Goal: Transaction & Acquisition: Book appointment/travel/reservation

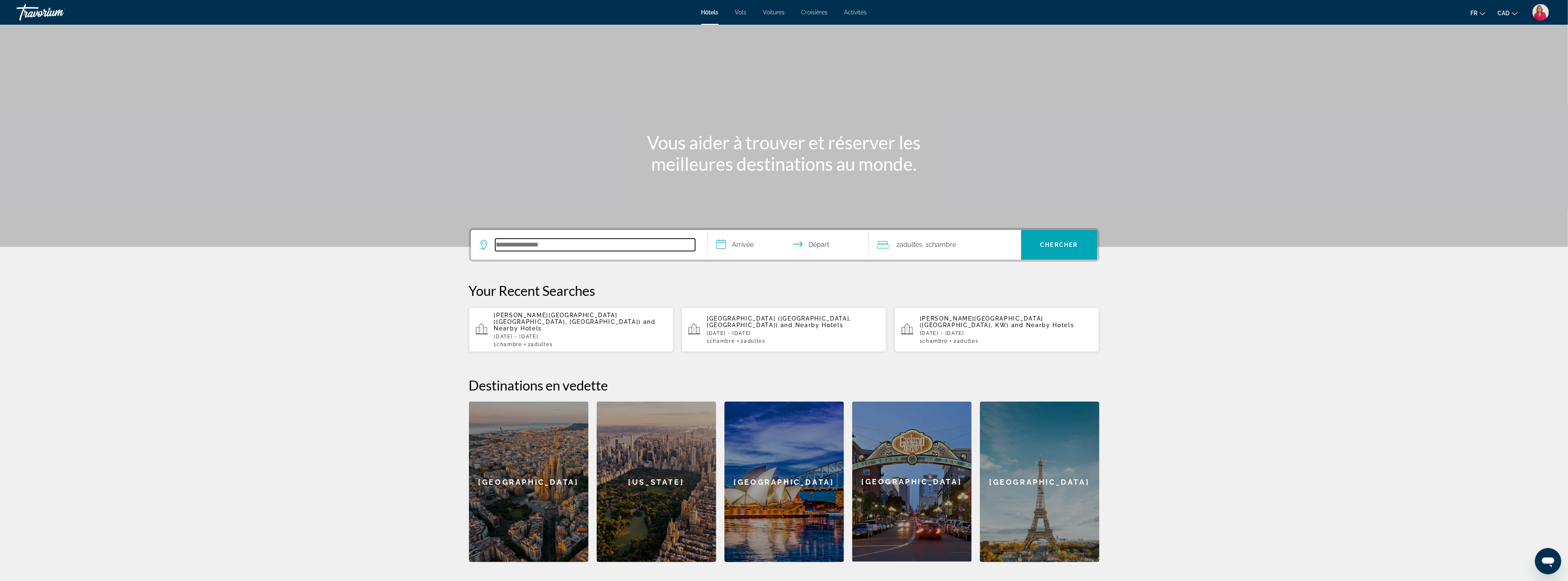
click at [522, 244] on input "Search hotel destination" at bounding box center [595, 245] width 200 height 13
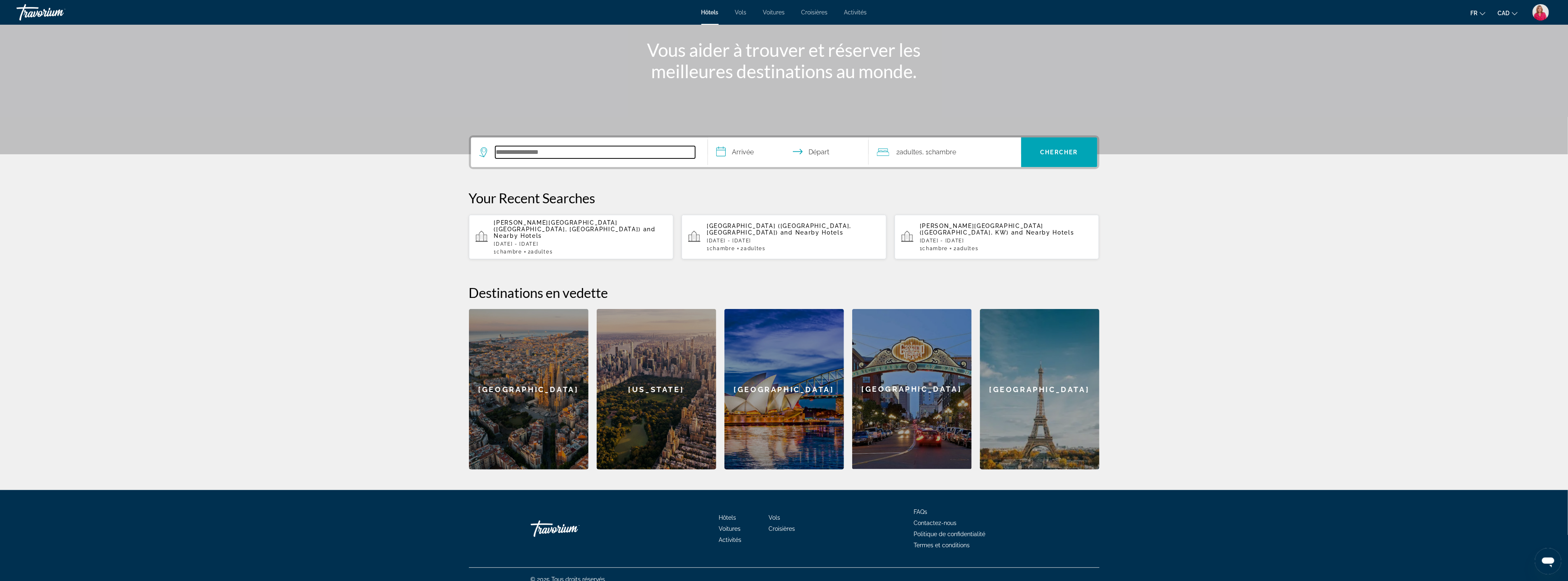
scroll to position [95, 0]
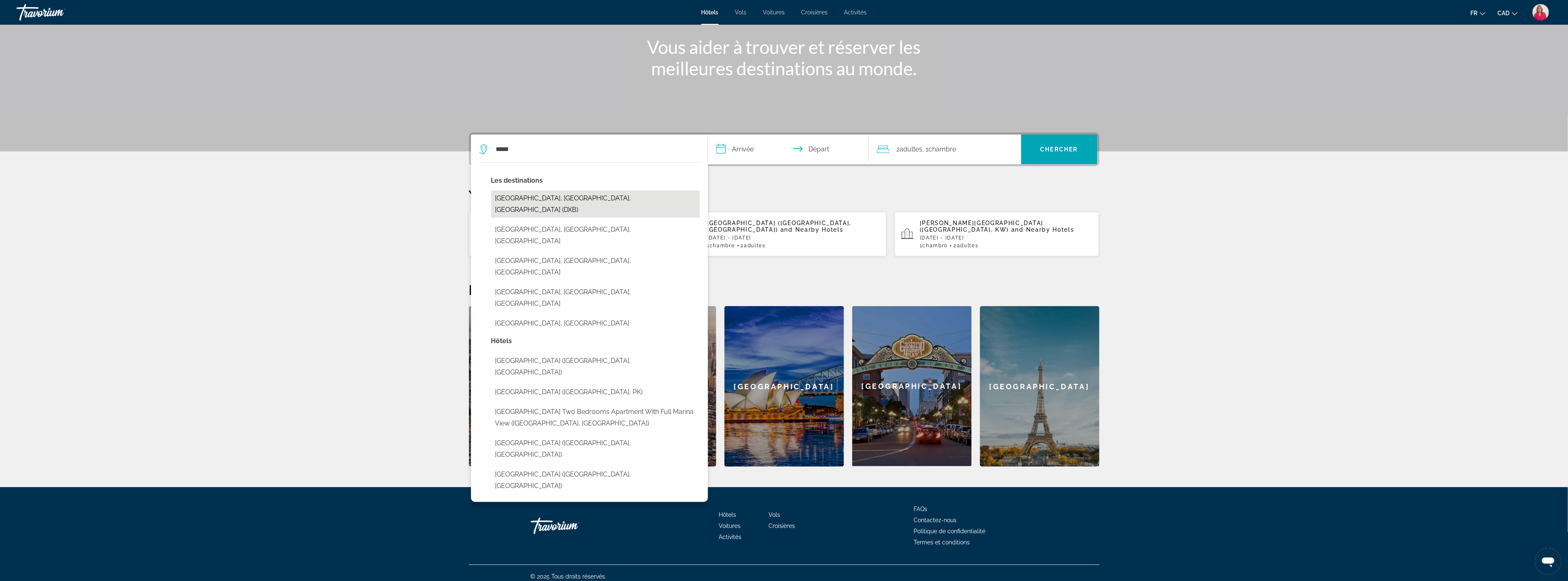
click at [537, 194] on button "Dubai, Dubai Emirate, United Arab Emirates (DXB)" at bounding box center [595, 204] width 208 height 27
type input "**********"
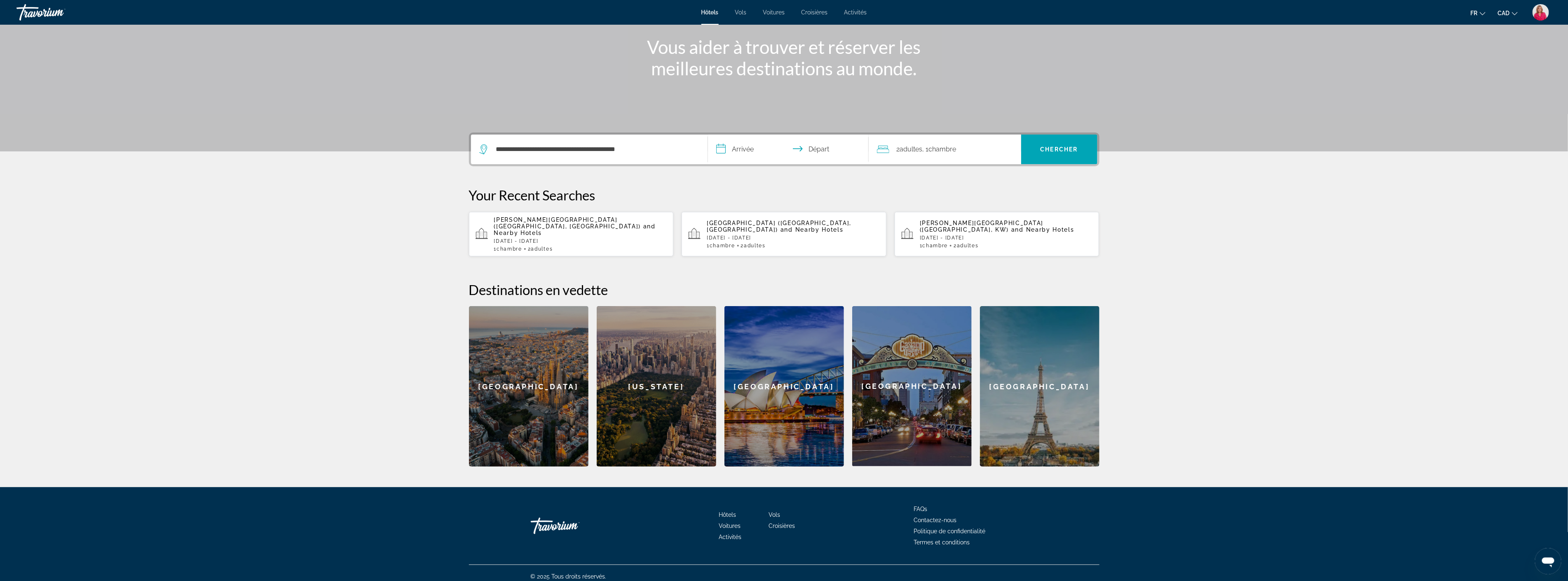
click at [738, 153] on input "**********" at bounding box center [790, 150] width 164 height 32
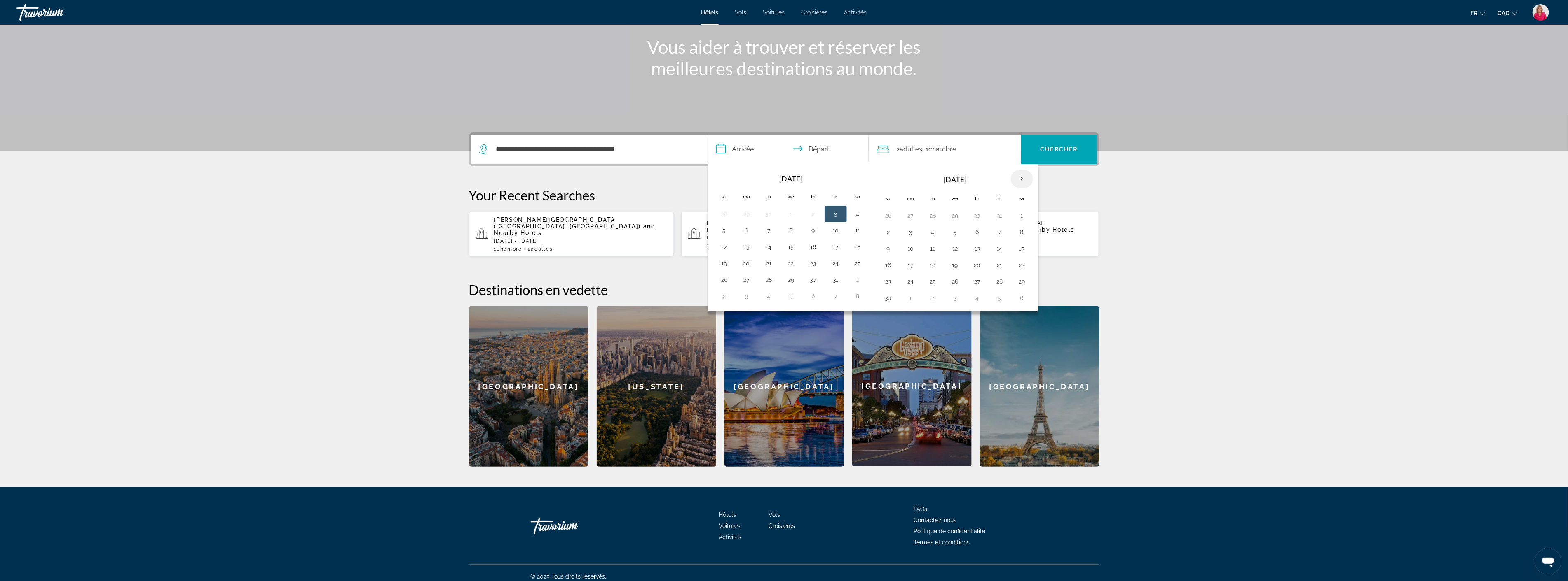
click at [1023, 178] on th "Next month" at bounding box center [1021, 178] width 22 height 18
click at [951, 215] on button "3" at bounding box center [956, 216] width 14 height 12
click at [933, 232] on button "9" at bounding box center [933, 232] width 14 height 12
type input "**********"
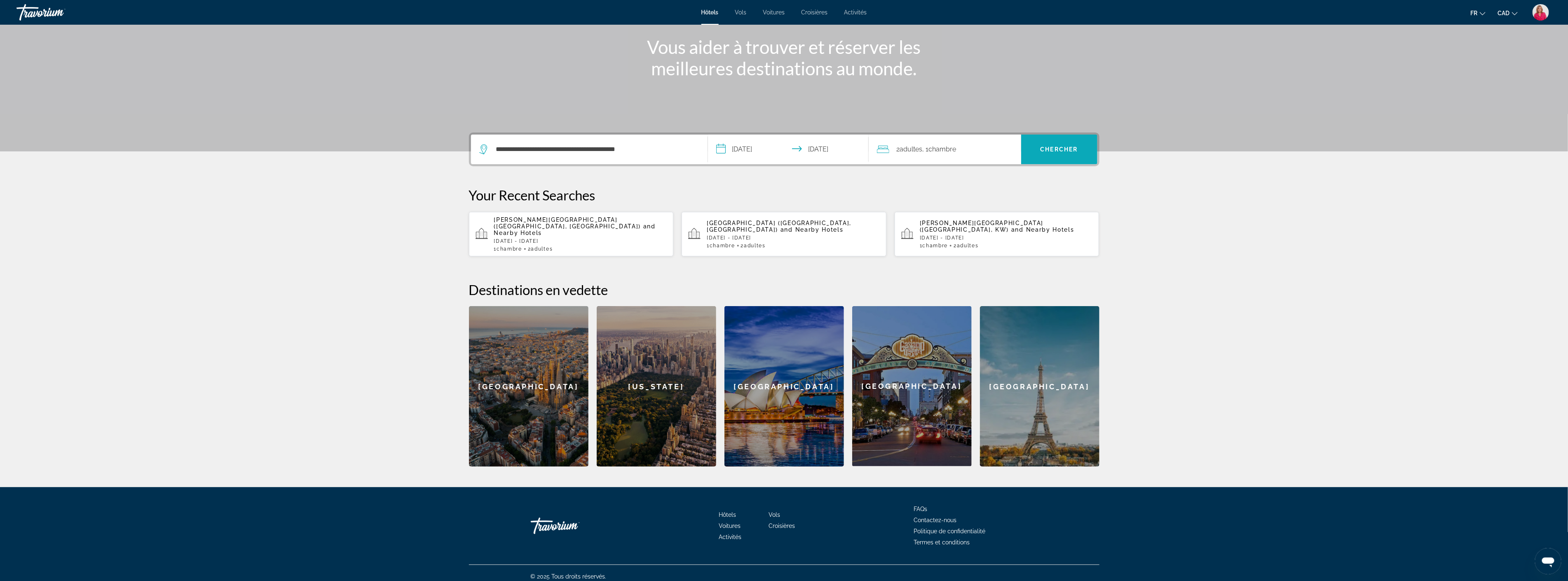
click at [1048, 153] on span "Search" at bounding box center [1059, 149] width 76 height 20
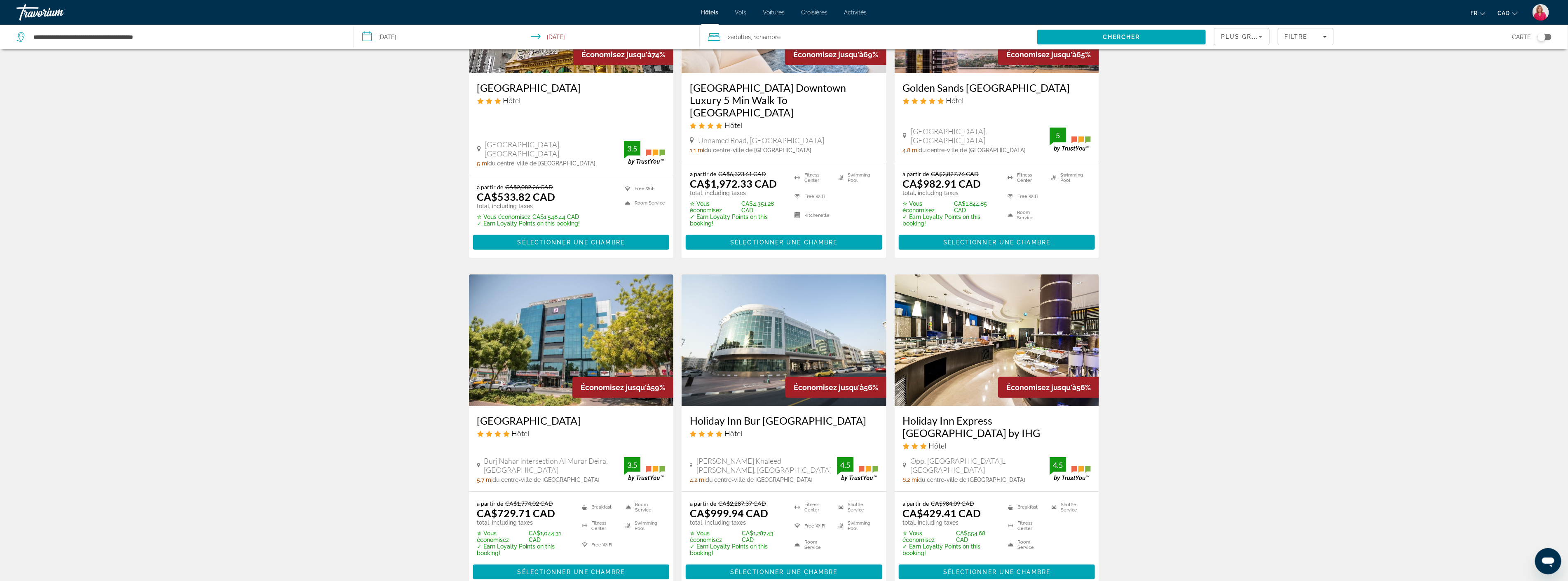
scroll to position [137, 0]
click at [967, 343] on img "Main content" at bounding box center [997, 340] width 204 height 132
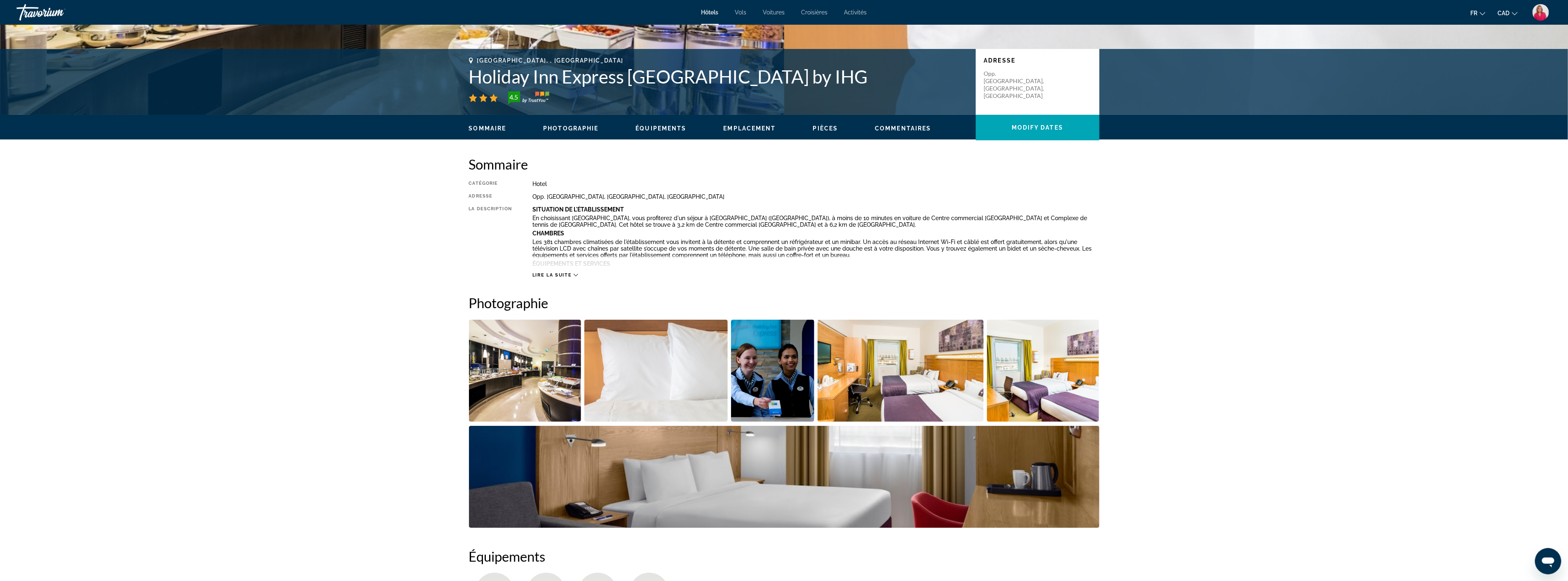
scroll to position [183, 0]
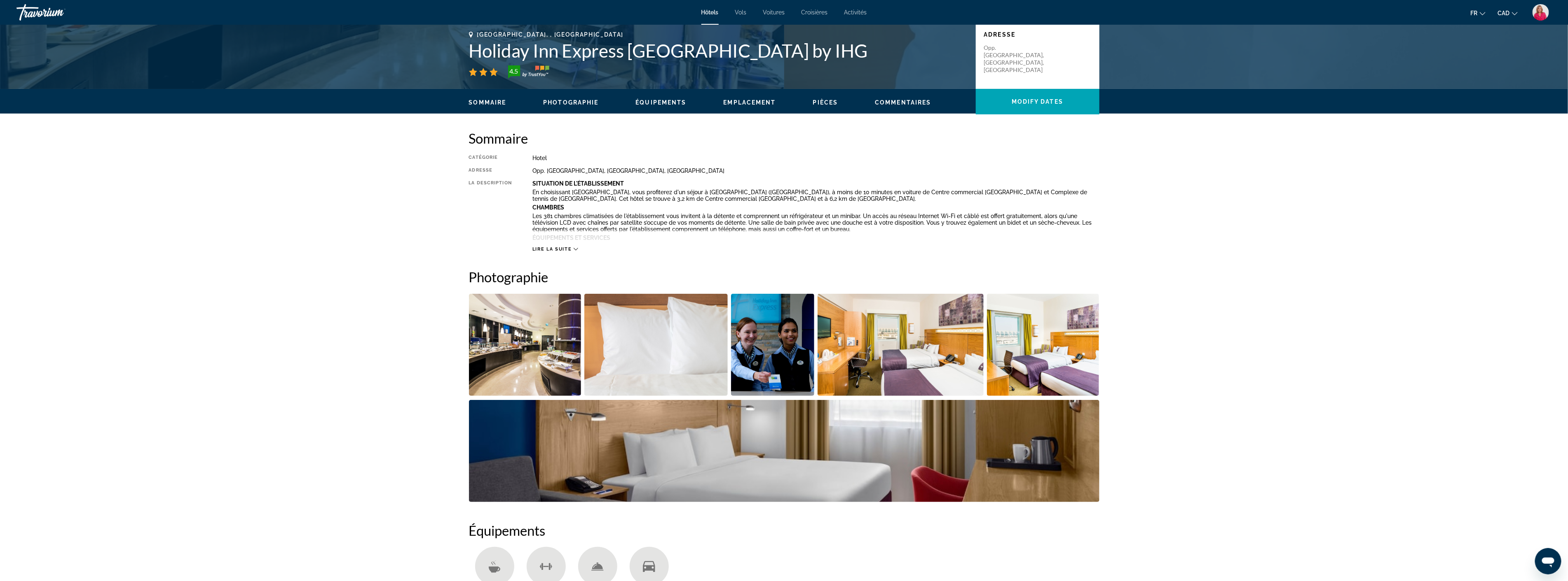
click at [900, 354] on img "Open full-screen image slider" at bounding box center [901, 345] width 166 height 102
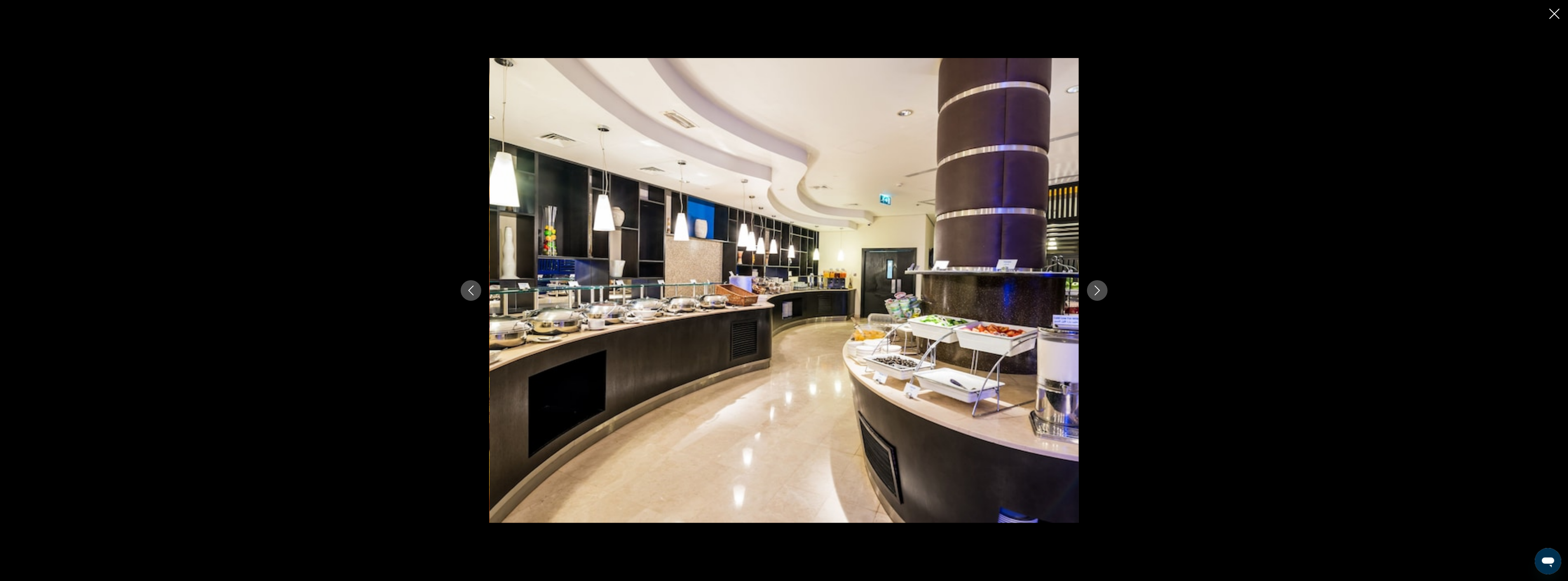
click at [1098, 289] on icon "Next image" at bounding box center [1097, 291] width 10 height 10
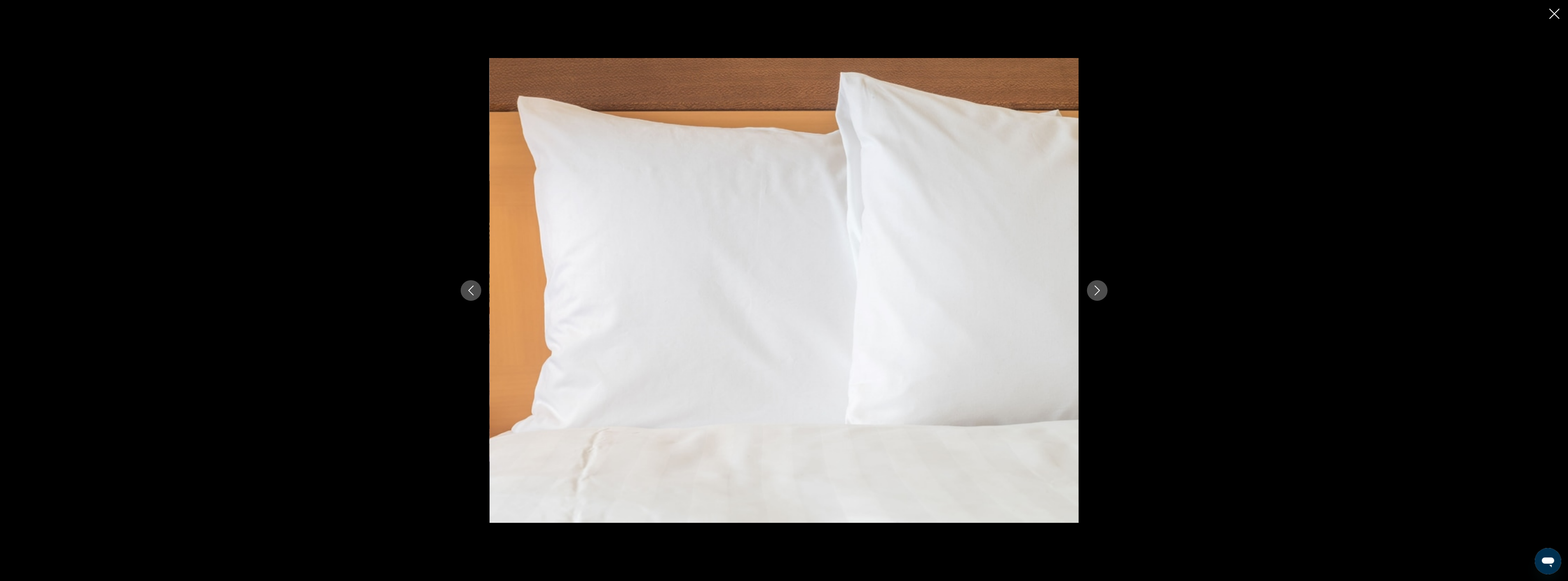
click at [1098, 289] on icon "Next image" at bounding box center [1097, 291] width 10 height 10
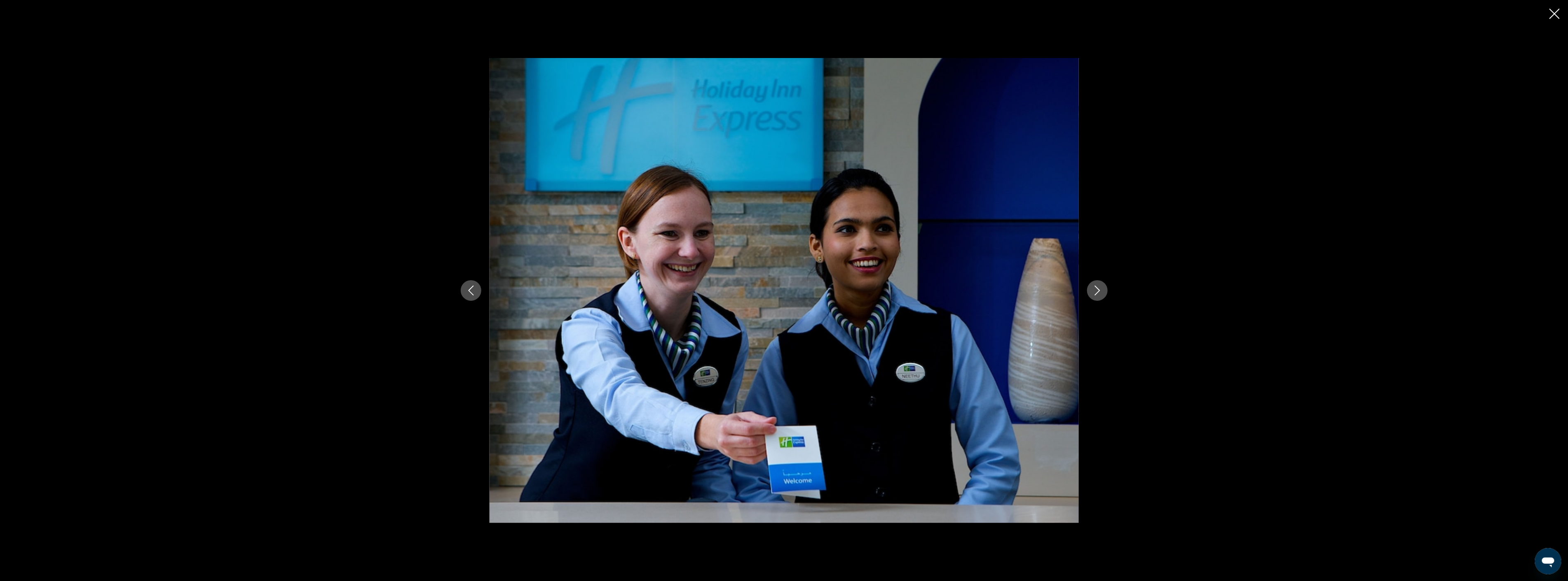
click at [1098, 289] on icon "Next image" at bounding box center [1097, 291] width 10 height 10
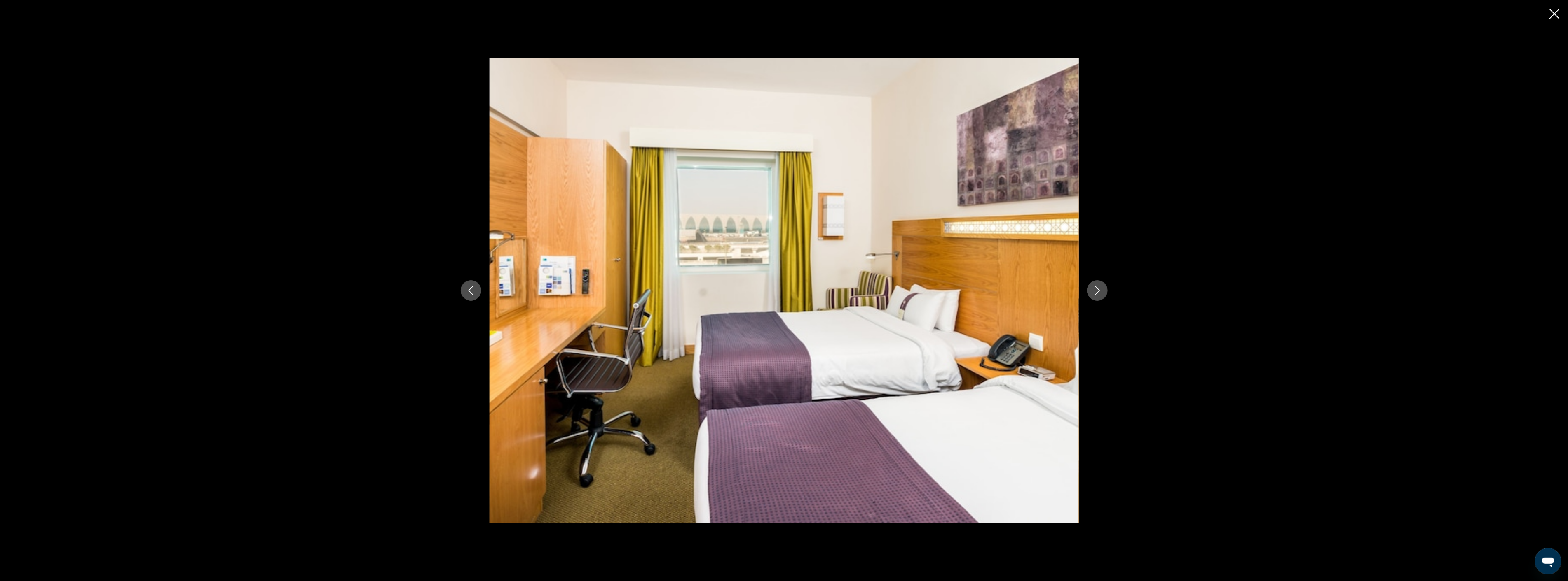
click at [1098, 289] on icon "Next image" at bounding box center [1097, 291] width 10 height 10
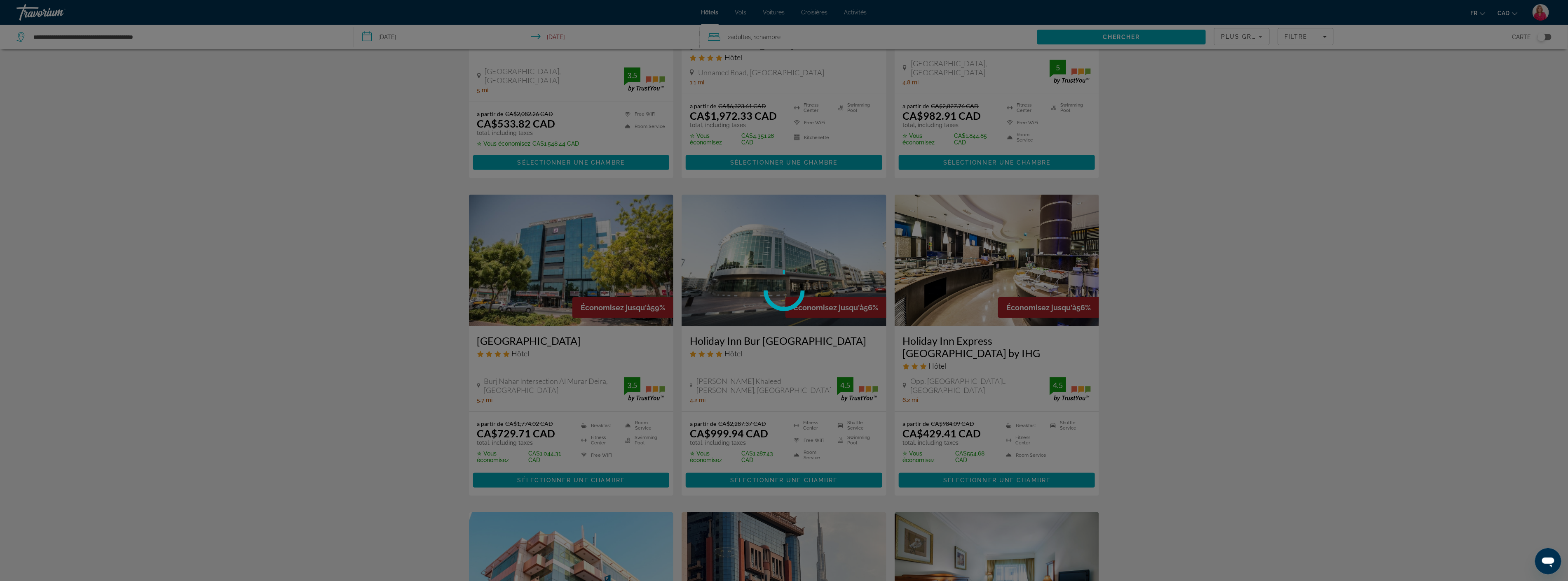
scroll to position [228, 0]
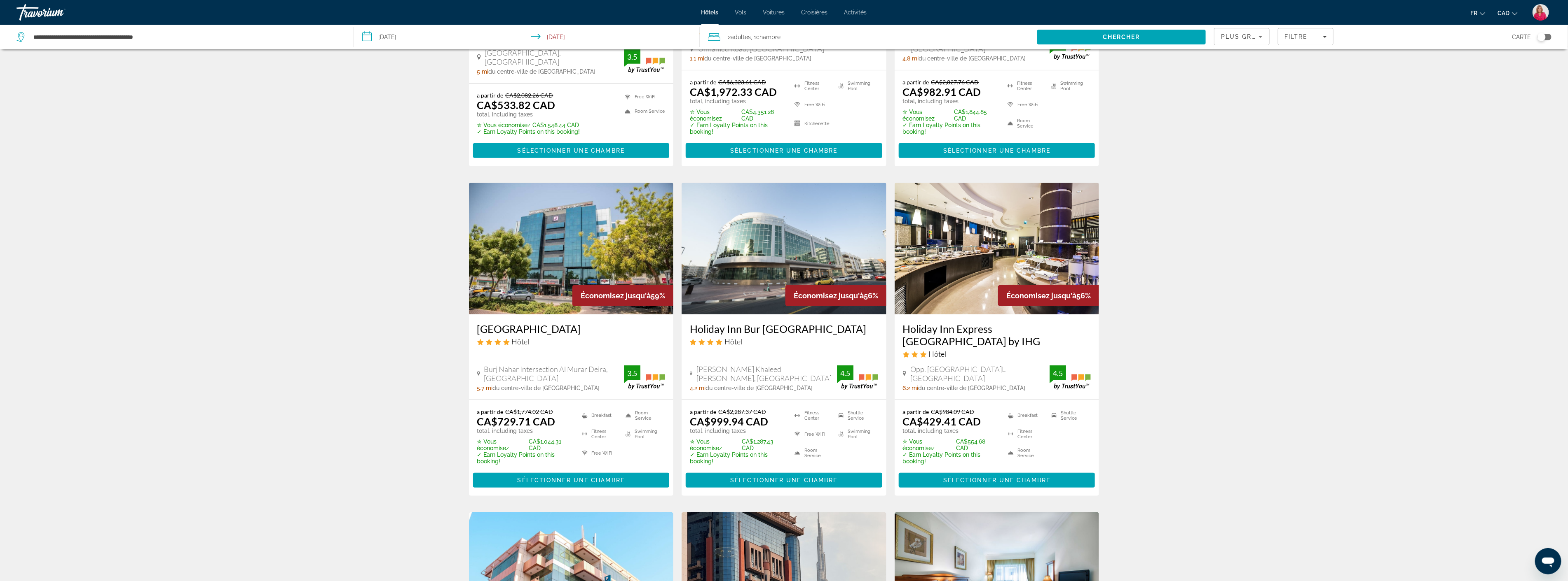
click at [782, 248] on img "Main content" at bounding box center [784, 249] width 204 height 132
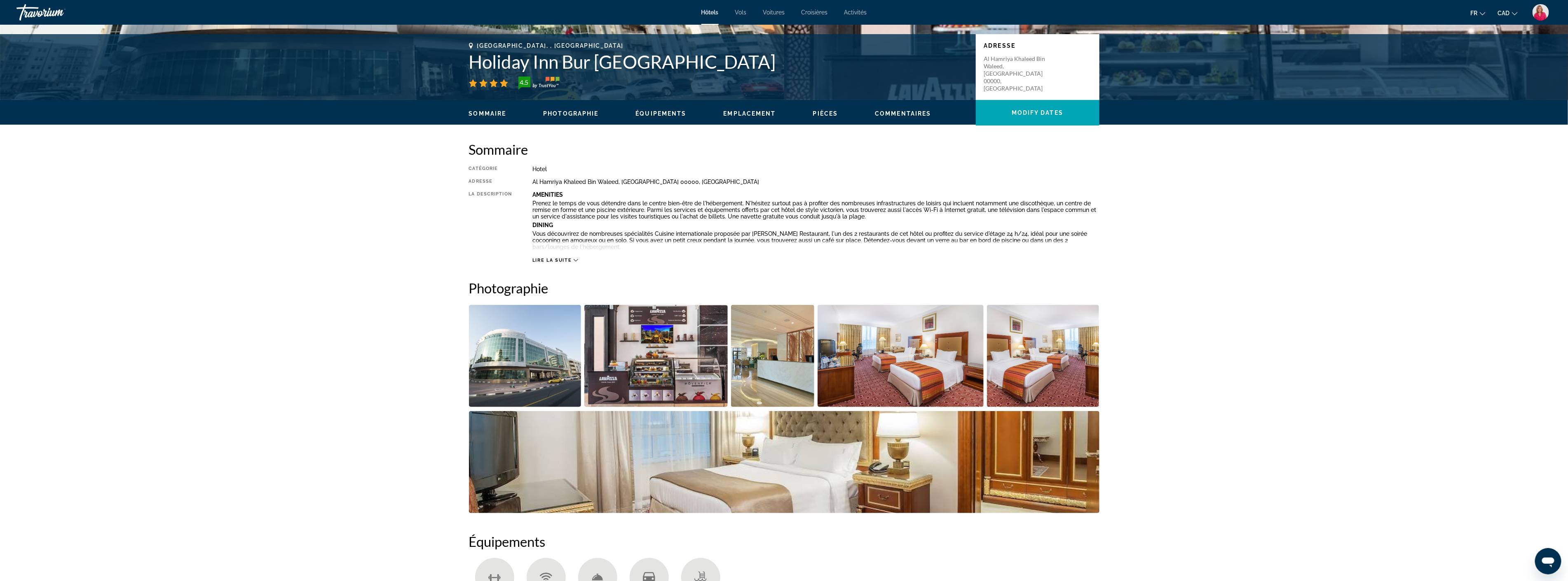
scroll to position [183, 0]
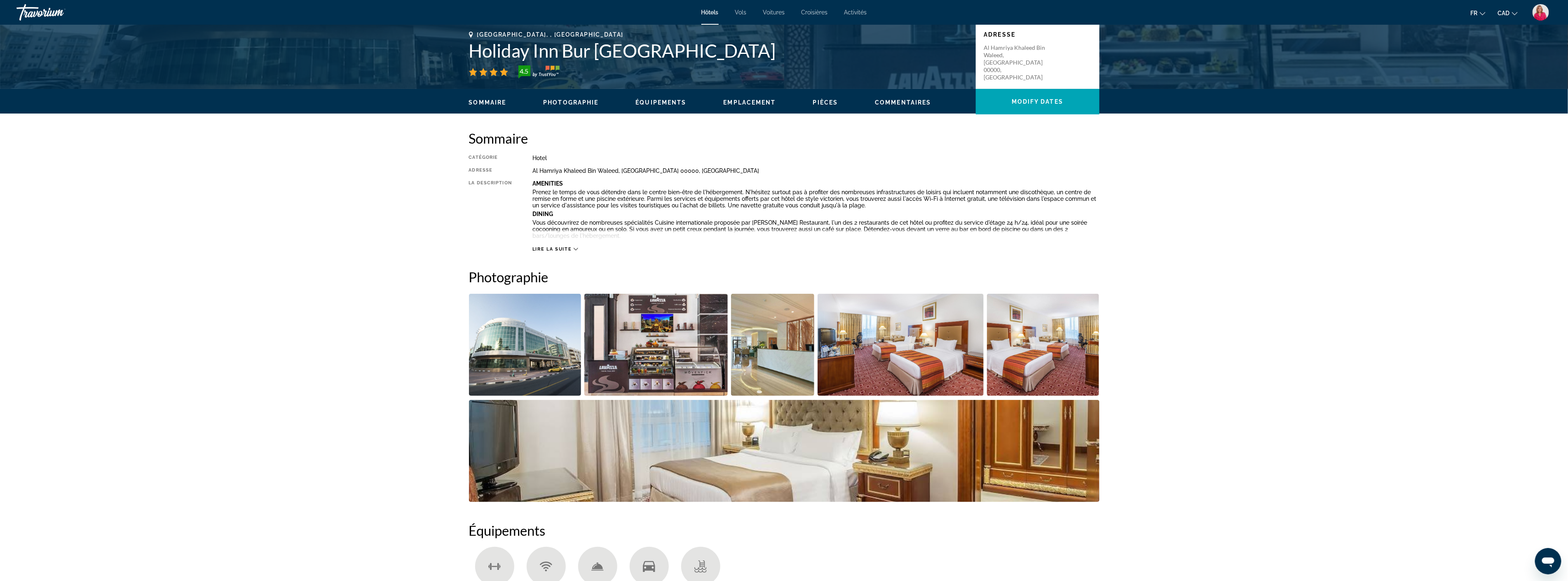
click at [853, 357] on img "Open full-screen image slider" at bounding box center [901, 345] width 166 height 102
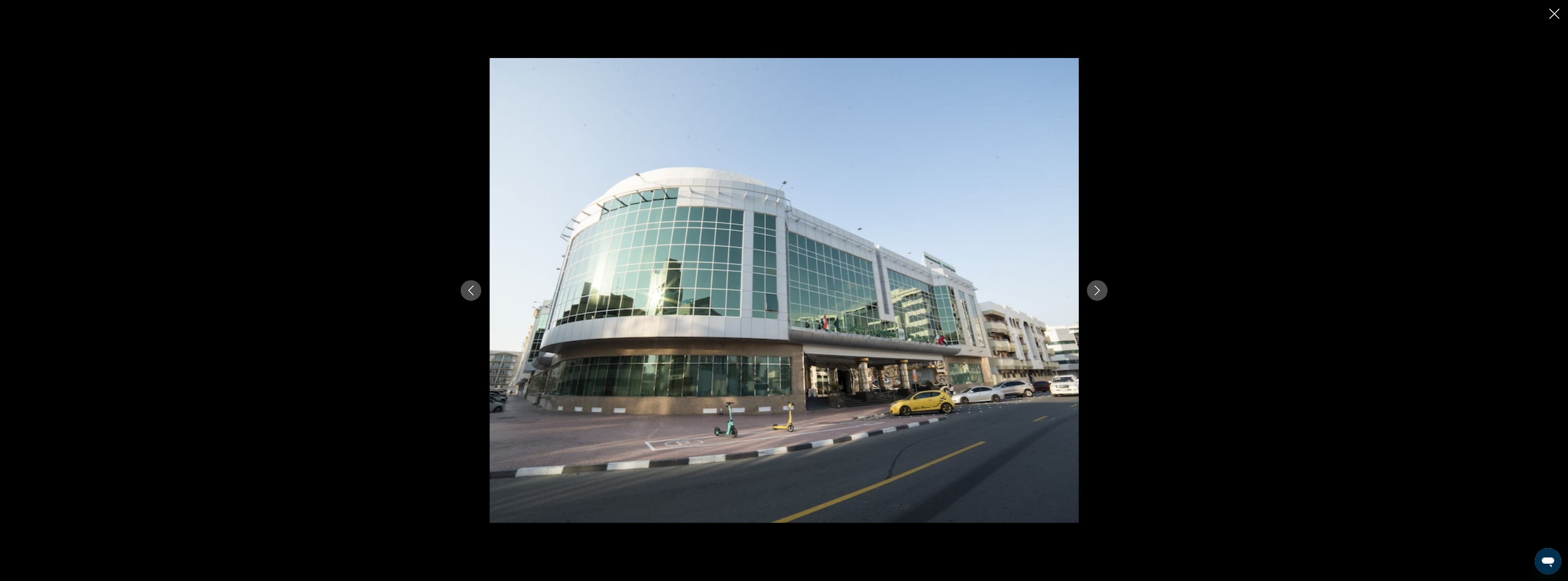
click at [1098, 292] on icon "Next image" at bounding box center [1097, 291] width 10 height 10
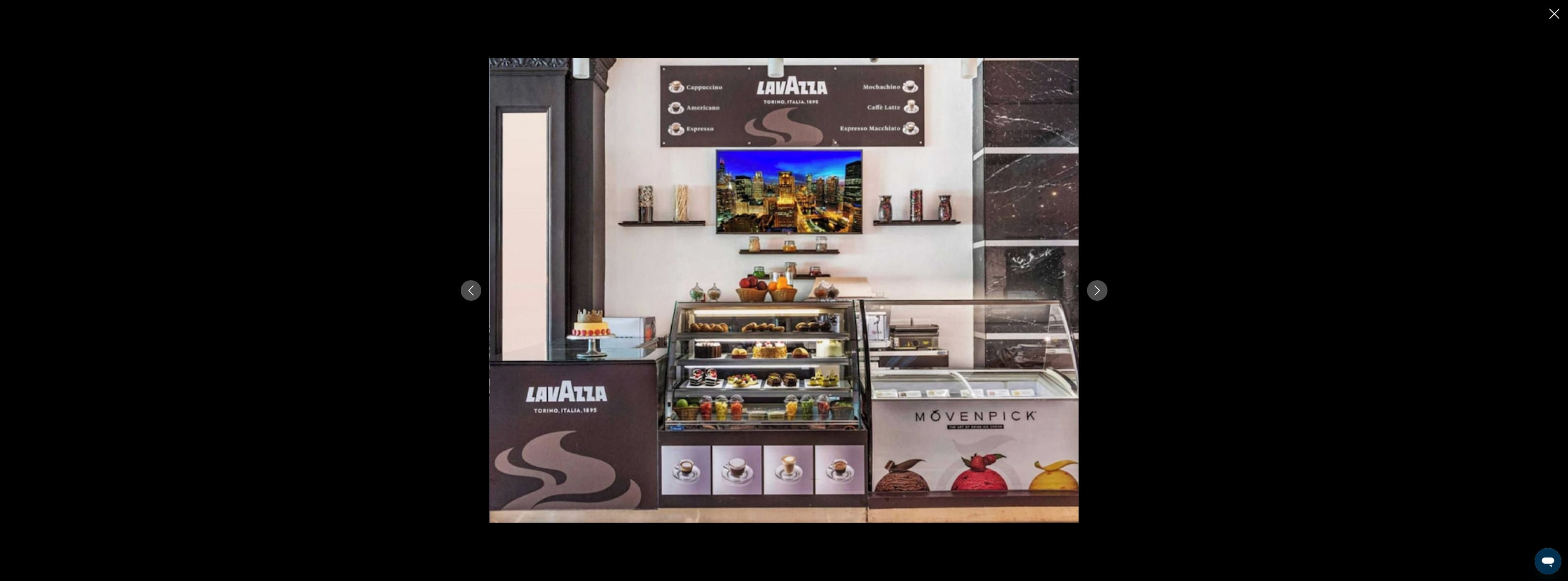
click at [1098, 292] on icon "Next image" at bounding box center [1097, 291] width 10 height 10
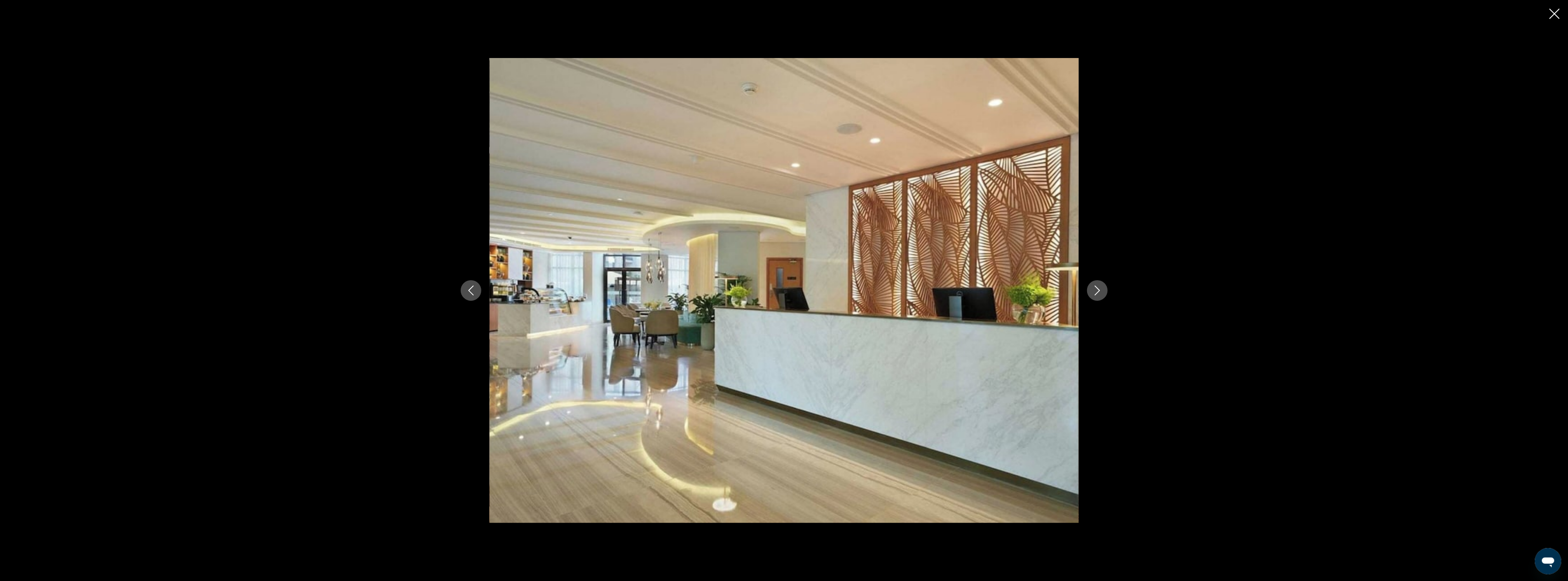
click at [1098, 292] on icon "Next image" at bounding box center [1097, 291] width 10 height 10
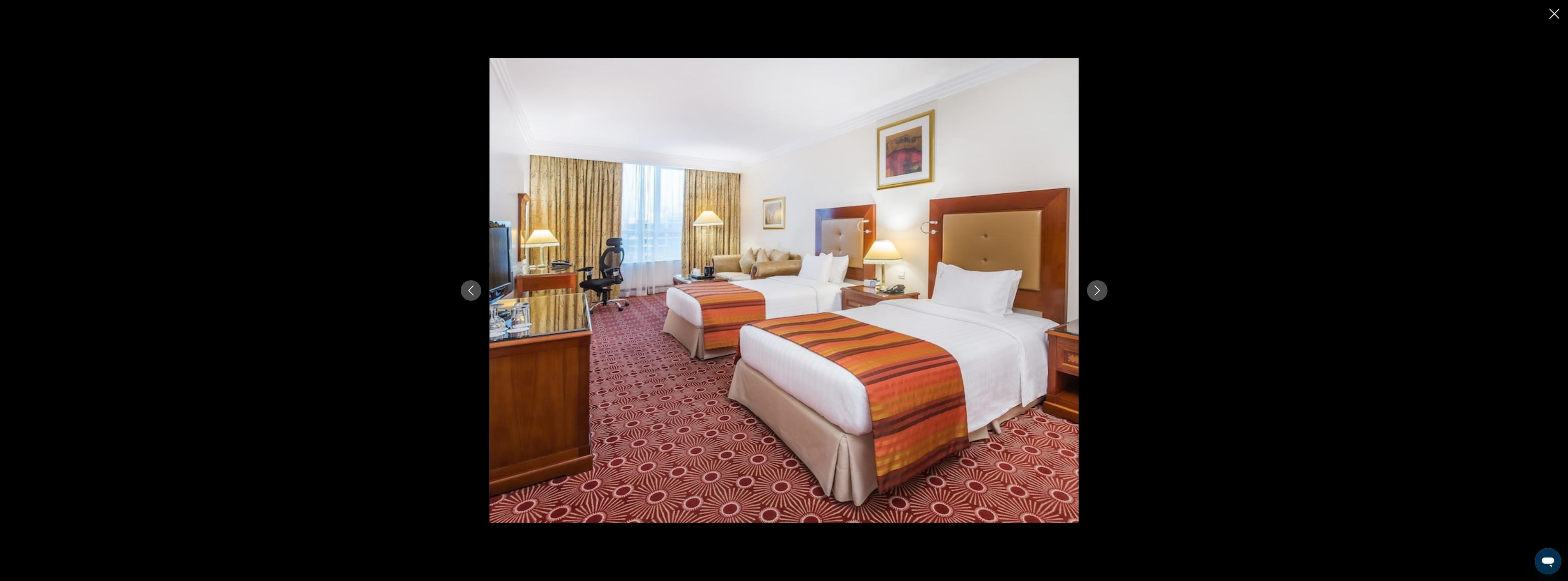
click at [1098, 292] on icon "Next image" at bounding box center [1097, 291] width 10 height 10
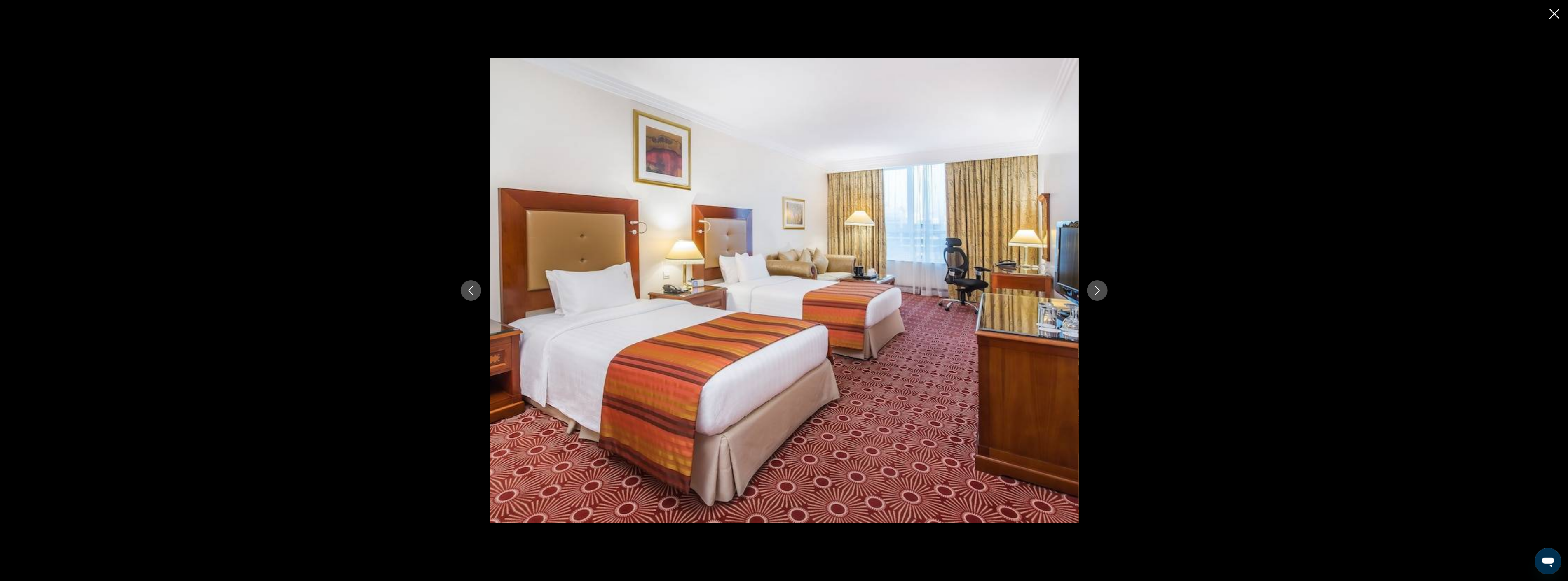
click at [1555, 17] on icon "Close slideshow" at bounding box center [1554, 13] width 11 height 11
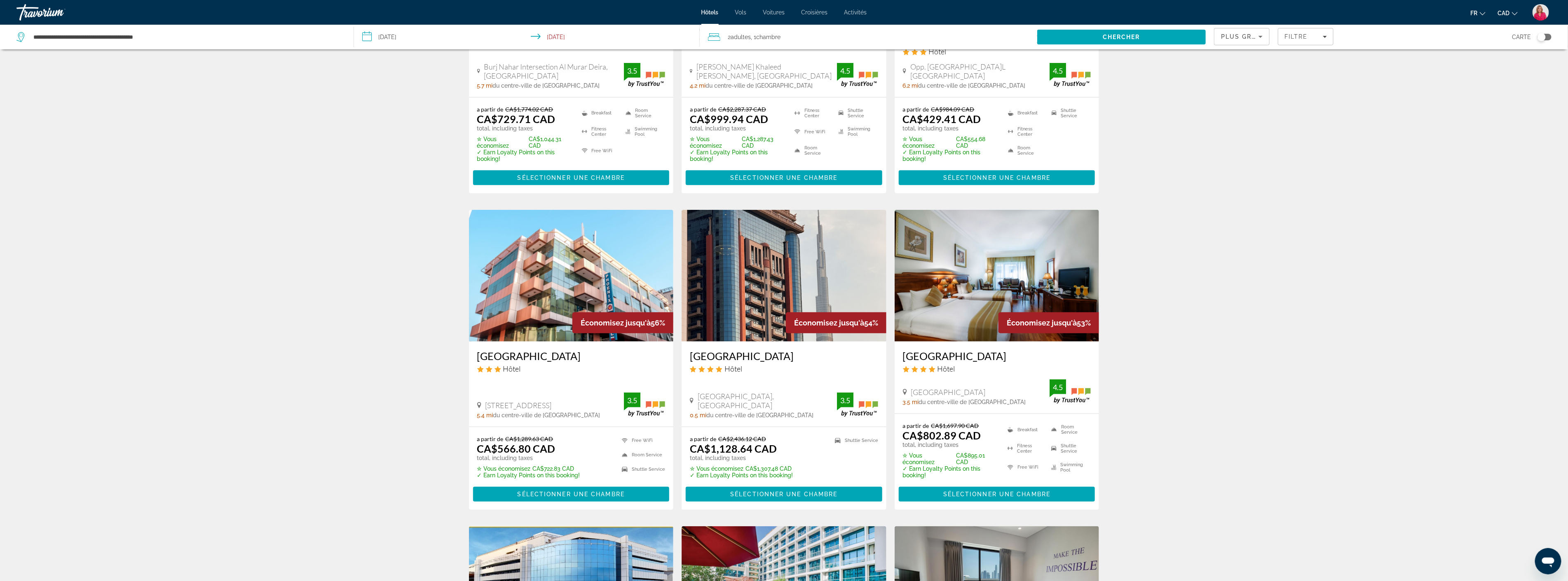
scroll to position [549, 0]
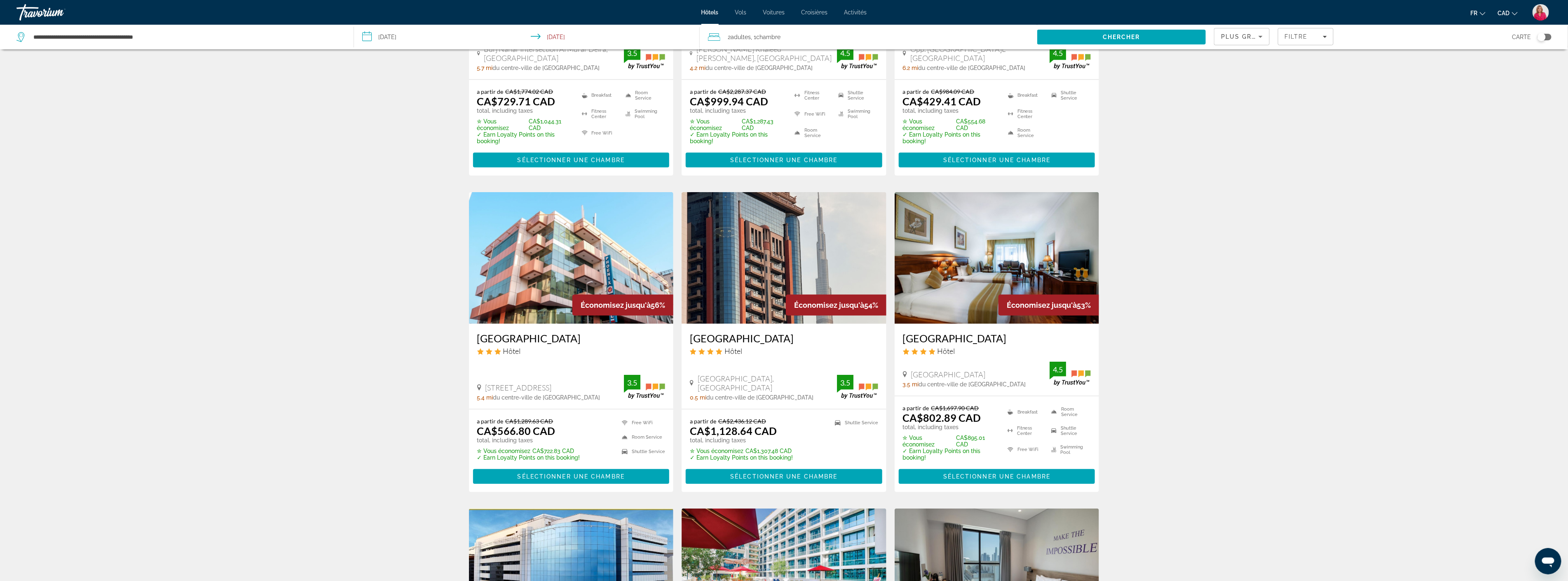
click at [748, 251] on img "Main content" at bounding box center [784, 258] width 204 height 132
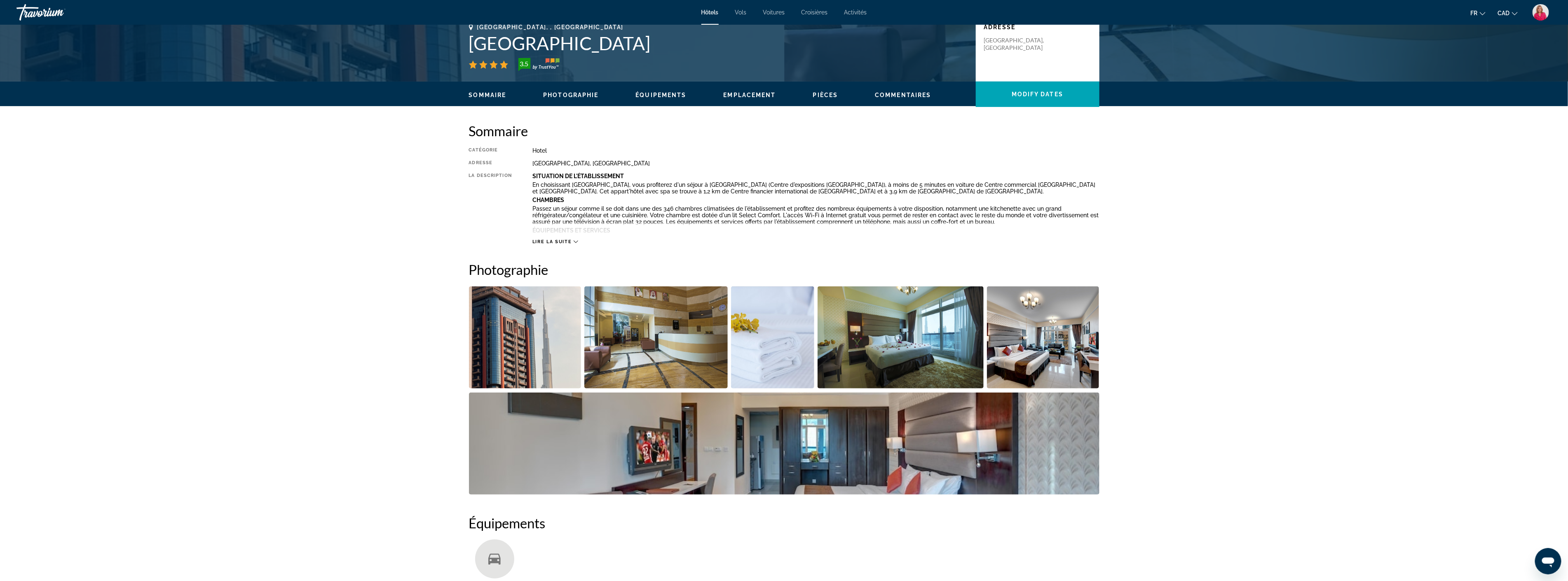
scroll to position [228, 0]
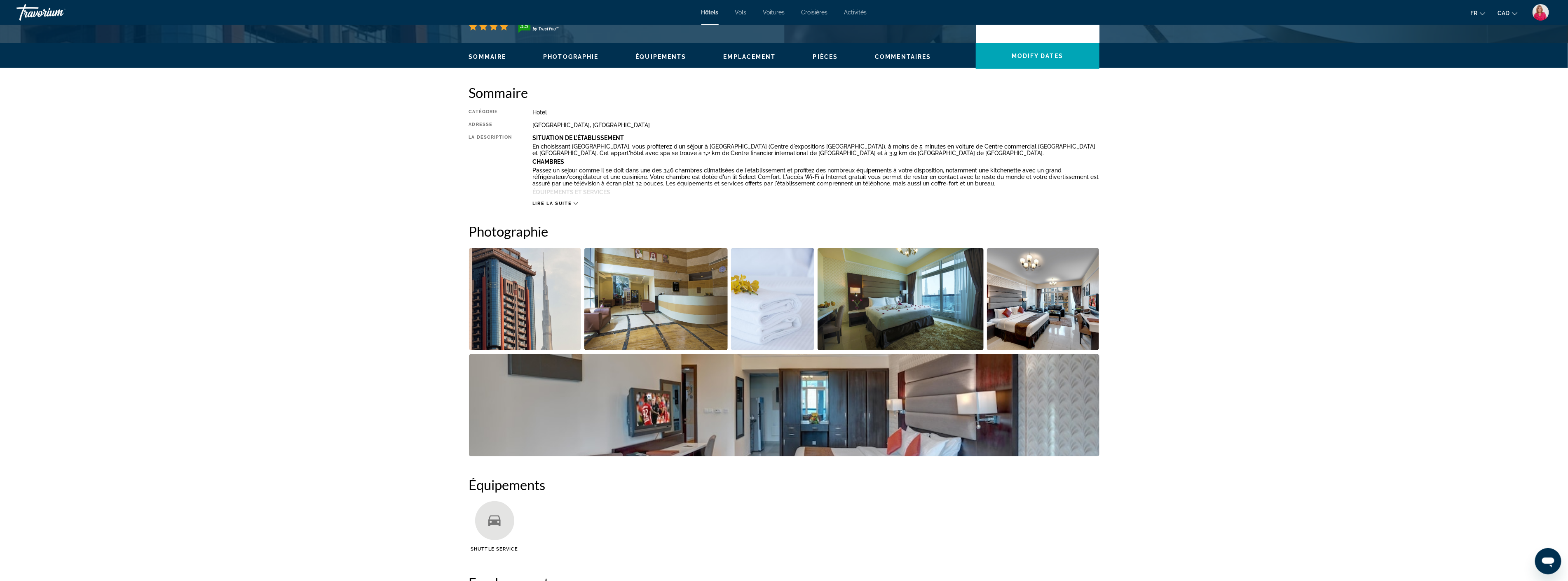
click at [639, 295] on img "Open full-screen image slider" at bounding box center [656, 300] width 144 height 102
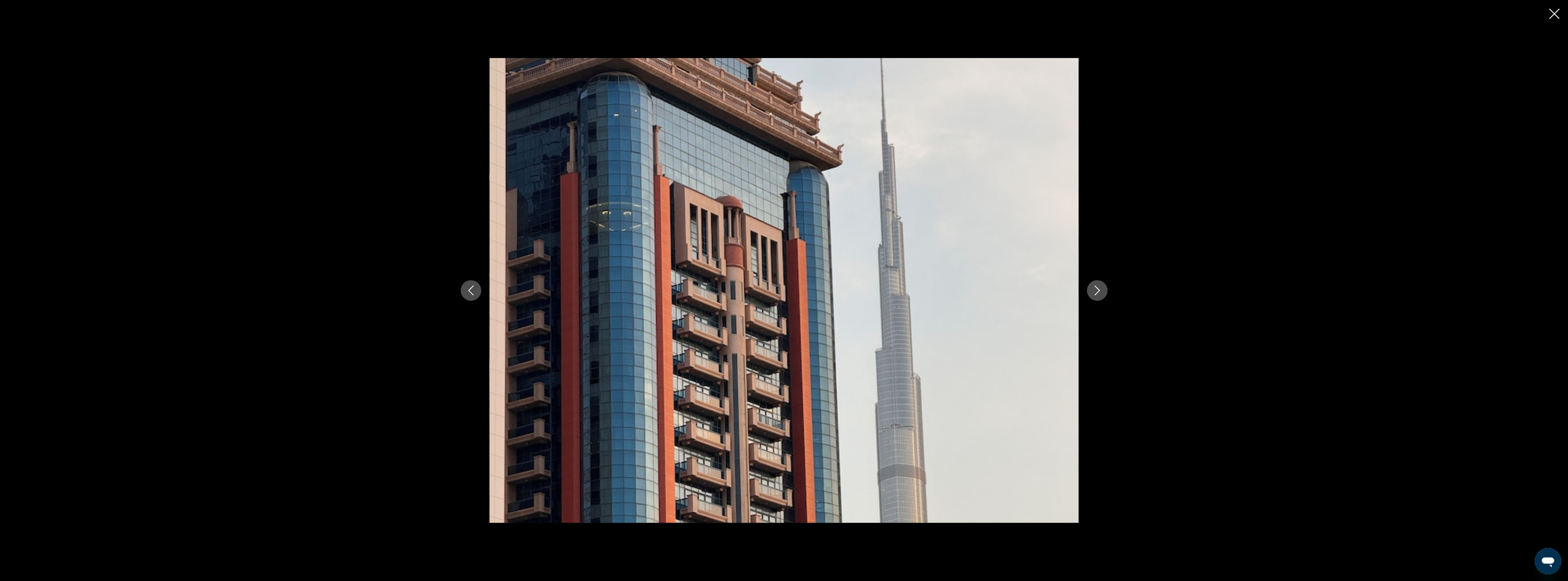
click at [1097, 291] on icon "Next image" at bounding box center [1097, 291] width 10 height 10
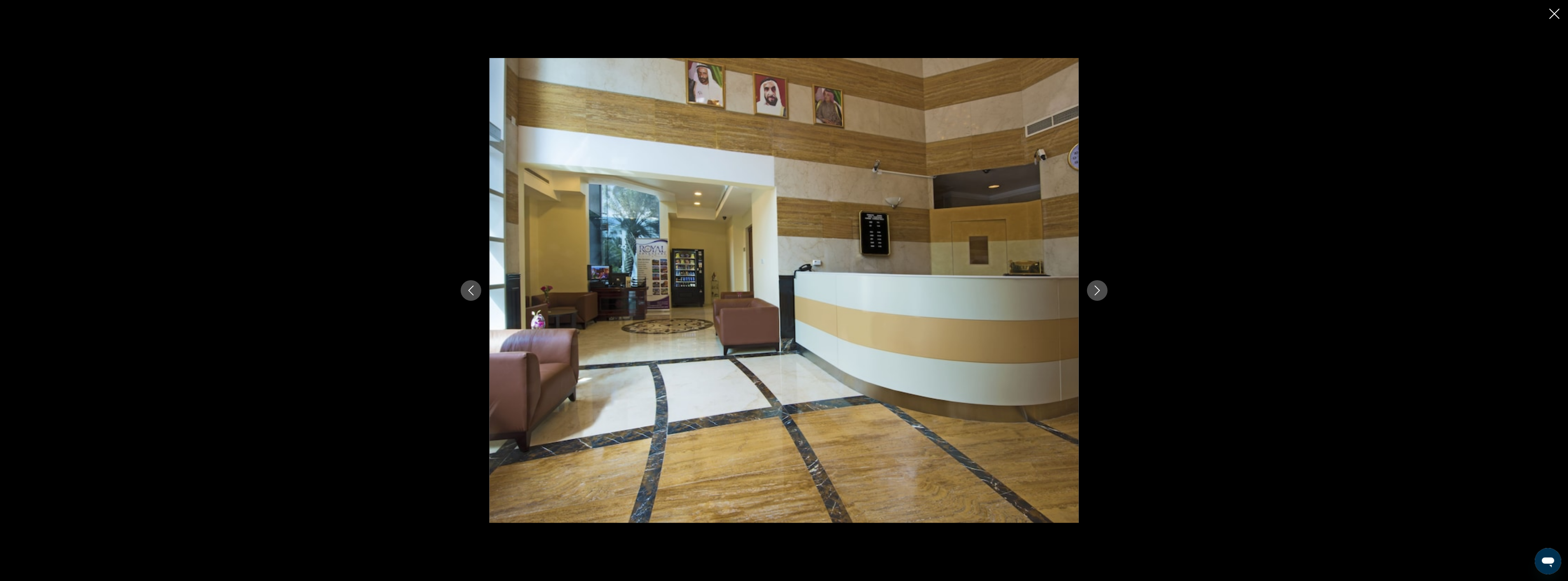
click at [1097, 291] on icon "Next image" at bounding box center [1097, 291] width 10 height 10
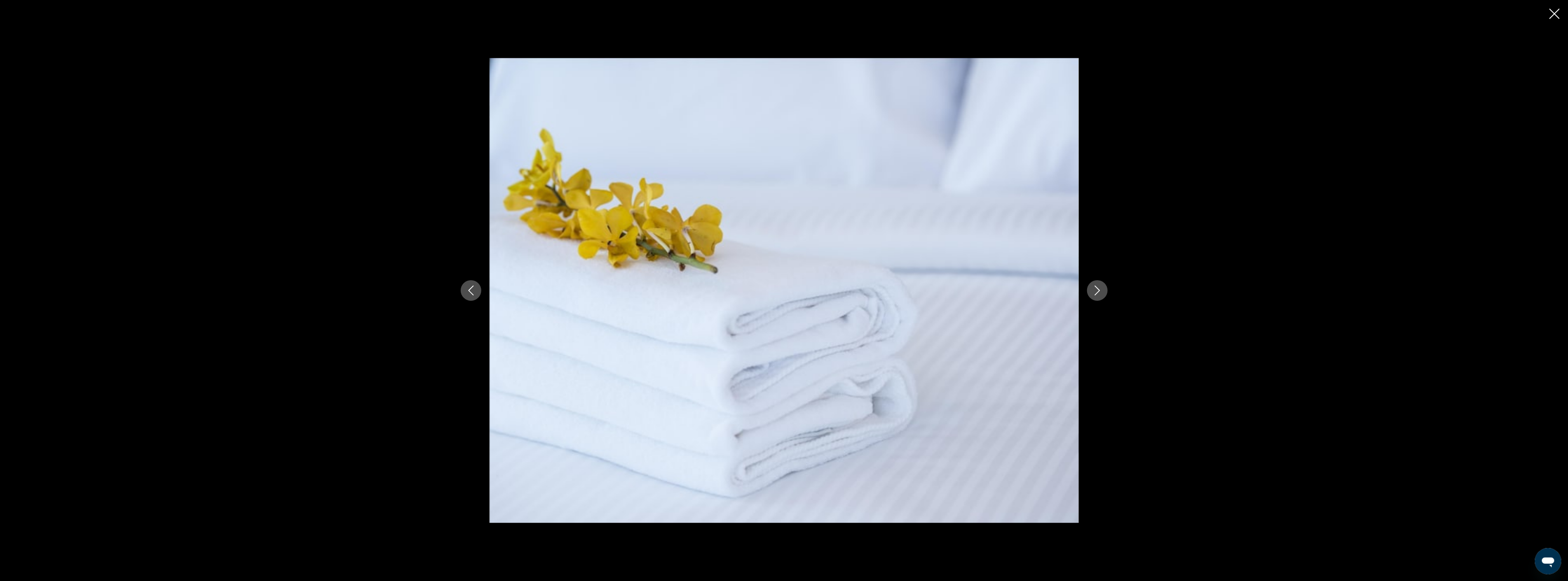
click at [1097, 291] on icon "Next image" at bounding box center [1097, 291] width 10 height 10
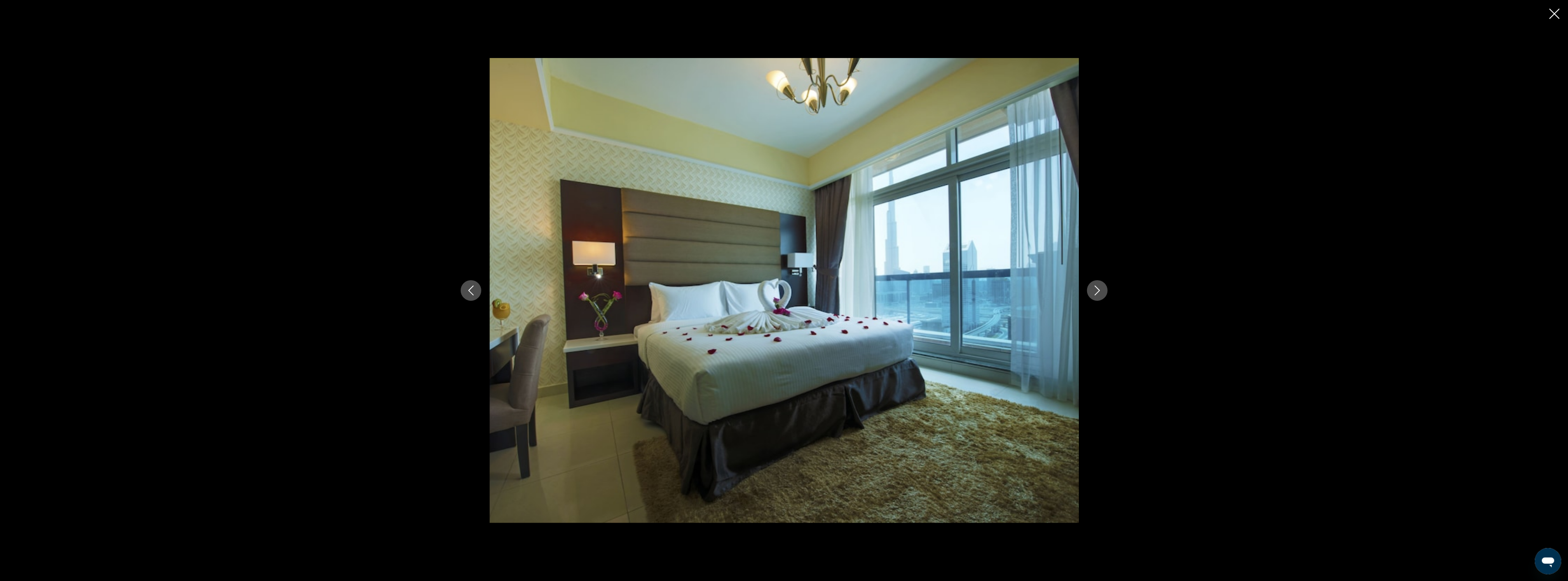
click at [1097, 291] on icon "Next image" at bounding box center [1097, 291] width 10 height 10
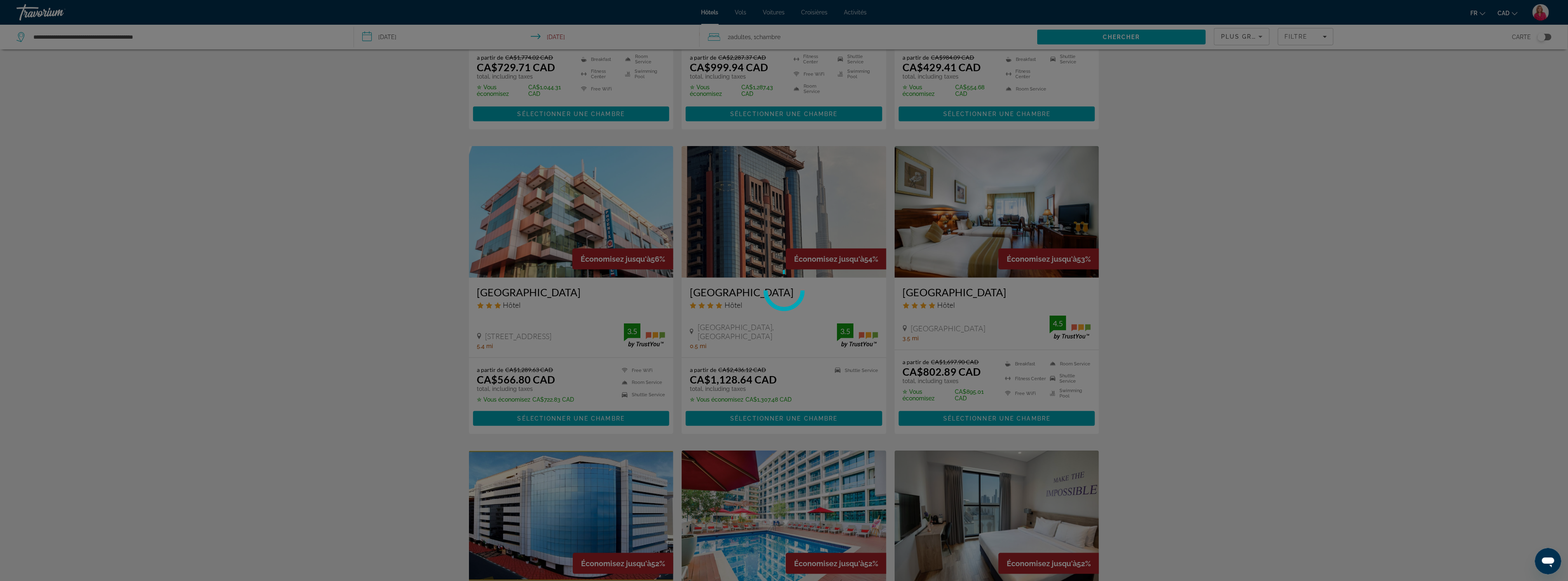
scroll to position [549, 0]
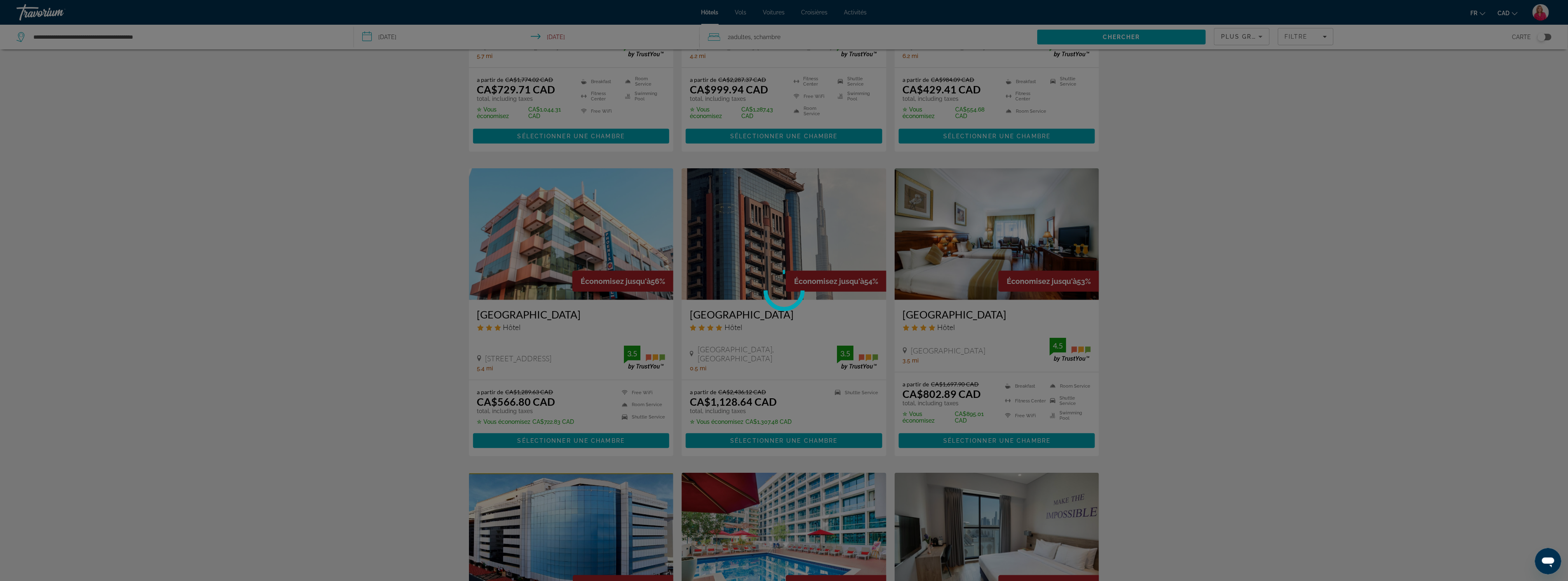
click at [970, 232] on div at bounding box center [784, 290] width 1568 height 581
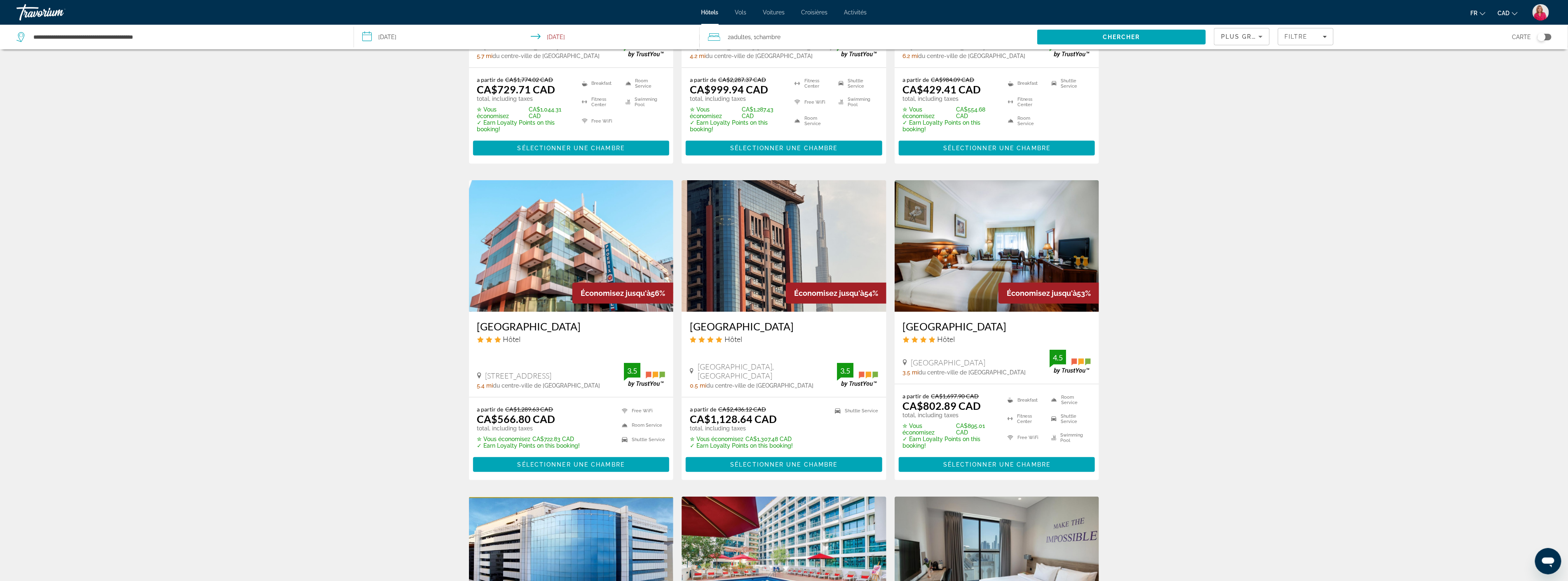
click at [970, 232] on img "Main content" at bounding box center [997, 246] width 204 height 132
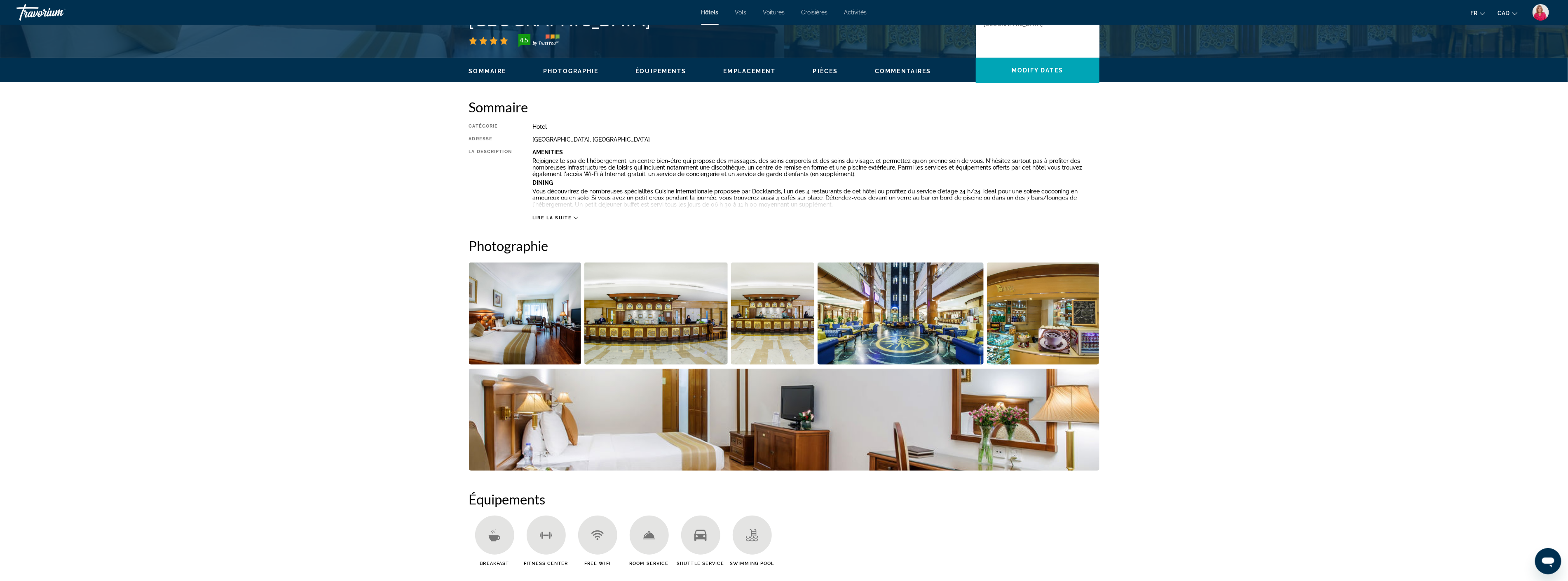
scroll to position [228, 0]
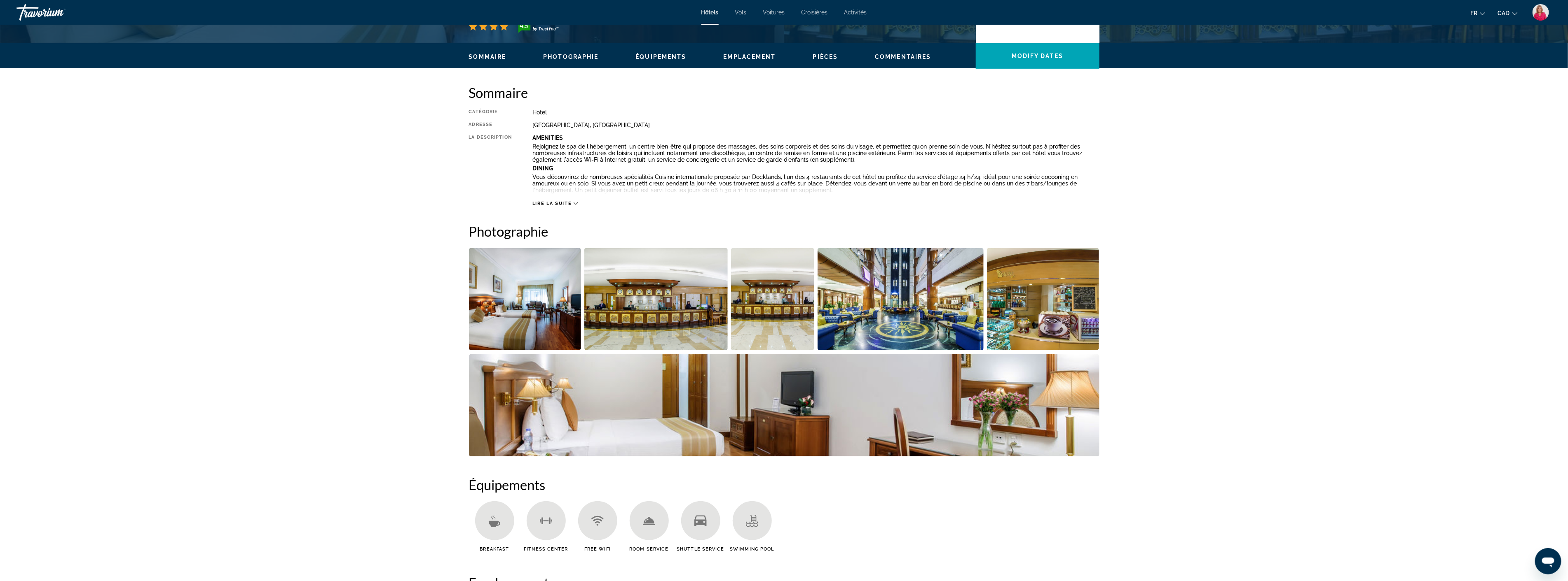
click at [512, 320] on img "Open full-screen image slider" at bounding box center [525, 300] width 113 height 102
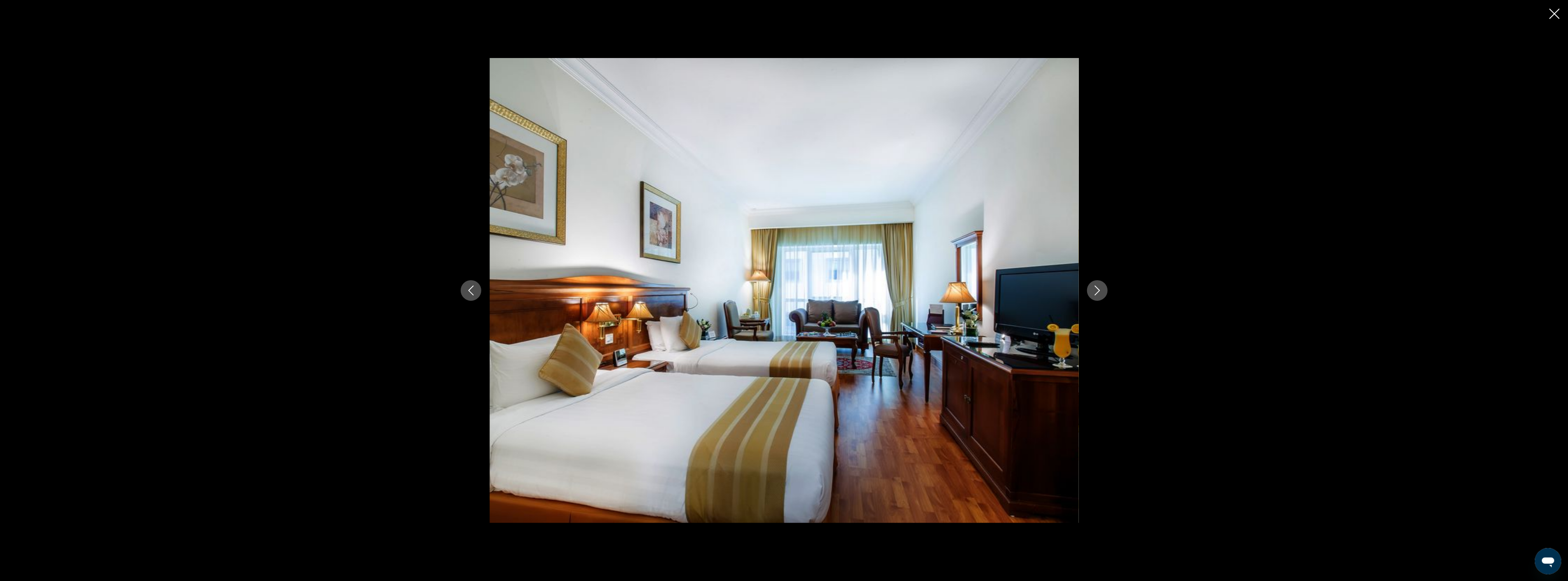
click at [1095, 286] on icon "Next image" at bounding box center [1097, 291] width 10 height 10
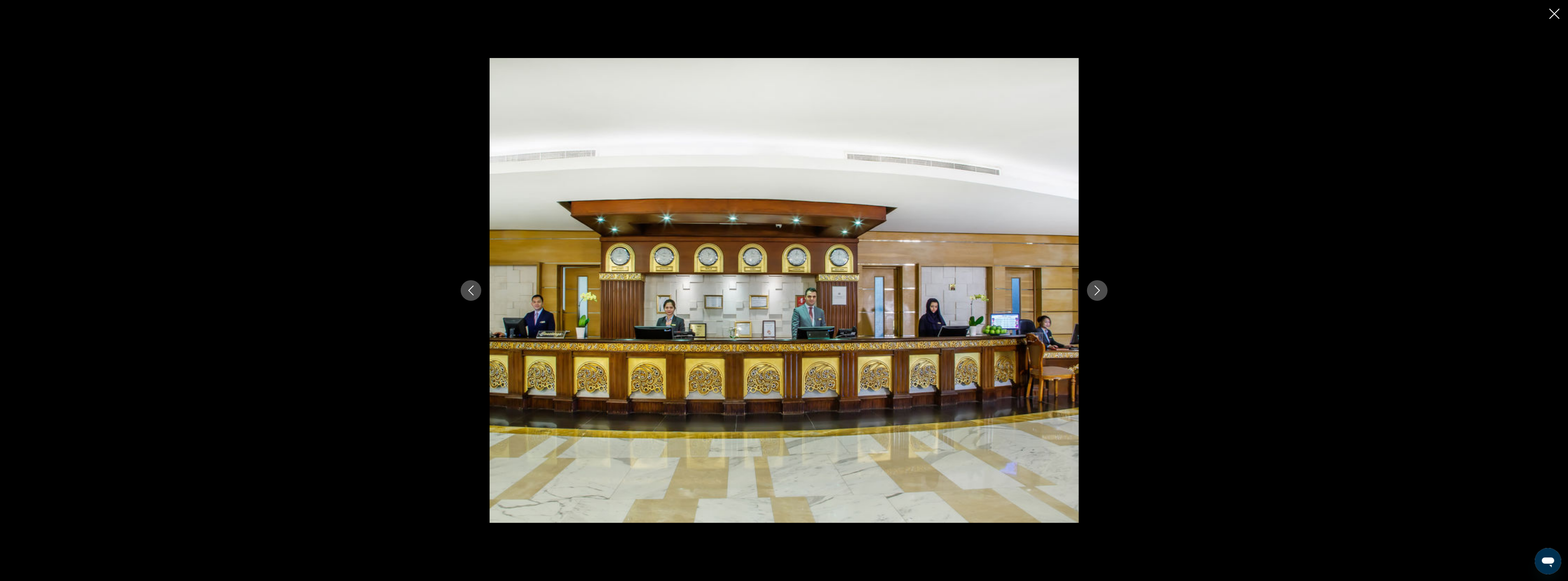
click at [1095, 286] on icon "Next image" at bounding box center [1097, 291] width 6 height 10
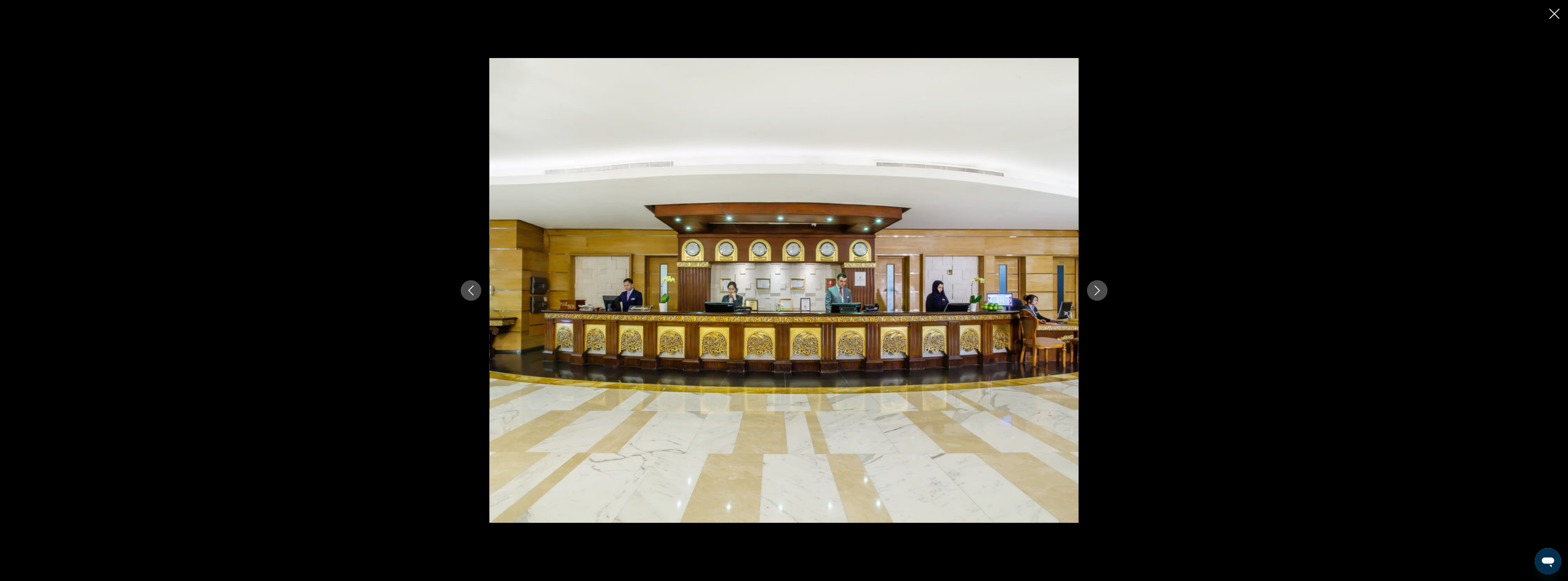
click at [1095, 286] on icon "Next image" at bounding box center [1097, 291] width 6 height 10
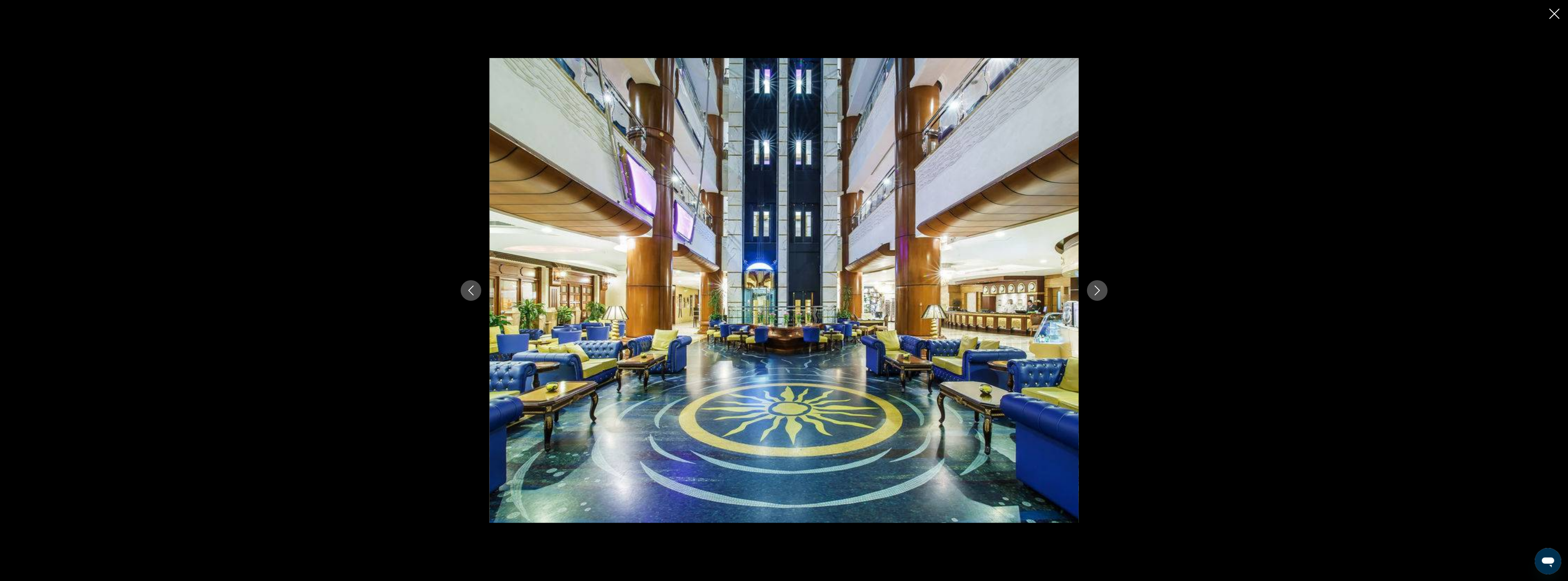
click at [1095, 286] on icon "Next image" at bounding box center [1097, 291] width 6 height 10
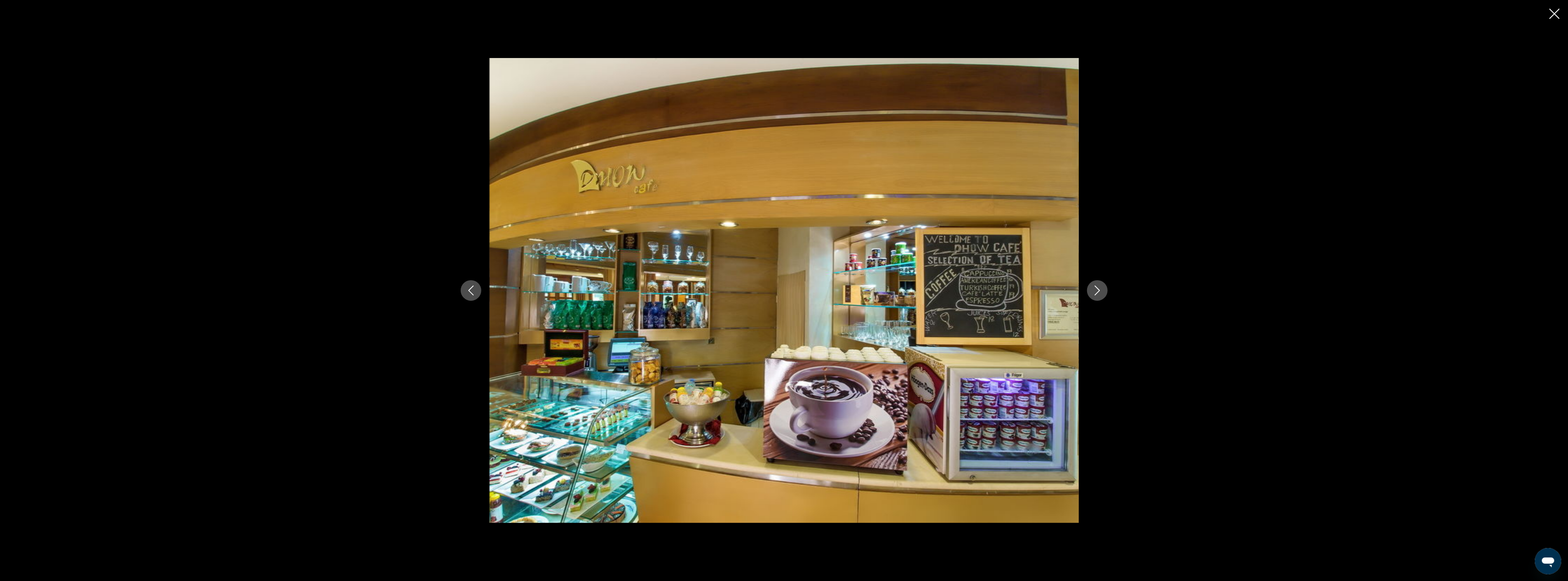
click at [1095, 286] on icon "Next image" at bounding box center [1097, 291] width 6 height 10
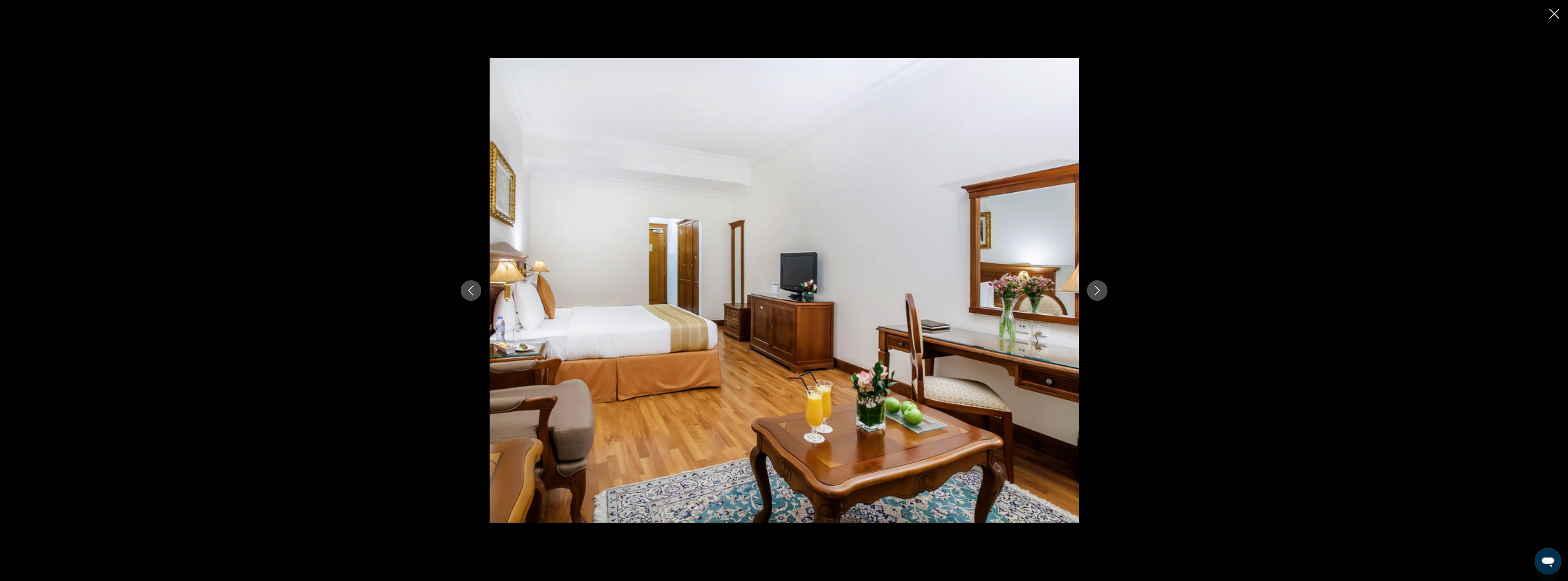
click at [1095, 286] on icon "Next image" at bounding box center [1097, 291] width 6 height 10
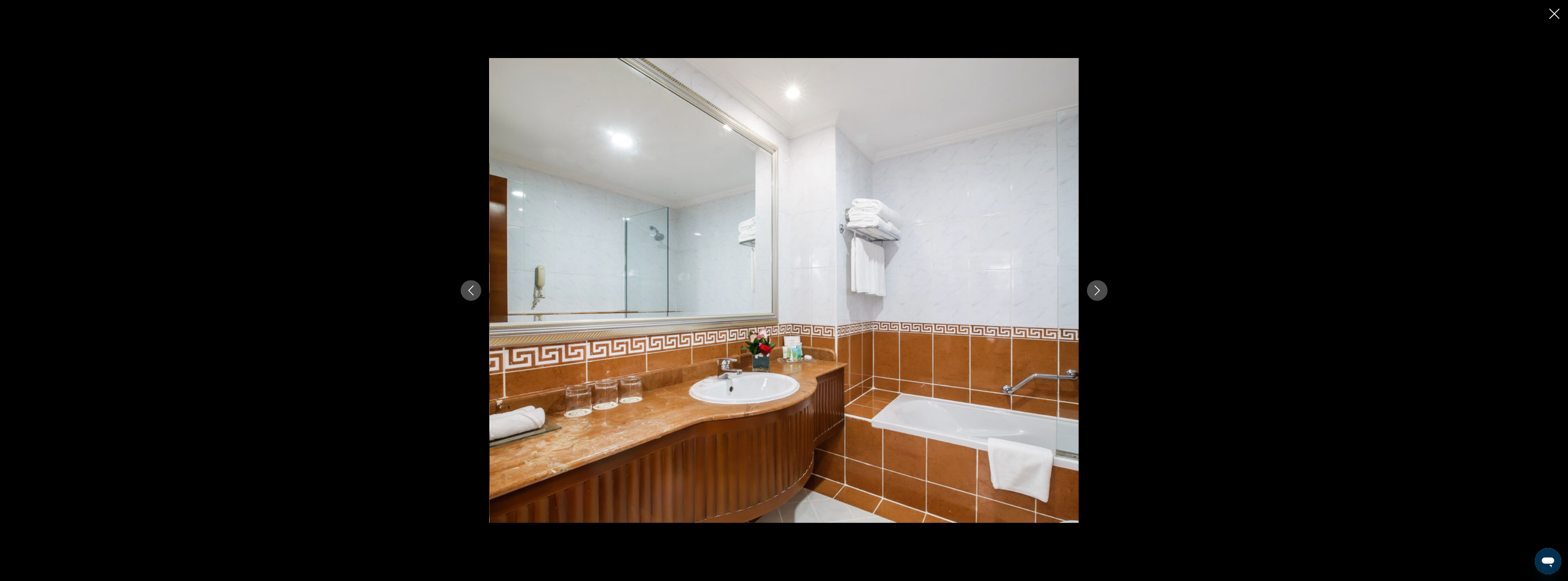
click at [1095, 286] on icon "Next image" at bounding box center [1097, 291] width 6 height 10
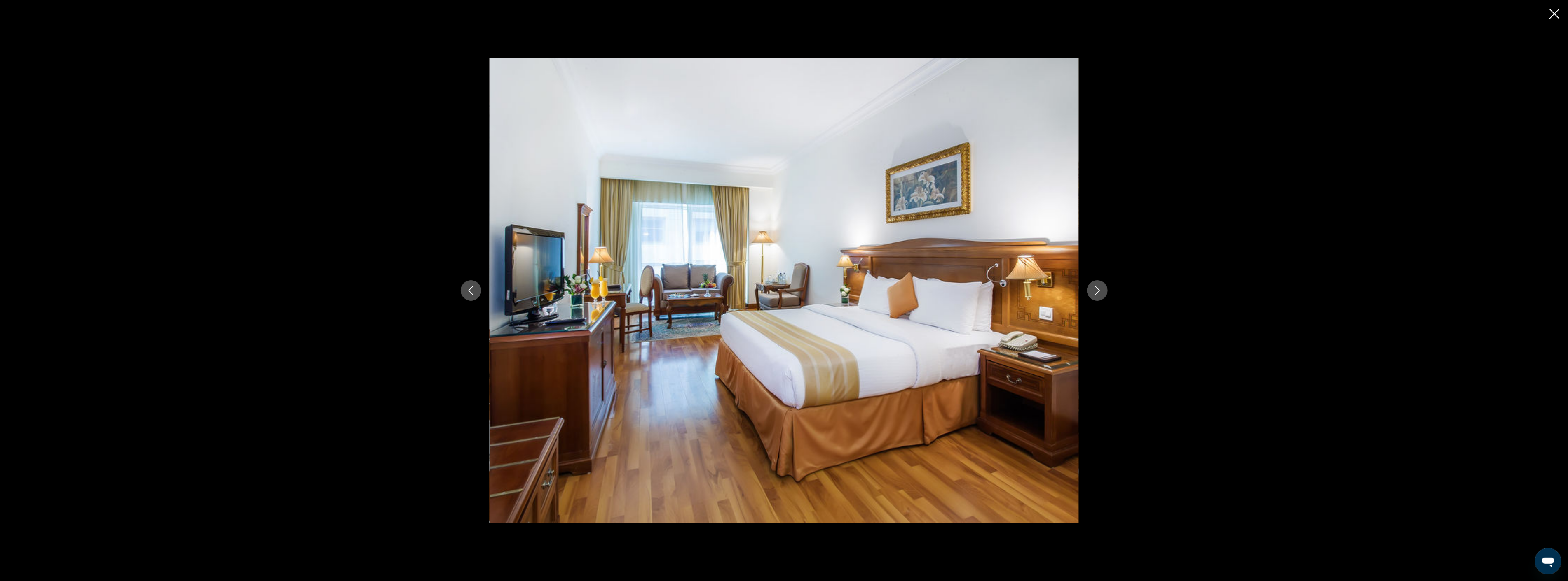
click at [1095, 286] on icon "Next image" at bounding box center [1097, 291] width 6 height 10
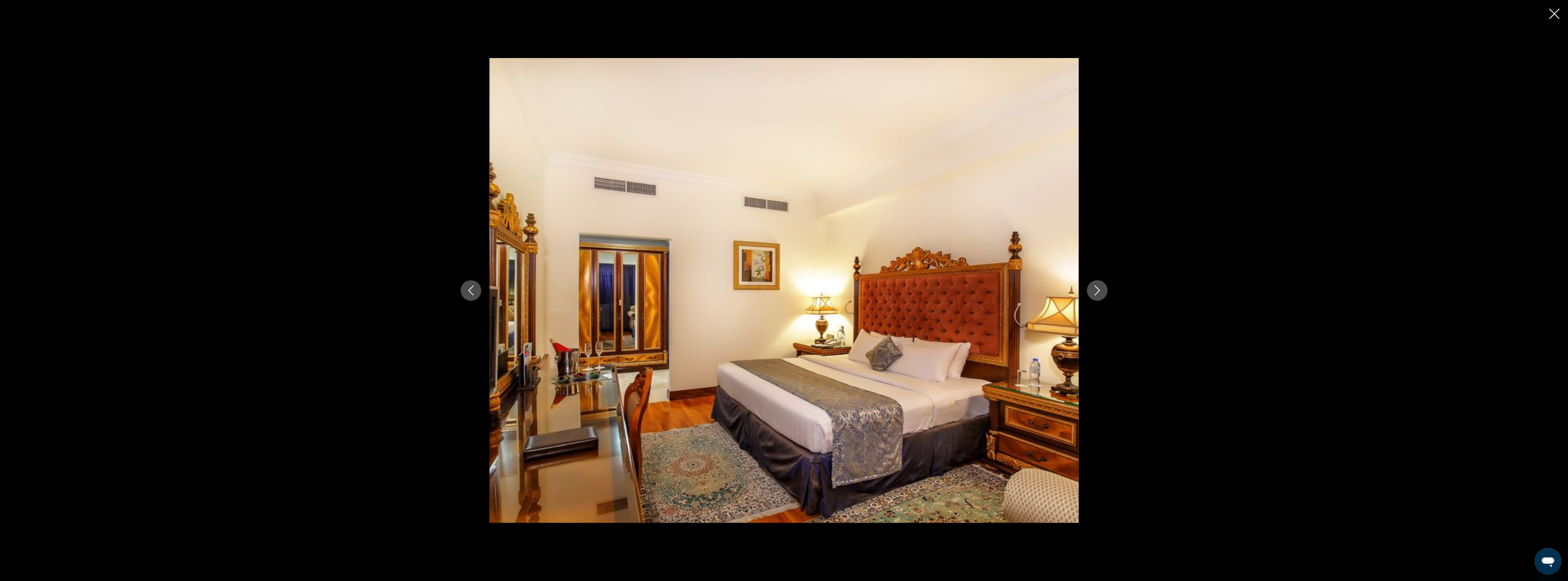
click at [1095, 286] on icon "Next image" at bounding box center [1097, 291] width 6 height 10
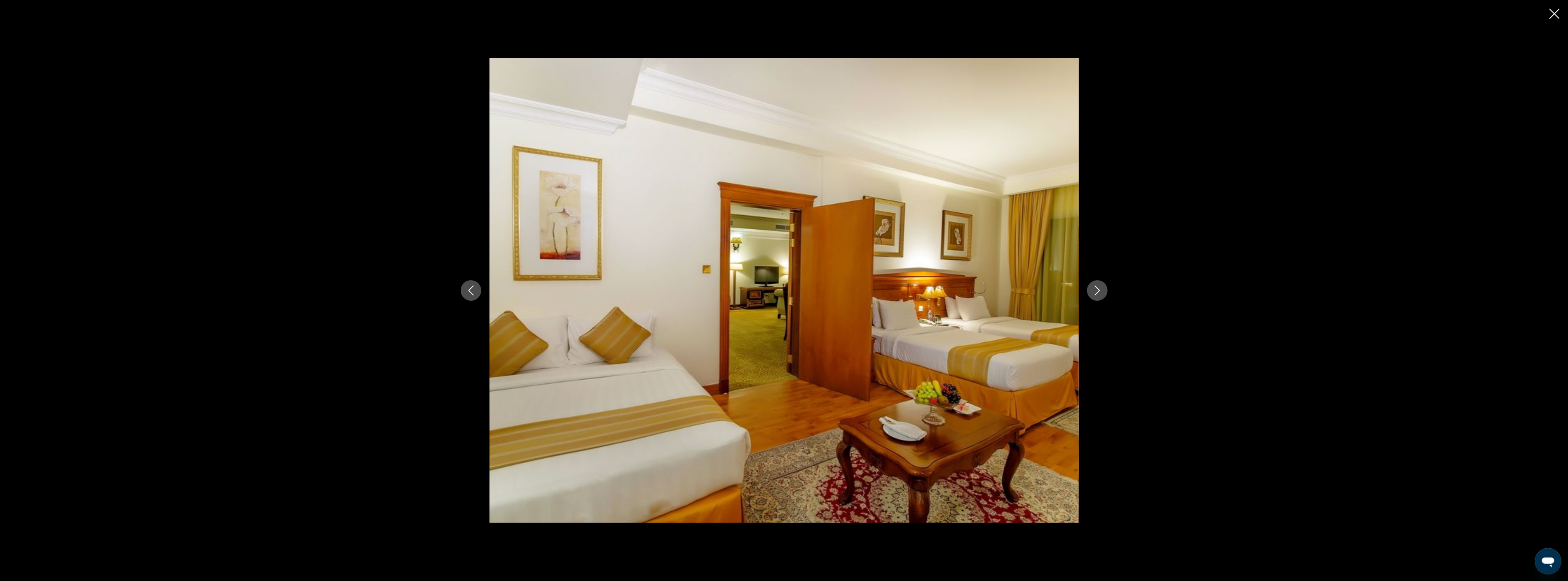
click at [1095, 286] on icon "Next image" at bounding box center [1097, 291] width 6 height 10
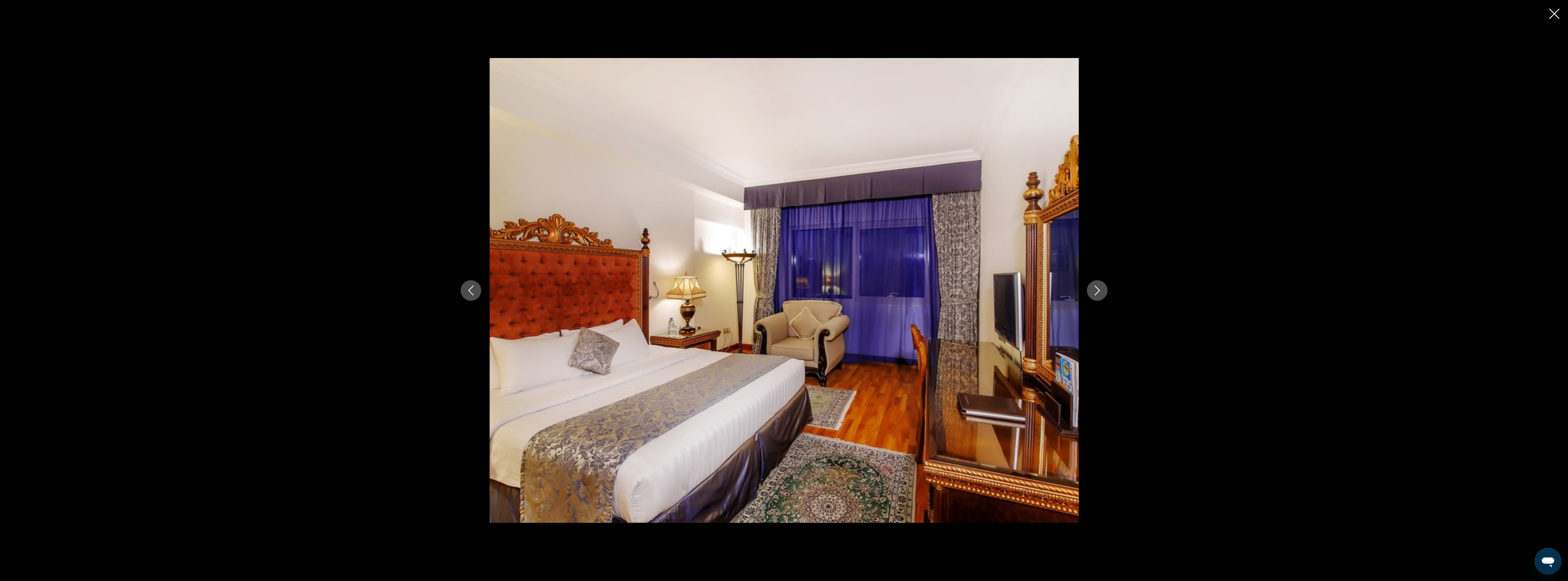
click at [1095, 286] on icon "Next image" at bounding box center [1097, 291] width 6 height 10
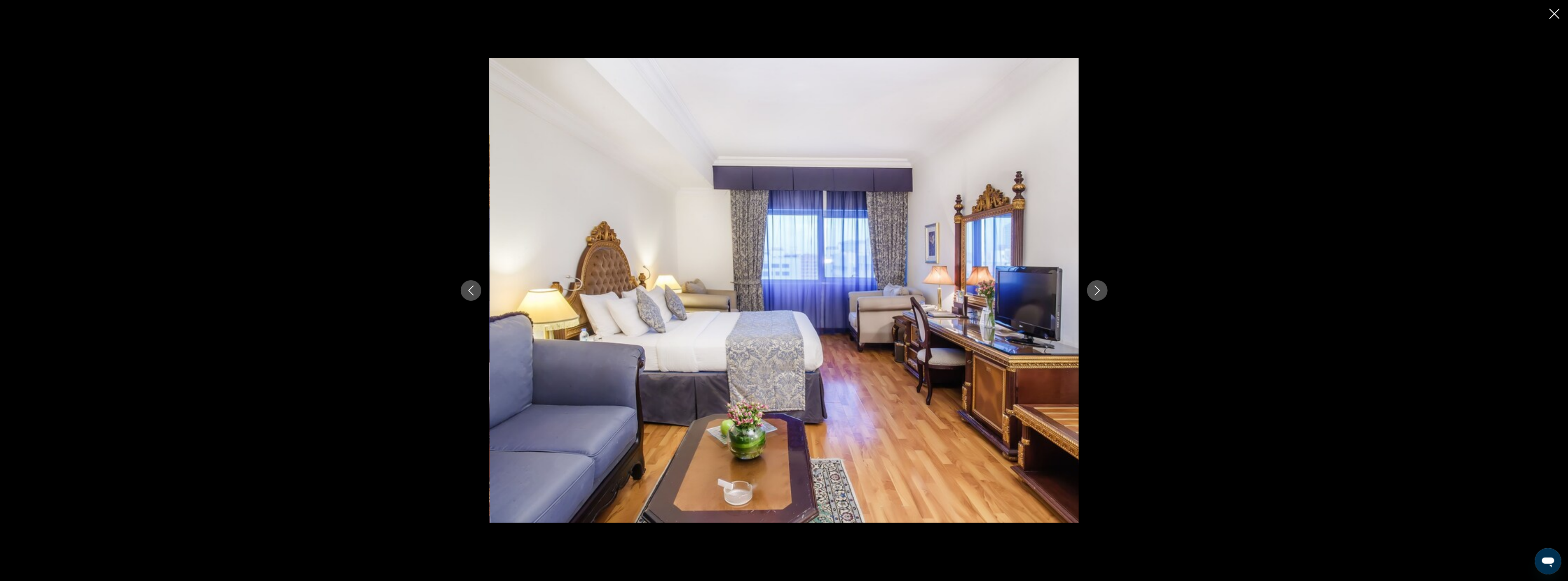
click at [1095, 286] on icon "Next image" at bounding box center [1097, 291] width 6 height 10
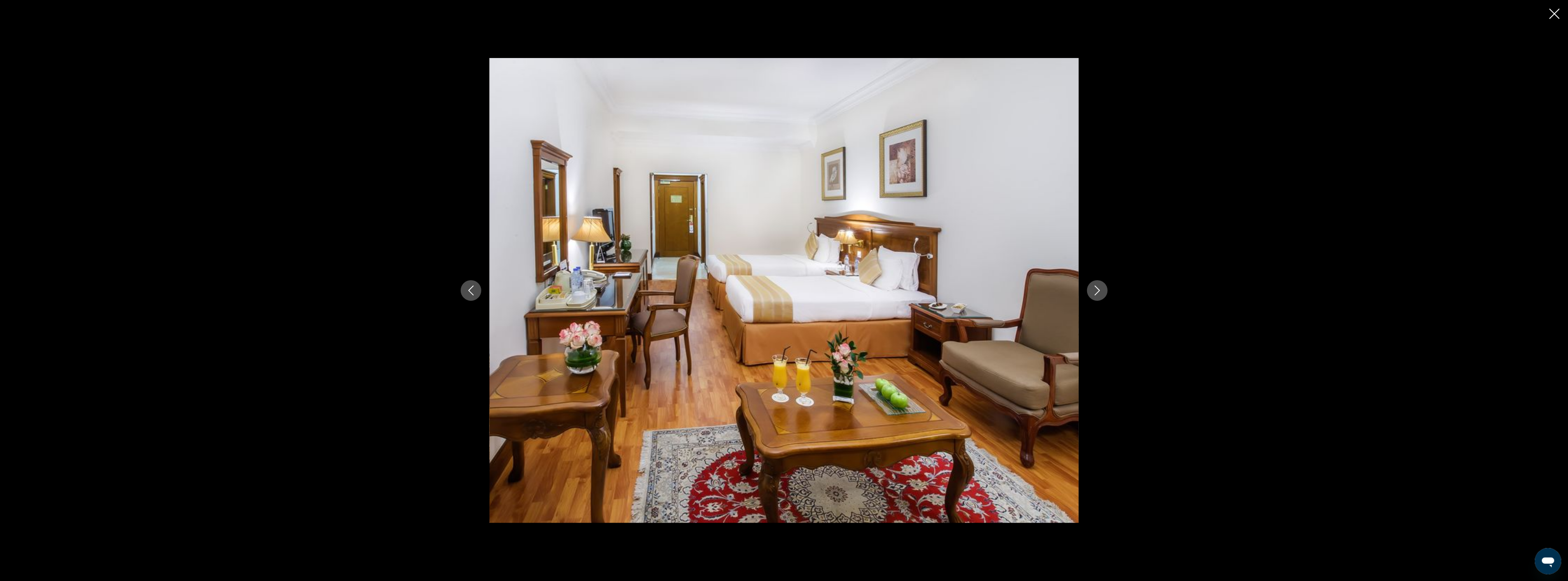
click at [1095, 286] on icon "Next image" at bounding box center [1097, 291] width 6 height 10
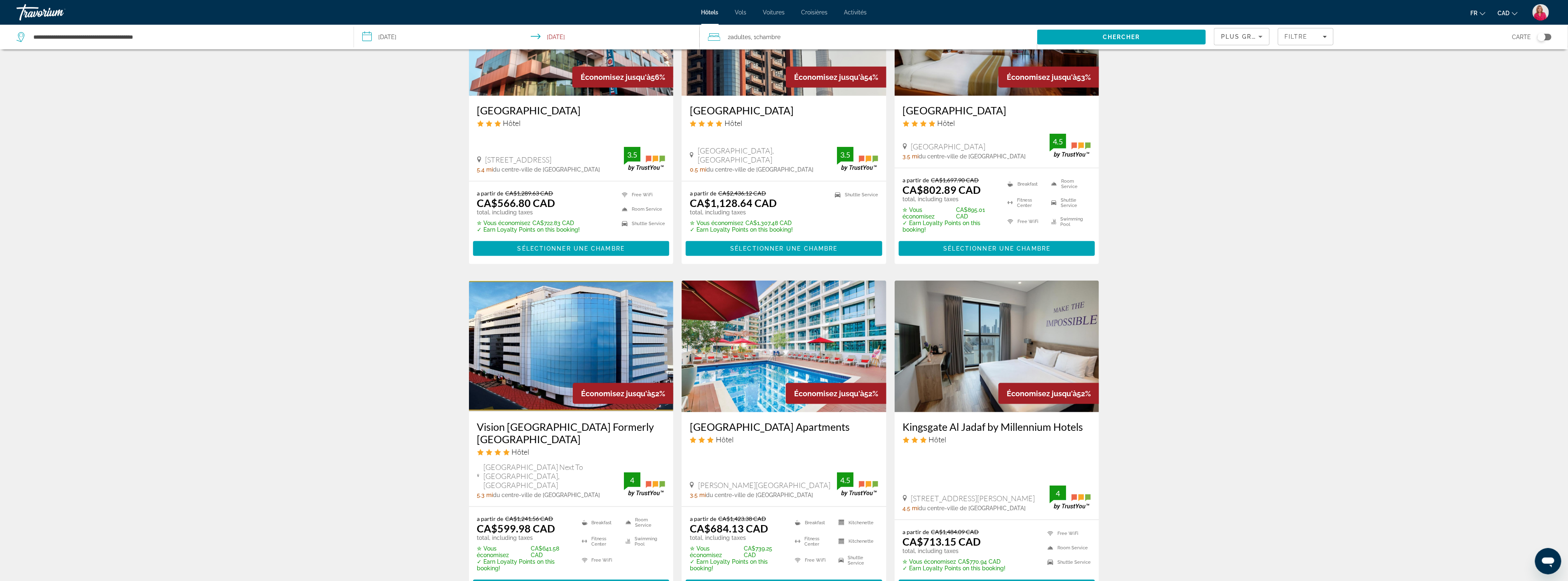
scroll to position [778, 0]
click at [1263, 38] on icon "Sort by" at bounding box center [1260, 37] width 10 height 10
click at [1307, 36] on div at bounding box center [784, 290] width 1568 height 581
click at [1304, 40] on span "Filtre" at bounding box center [1296, 37] width 23 height 7
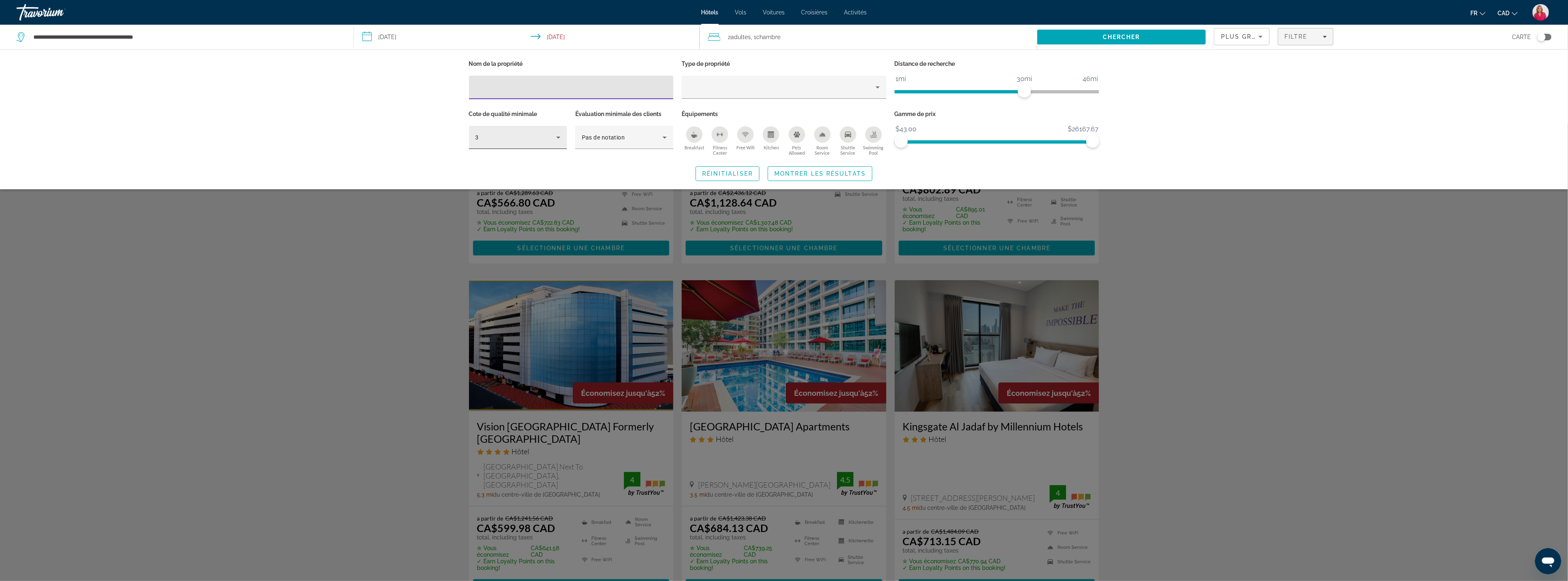
click at [554, 135] on icon "Hotel Filters" at bounding box center [558, 138] width 10 height 10
click at [509, 179] on mat-option "4" at bounding box center [518, 182] width 98 height 20
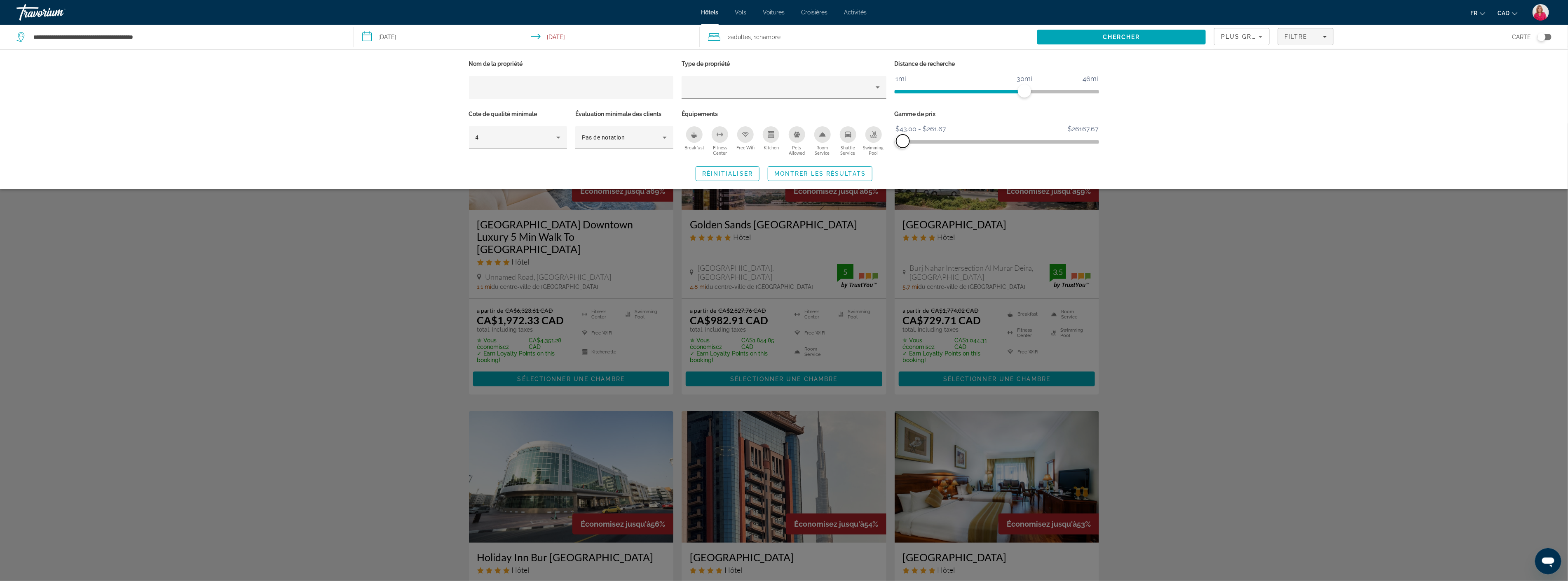
drag, startPoint x: 1095, startPoint y: 139, endPoint x: 903, endPoint y: 151, distance: 192.4
click at [903, 151] on div "Gamme de prix $43.00 $26167.67 $43.00 $261.67 $43.00 - $261.67" at bounding box center [996, 133] width 213 height 50
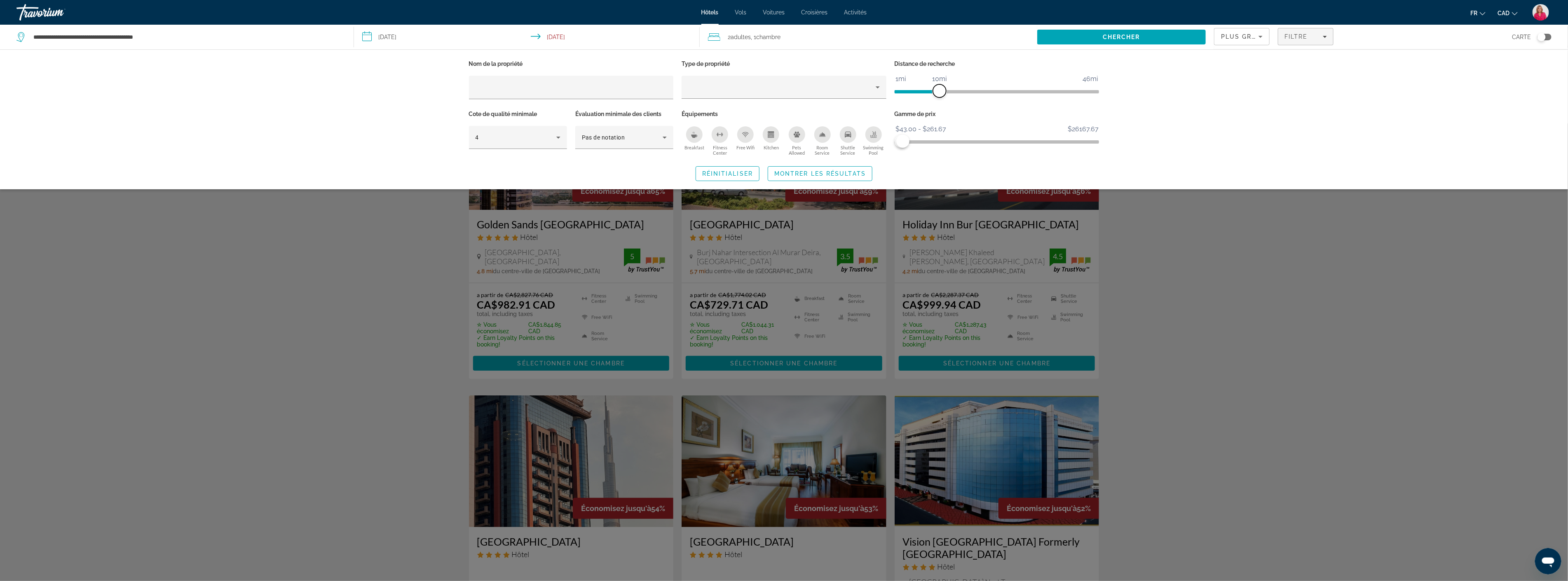
drag, startPoint x: 1024, startPoint y: 89, endPoint x: 938, endPoint y: 98, distance: 86.5
click at [938, 98] on div "Distance de recherche 1mi 46mi 10mi" at bounding box center [996, 83] width 213 height 50
drag, startPoint x: 937, startPoint y: 92, endPoint x: 932, endPoint y: 93, distance: 5.1
click at [932, 93] on span "ngx-slider" at bounding box center [931, 92] width 14 height 13
click at [1229, 140] on div "Nom de la propriété Type de propriété Distance de recherche 1mi 46mi 8mi Cote d…" at bounding box center [784, 119] width 1568 height 140
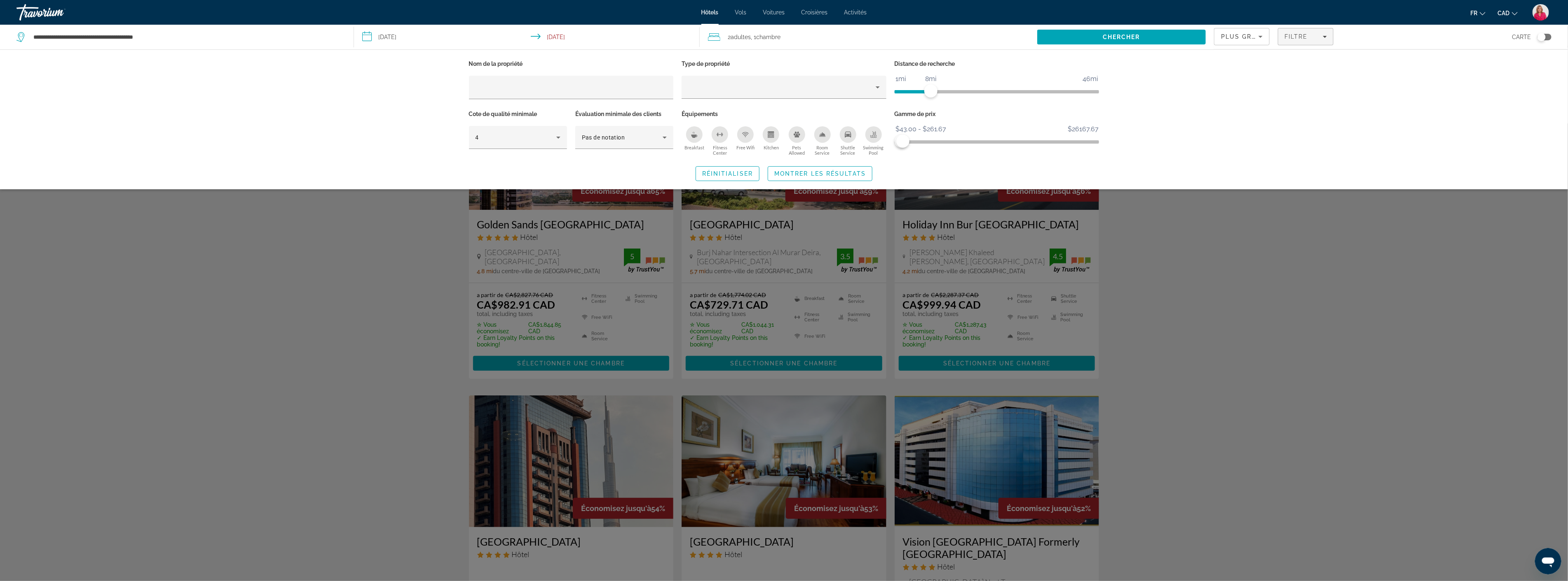
click at [1146, 332] on div "Search widget" at bounding box center [784, 352] width 1568 height 458
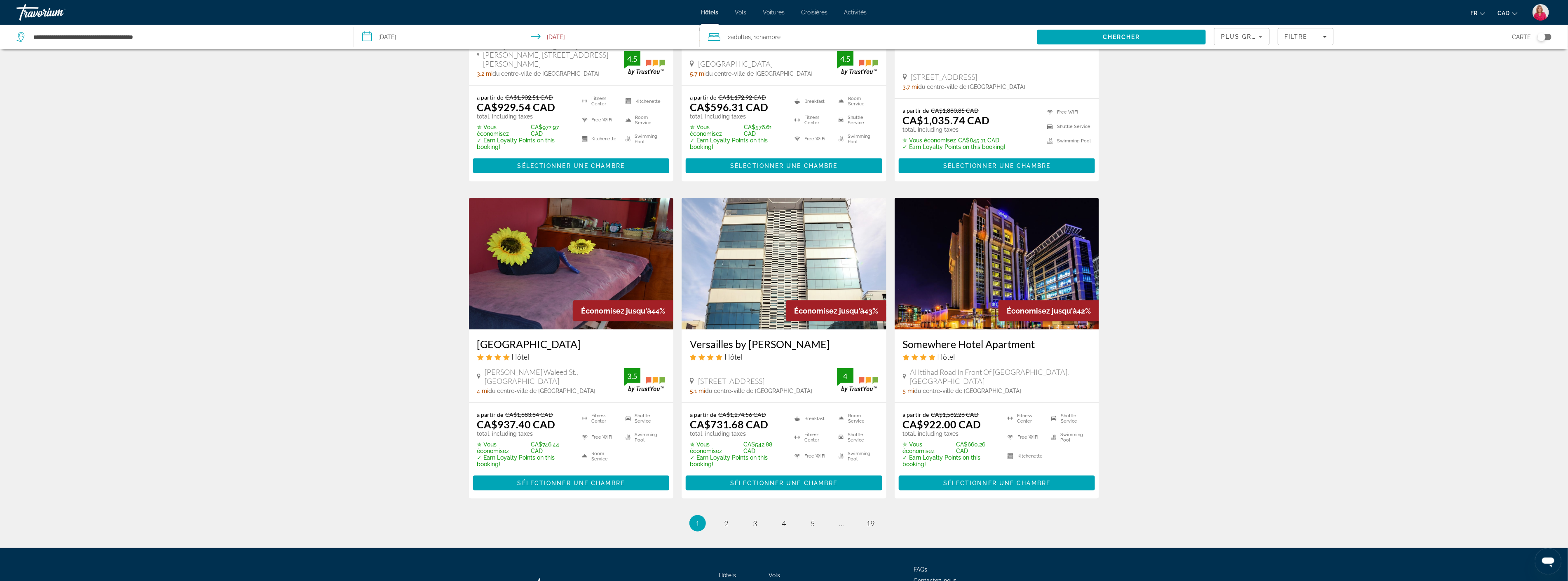
scroll to position [869, 0]
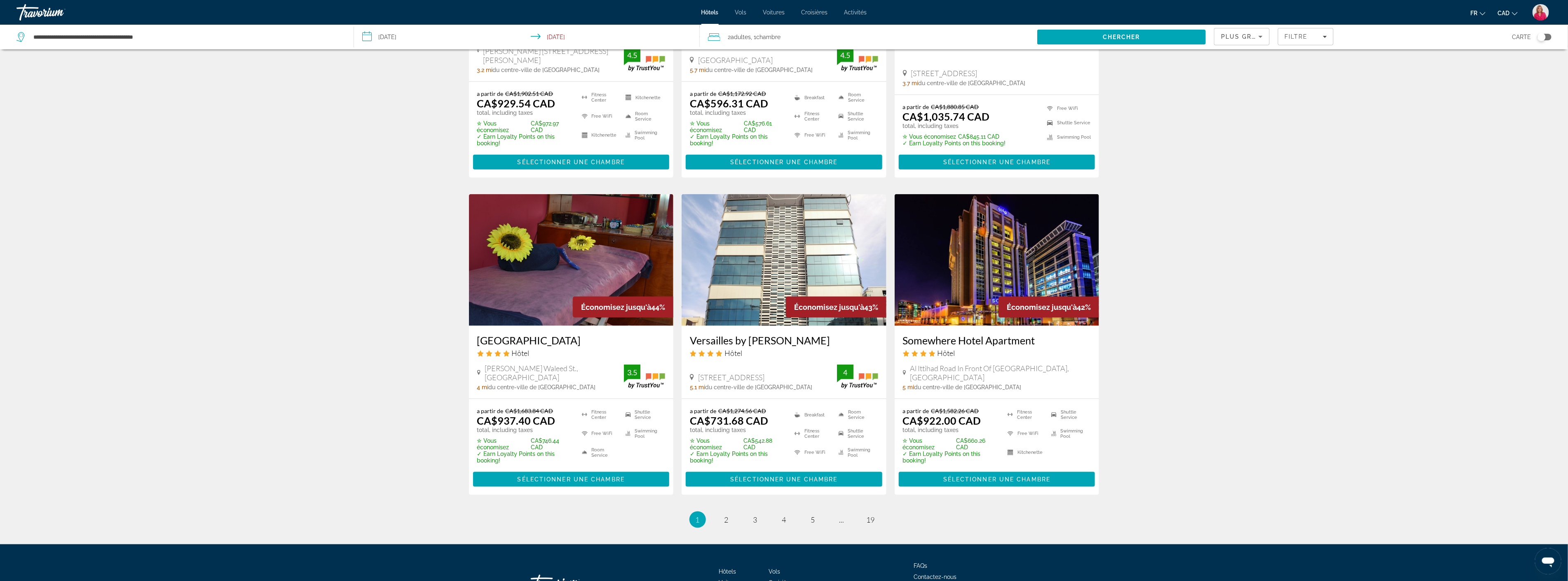
click at [757, 254] on img "Main content" at bounding box center [784, 260] width 204 height 132
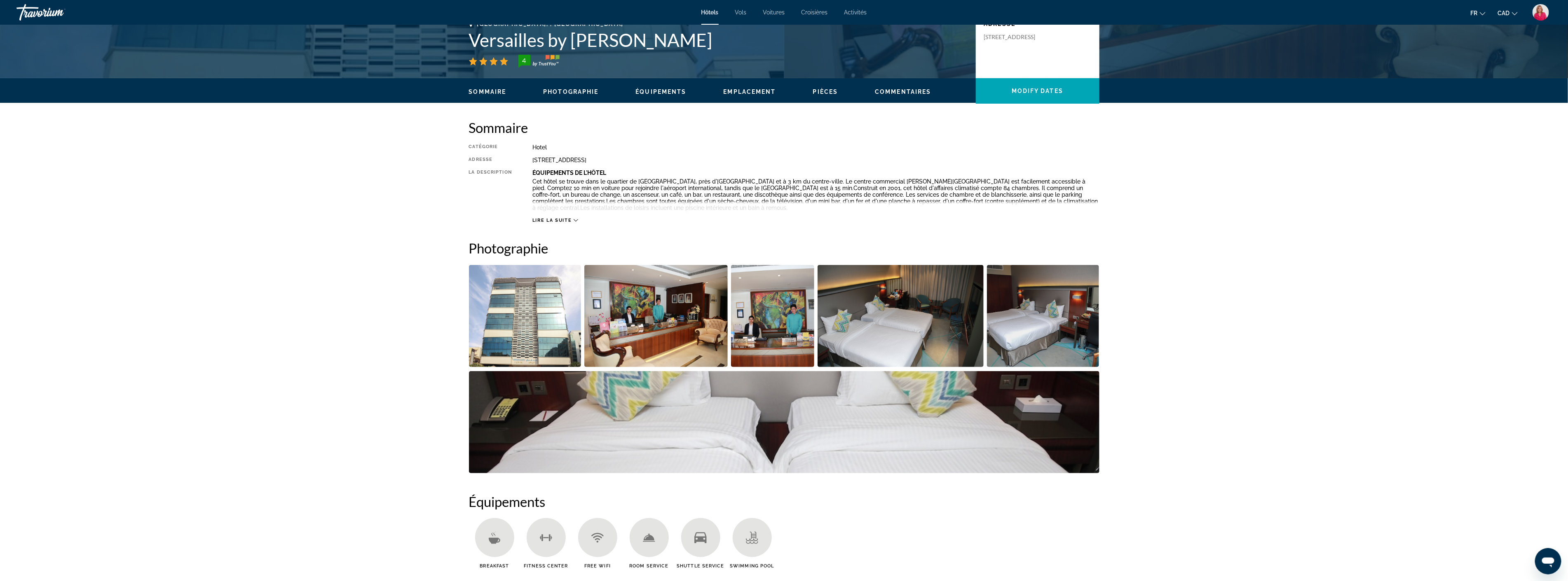
scroll to position [228, 0]
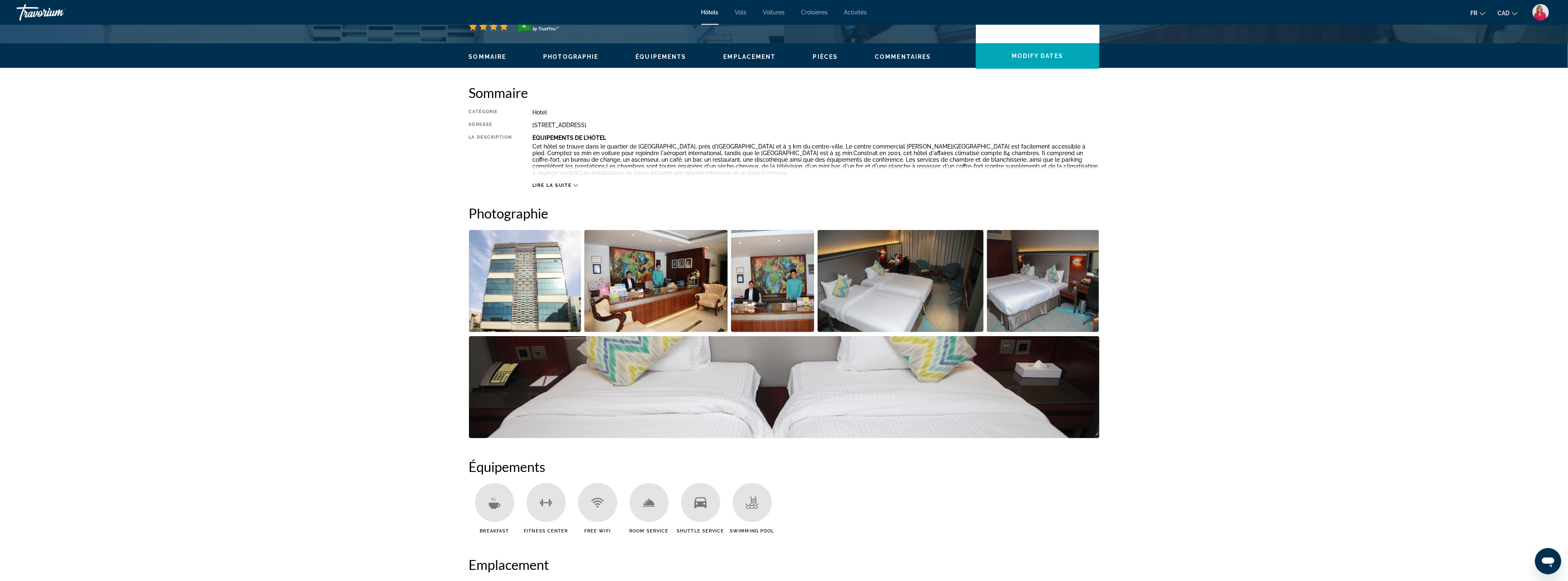
click at [646, 305] on img "Open full-screen image slider" at bounding box center [656, 281] width 144 height 102
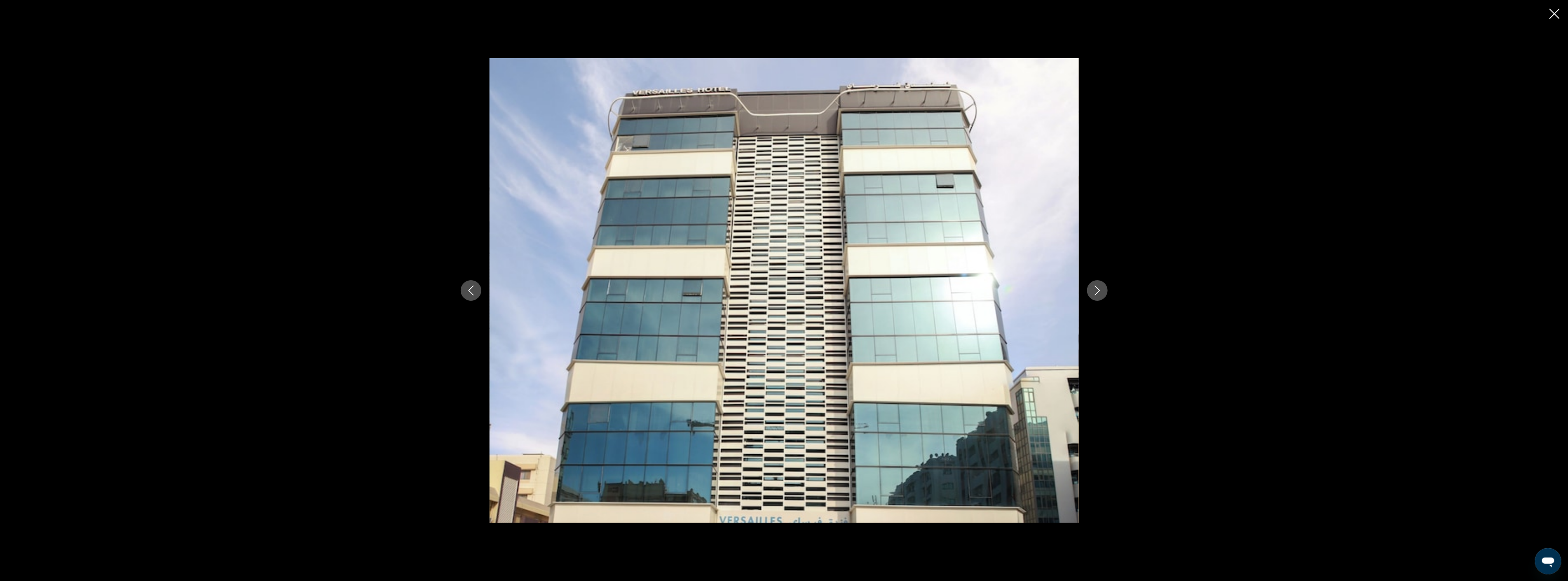
click at [1095, 286] on icon "Next image" at bounding box center [1097, 291] width 6 height 10
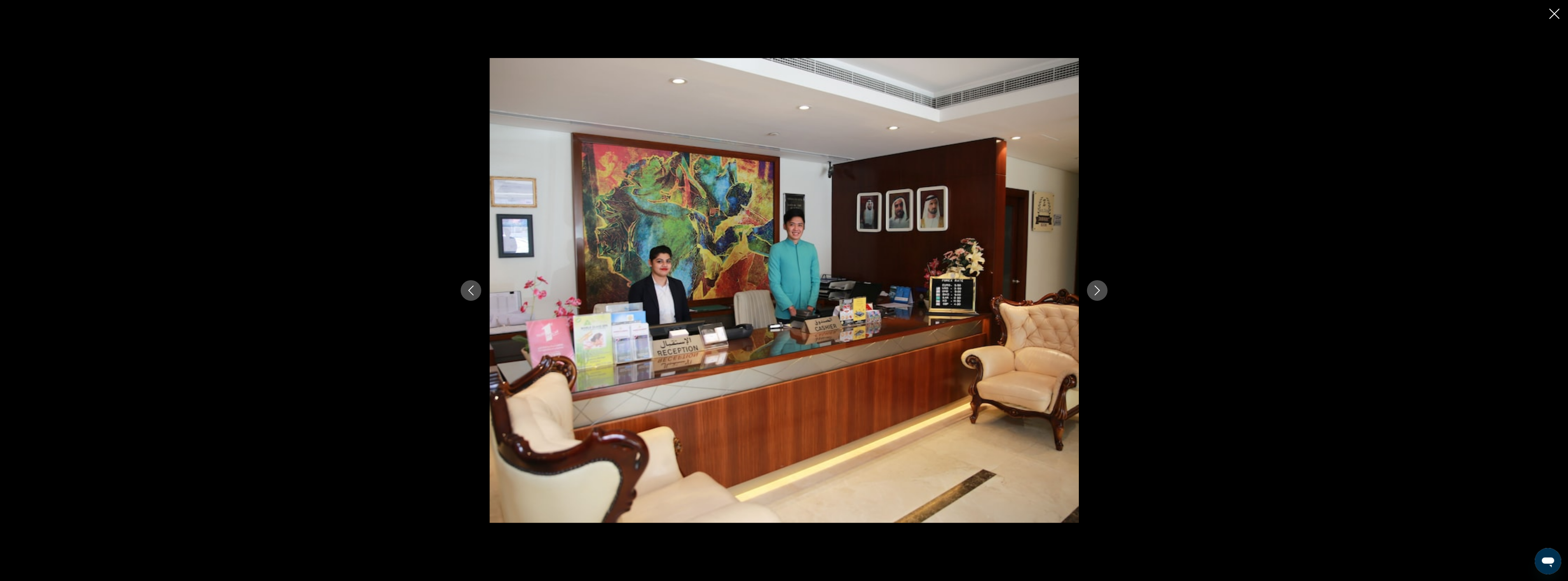
click at [1095, 286] on icon "Next image" at bounding box center [1097, 291] width 6 height 10
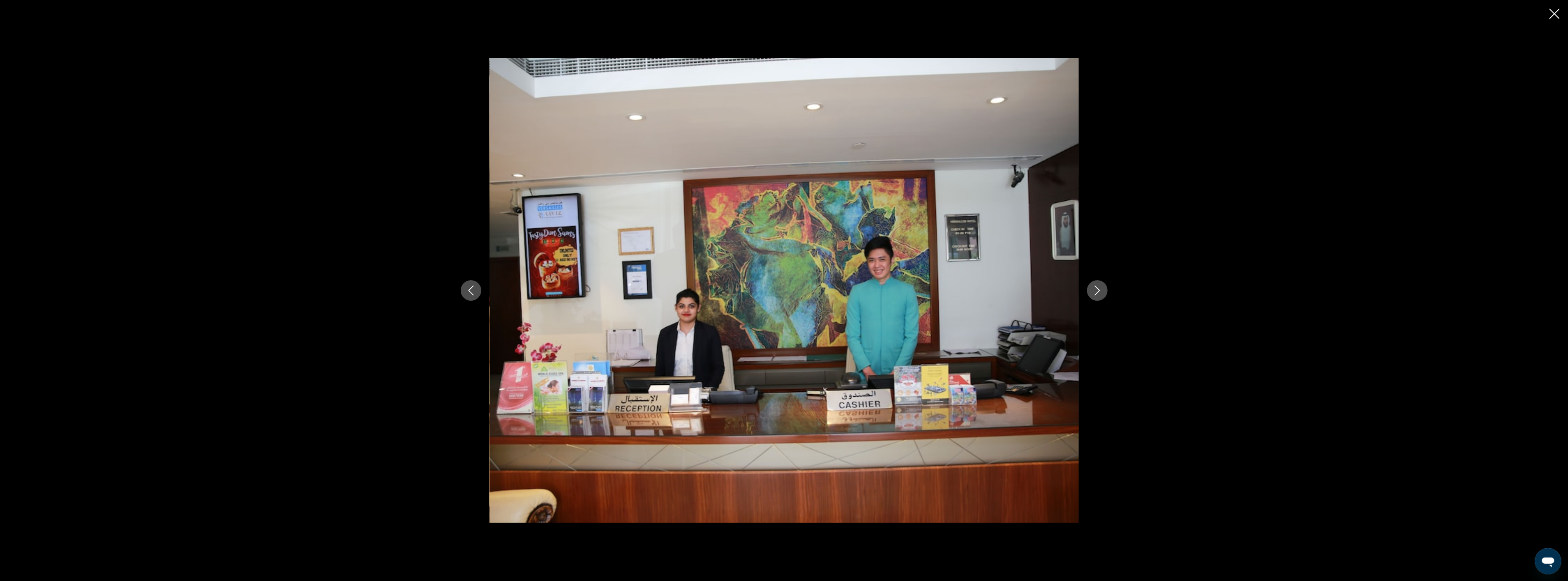
click at [1095, 286] on icon "Next image" at bounding box center [1097, 291] width 6 height 10
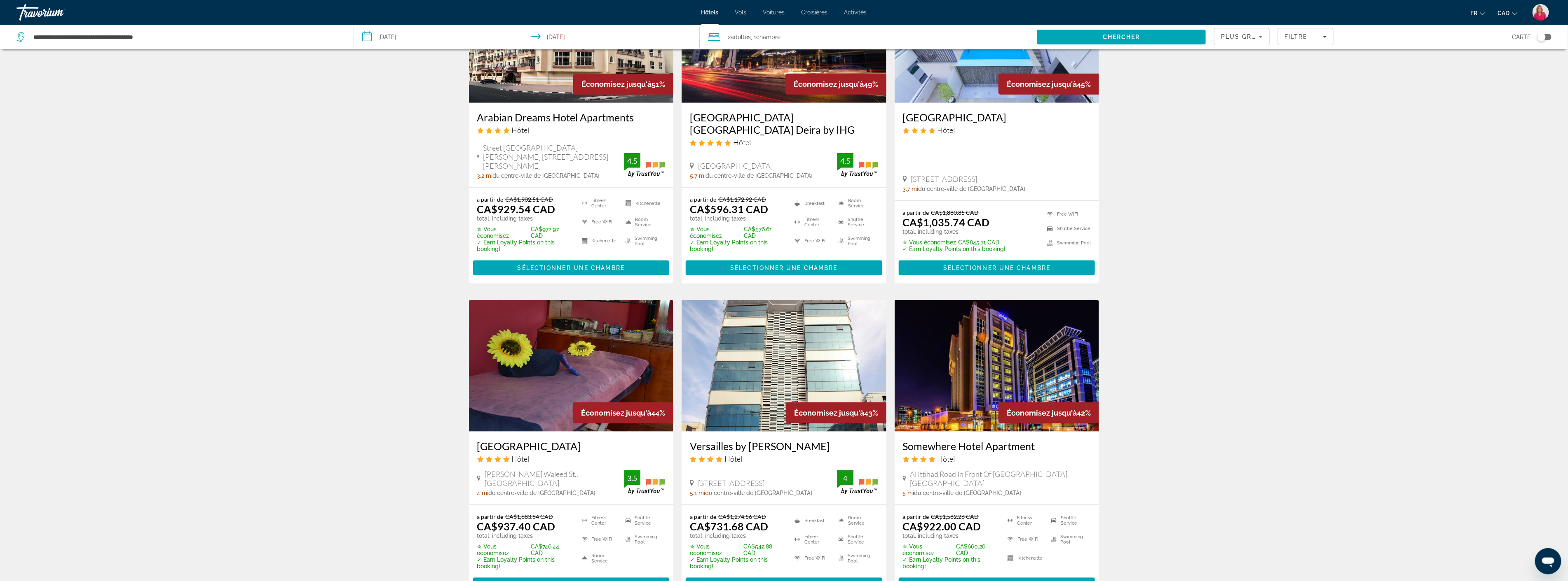
scroll to position [778, 0]
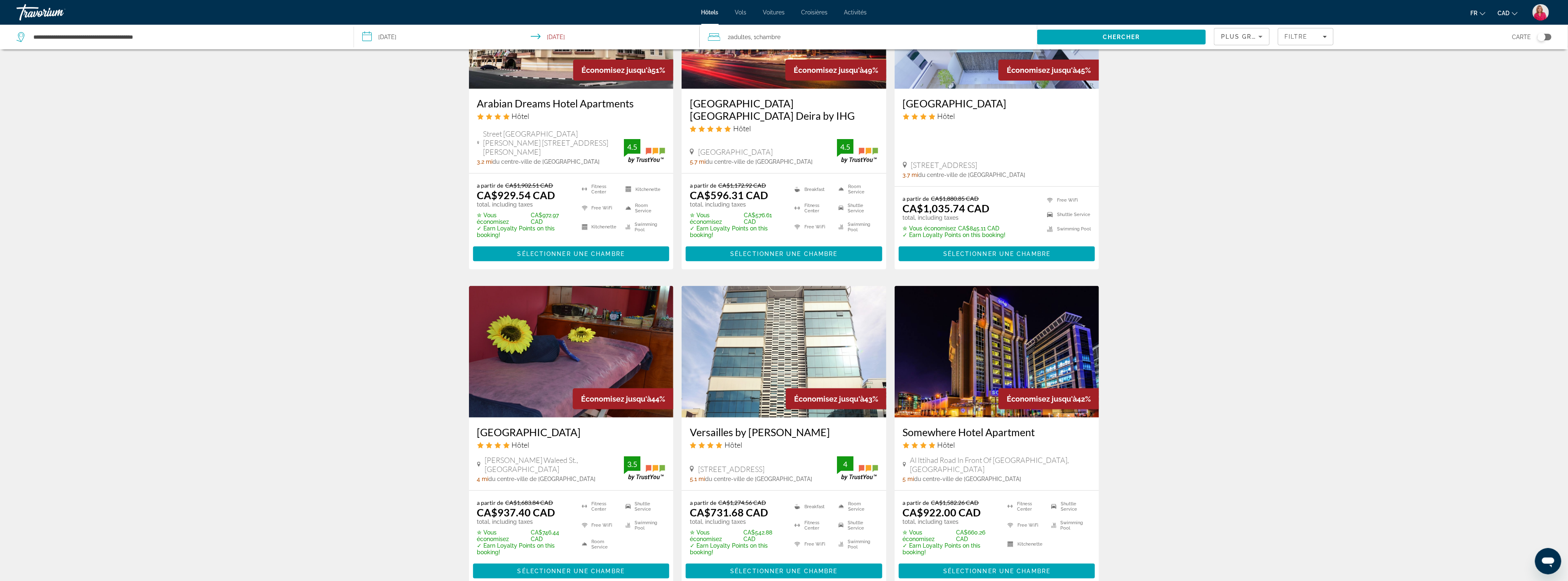
click at [985, 330] on img "Main content" at bounding box center [997, 352] width 204 height 132
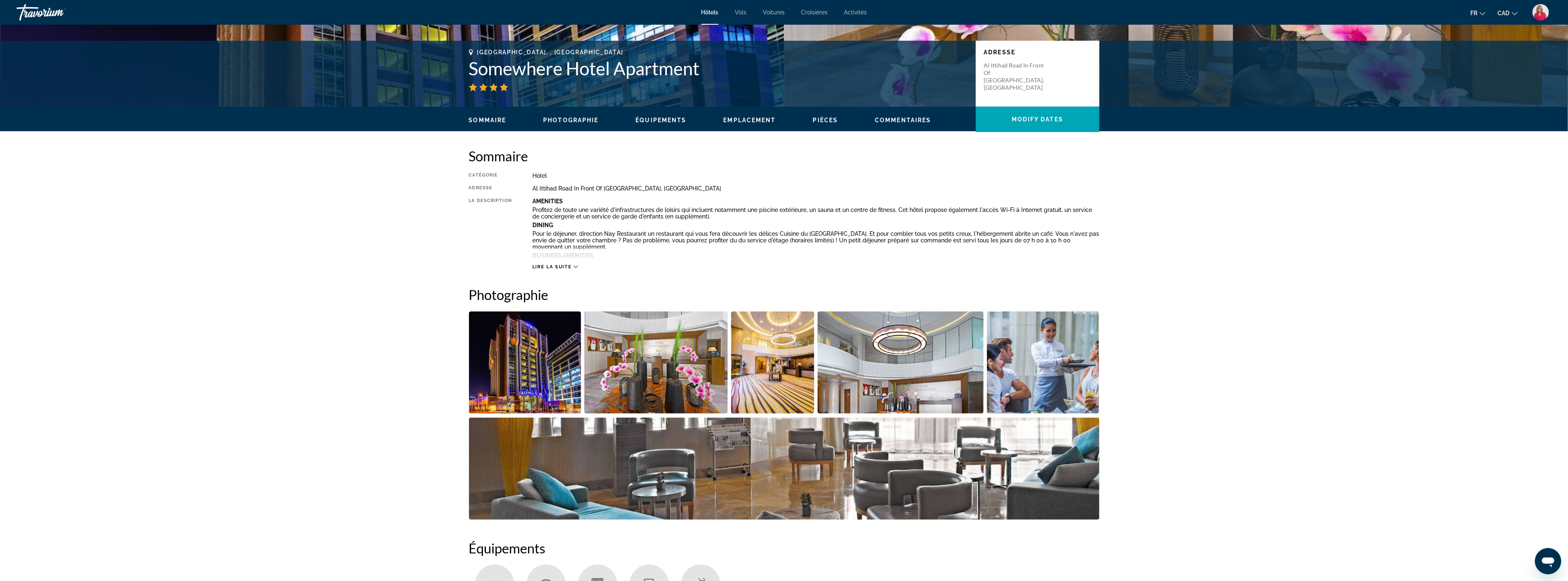
scroll to position [228, 0]
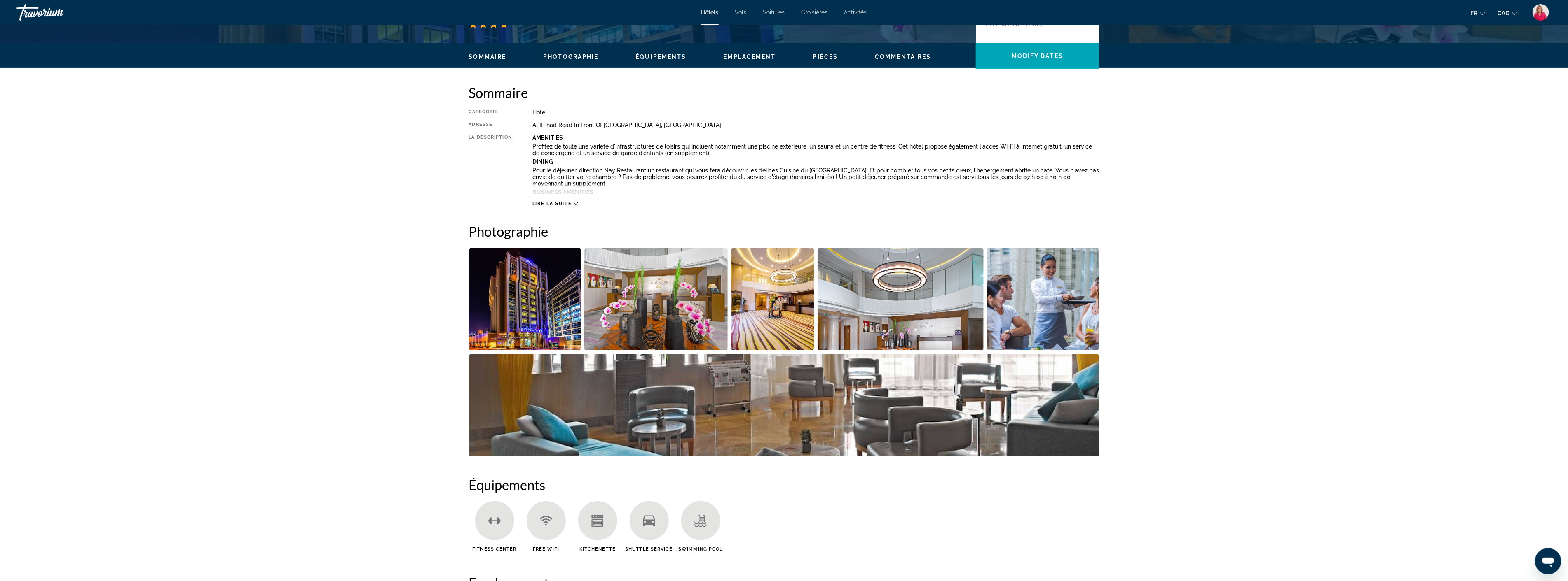
click at [769, 302] on img "Open full-screen image slider" at bounding box center [772, 300] width 84 height 102
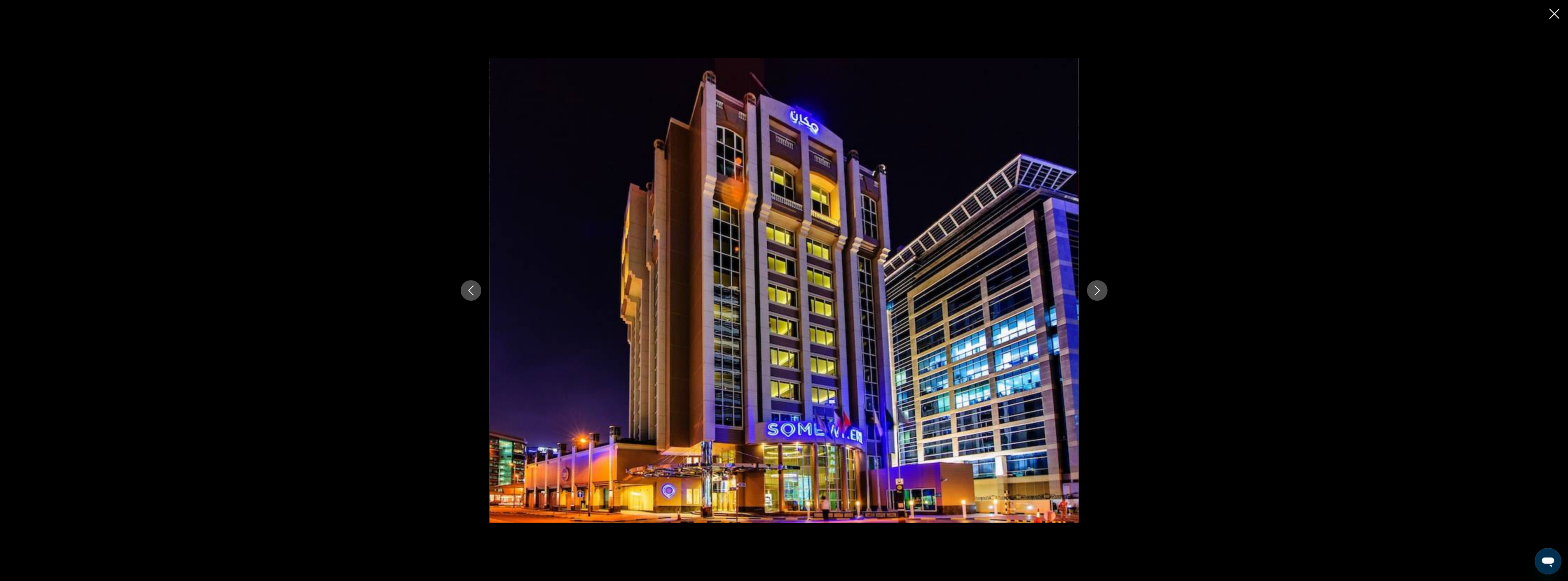
click at [1100, 286] on icon "Next image" at bounding box center [1097, 291] width 10 height 10
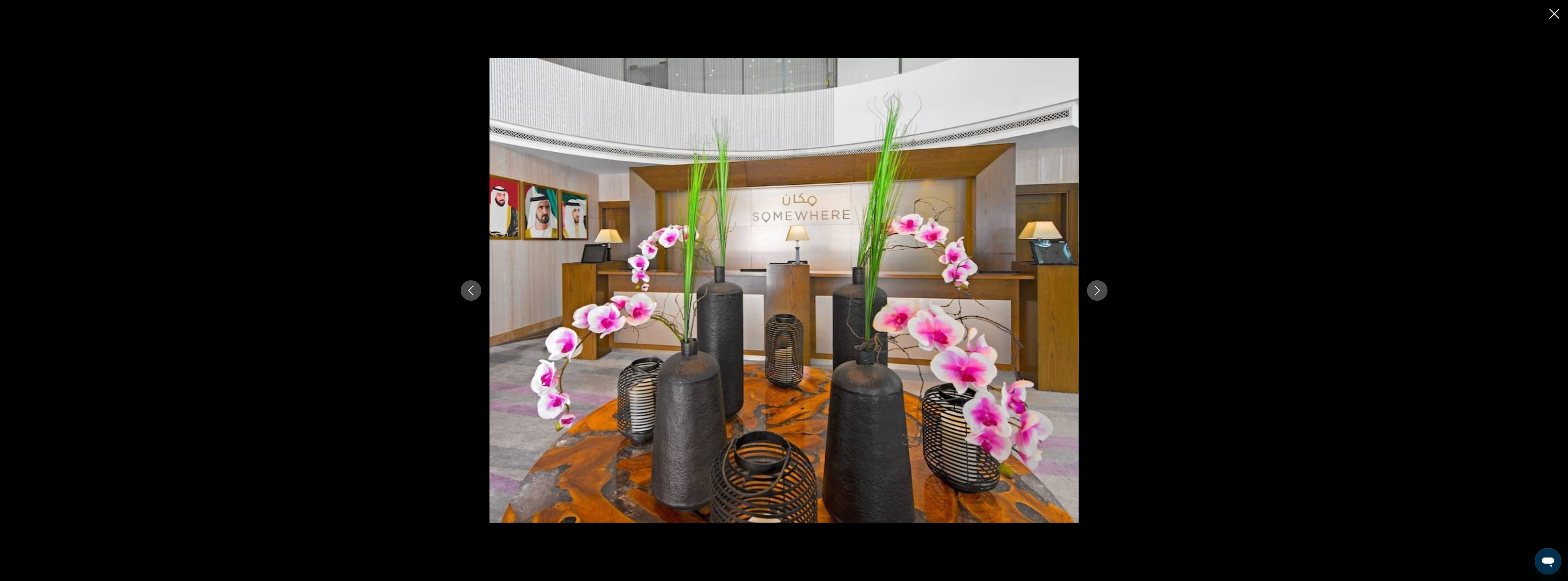
click at [1097, 286] on icon "Next image" at bounding box center [1097, 291] width 10 height 10
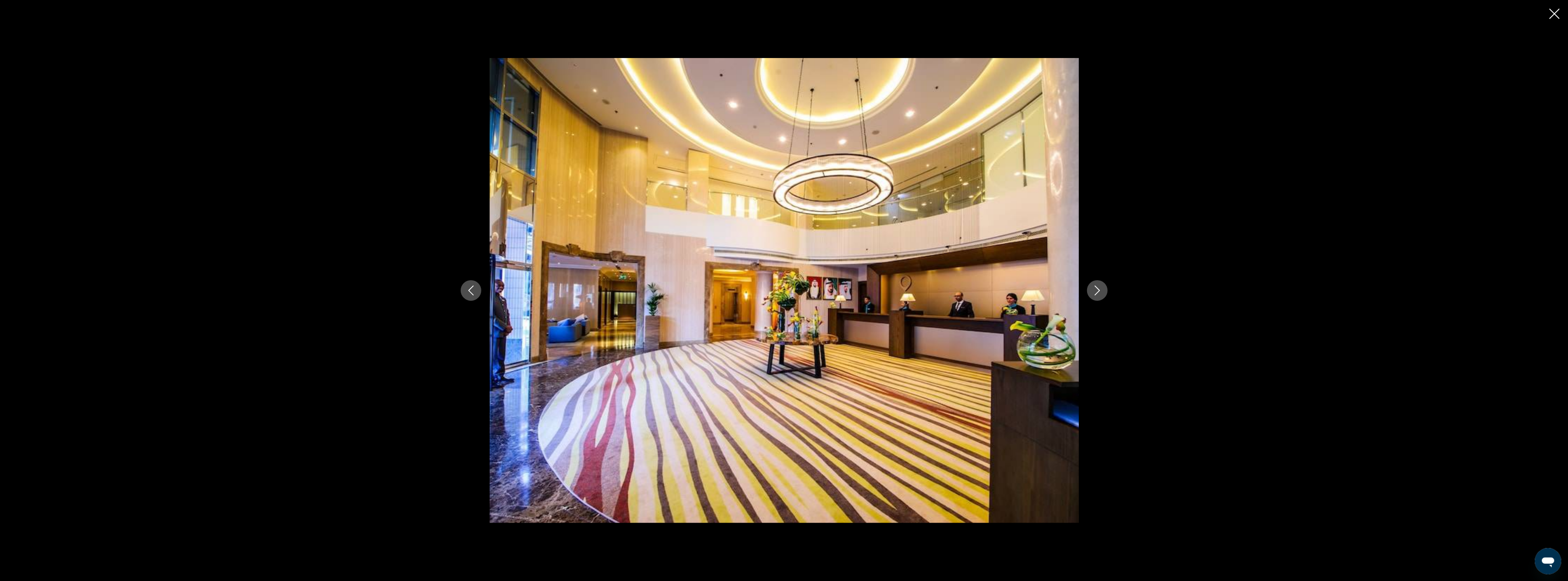
click at [1097, 286] on icon "Next image" at bounding box center [1097, 291] width 10 height 10
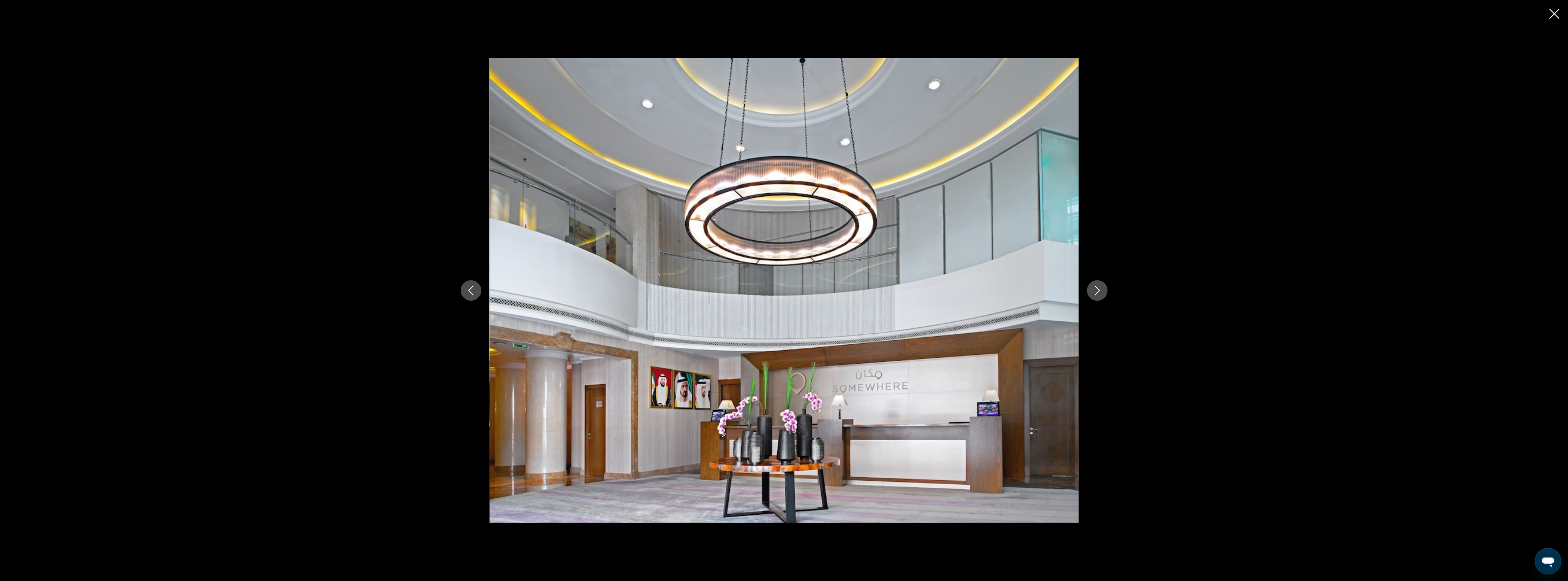
click at [1097, 286] on icon "Next image" at bounding box center [1097, 291] width 10 height 10
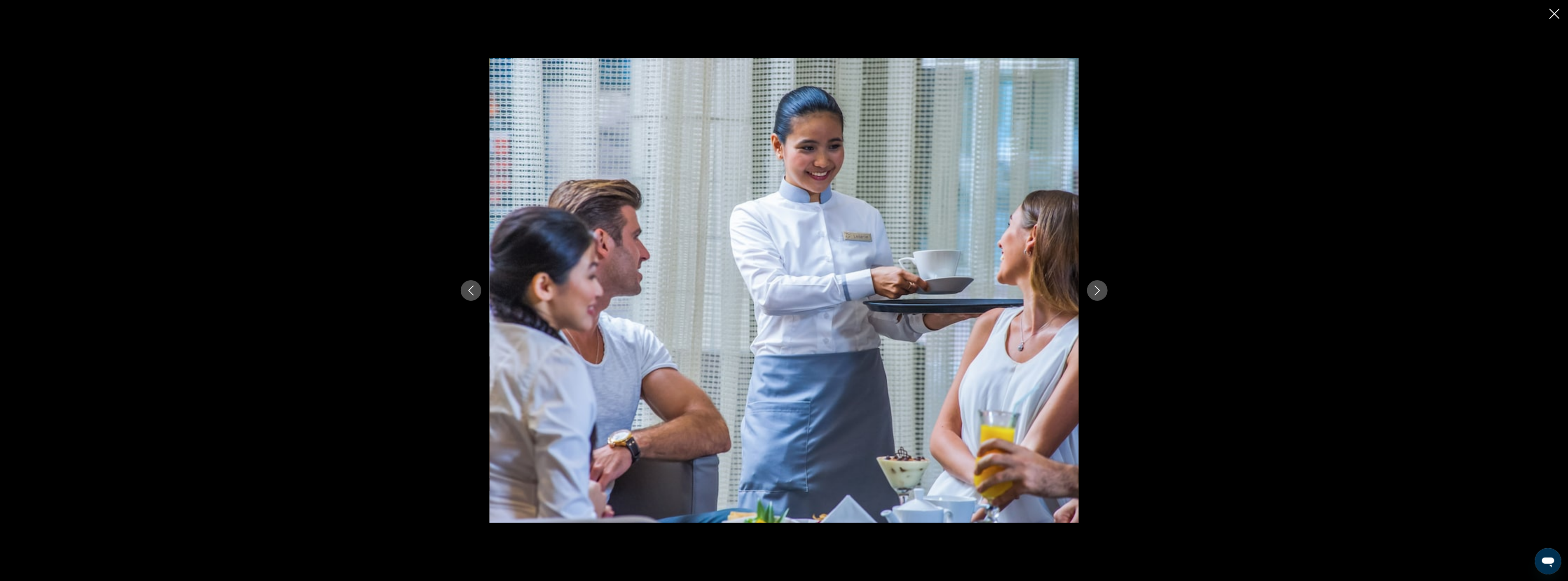
click at [1097, 286] on icon "Next image" at bounding box center [1097, 291] width 10 height 10
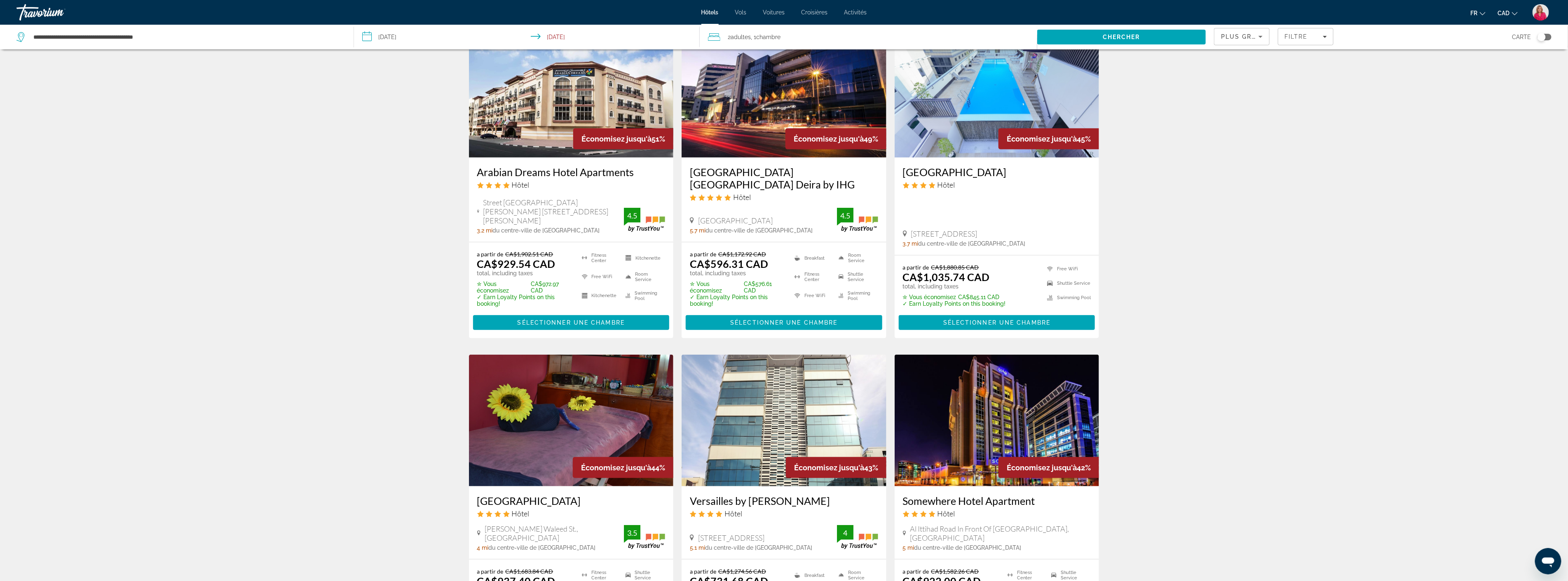
scroll to position [869, 0]
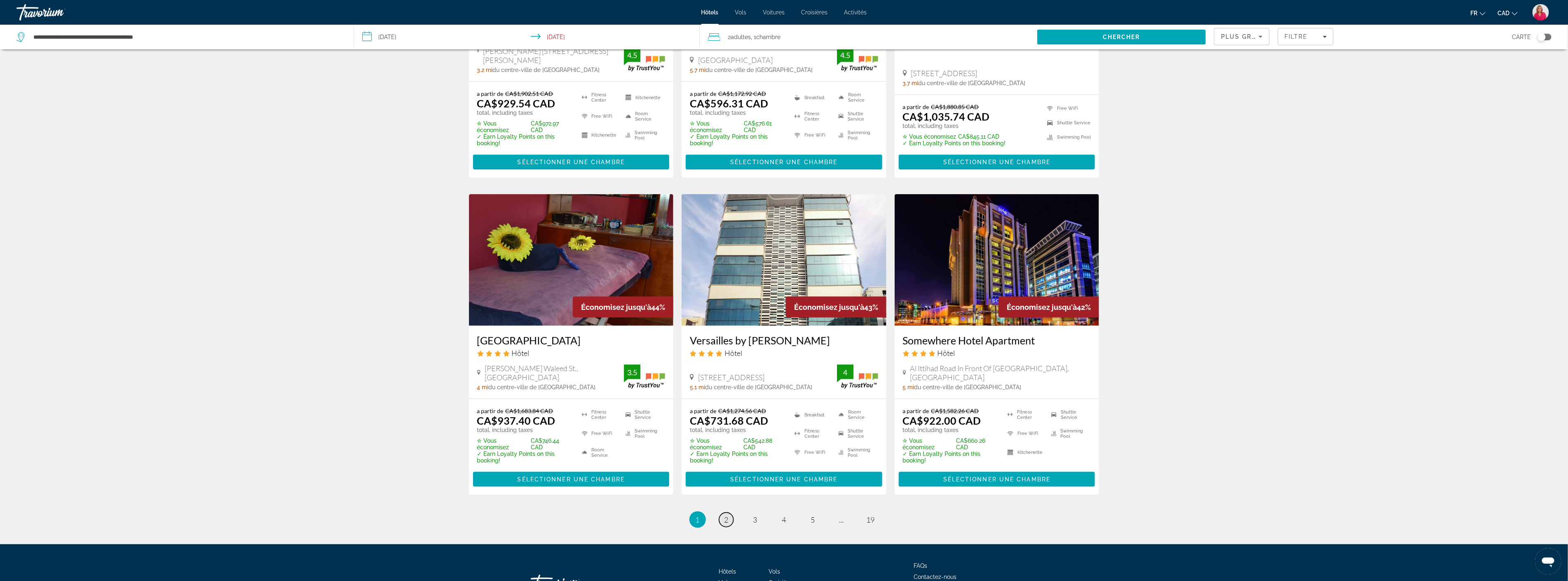
click at [726, 515] on span "2" at bounding box center [726, 519] width 4 height 9
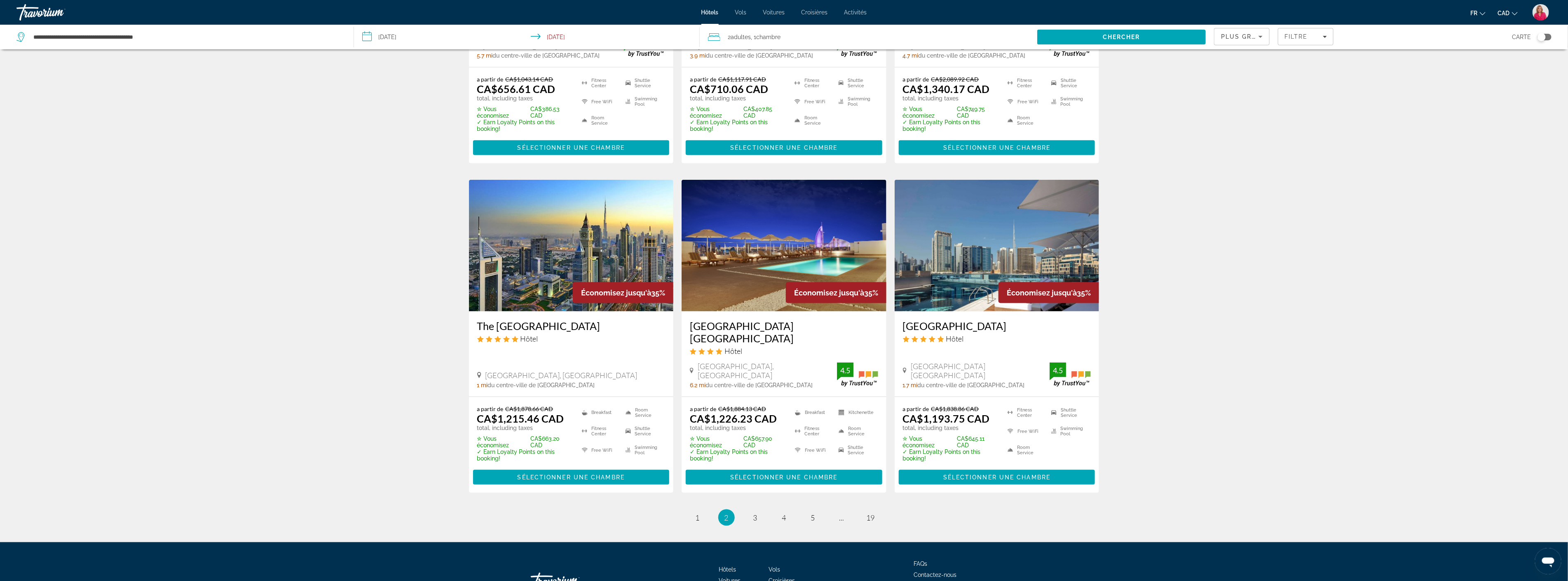
scroll to position [869, 0]
click at [554, 236] on img "Main content" at bounding box center [571, 245] width 204 height 132
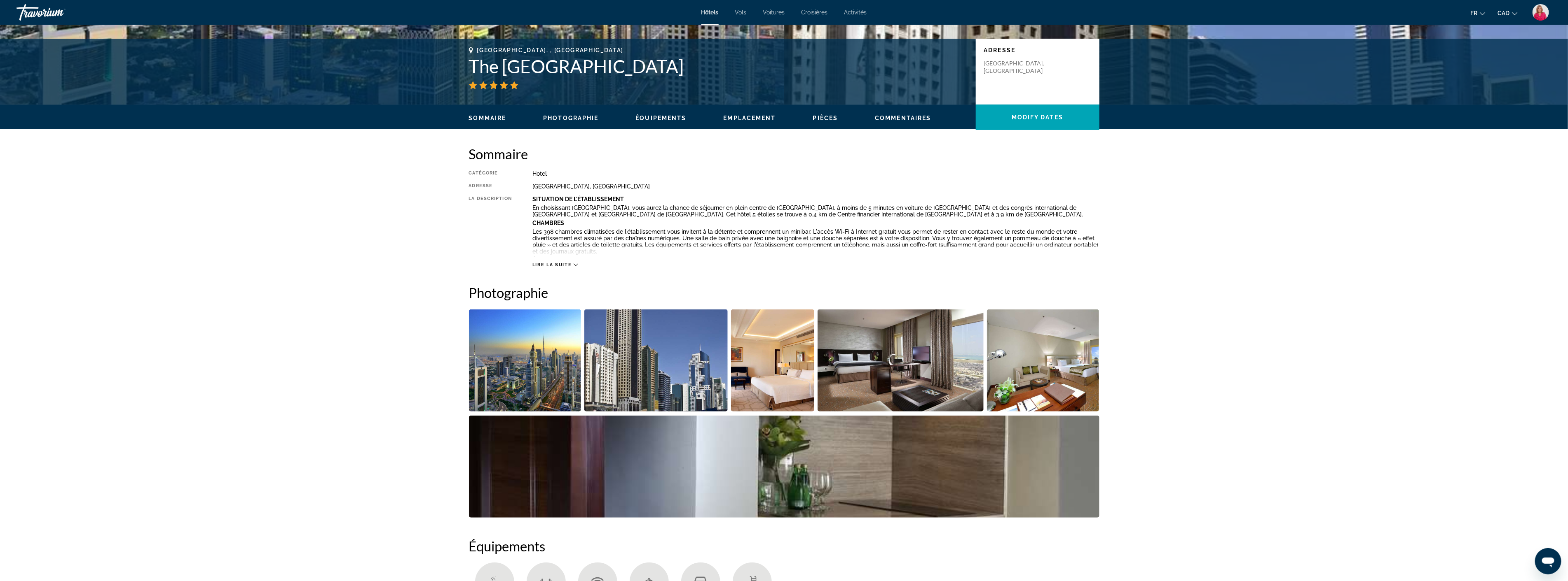
scroll to position [183, 0]
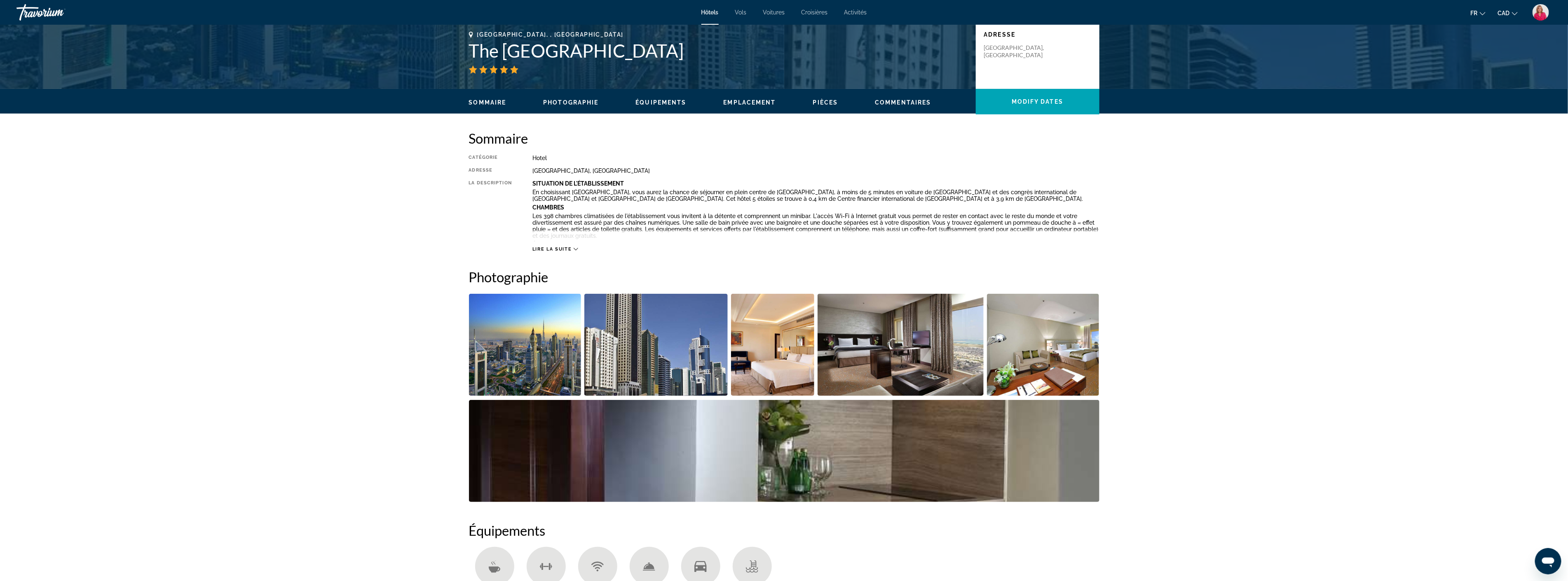
click at [894, 360] on img "Open full-screen image slider" at bounding box center [901, 345] width 166 height 102
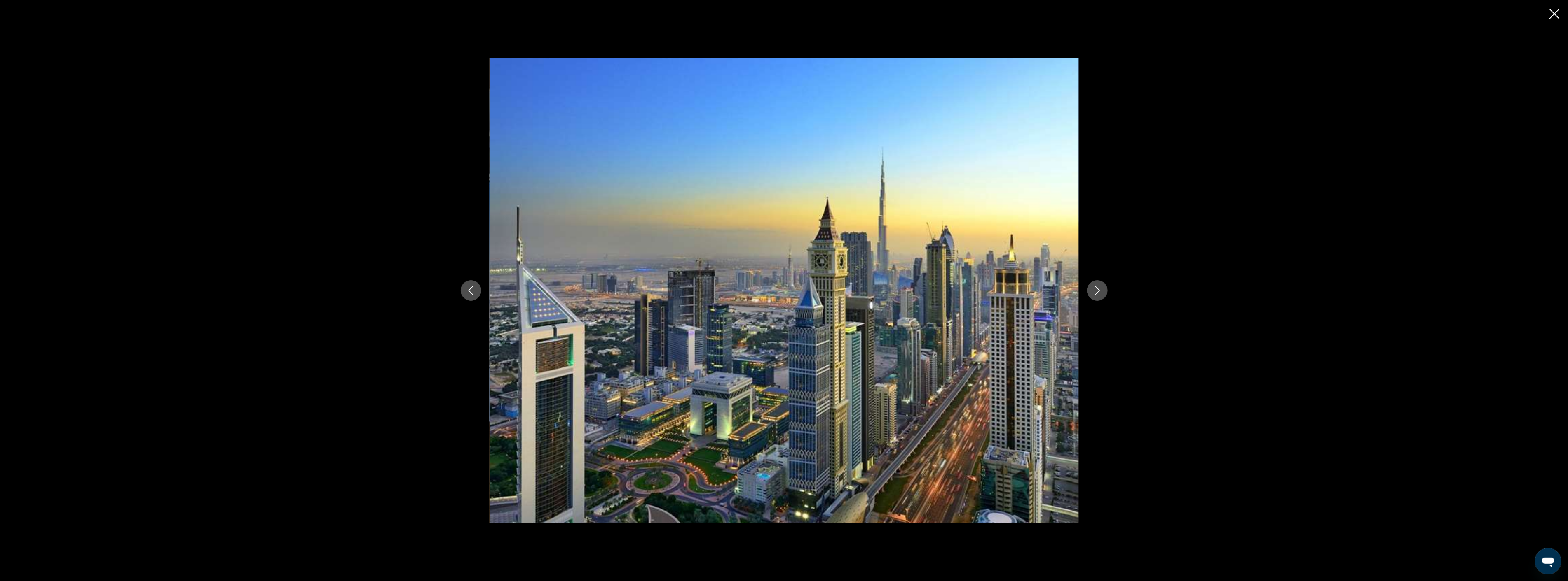
click at [1102, 290] on icon "Next image" at bounding box center [1097, 291] width 10 height 10
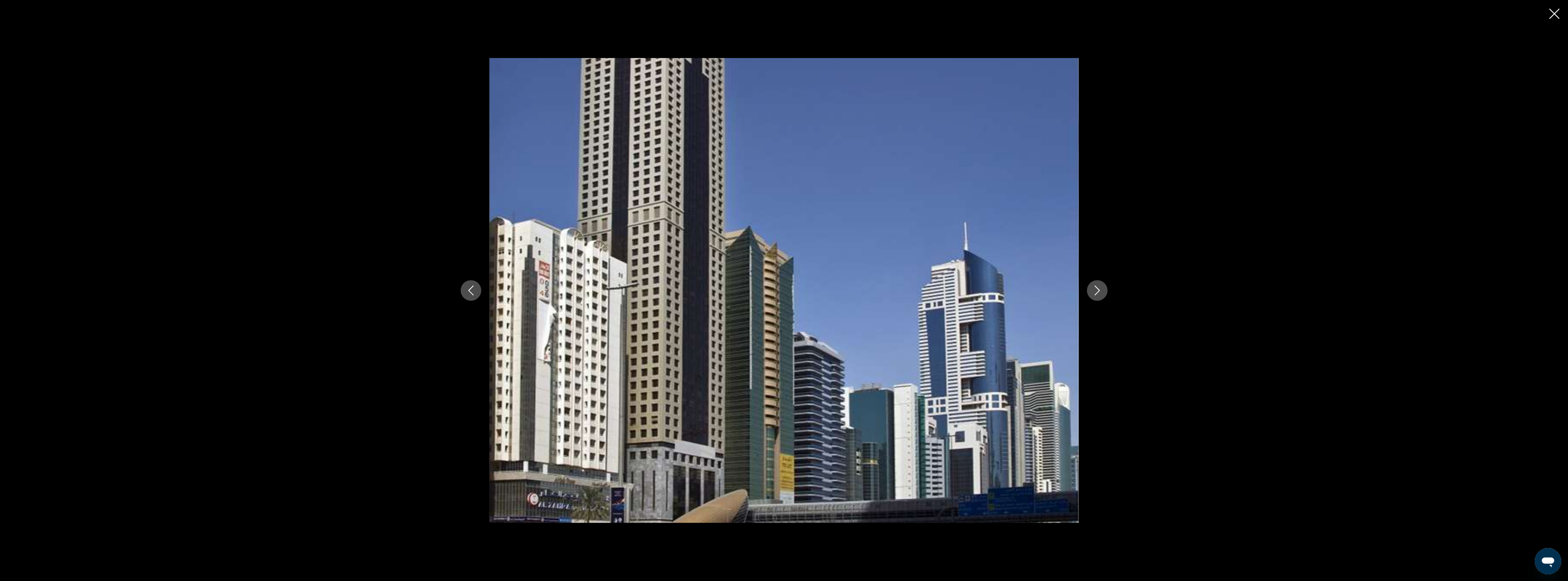
click at [1102, 290] on icon "Next image" at bounding box center [1097, 291] width 10 height 10
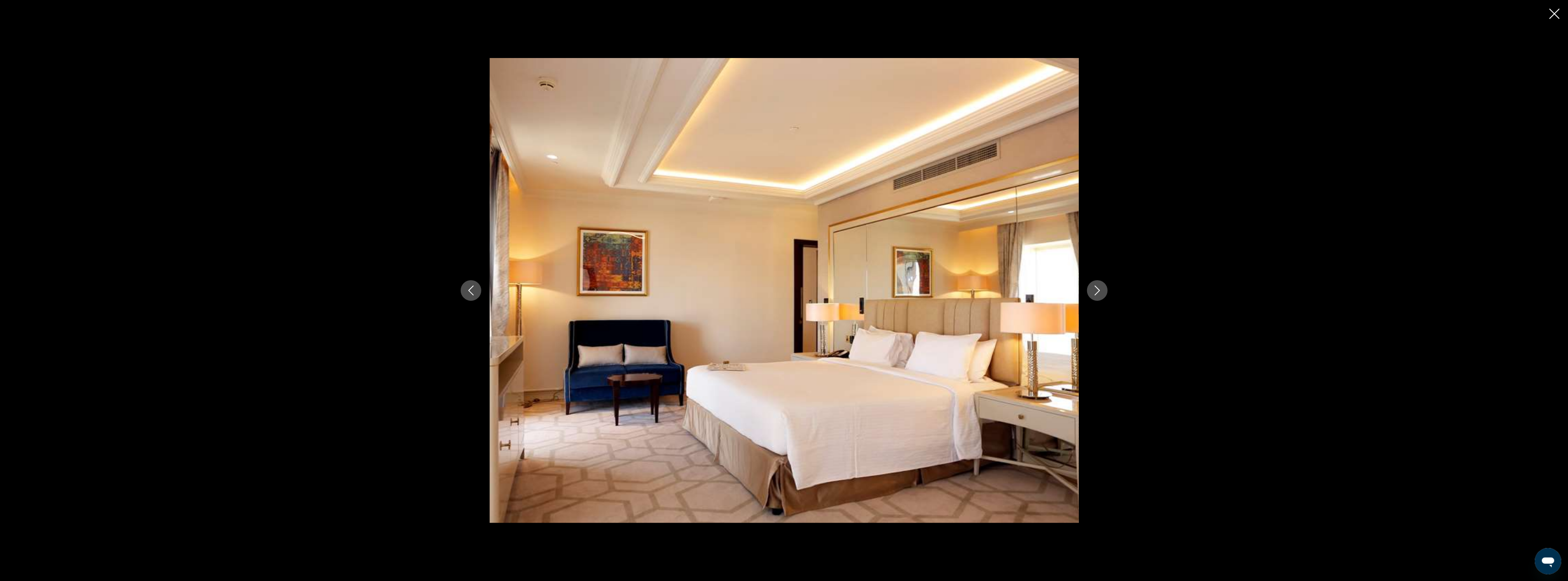
click at [1102, 290] on icon "Next image" at bounding box center [1097, 291] width 10 height 10
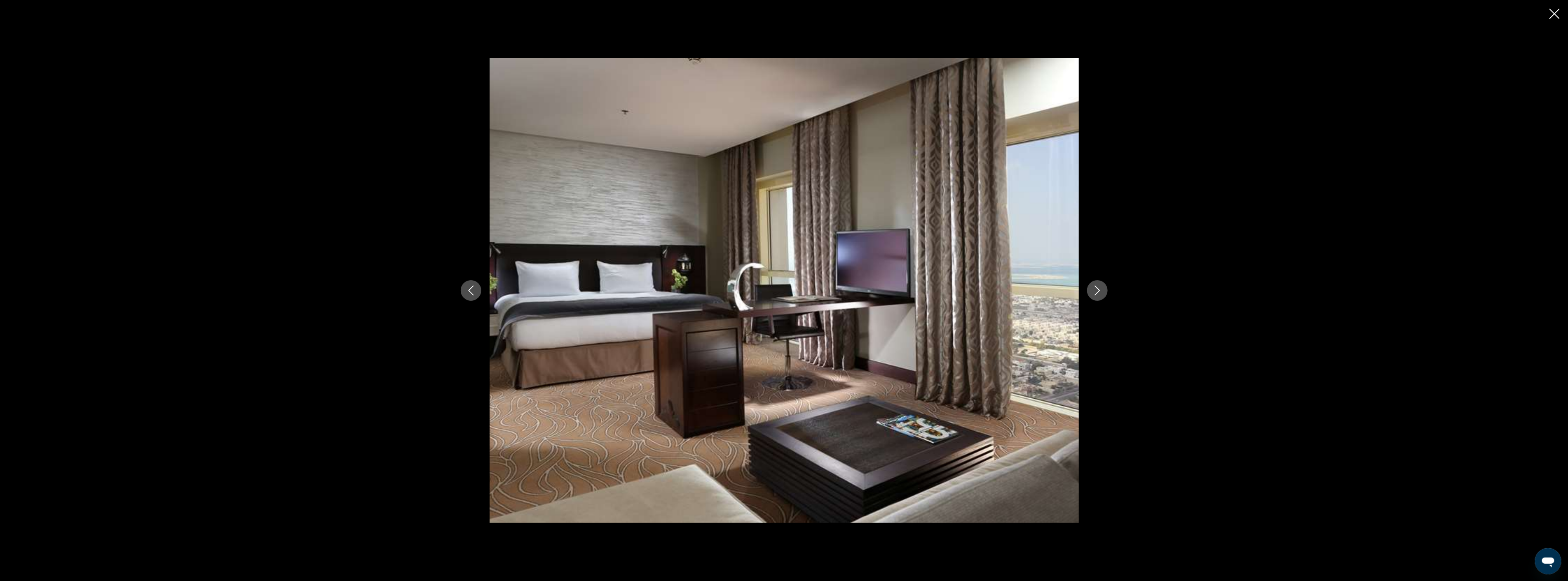
click at [1102, 290] on icon "Next image" at bounding box center [1097, 291] width 10 height 10
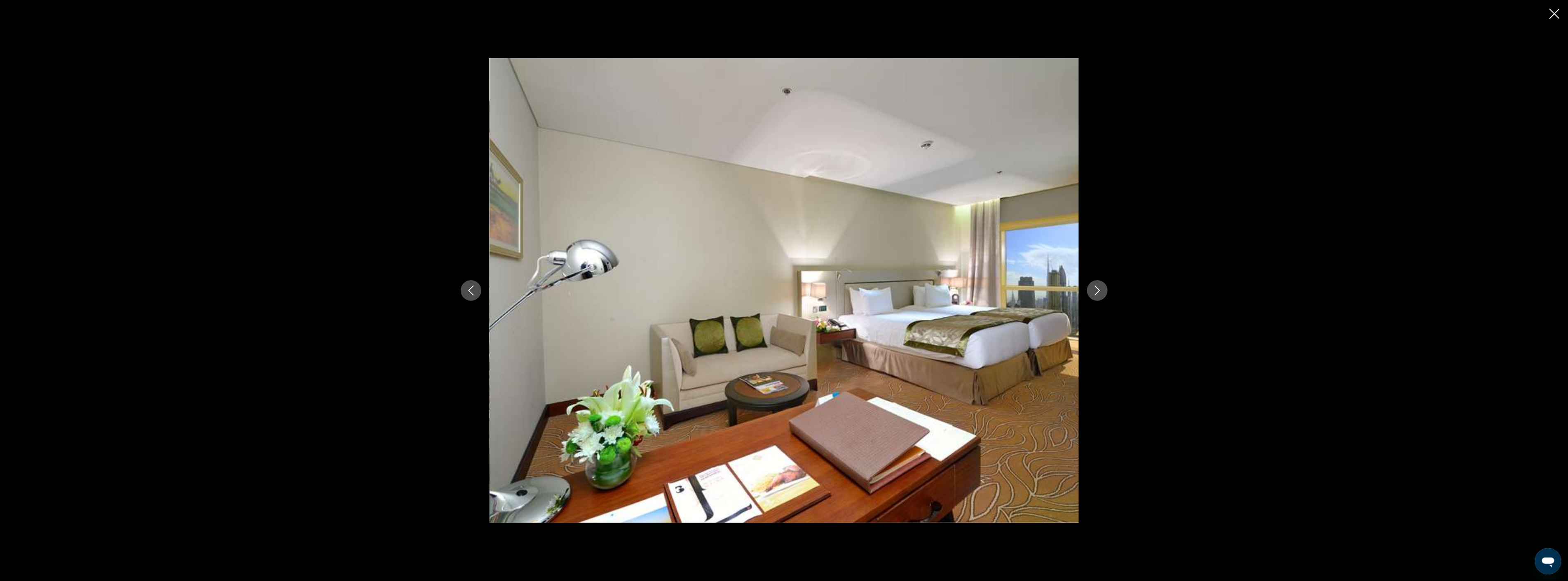
click at [1102, 290] on icon "Next image" at bounding box center [1097, 291] width 10 height 10
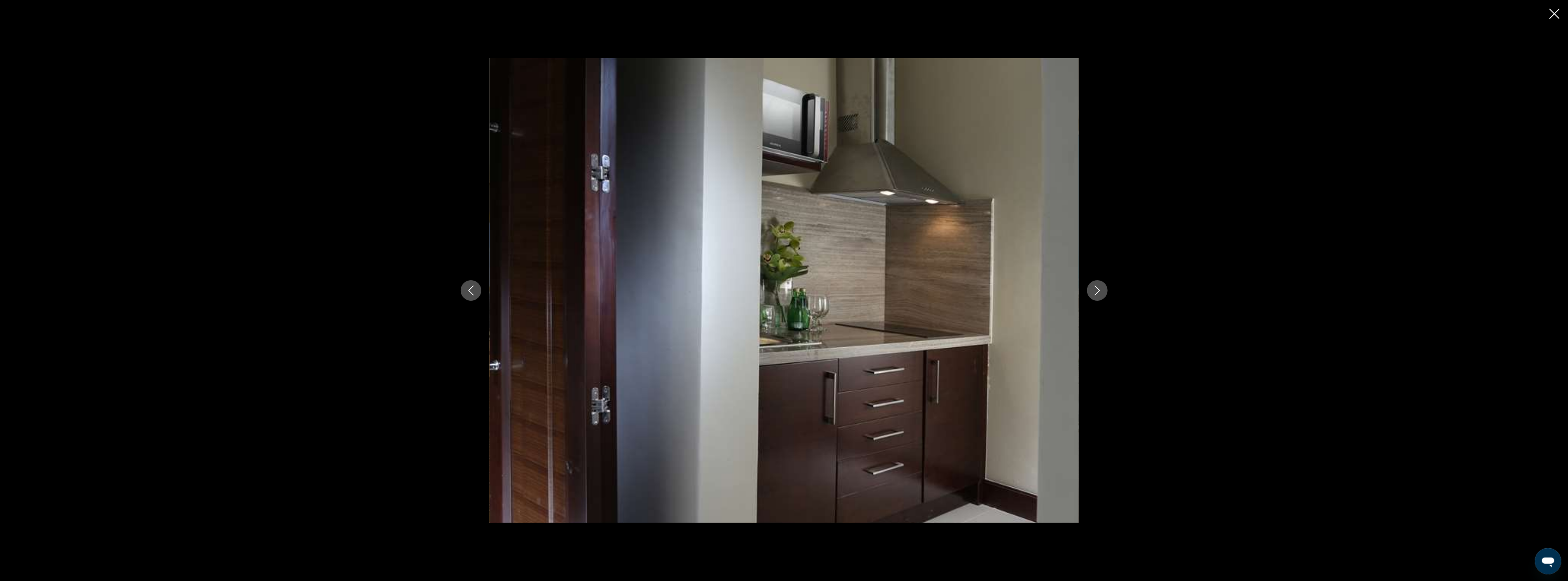
click at [1102, 290] on icon "Next image" at bounding box center [1097, 291] width 10 height 10
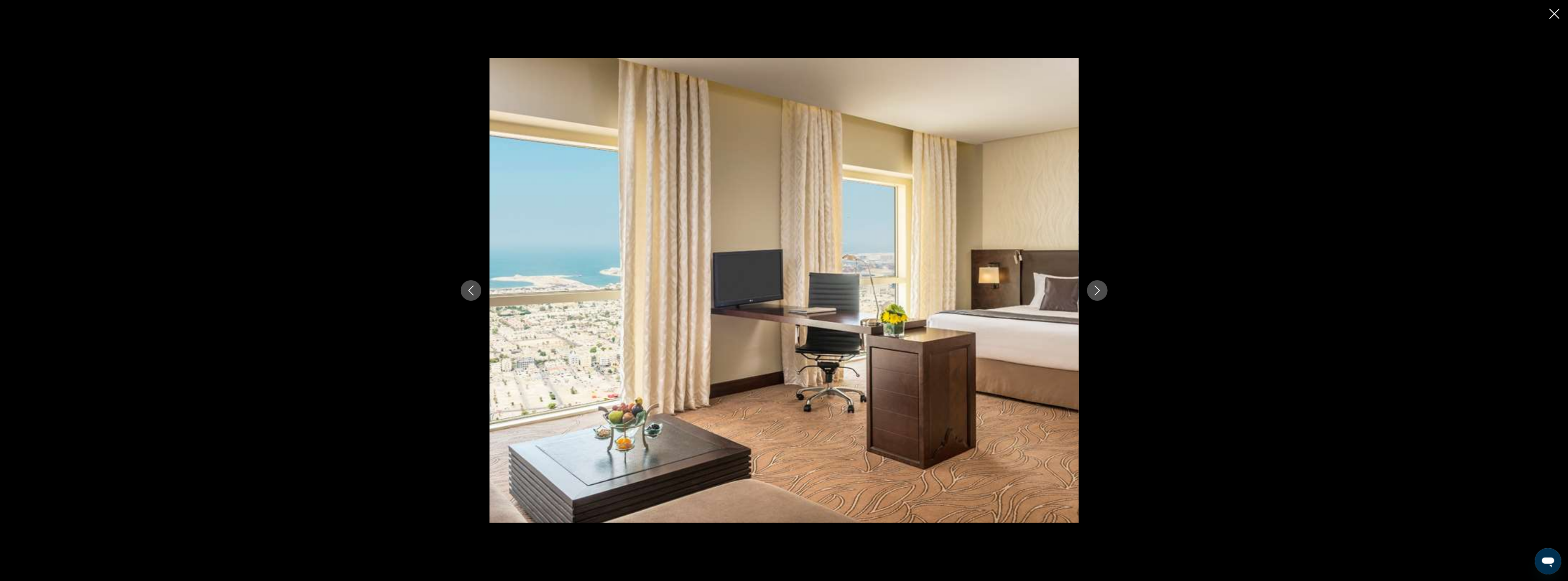
click at [1102, 290] on icon "Next image" at bounding box center [1097, 291] width 10 height 10
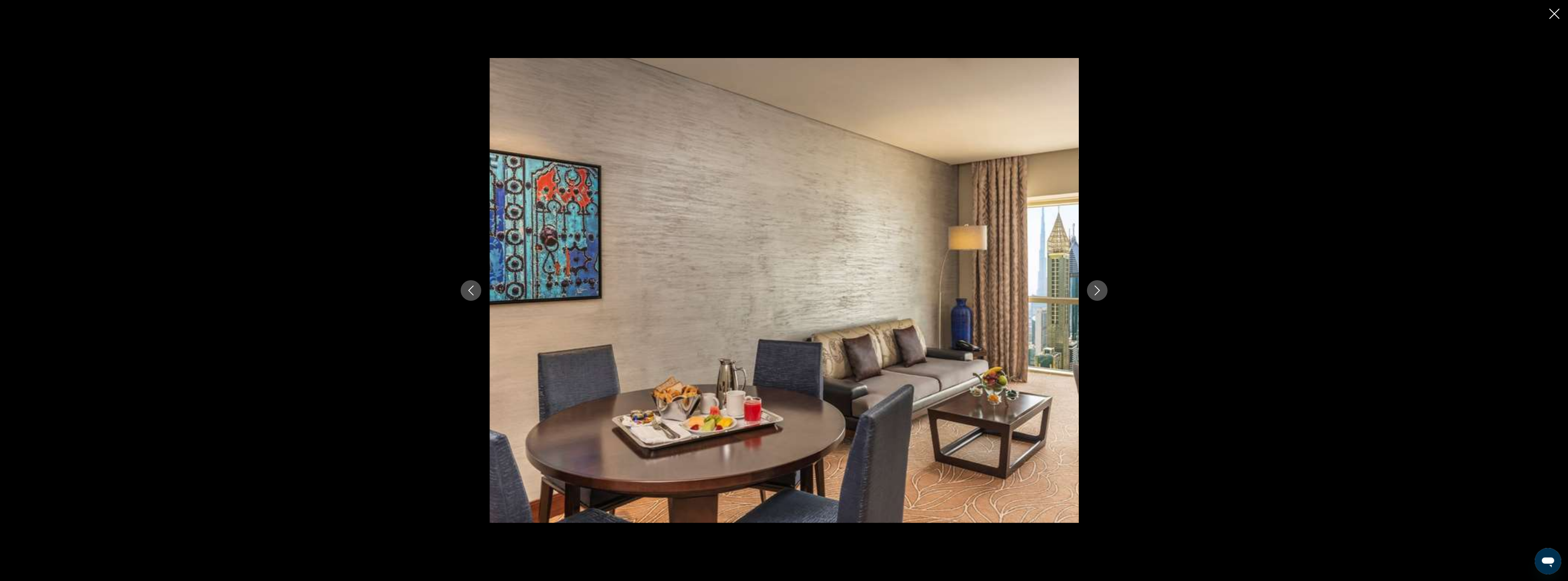
click at [1102, 290] on icon "Next image" at bounding box center [1097, 291] width 10 height 10
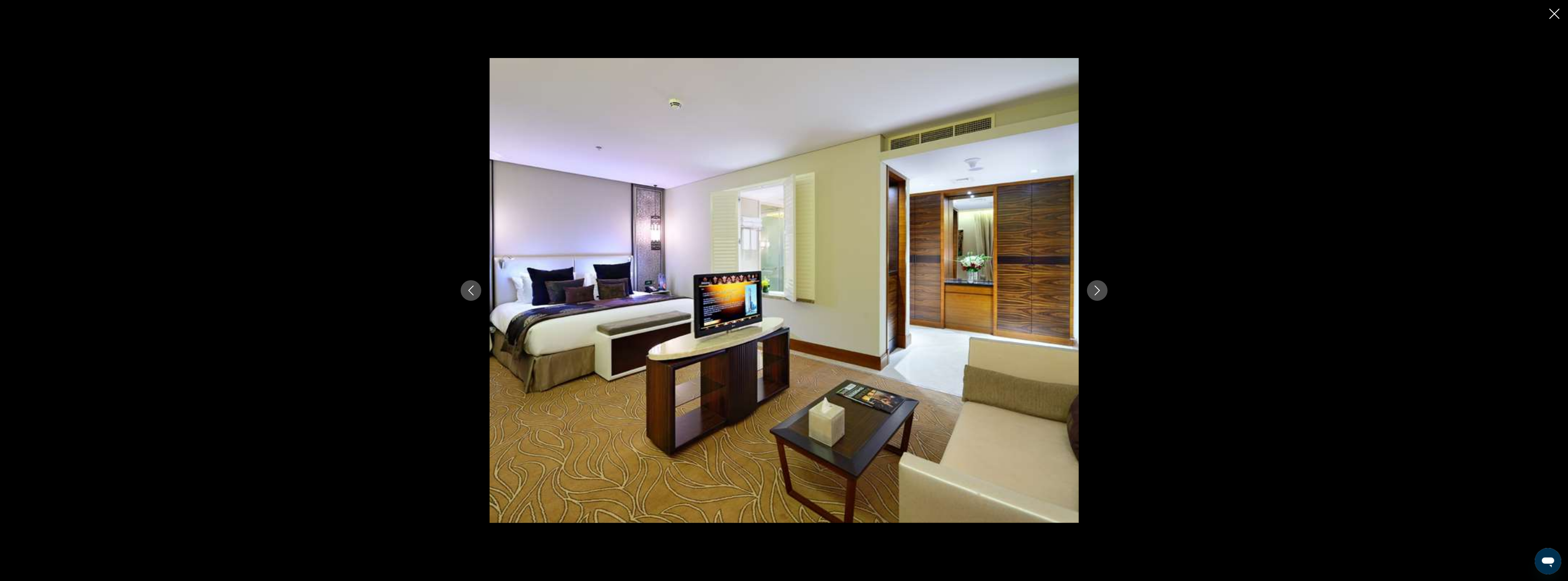
click at [1102, 290] on icon "Next image" at bounding box center [1097, 291] width 10 height 10
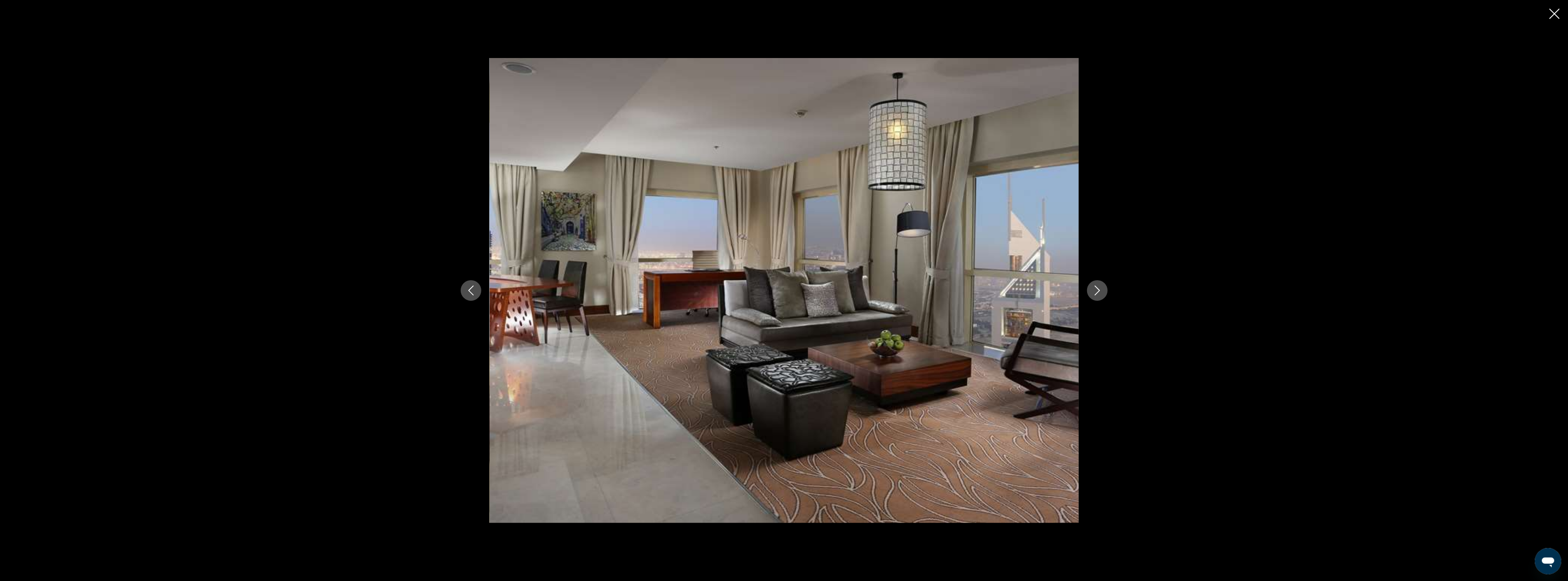
click at [1102, 290] on icon "Next image" at bounding box center [1097, 291] width 10 height 10
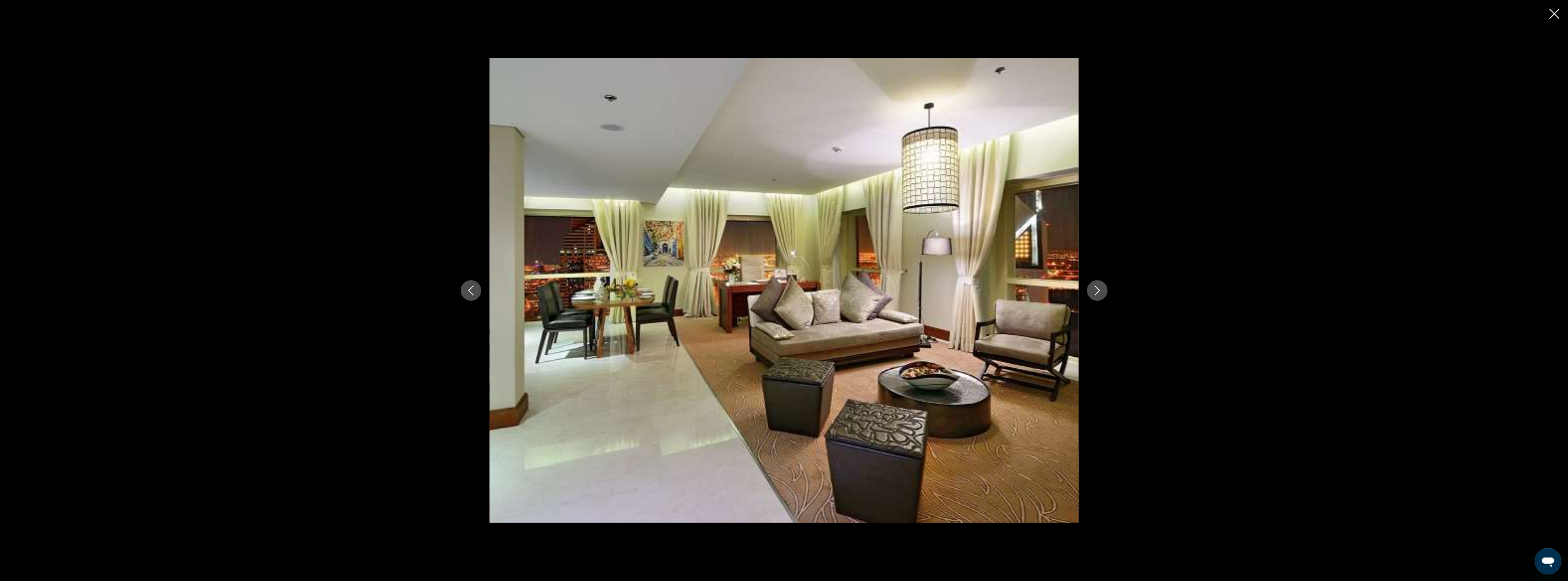
click at [1102, 290] on icon "Next image" at bounding box center [1097, 291] width 10 height 10
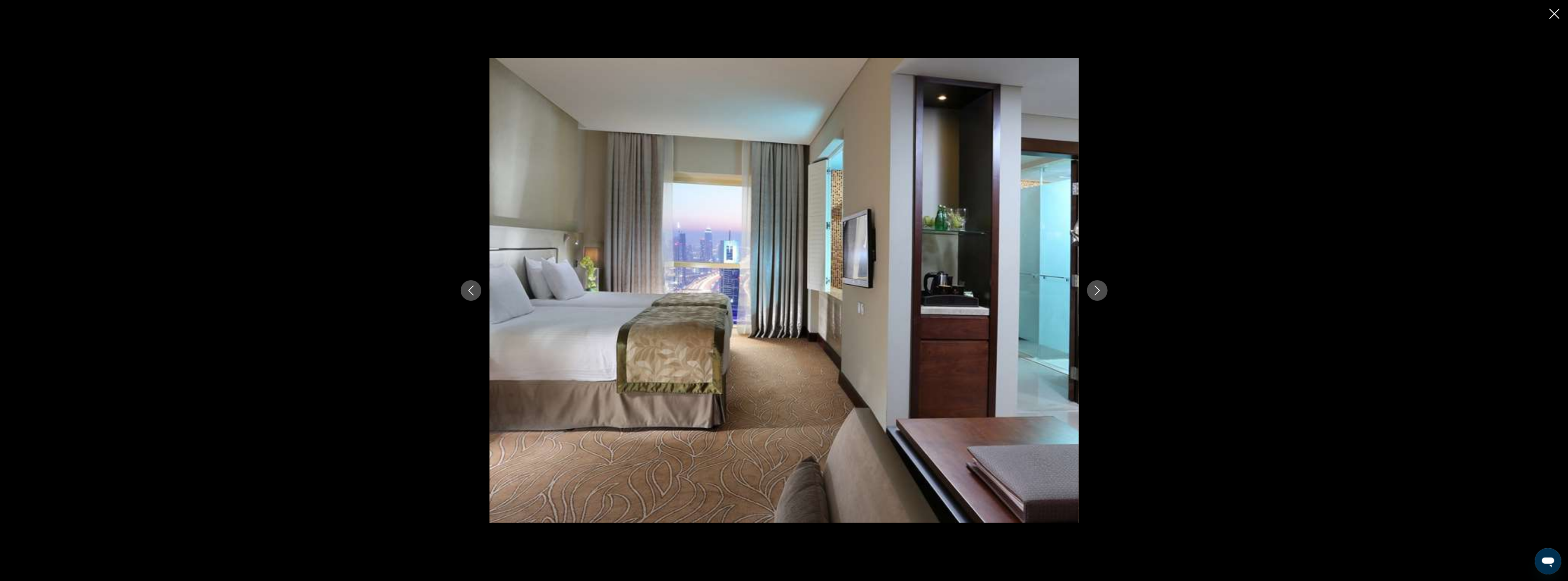
click at [1102, 290] on icon "Next image" at bounding box center [1097, 291] width 10 height 10
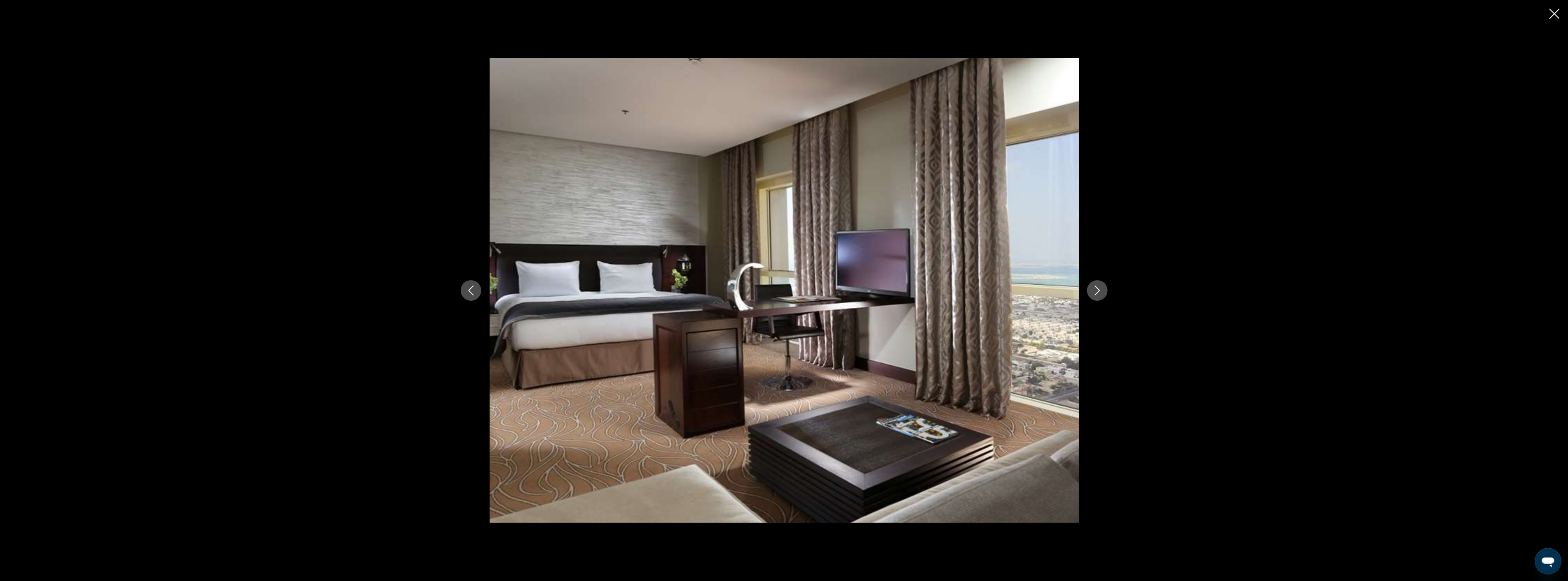
click at [1102, 290] on icon "Next image" at bounding box center [1097, 291] width 10 height 10
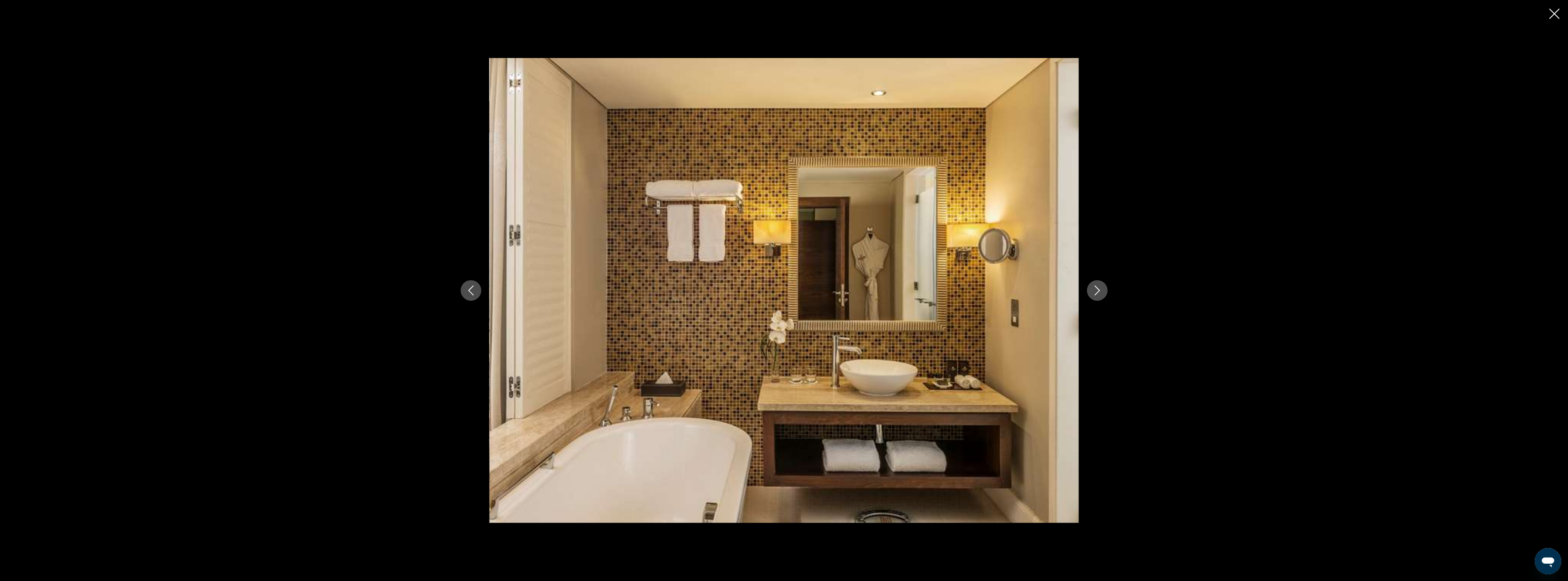
click at [1551, 11] on icon "Close slideshow" at bounding box center [1554, 13] width 11 height 11
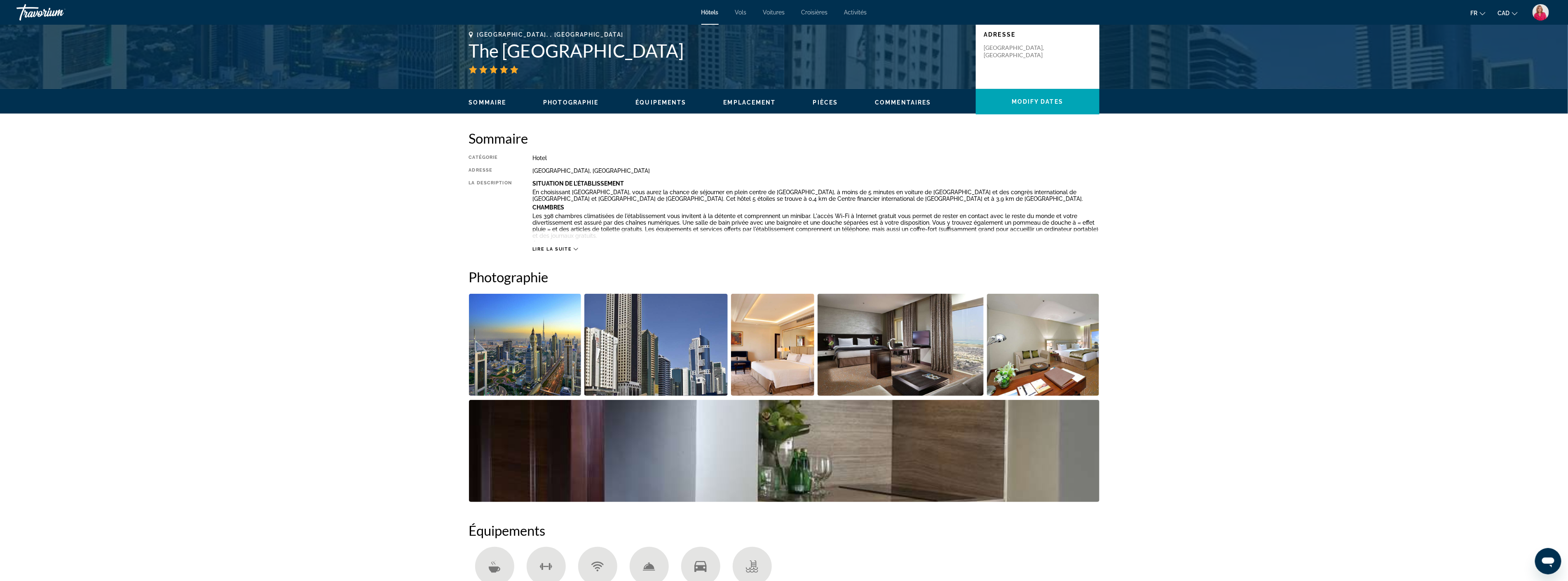
click at [543, 247] on button "Lire la suite" at bounding box center [554, 250] width 45 height 6
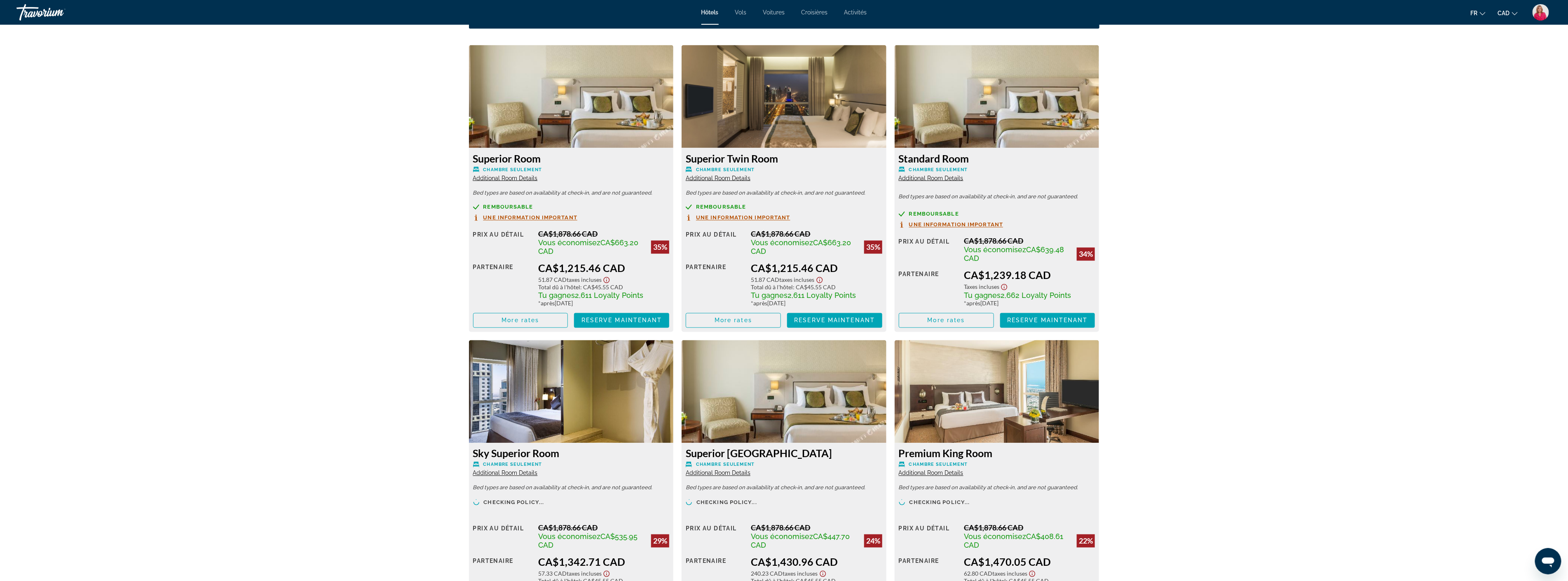
scroll to position [1235, 0]
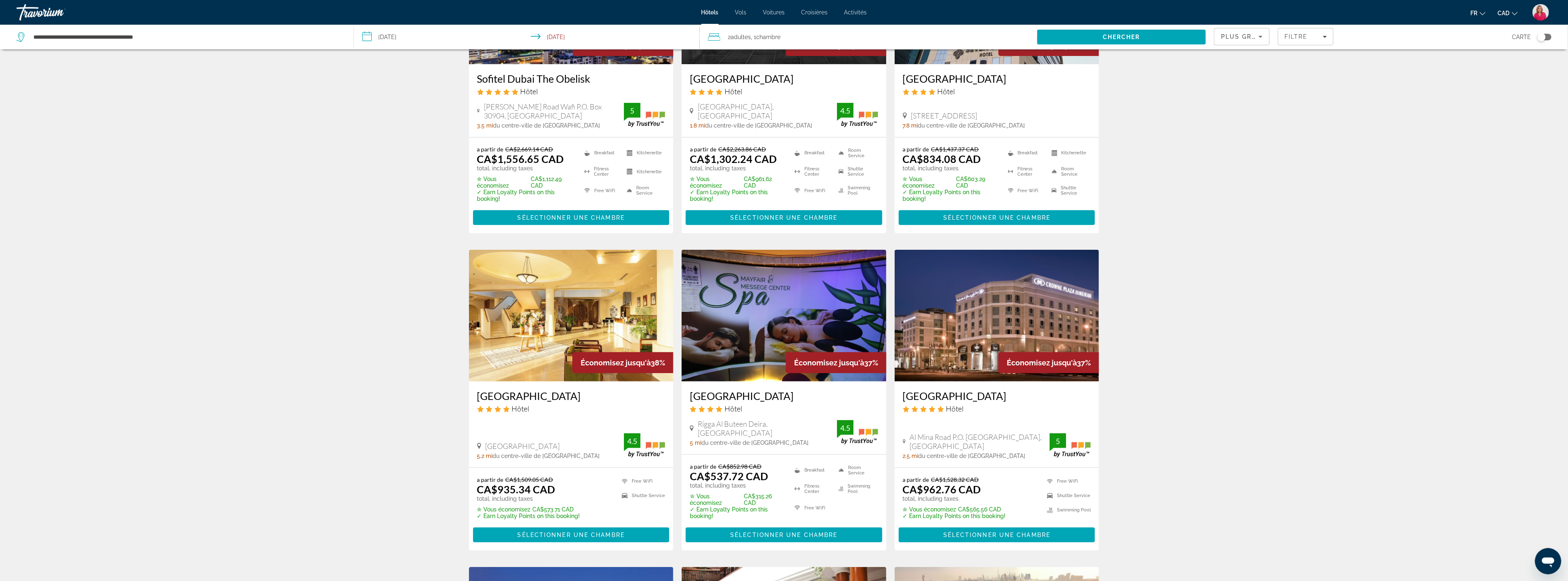
scroll to position [228, 0]
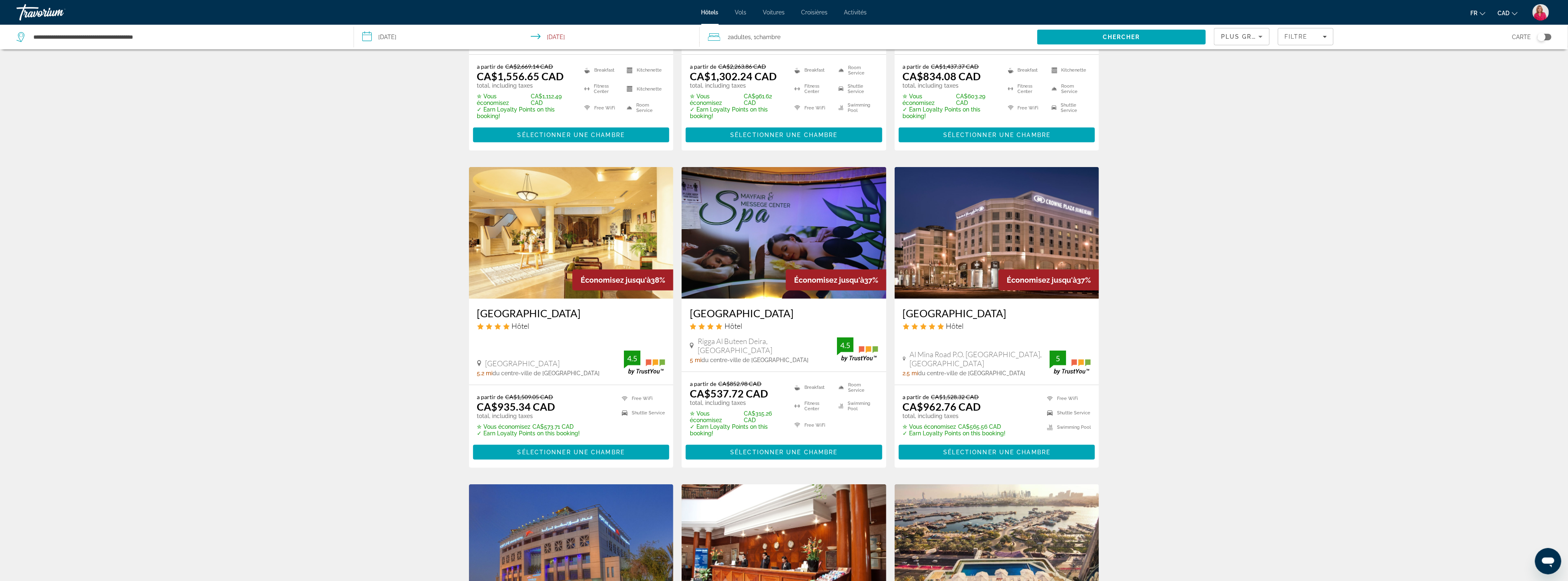
click at [1017, 245] on img "Main content" at bounding box center [997, 232] width 204 height 132
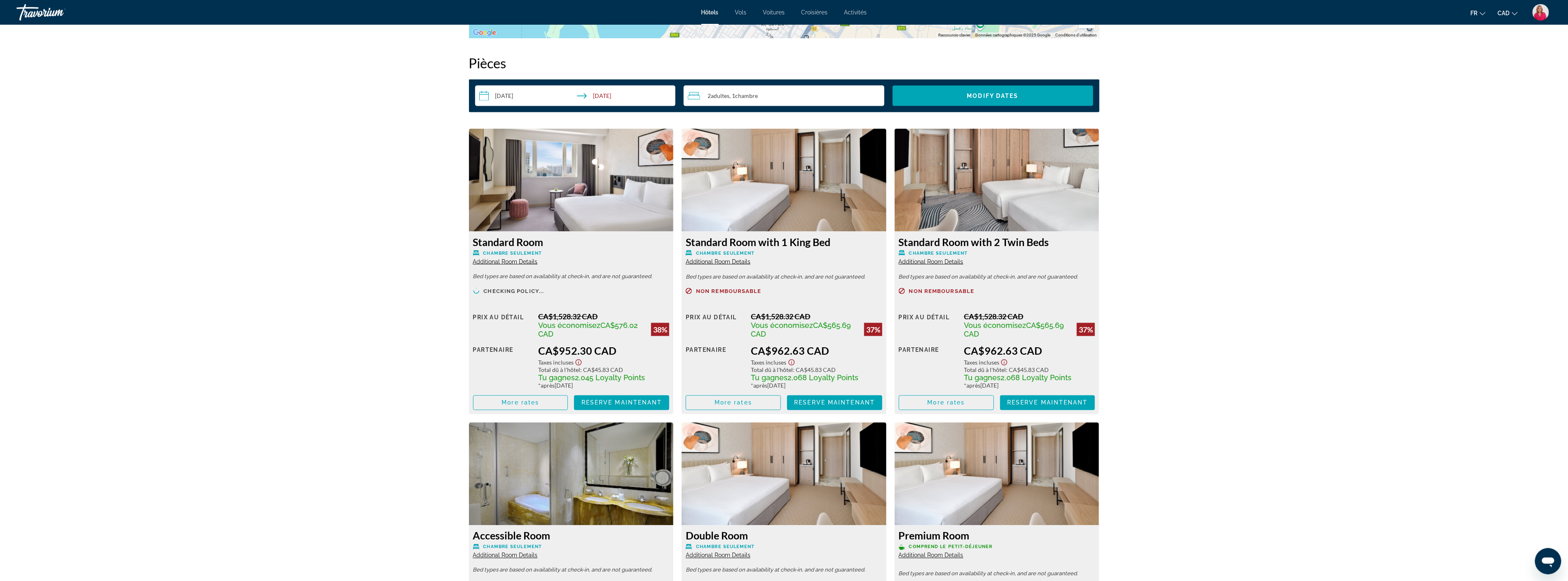
scroll to position [1039, 0]
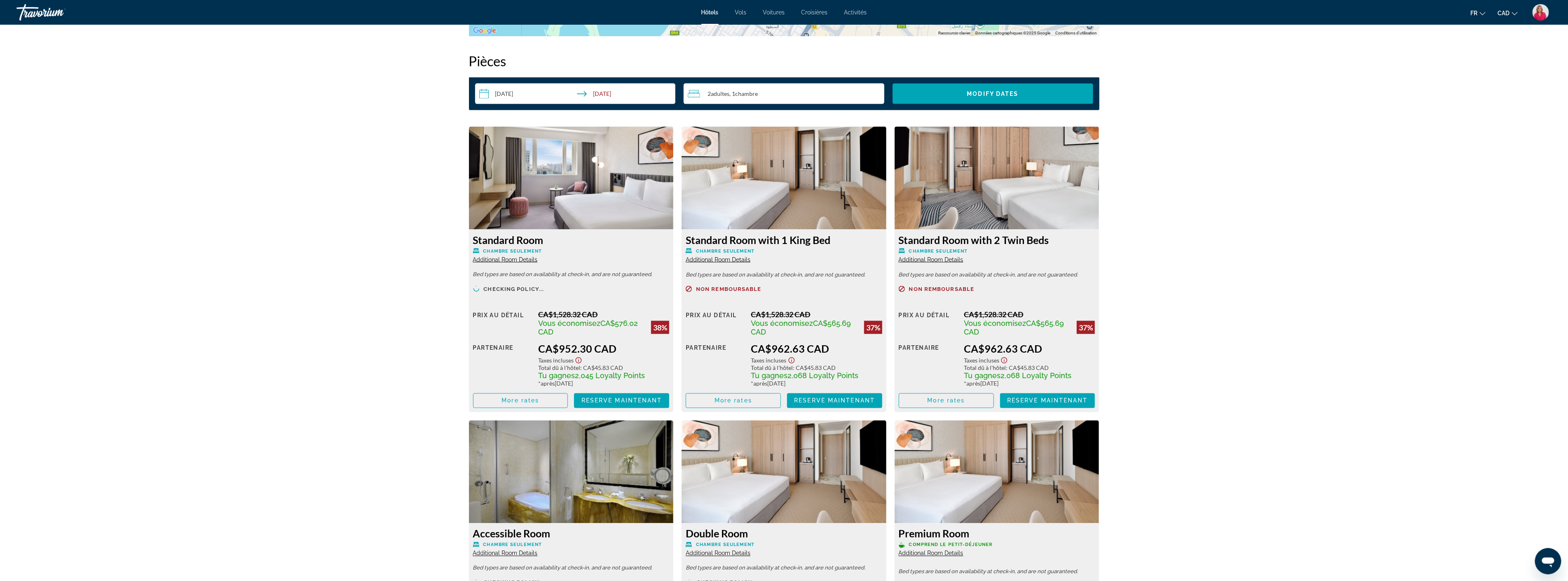
click at [528, 184] on img "Main content" at bounding box center [571, 178] width 204 height 103
click at [763, 218] on img "Main content" at bounding box center [784, 178] width 204 height 103
click at [804, 213] on img "Main content" at bounding box center [784, 178] width 204 height 103
click at [756, 203] on img "Main content" at bounding box center [784, 178] width 204 height 103
click at [844, 214] on img "Main content" at bounding box center [784, 178] width 204 height 103
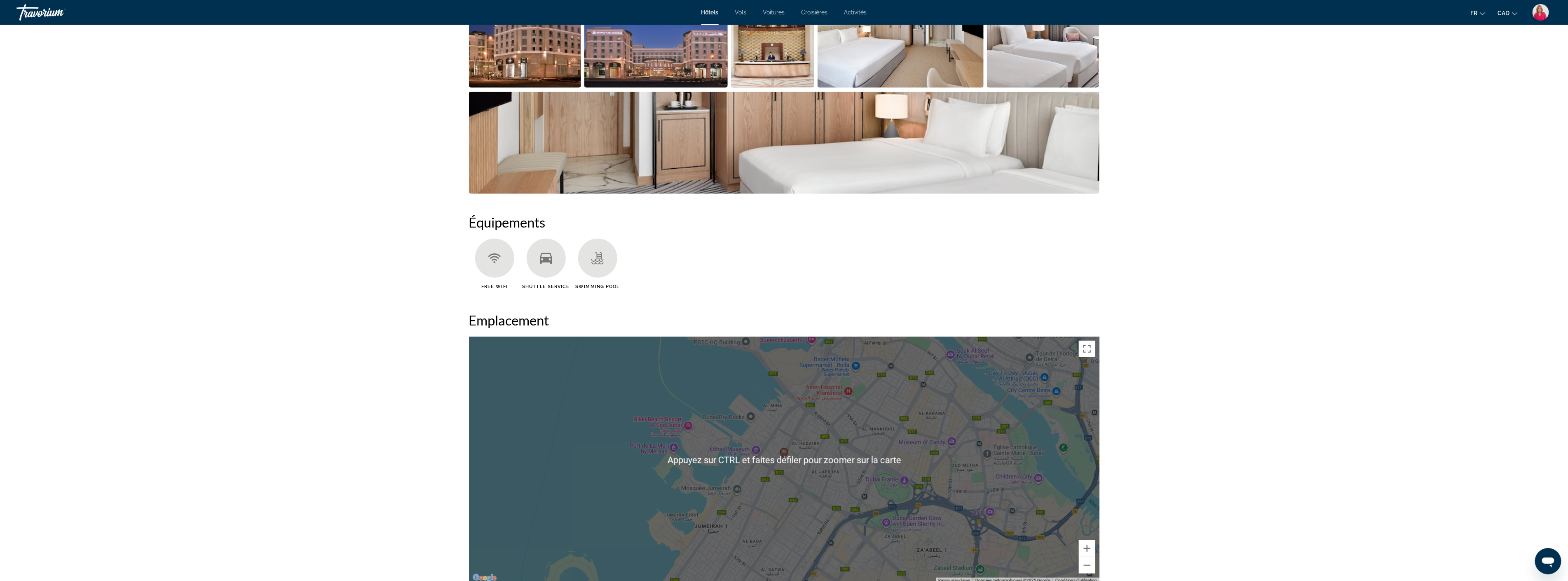
scroll to position [217, 0]
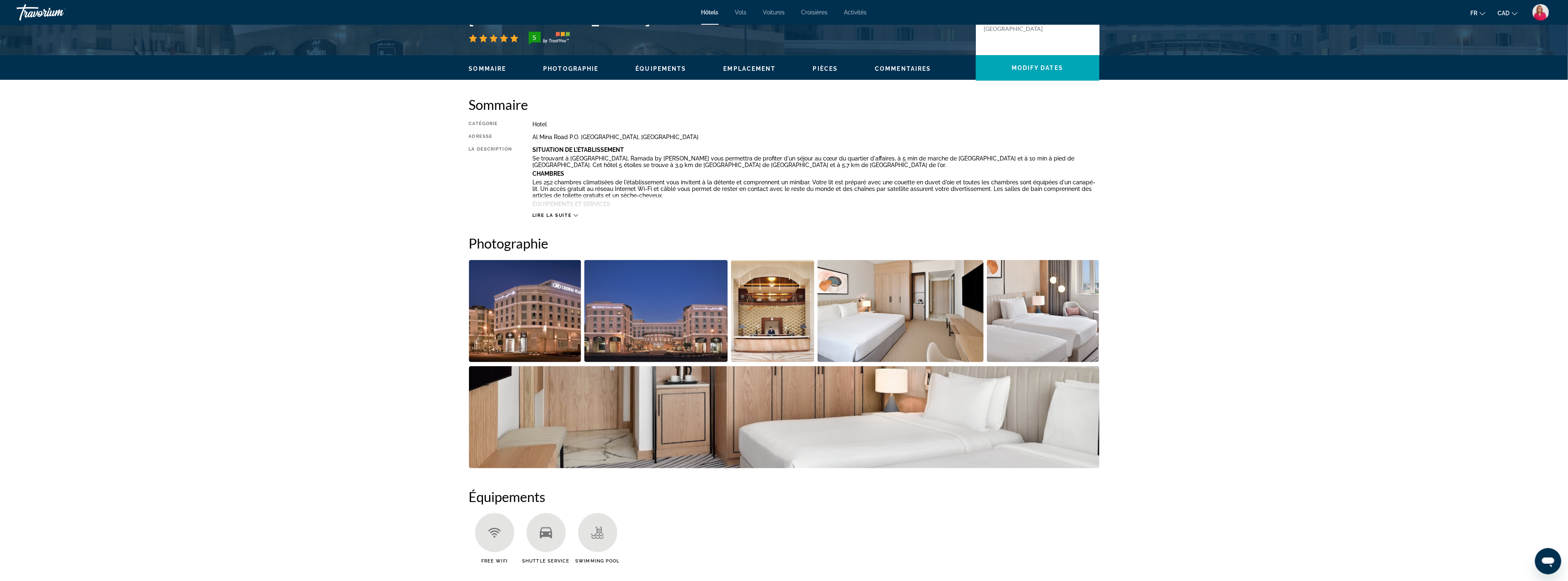
click at [761, 324] on img "Open full-screen image slider" at bounding box center [772, 311] width 84 height 102
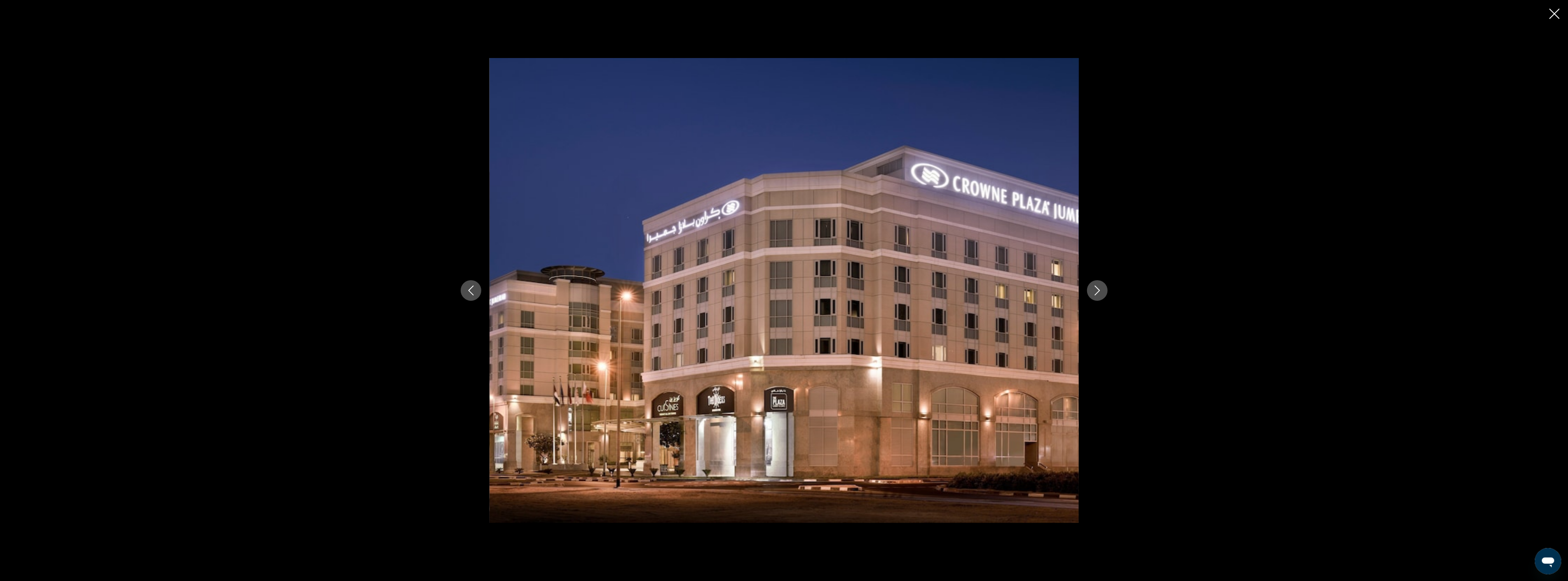
click at [1101, 286] on icon "Next image" at bounding box center [1097, 291] width 10 height 10
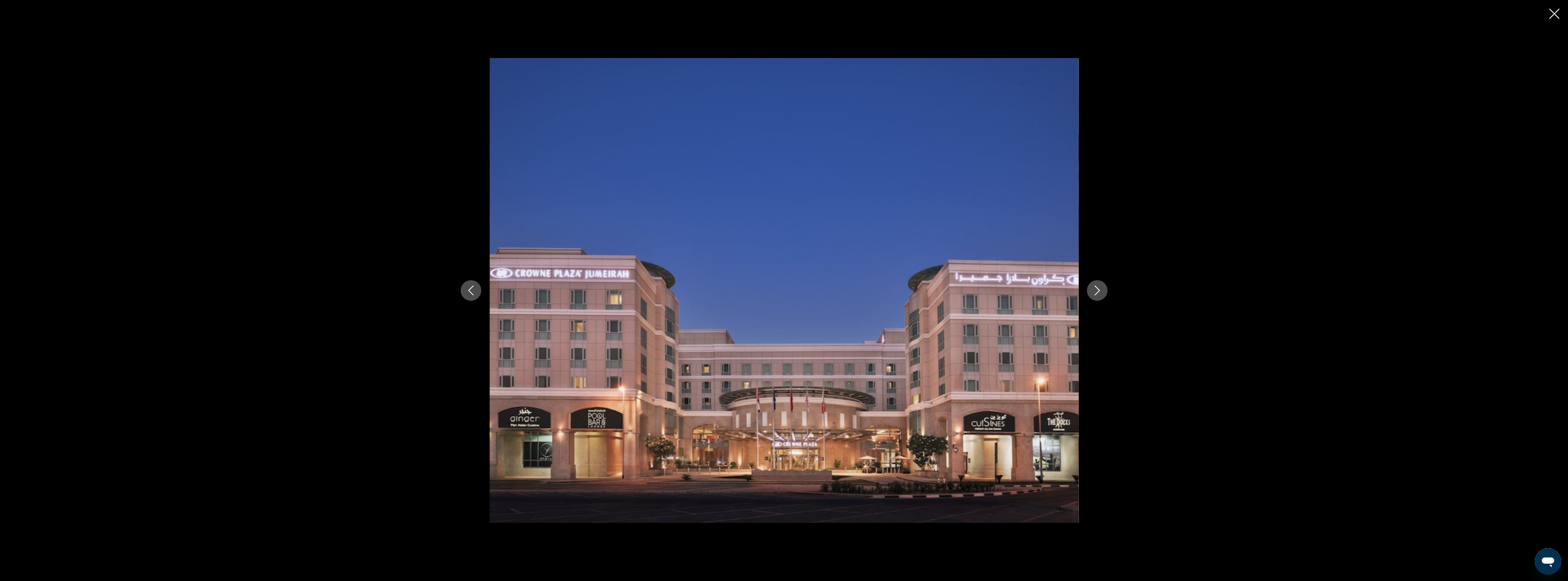
click at [1101, 286] on icon "Next image" at bounding box center [1097, 291] width 10 height 10
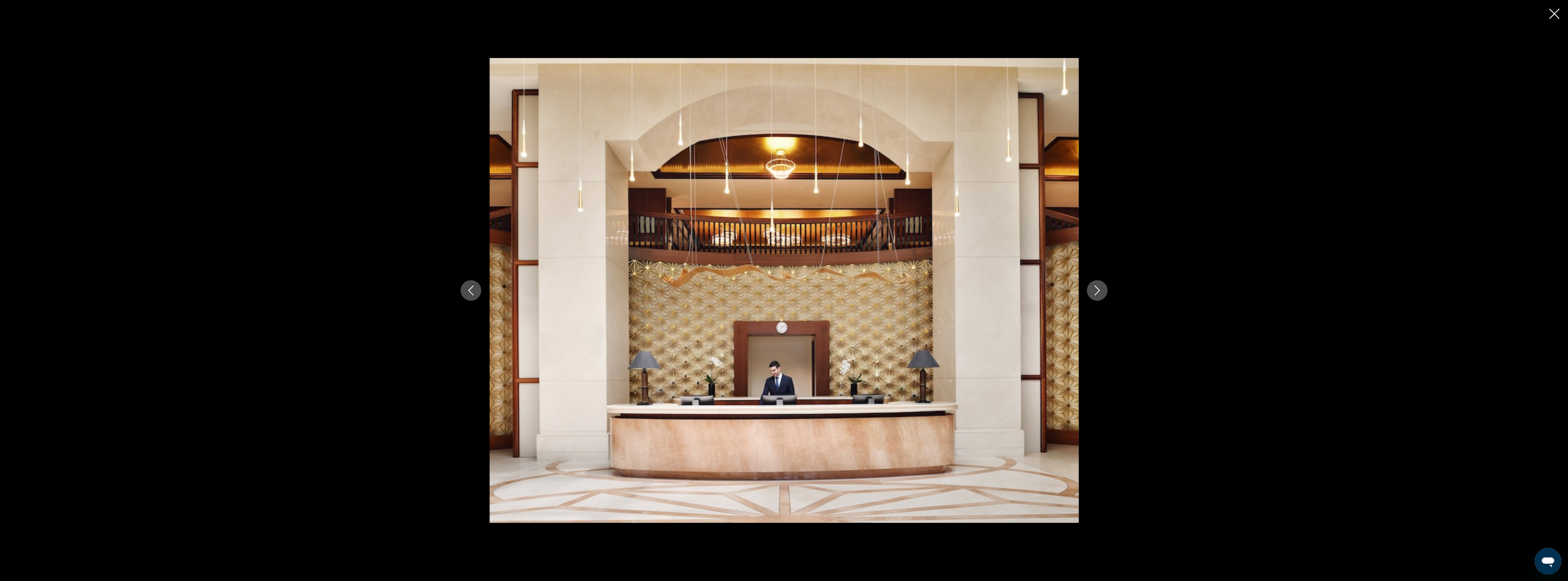
click at [1101, 286] on icon "Next image" at bounding box center [1097, 291] width 10 height 10
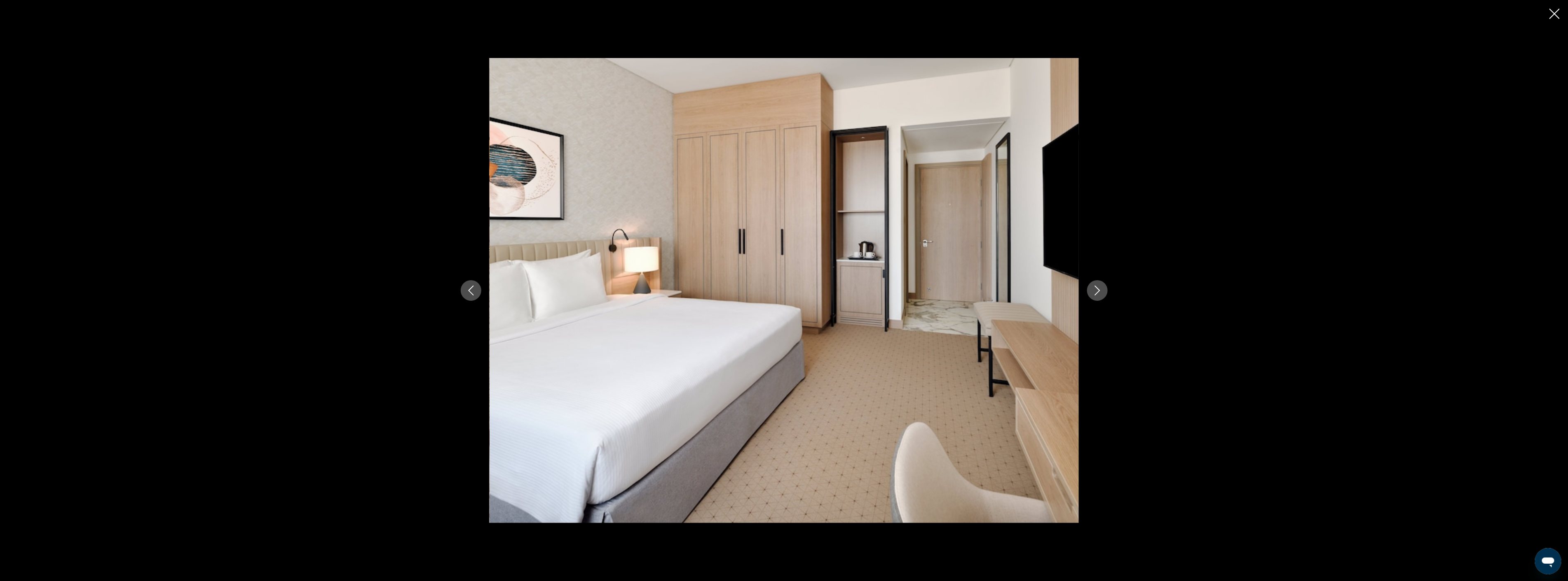
click at [1101, 286] on icon "Next image" at bounding box center [1097, 291] width 10 height 10
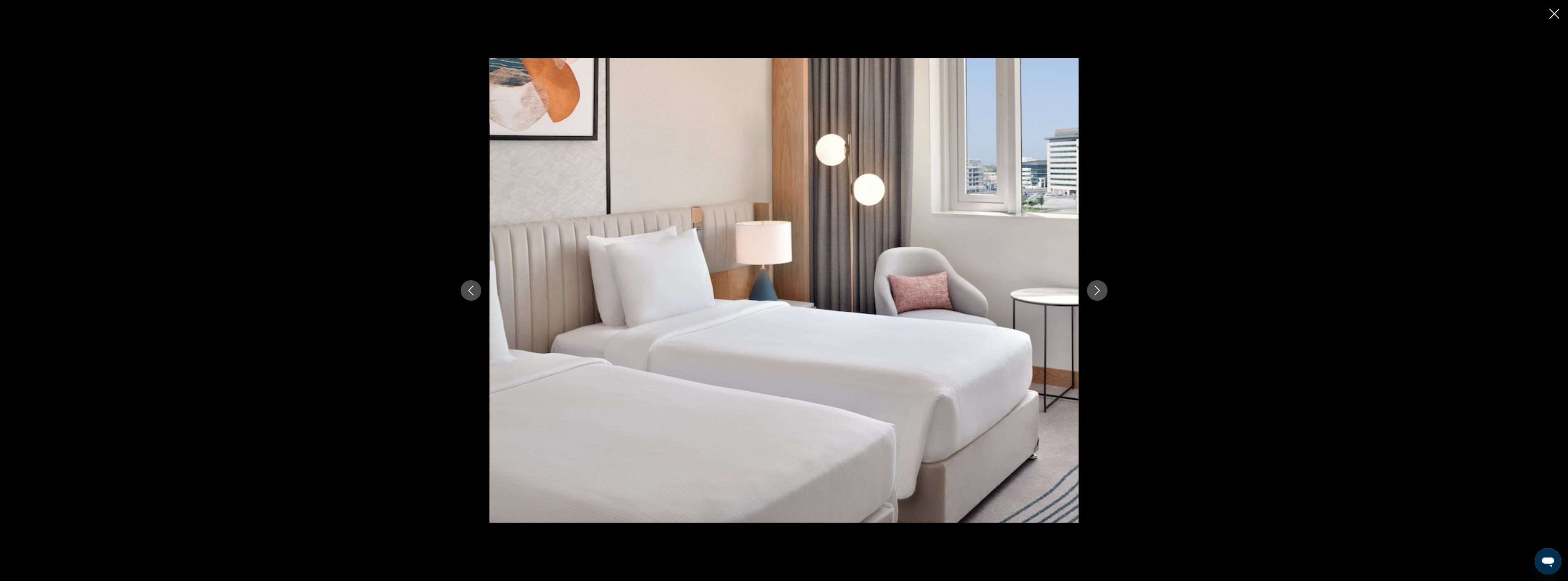
click at [1101, 286] on icon "Next image" at bounding box center [1097, 291] width 10 height 10
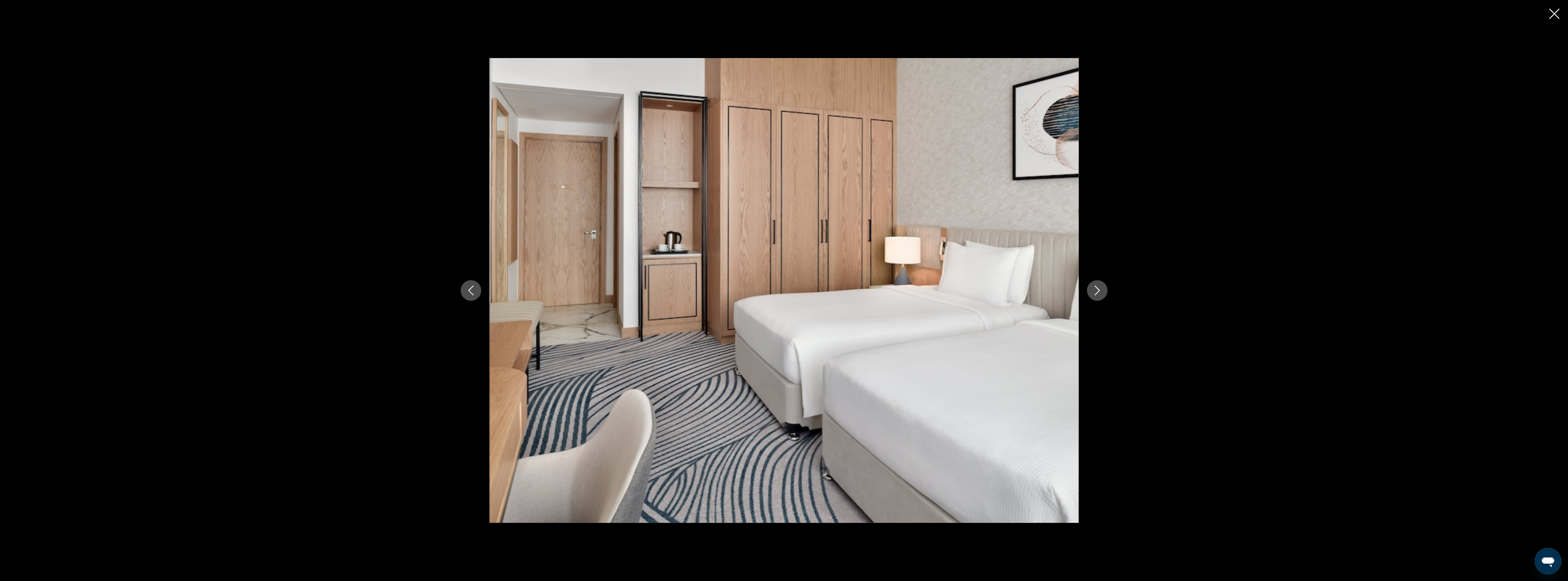
click at [1101, 286] on icon "Next image" at bounding box center [1097, 291] width 10 height 10
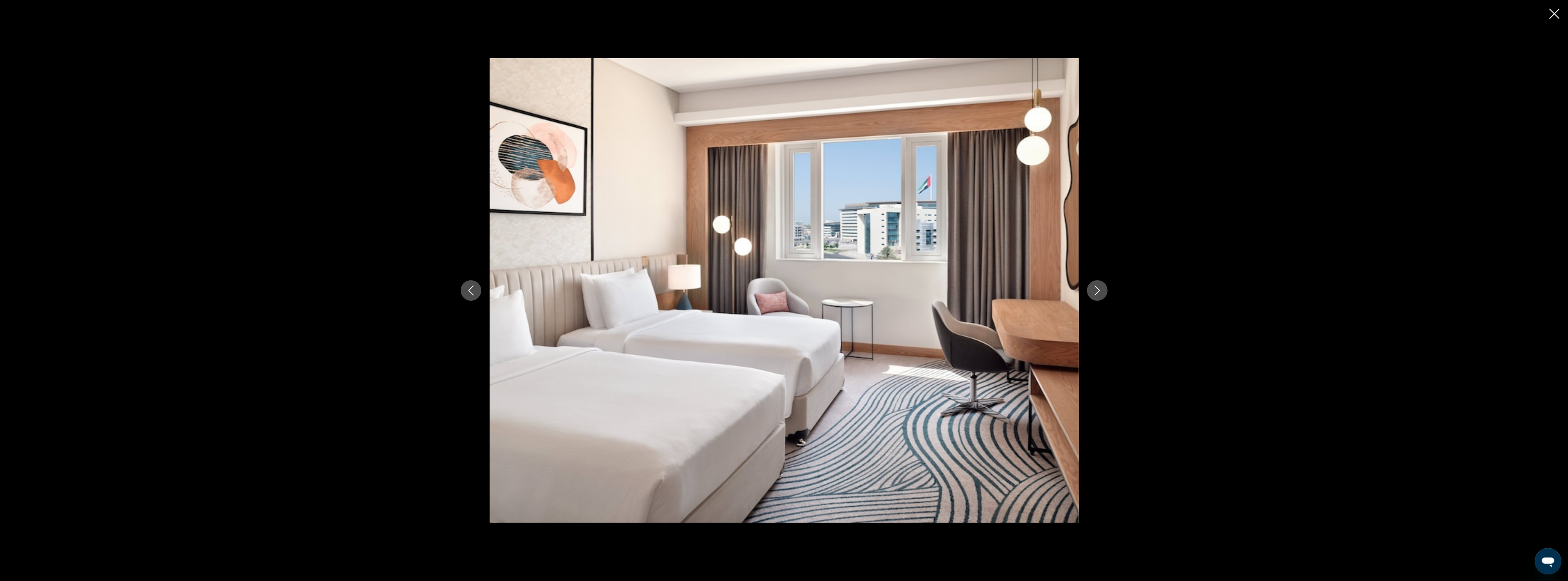
click at [1101, 286] on icon "Next image" at bounding box center [1097, 291] width 10 height 10
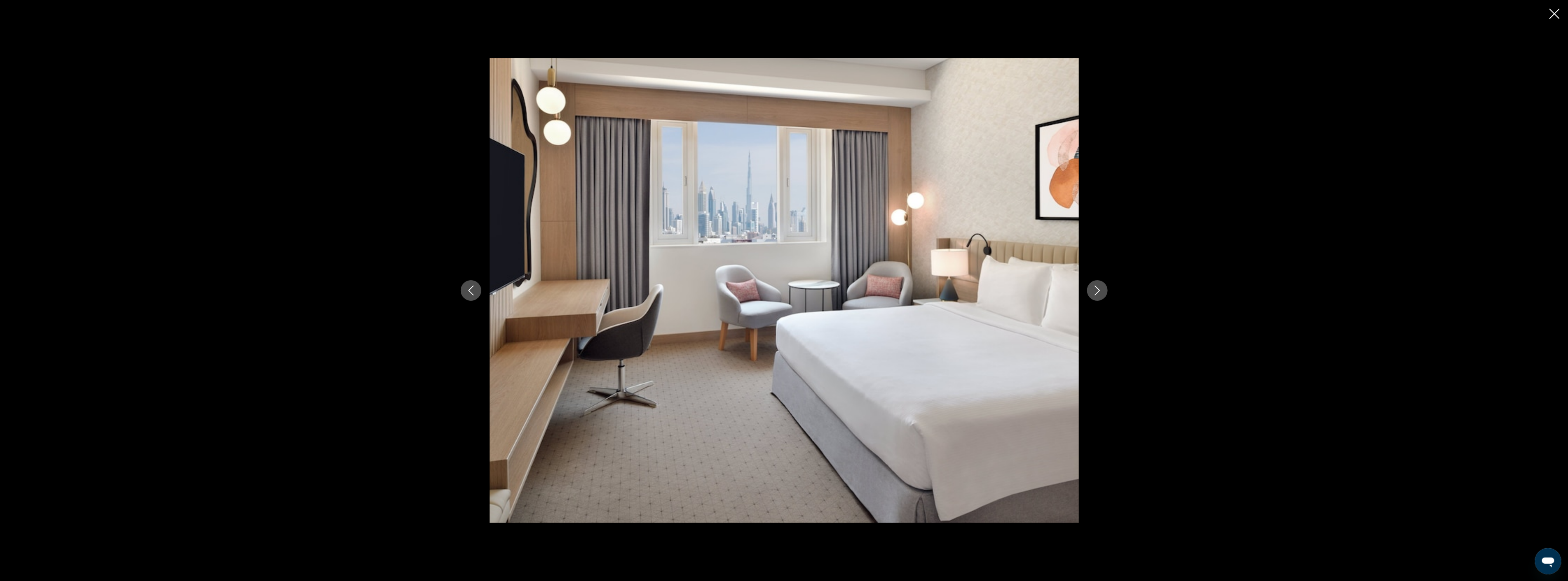
click at [1101, 286] on icon "Next image" at bounding box center [1097, 291] width 10 height 10
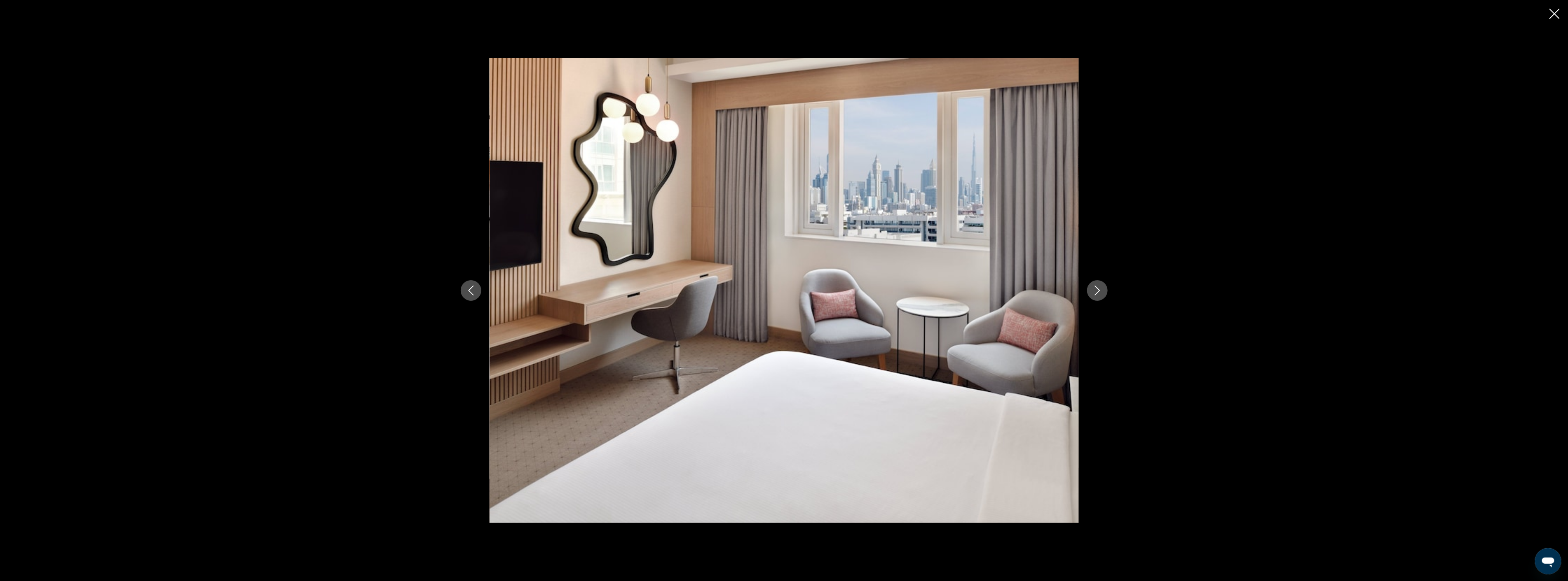
click at [1101, 286] on icon "Next image" at bounding box center [1097, 291] width 10 height 10
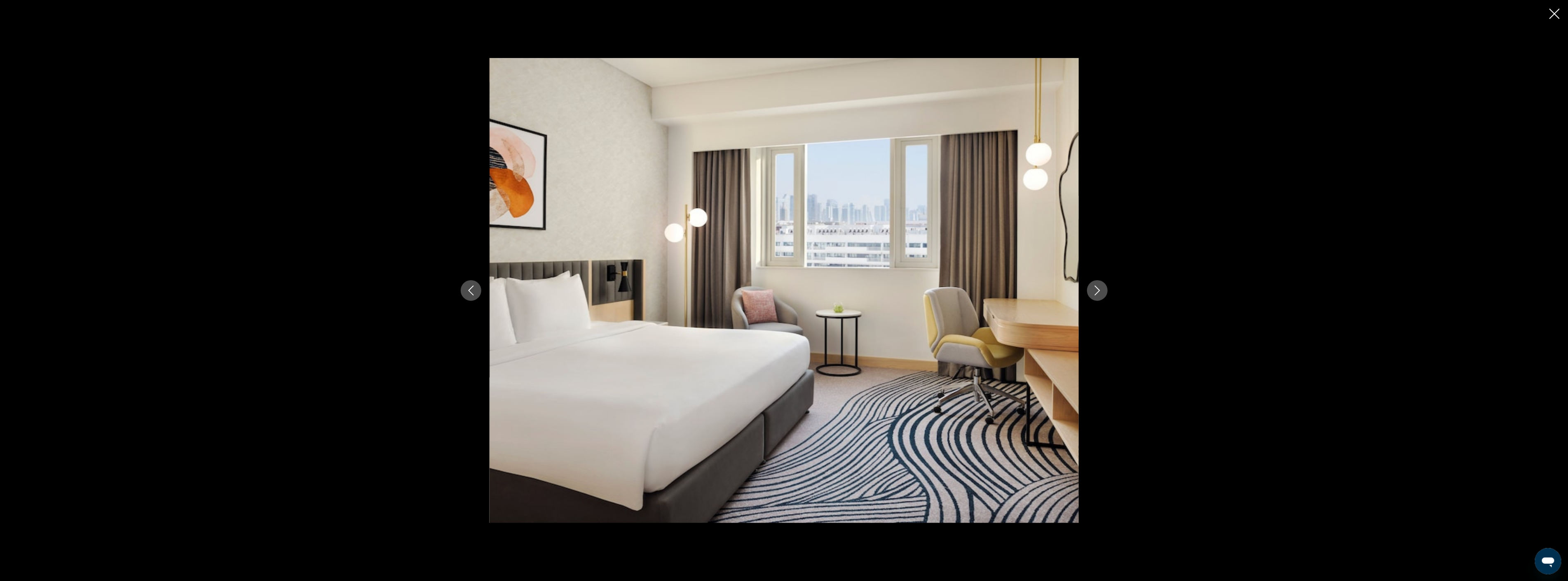
click at [1101, 286] on icon "Next image" at bounding box center [1097, 291] width 10 height 10
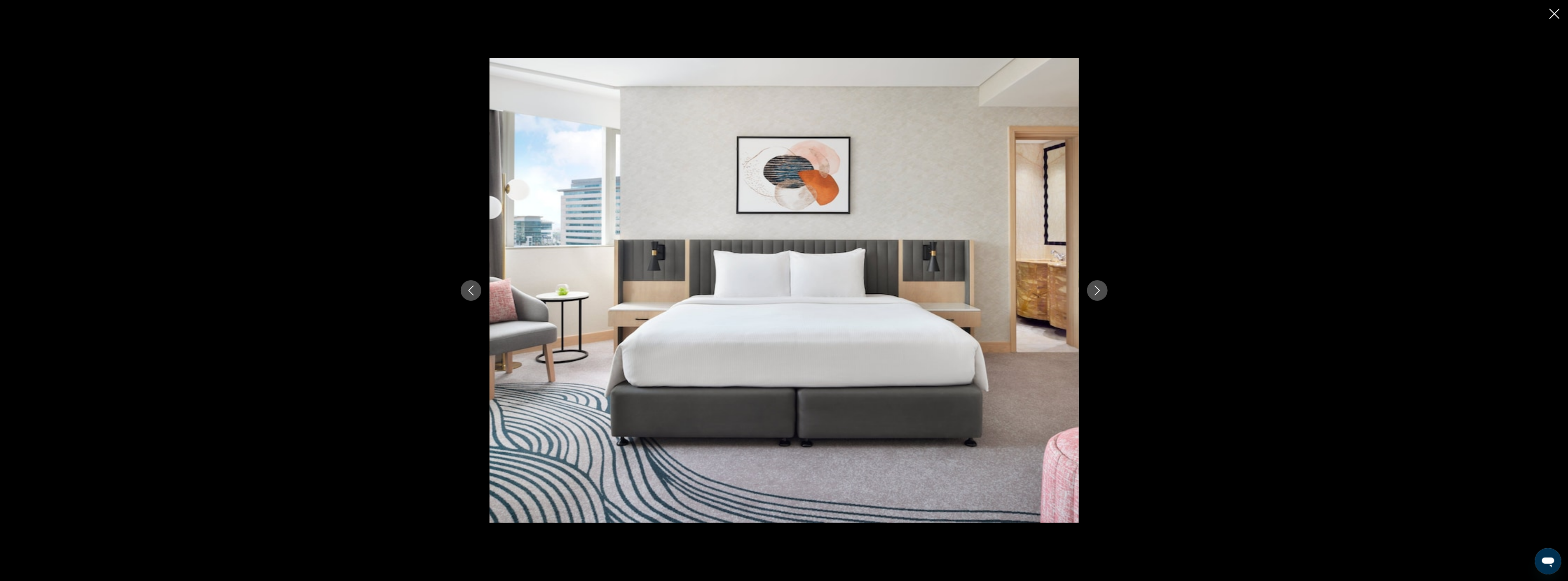
click at [1101, 286] on icon "Next image" at bounding box center [1097, 291] width 10 height 10
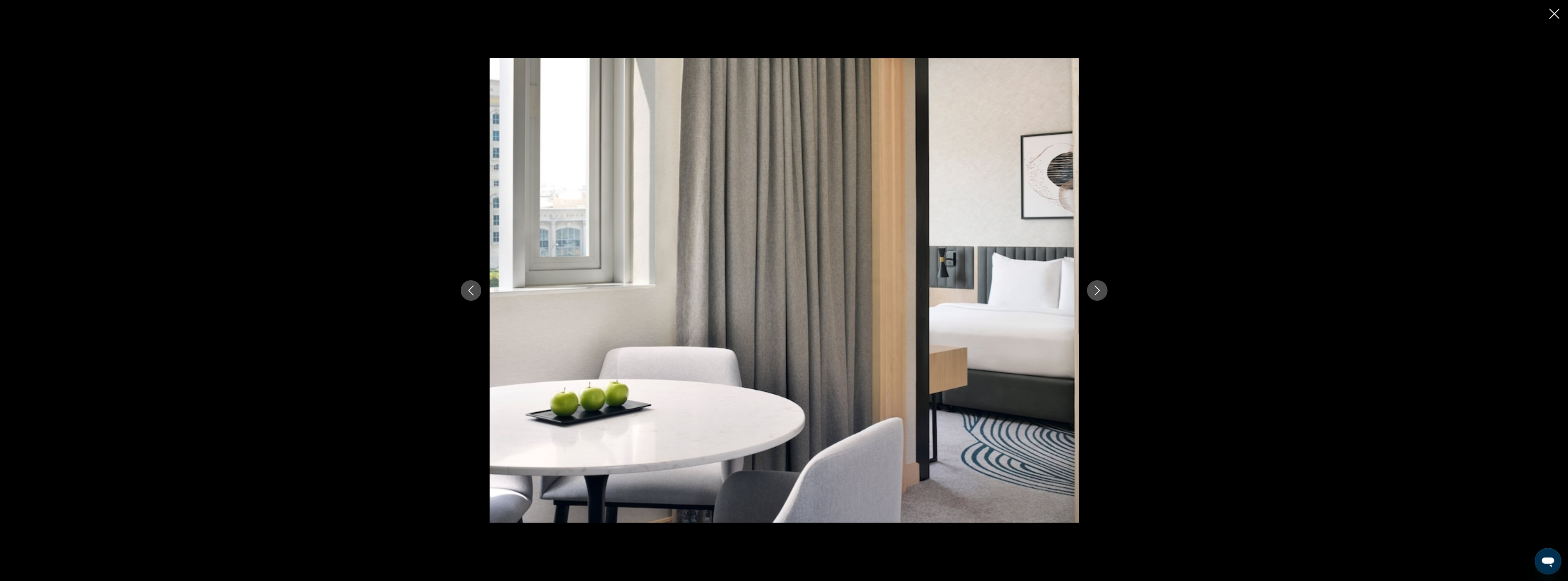
click at [1101, 286] on icon "Next image" at bounding box center [1097, 291] width 10 height 10
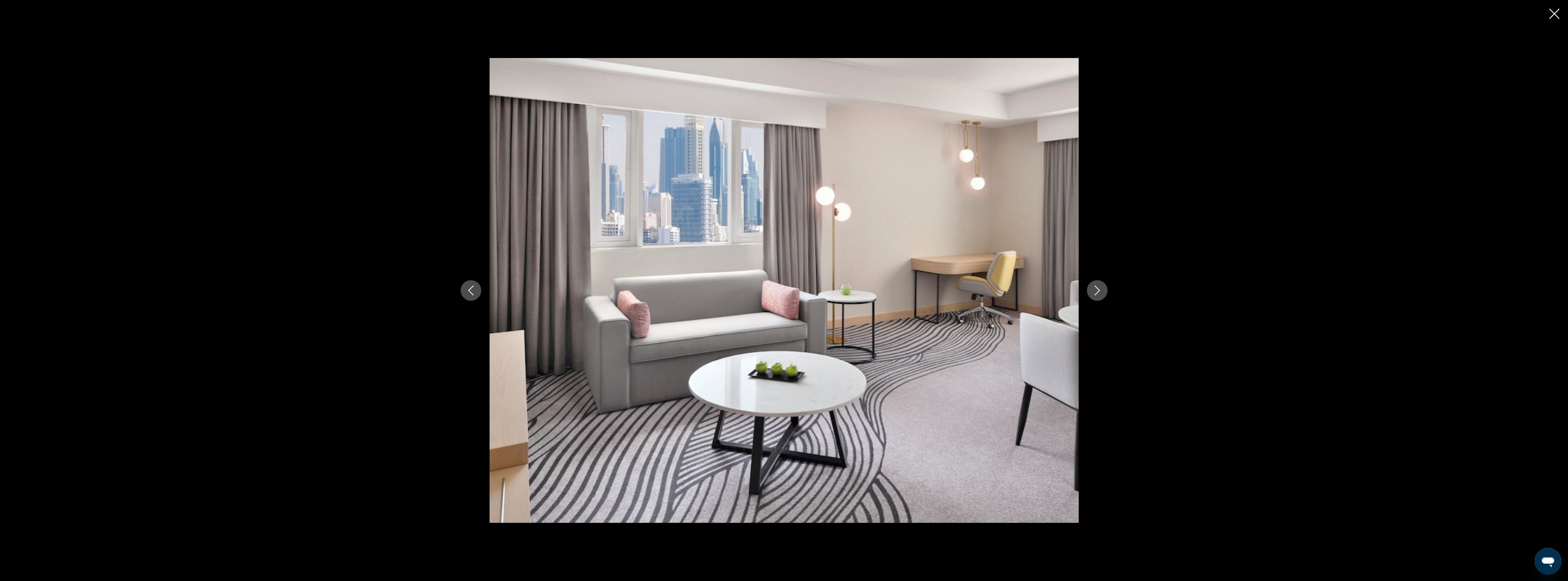
click at [1101, 286] on icon "Next image" at bounding box center [1097, 291] width 10 height 10
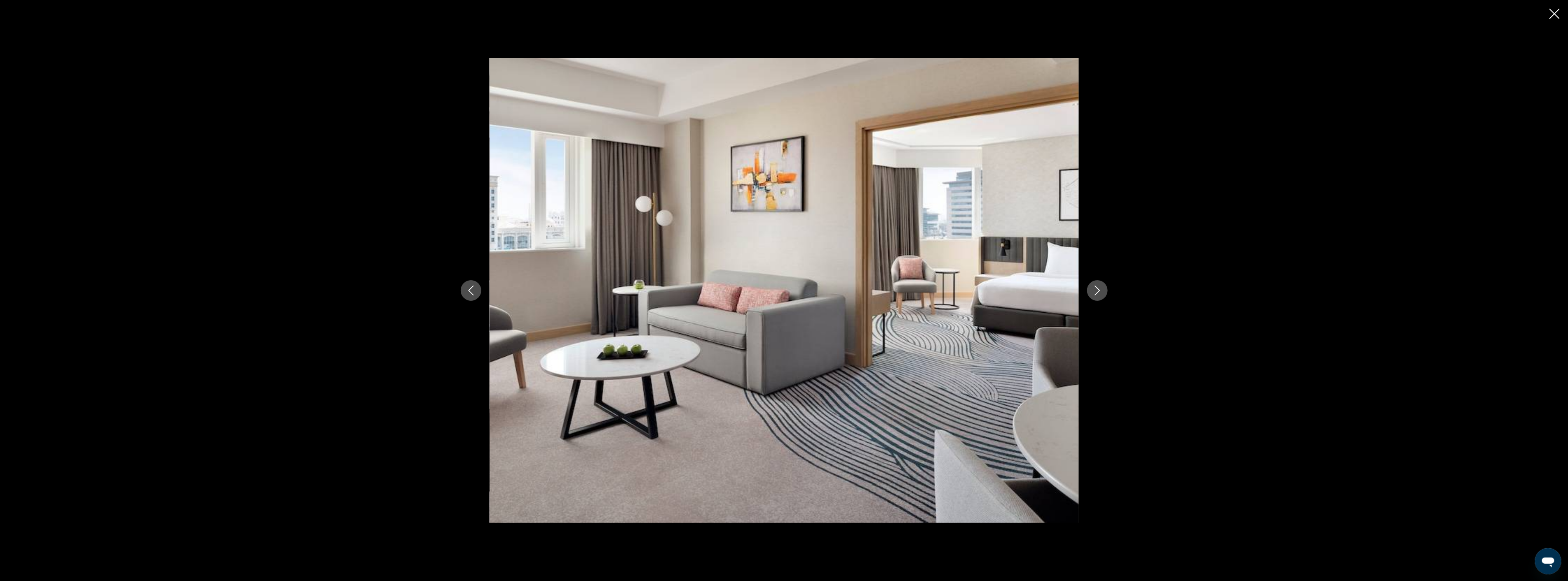
click at [1101, 286] on icon "Next image" at bounding box center [1097, 291] width 10 height 10
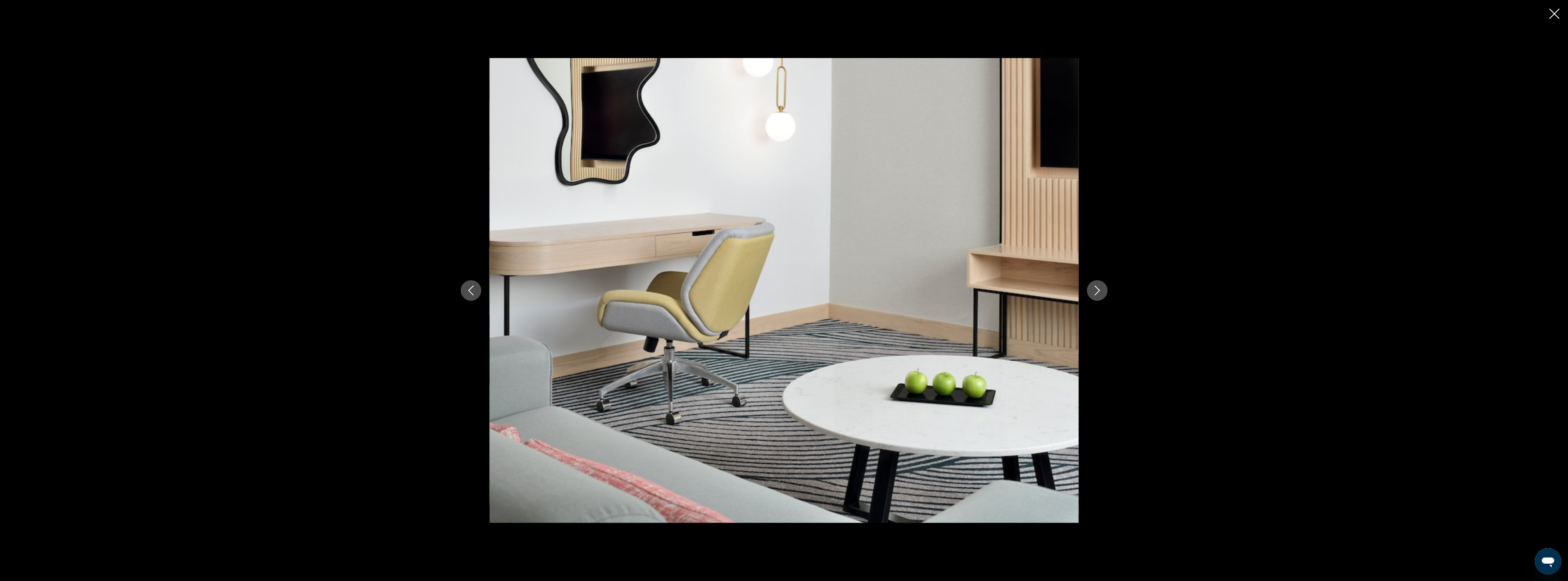
click at [1101, 286] on icon "Next image" at bounding box center [1097, 291] width 10 height 10
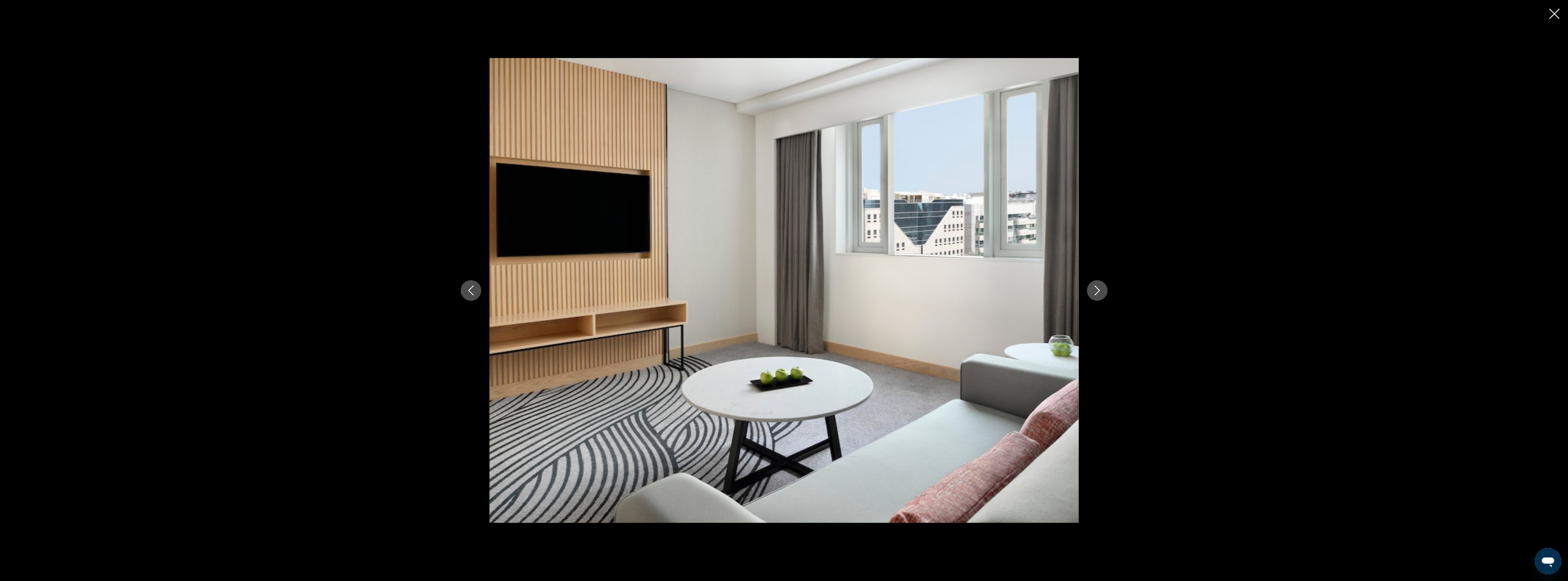
click at [1101, 286] on icon "Next image" at bounding box center [1097, 291] width 10 height 10
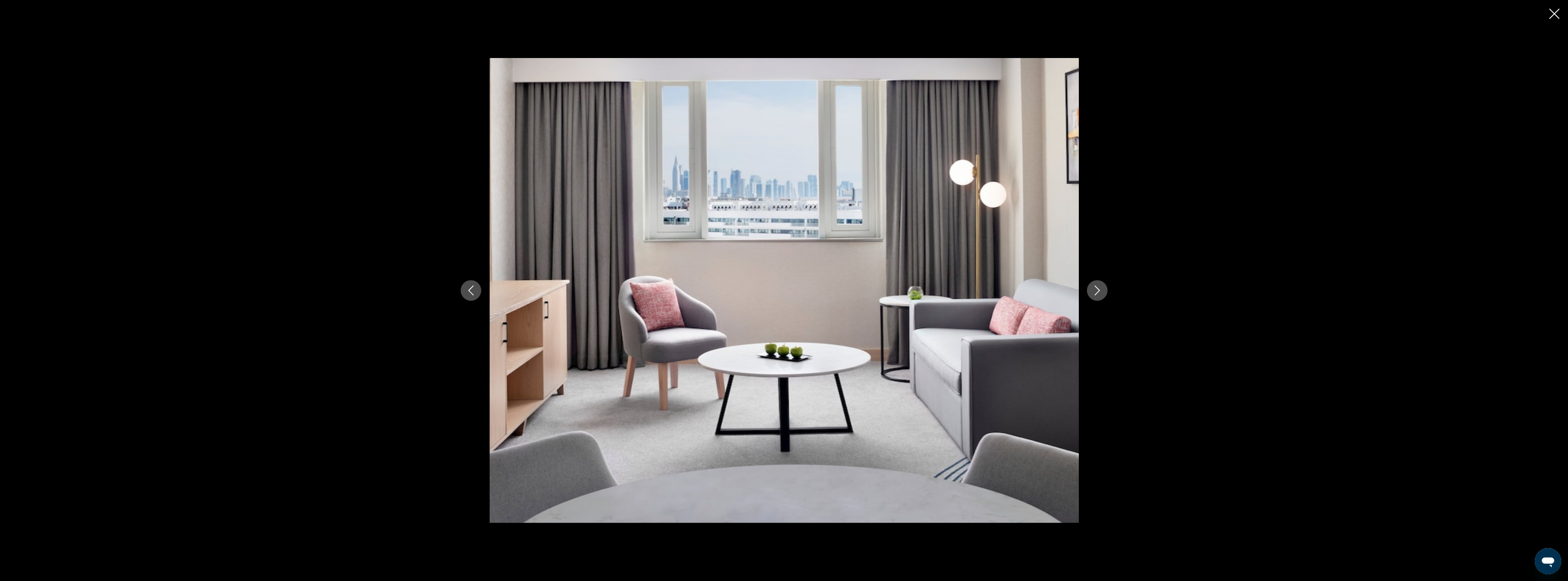
click at [1101, 286] on icon "Next image" at bounding box center [1097, 291] width 10 height 10
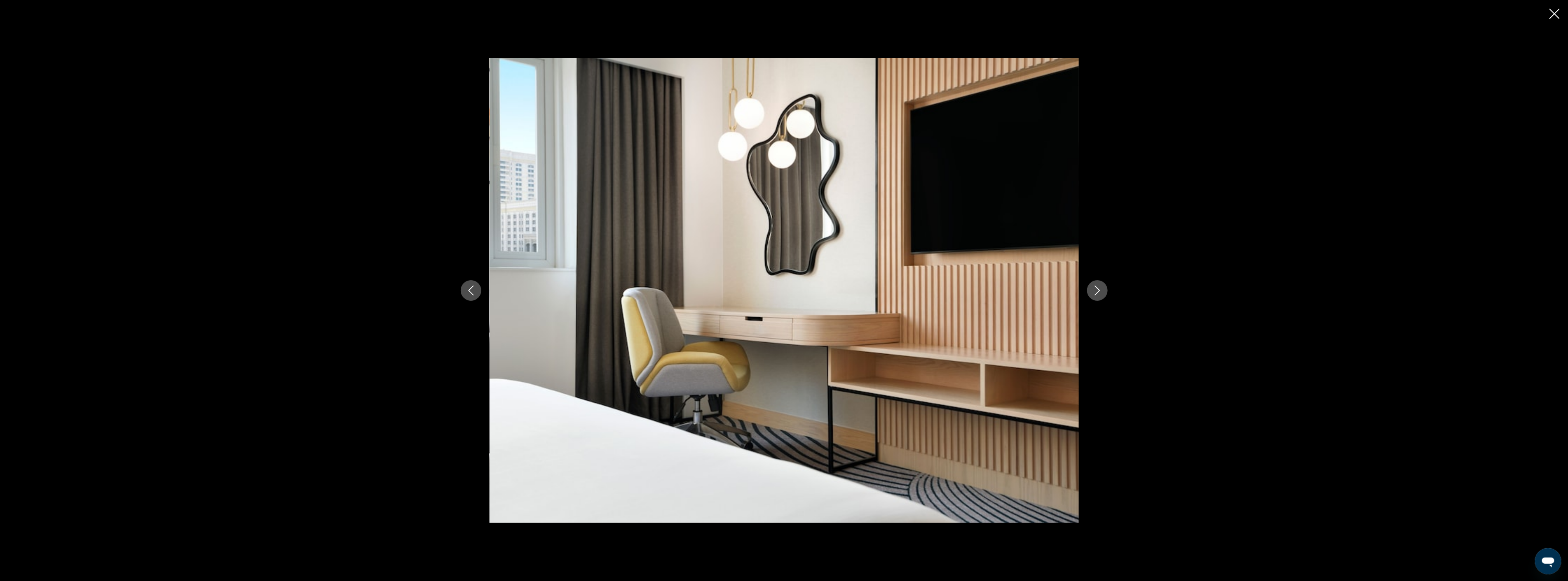
click at [1101, 286] on icon "Next image" at bounding box center [1097, 291] width 10 height 10
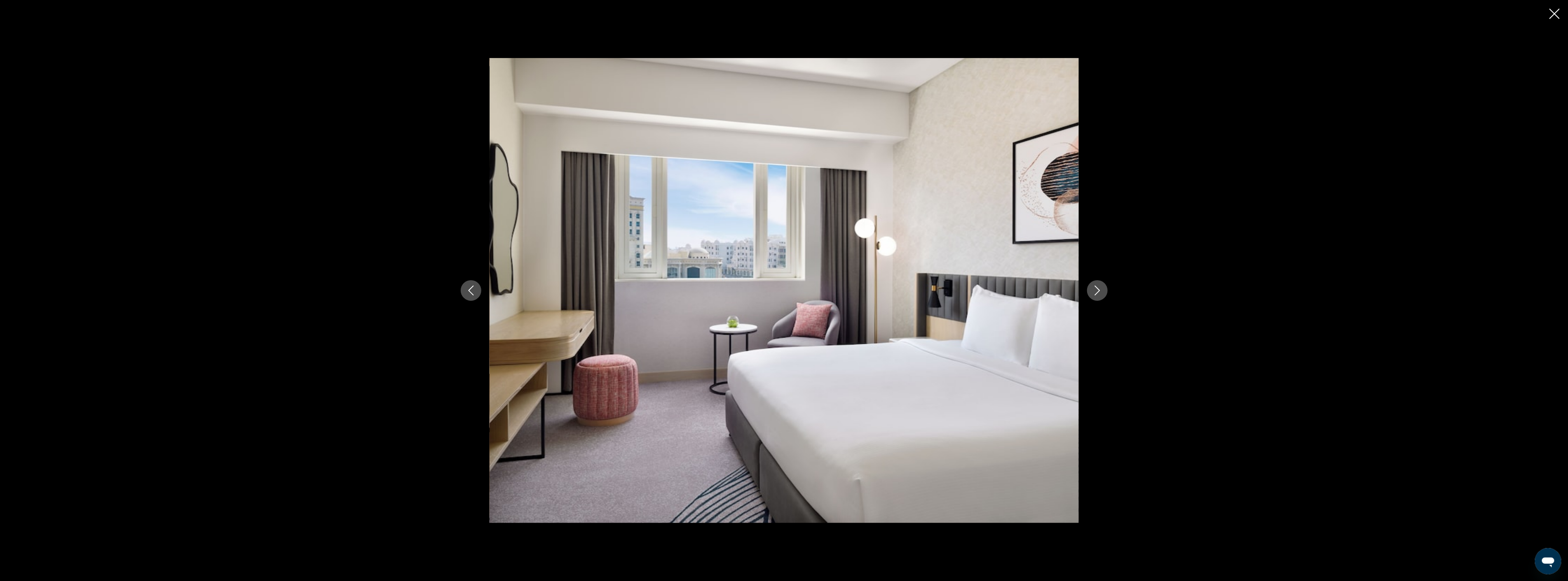
click at [1101, 286] on icon "Next image" at bounding box center [1097, 291] width 10 height 10
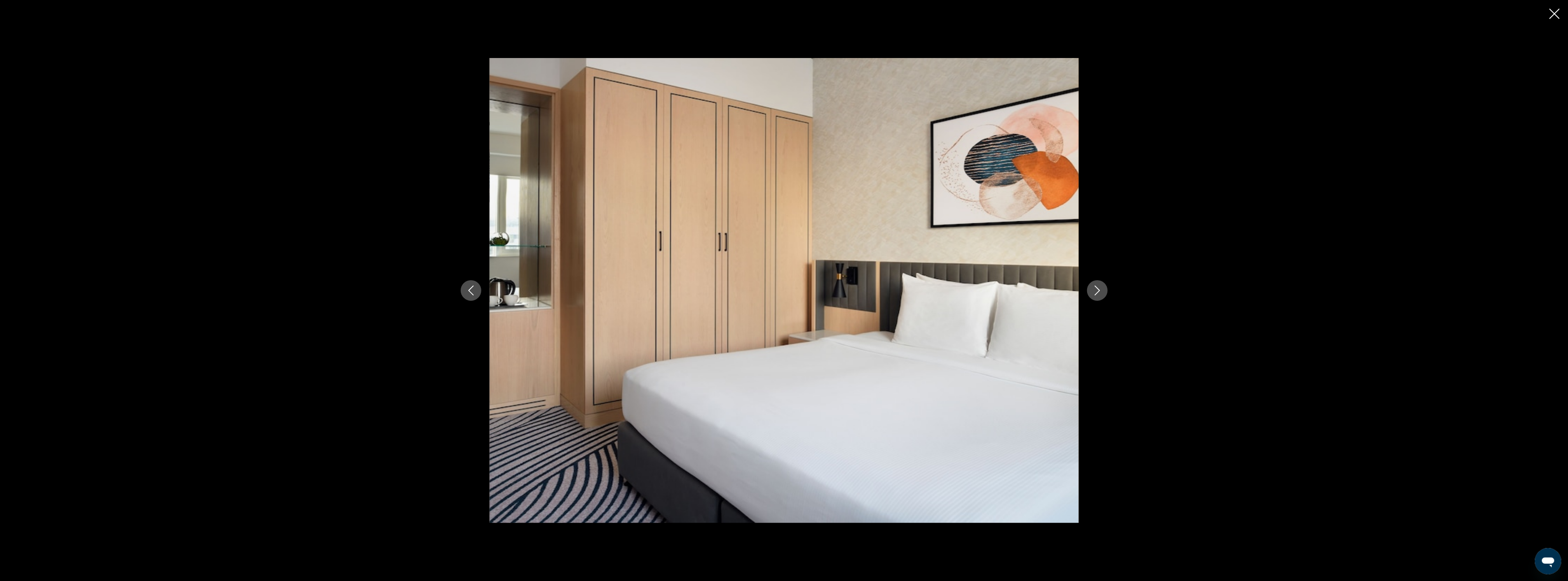
click at [1101, 286] on icon "Next image" at bounding box center [1097, 291] width 10 height 10
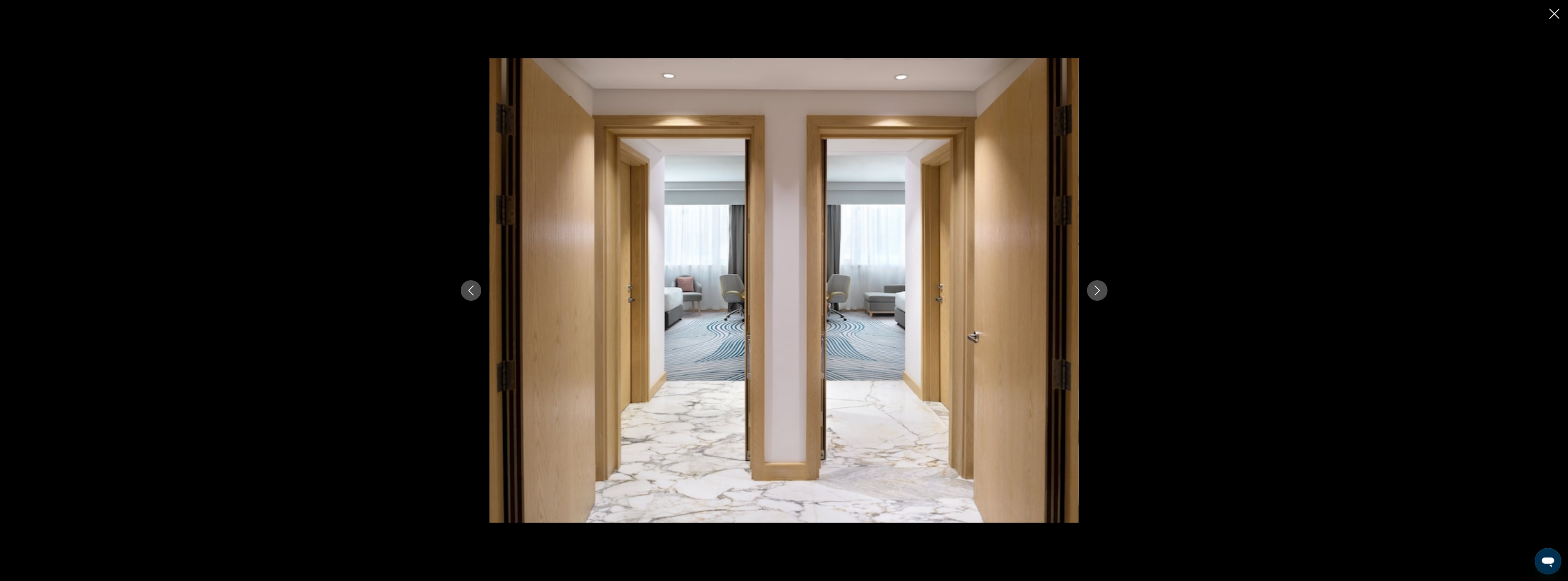
click at [1101, 286] on icon "Next image" at bounding box center [1097, 291] width 10 height 10
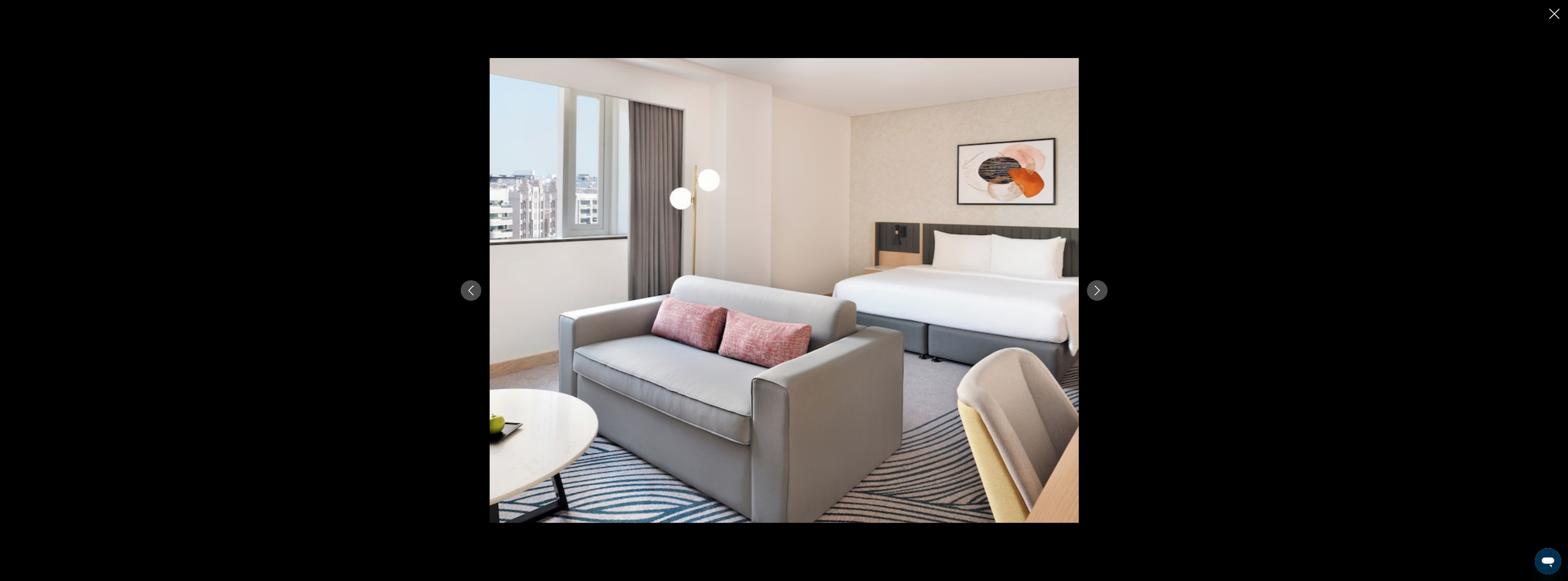
click at [1101, 286] on icon "Next image" at bounding box center [1097, 291] width 10 height 10
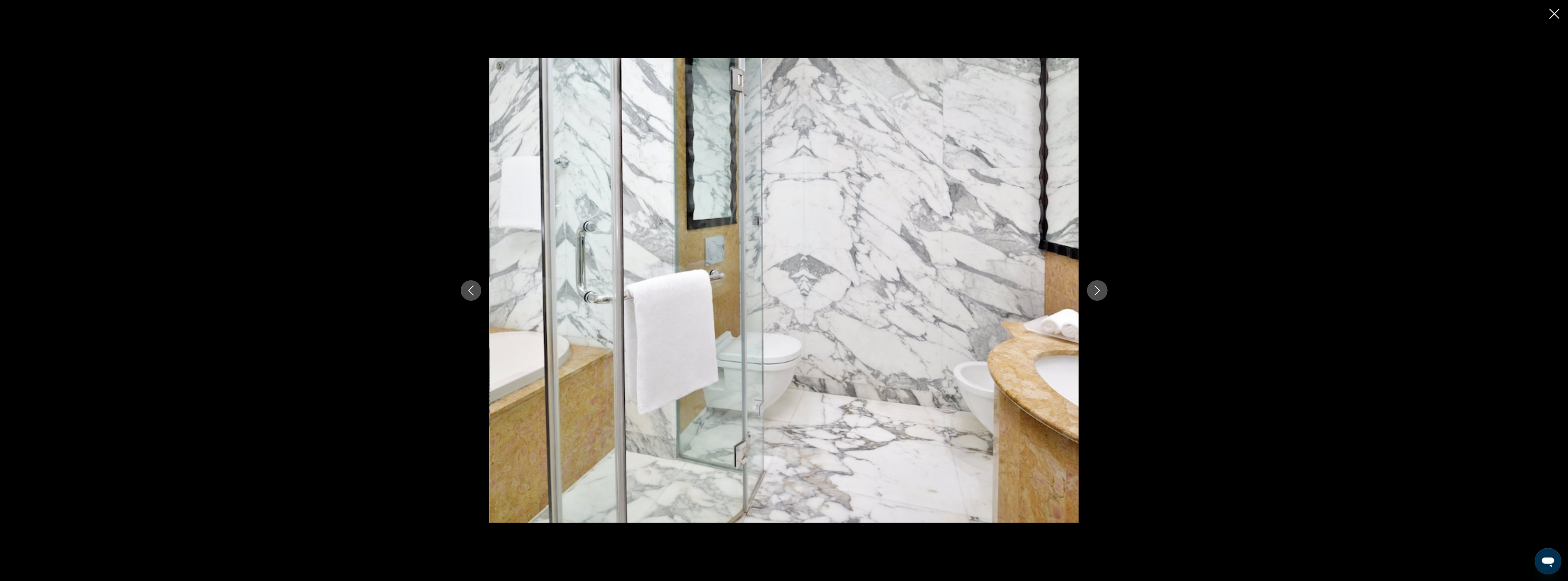
click at [1101, 286] on icon "Next image" at bounding box center [1097, 291] width 10 height 10
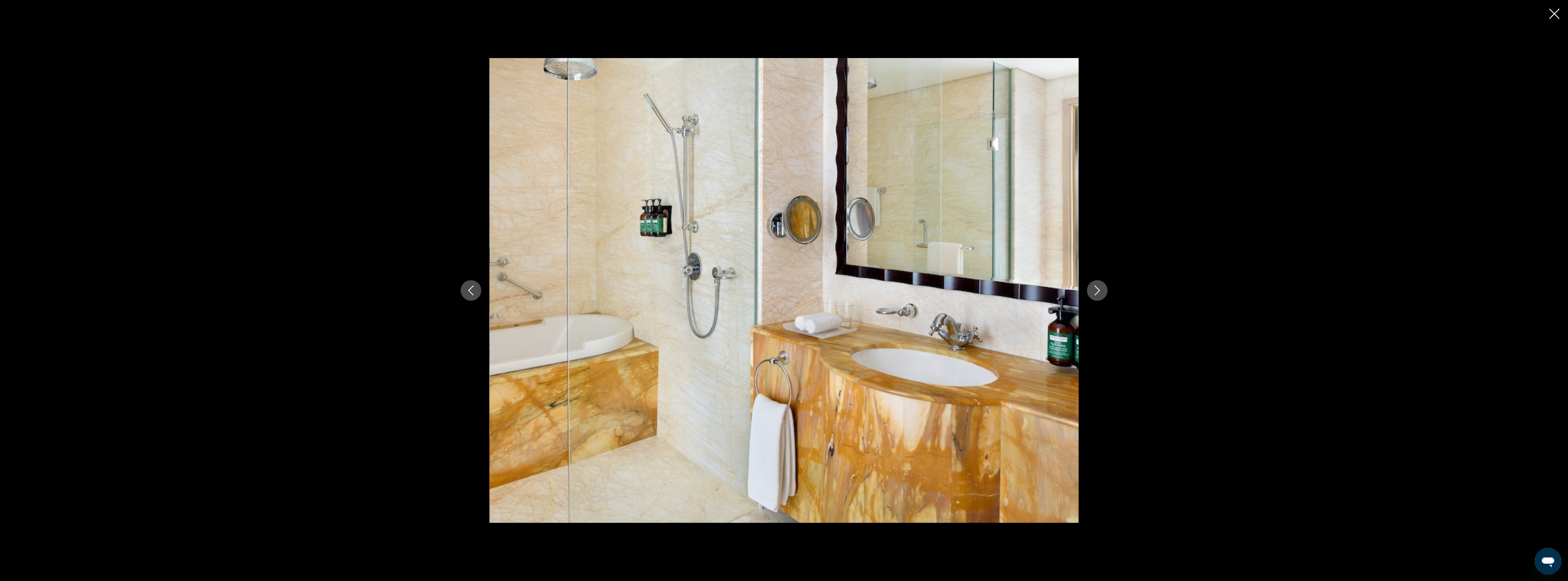
click at [1101, 286] on icon "Next image" at bounding box center [1097, 291] width 10 height 10
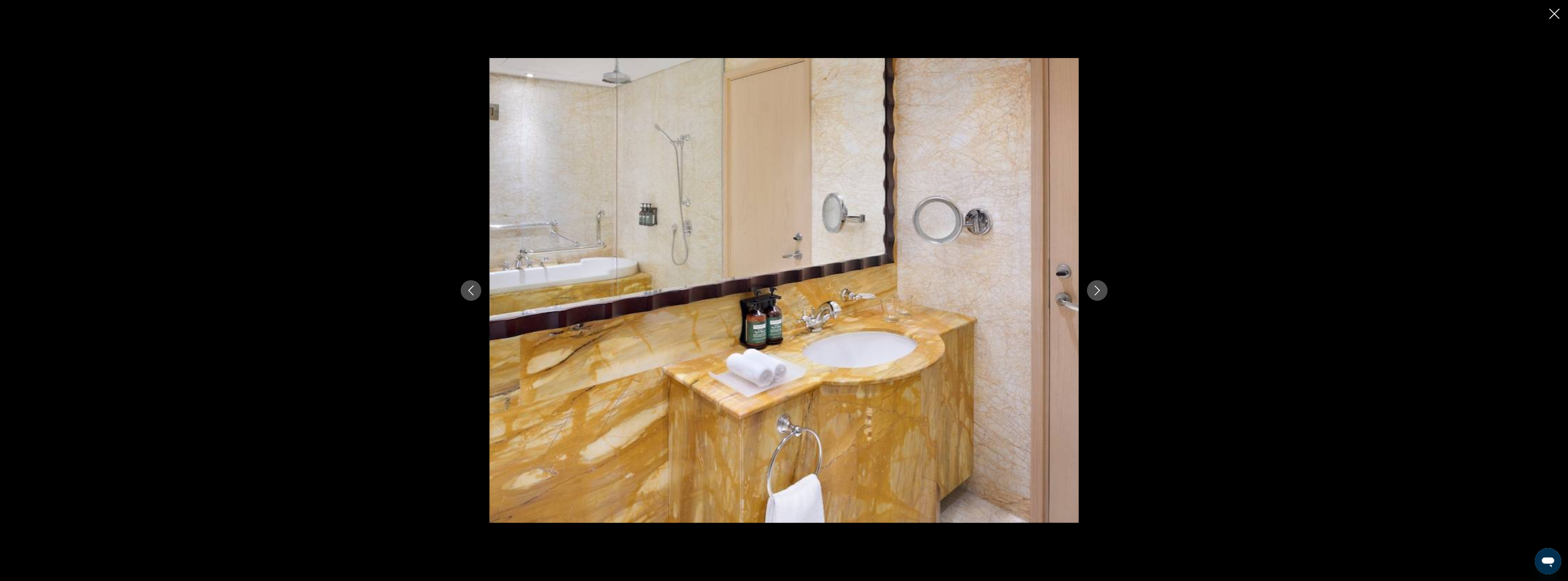
click at [1101, 286] on icon "Next image" at bounding box center [1097, 291] width 10 height 10
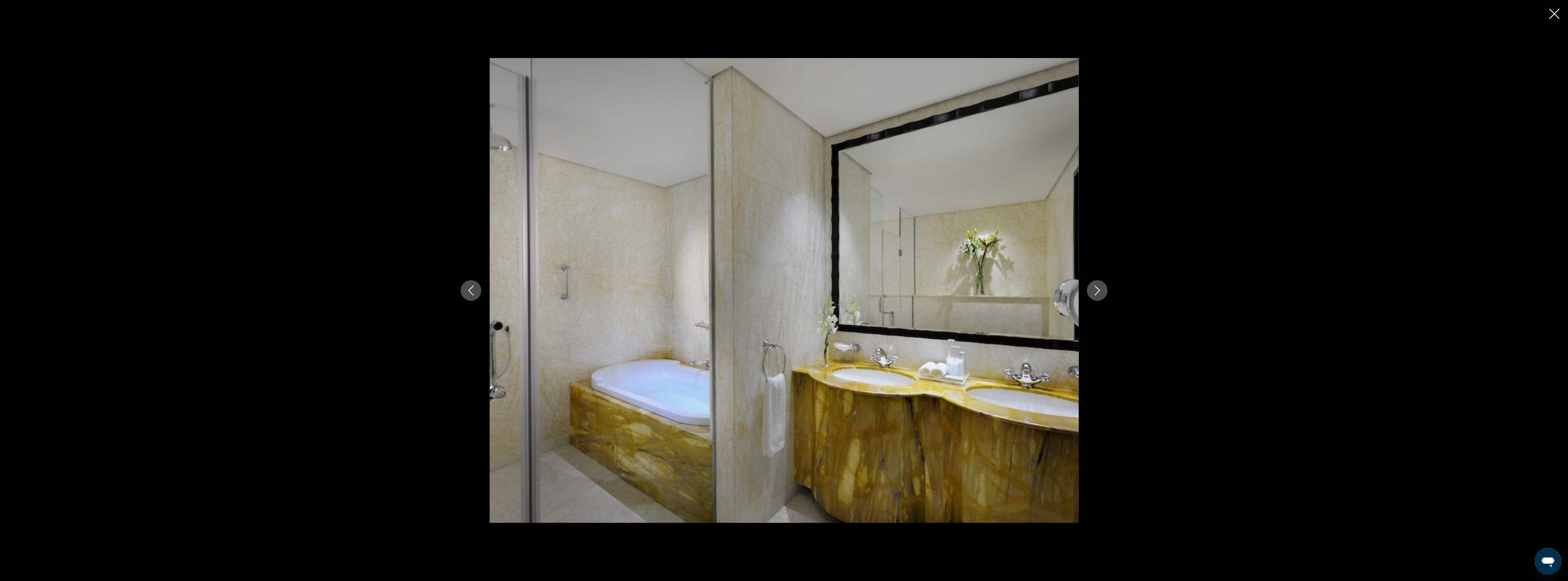
click at [1101, 286] on icon "Next image" at bounding box center [1097, 291] width 10 height 10
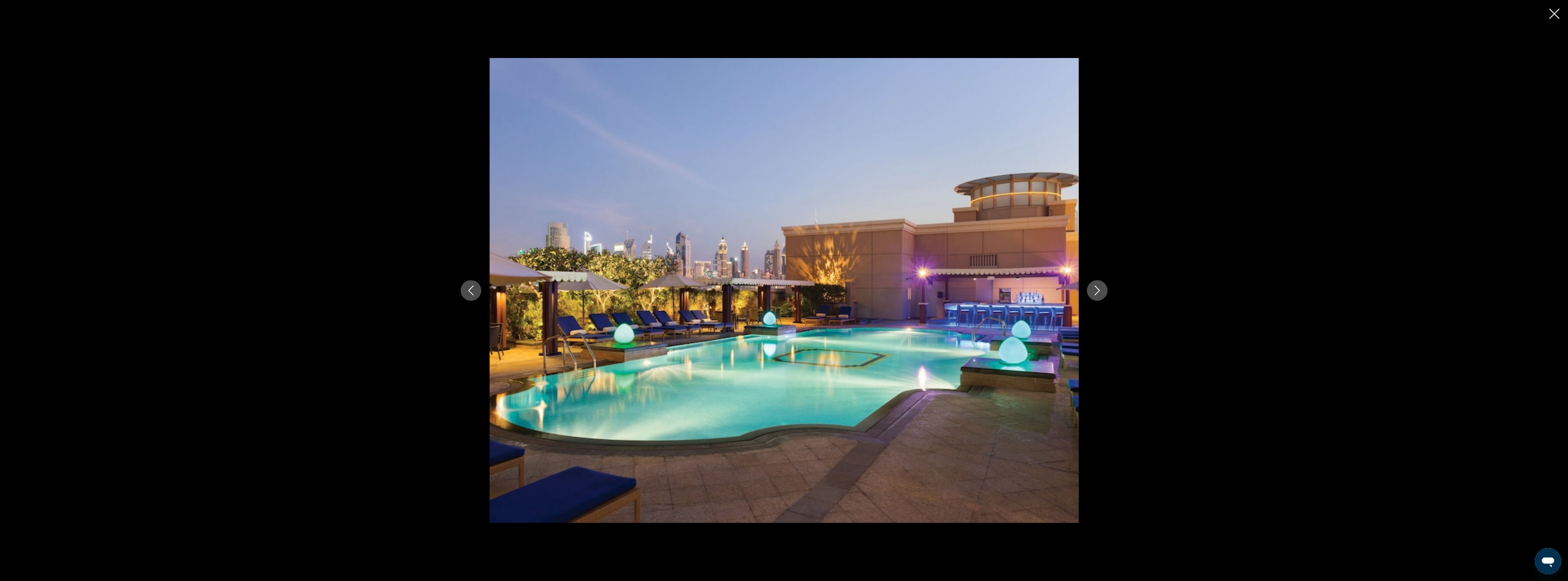
click at [1101, 286] on icon "Next image" at bounding box center [1097, 291] width 10 height 10
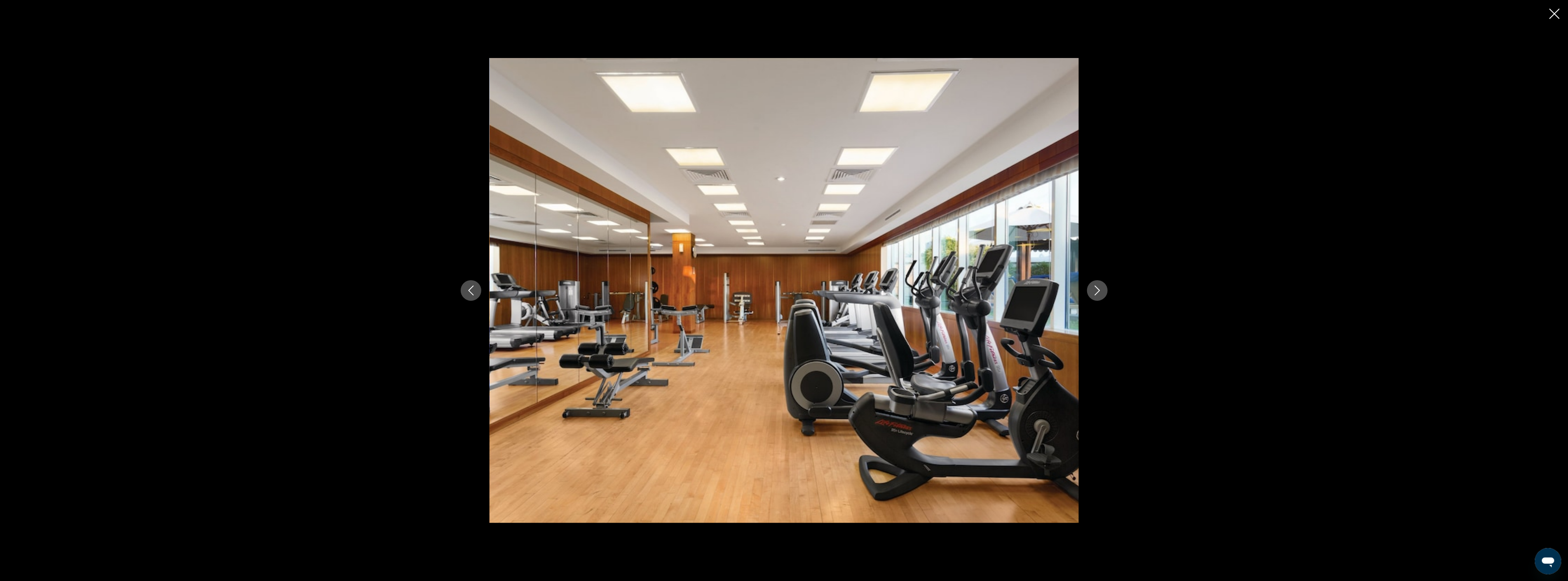
click at [1101, 286] on icon "Next image" at bounding box center [1097, 291] width 10 height 10
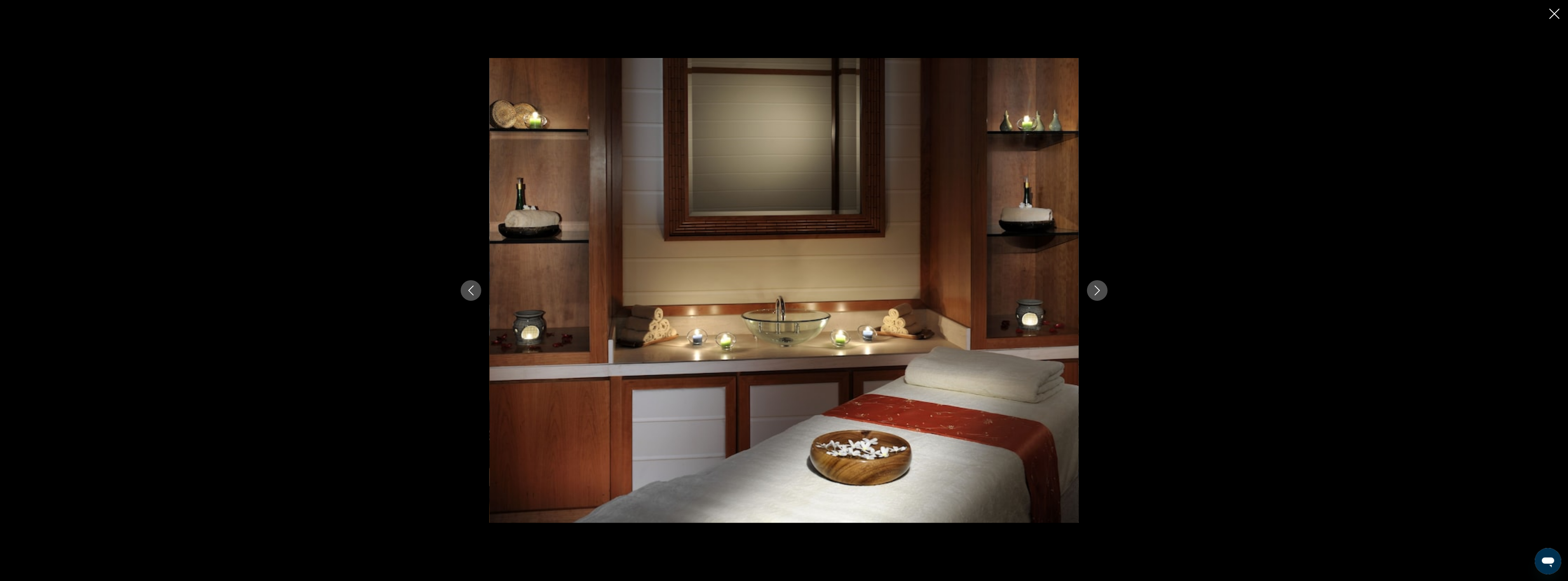
click at [1101, 286] on icon "Next image" at bounding box center [1097, 291] width 10 height 10
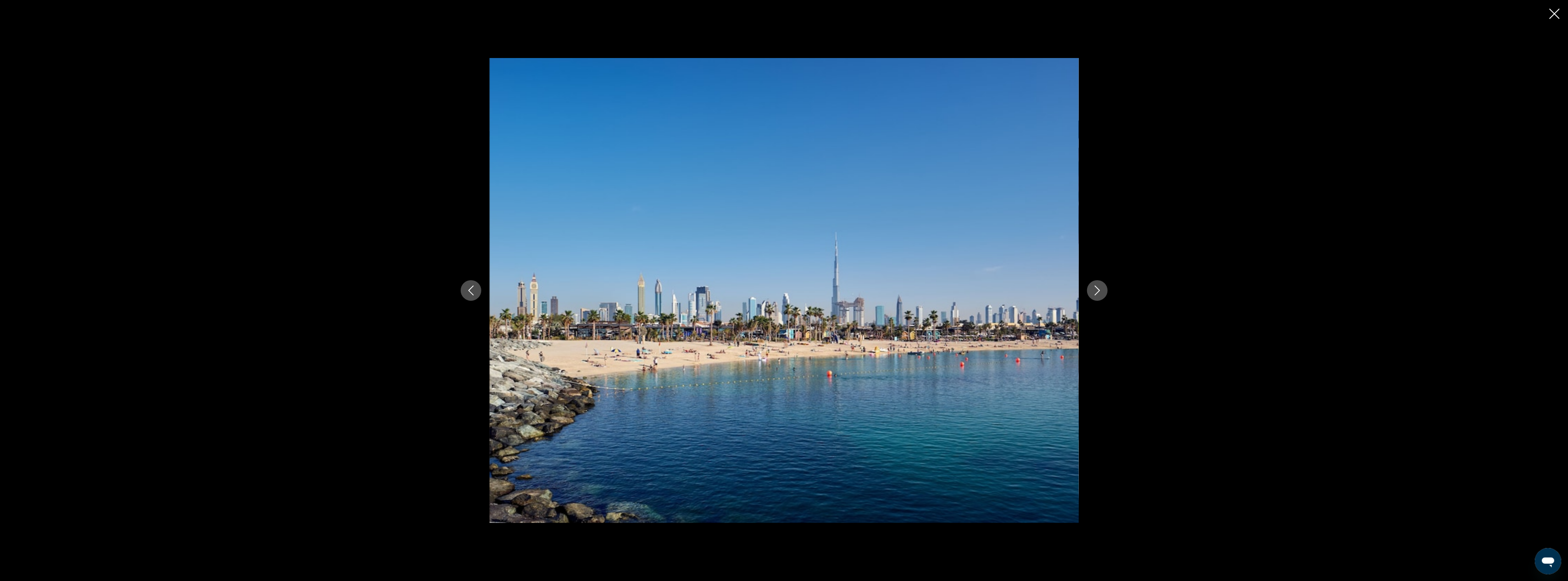
click at [1101, 286] on icon "Next image" at bounding box center [1097, 291] width 10 height 10
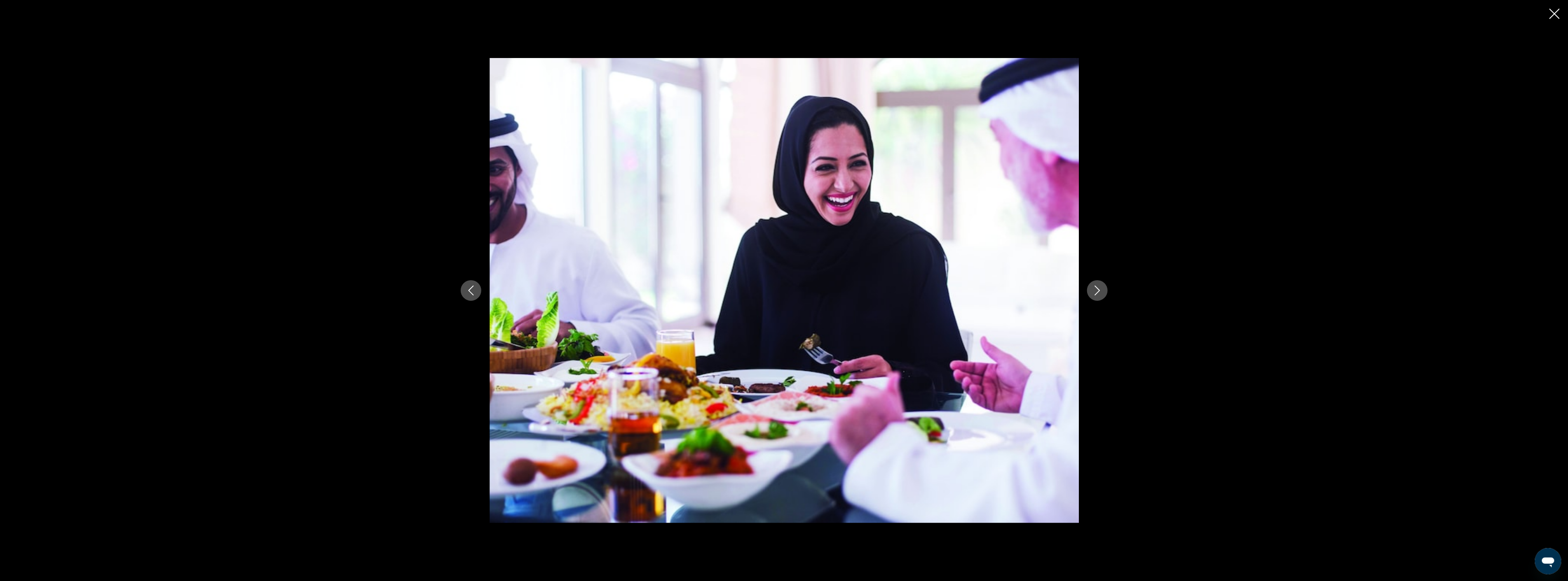
click at [1555, 15] on icon "Close slideshow" at bounding box center [1554, 13] width 11 height 11
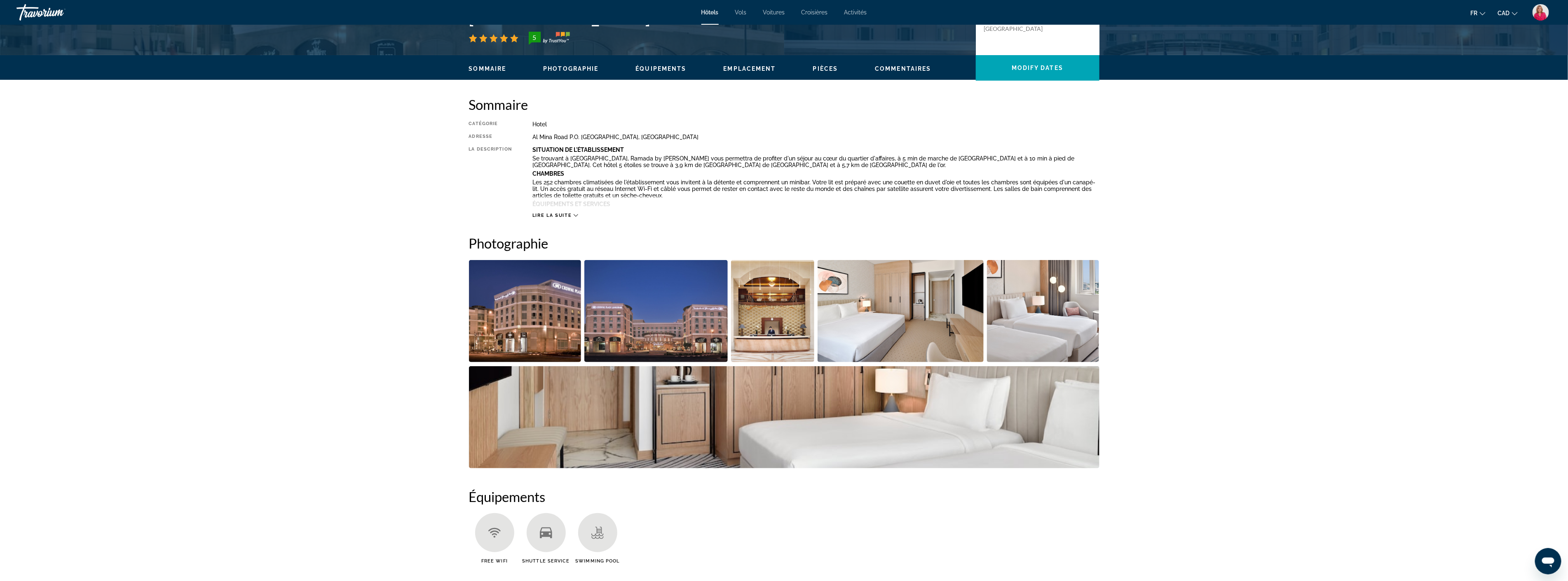
scroll to position [0, 0]
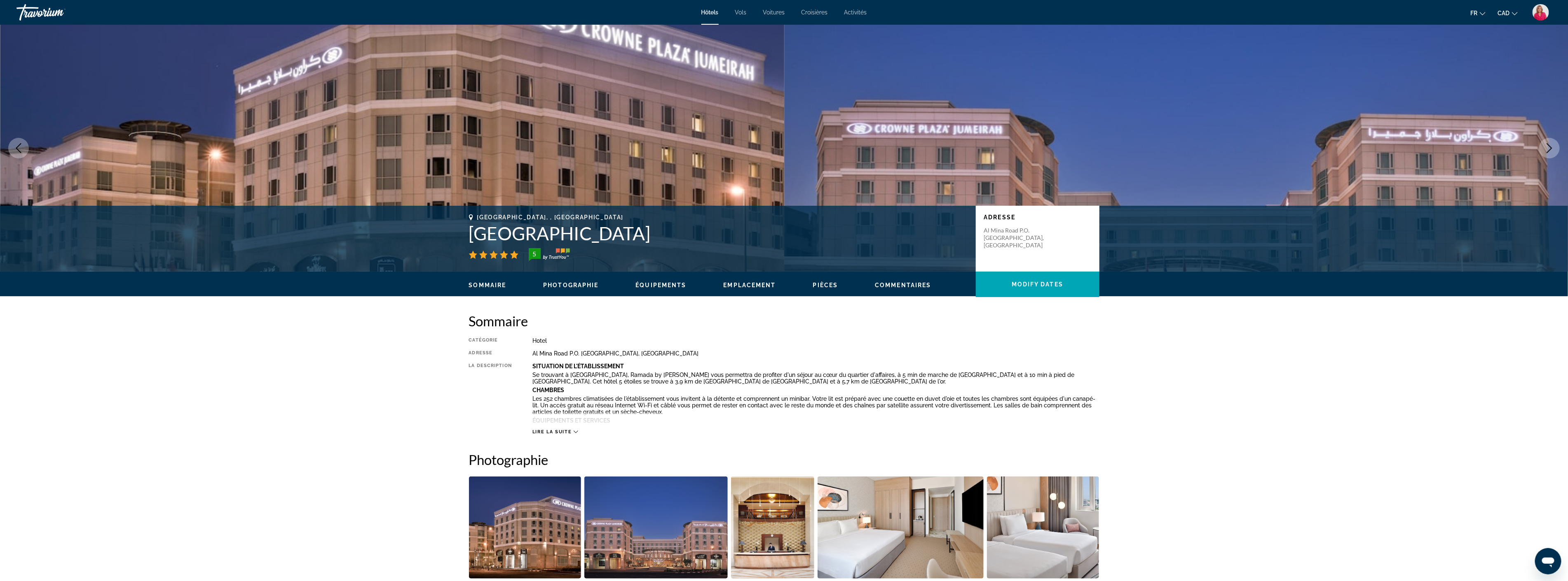
drag, startPoint x: 734, startPoint y: 354, endPoint x: 529, endPoint y: 353, distance: 205.0
click at [529, 353] on div "Catégorie Hotel Adresse Al Mina Road P.O. Box 121122 Jumeirah, Dubai 00000, Uni…" at bounding box center [784, 385] width 631 height 97
copy div "Al Mina Road P.O. Box 121122 Jumeirah, Dubai 00000, United Arab Emirates"
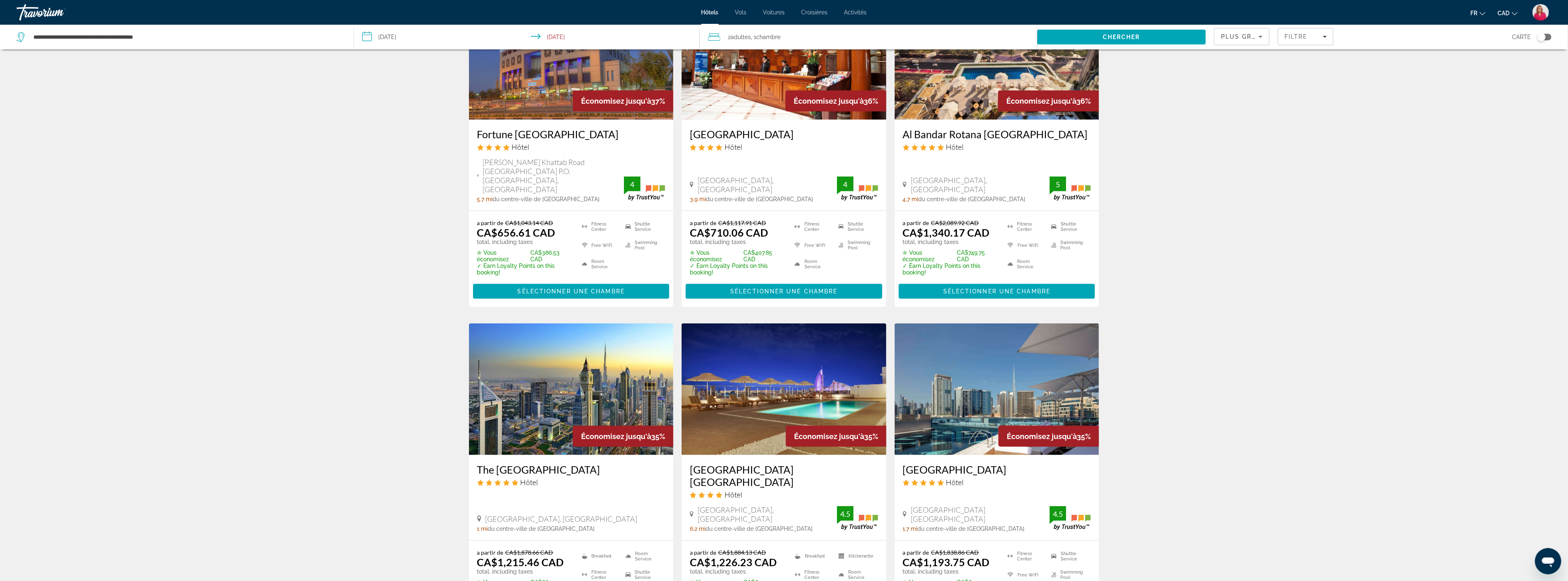
scroll to position [778, 0]
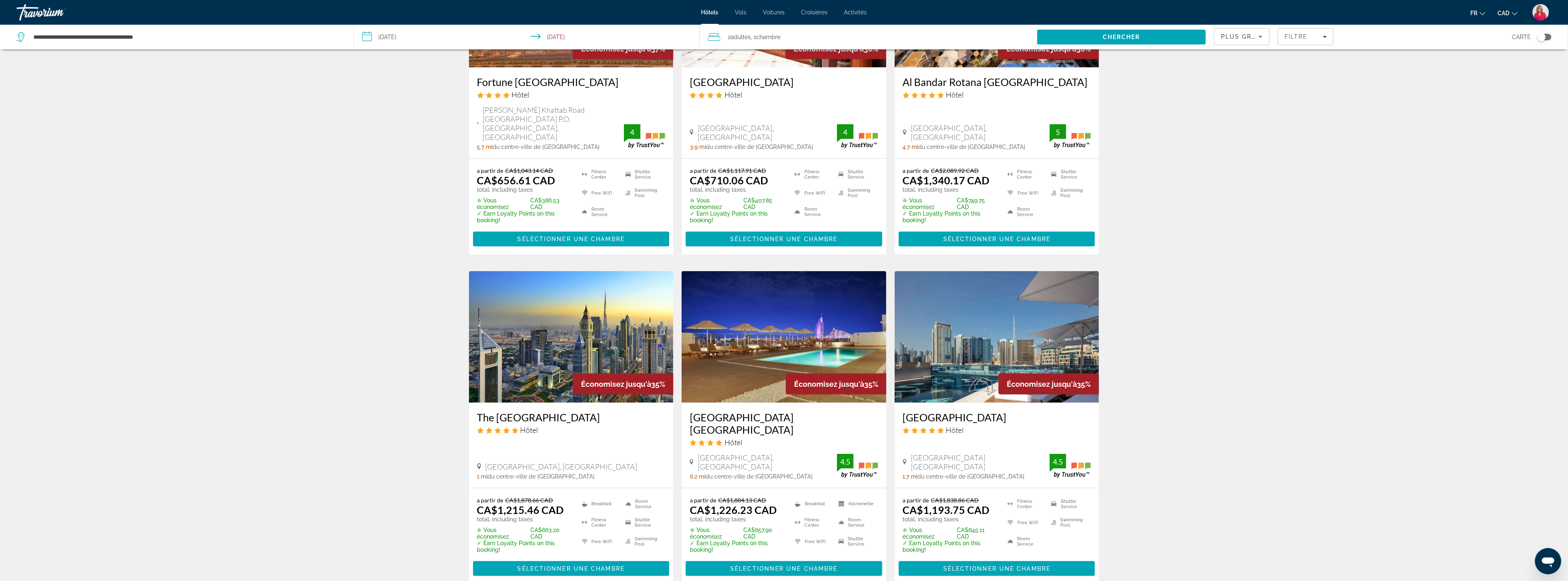
click at [971, 355] on img "Main content" at bounding box center [997, 337] width 204 height 132
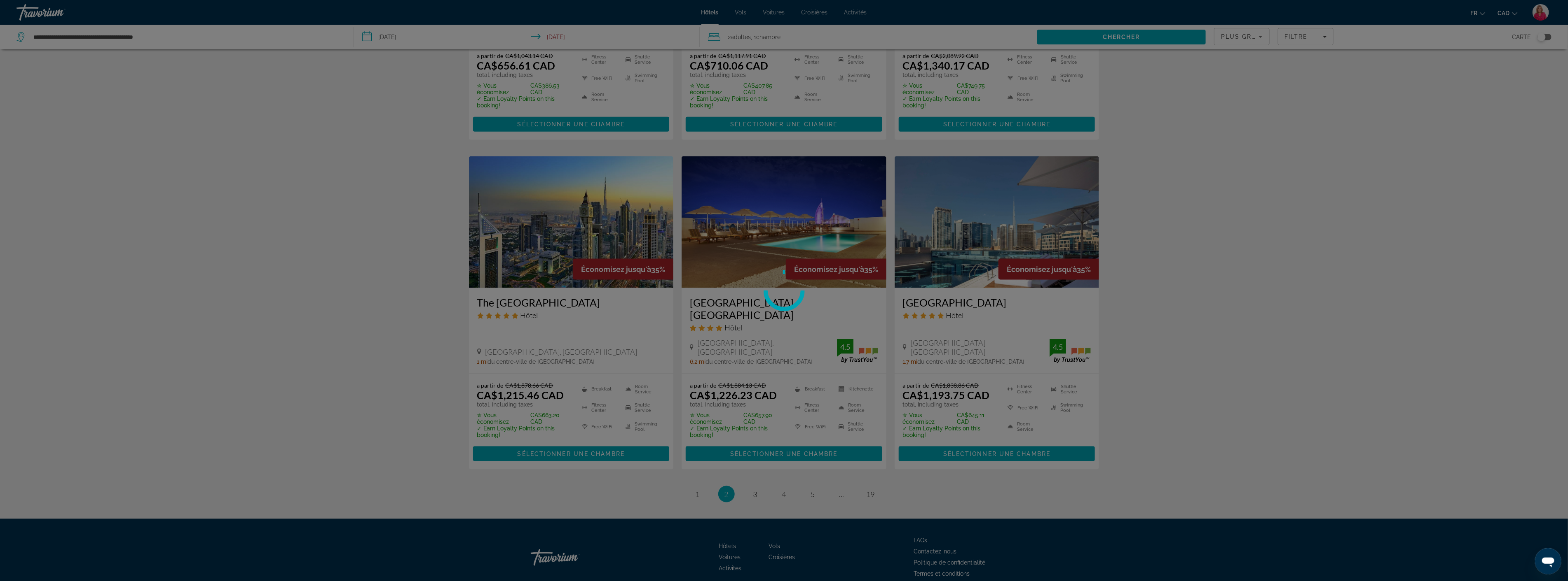
scroll to position [899, 0]
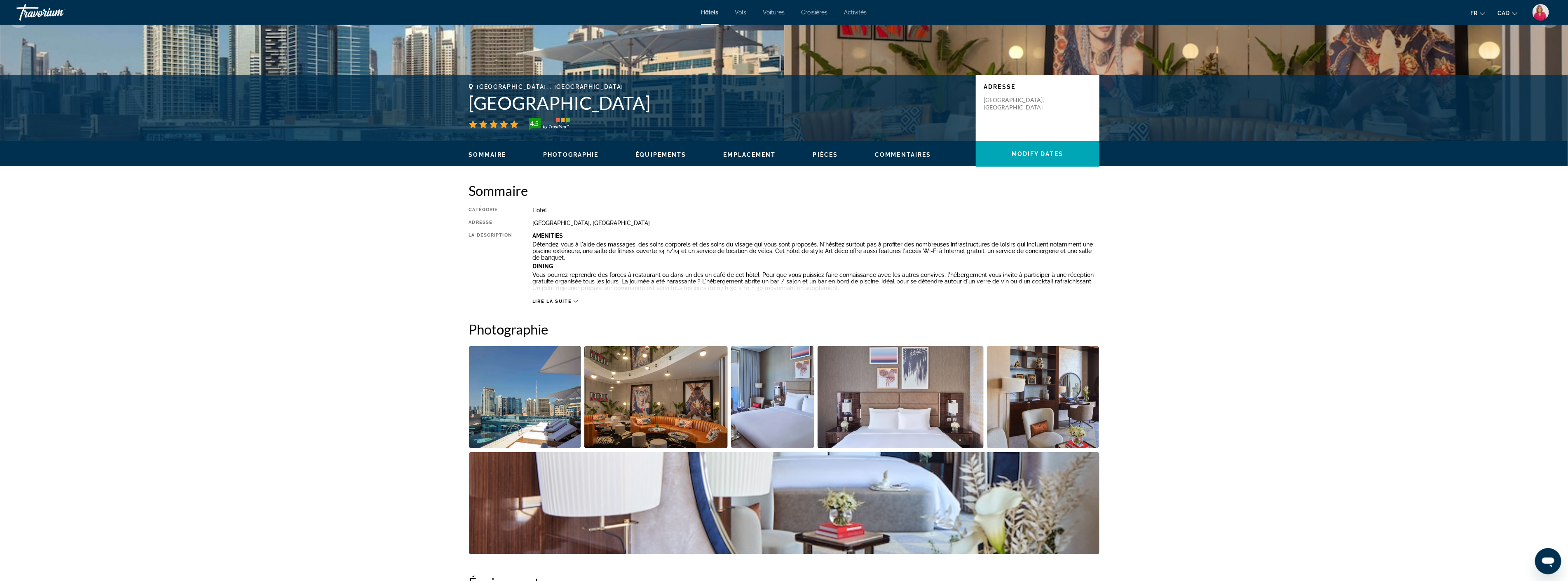
scroll to position [183, 0]
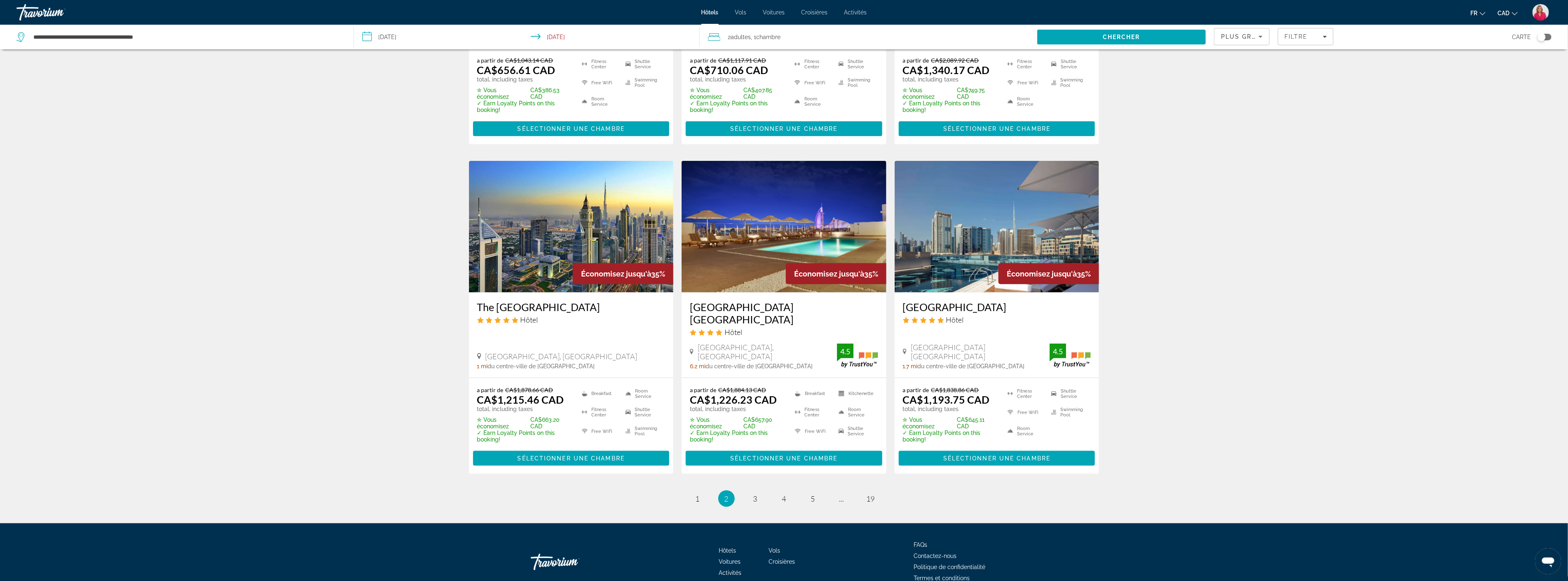
scroll to position [899, 0]
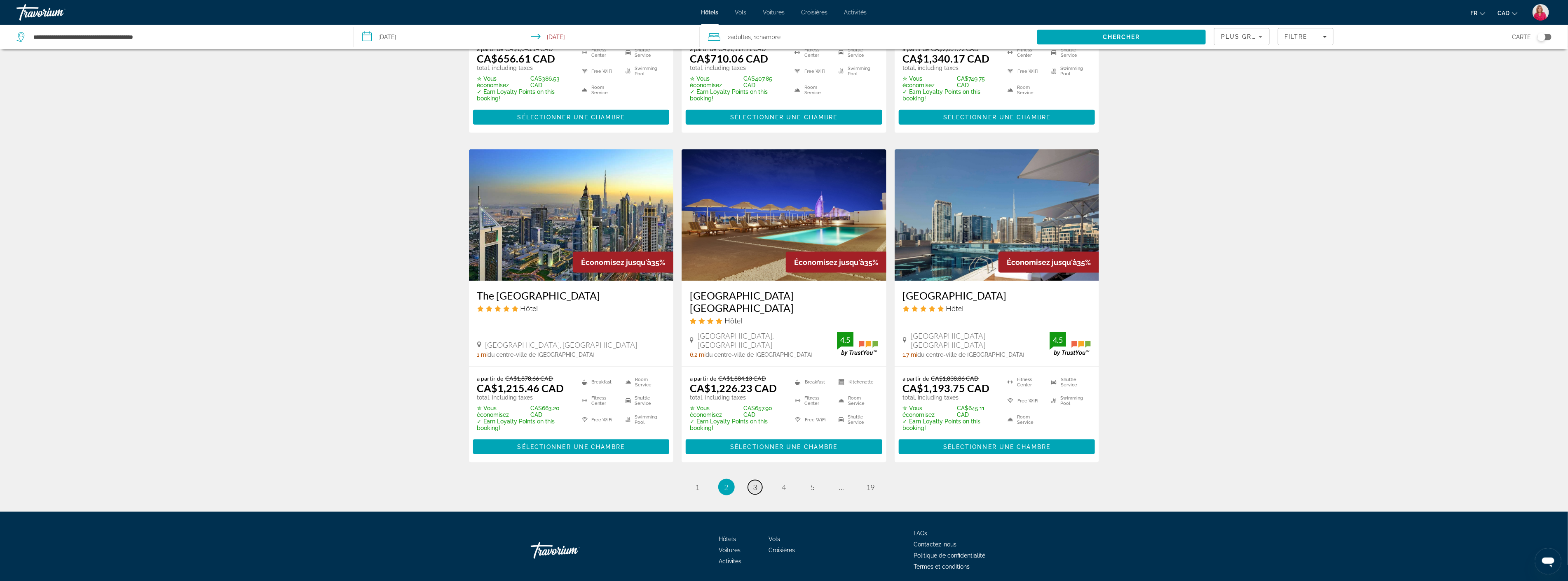
click at [758, 481] on link "page 3" at bounding box center [755, 488] width 14 height 14
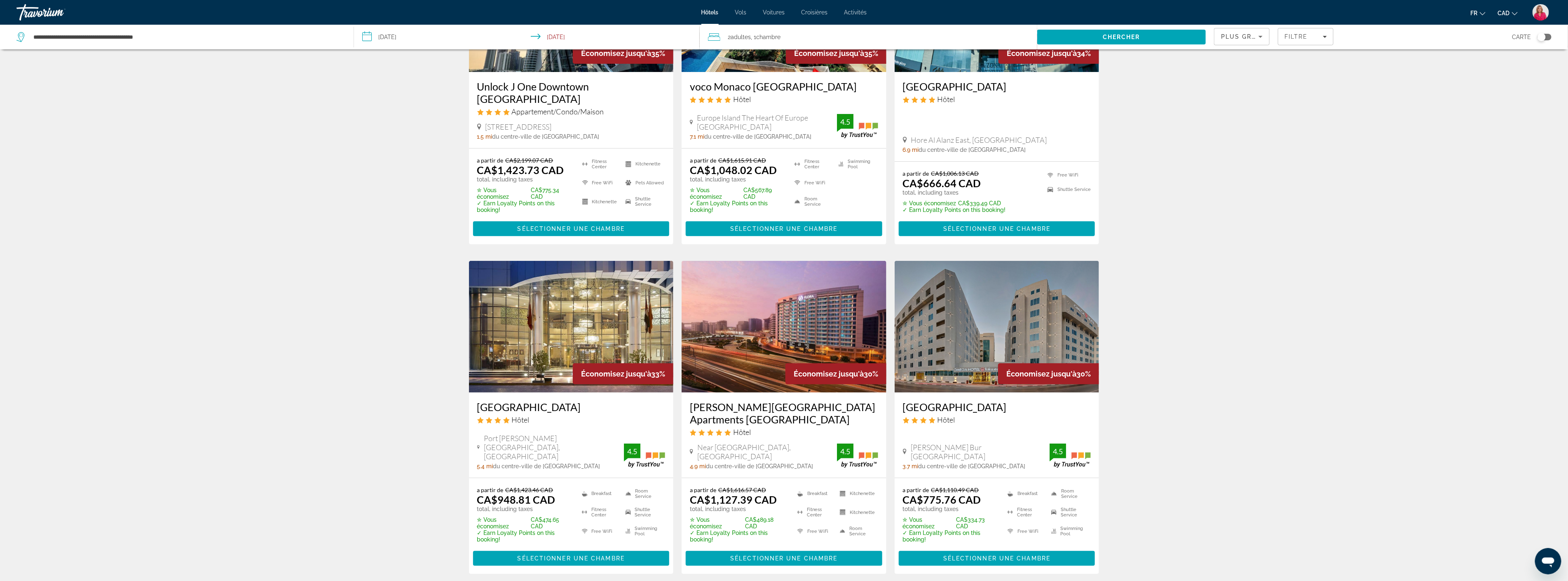
scroll to position [183, 0]
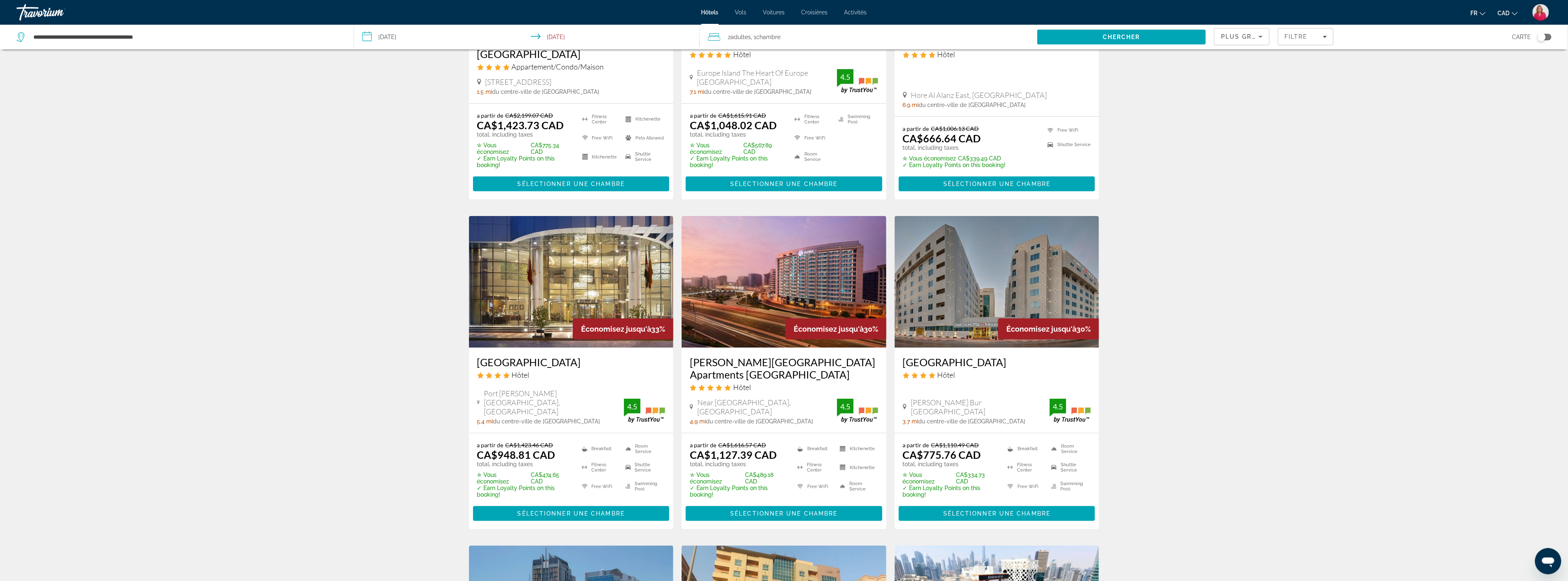
click at [775, 304] on img "Main content" at bounding box center [784, 281] width 204 height 132
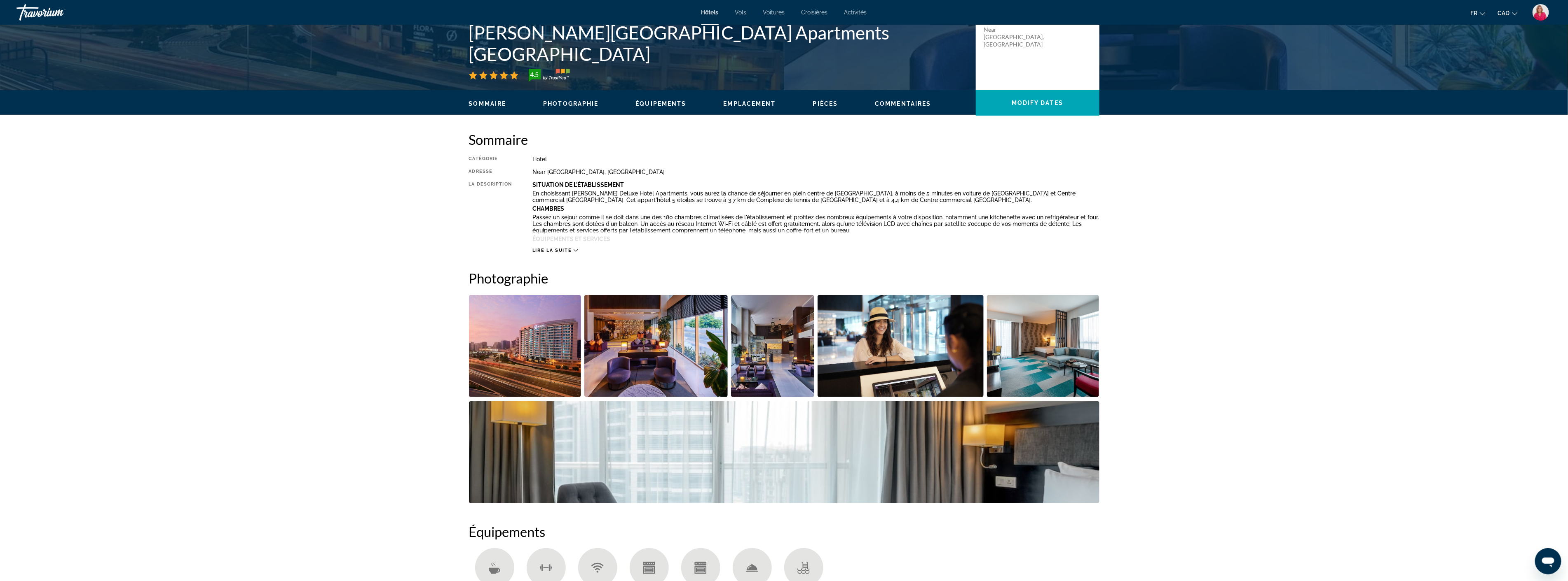
scroll to position [228, 0]
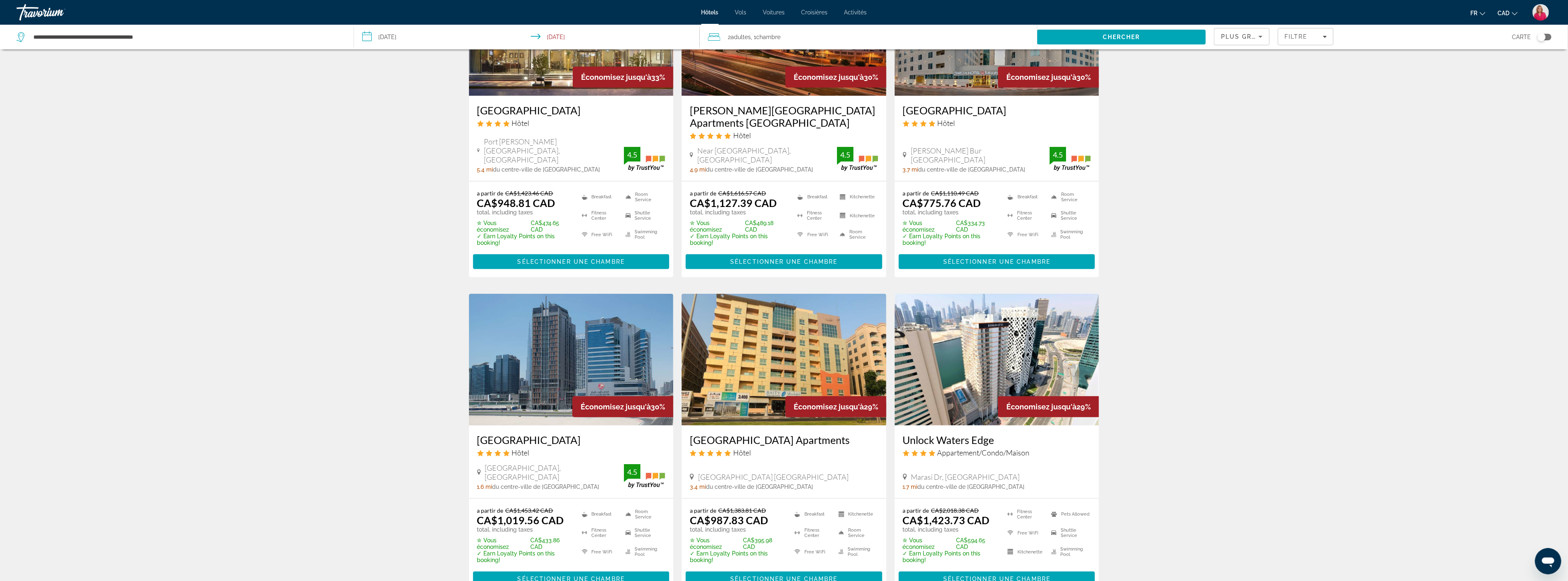
scroll to position [458, 0]
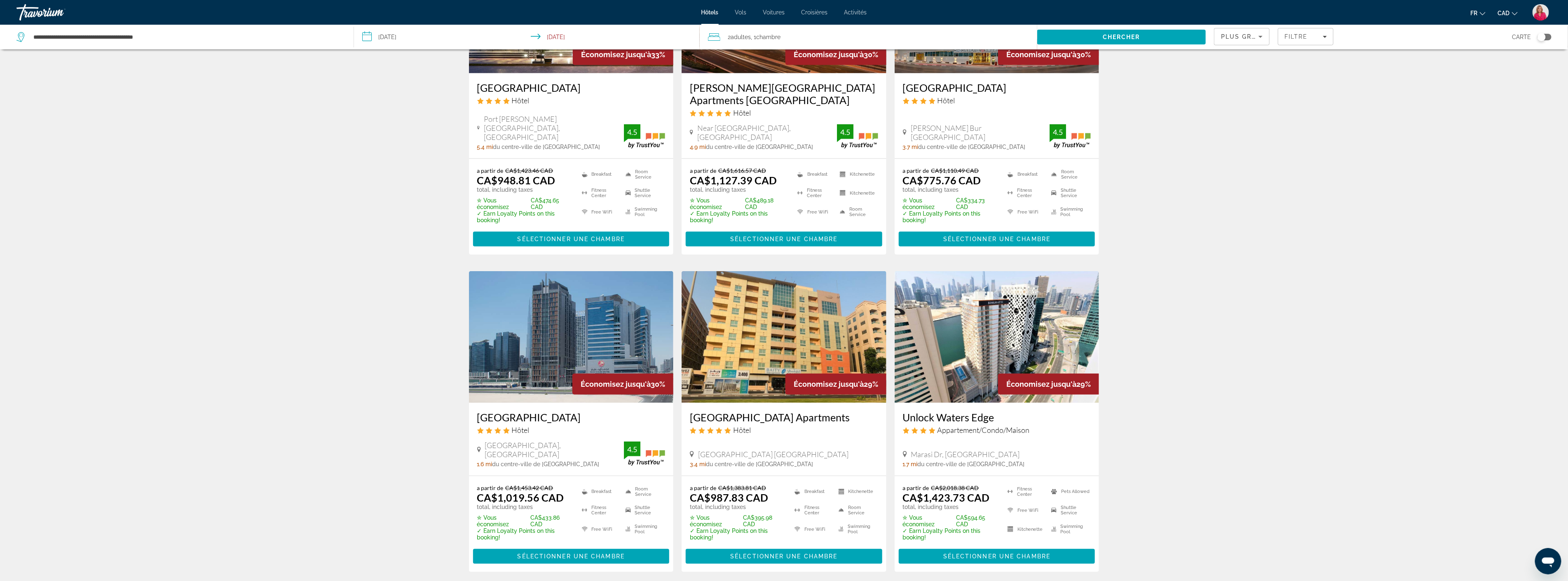
click at [752, 343] on img "Main content" at bounding box center [784, 337] width 204 height 132
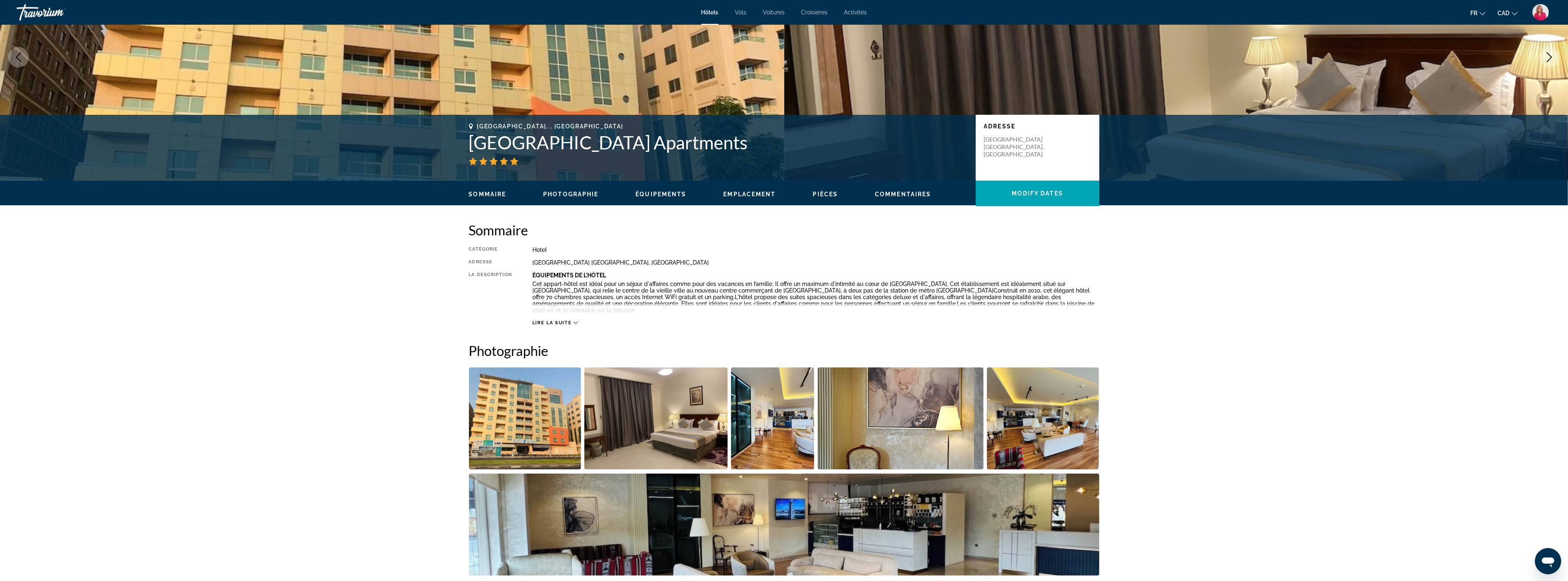
scroll to position [137, 0]
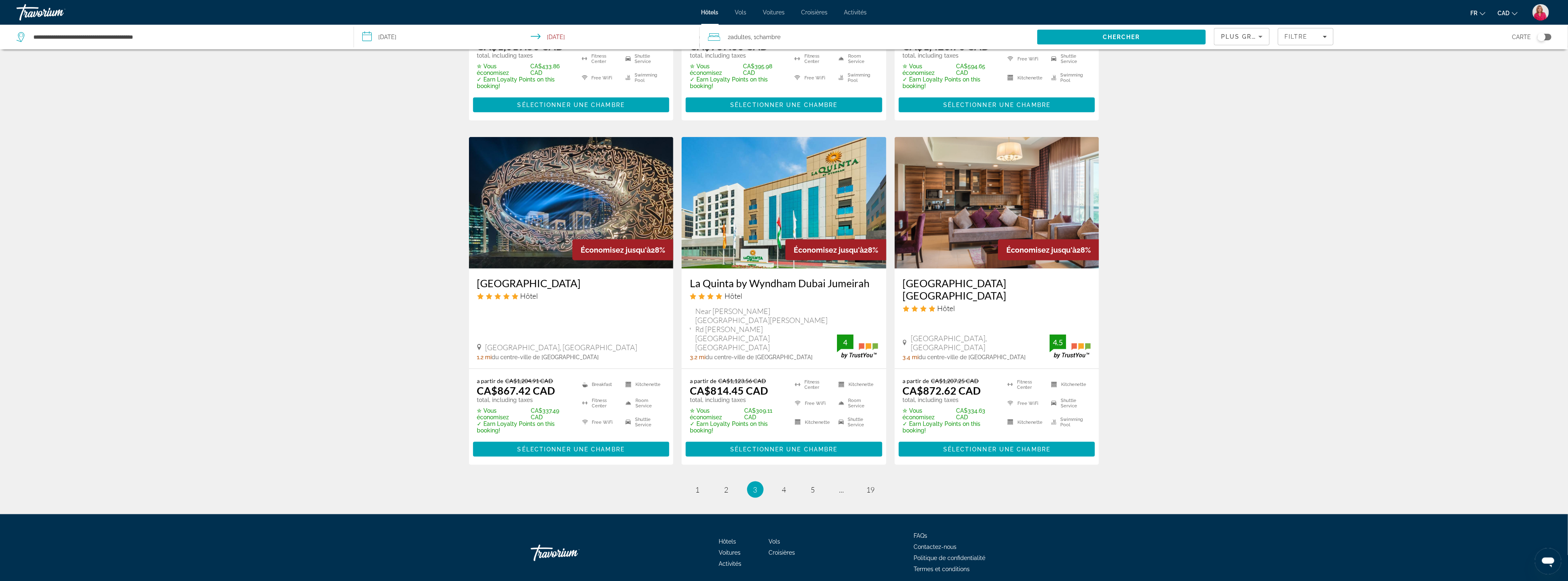
scroll to position [911, 0]
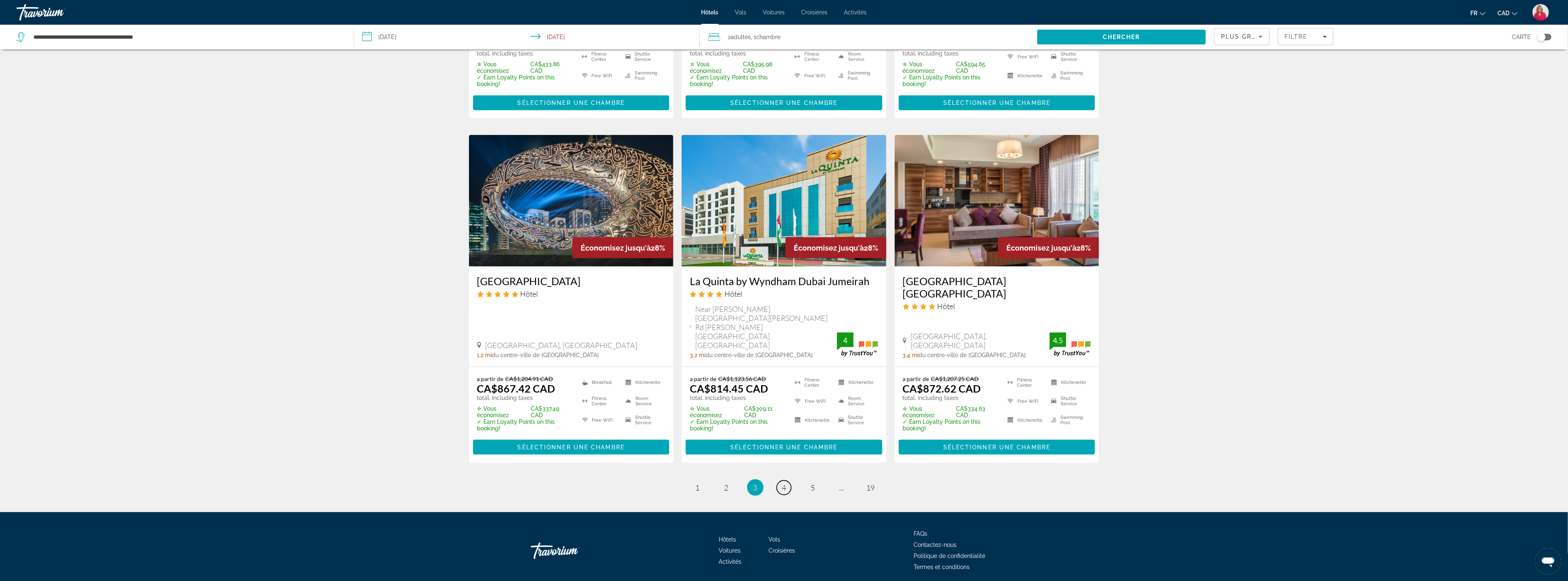
click at [782, 484] on span "4" at bounding box center [784, 488] width 4 height 9
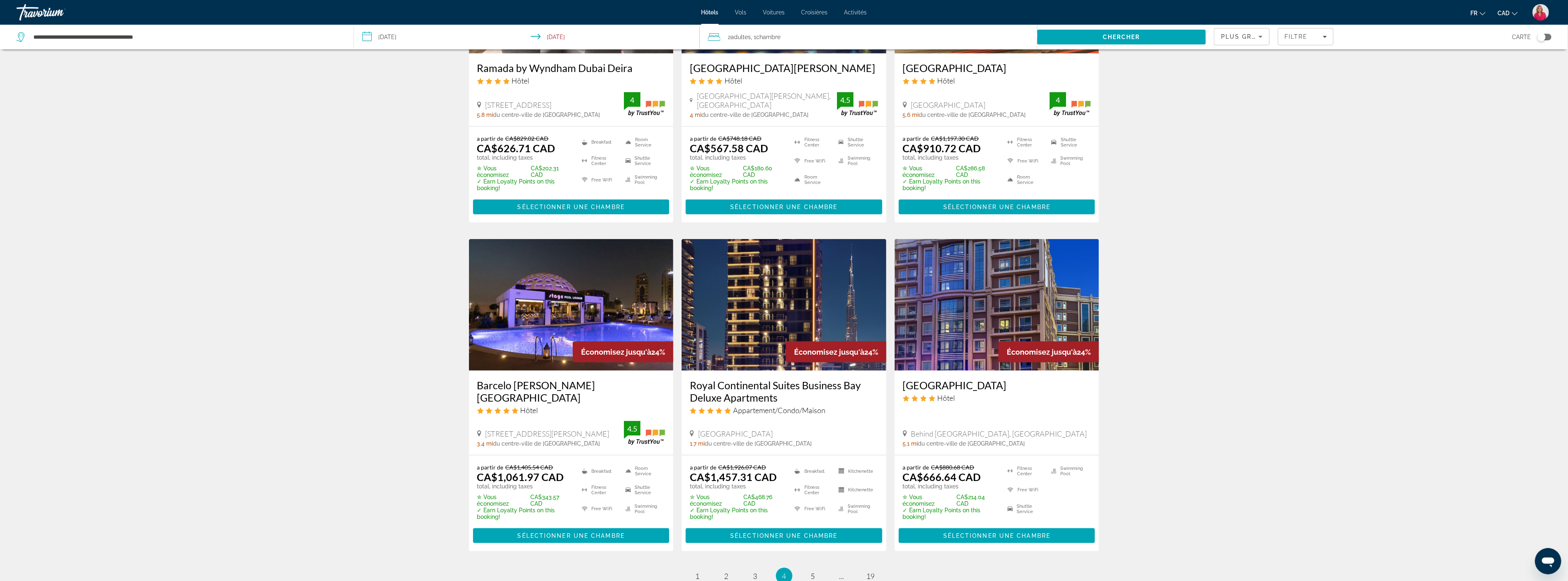
scroll to position [824, 0]
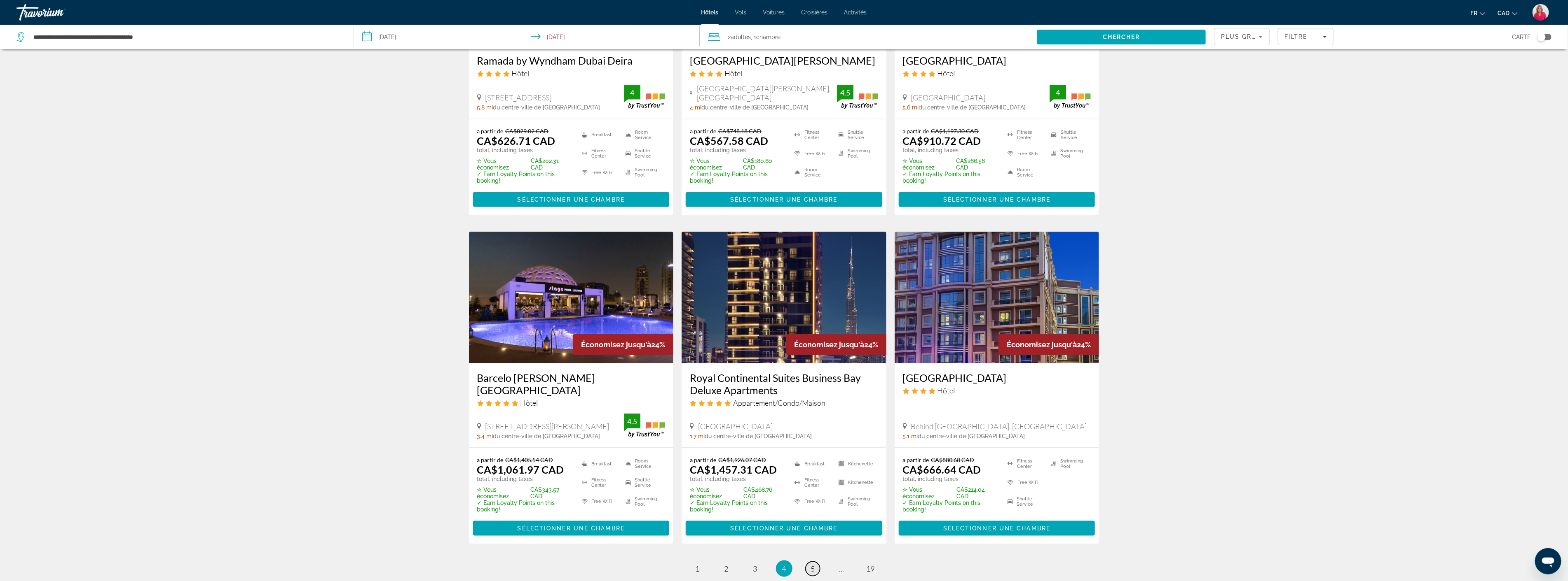
click at [813, 565] on span "5" at bounding box center [813, 568] width 4 height 9
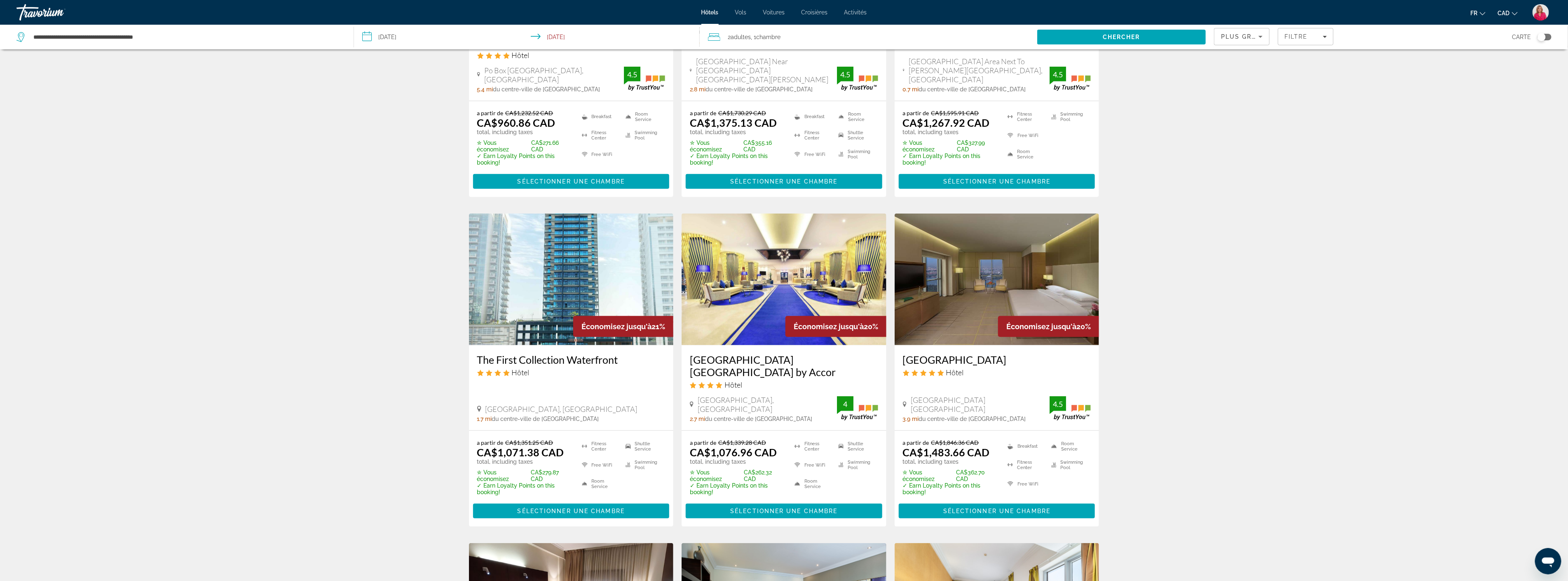
scroll to position [549, 0]
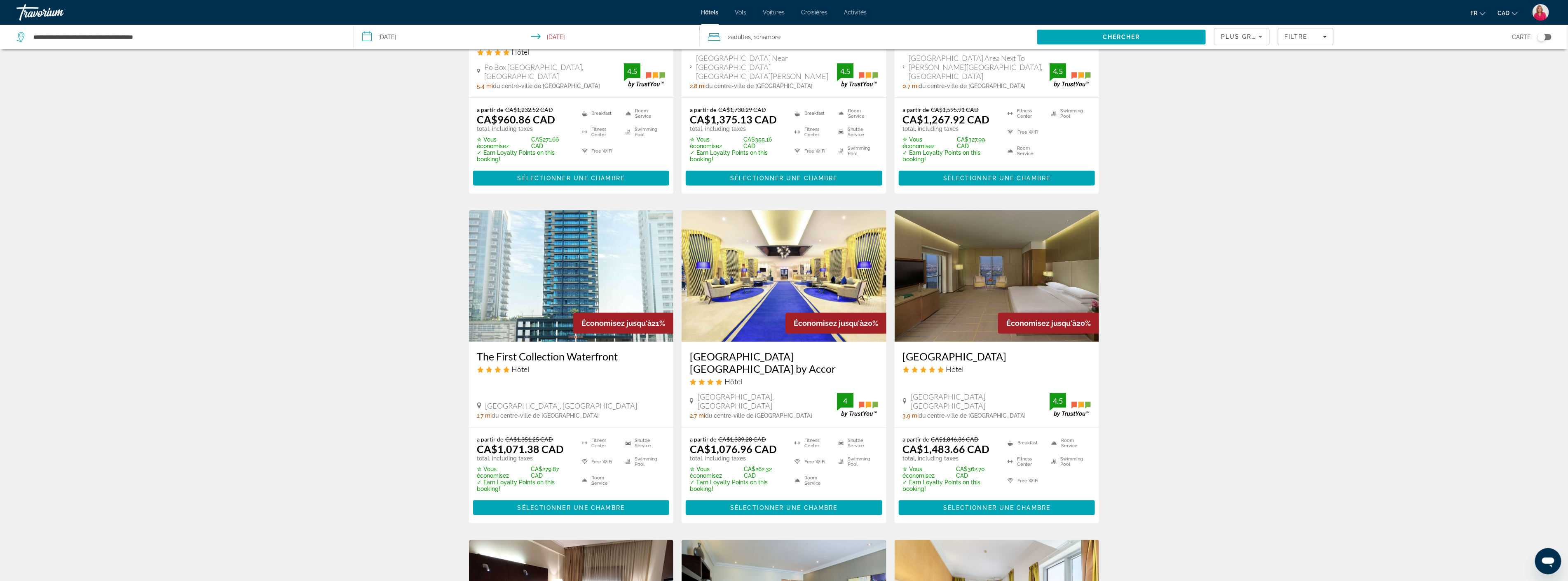
click at [554, 248] on img "Main content" at bounding box center [571, 276] width 204 height 132
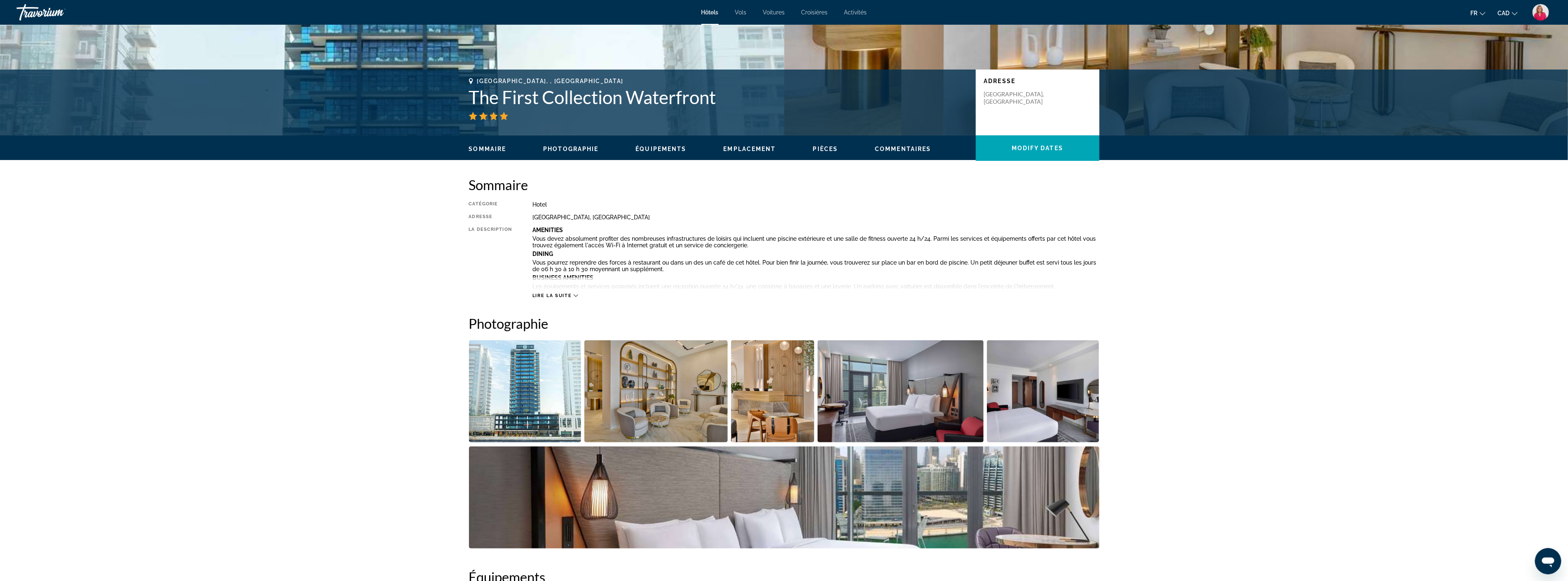
scroll to position [183, 0]
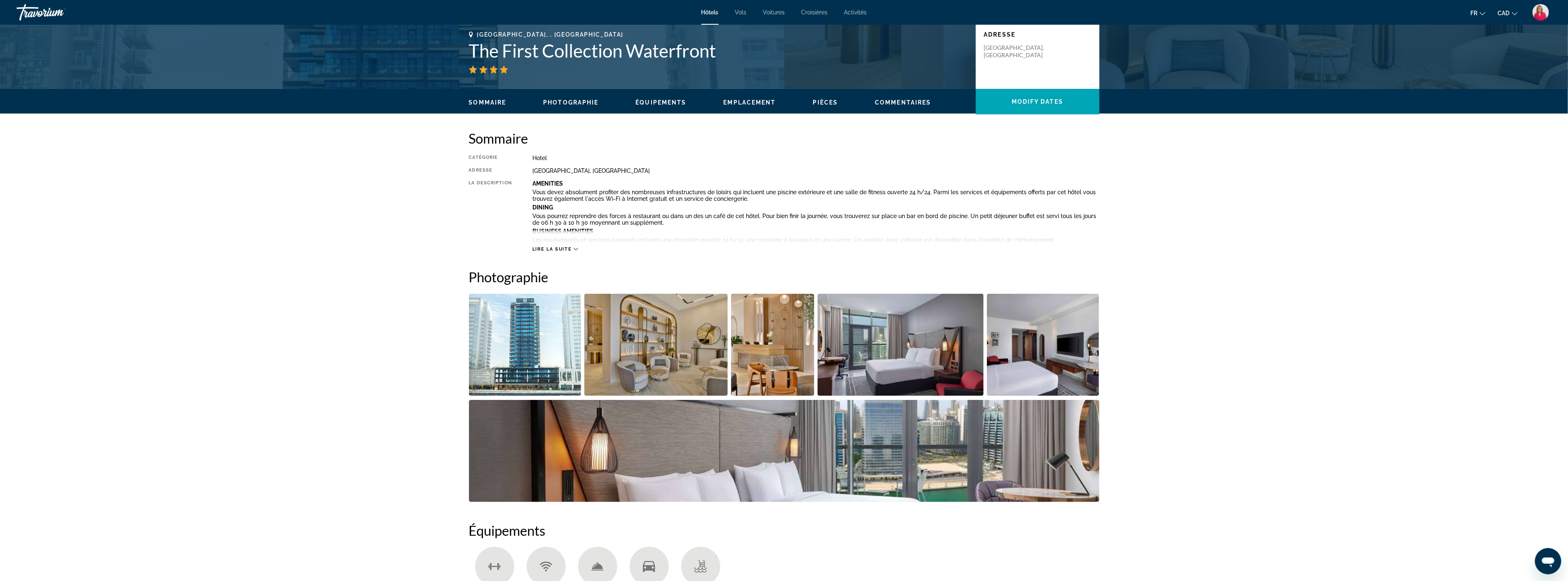
click at [666, 351] on img "Open full-screen image slider" at bounding box center [656, 345] width 144 height 102
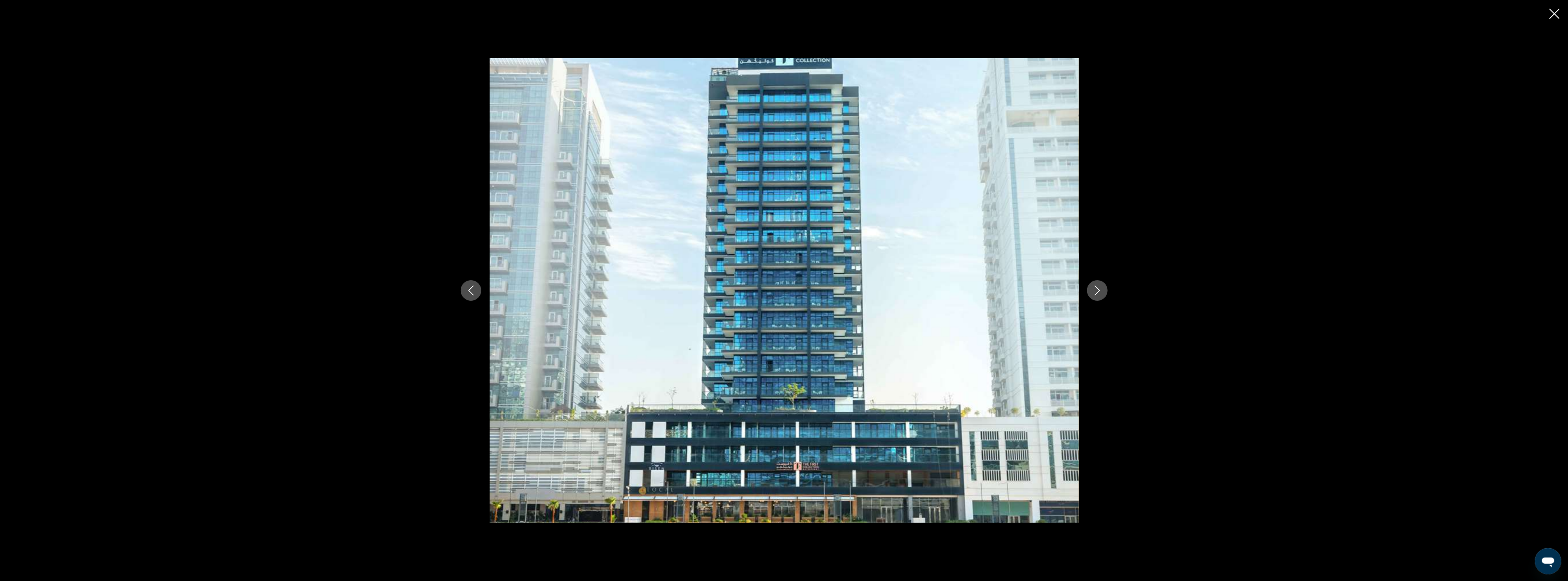
click at [1098, 290] on icon "Next image" at bounding box center [1097, 291] width 6 height 10
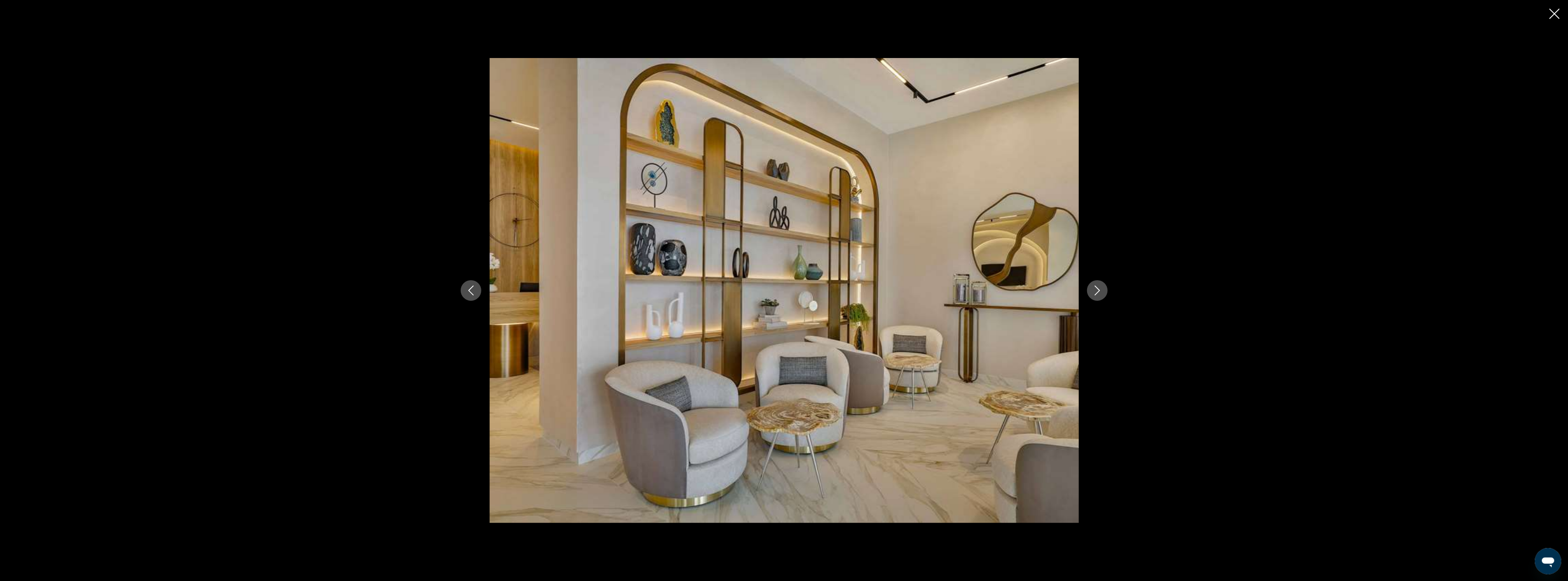
click at [1098, 290] on icon "Next image" at bounding box center [1097, 291] width 6 height 10
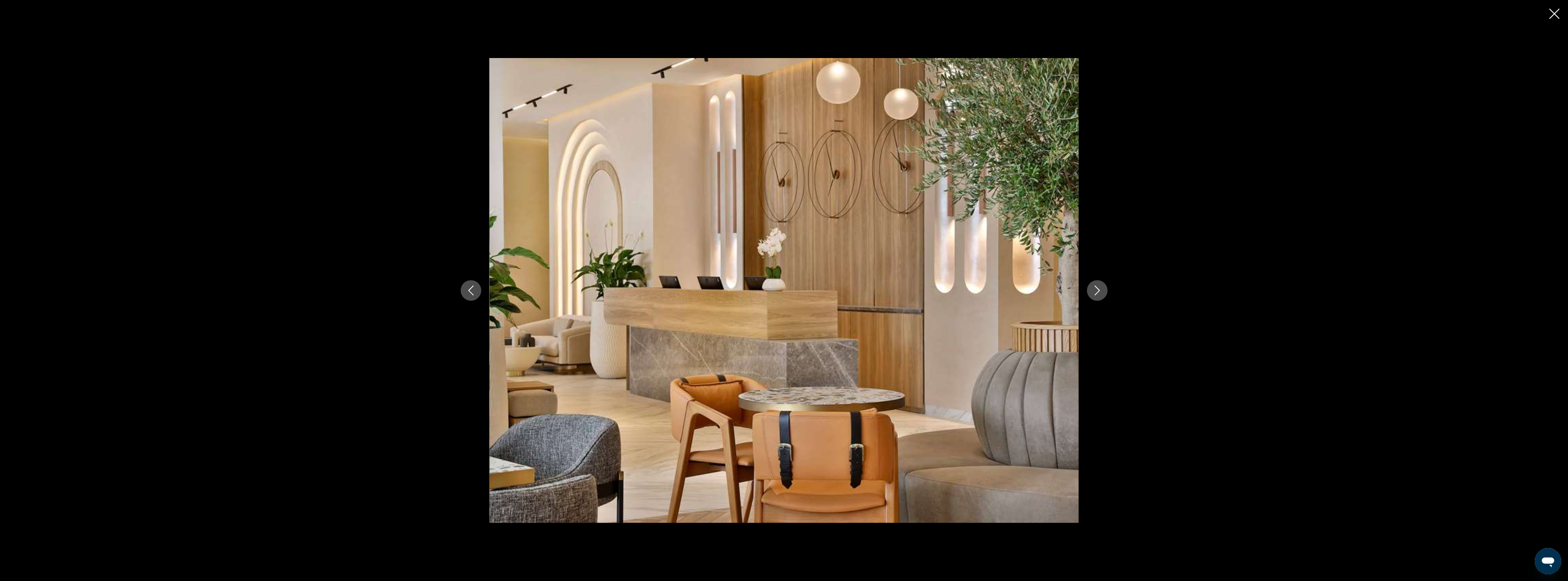
click at [1098, 290] on icon "Next image" at bounding box center [1097, 291] width 6 height 10
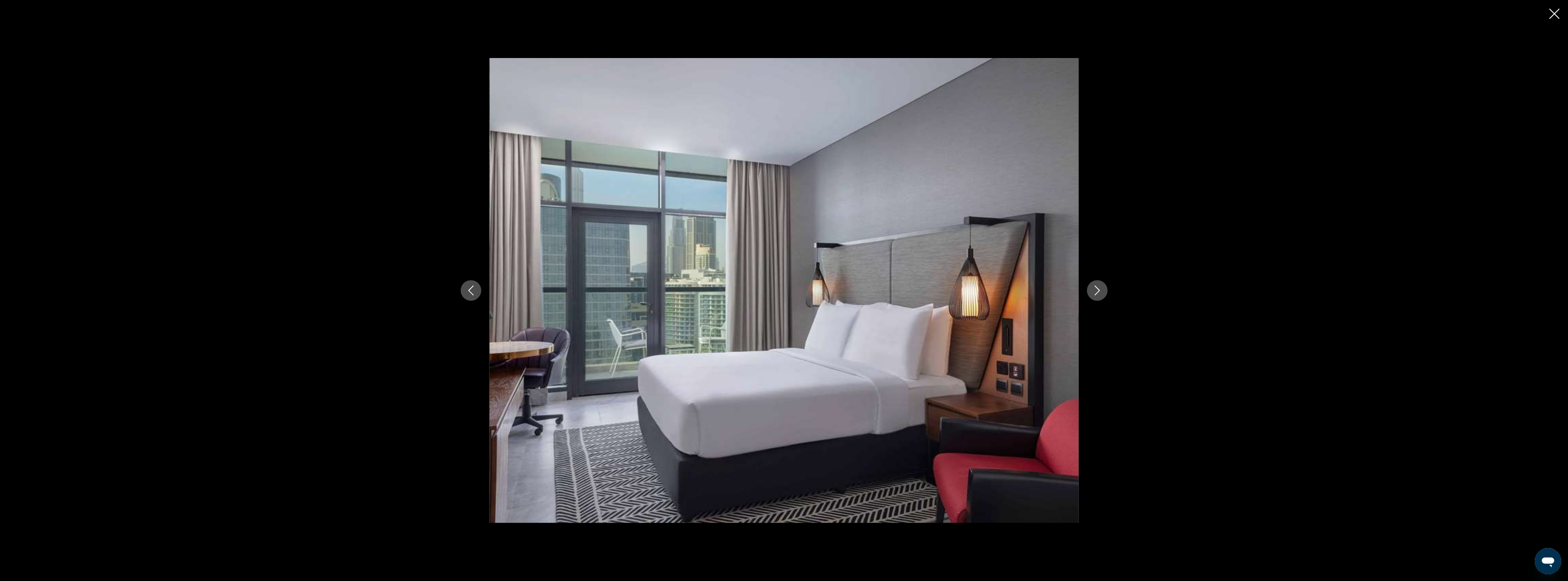
click at [1098, 290] on icon "Next image" at bounding box center [1097, 291] width 6 height 10
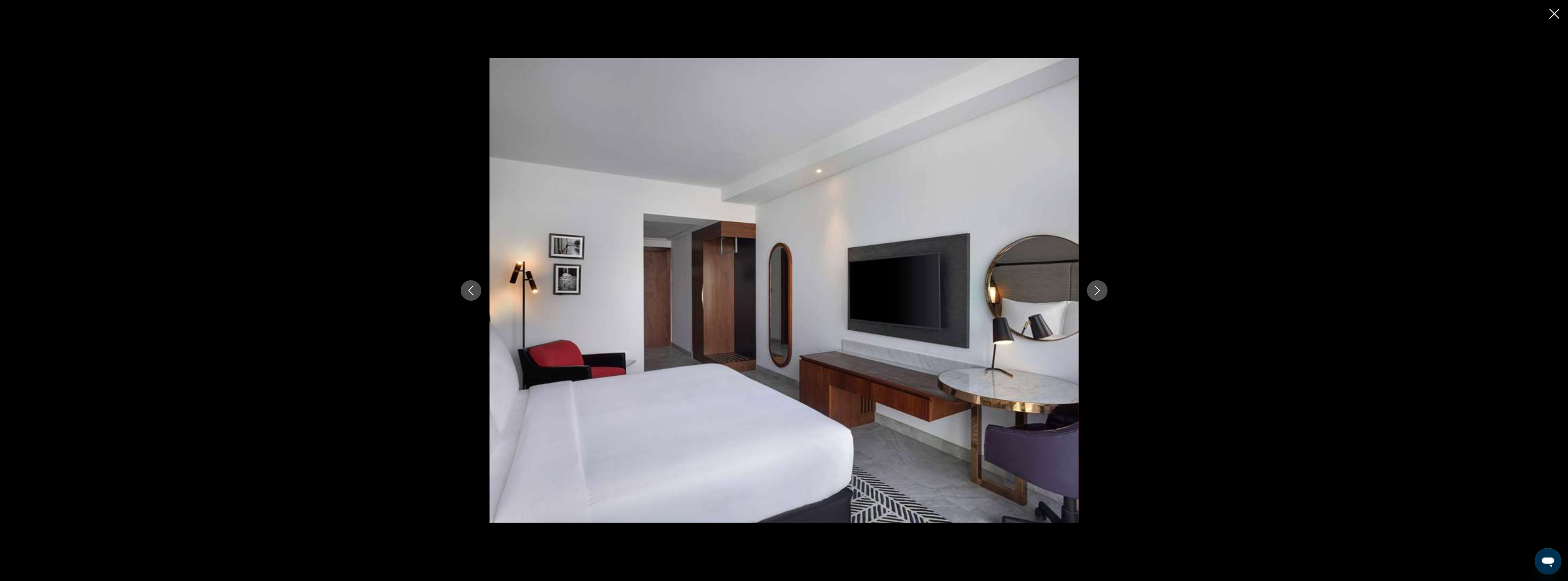
click at [1098, 290] on icon "Next image" at bounding box center [1097, 291] width 6 height 10
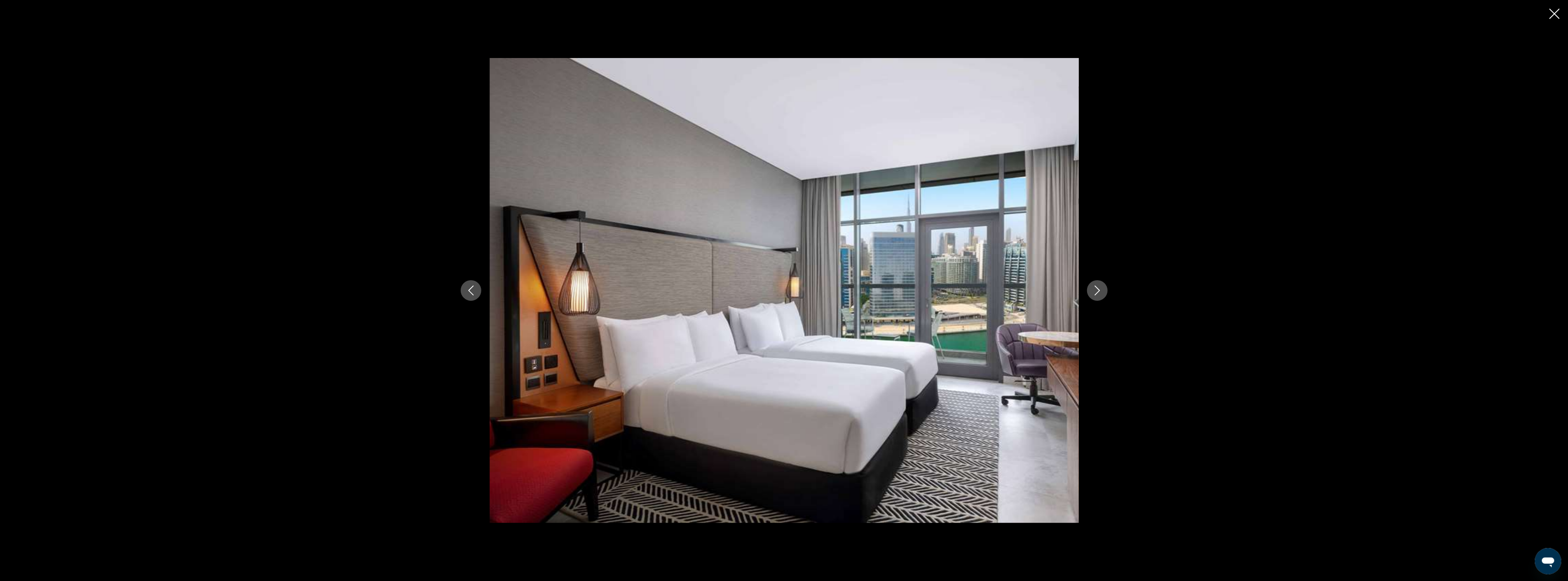
click at [1098, 290] on icon "Next image" at bounding box center [1097, 291] width 6 height 10
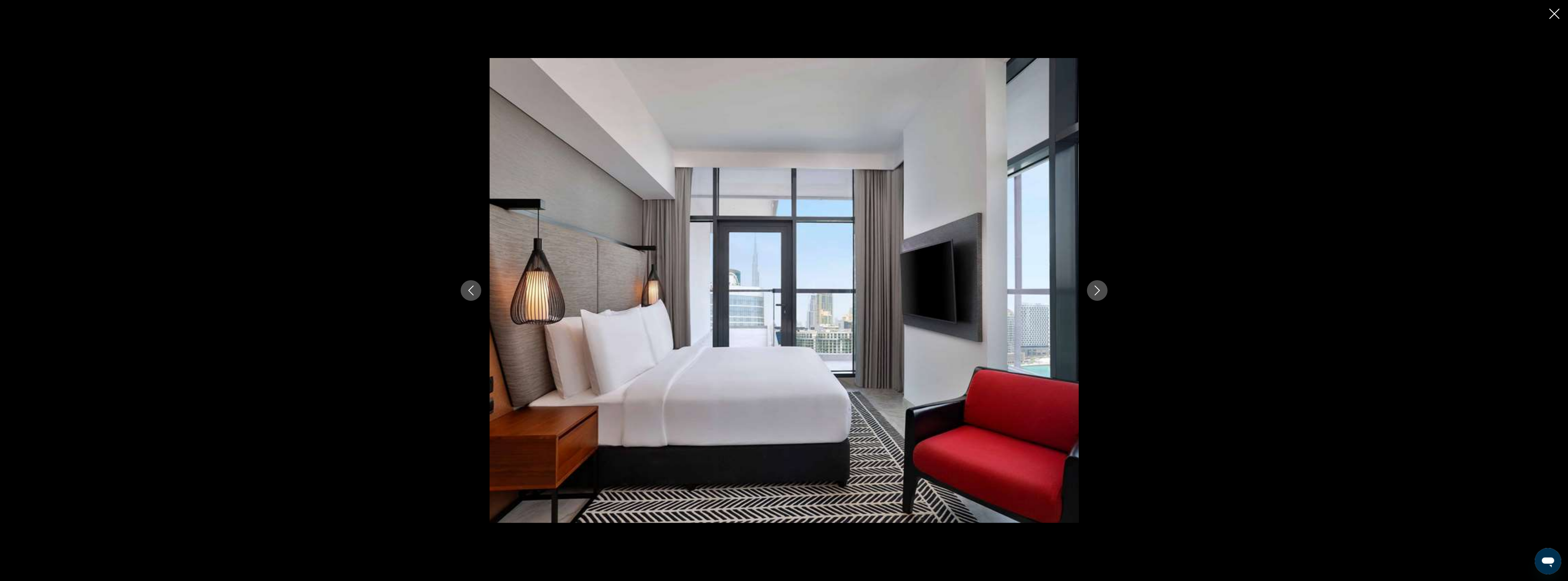
click at [1098, 290] on icon "Next image" at bounding box center [1097, 291] width 6 height 10
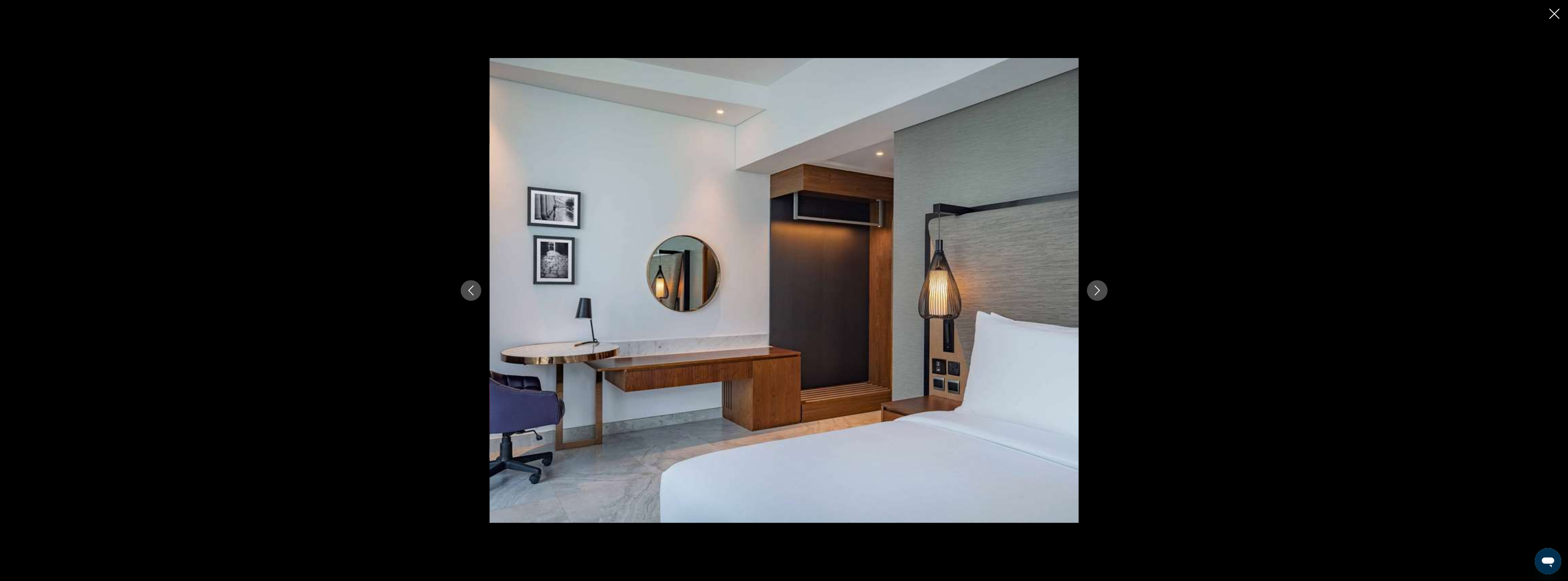
click at [1098, 290] on icon "Next image" at bounding box center [1097, 291] width 6 height 10
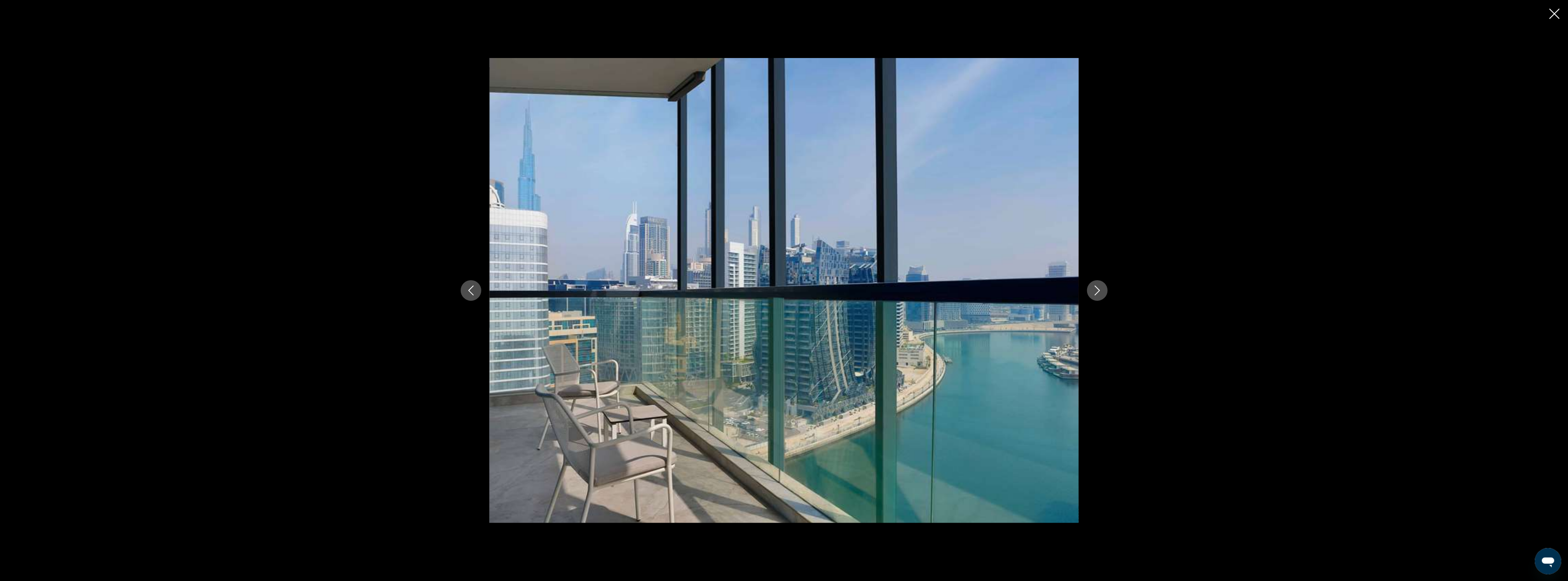
click at [1098, 290] on icon "Next image" at bounding box center [1097, 291] width 6 height 10
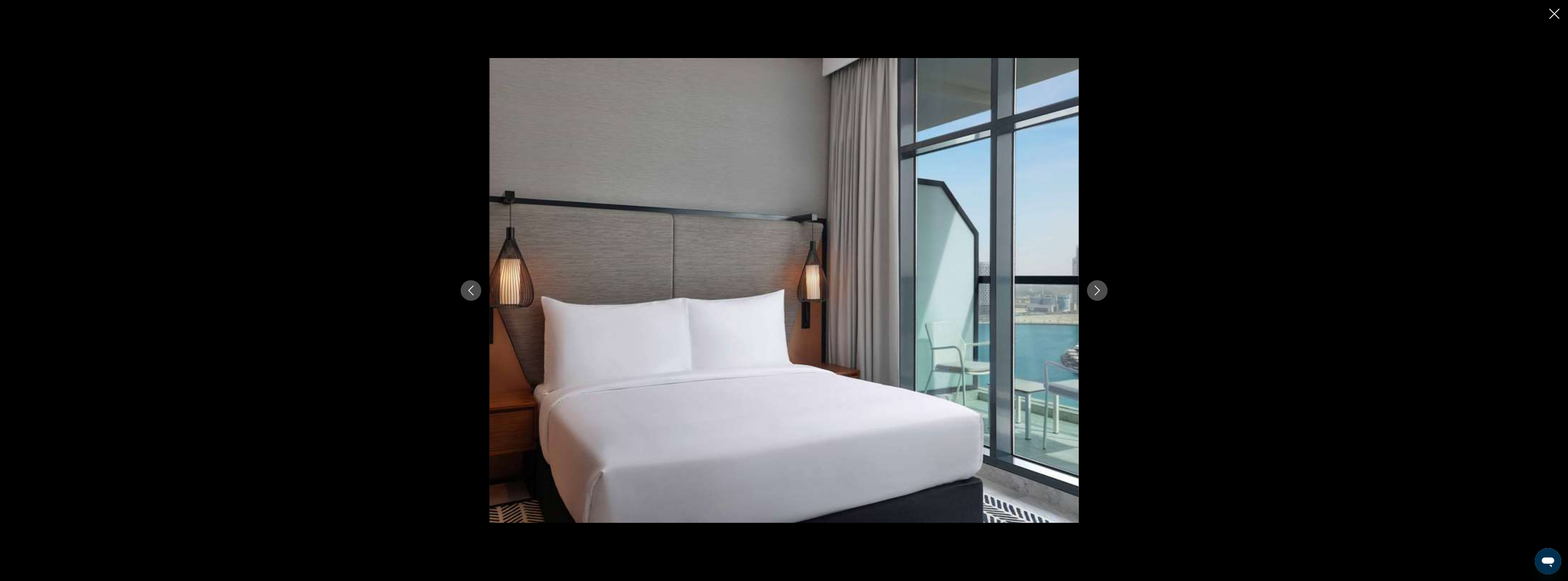
click at [1098, 290] on icon "Next image" at bounding box center [1097, 291] width 6 height 10
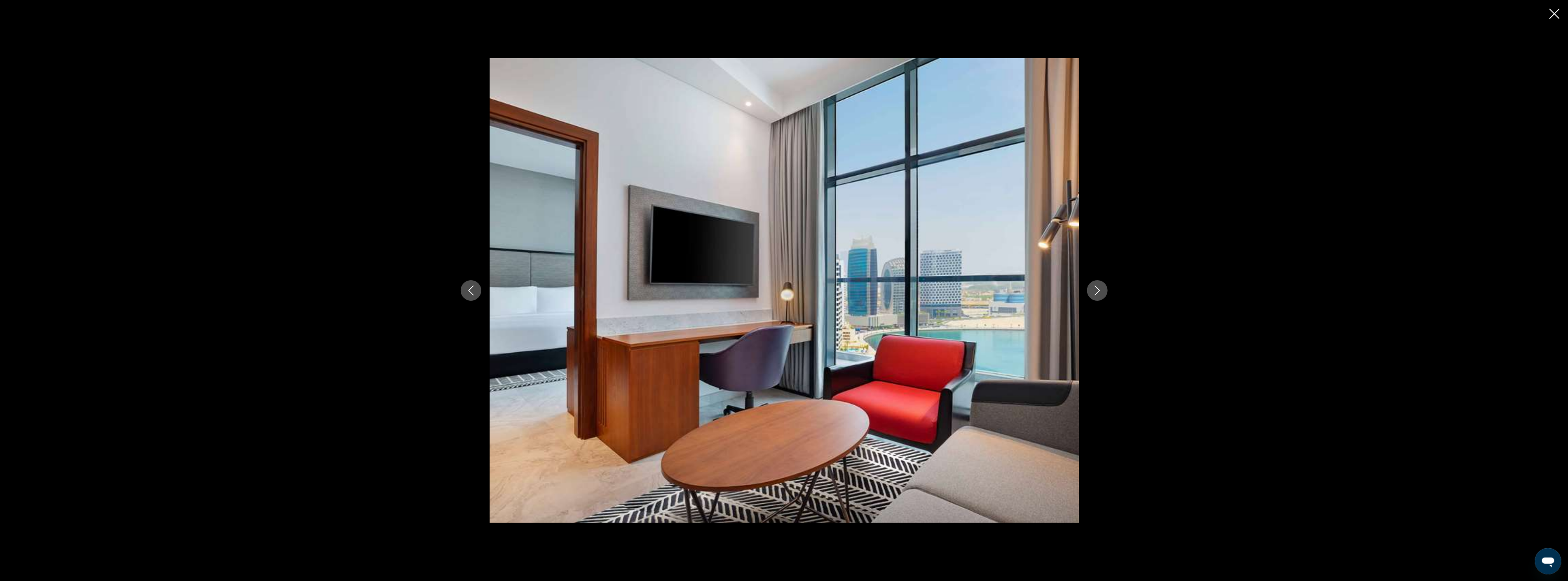
click at [1098, 290] on icon "Next image" at bounding box center [1097, 291] width 6 height 10
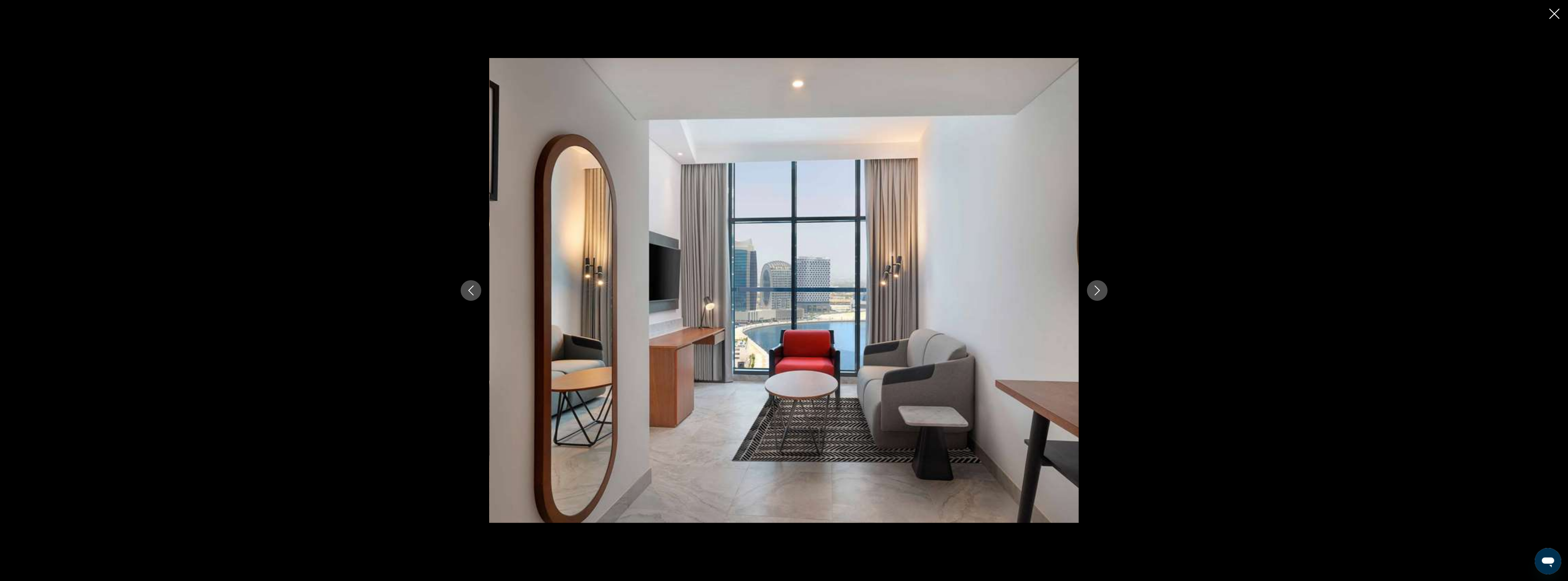
click at [1098, 290] on icon "Next image" at bounding box center [1097, 291] width 6 height 10
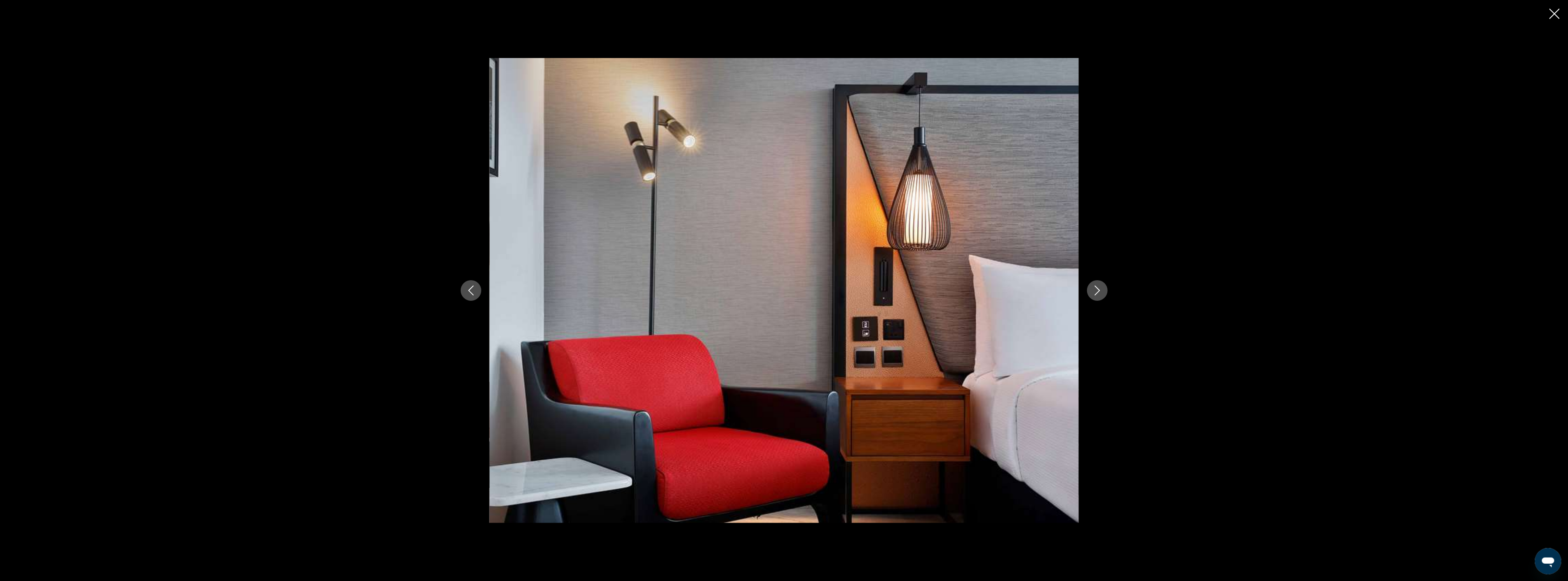
click at [1098, 290] on icon "Next image" at bounding box center [1097, 291] width 6 height 10
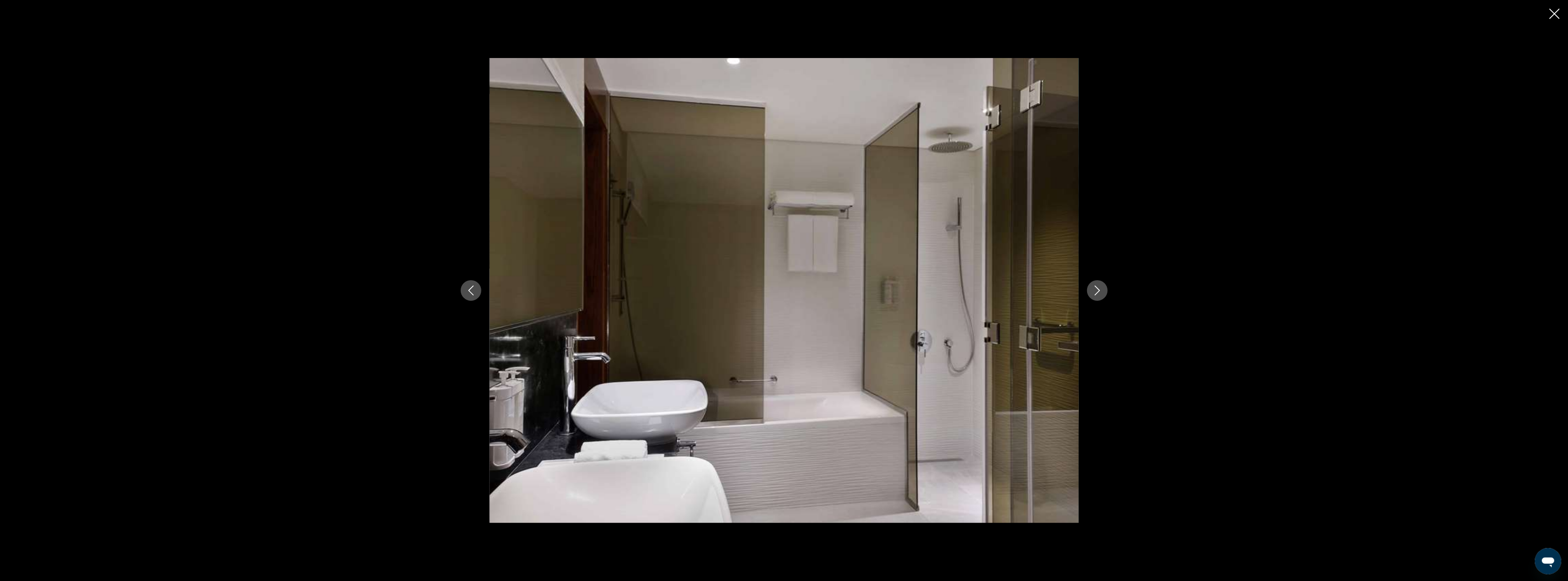
click at [1098, 290] on icon "Next image" at bounding box center [1097, 291] width 6 height 10
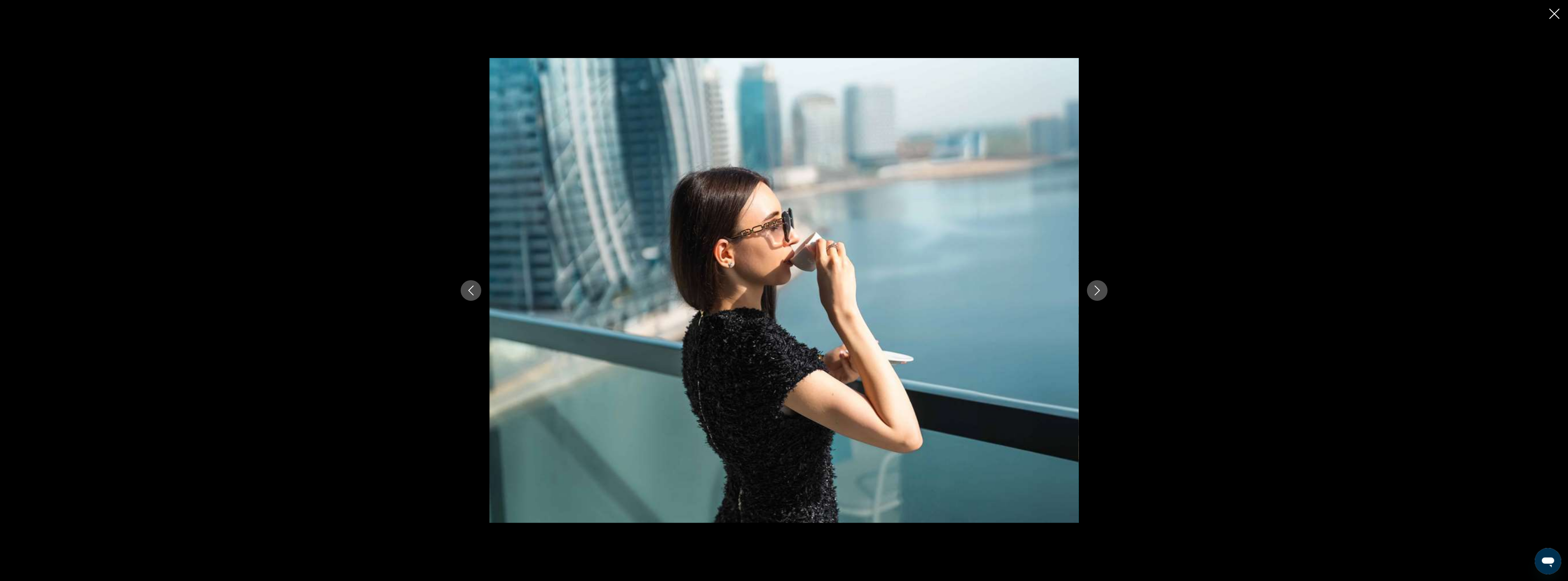
click at [1098, 290] on icon "Next image" at bounding box center [1097, 291] width 6 height 10
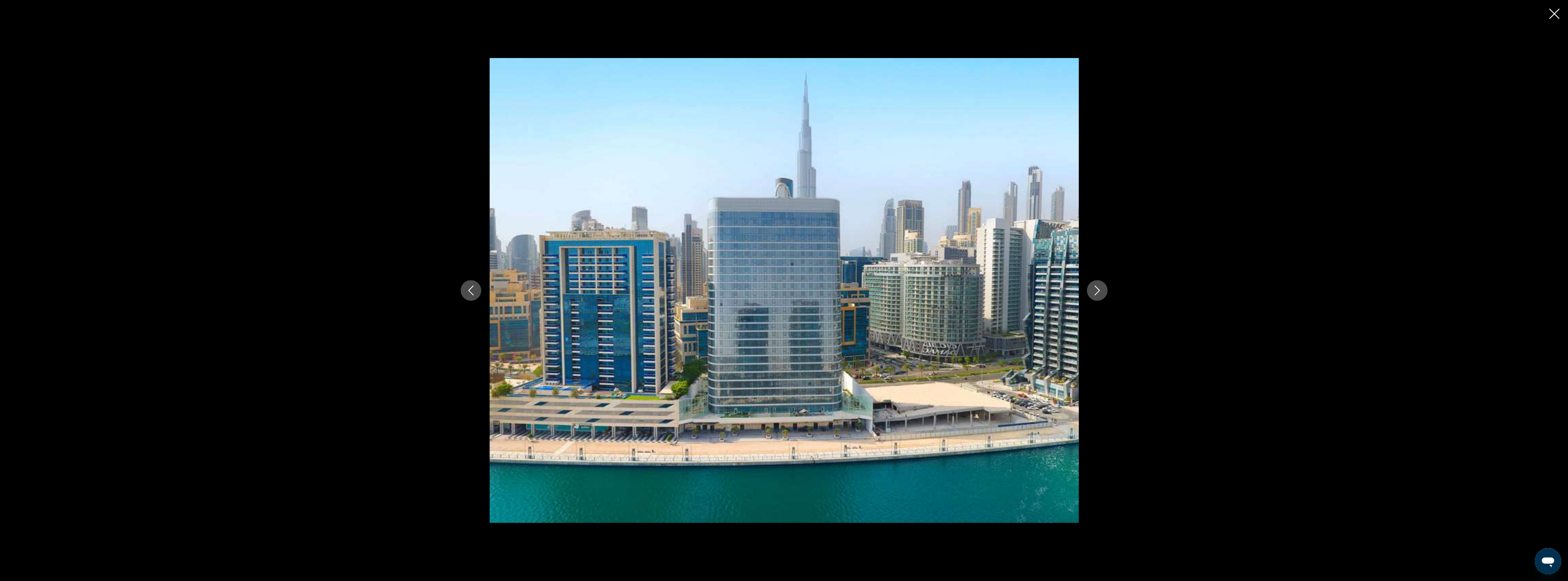
click at [1098, 290] on icon "Next image" at bounding box center [1097, 291] width 6 height 10
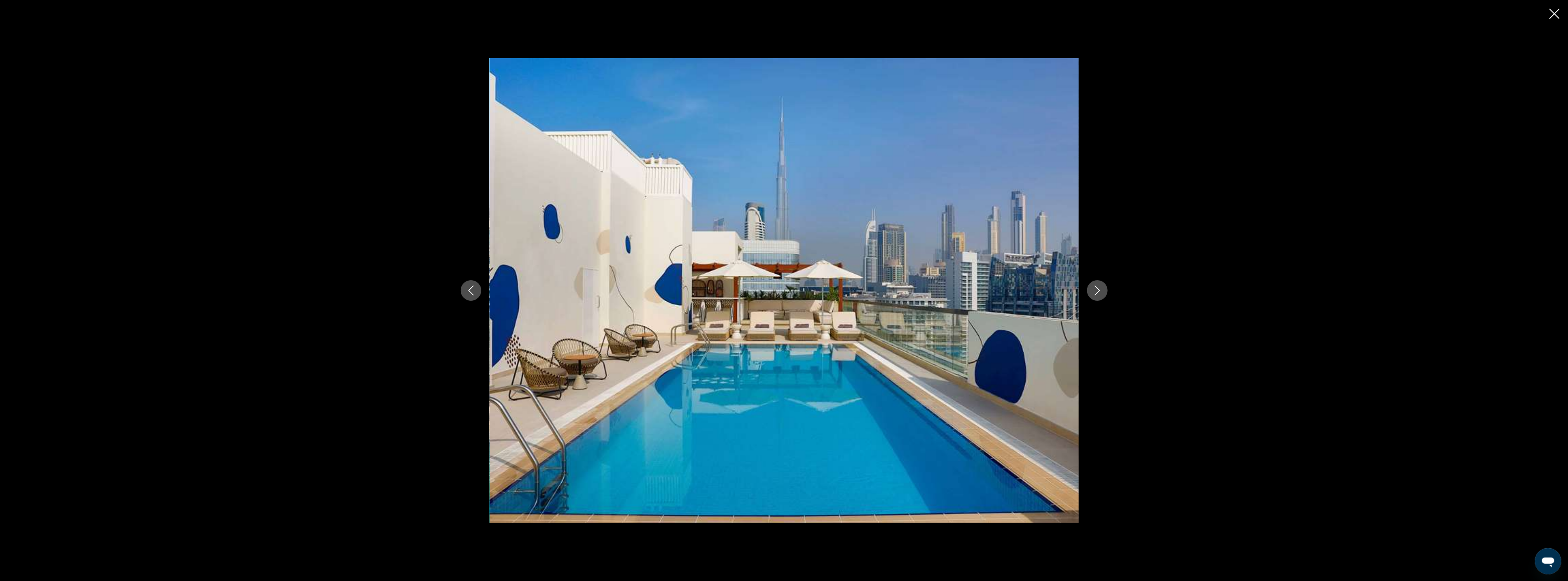
click at [472, 292] on icon "Previous image" at bounding box center [471, 291] width 10 height 10
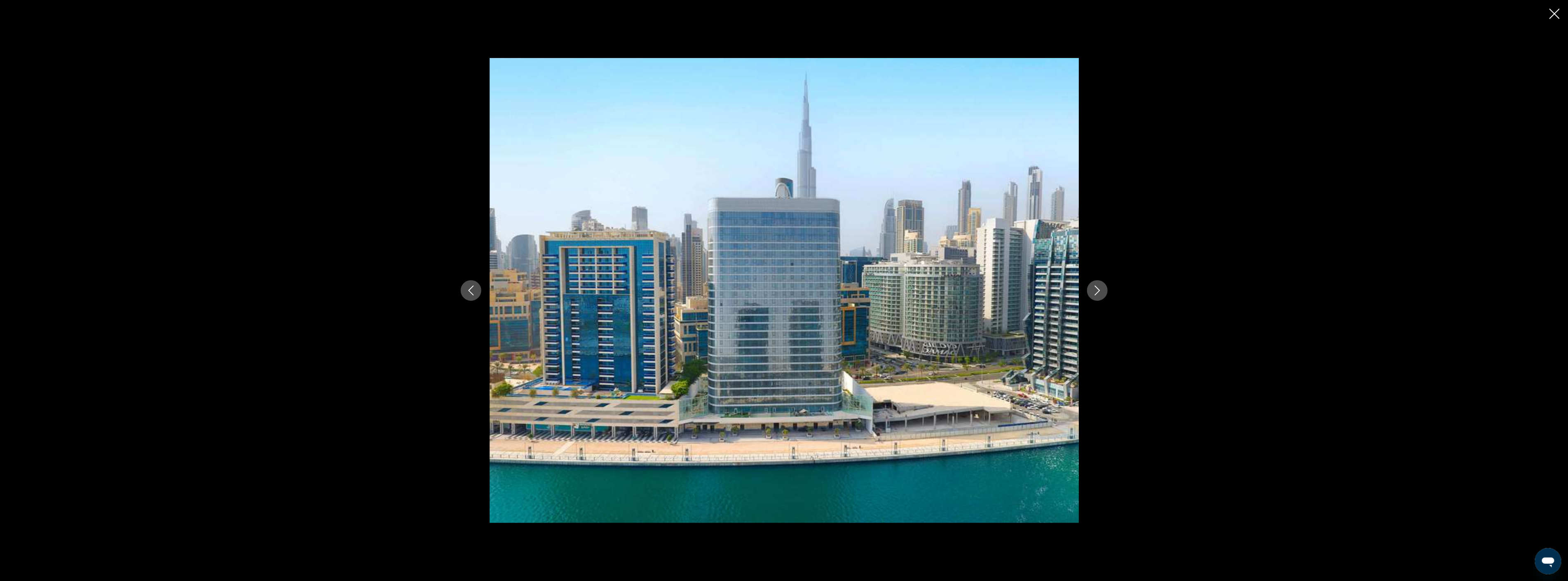
click at [1094, 289] on icon "Next image" at bounding box center [1097, 291] width 10 height 10
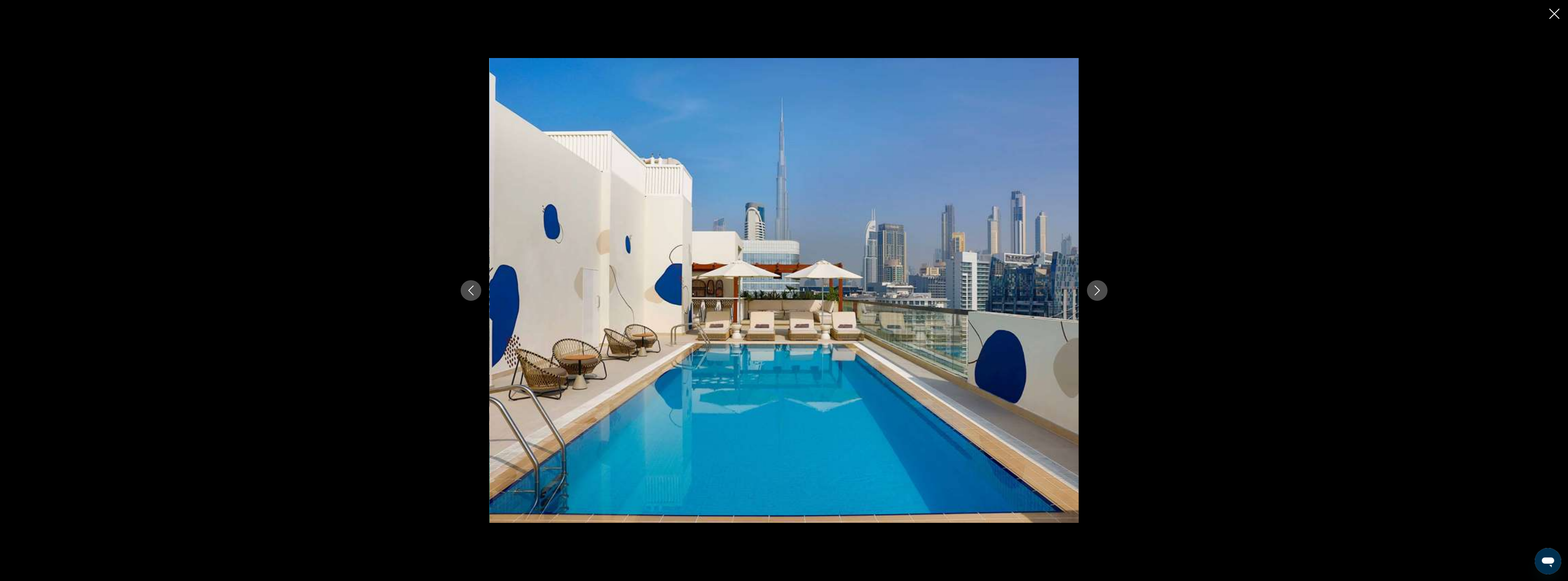
click at [1094, 289] on icon "Next image" at bounding box center [1097, 291] width 10 height 10
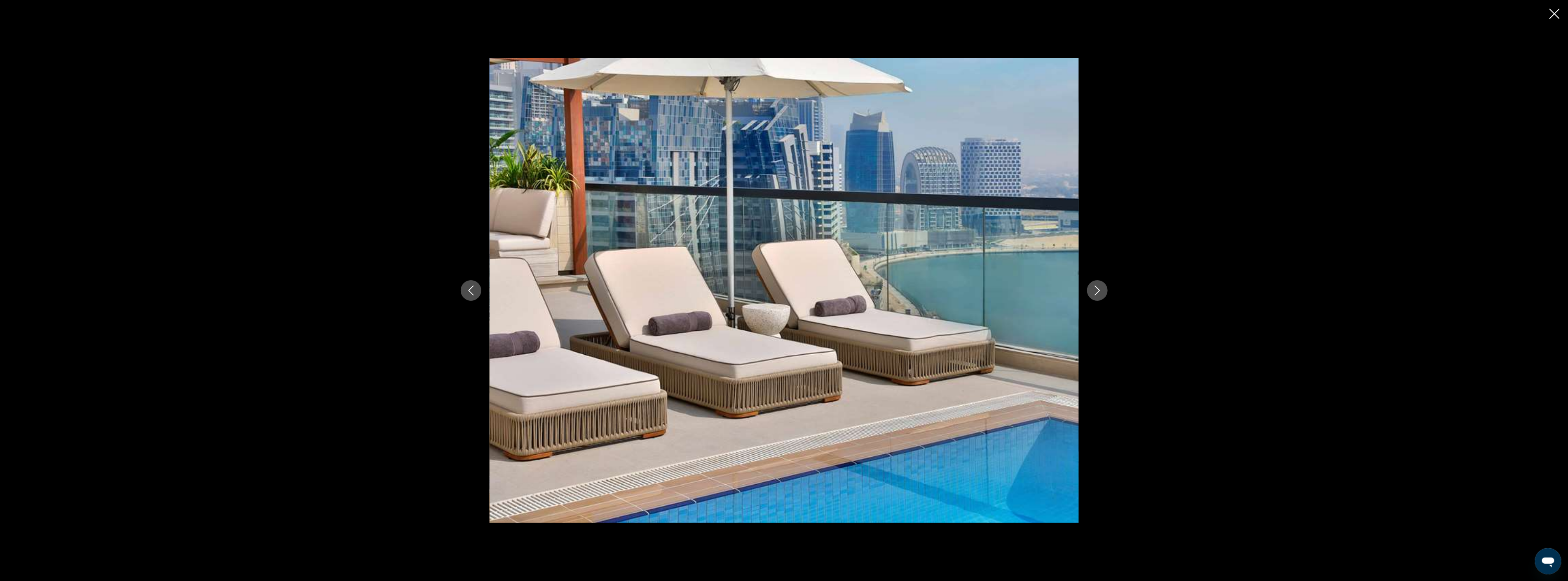
click at [1094, 289] on icon "Next image" at bounding box center [1097, 291] width 10 height 10
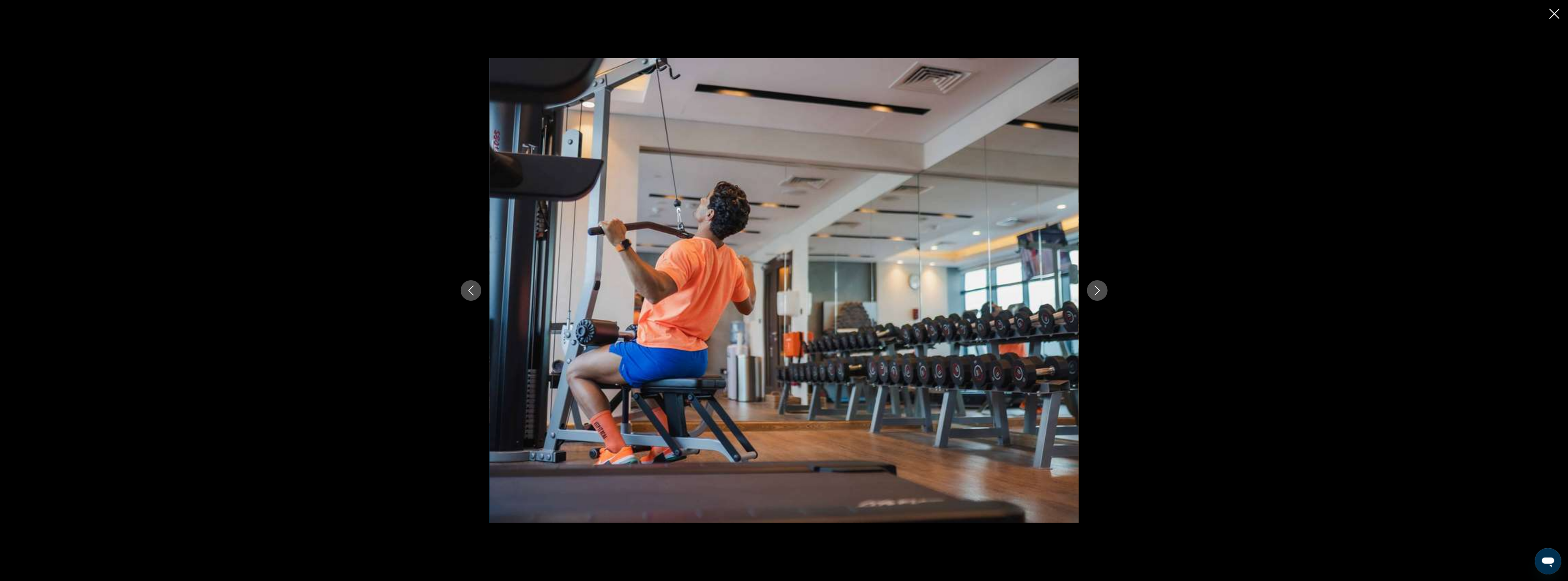
click at [1094, 289] on icon "Next image" at bounding box center [1097, 291] width 10 height 10
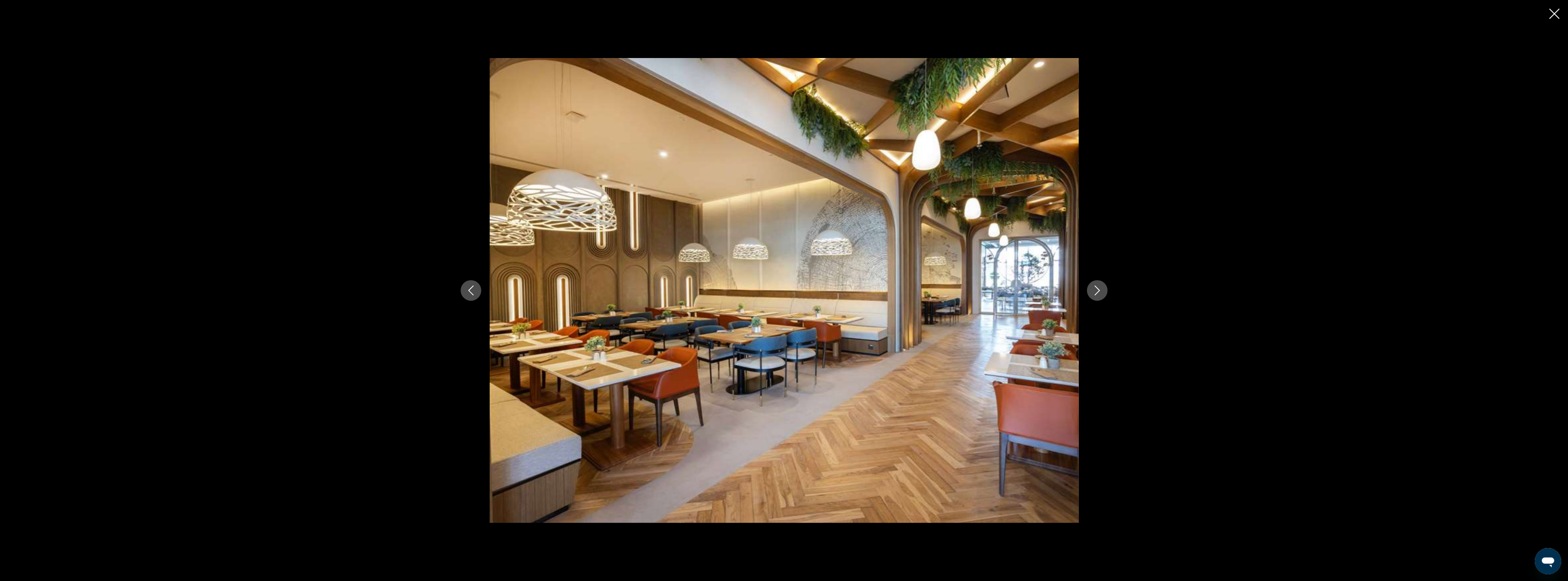
click at [1094, 289] on icon "Next image" at bounding box center [1097, 291] width 10 height 10
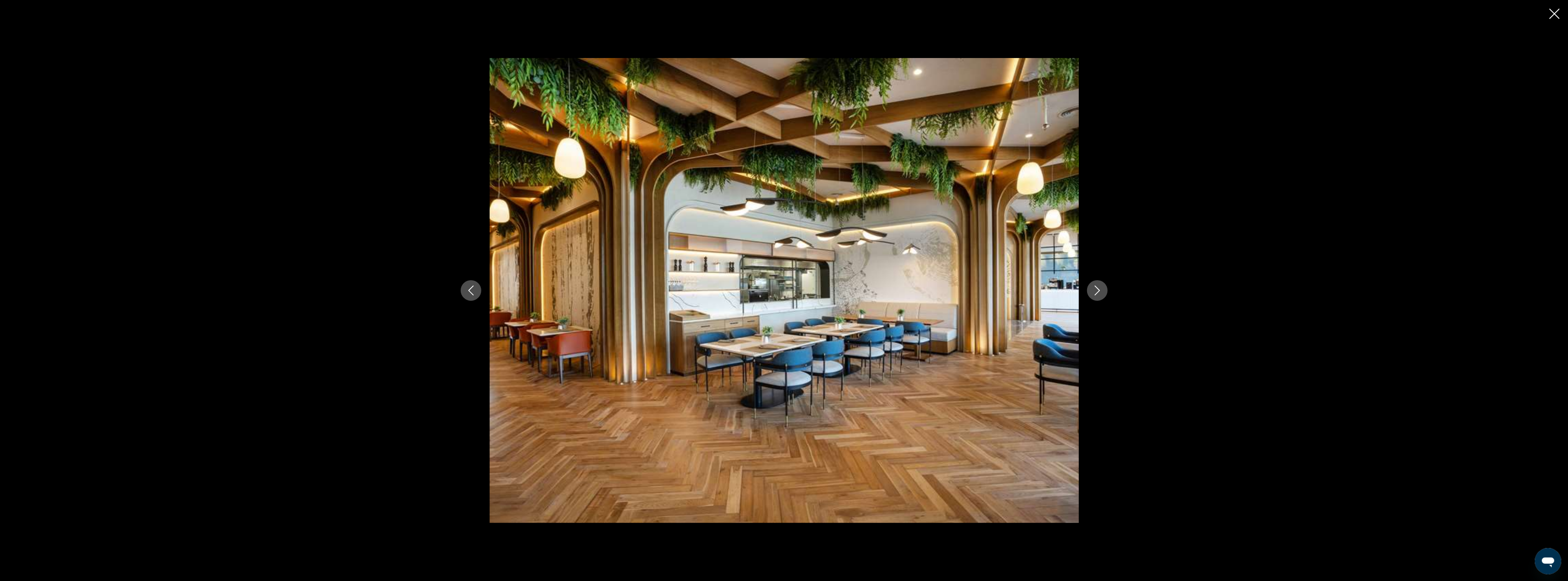
click at [1094, 289] on icon "Next image" at bounding box center [1097, 291] width 10 height 10
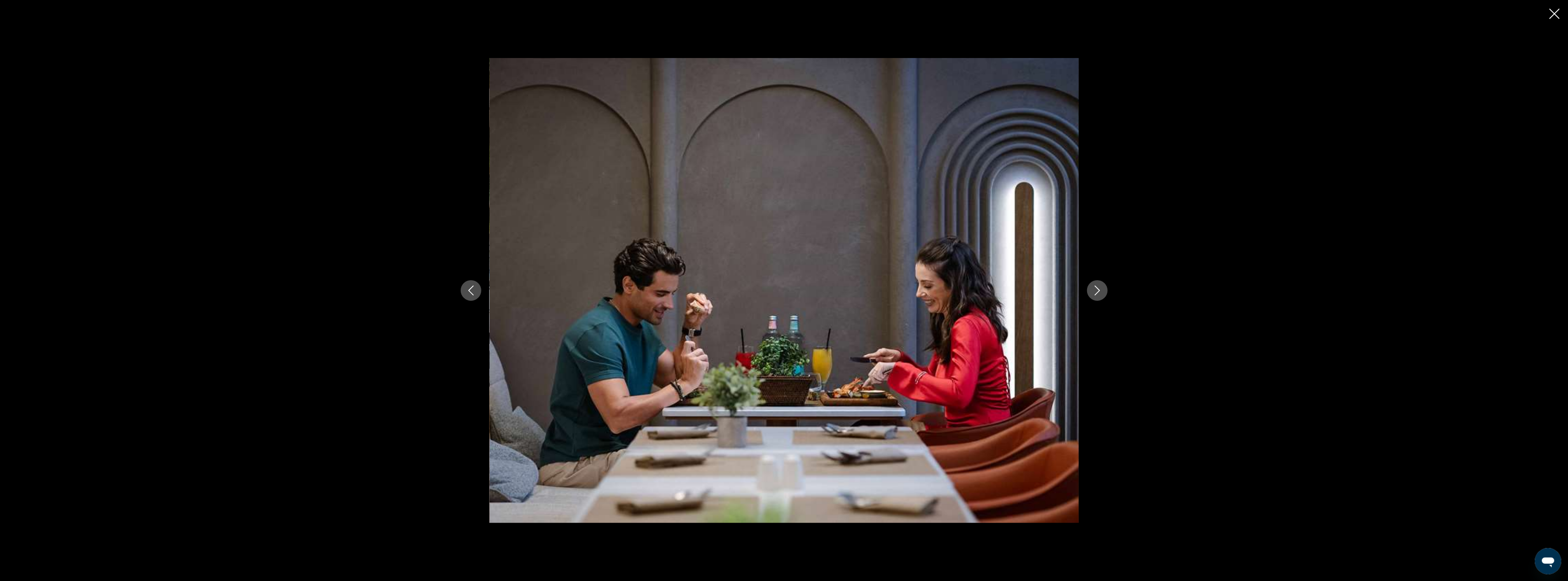
click at [1094, 289] on icon "Next image" at bounding box center [1097, 291] width 10 height 10
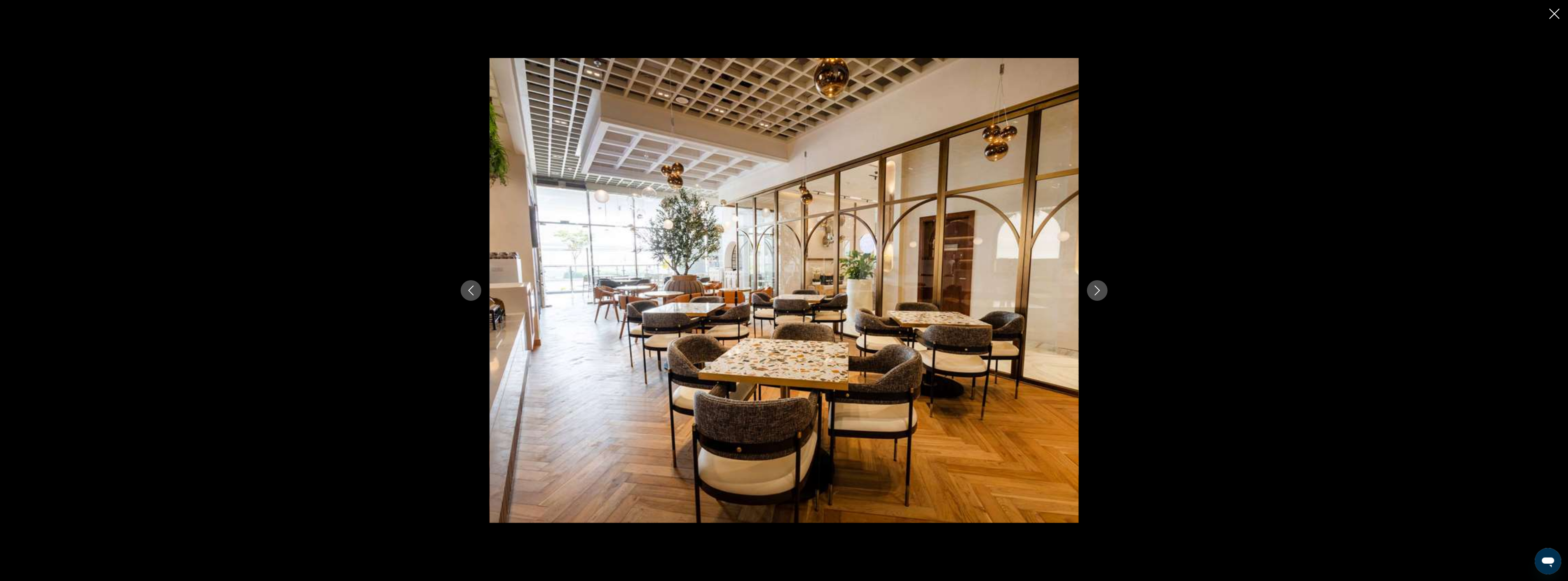
click at [1094, 289] on icon "Next image" at bounding box center [1097, 291] width 10 height 10
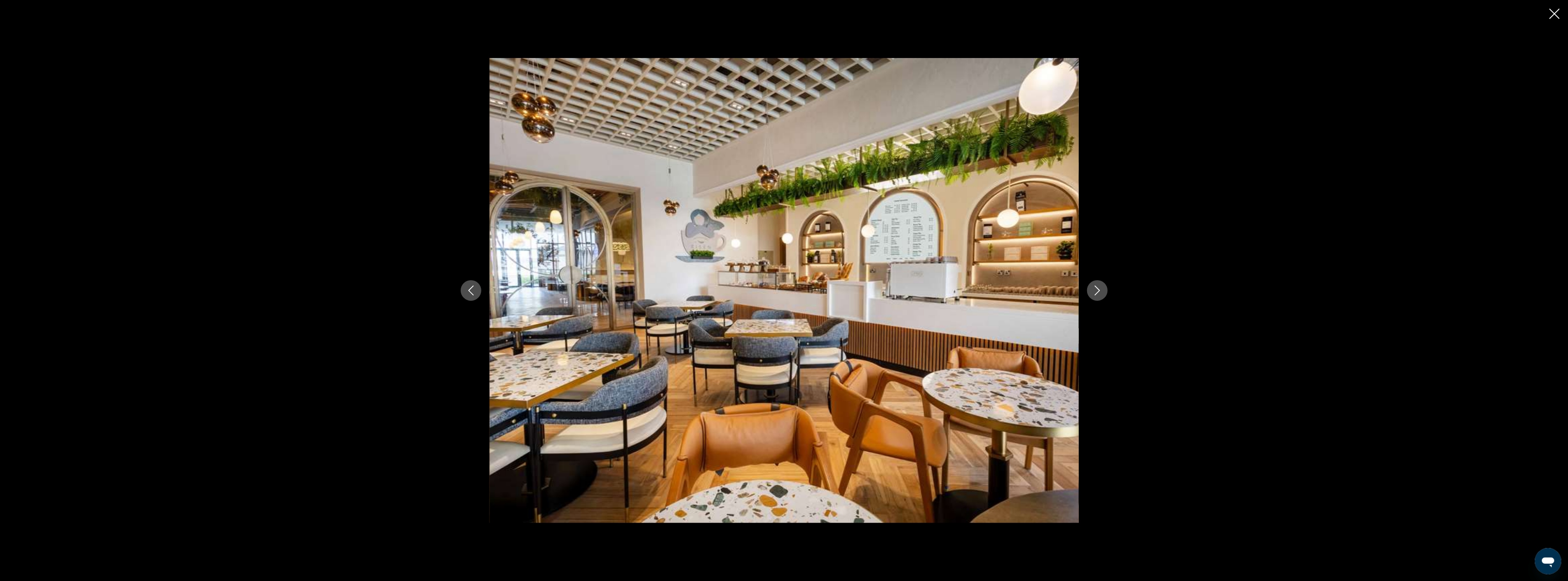
click at [1094, 289] on icon "Next image" at bounding box center [1097, 291] width 10 height 10
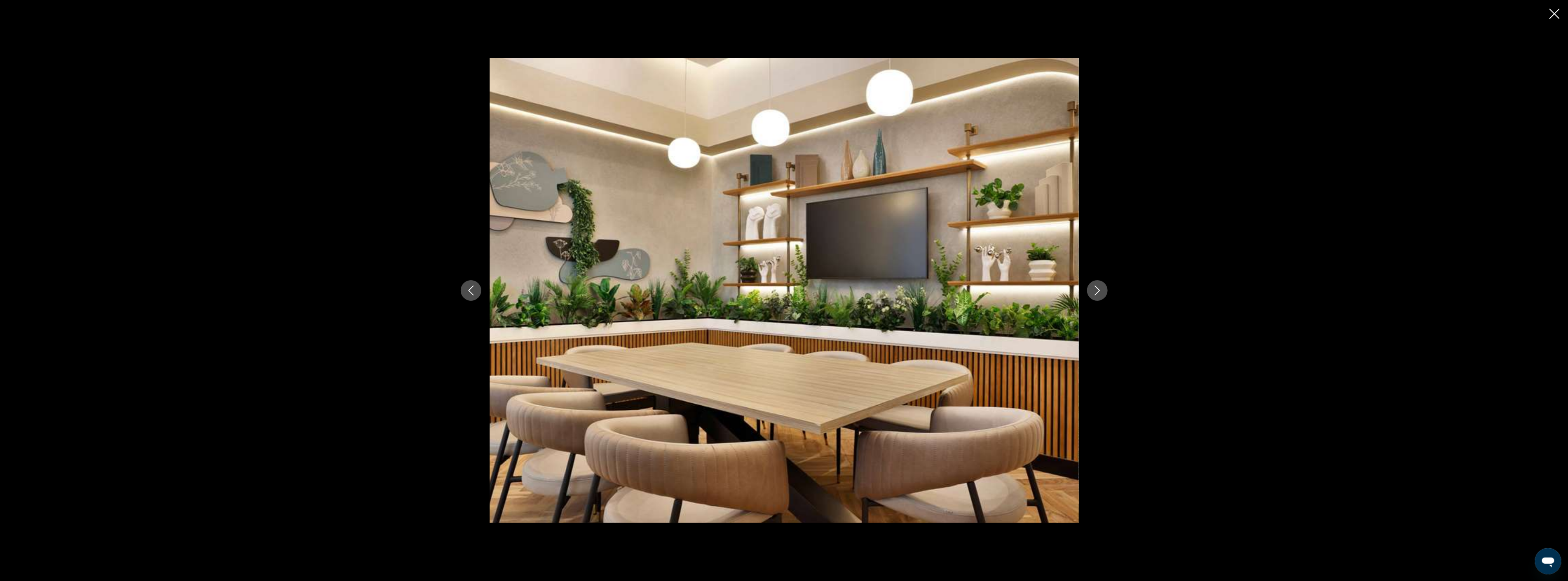
click at [1094, 289] on icon "Next image" at bounding box center [1097, 291] width 10 height 10
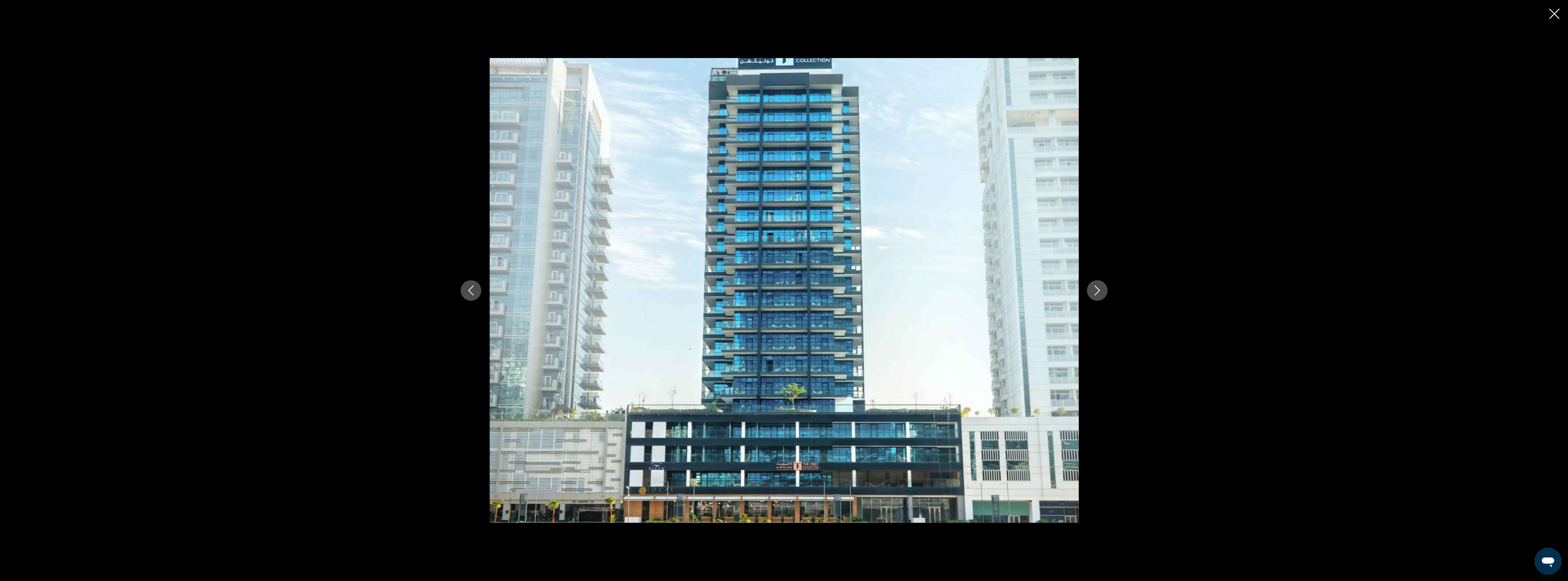
click at [1094, 289] on icon "Next image" at bounding box center [1097, 291] width 10 height 10
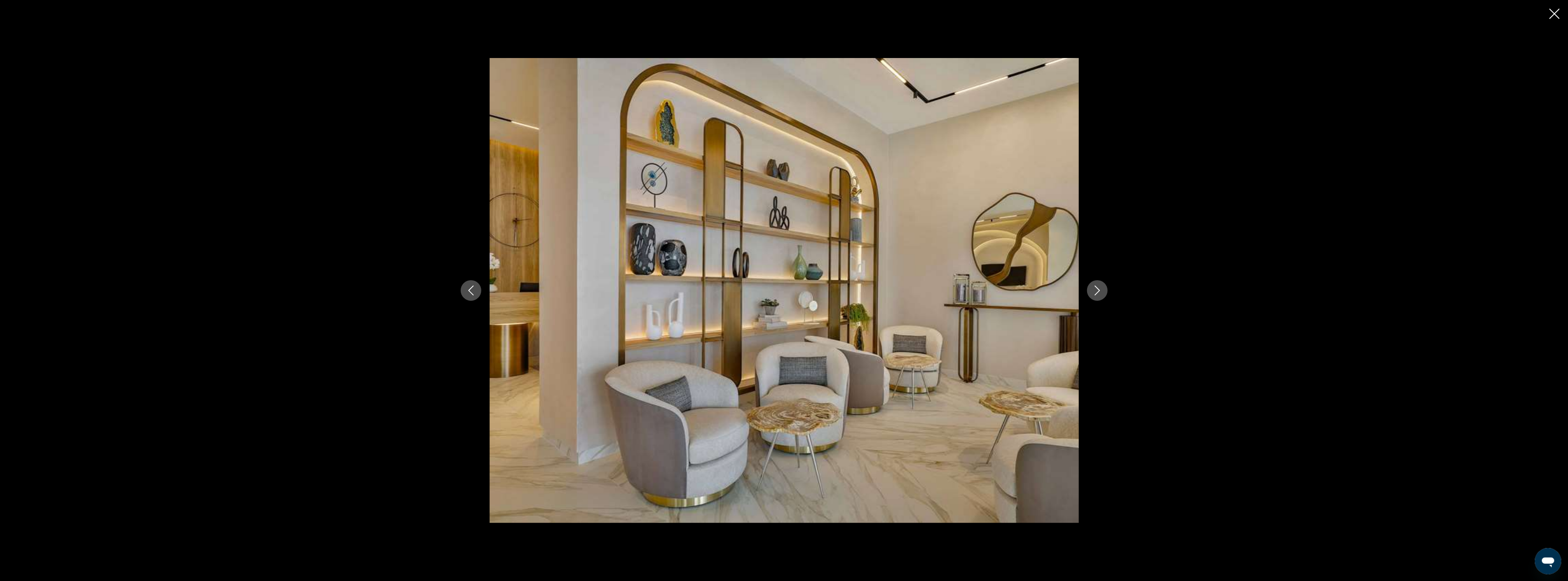
click at [1554, 14] on icon "Close slideshow" at bounding box center [1554, 13] width 11 height 11
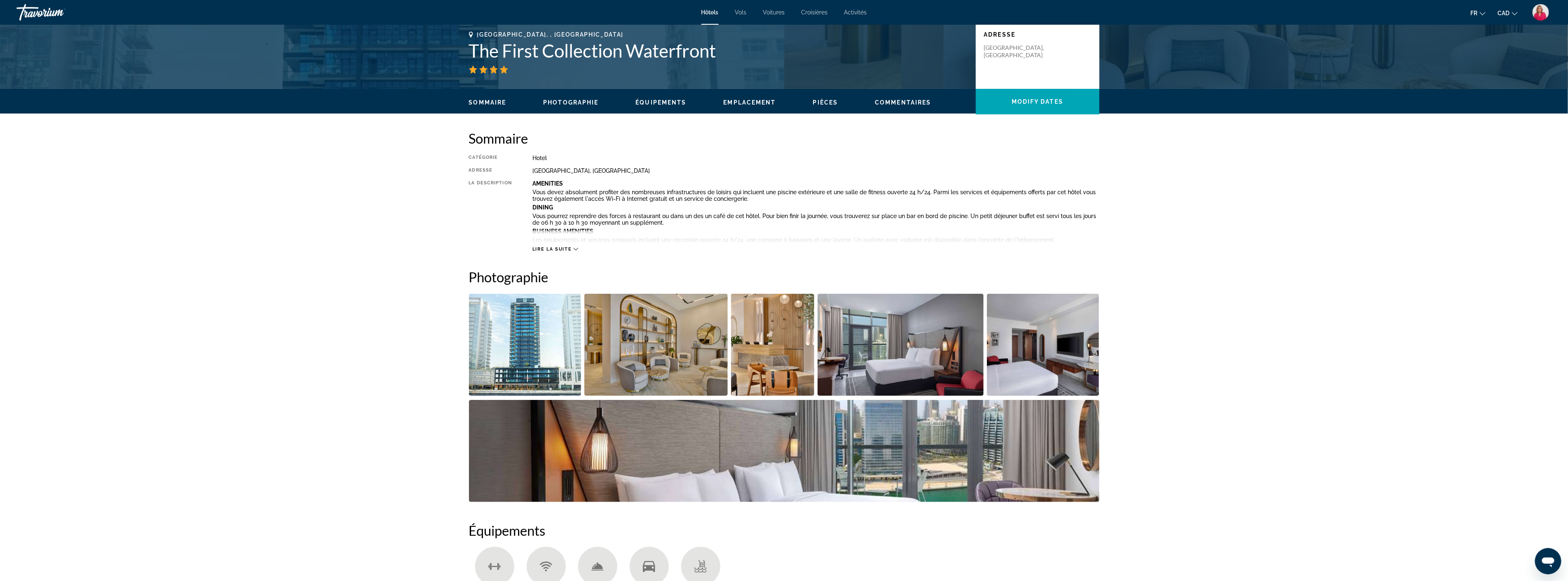
click at [568, 250] on span "Lire la suite" at bounding box center [552, 250] width 40 height 6
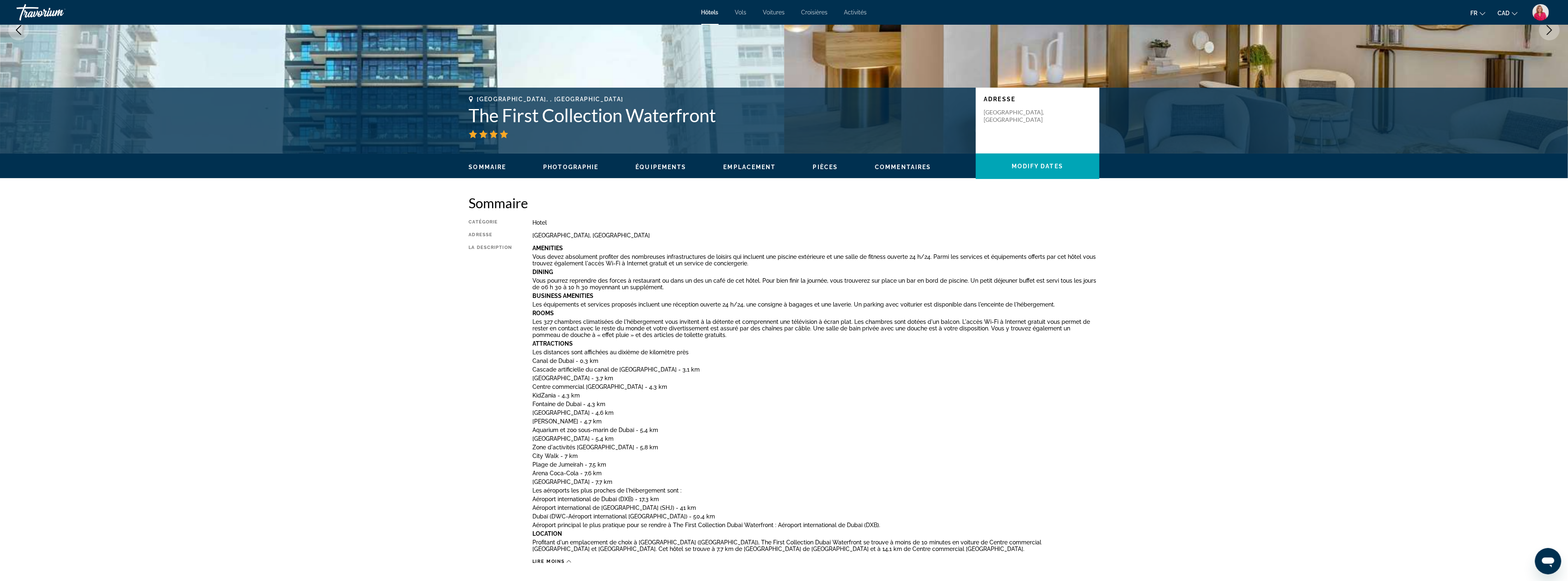
scroll to position [0, 0]
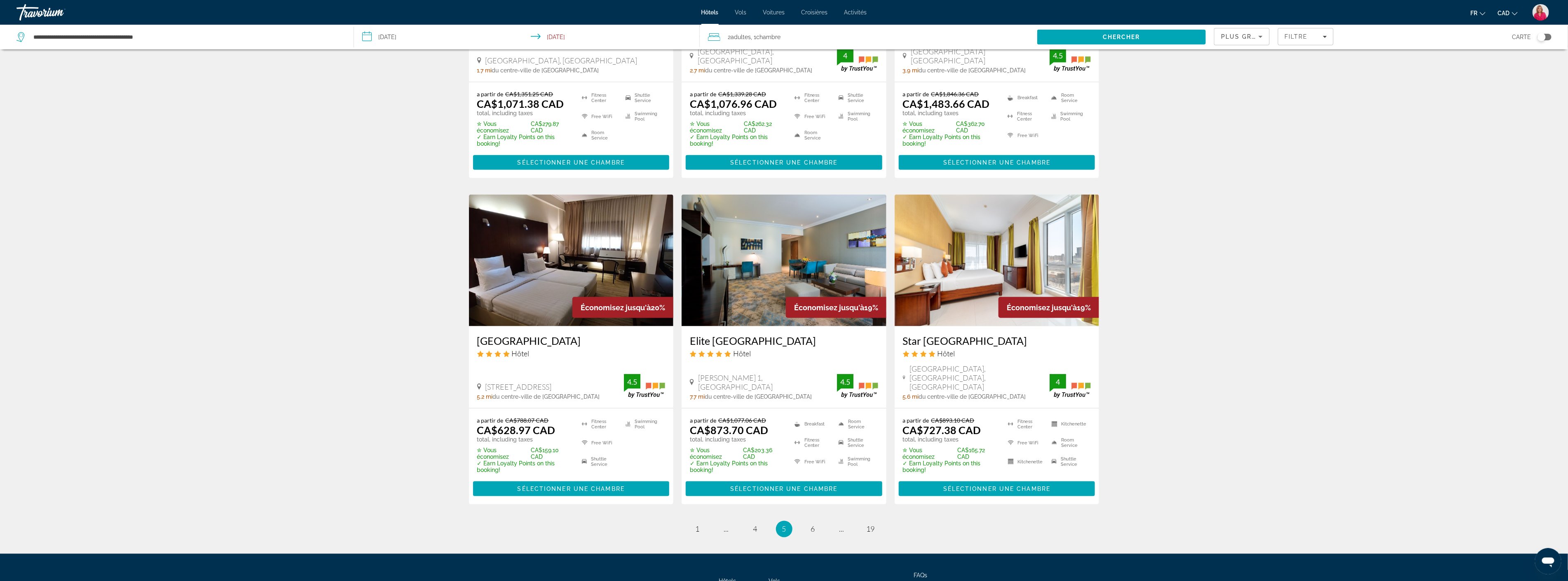
scroll to position [933, 0]
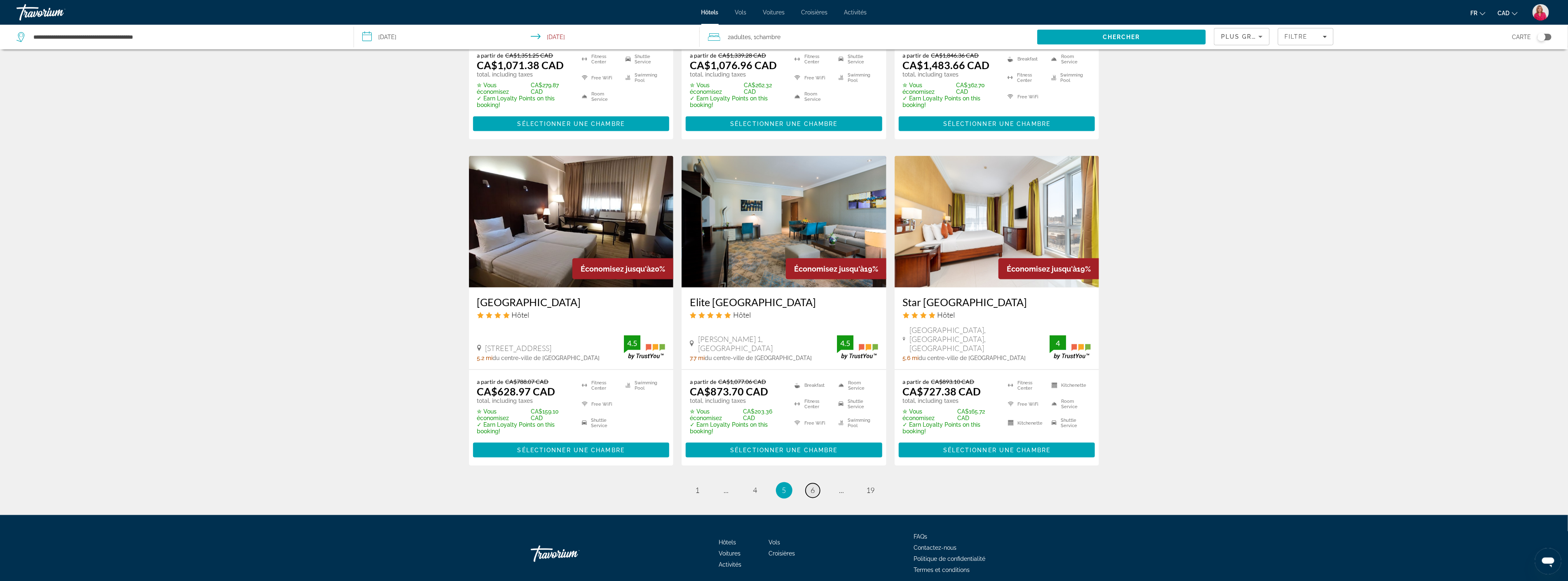
click at [813, 487] on span "6" at bounding box center [813, 490] width 4 height 9
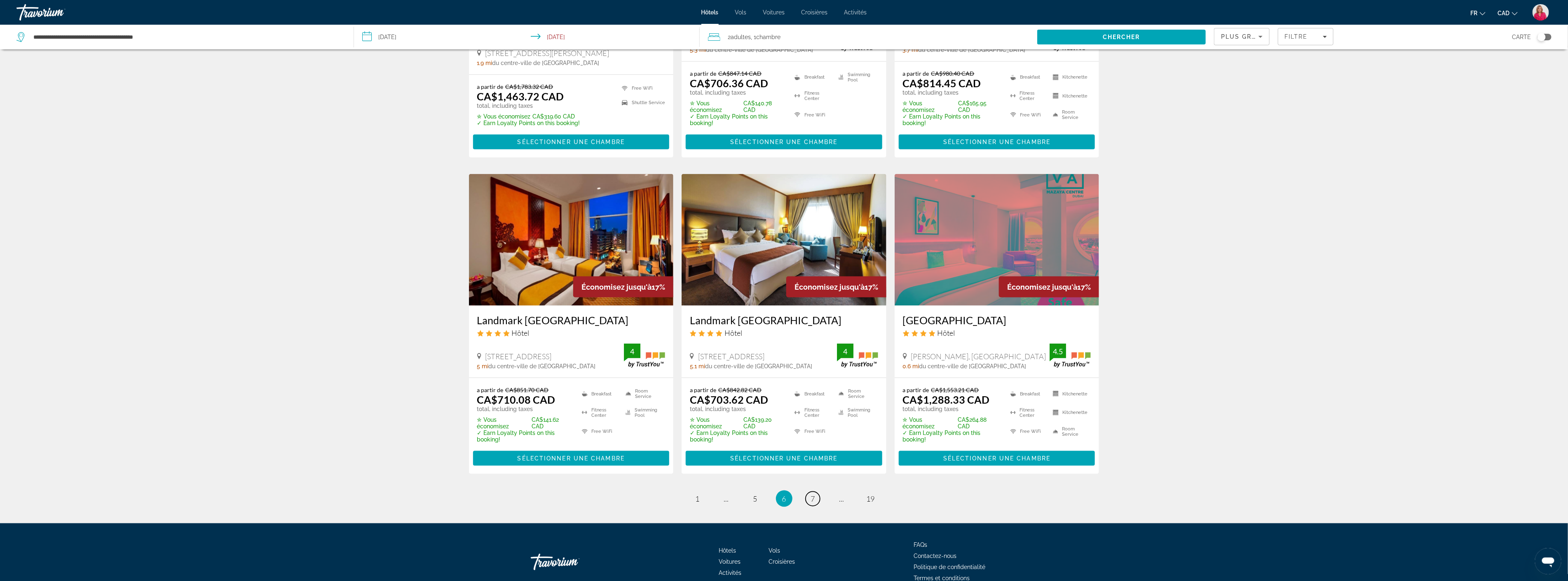
scroll to position [898, 0]
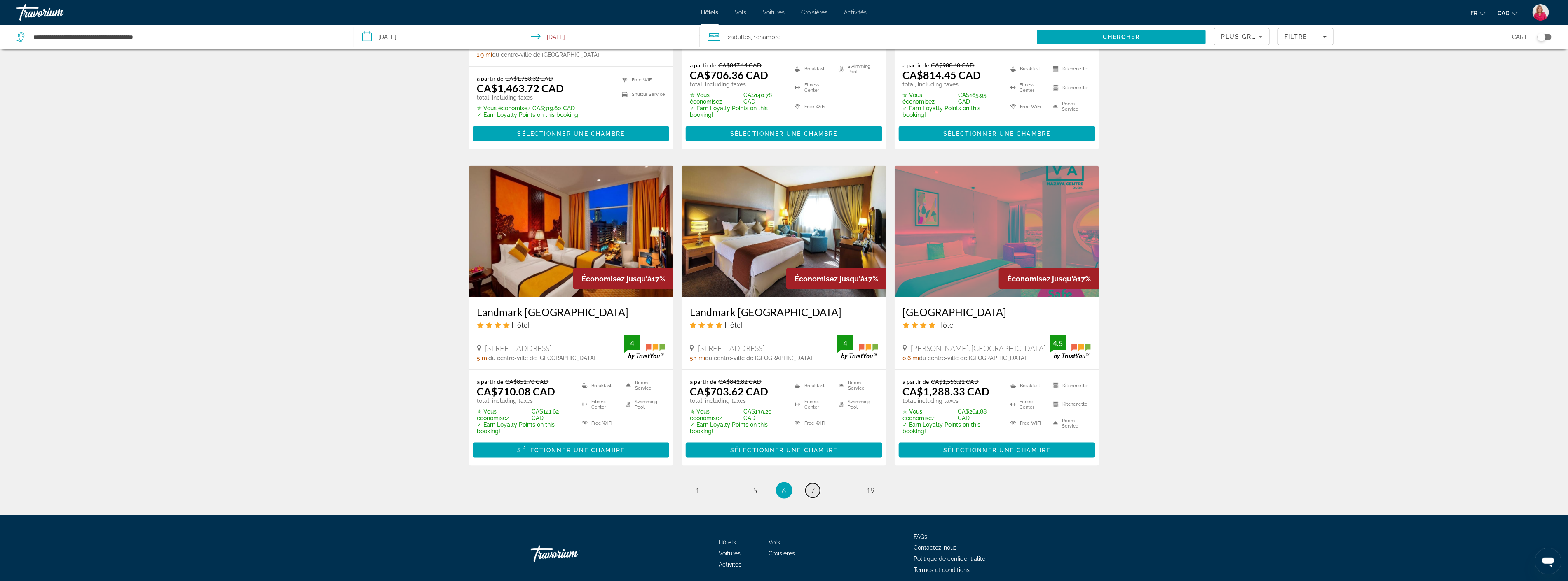
click at [815, 487] on span "7" at bounding box center [813, 490] width 4 height 9
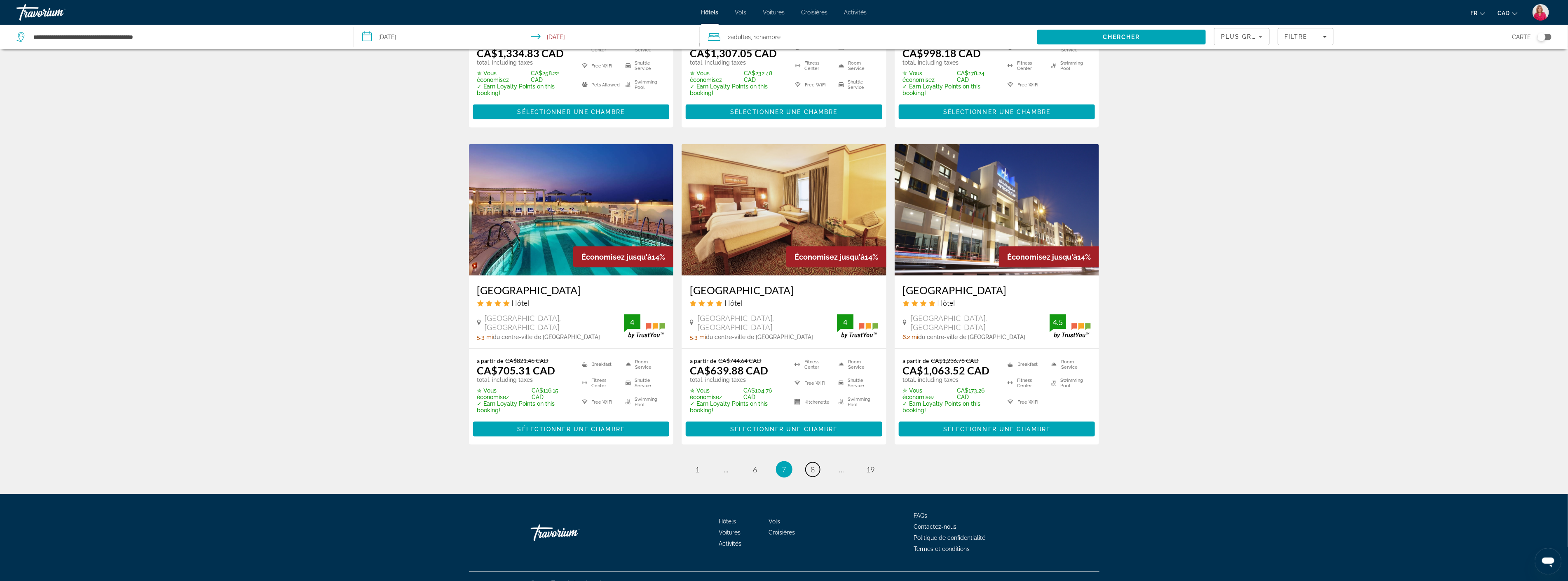
scroll to position [917, 0]
click at [814, 464] on span "8" at bounding box center [813, 468] width 4 height 9
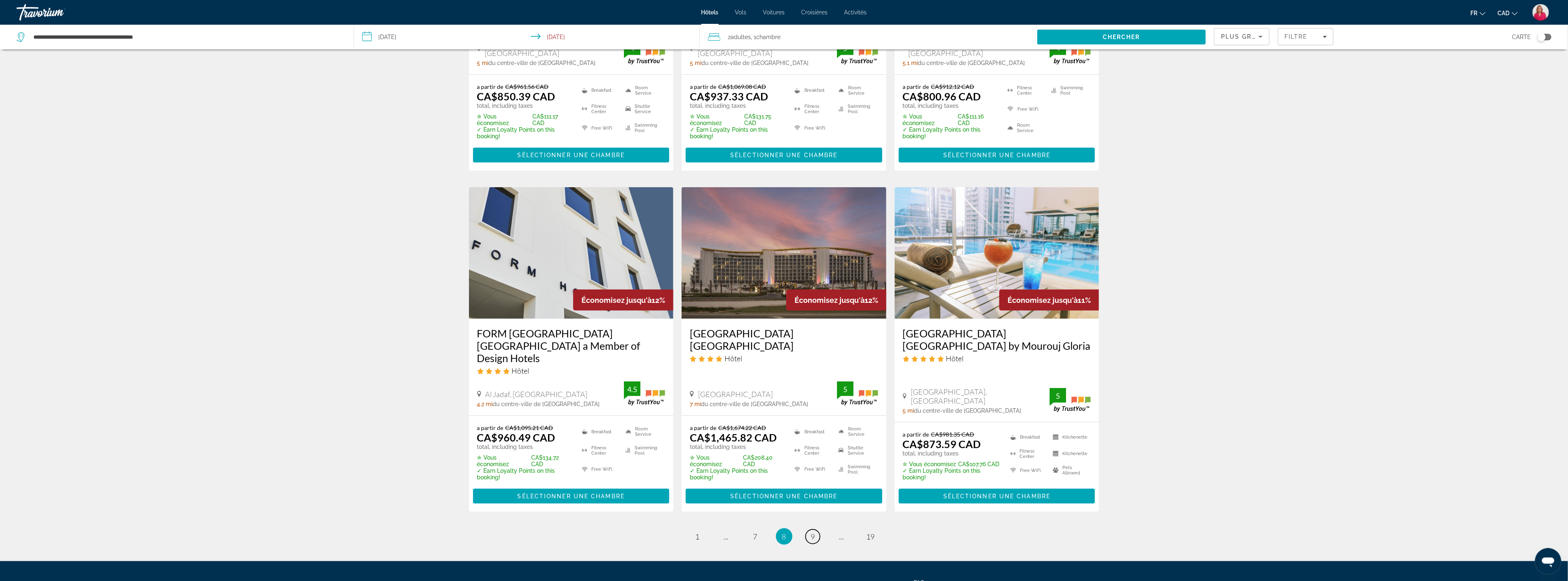
scroll to position [903, 0]
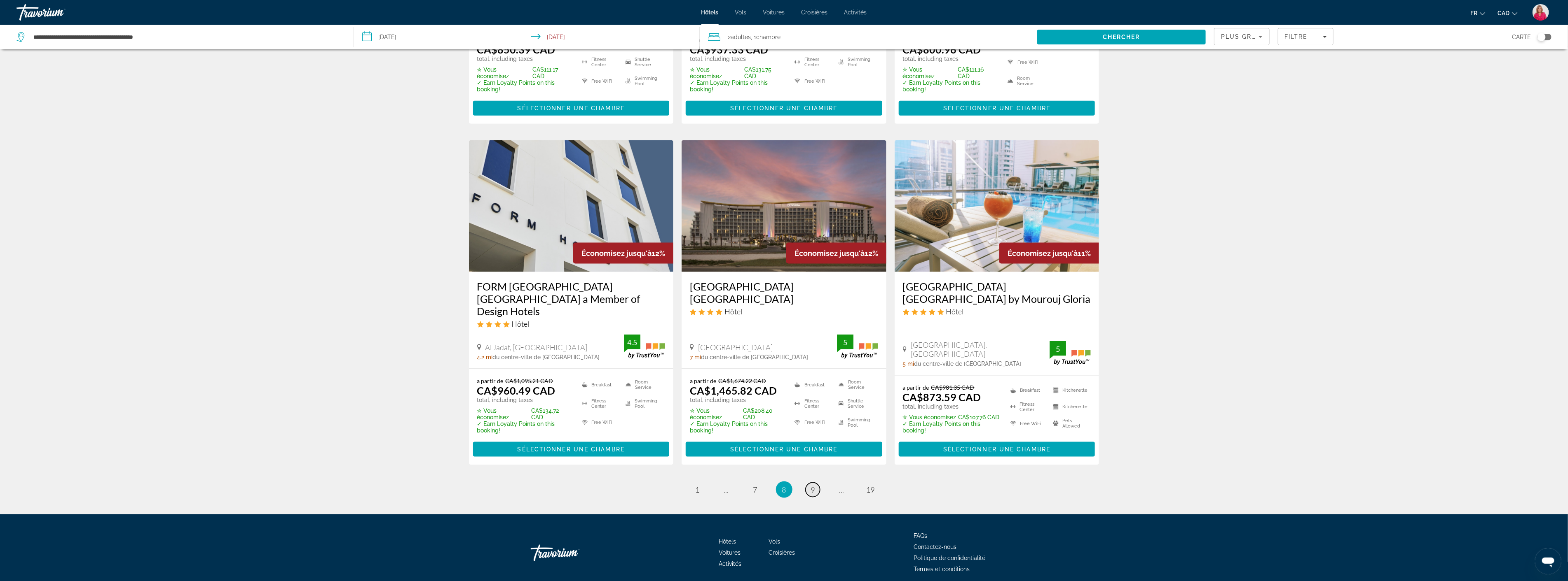
click at [815, 486] on span "9" at bounding box center [813, 489] width 4 height 9
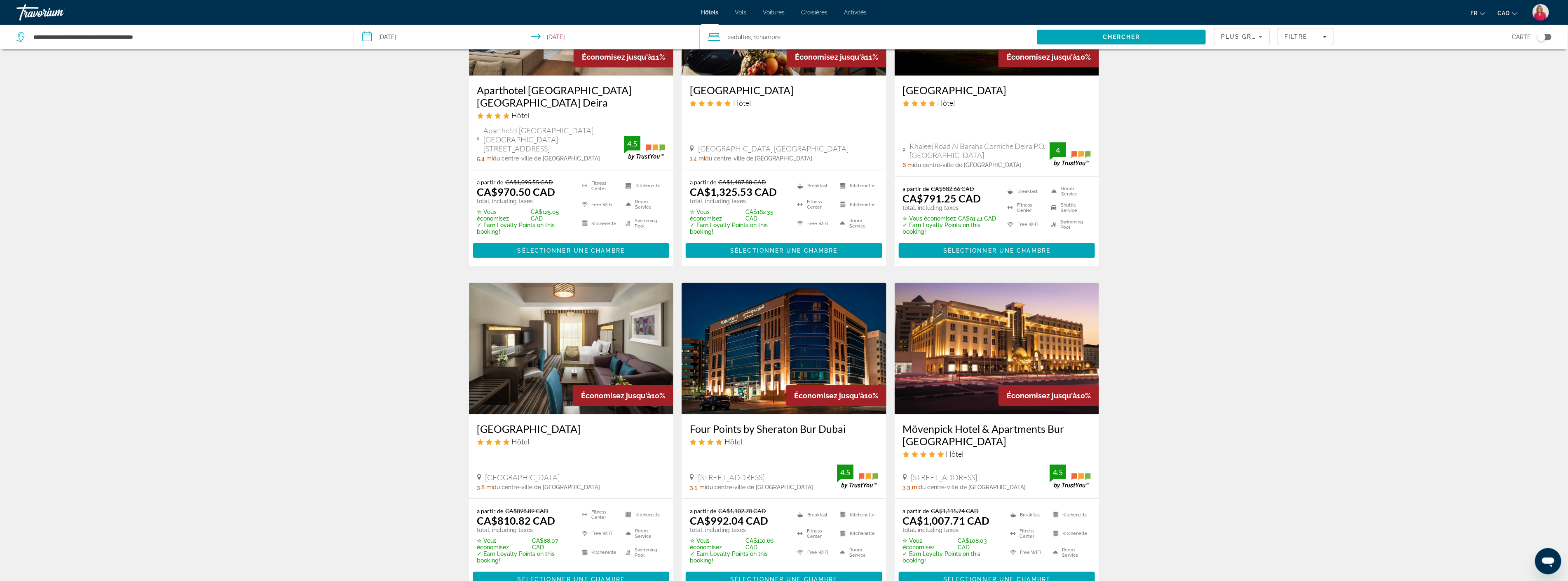
scroll to position [778, 0]
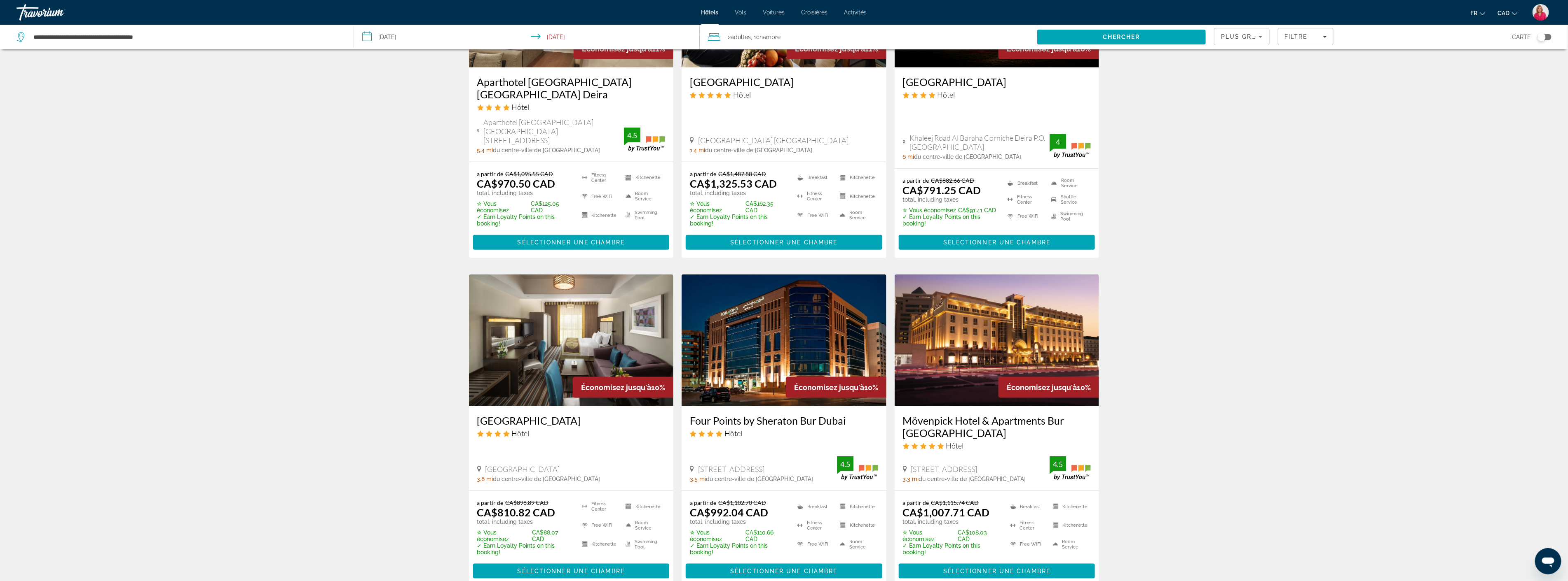
click at [959, 346] on img "Main content" at bounding box center [997, 340] width 204 height 132
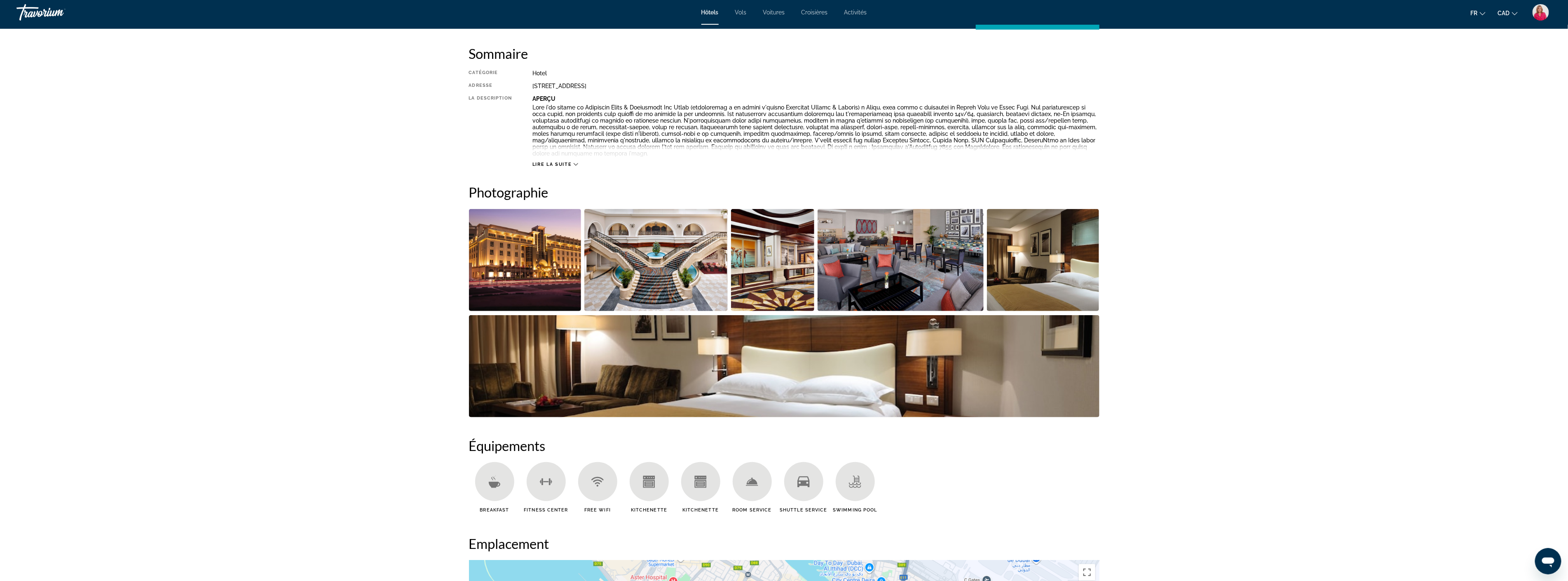
scroll to position [275, 0]
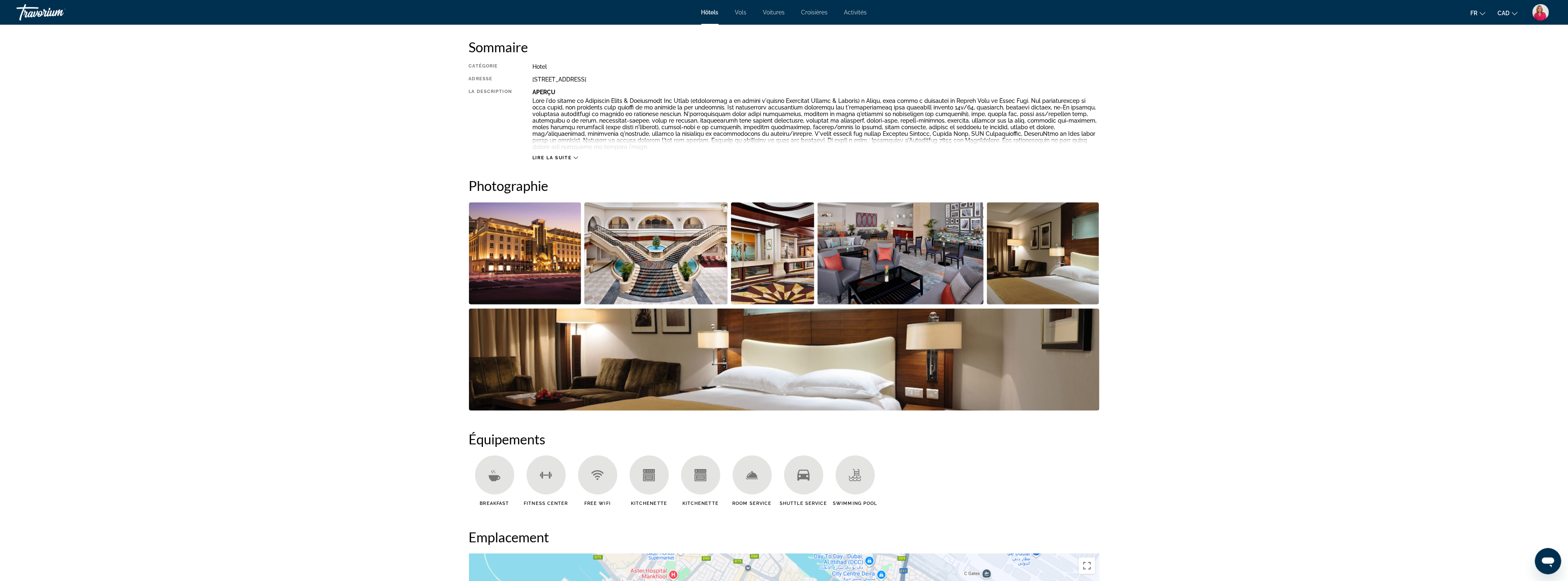
click at [676, 266] on img "Open full-screen image slider" at bounding box center [656, 253] width 144 height 102
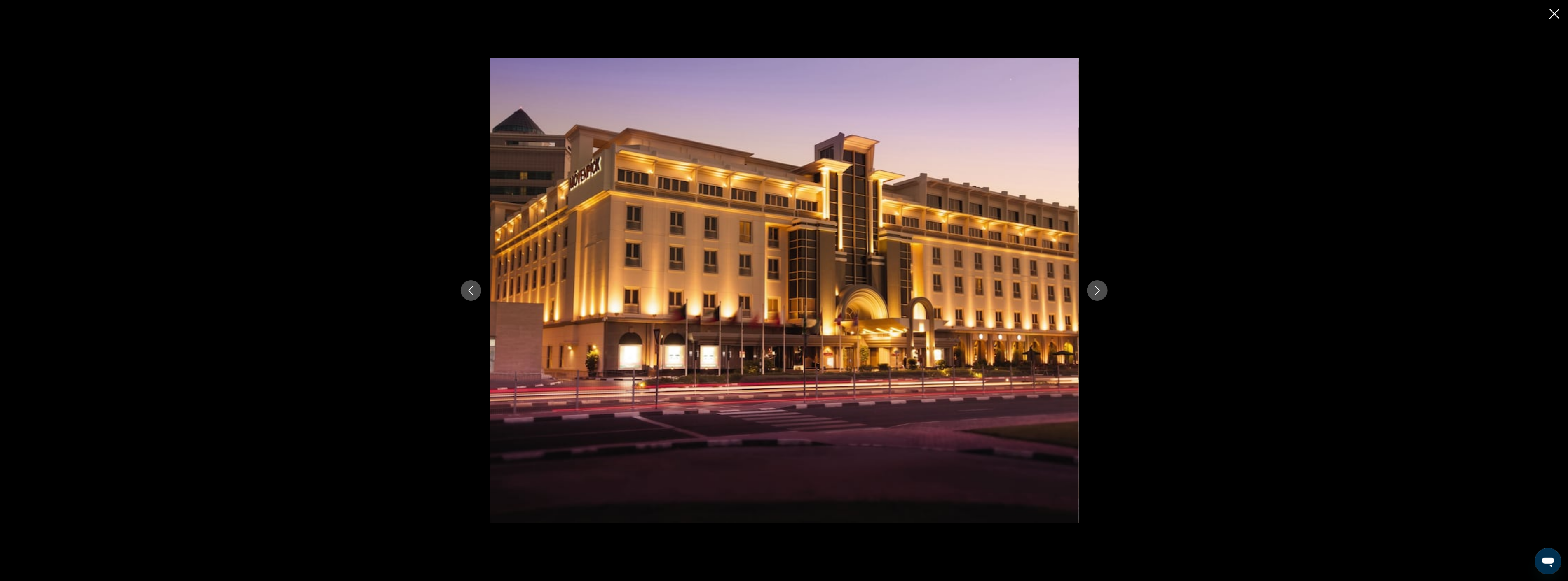
click at [1090, 291] on button "Next image" at bounding box center [1096, 290] width 20 height 20
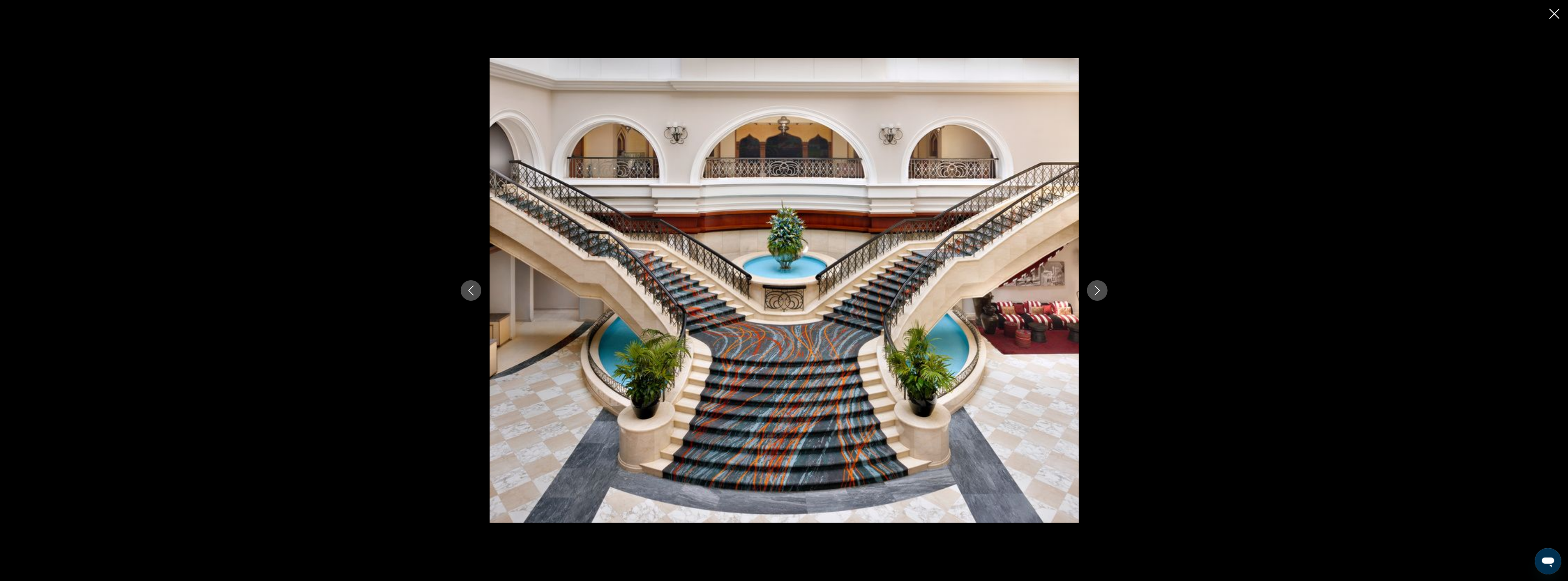
click at [1090, 291] on button "Next image" at bounding box center [1096, 290] width 20 height 20
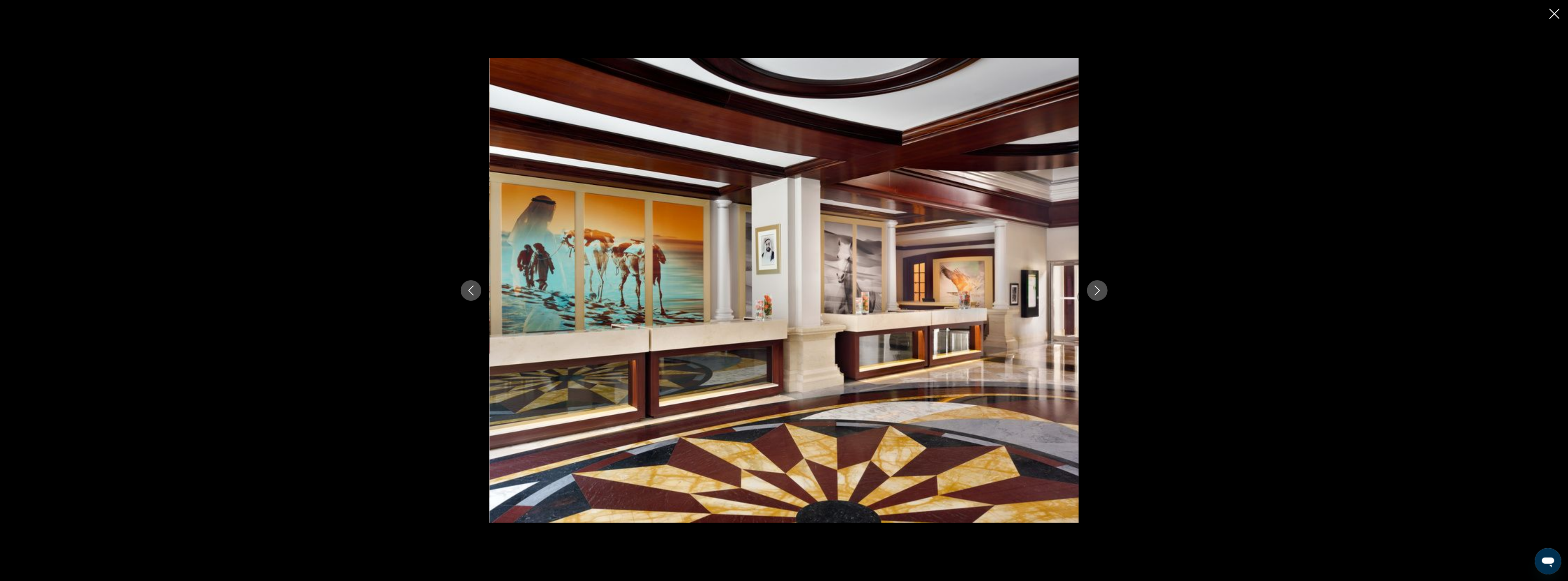
click at [1090, 291] on button "Next image" at bounding box center [1096, 290] width 20 height 20
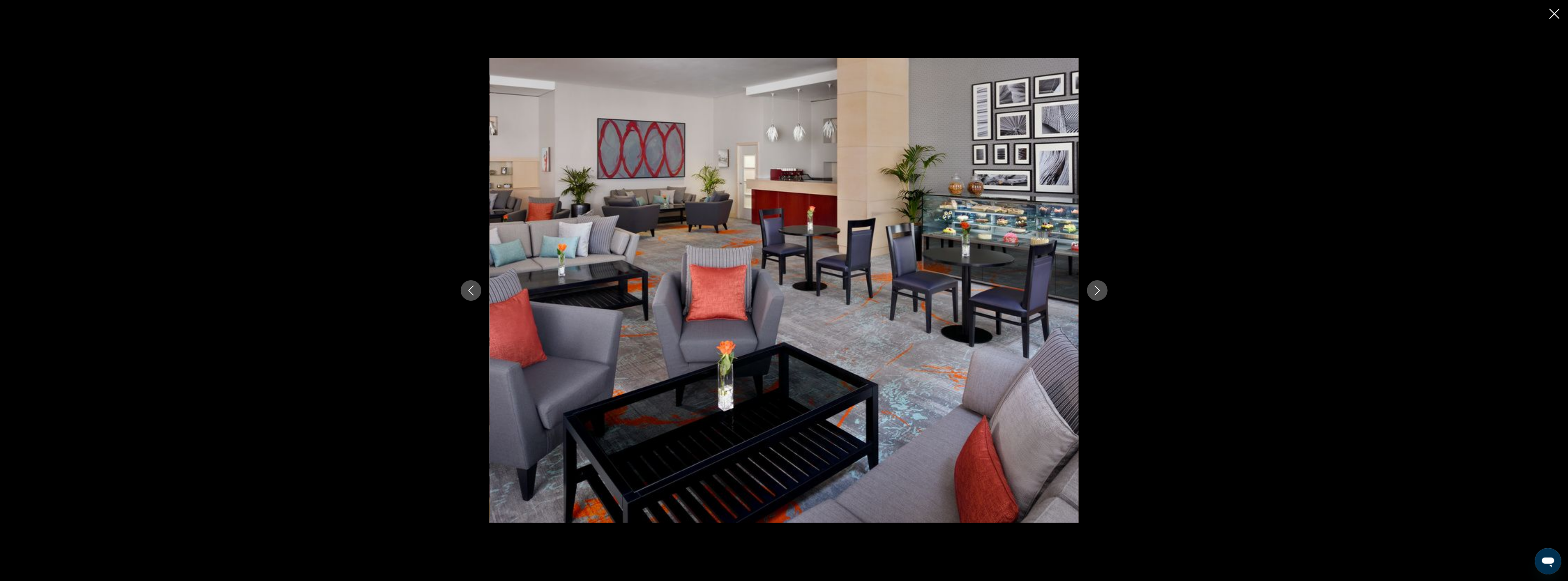
click at [1090, 291] on button "Next image" at bounding box center [1096, 290] width 20 height 20
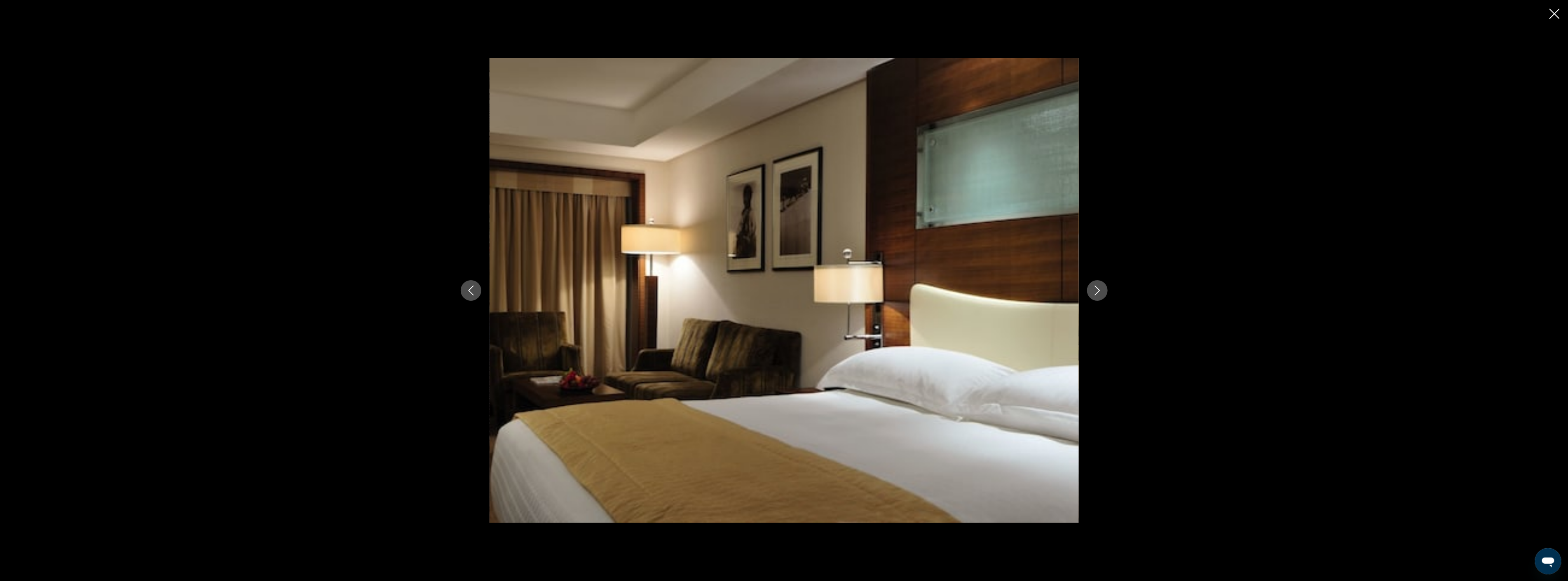
click at [1090, 291] on button "Next image" at bounding box center [1096, 290] width 20 height 20
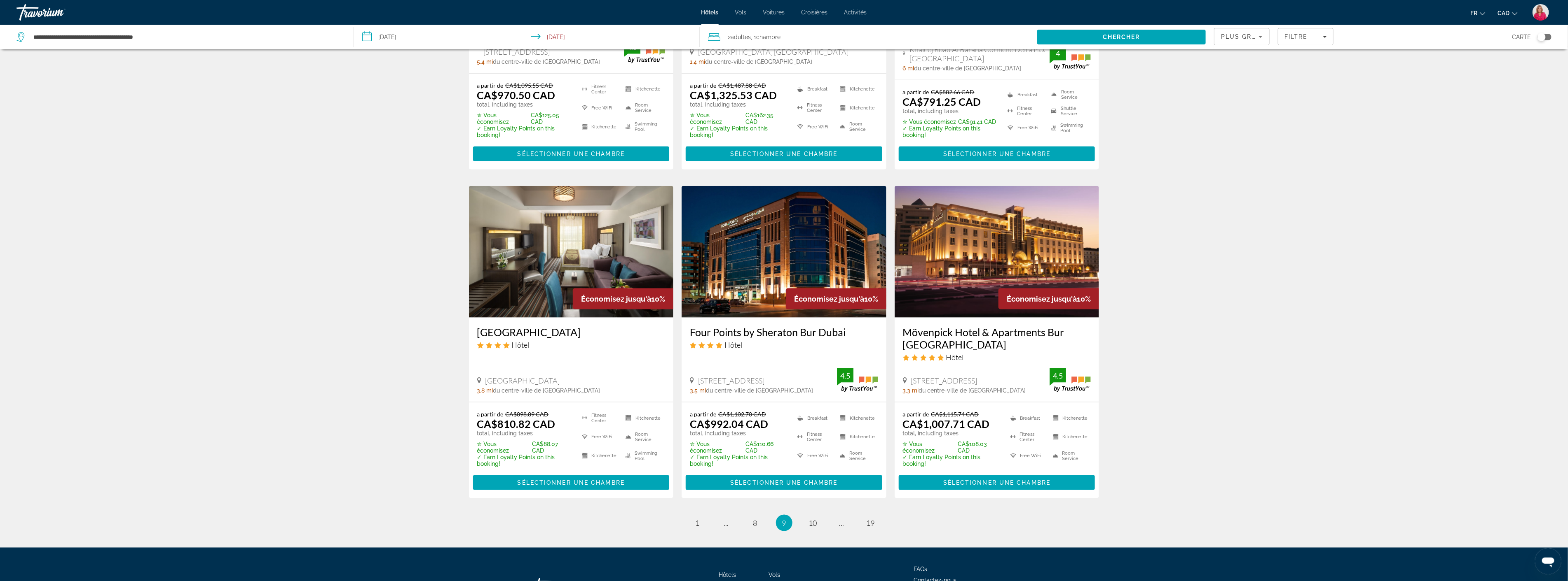
scroll to position [869, 0]
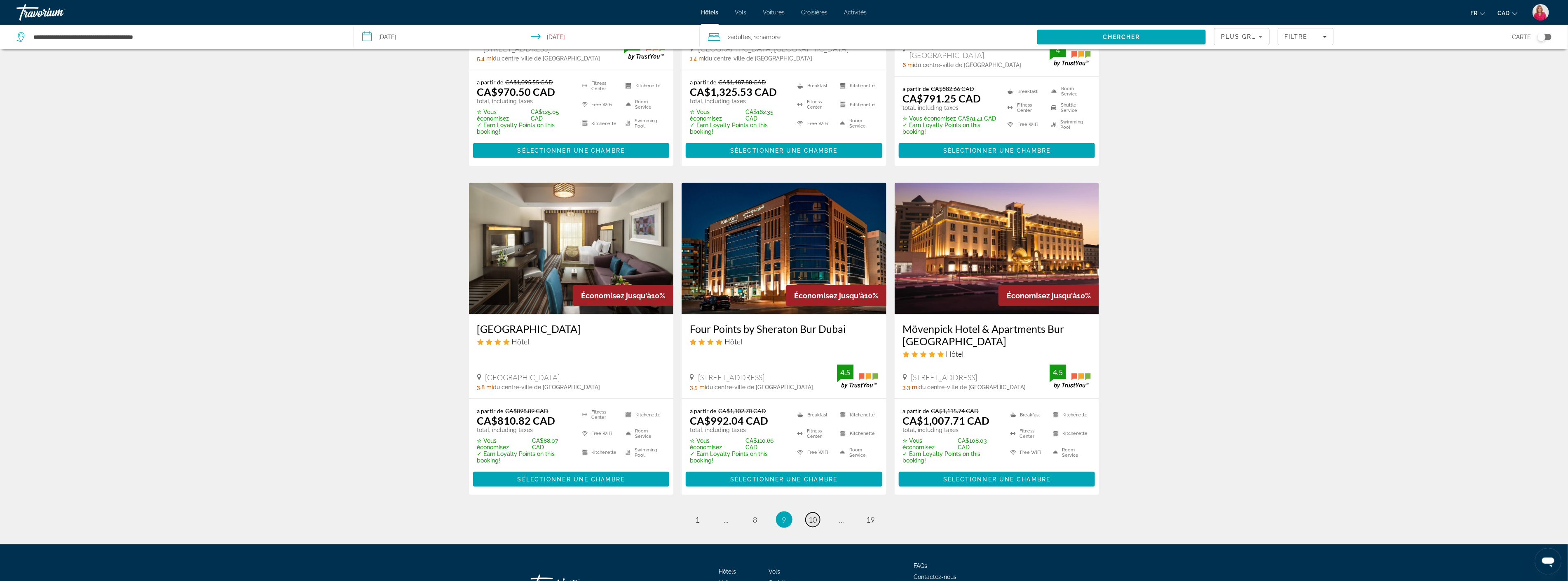
click at [816, 515] on span "10" at bounding box center [813, 519] width 9 height 9
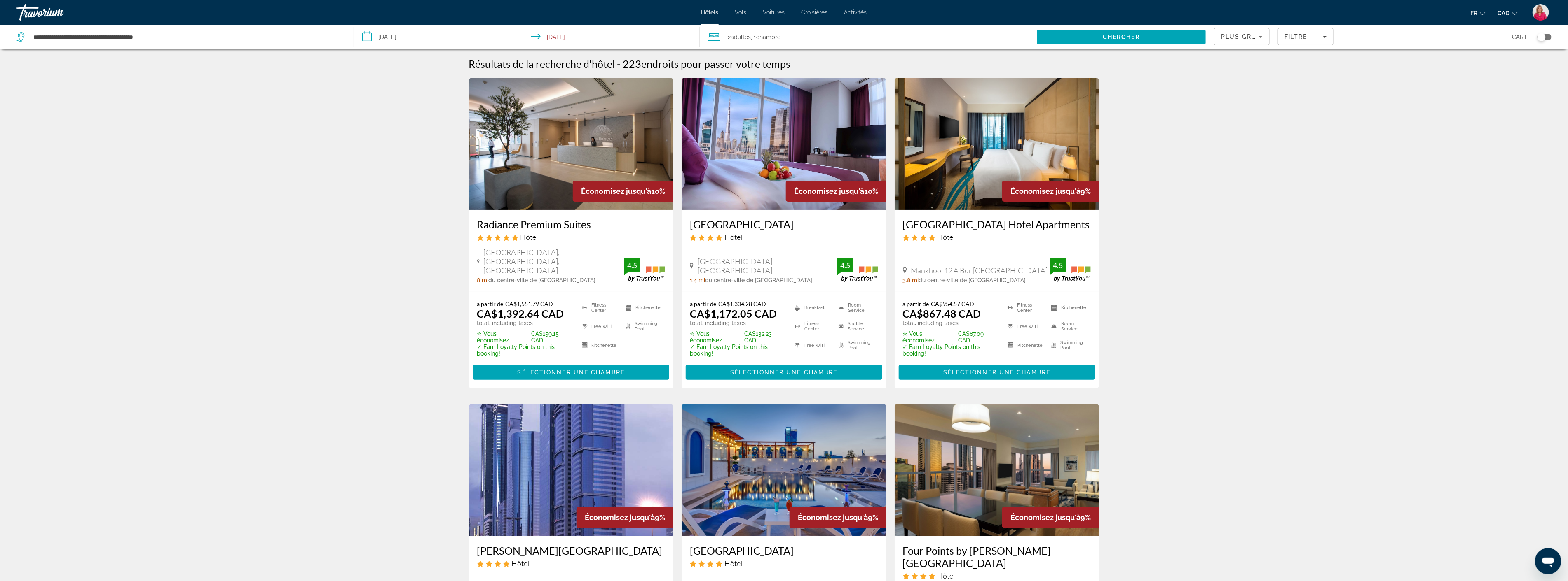
click at [770, 171] on img "Main content" at bounding box center [784, 144] width 204 height 132
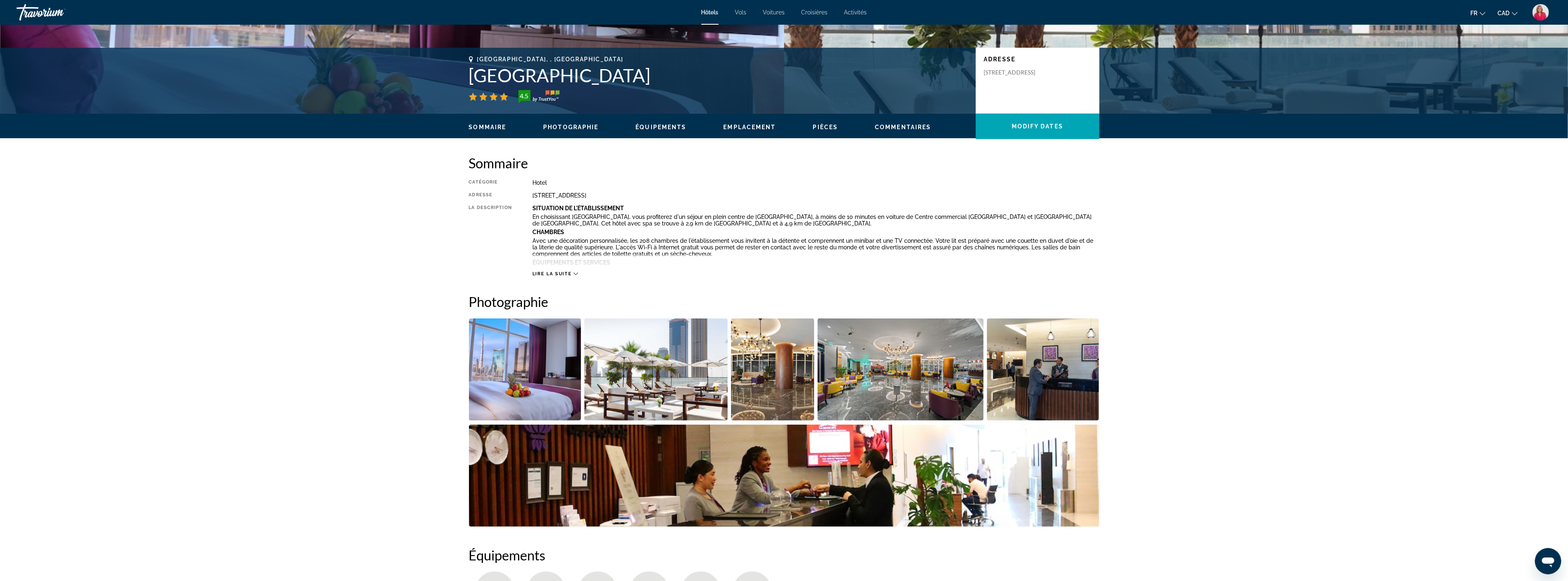
scroll to position [183, 0]
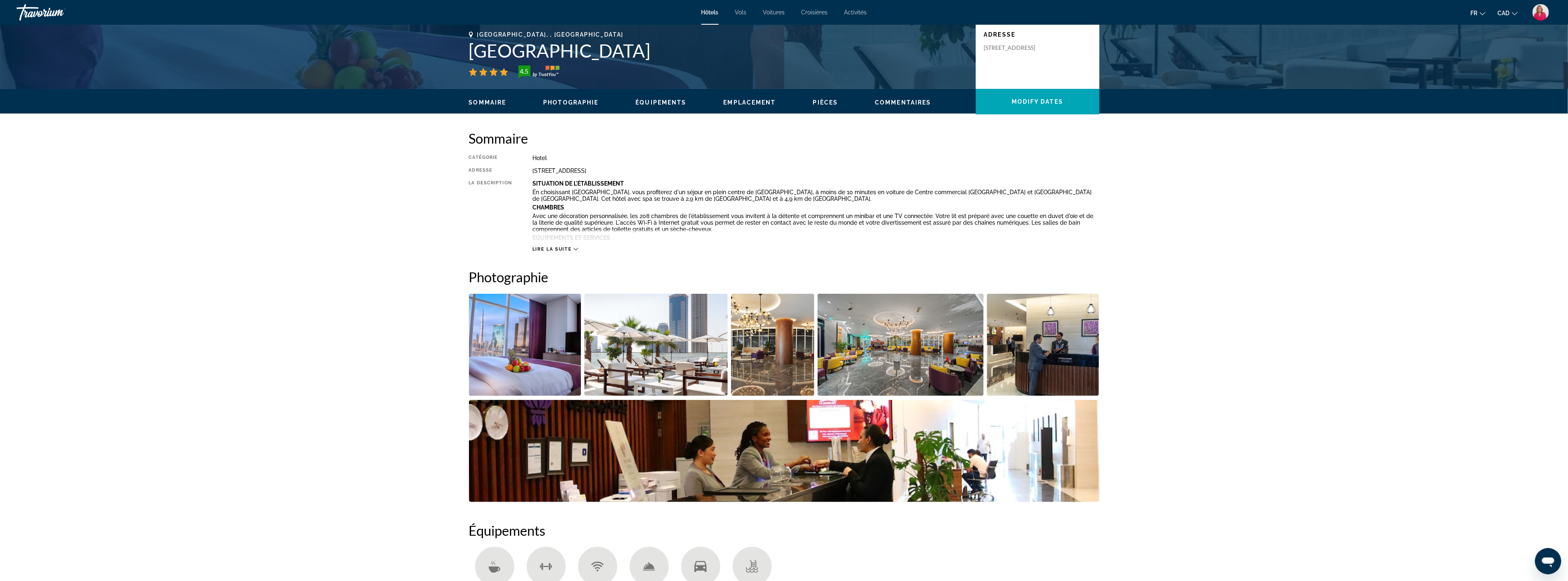
click at [629, 342] on img "Open full-screen image slider" at bounding box center [656, 345] width 144 height 102
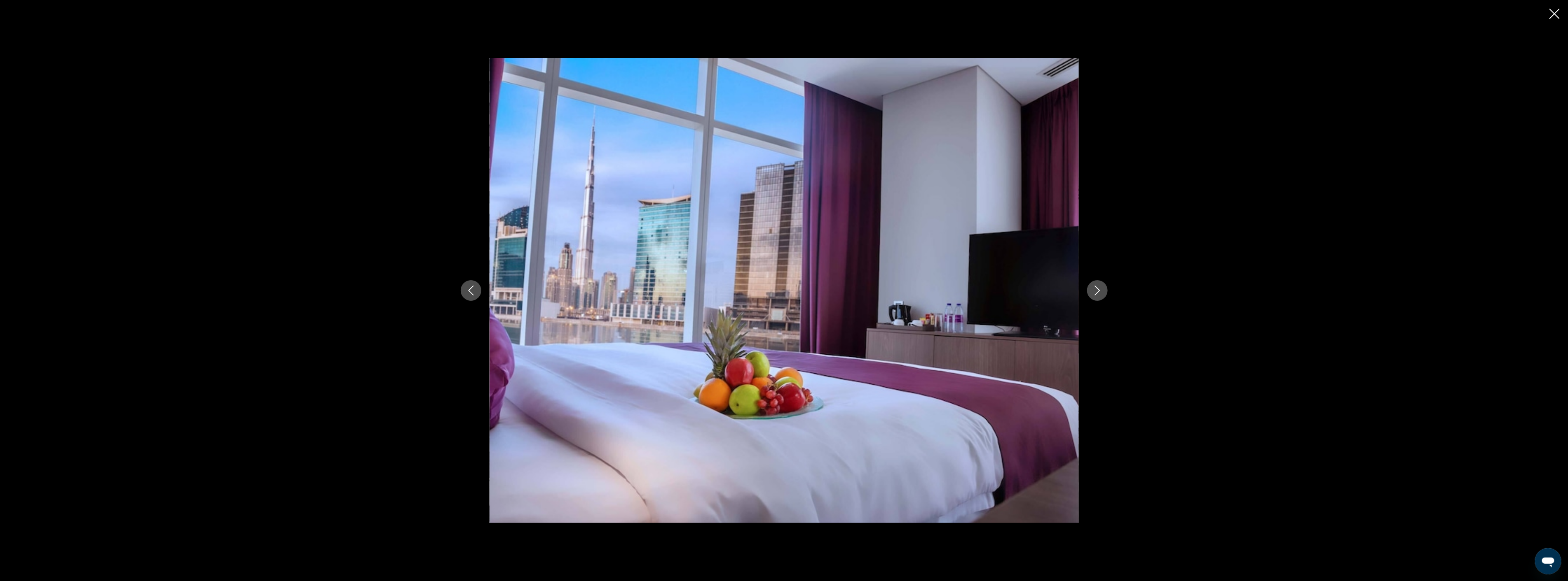
click at [1094, 293] on icon "Next image" at bounding box center [1097, 291] width 10 height 10
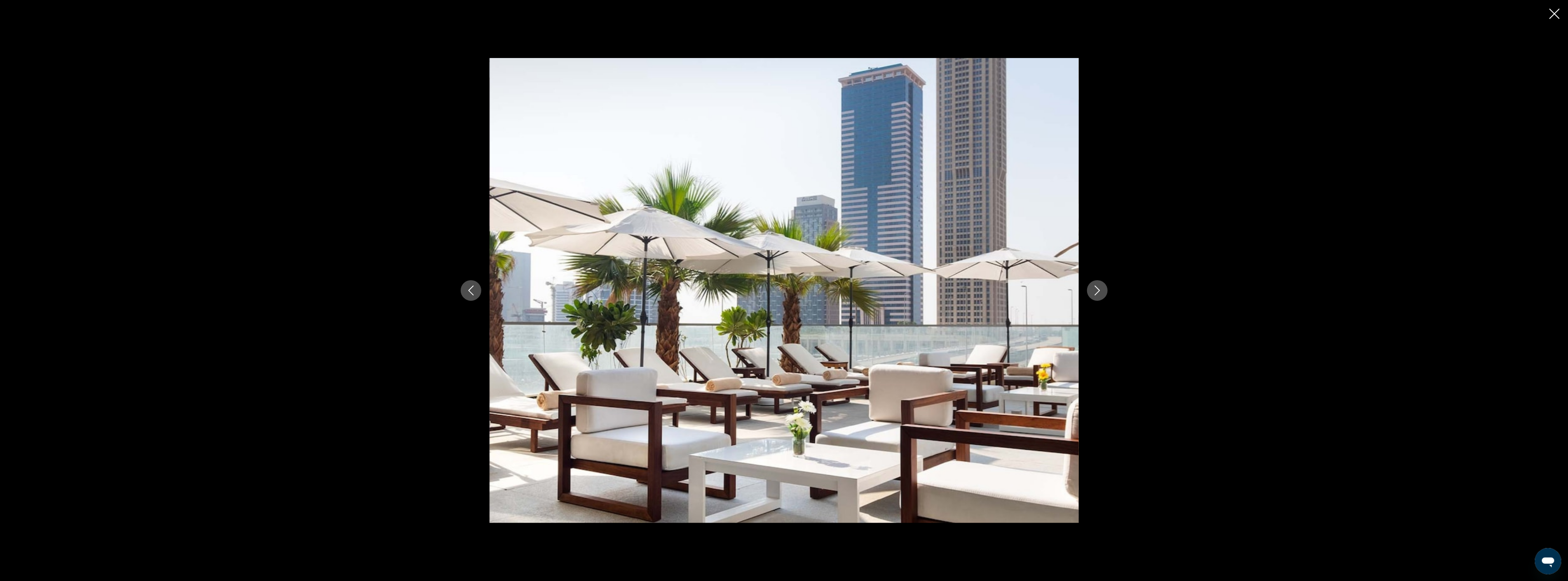
click at [1094, 293] on icon "Next image" at bounding box center [1097, 291] width 10 height 10
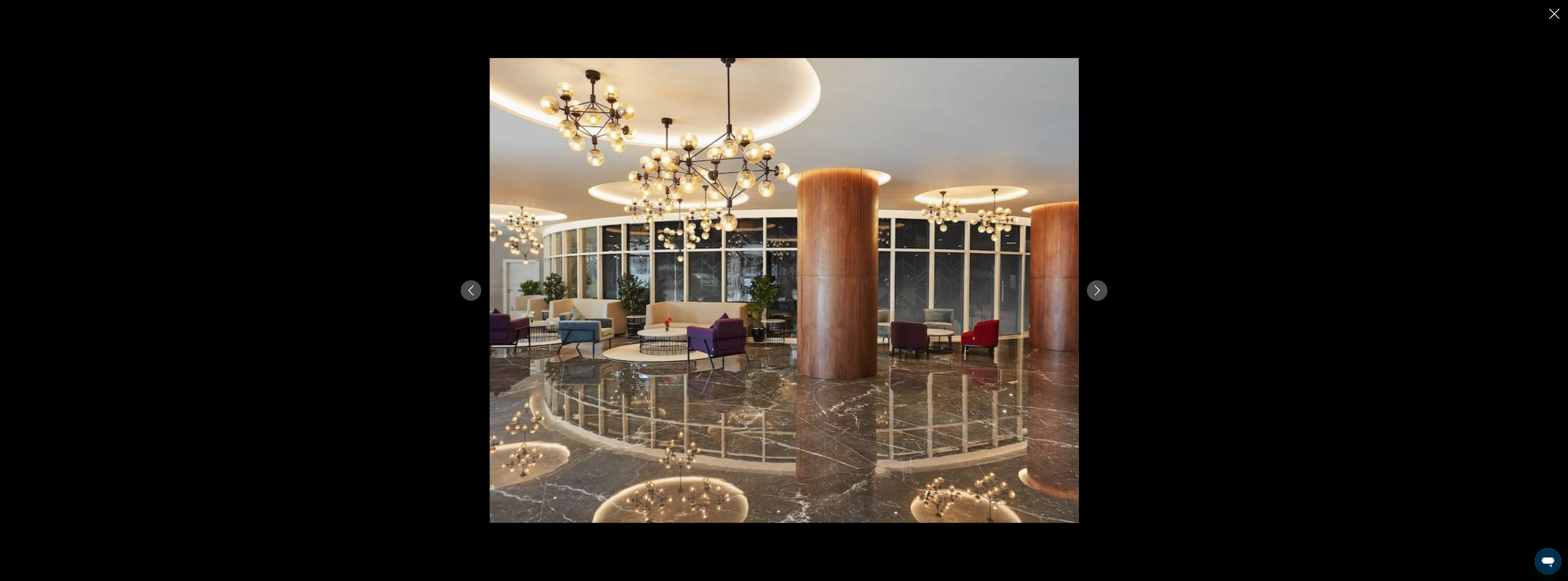
click at [1094, 293] on icon "Next image" at bounding box center [1097, 291] width 10 height 10
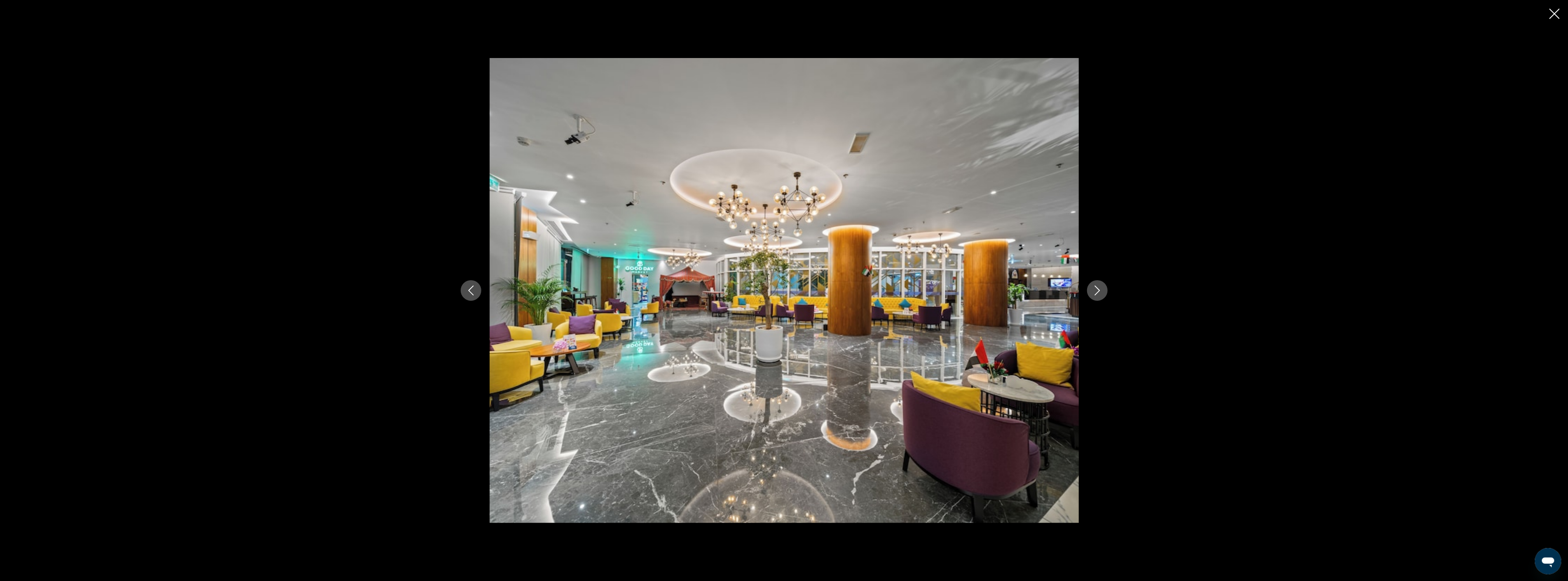
click at [1094, 293] on icon "Next image" at bounding box center [1097, 291] width 10 height 10
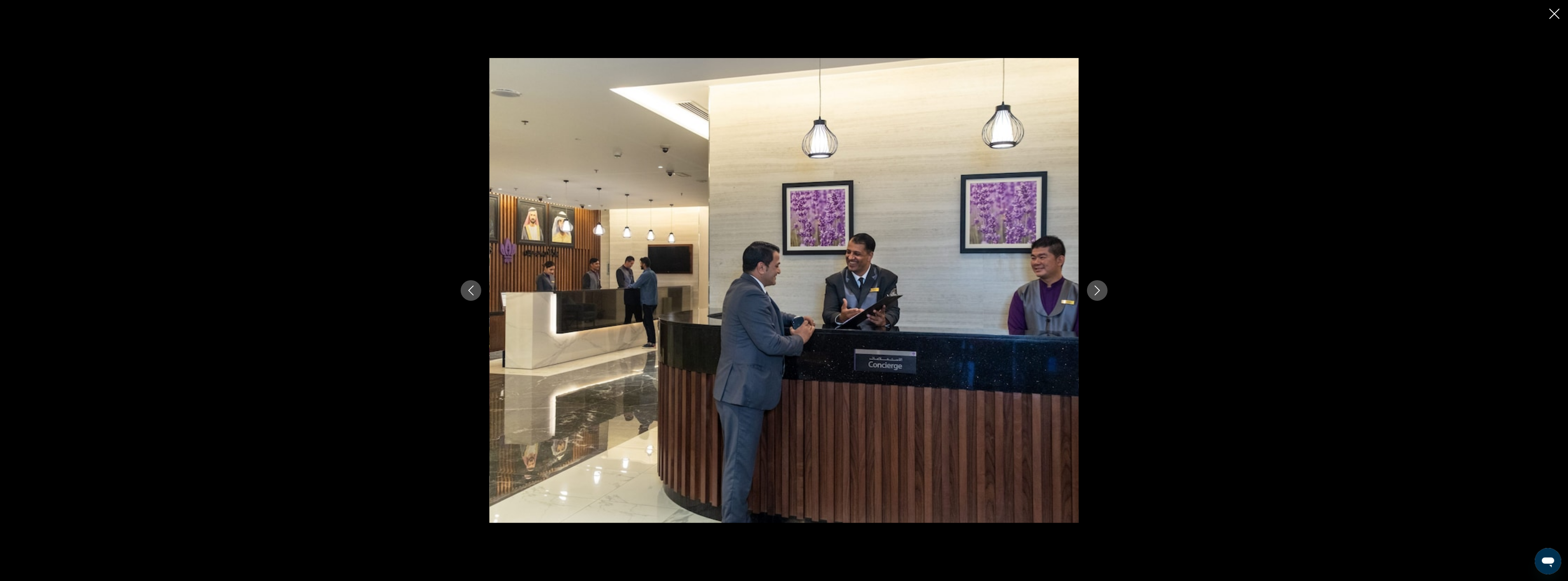
click at [1094, 293] on icon "Next image" at bounding box center [1097, 291] width 10 height 10
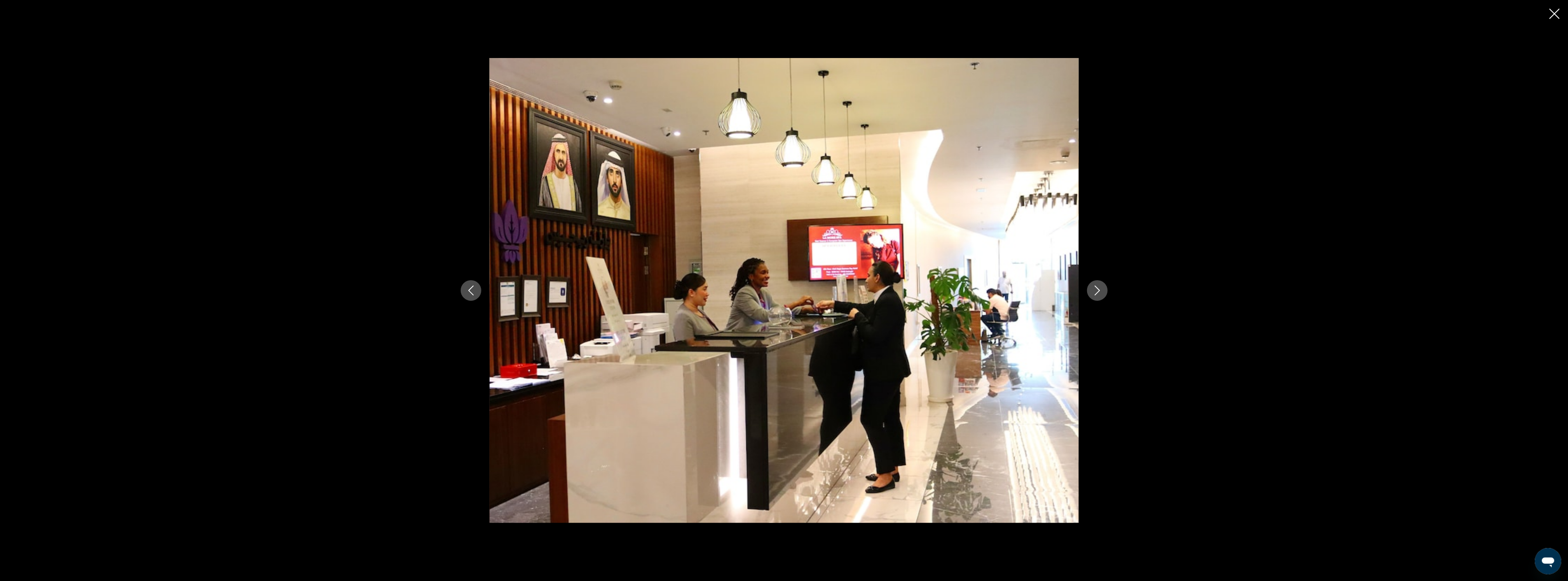
click at [1094, 293] on icon "Next image" at bounding box center [1097, 291] width 10 height 10
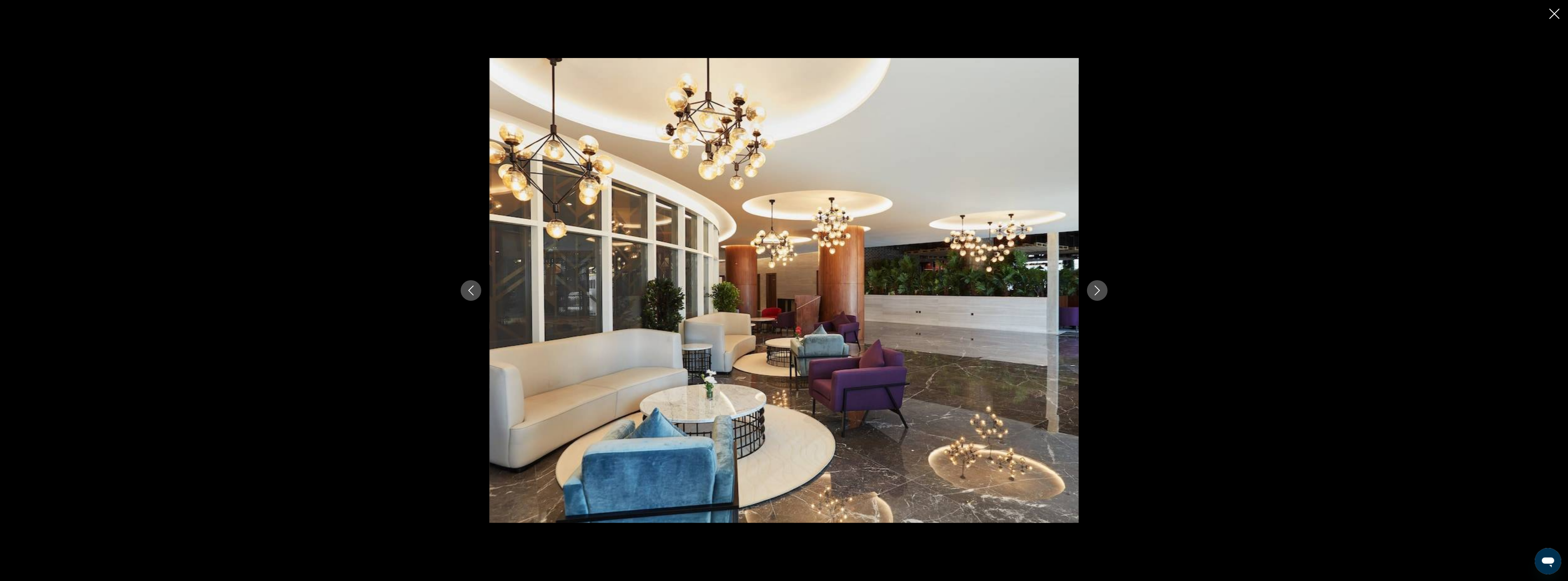
click at [1094, 293] on icon "Next image" at bounding box center [1097, 291] width 10 height 10
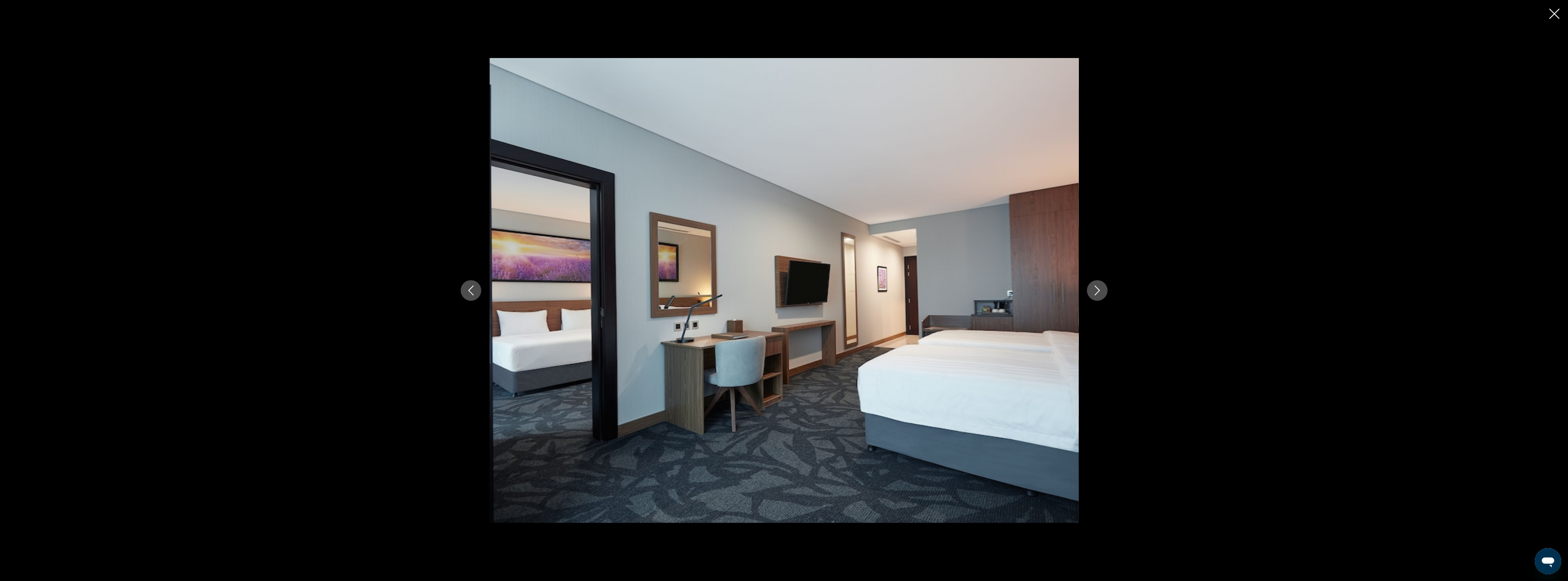
click at [1094, 293] on icon "Next image" at bounding box center [1097, 291] width 10 height 10
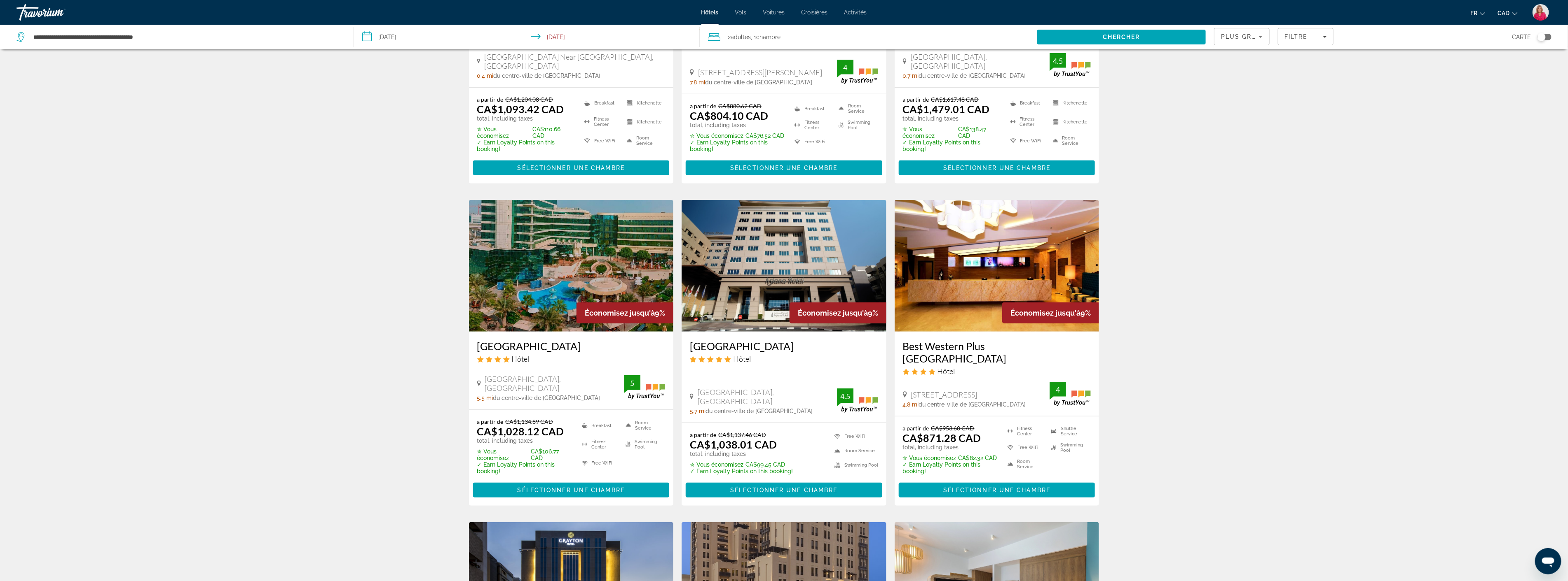
scroll to position [503, 0]
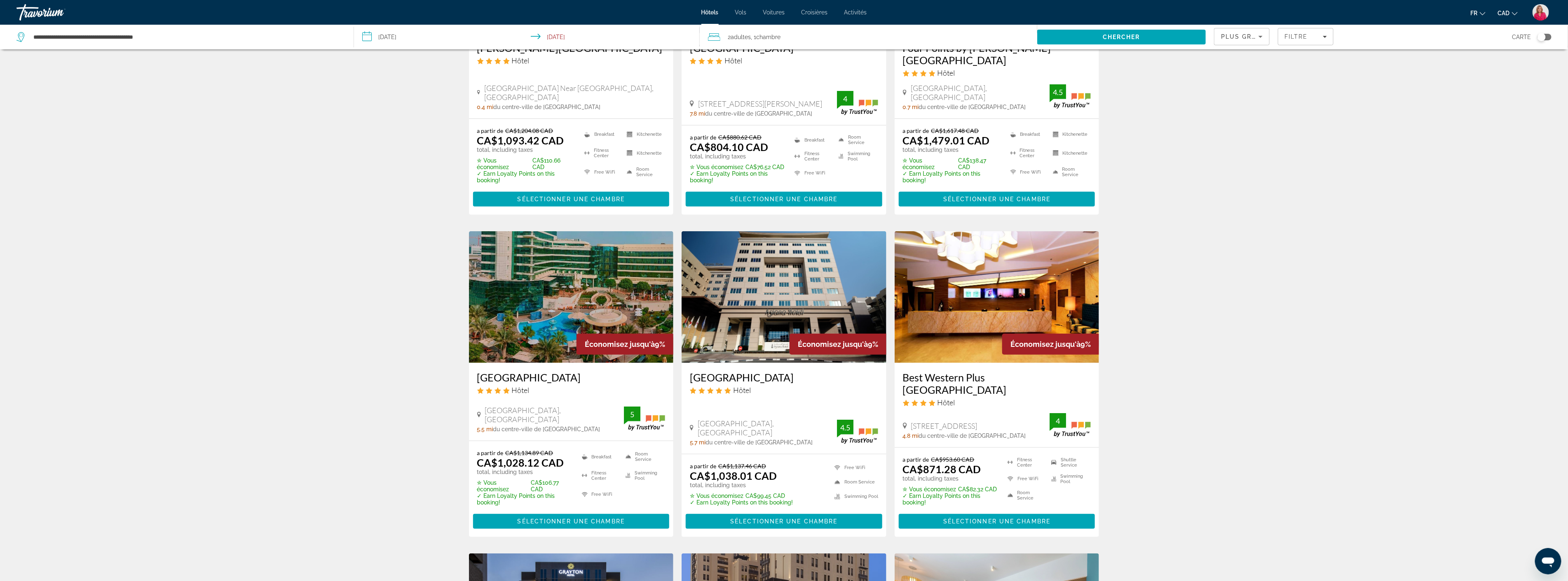
click at [779, 305] on img "Main content" at bounding box center [784, 297] width 204 height 132
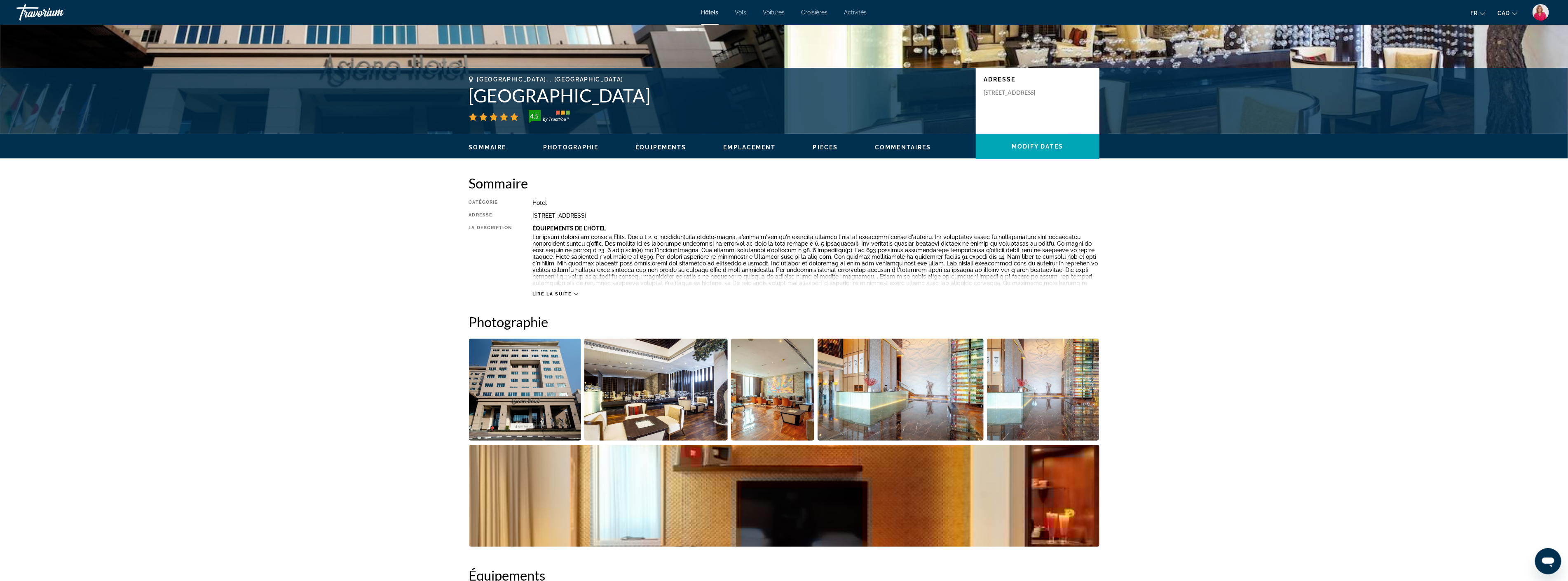
scroll to position [183, 0]
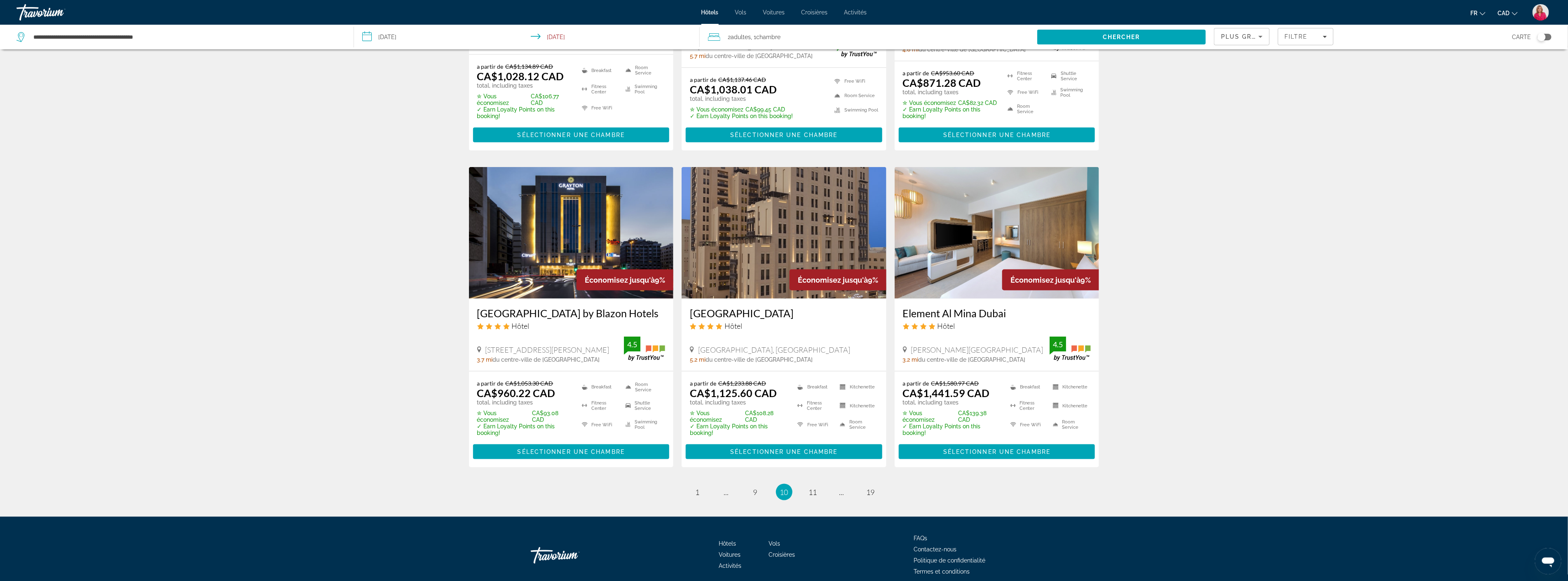
scroll to position [905, 0]
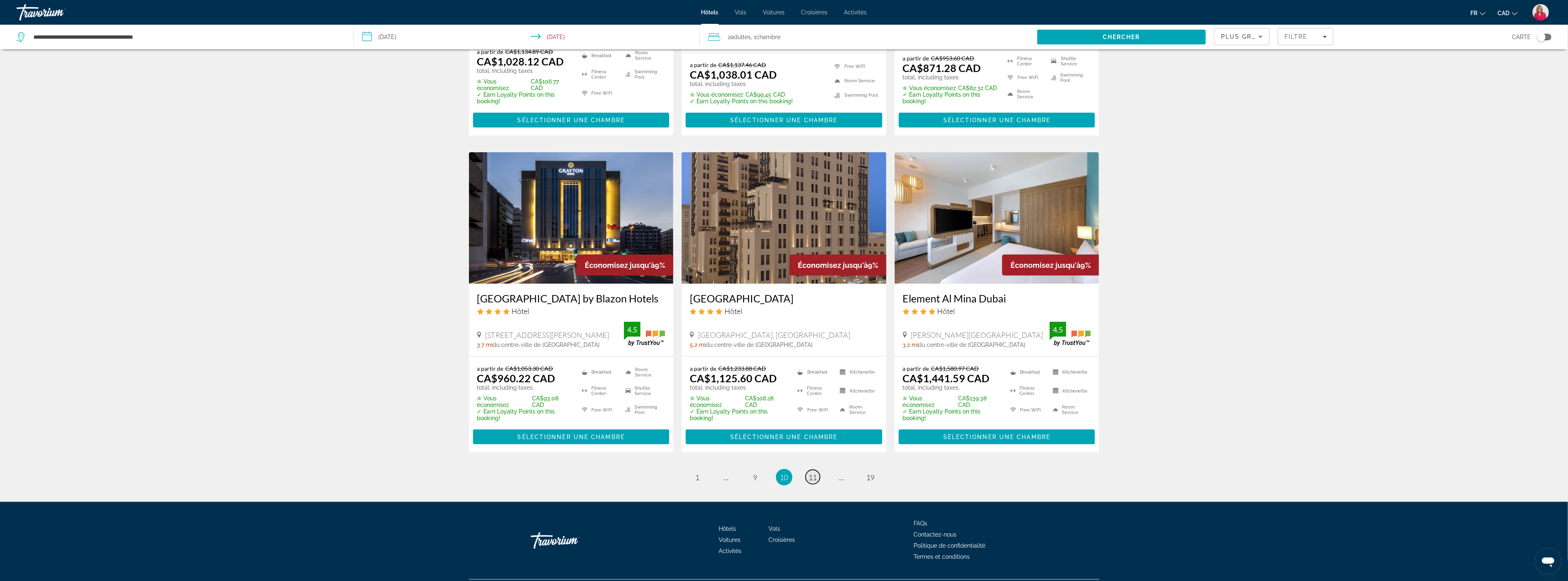
click at [814, 473] on span "11" at bounding box center [813, 477] width 9 height 9
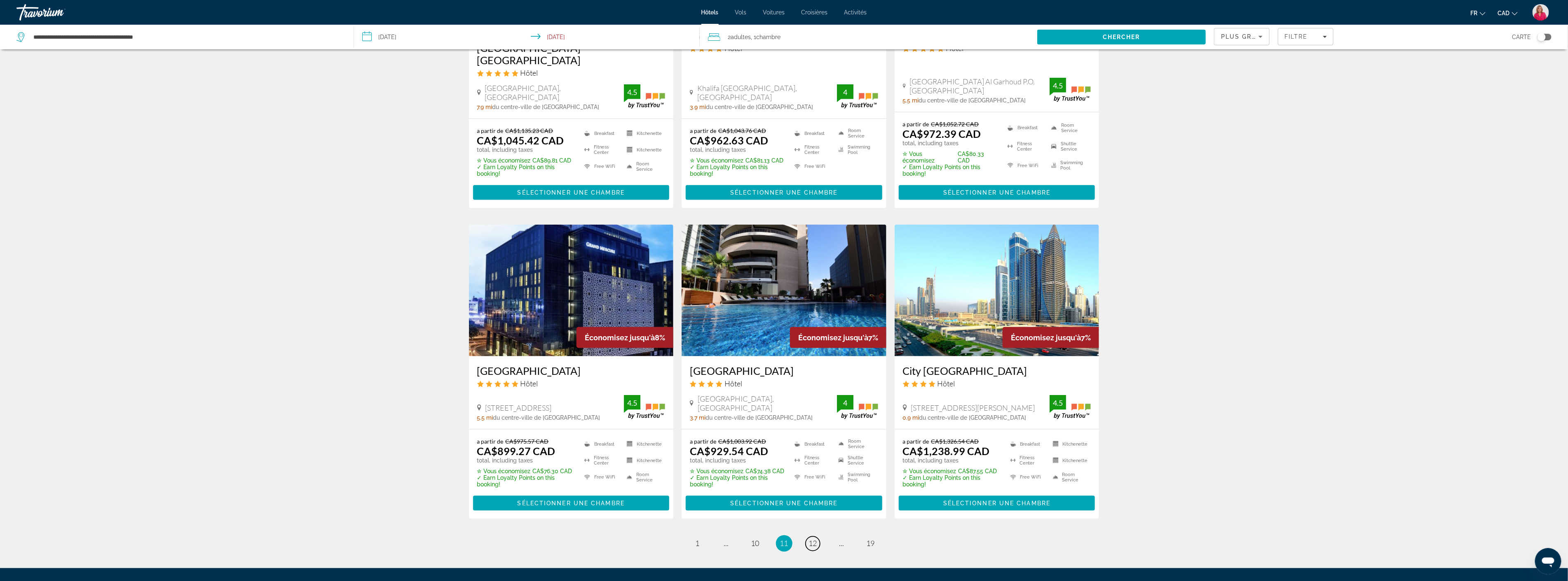
scroll to position [906, 0]
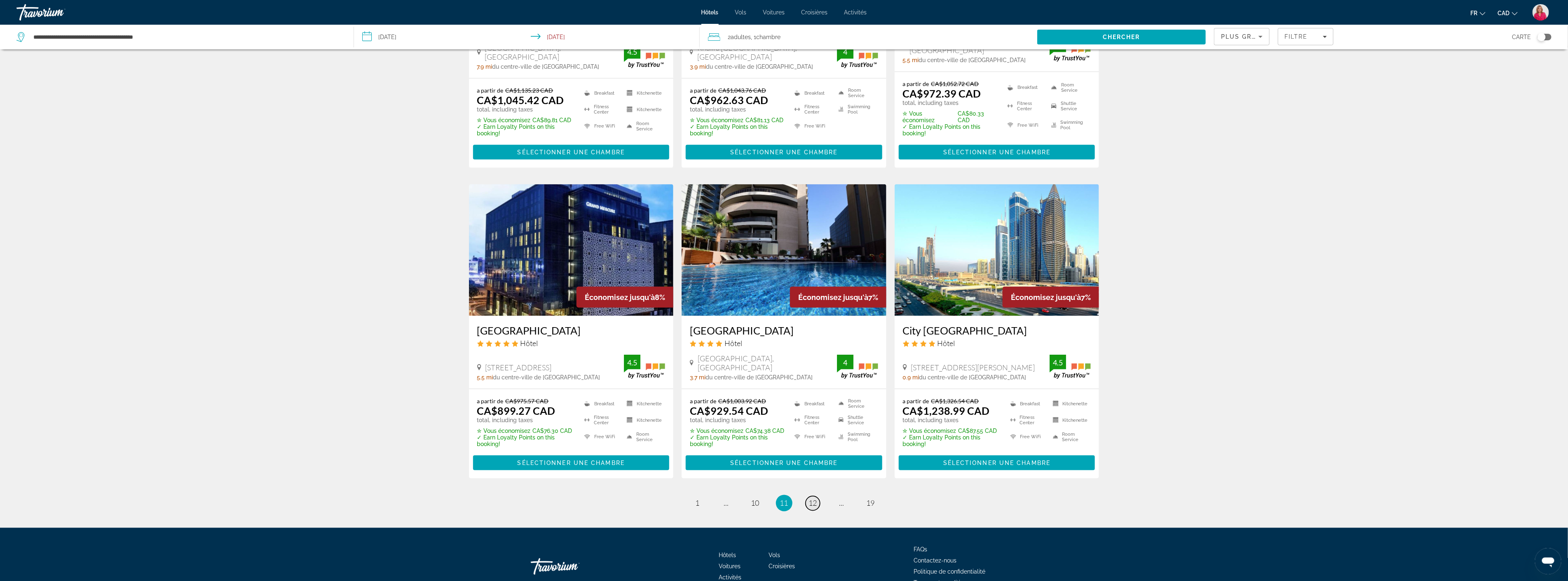
click at [814, 499] on span "12" at bounding box center [813, 503] width 9 height 9
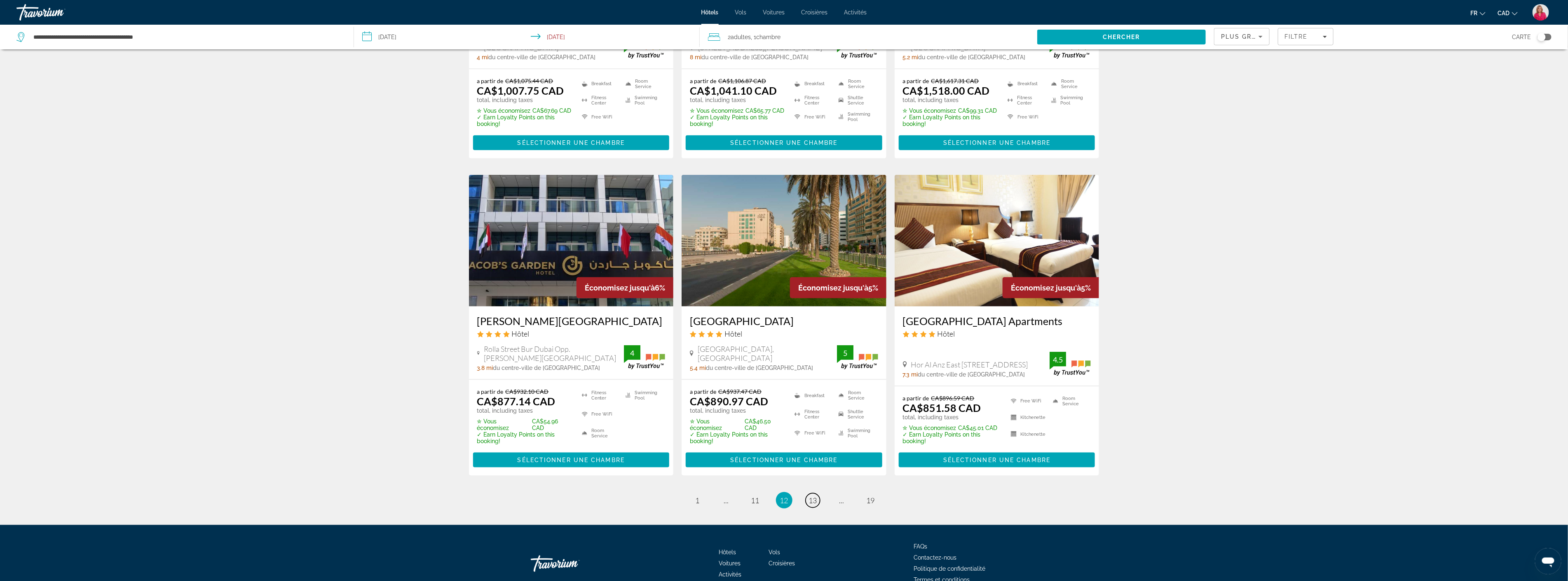
scroll to position [898, 0]
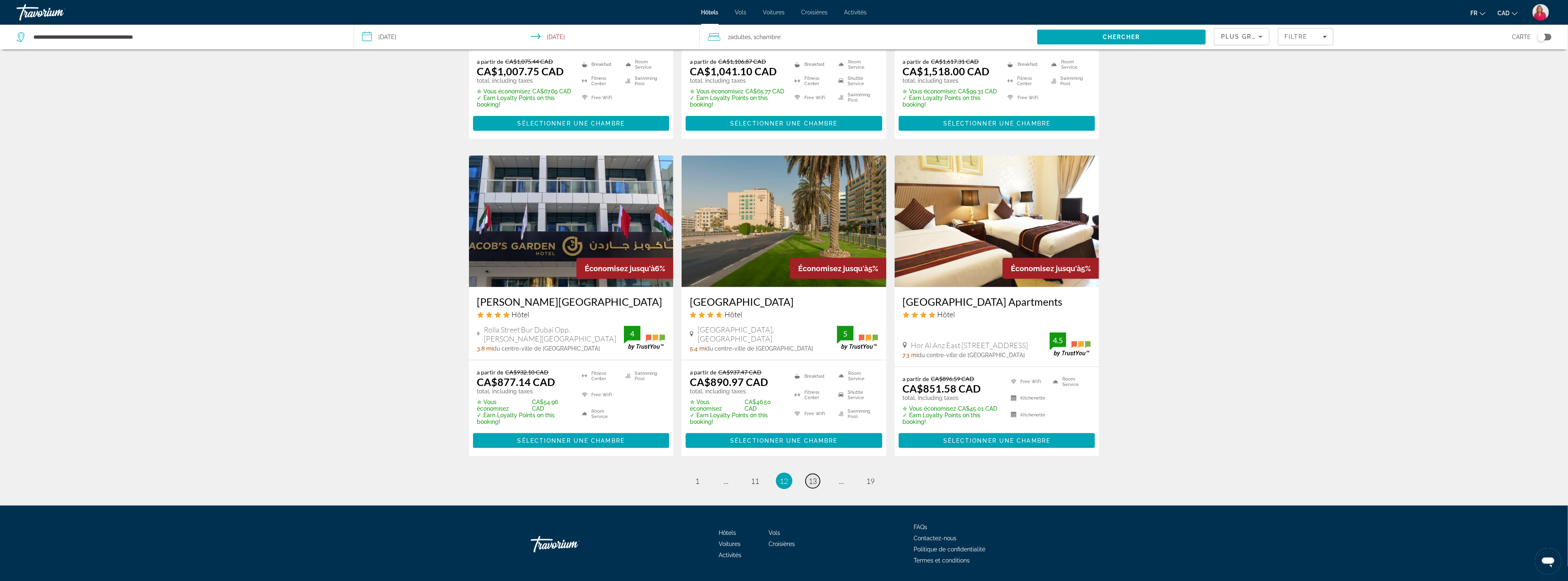
click at [812, 477] on span "13" at bounding box center [813, 481] width 9 height 9
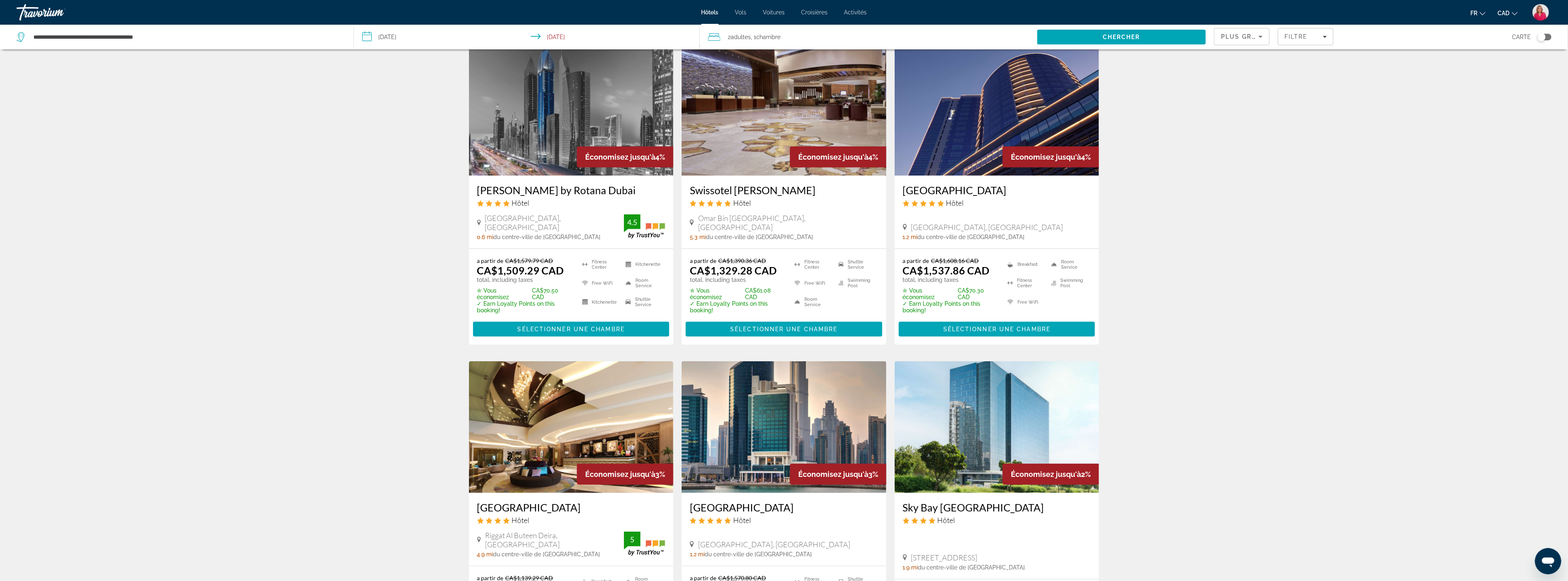
scroll to position [365, 0]
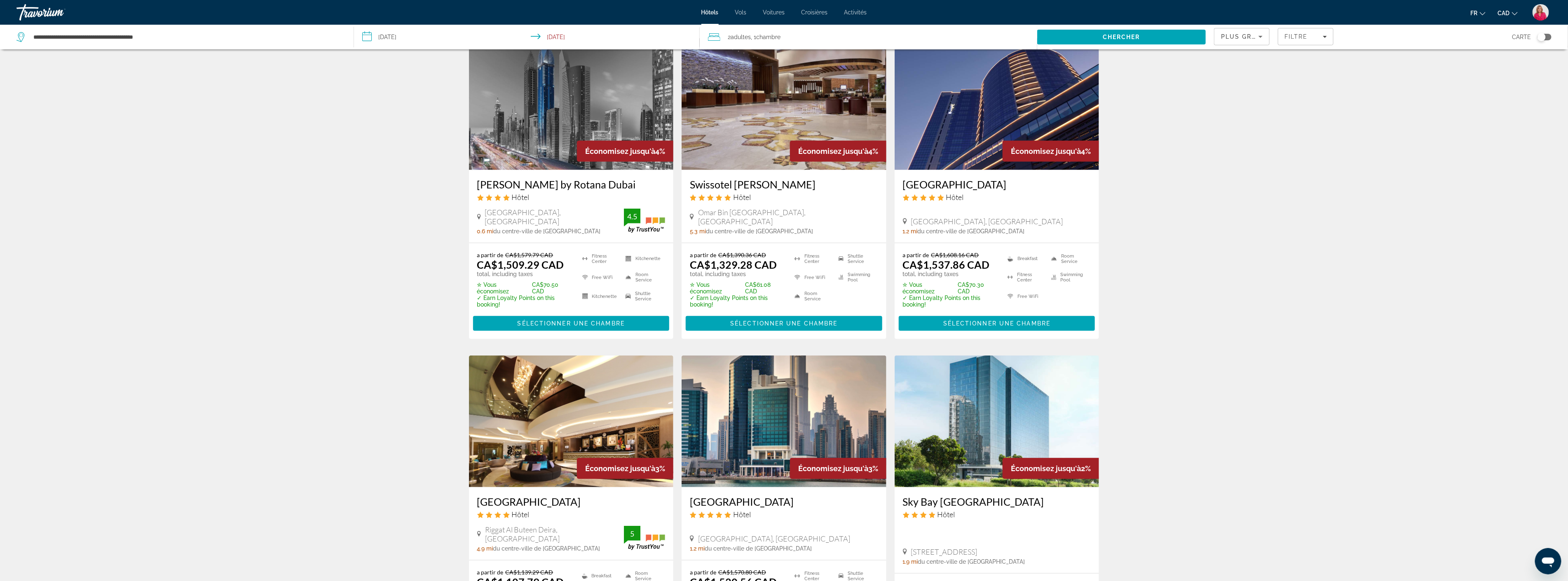
click at [546, 384] on img "Main content" at bounding box center [571, 421] width 204 height 132
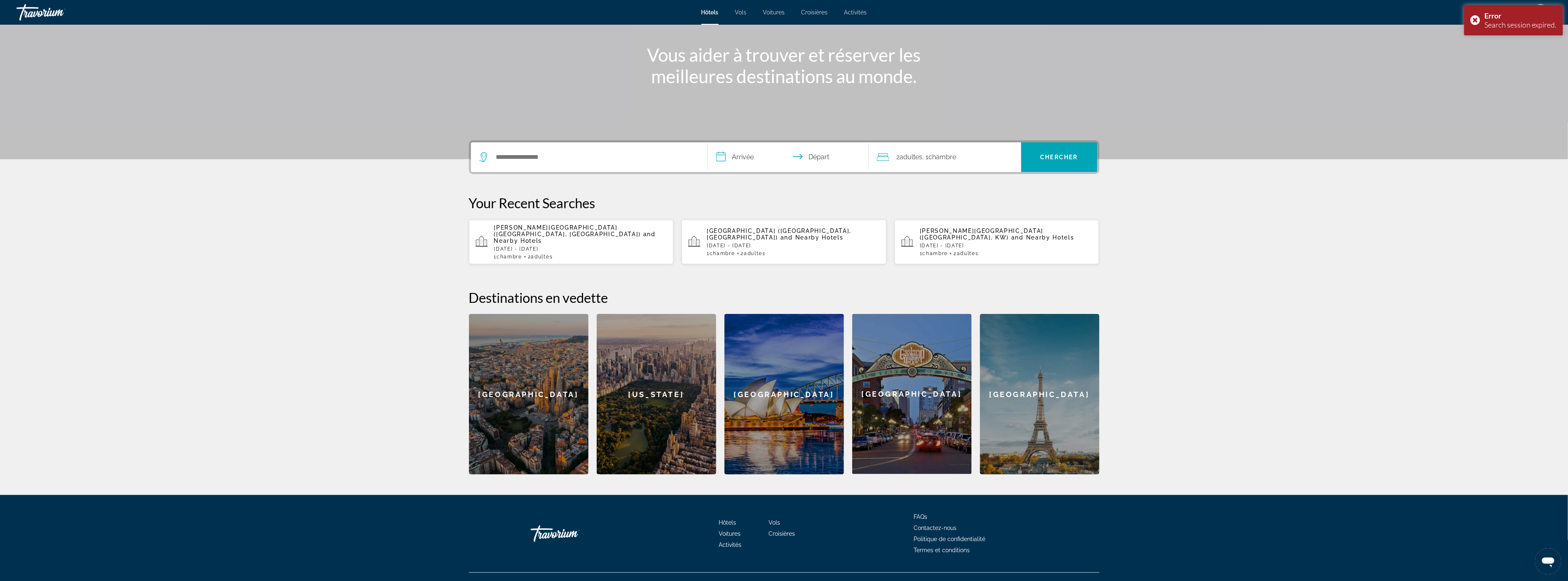
scroll to position [95, 0]
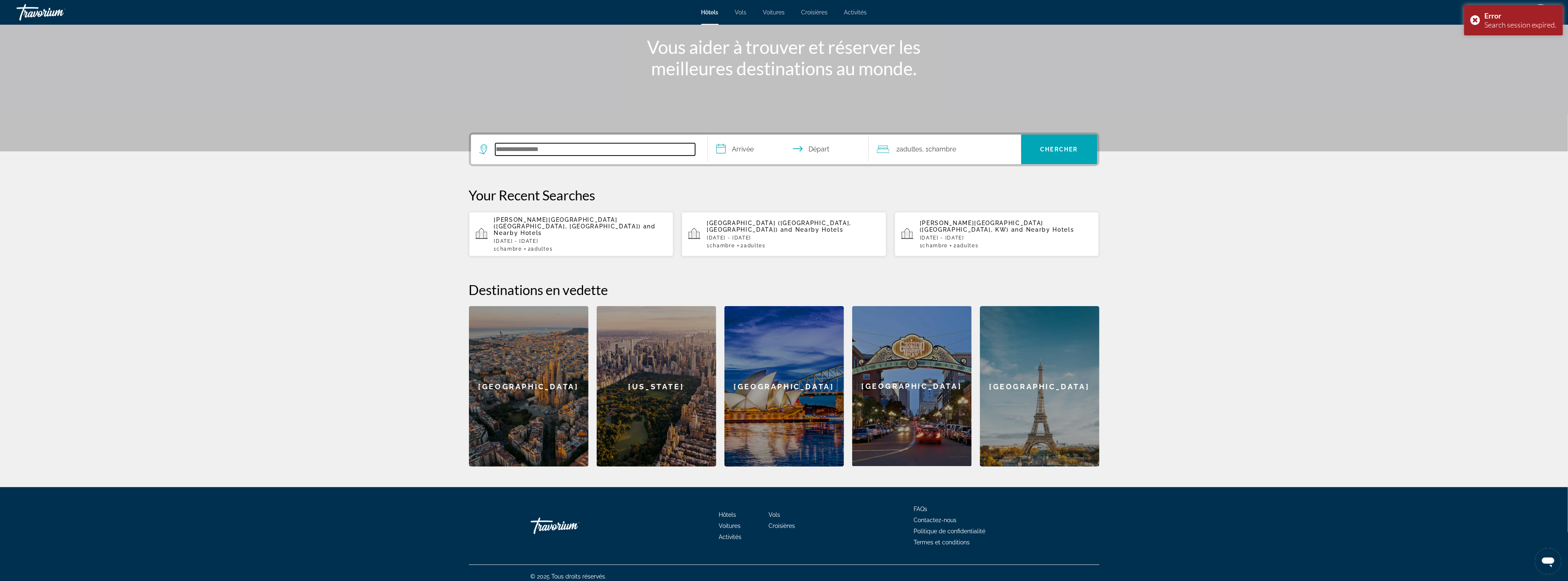
click at [550, 149] on input "Search hotel destination" at bounding box center [595, 149] width 200 height 13
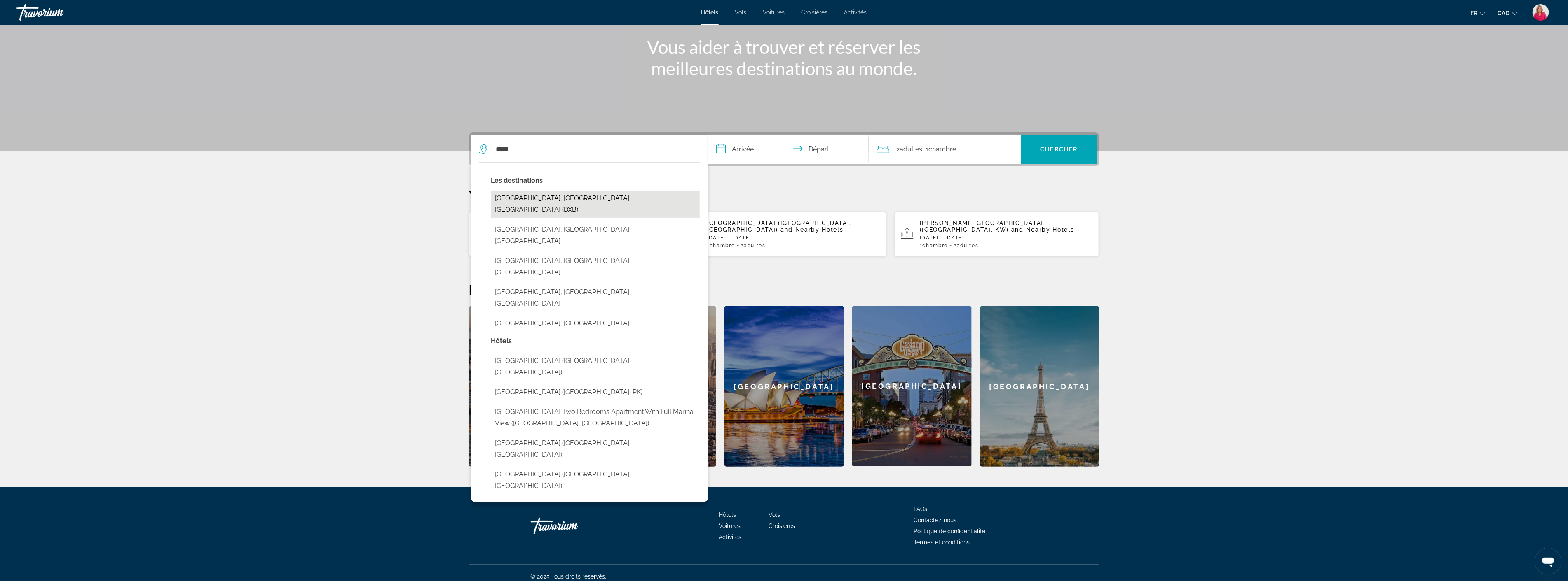
click at [566, 198] on button "Dubai, Dubai Emirate, United Arab Emirates (DXB)" at bounding box center [595, 204] width 208 height 27
type input "**********"
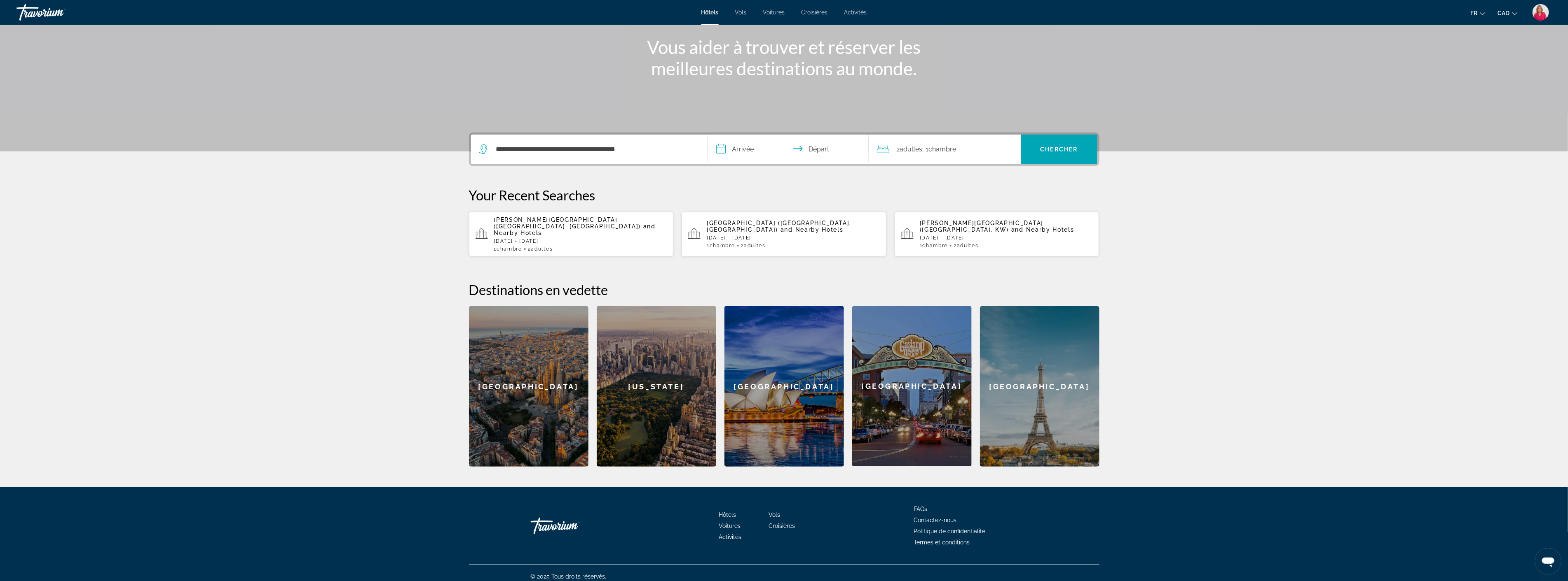
click at [746, 153] on input "**********" at bounding box center [790, 150] width 164 height 32
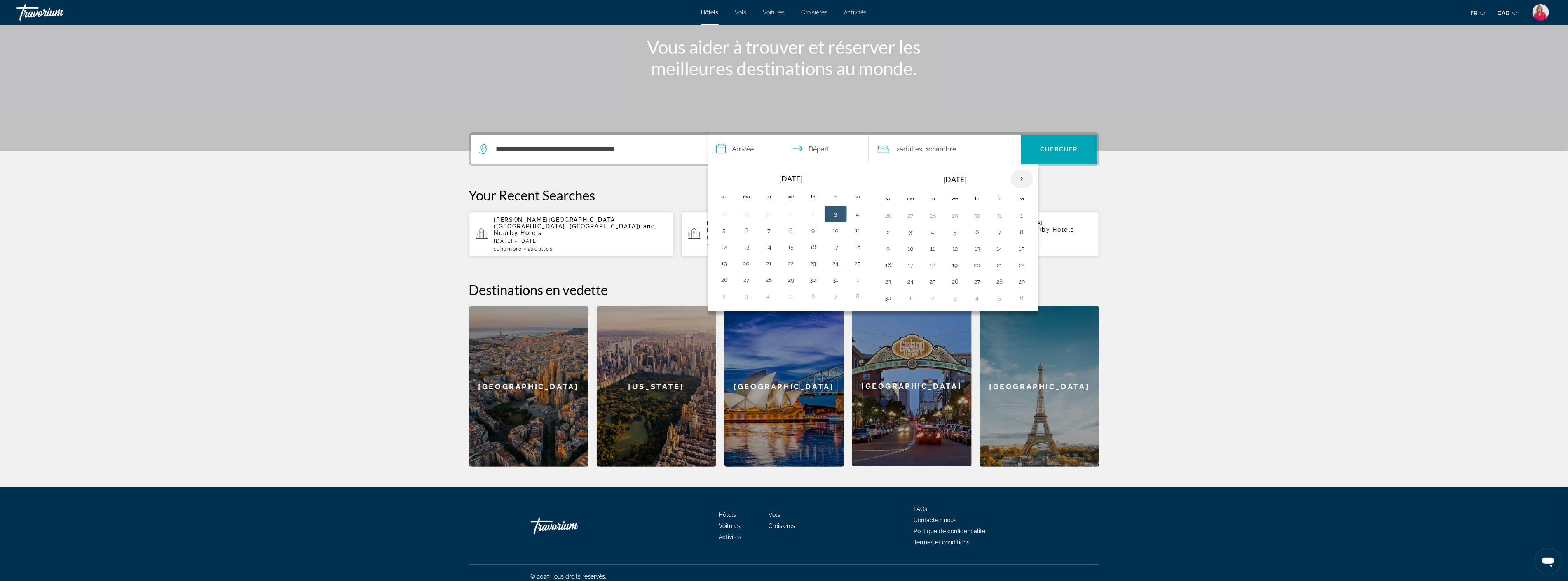
click at [1024, 175] on th "Next month" at bounding box center [1021, 178] width 22 height 18
click at [954, 216] on button "3" at bounding box center [956, 216] width 14 height 12
click at [932, 233] on button "9" at bounding box center [933, 232] width 14 height 12
type input "**********"
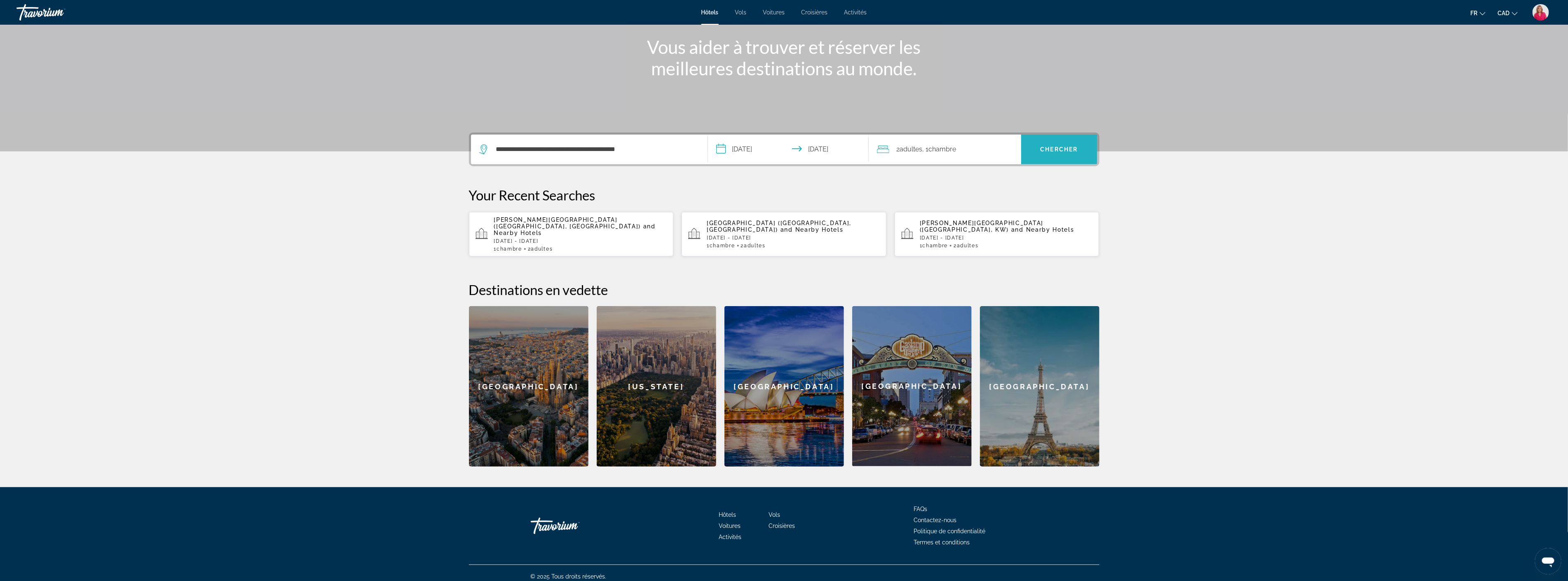
click at [1041, 145] on span "Search" at bounding box center [1059, 149] width 76 height 20
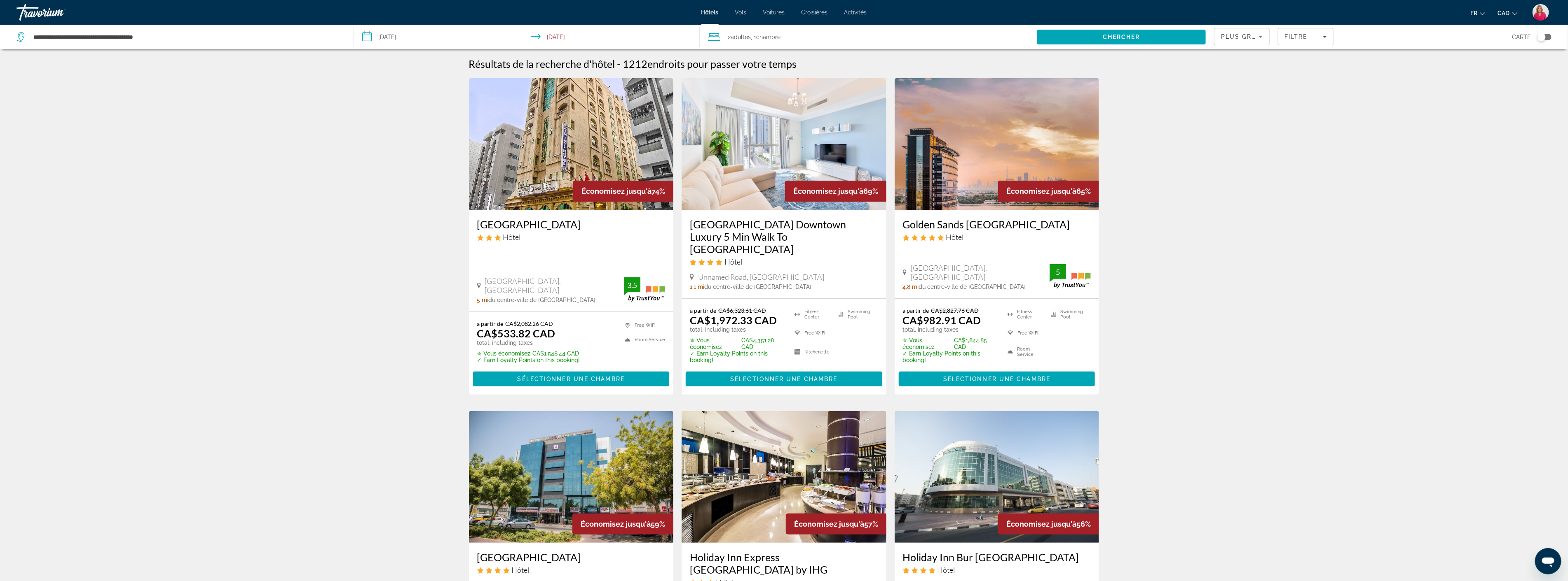
click at [1256, 42] on div "Plus grandes économies" at bounding box center [1241, 40] width 41 height 23
click at [1232, 109] on span "Prix le plus bas" at bounding box center [1240, 107] width 38 height 10
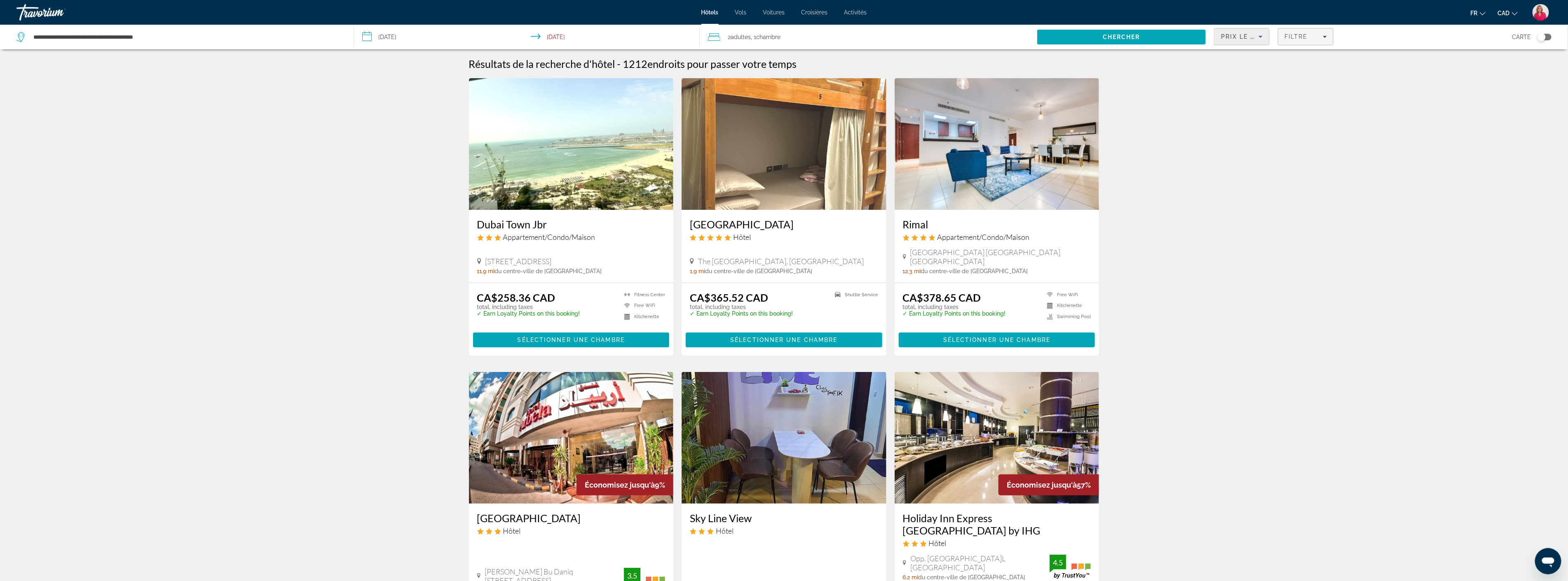
click at [1301, 38] on span "Filtre" at bounding box center [1296, 37] width 23 height 7
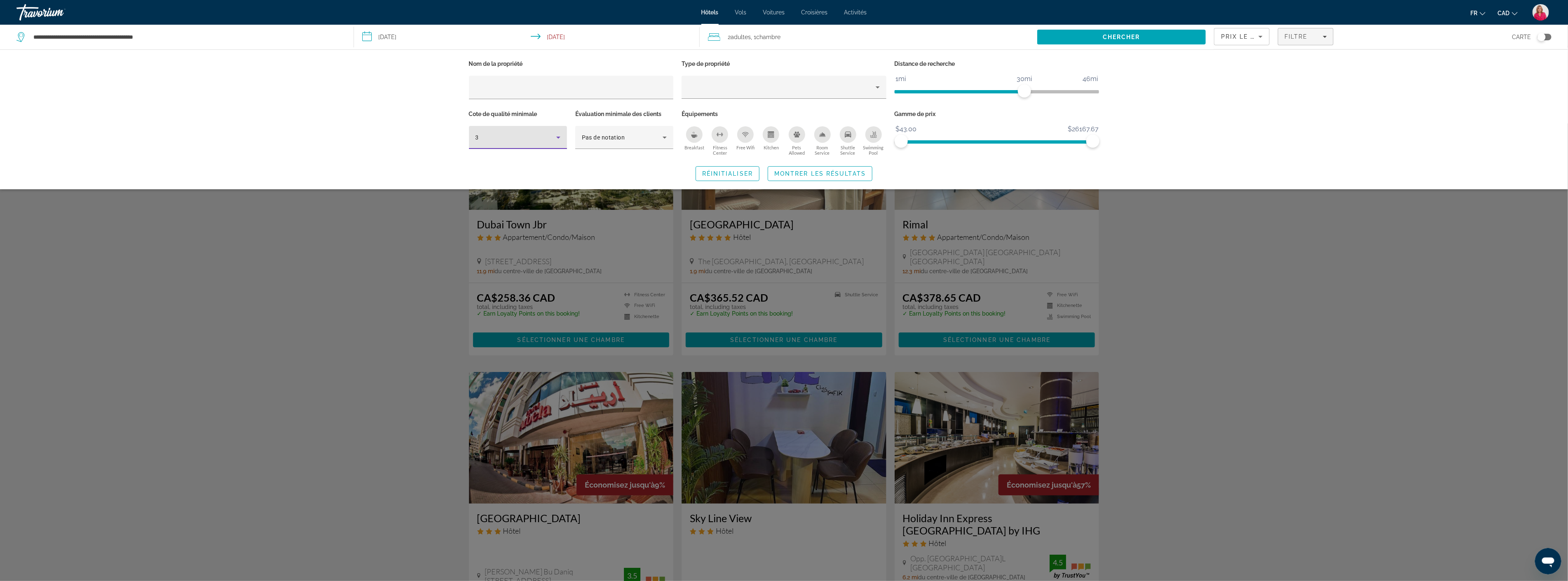
click at [552, 136] on div "3" at bounding box center [516, 138] width 81 height 10
click at [503, 200] on mat-option "5" at bounding box center [518, 201] width 98 height 20
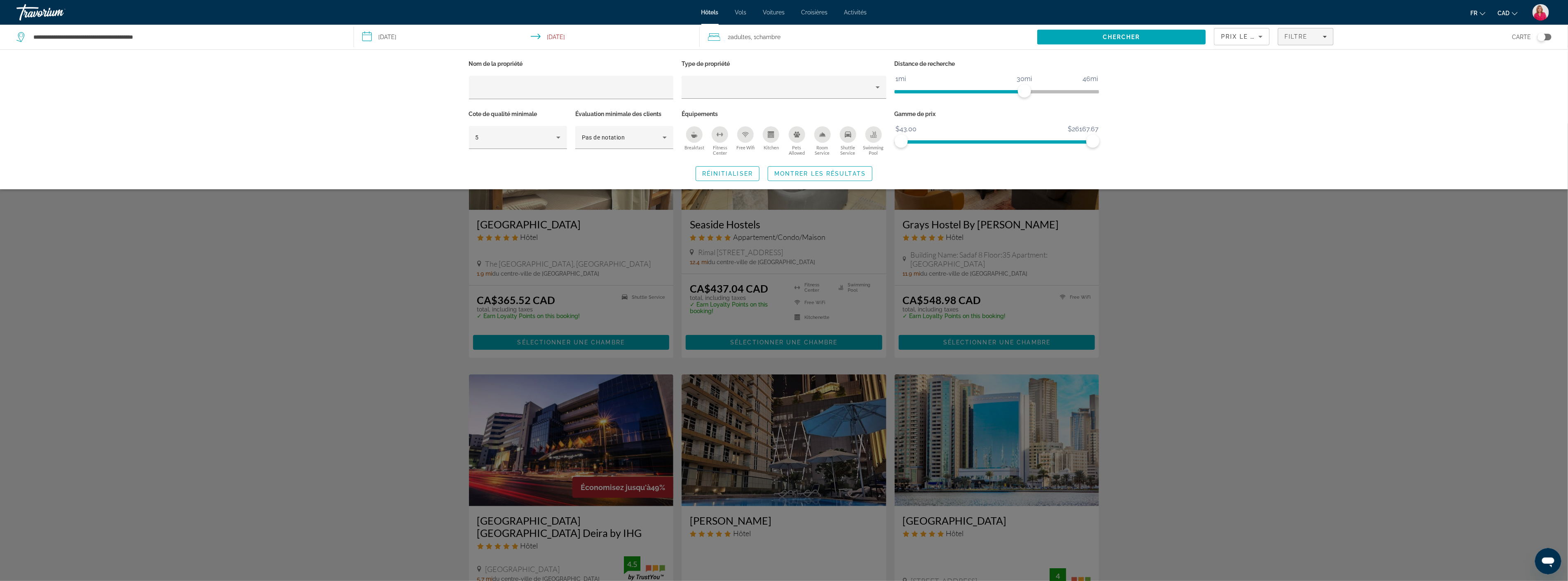
click at [692, 130] on div "Breakfast" at bounding box center [693, 134] width 16 height 16
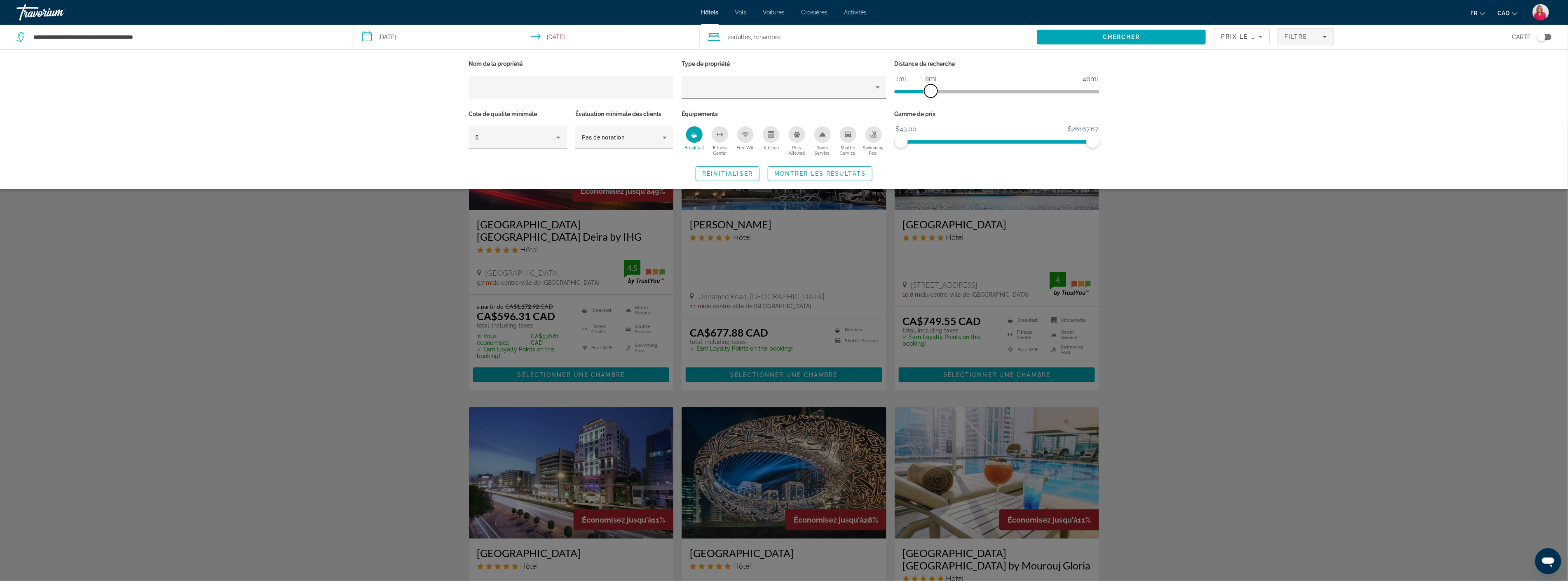
drag, startPoint x: 1024, startPoint y: 89, endPoint x: 930, endPoint y: 89, distance: 94.0
click at [930, 89] on span "ngx-slider" at bounding box center [931, 92] width 14 height 13
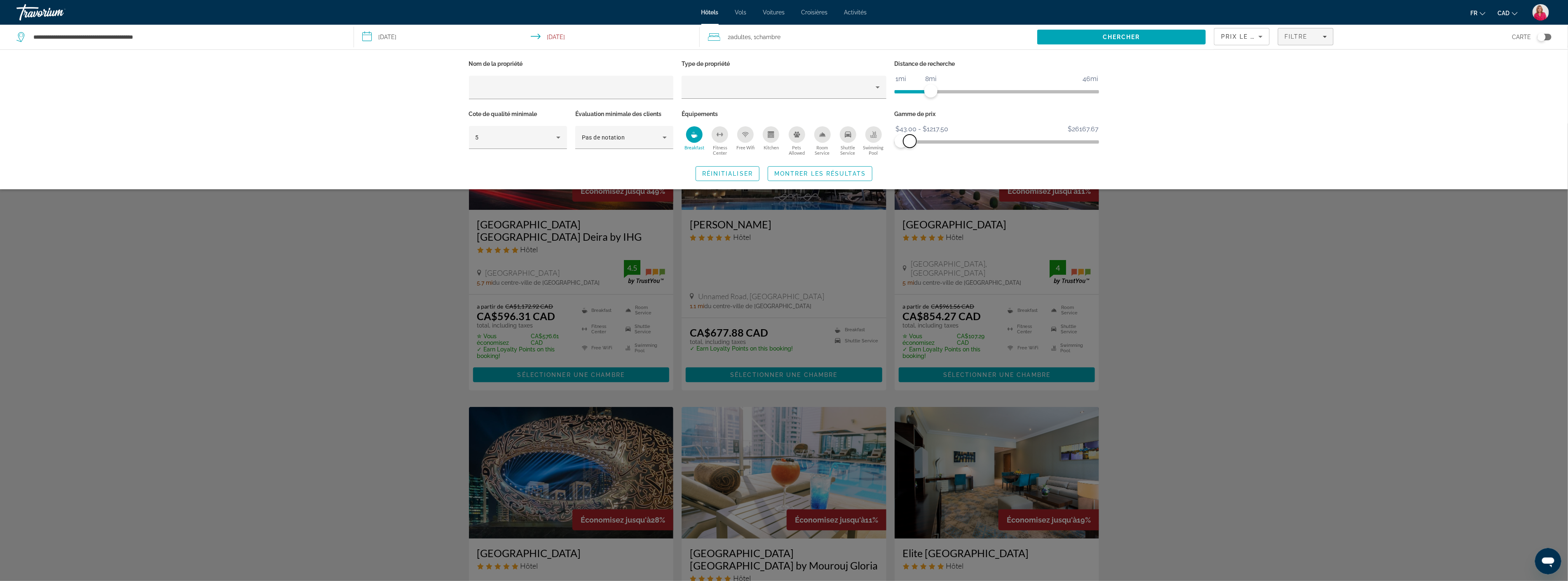
drag, startPoint x: 1093, startPoint y: 142, endPoint x: 909, endPoint y: 155, distance: 184.5
click at [909, 155] on div "Gamme de prix $43.00 $26167.67 $43.00 $1217.50 $43.00 - $1217.50" at bounding box center [996, 133] width 213 height 50
click at [1238, 315] on div "Search widget" at bounding box center [784, 352] width 1568 height 458
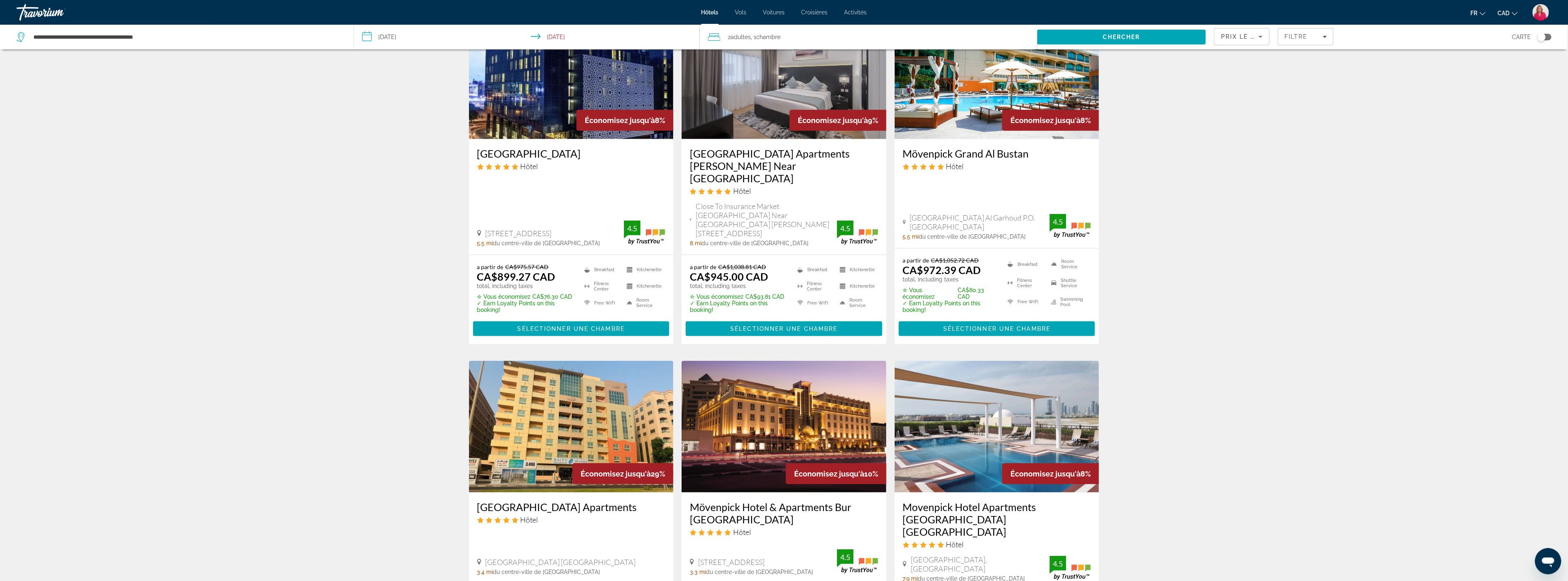
scroll to position [778, 0]
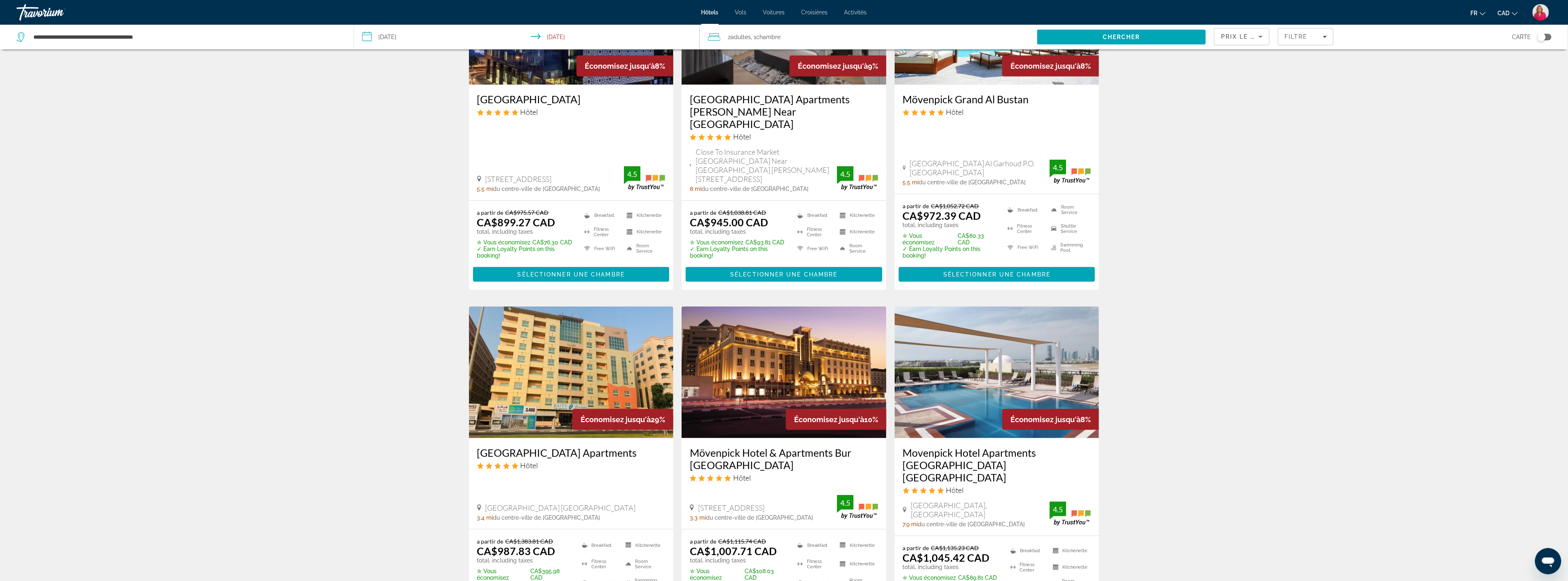
click at [771, 322] on img "Main content" at bounding box center [784, 372] width 204 height 132
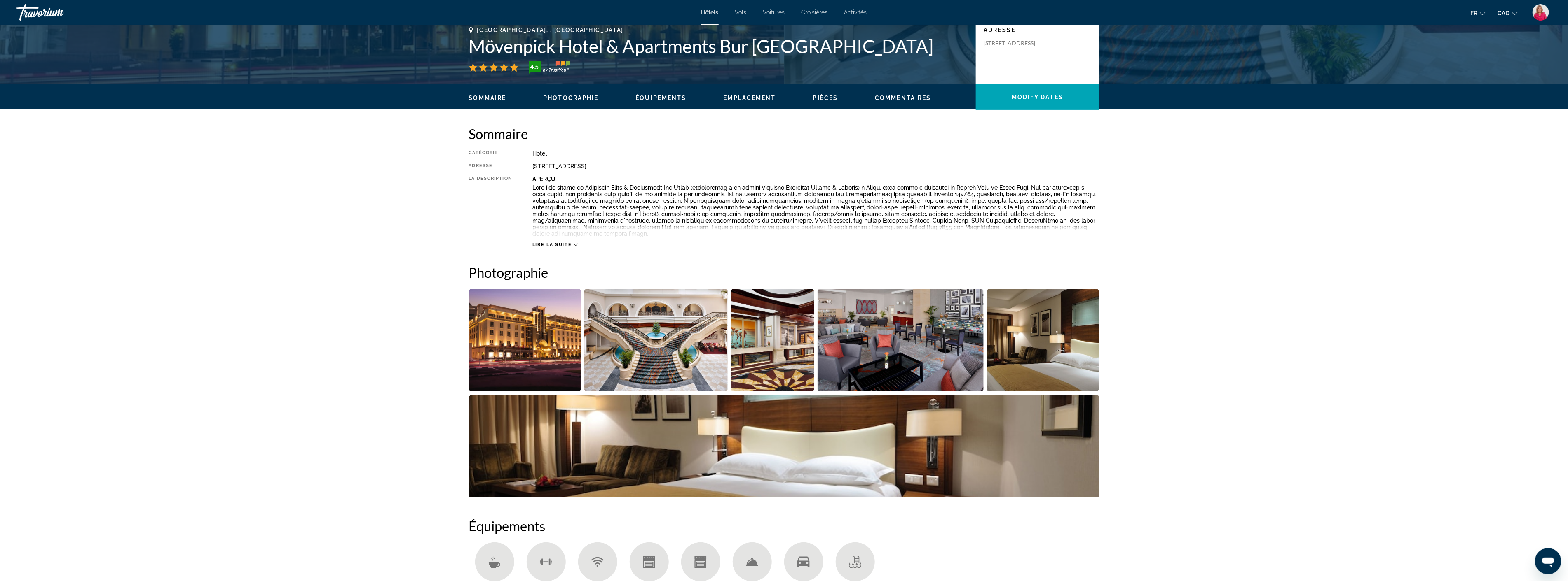
scroll to position [228, 0]
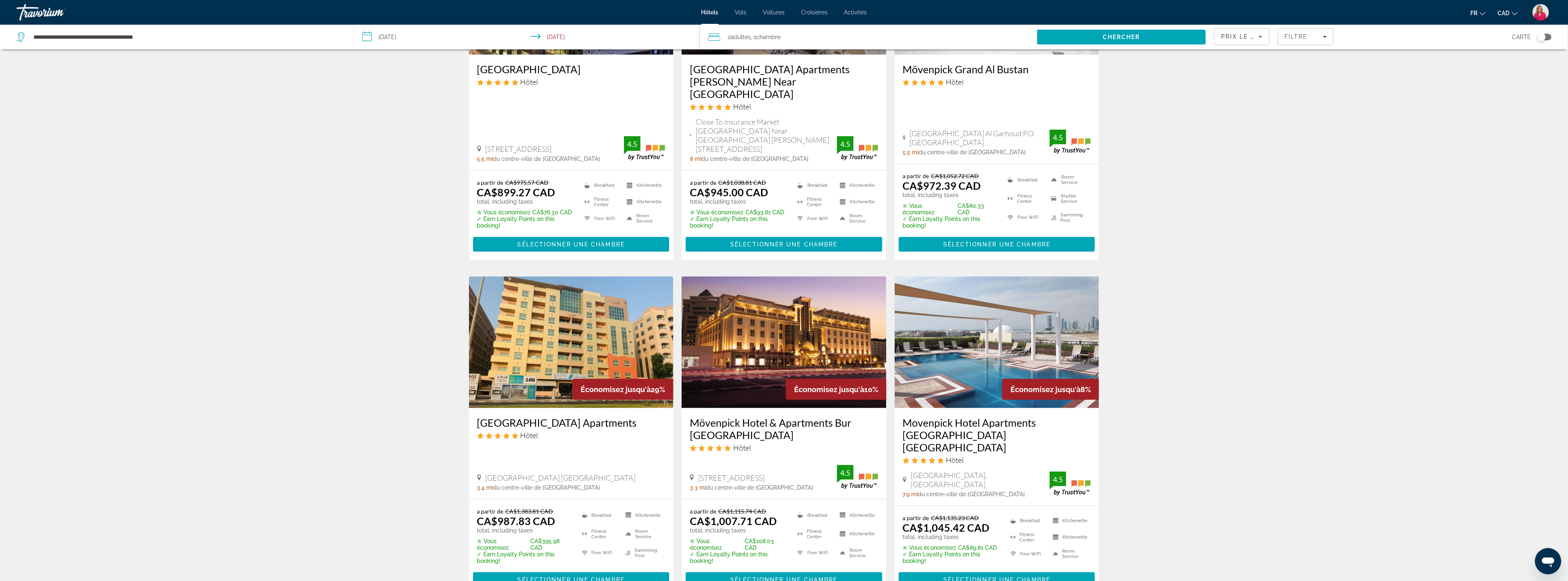
scroll to position [824, 0]
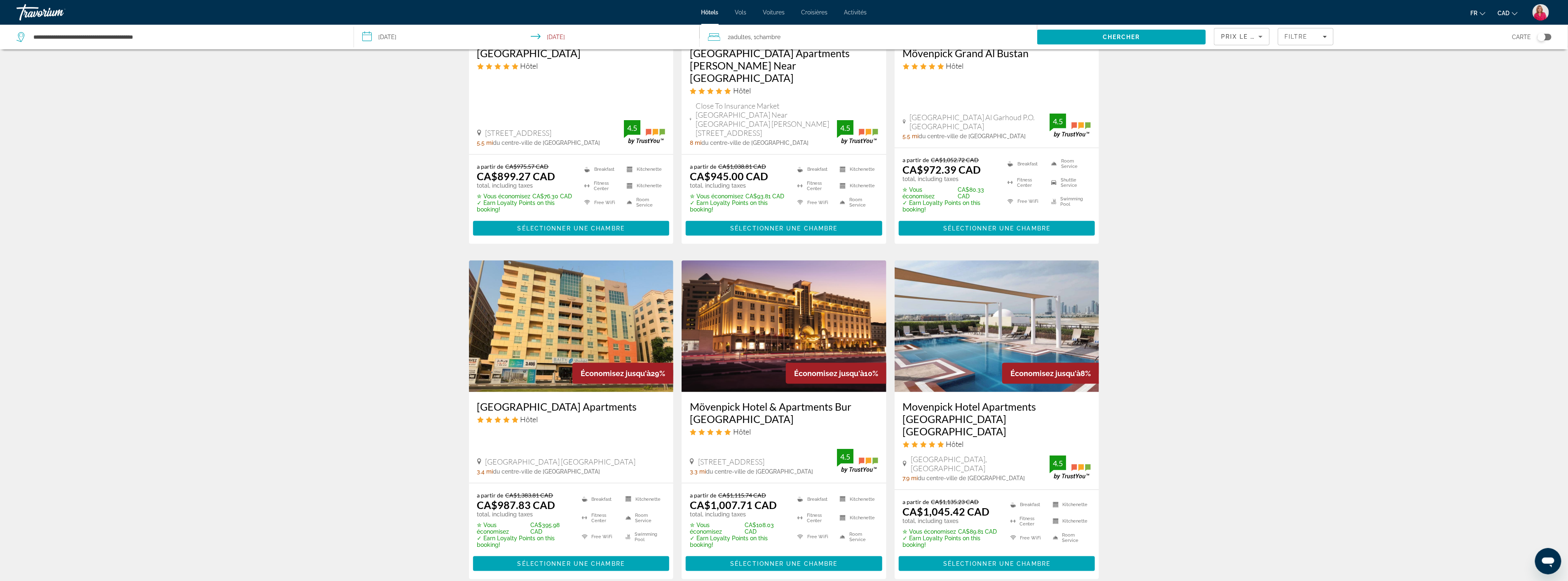
click at [1007, 317] on img "Main content" at bounding box center [997, 326] width 204 height 132
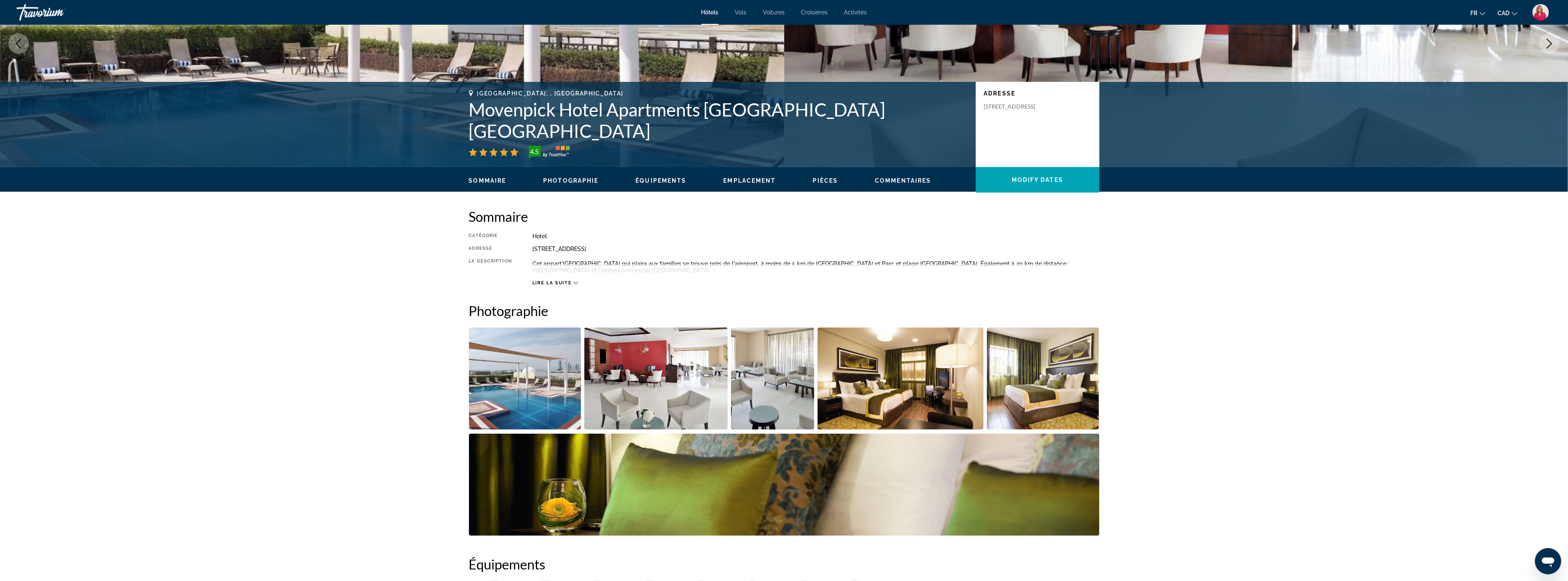
scroll to position [137, 0]
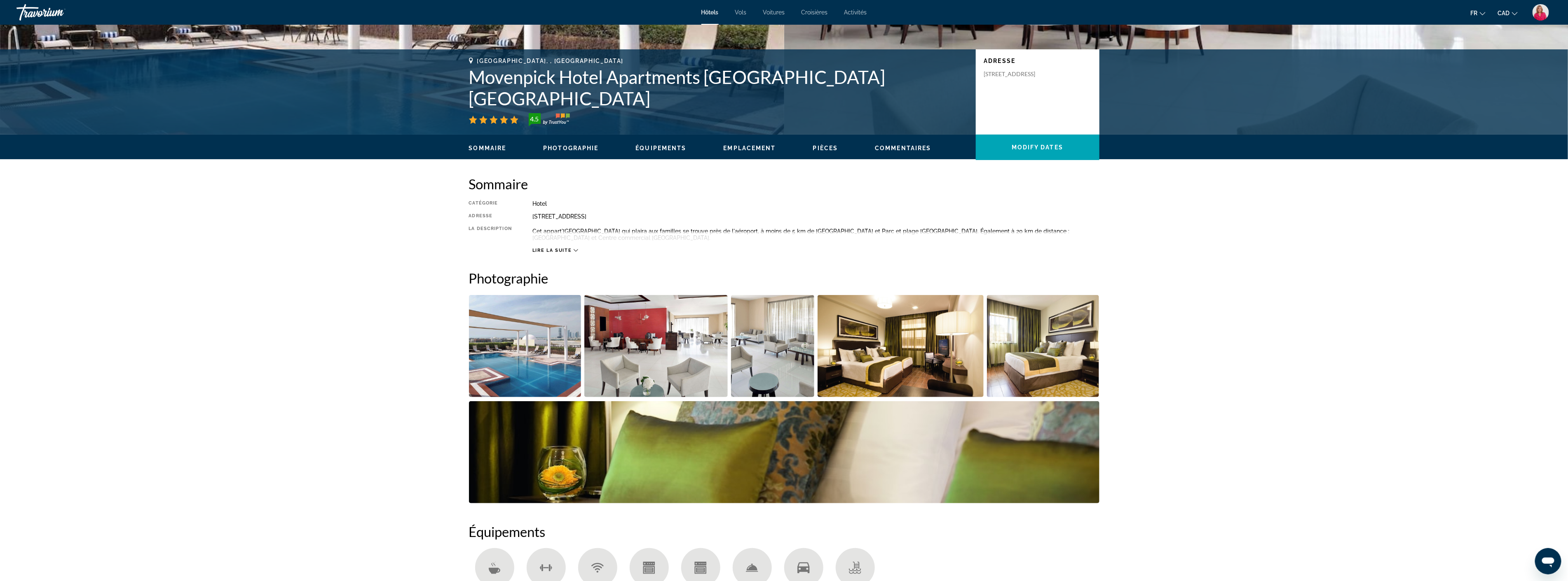
click at [883, 360] on img "Open full-screen image slider" at bounding box center [901, 346] width 166 height 102
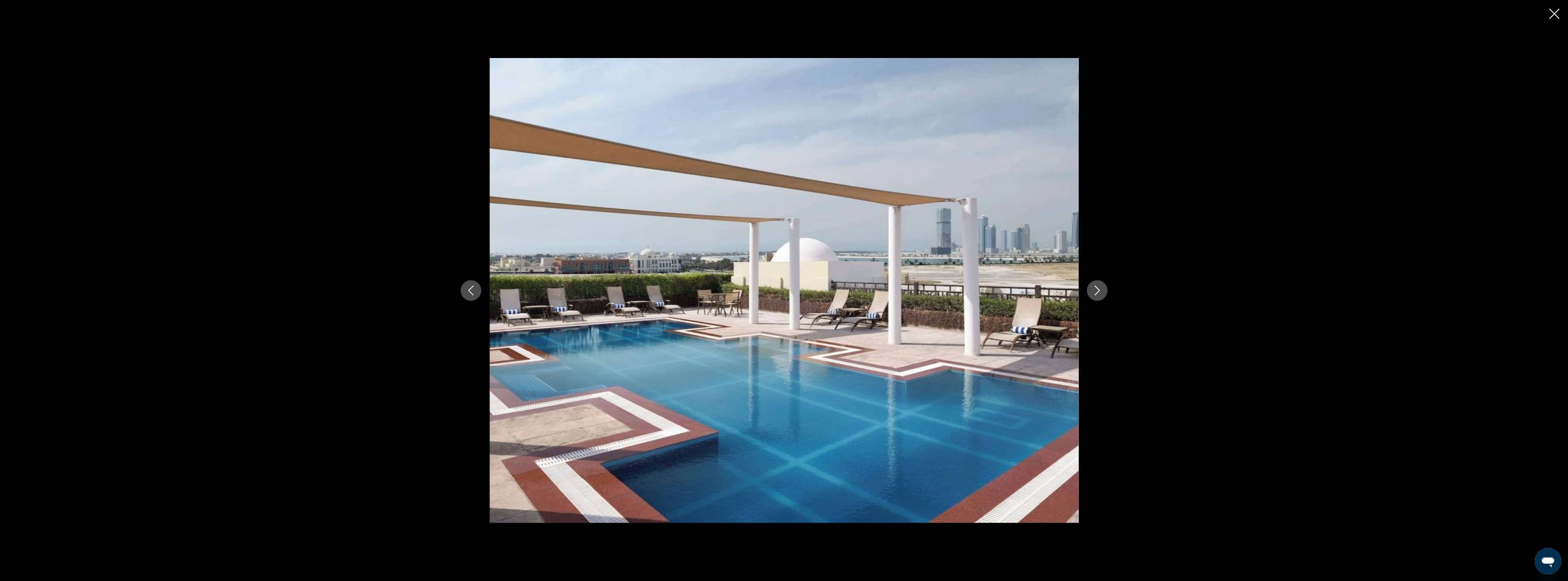
click at [1087, 292] on button "Next image" at bounding box center [1096, 290] width 20 height 20
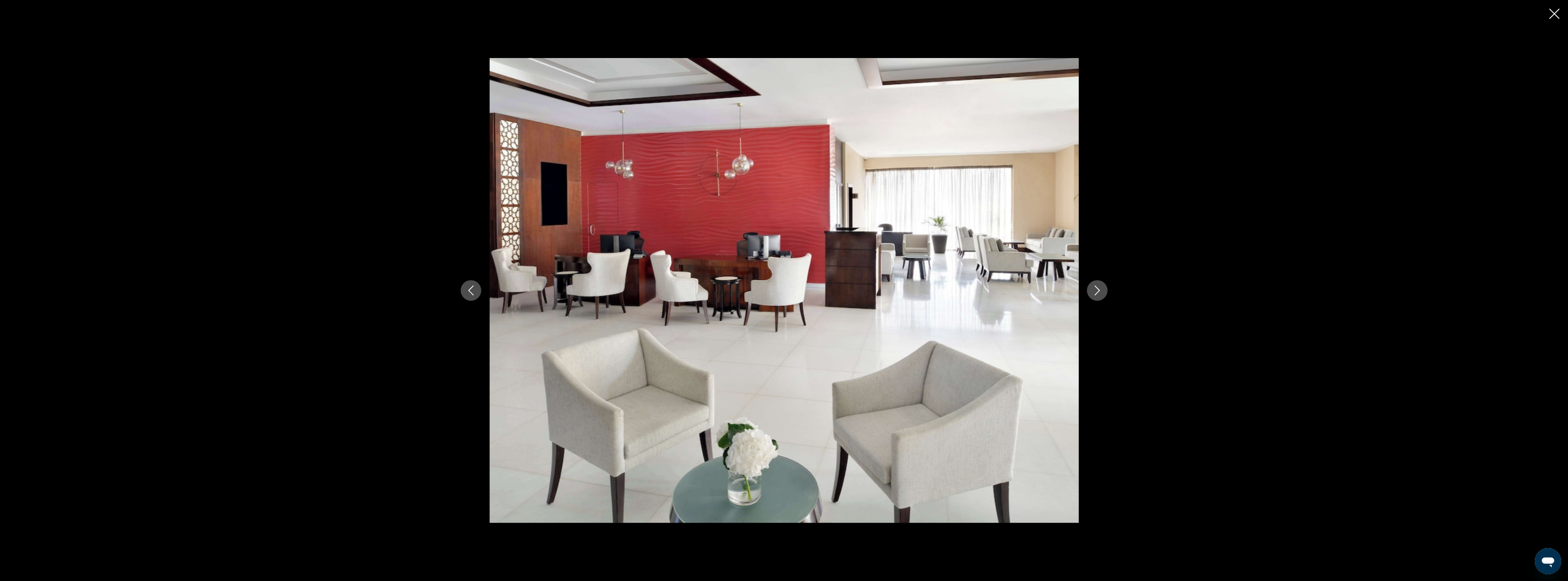
click at [1087, 292] on button "Next image" at bounding box center [1096, 290] width 20 height 20
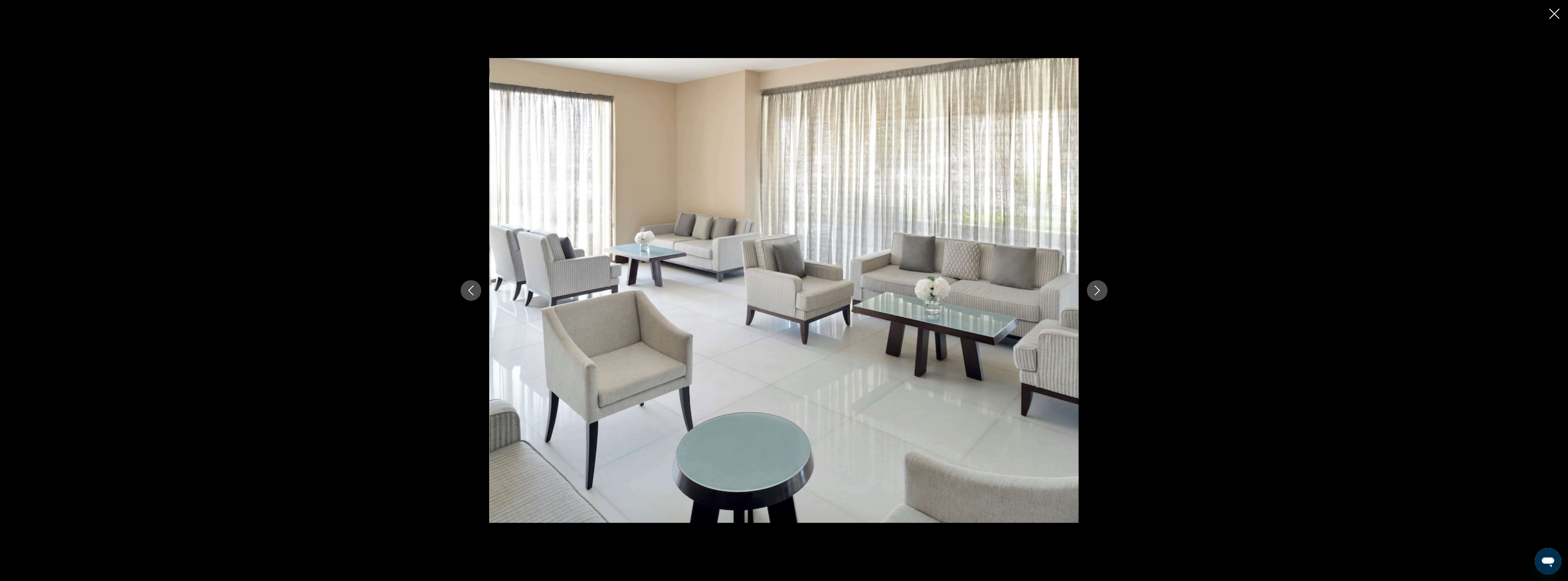
click at [1087, 292] on button "Next image" at bounding box center [1096, 290] width 20 height 20
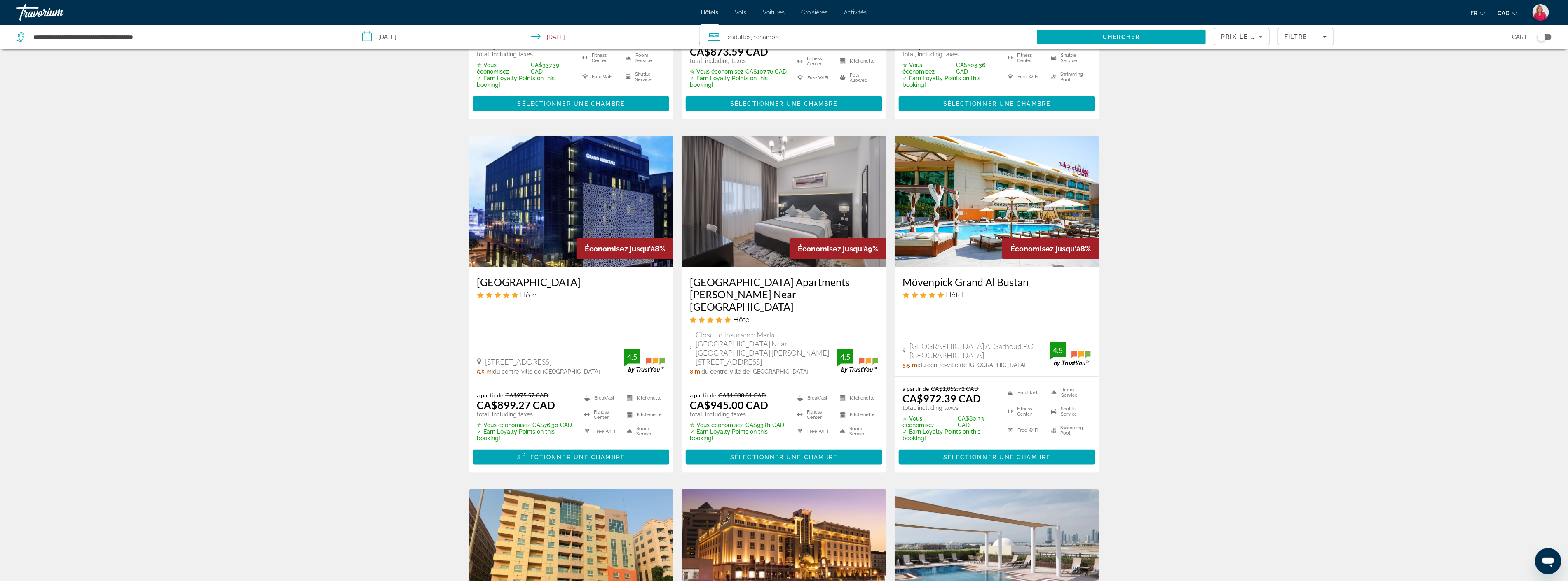
scroll to position [869, 0]
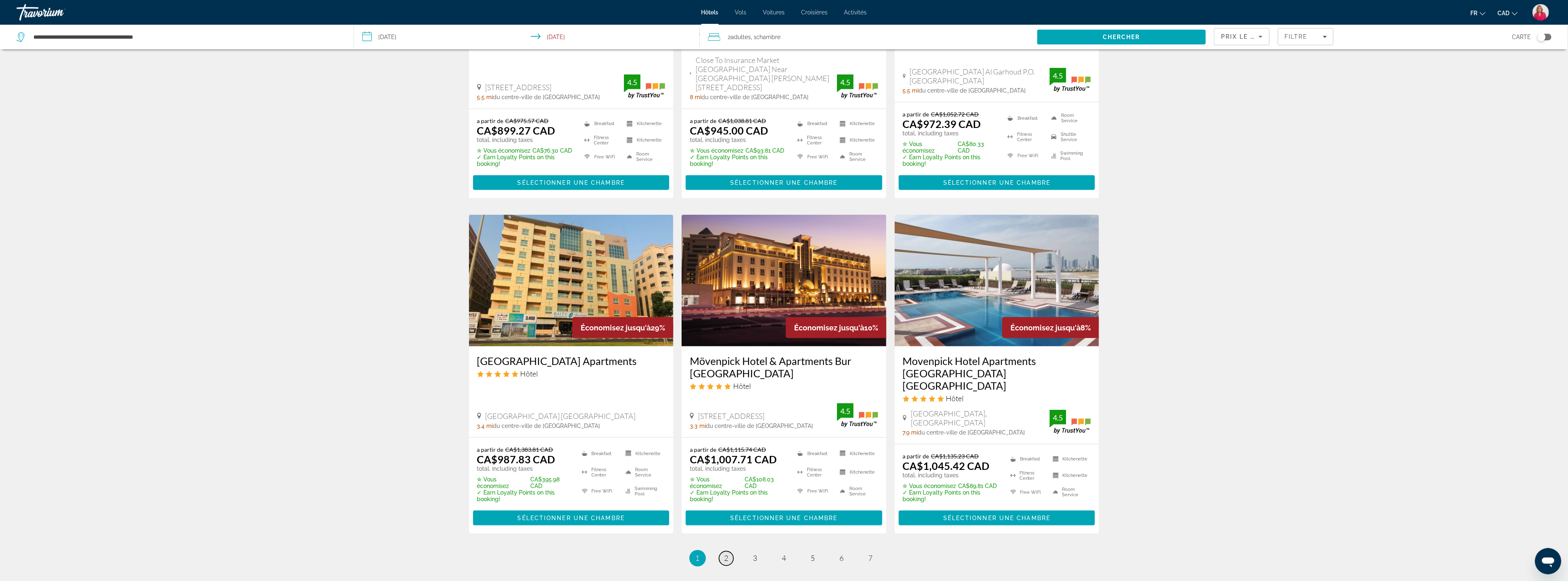
click at [722, 552] on link "page 2" at bounding box center [726, 559] width 14 height 14
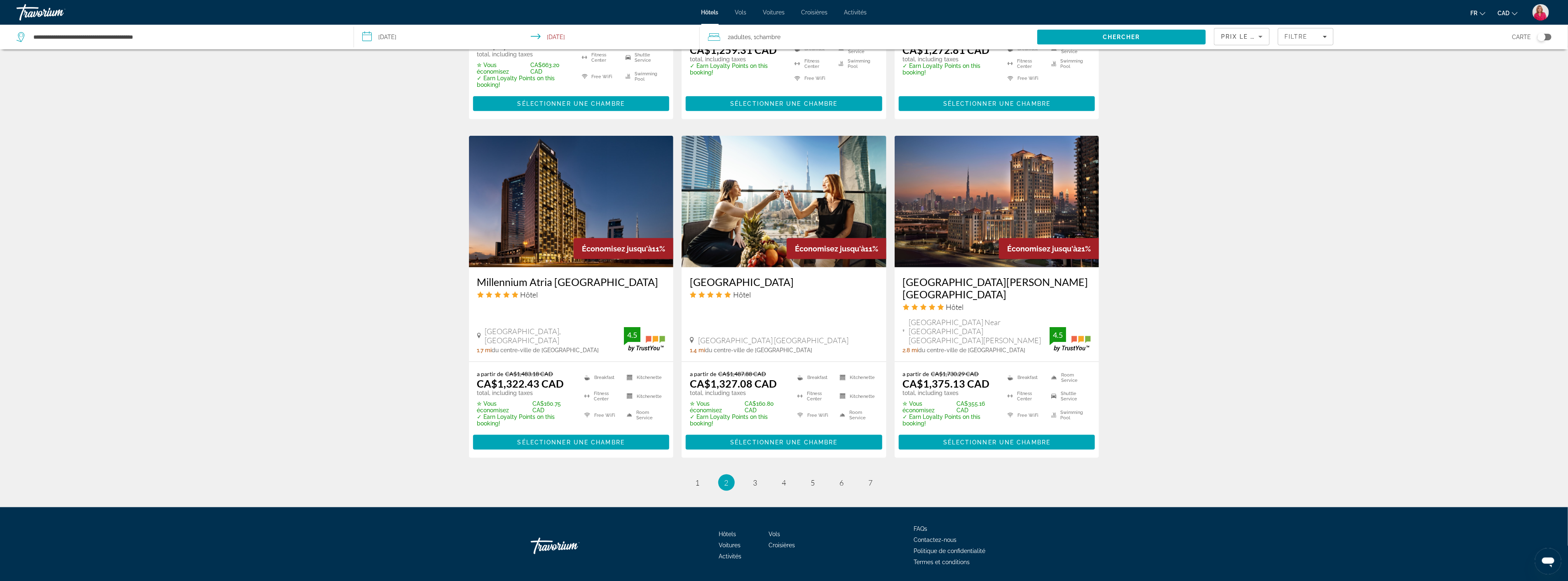
scroll to position [921, 0]
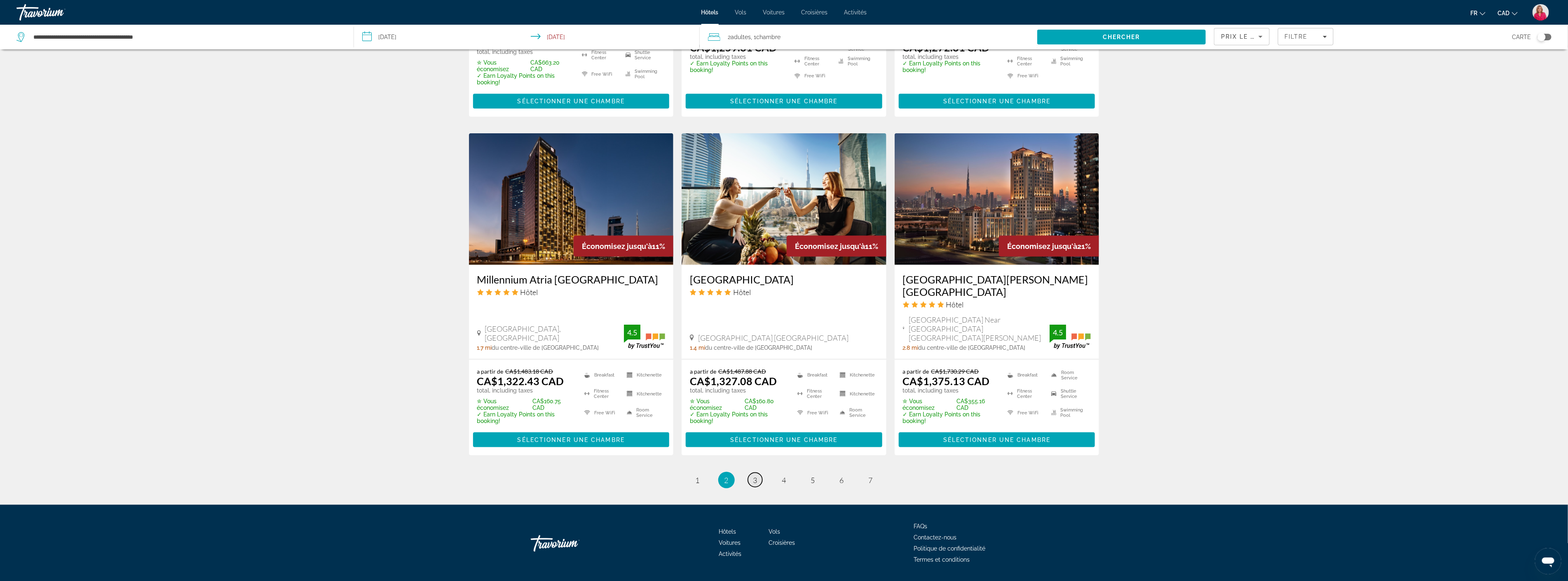
click at [757, 476] on span "3" at bounding box center [755, 480] width 4 height 9
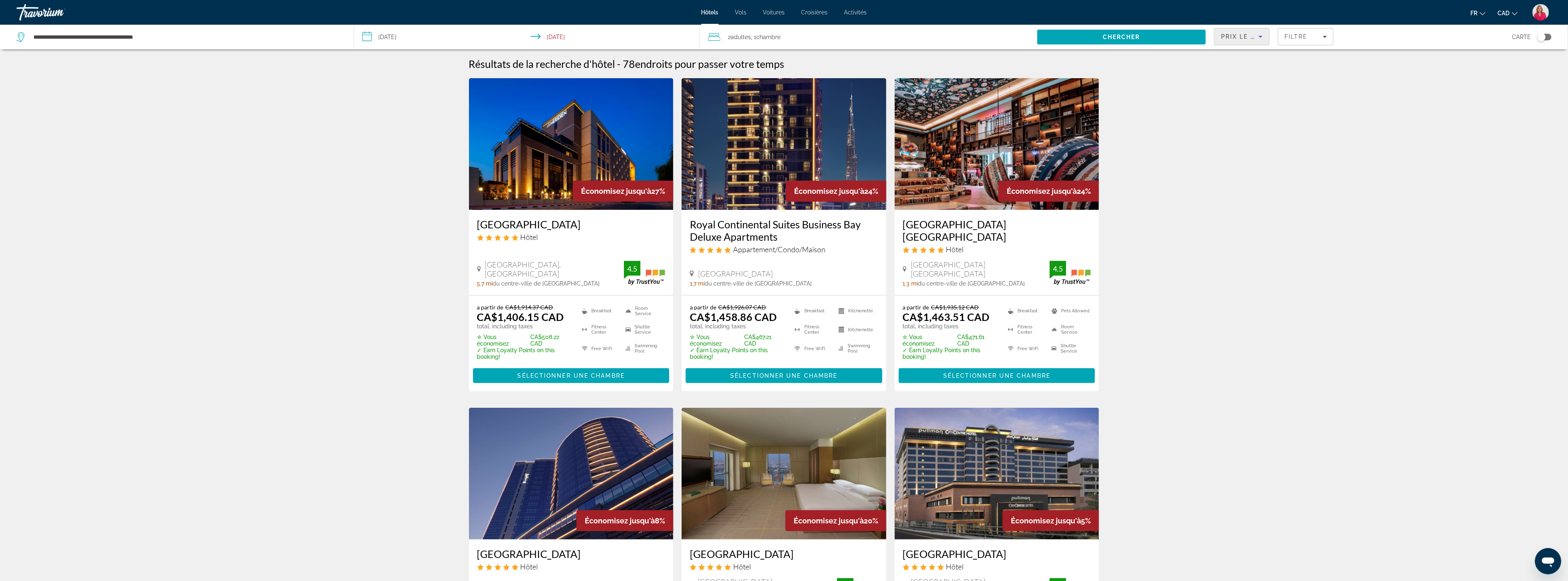
click at [1246, 37] on span "Prix le plus bas" at bounding box center [1253, 37] width 65 height 7
click at [1233, 63] on span "Plus grandes économies" at bounding box center [1238, 58] width 34 height 16
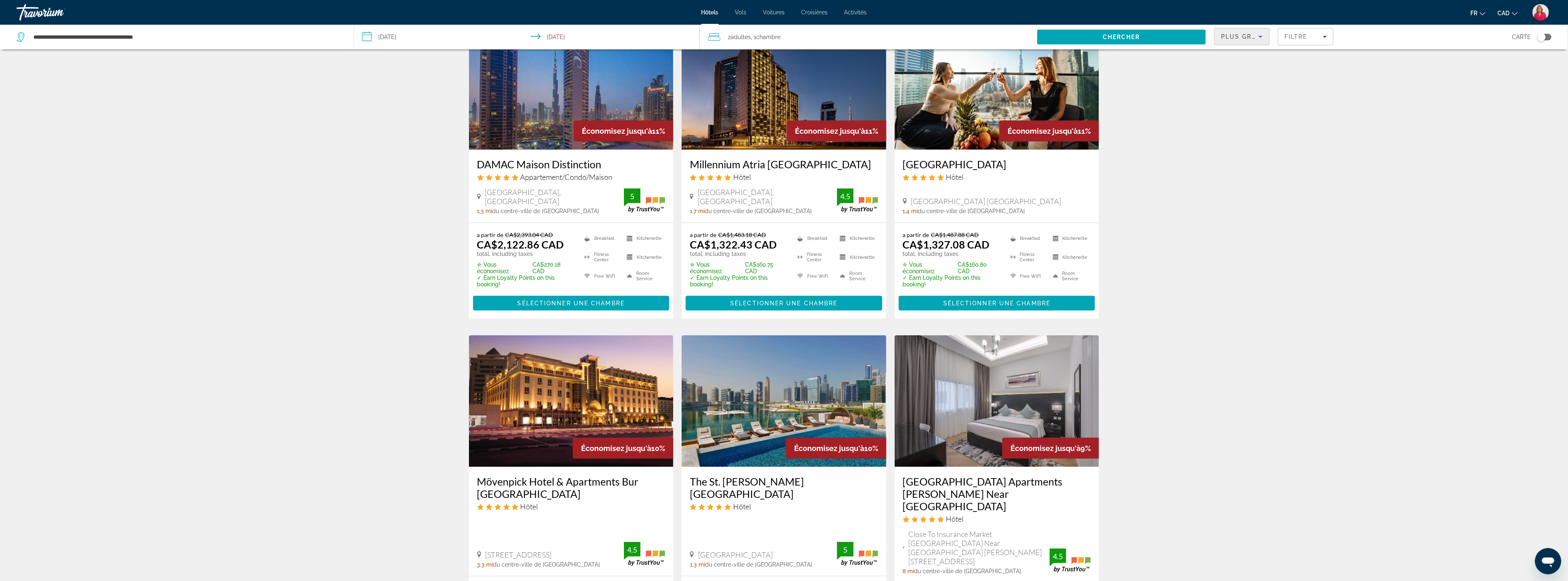
scroll to position [778, 0]
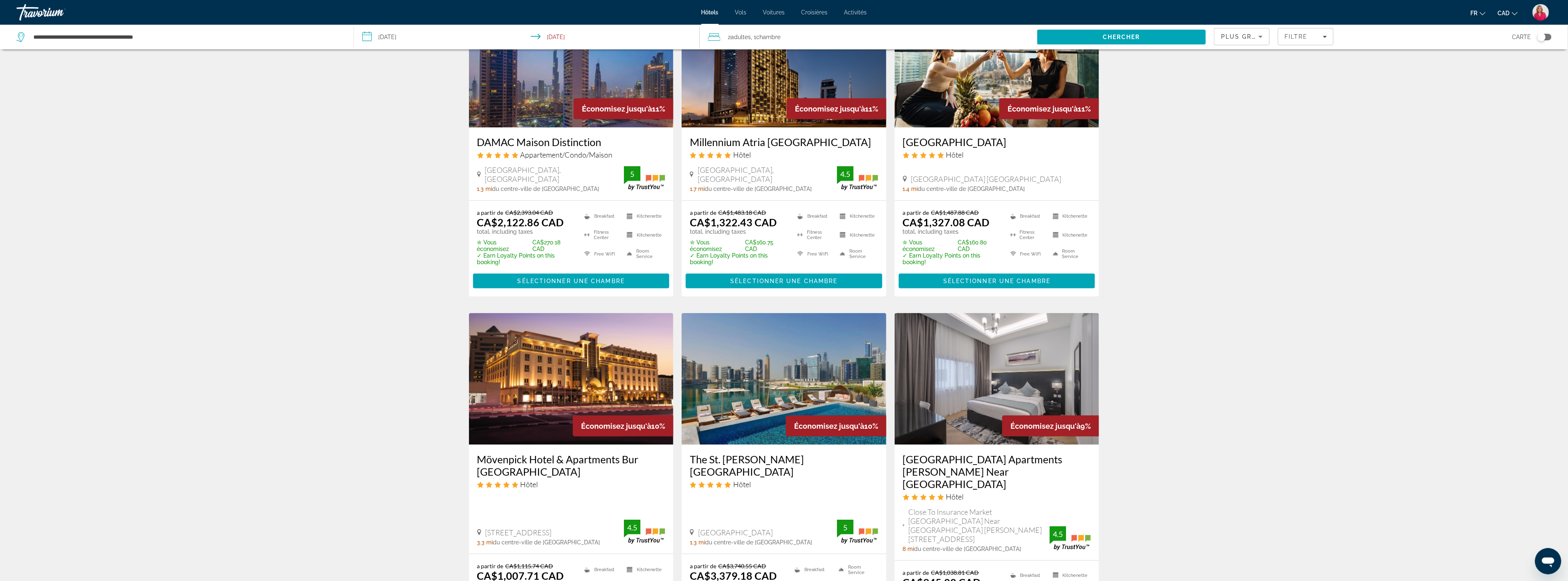
click at [770, 383] on img "Main content" at bounding box center [784, 379] width 204 height 132
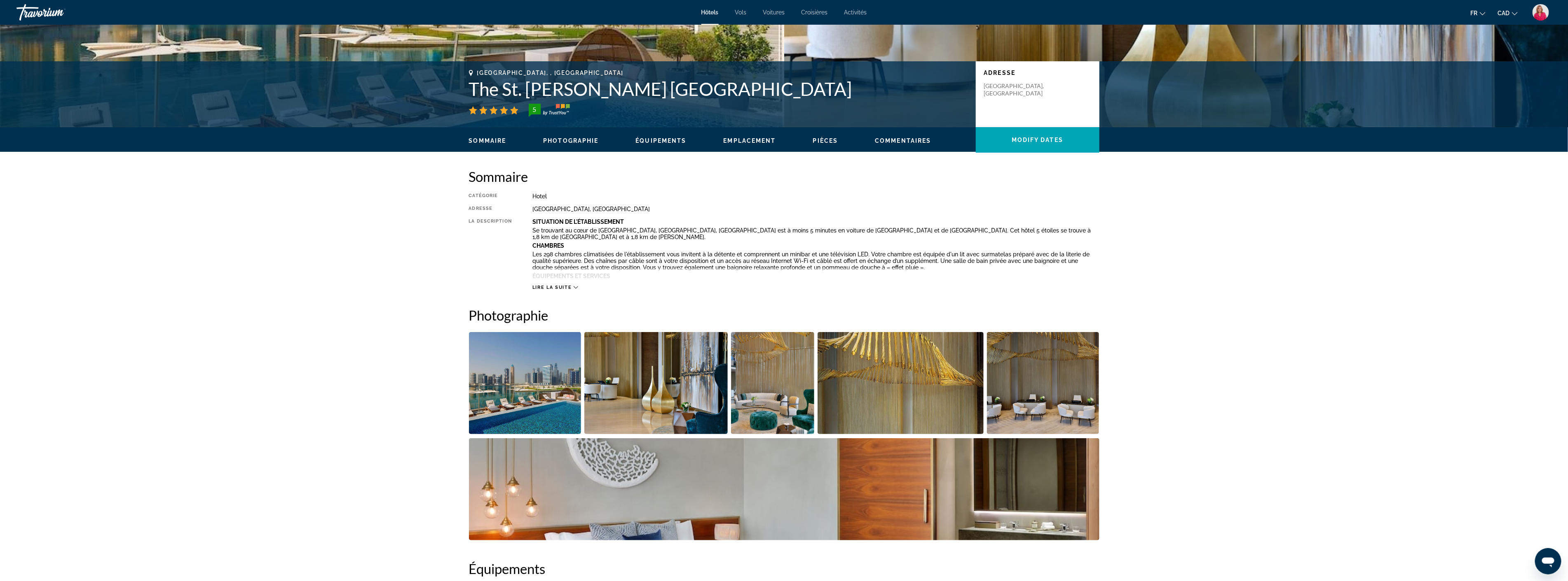
scroll to position [228, 0]
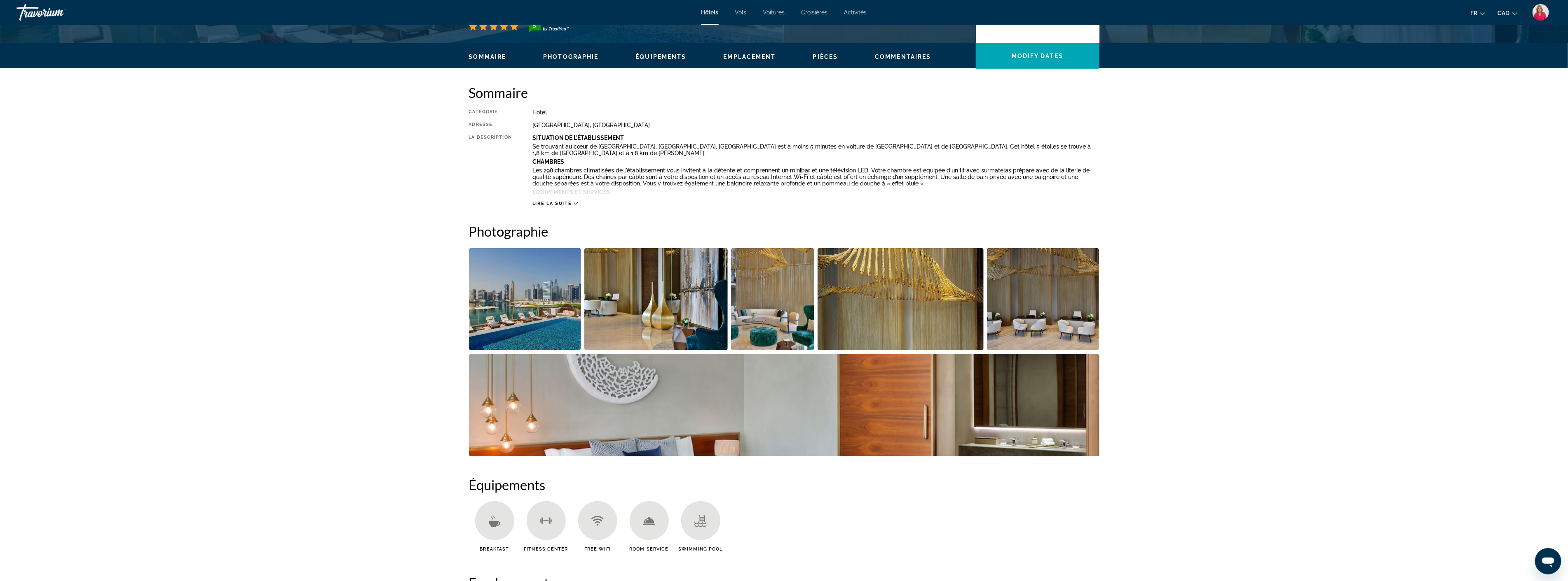
click at [535, 337] on img "Open full-screen image slider" at bounding box center [525, 300] width 113 height 102
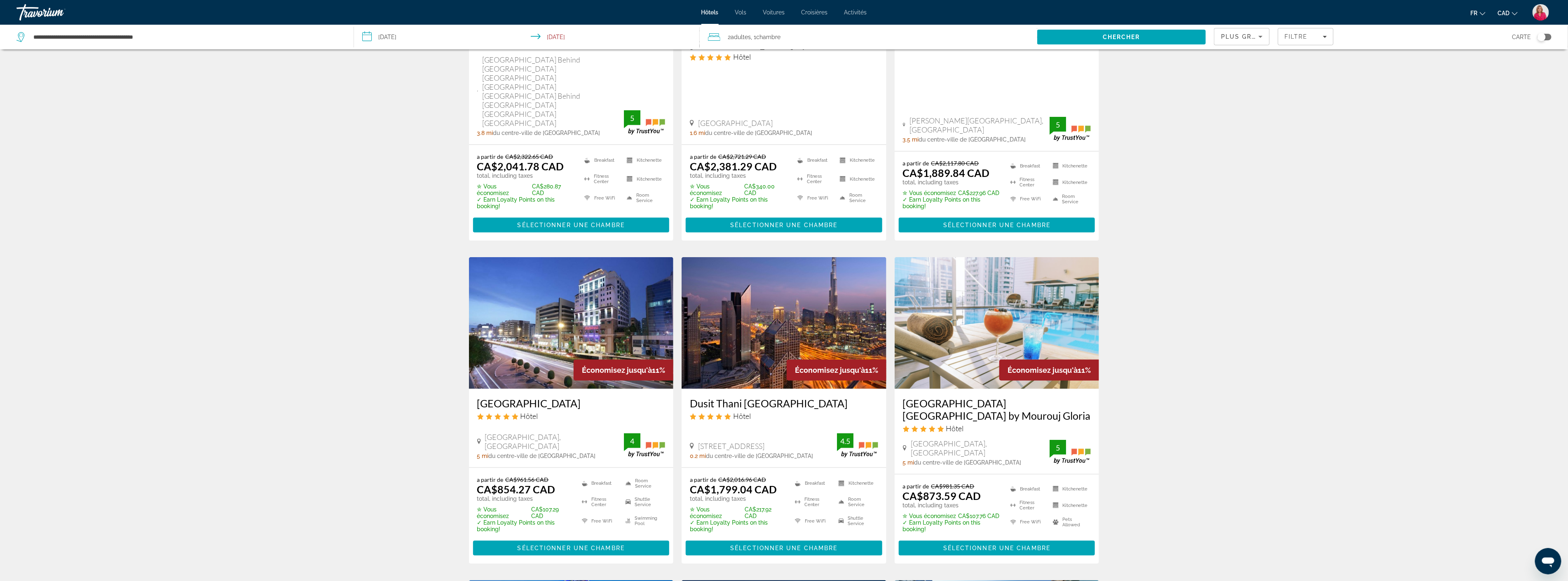
scroll to position [275, 0]
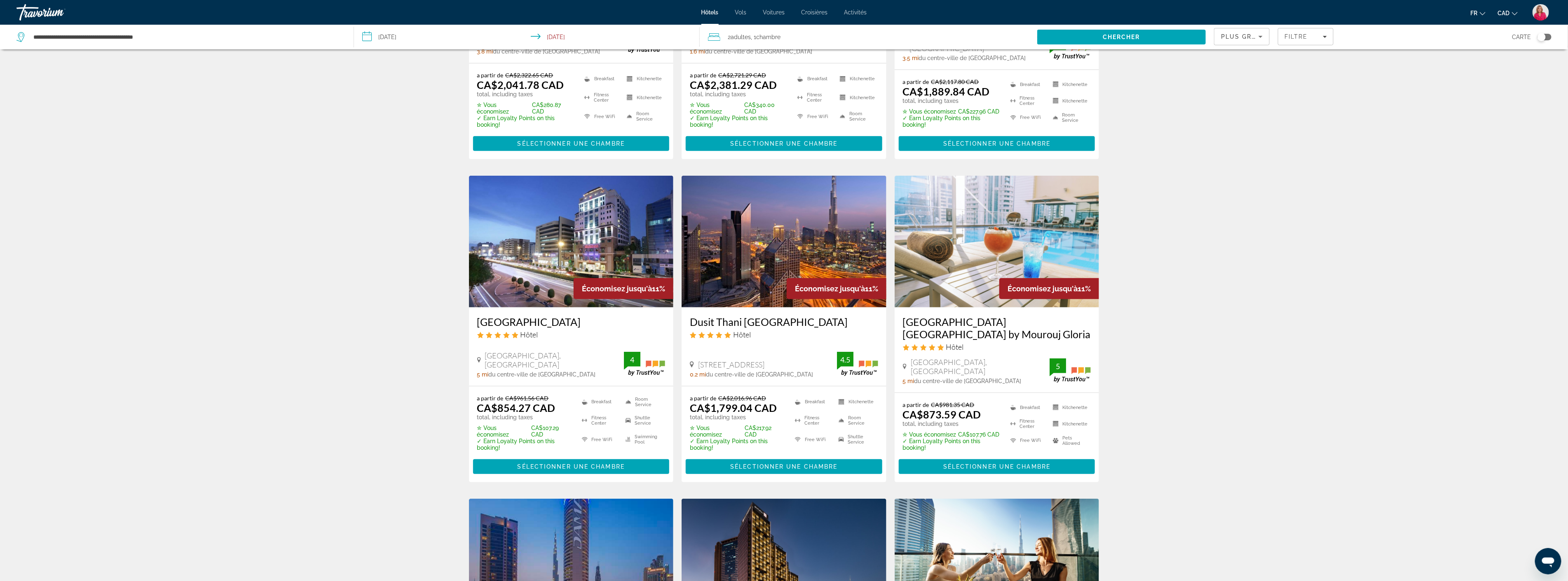
click at [947, 226] on img "Main content" at bounding box center [997, 241] width 204 height 132
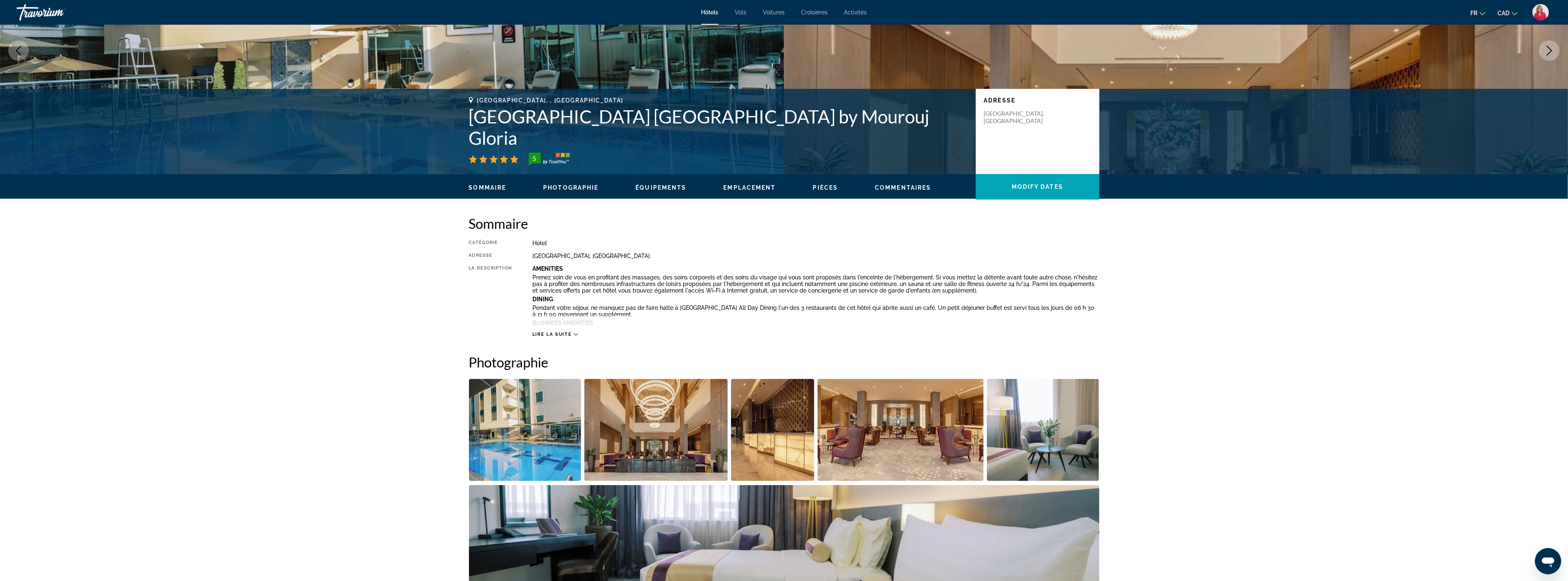
scroll to position [183, 0]
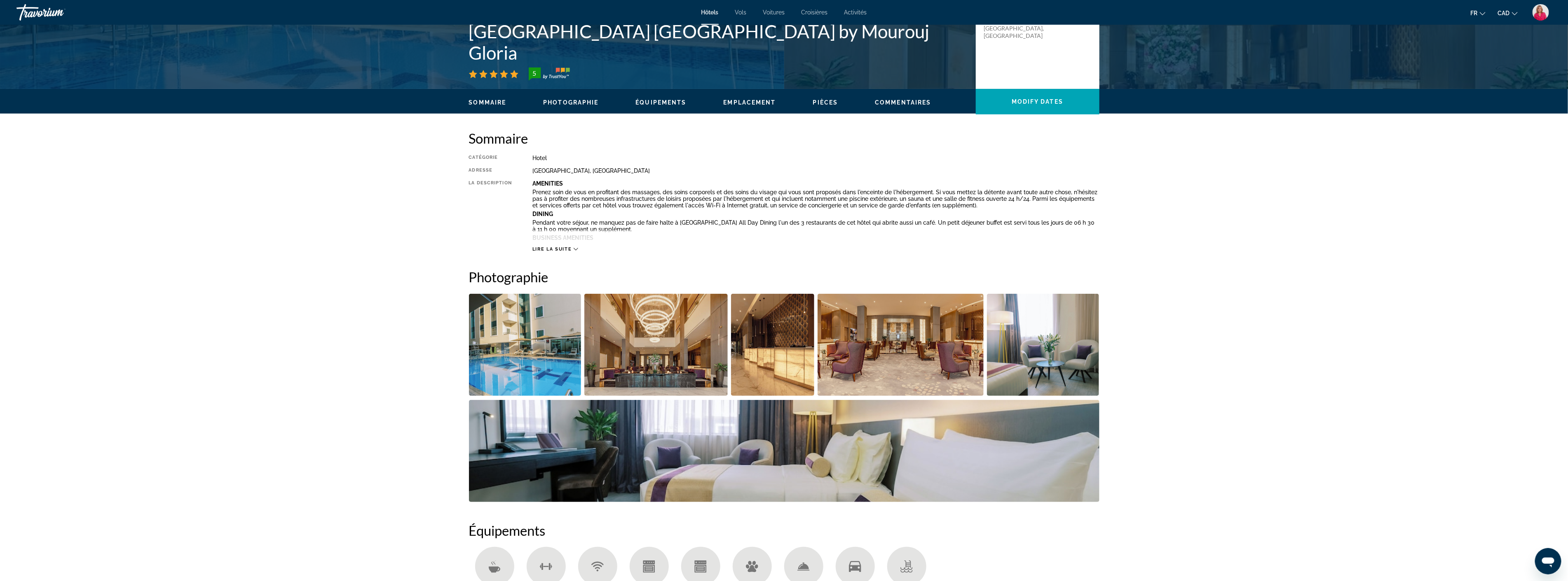
click at [538, 346] on img "Open full-screen image slider" at bounding box center [525, 345] width 113 height 102
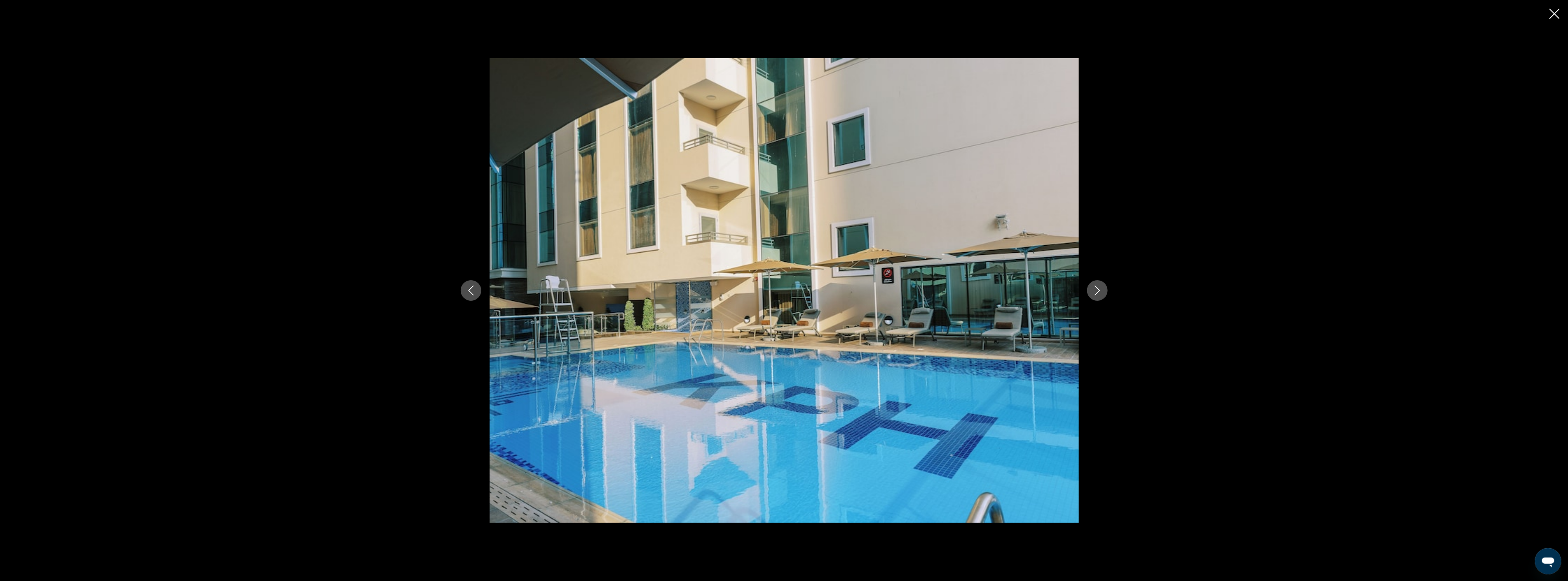
click at [1100, 290] on icon "Next image" at bounding box center [1097, 291] width 10 height 10
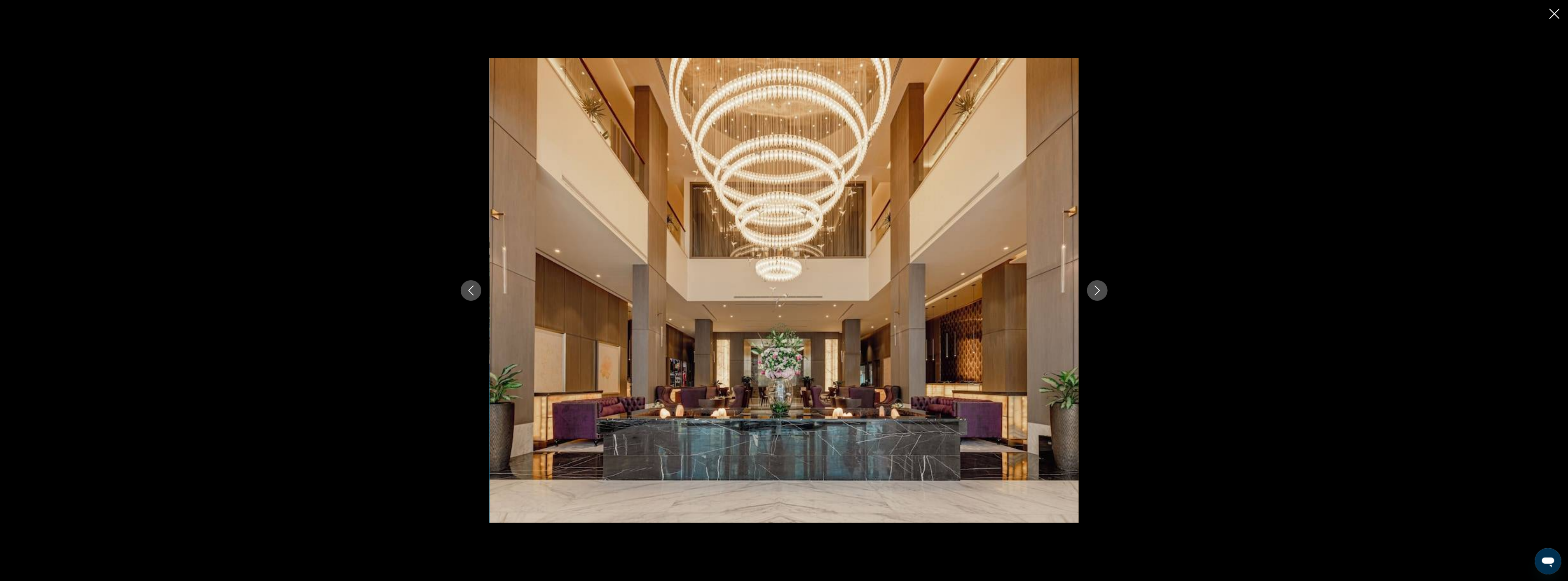
click at [1100, 290] on icon "Next image" at bounding box center [1097, 291] width 10 height 10
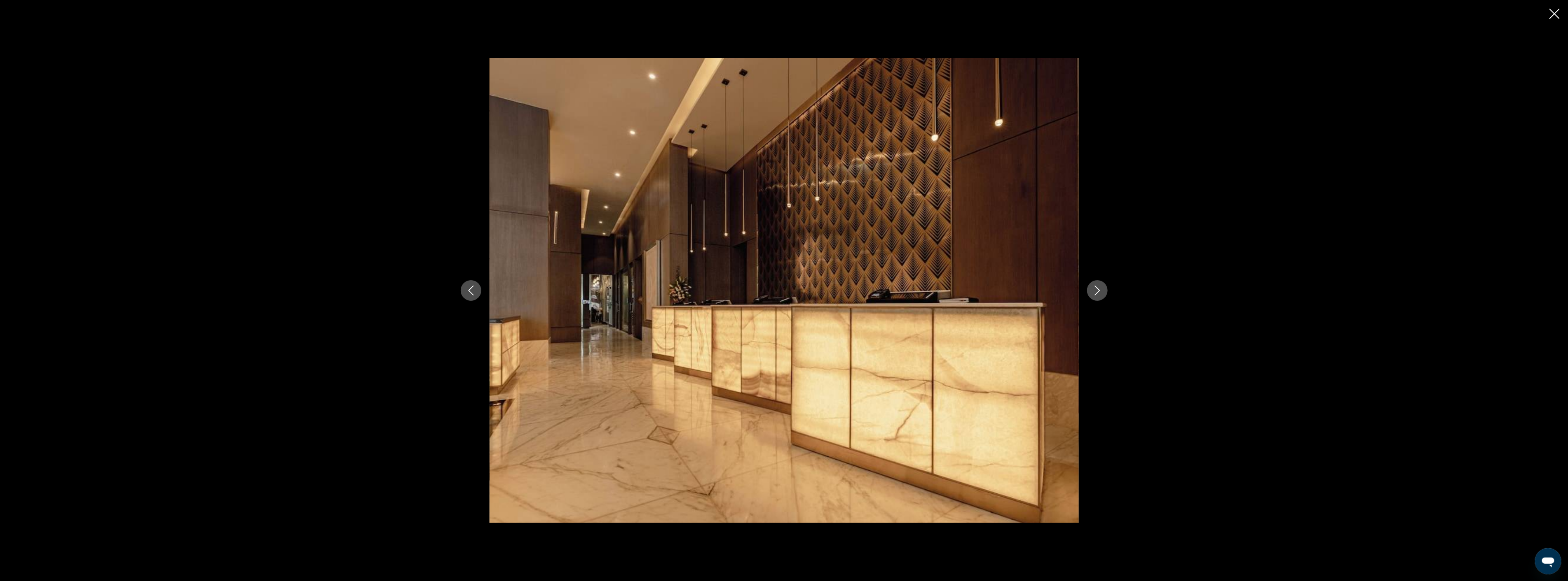
click at [1100, 290] on icon "Next image" at bounding box center [1097, 291] width 10 height 10
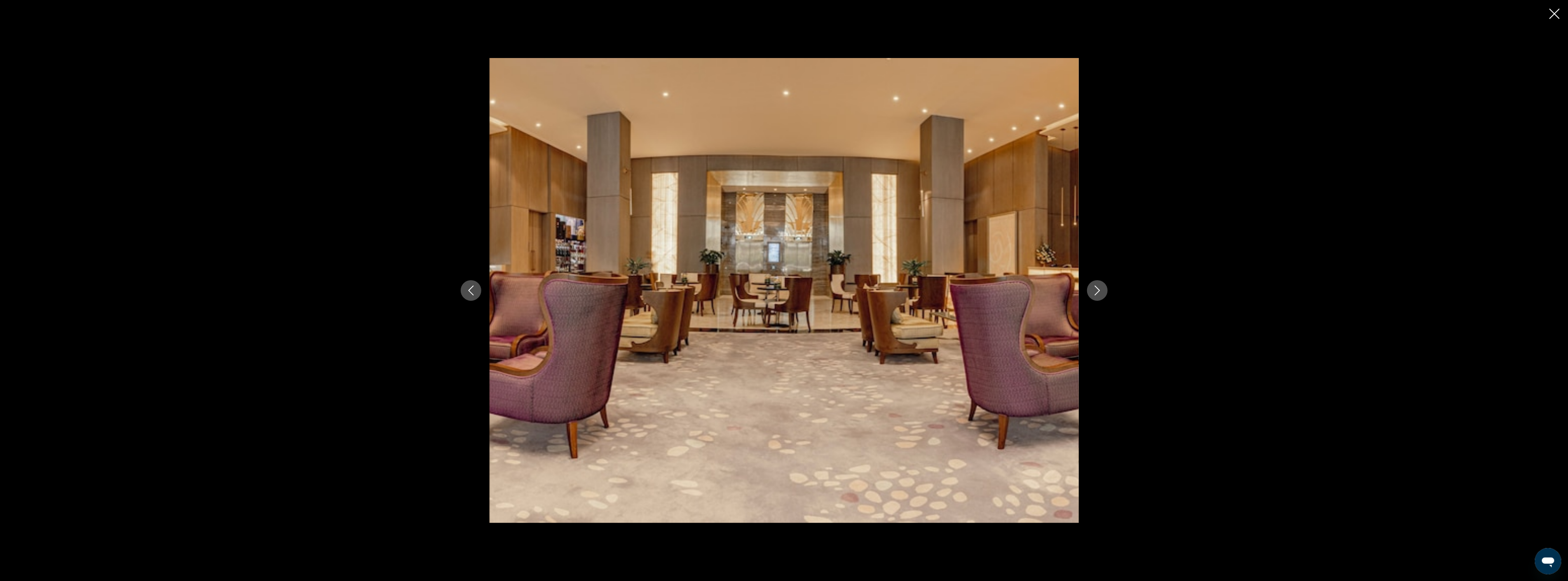
click at [1100, 290] on icon "Next image" at bounding box center [1097, 291] width 10 height 10
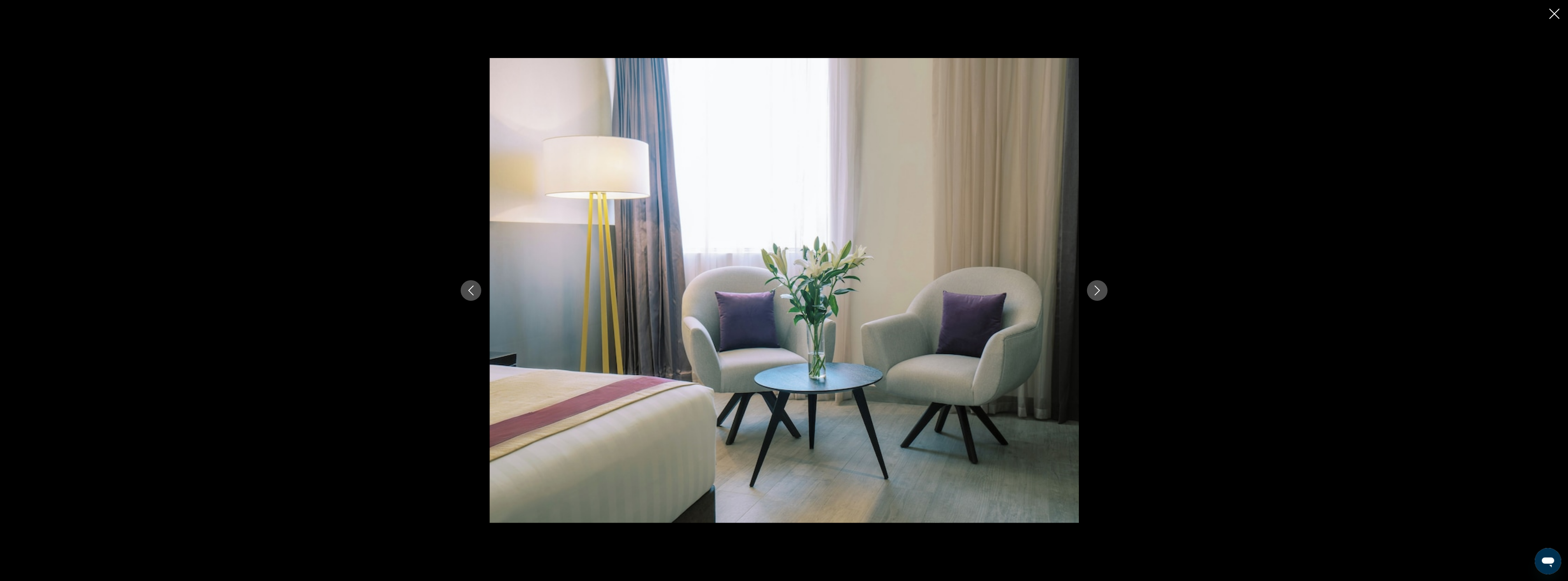
click at [1100, 290] on icon "Next image" at bounding box center [1097, 291] width 10 height 10
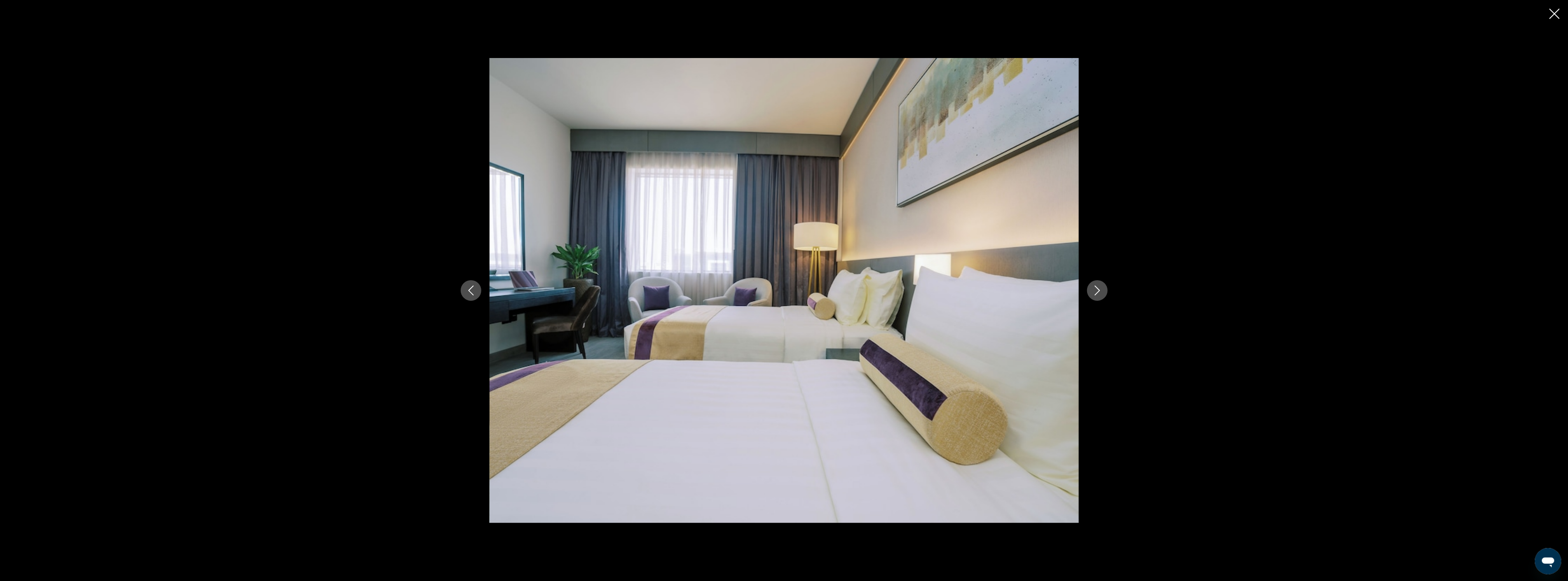
click at [1100, 290] on icon "Next image" at bounding box center [1097, 291] width 10 height 10
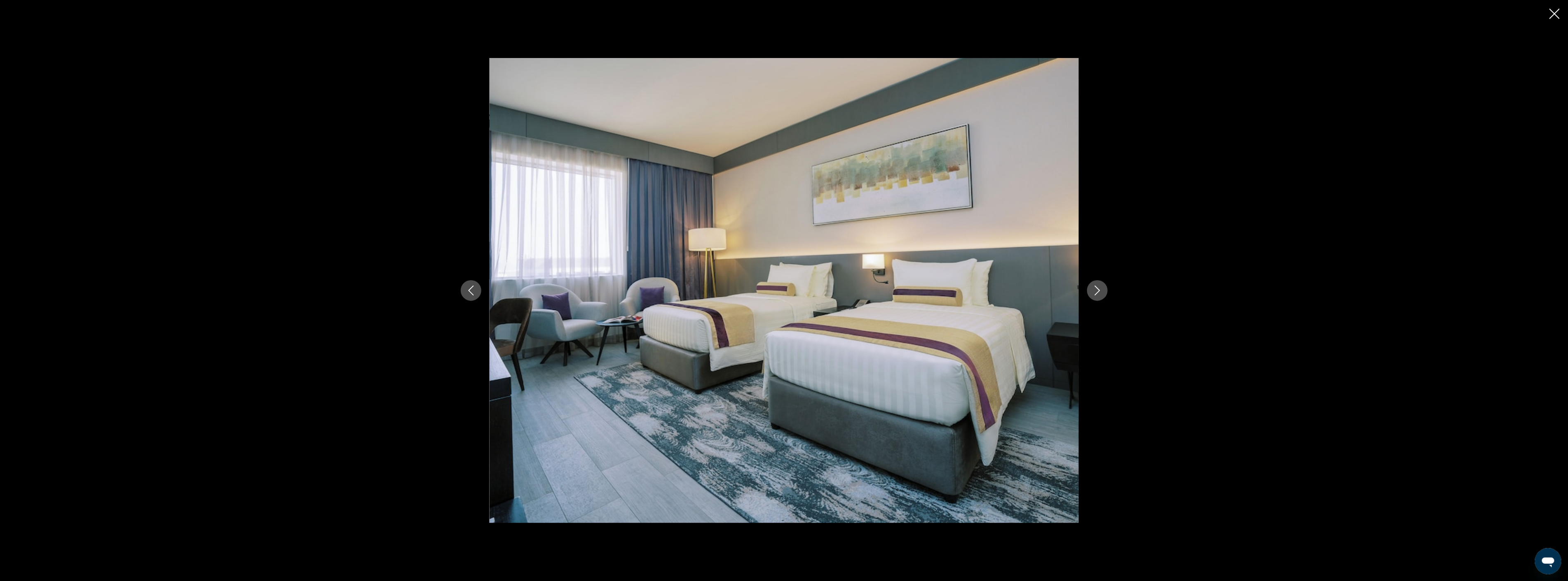
click at [1100, 290] on icon "Next image" at bounding box center [1097, 291] width 10 height 10
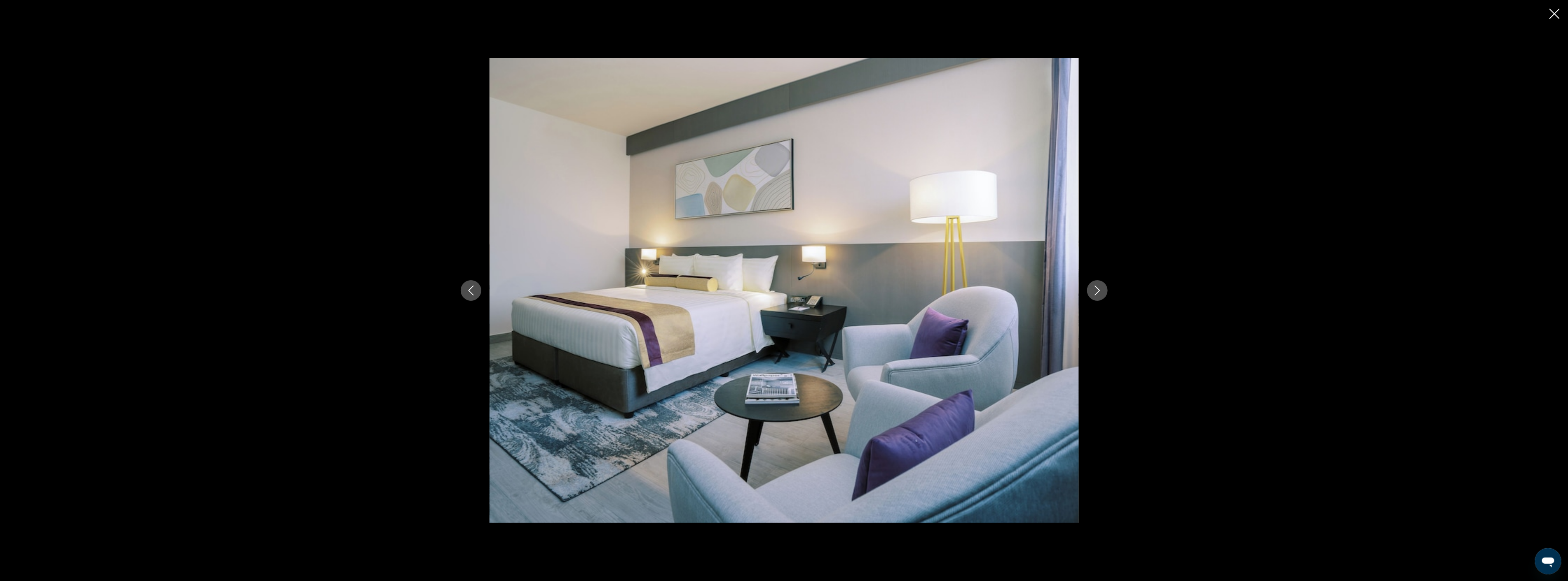
click at [1100, 290] on icon "Next image" at bounding box center [1097, 291] width 10 height 10
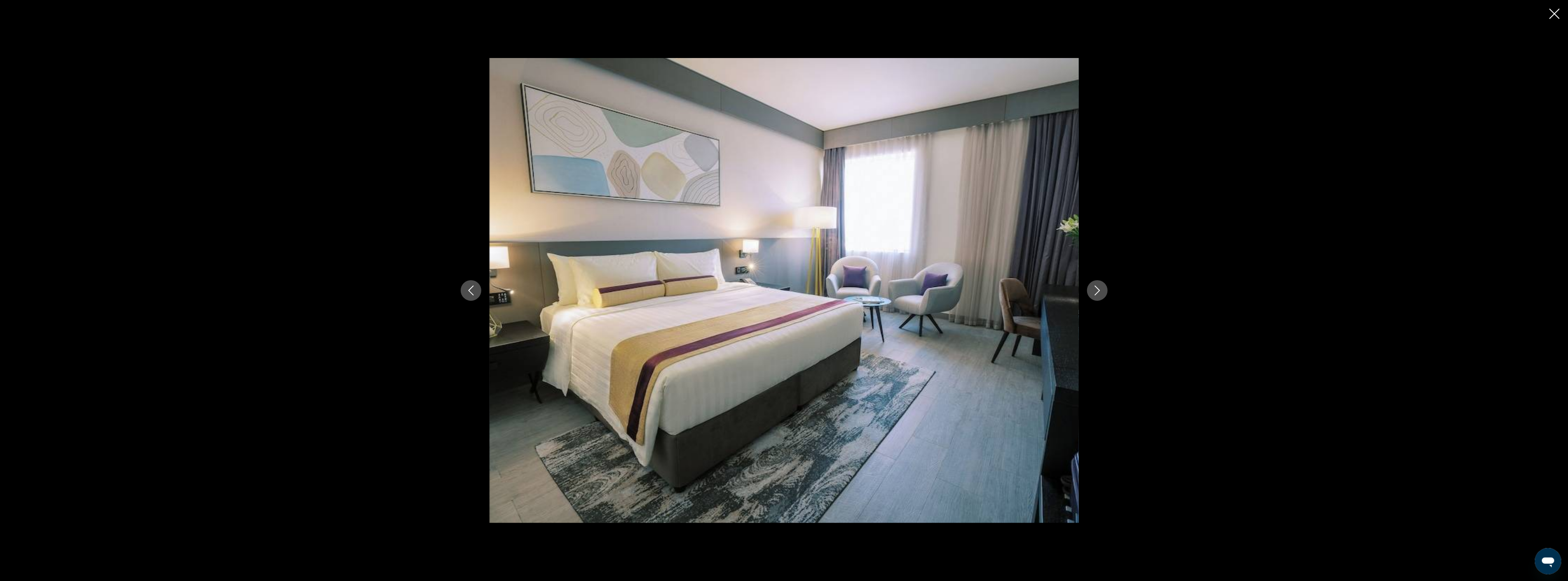
click at [1100, 290] on icon "Next image" at bounding box center [1097, 291] width 10 height 10
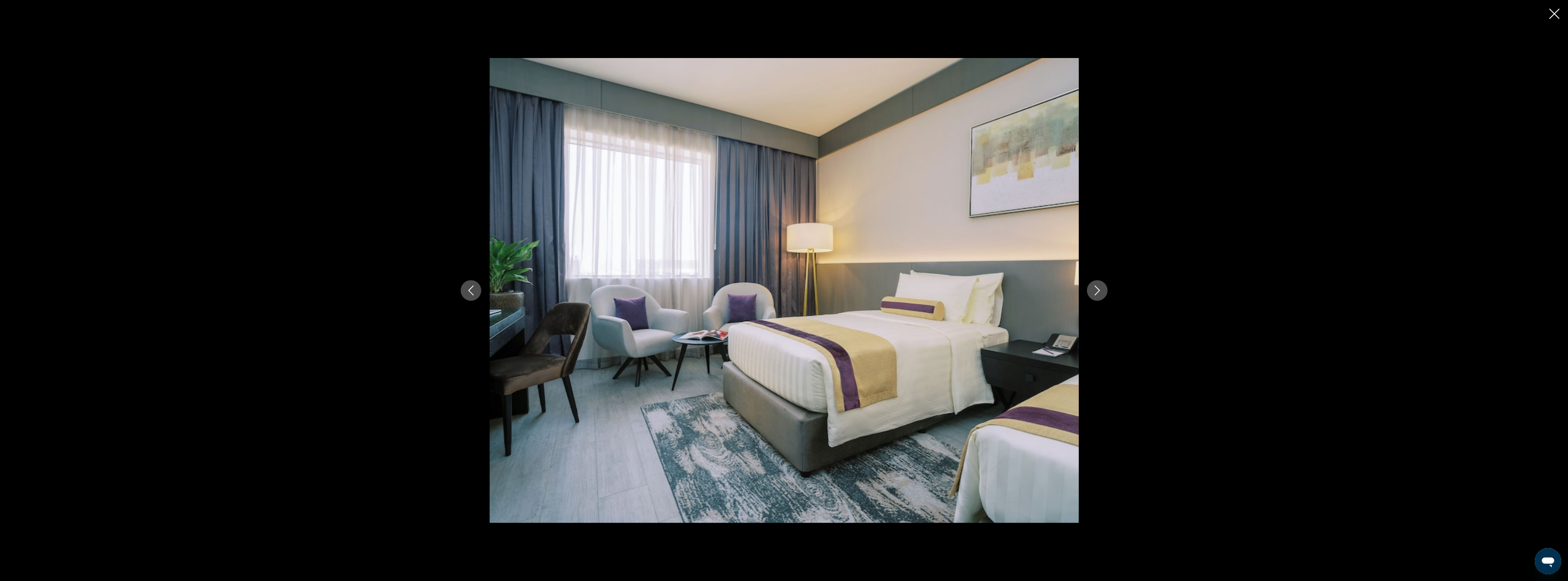
click at [1100, 290] on icon "Next image" at bounding box center [1097, 291] width 10 height 10
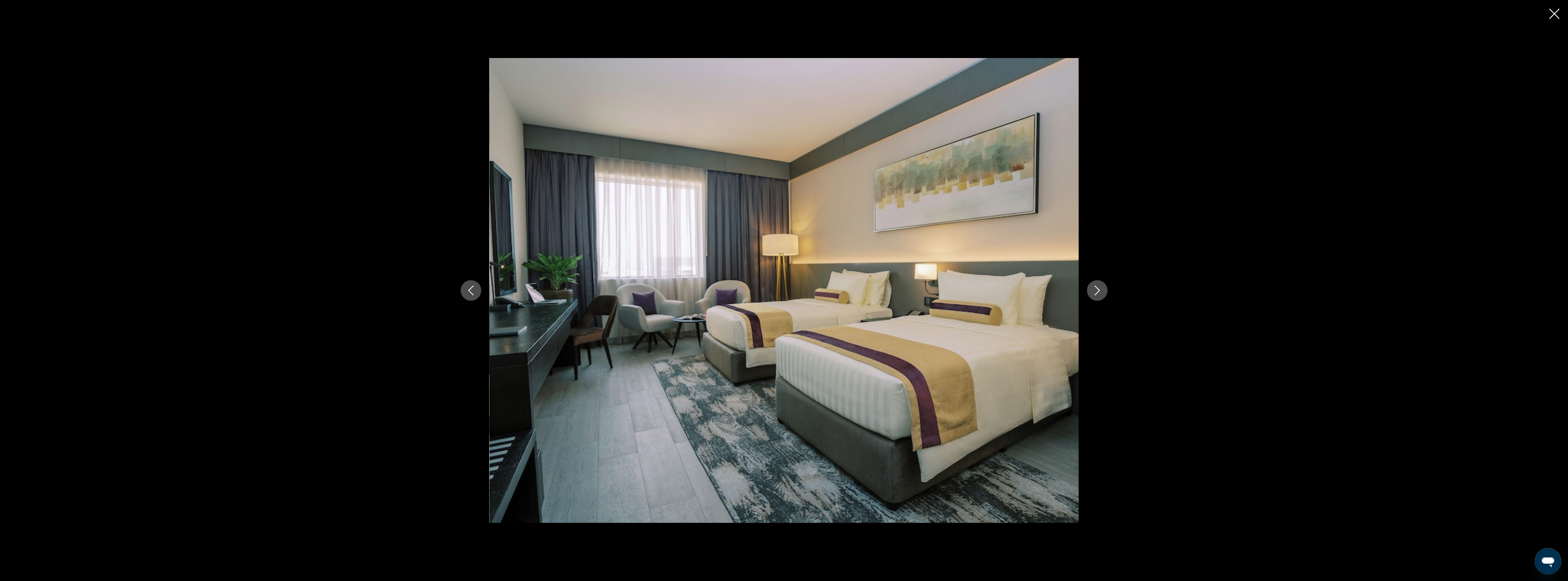
click at [1100, 290] on icon "Next image" at bounding box center [1097, 291] width 10 height 10
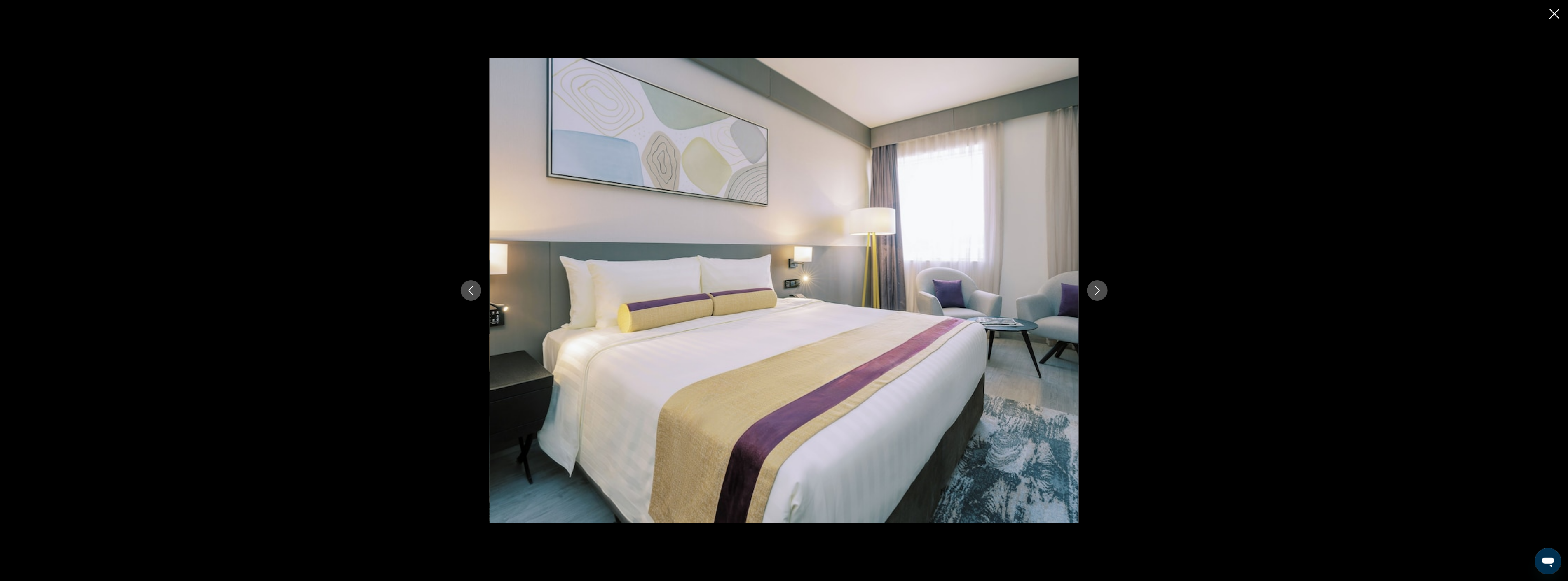
click at [1100, 290] on icon "Next image" at bounding box center [1097, 291] width 10 height 10
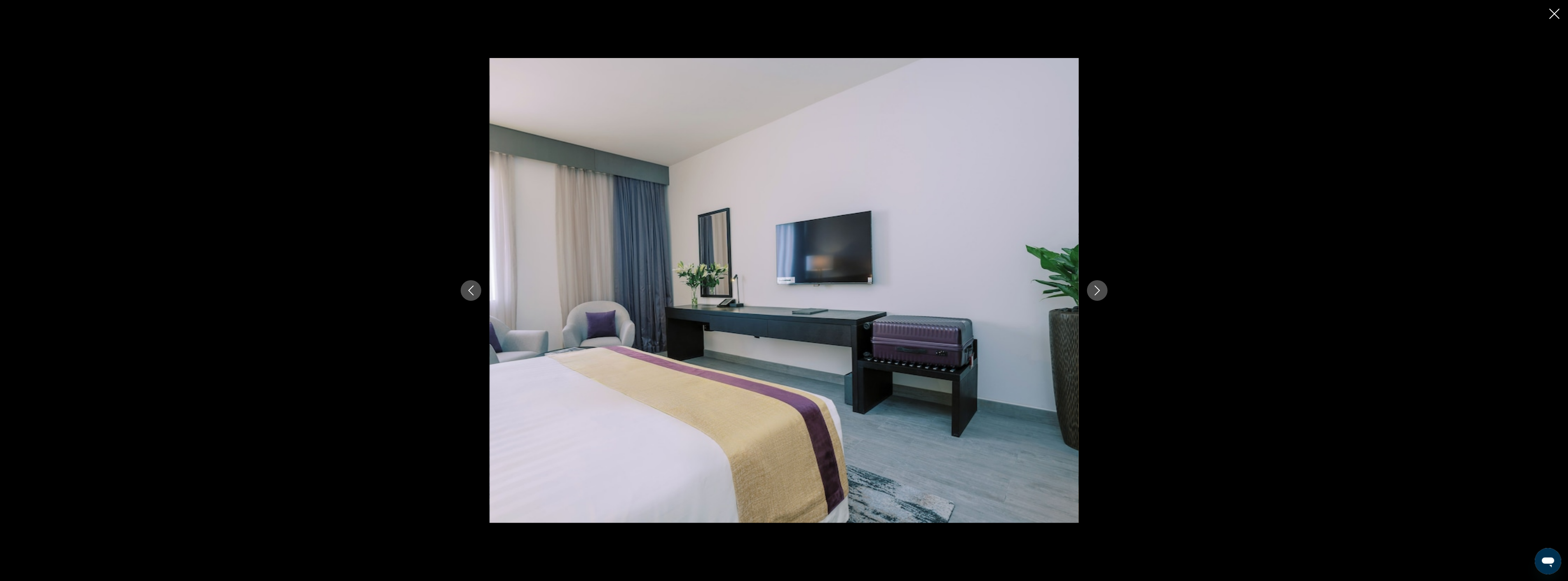
click at [1100, 290] on icon "Next image" at bounding box center [1097, 291] width 10 height 10
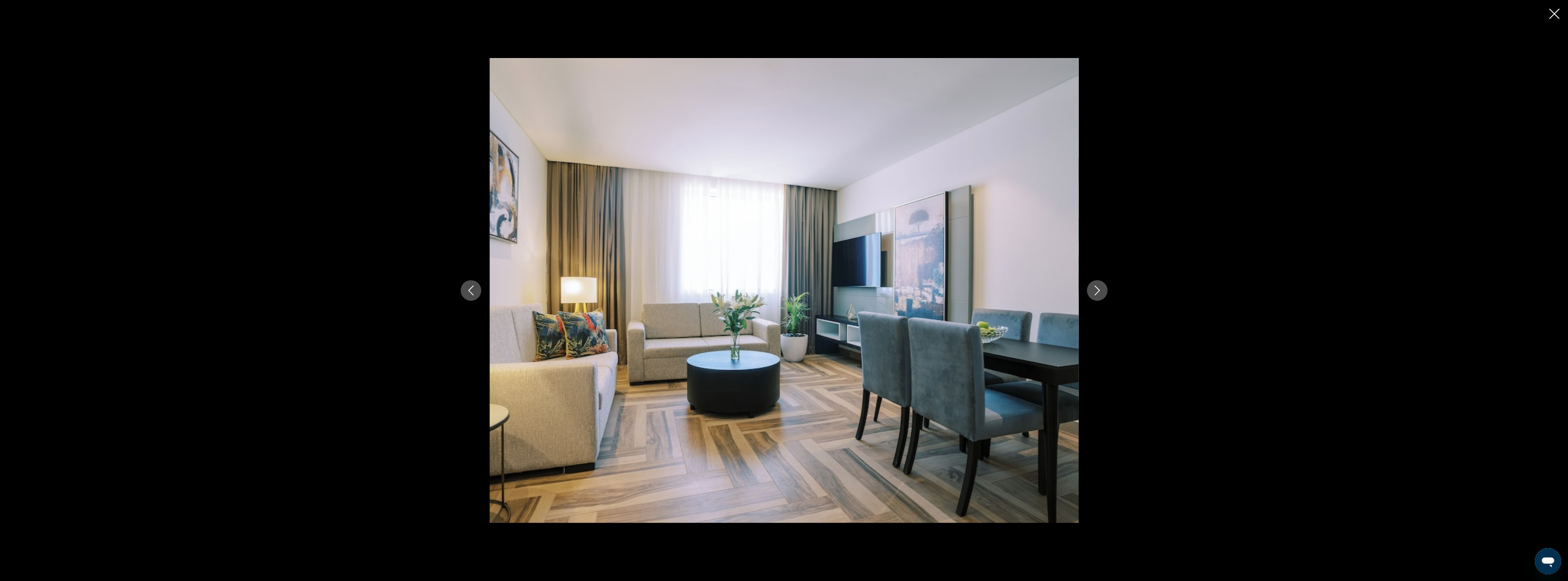
click at [1100, 290] on icon "Next image" at bounding box center [1097, 291] width 10 height 10
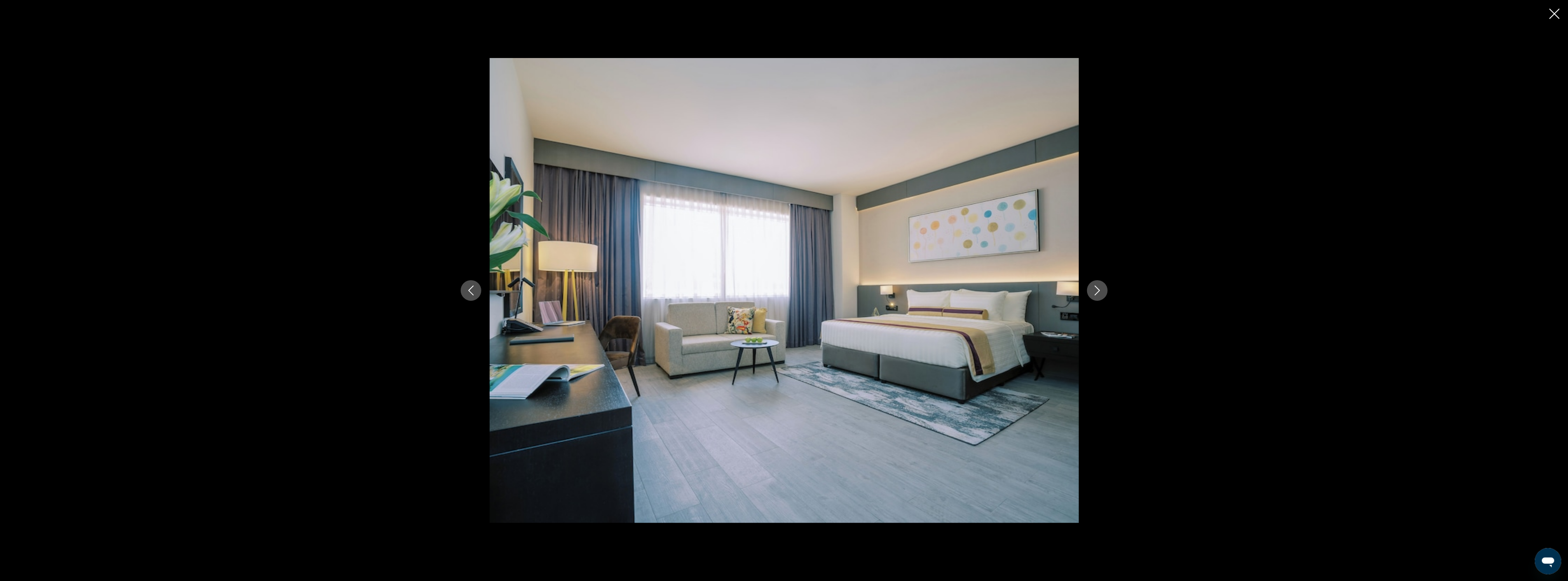
click at [1100, 290] on icon "Next image" at bounding box center [1097, 291] width 10 height 10
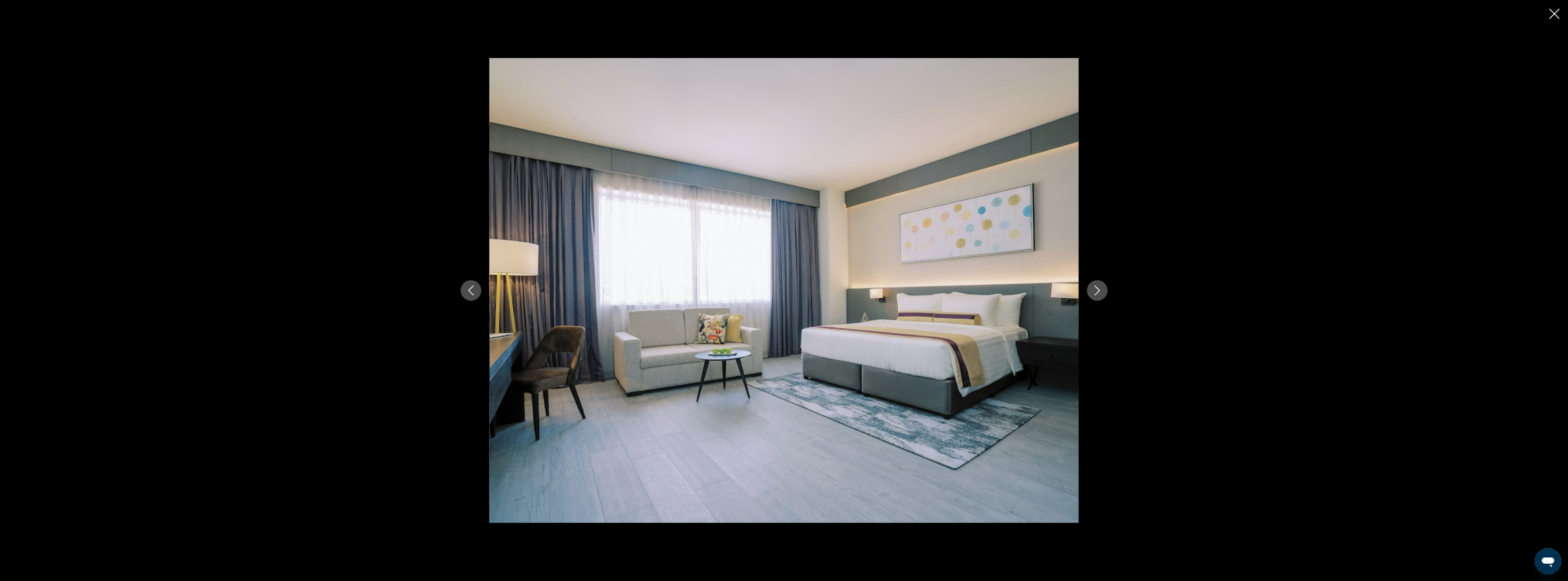
click at [1100, 290] on icon "Next image" at bounding box center [1097, 291] width 10 height 10
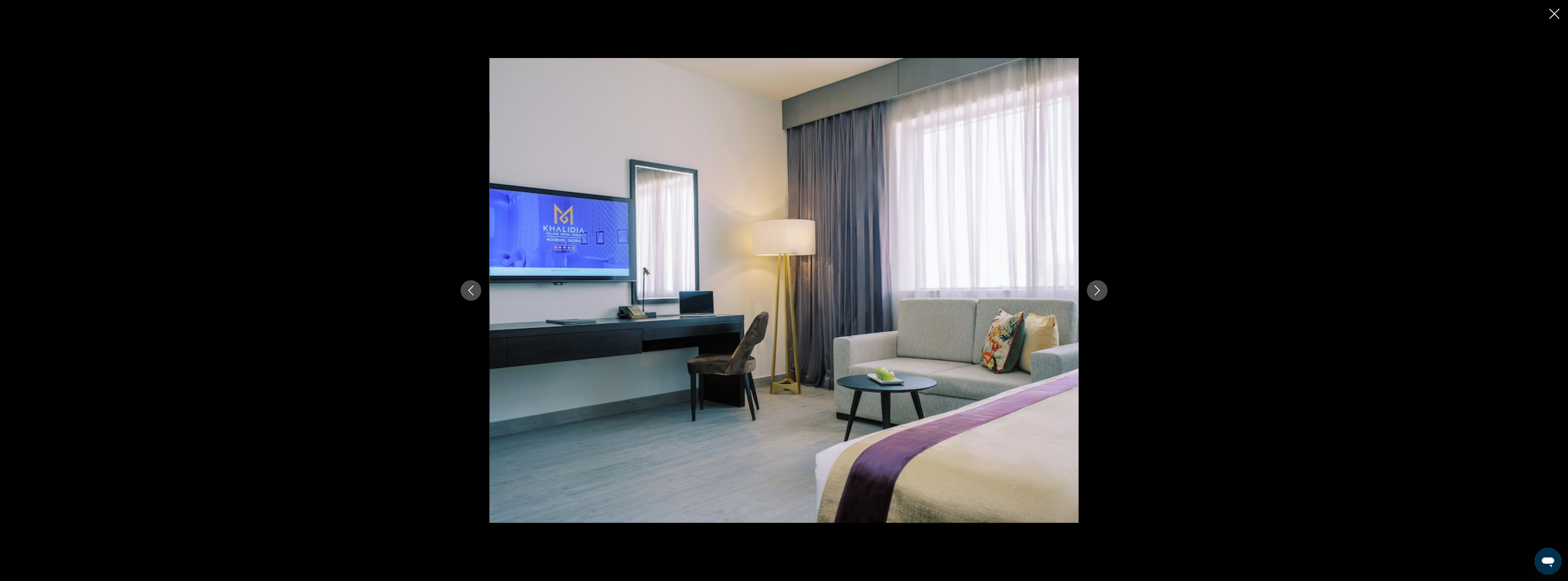
click at [1100, 290] on icon "Next image" at bounding box center [1097, 291] width 10 height 10
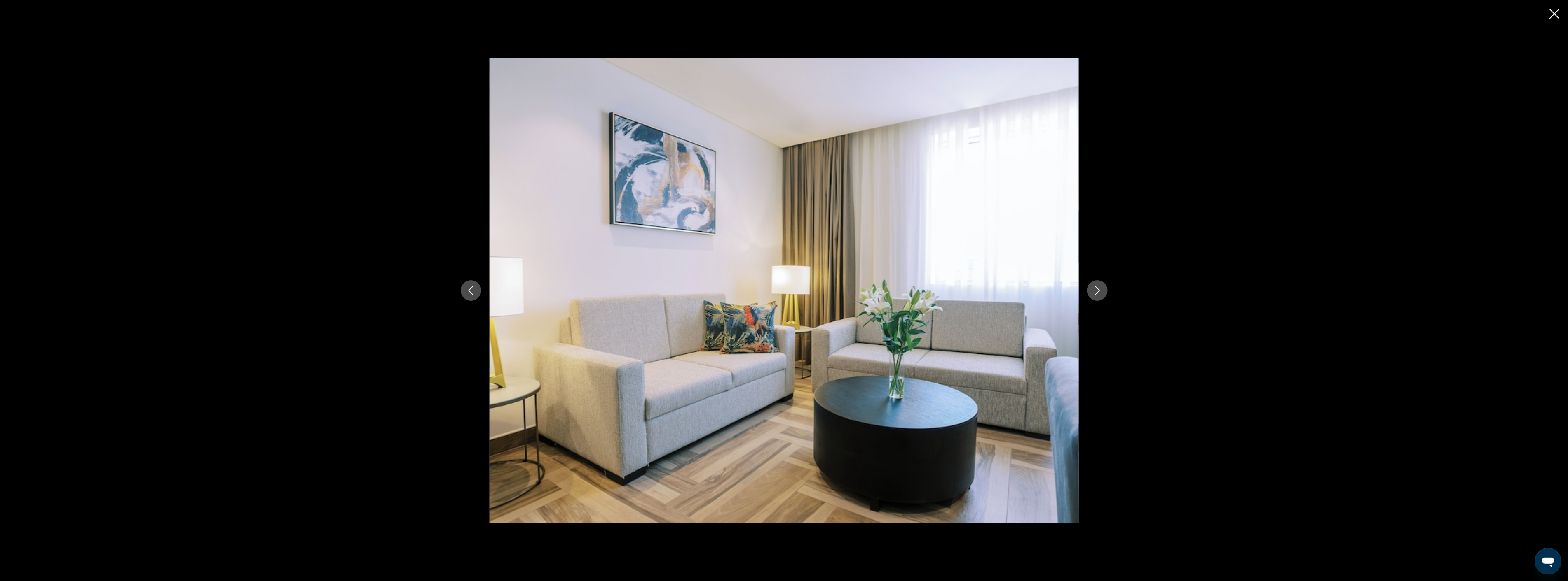
click at [1100, 290] on icon "Next image" at bounding box center [1097, 291] width 10 height 10
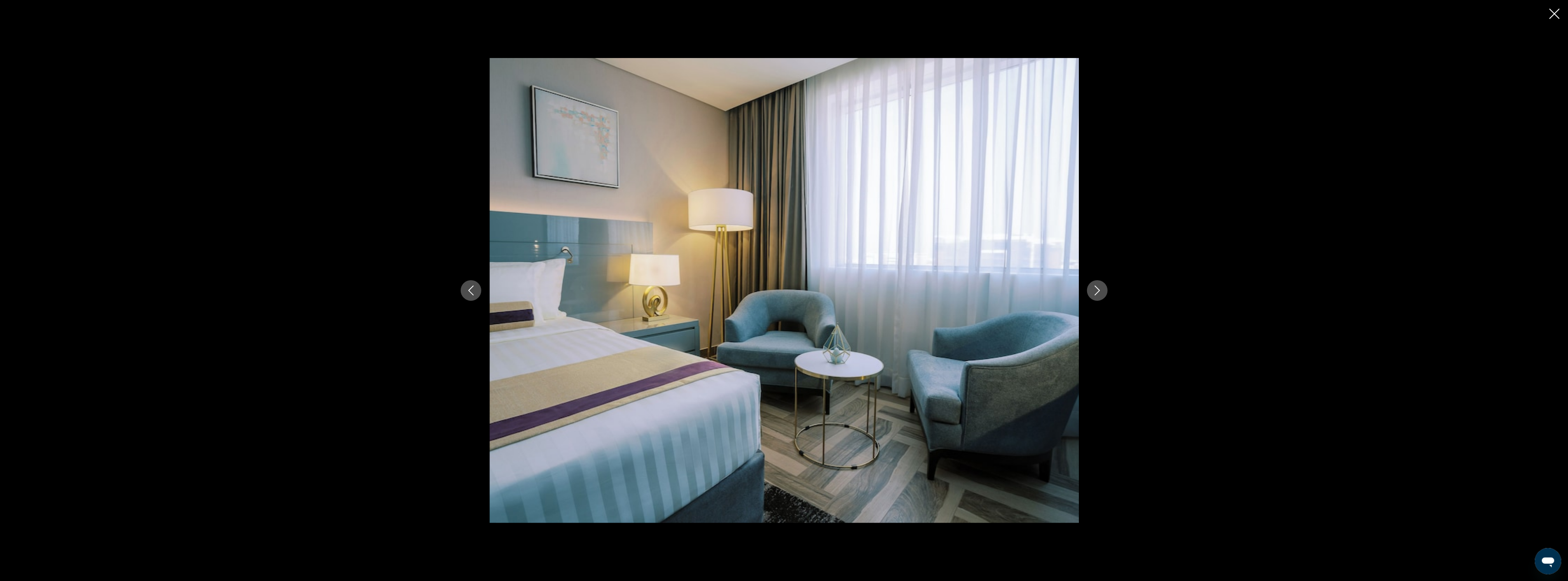
click at [1100, 290] on icon "Next image" at bounding box center [1097, 291] width 10 height 10
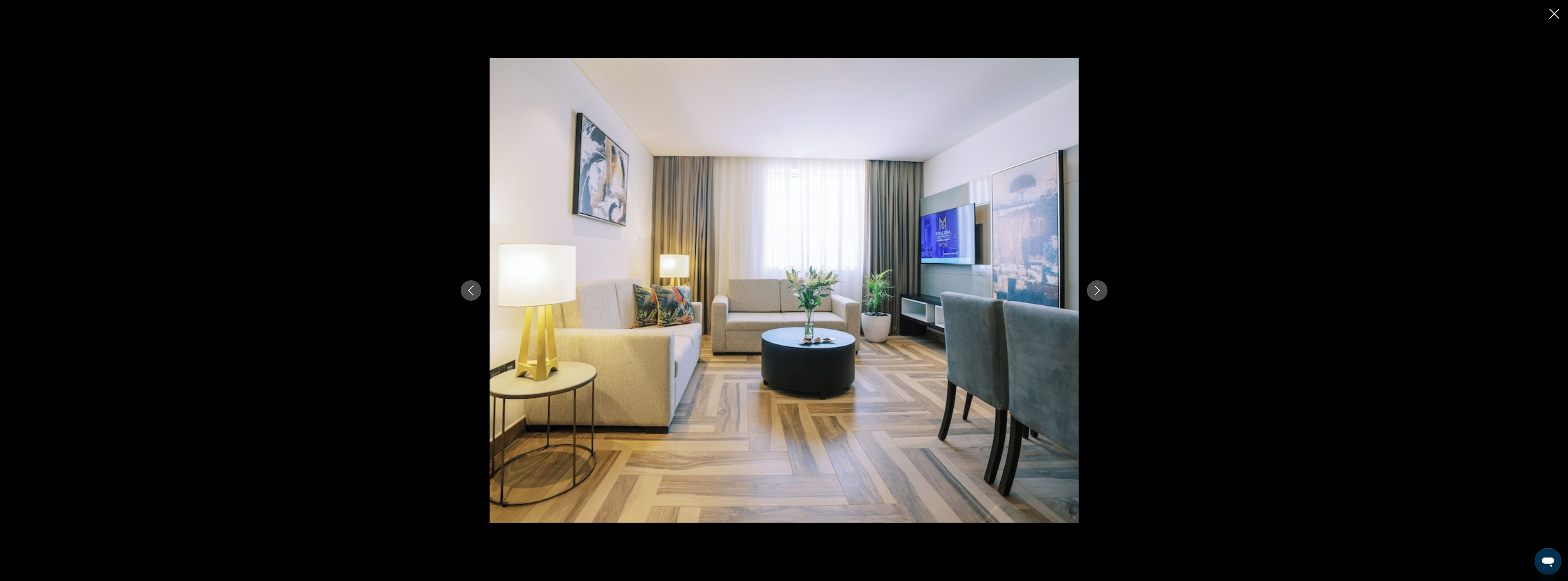
click at [1100, 290] on icon "Next image" at bounding box center [1097, 291] width 10 height 10
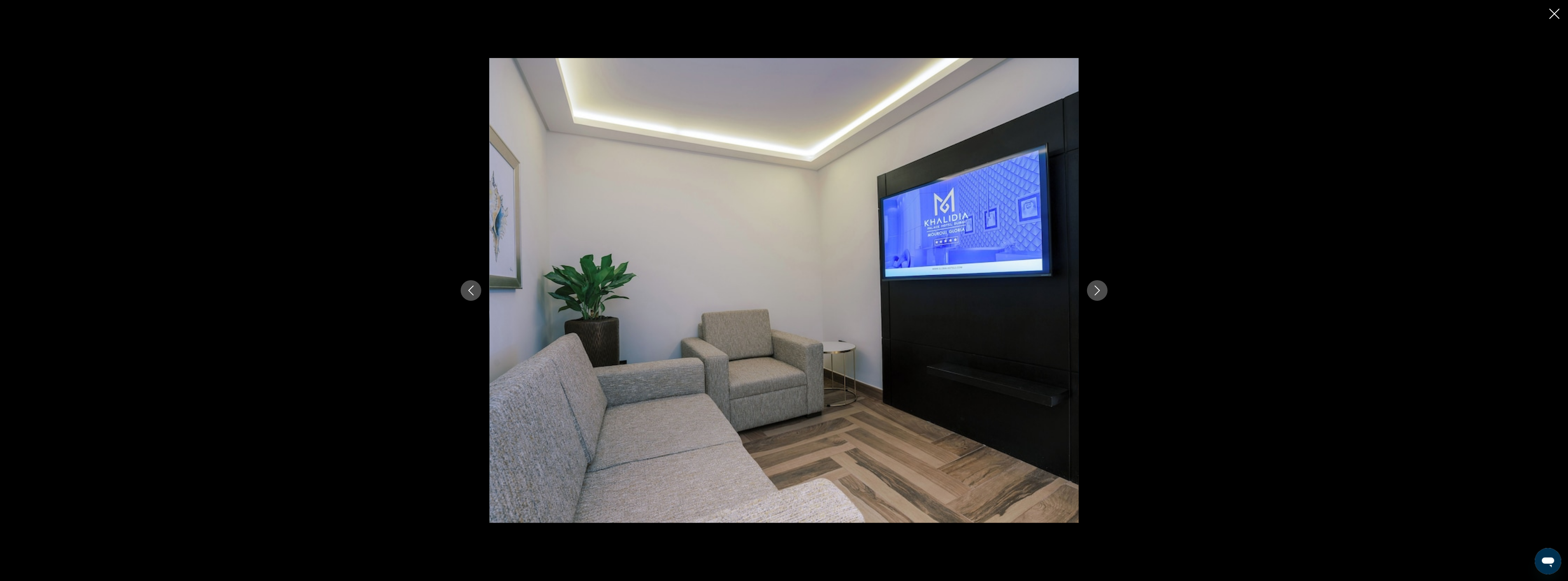
click at [1100, 290] on icon "Next image" at bounding box center [1097, 291] width 10 height 10
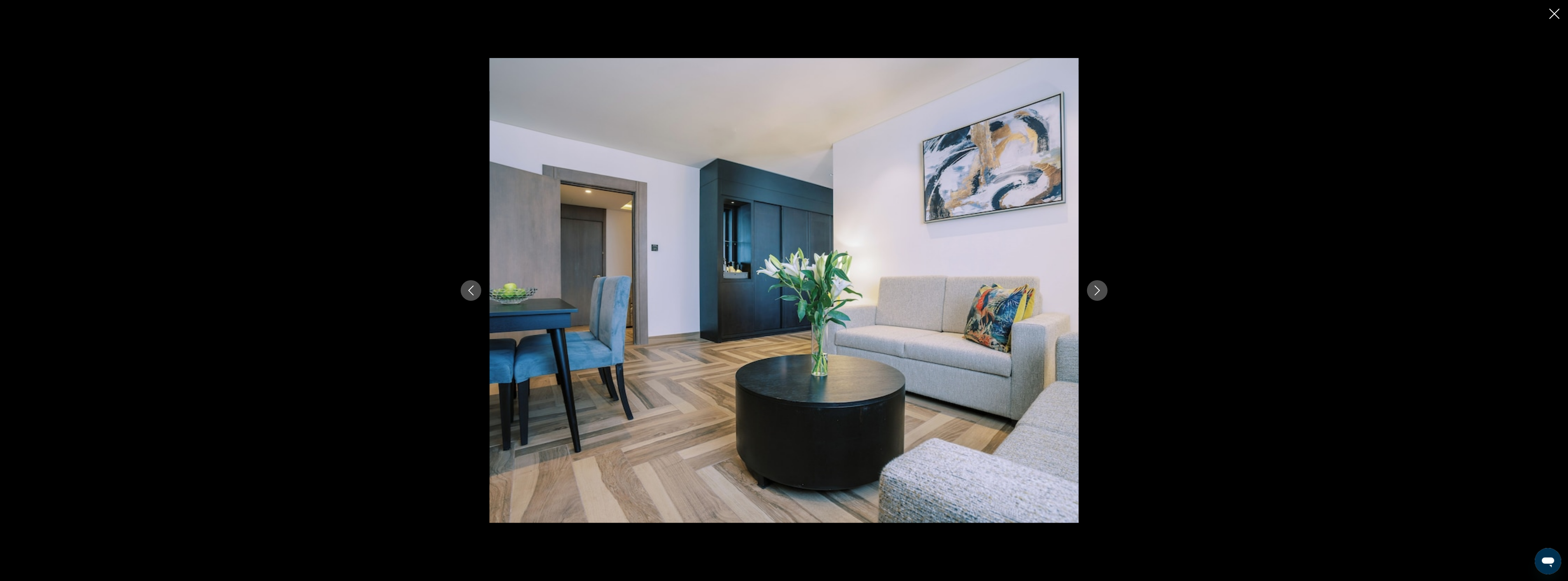
click at [1100, 290] on icon "Next image" at bounding box center [1097, 291] width 10 height 10
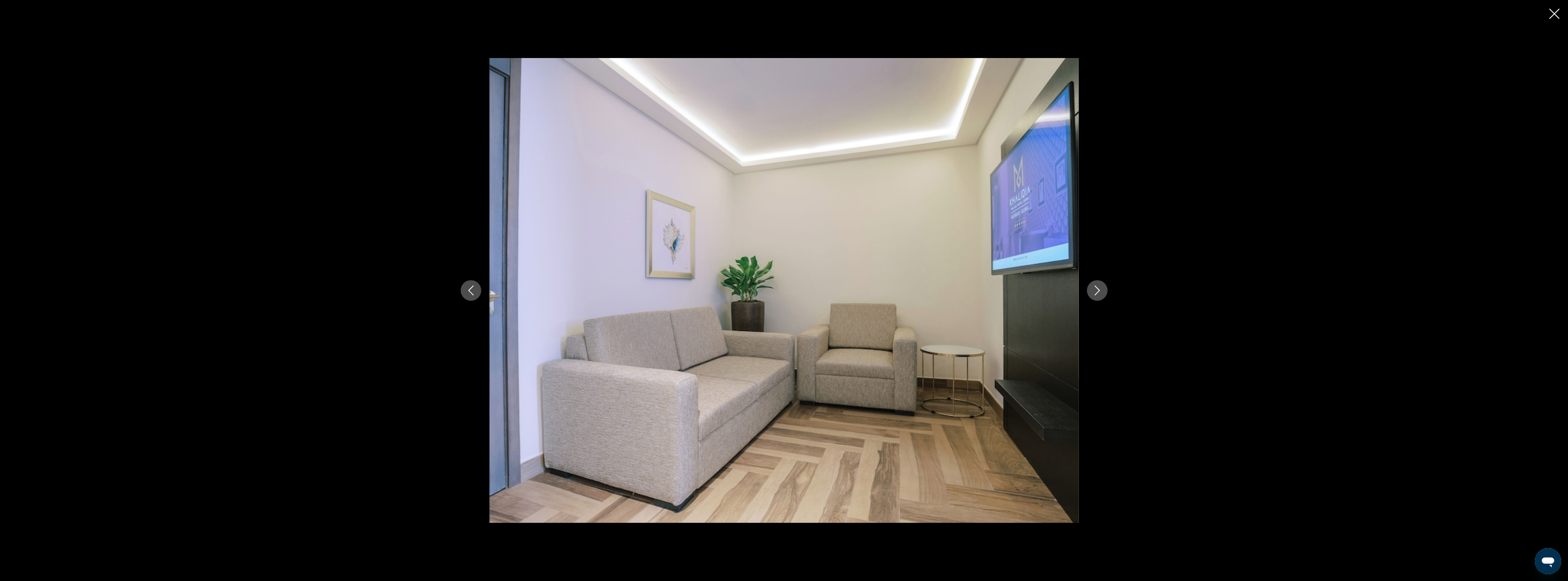
click at [1100, 290] on icon "Next image" at bounding box center [1097, 291] width 10 height 10
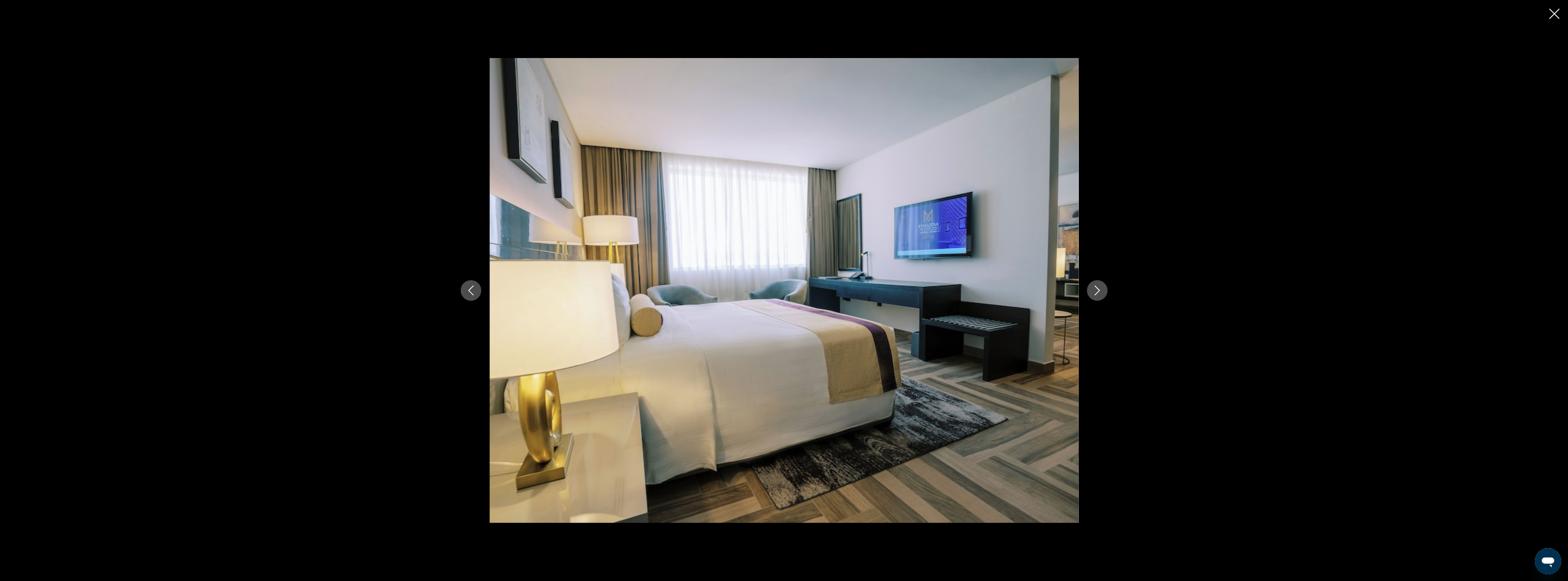
click at [1100, 290] on icon "Next image" at bounding box center [1097, 291] width 10 height 10
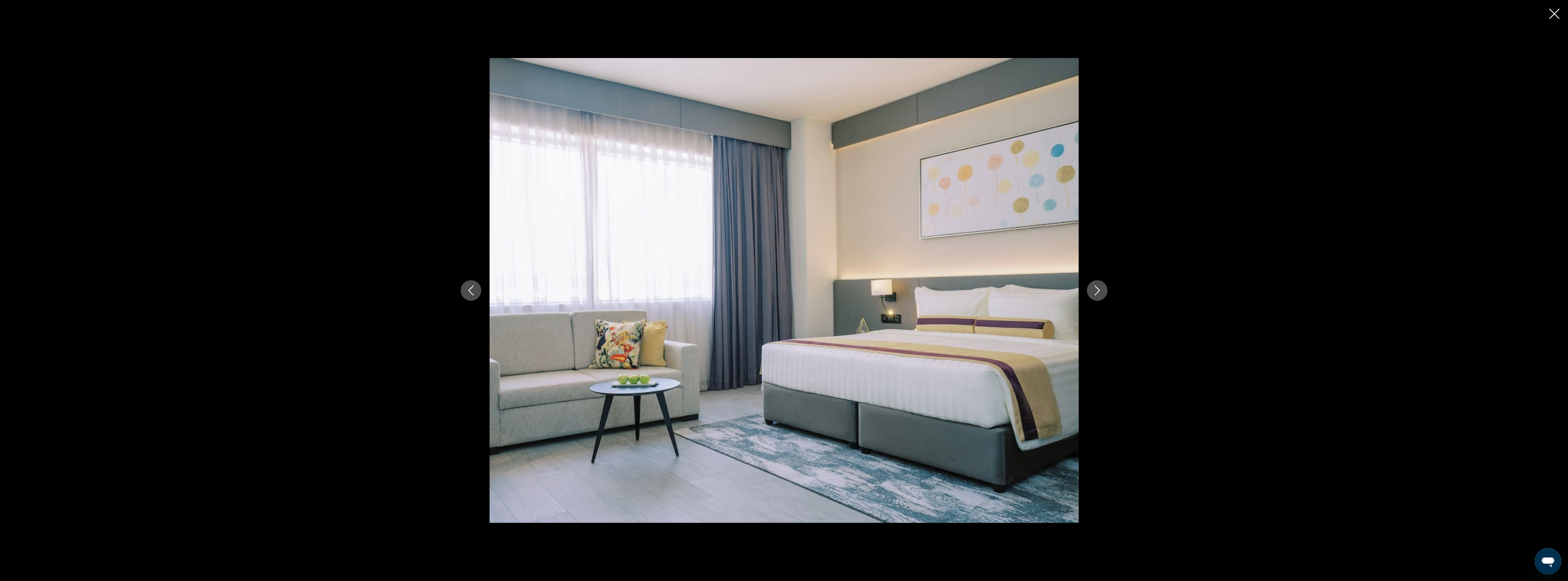
click at [1553, 15] on icon "Close slideshow" at bounding box center [1554, 13] width 11 height 11
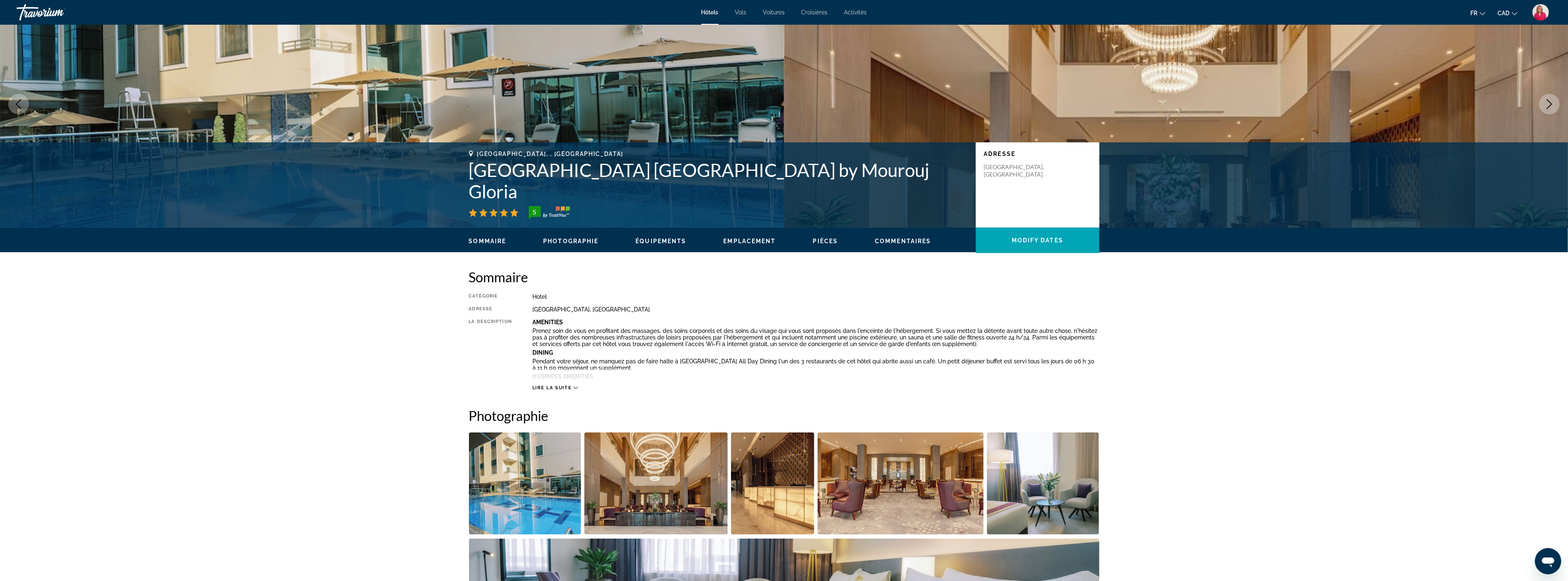
scroll to position [0, 0]
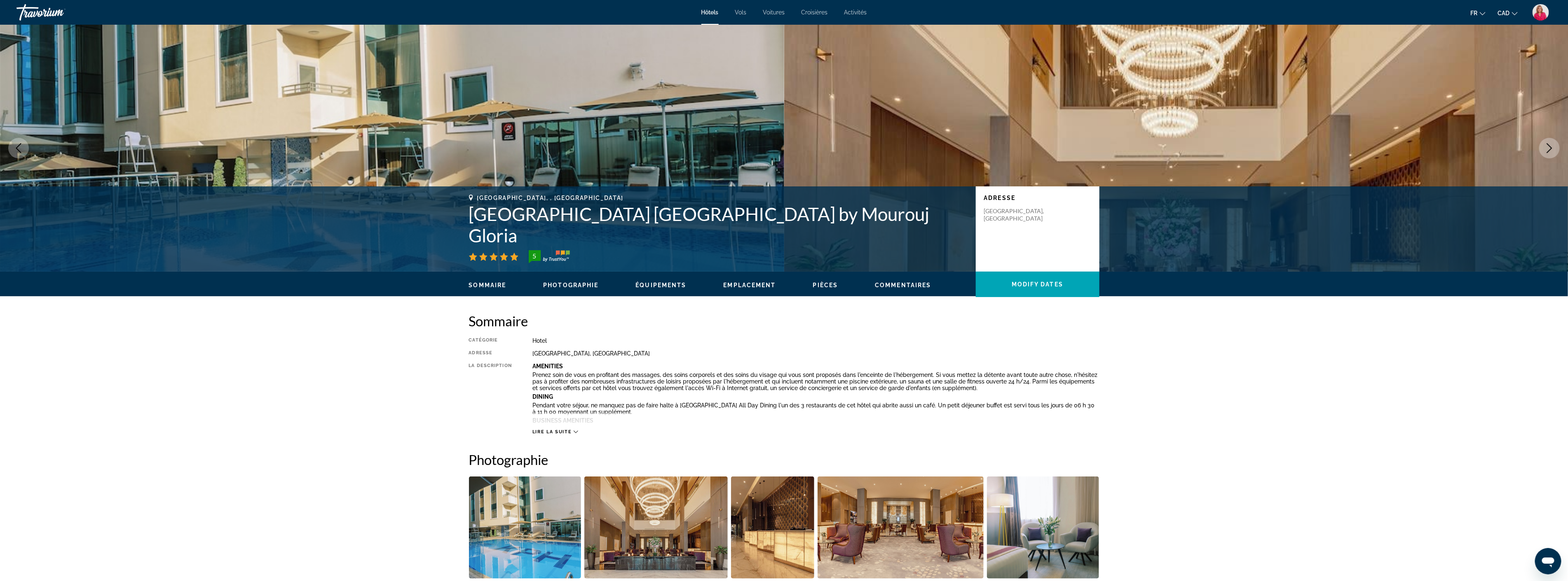
drag, startPoint x: 695, startPoint y: 353, endPoint x: 527, endPoint y: 355, distance: 168.0
click at [527, 355] on div "Catégorie Hotel Adresse Al Maktoum Road Deira, Dubai 63890, United Arab Emirate…" at bounding box center [784, 385] width 631 height 97
copy div "Al Maktoum Road Deira, Dubai 63890, United Arab Emirates"
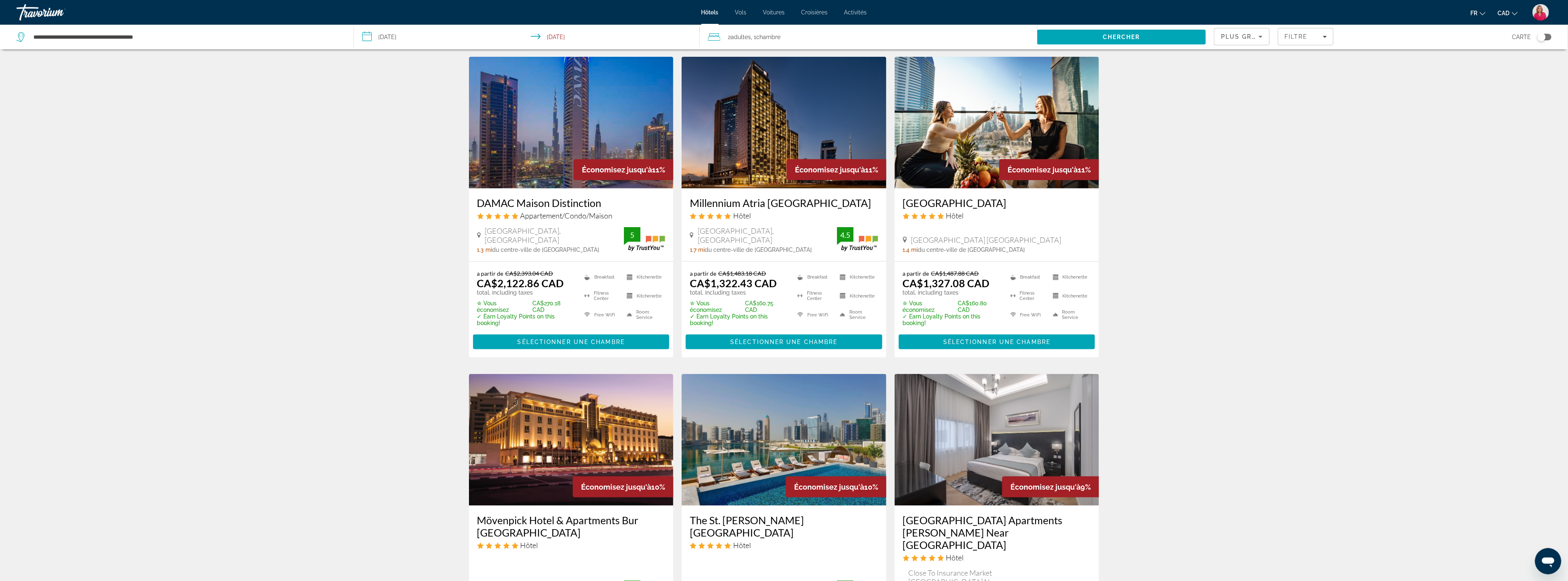
scroll to position [778, 0]
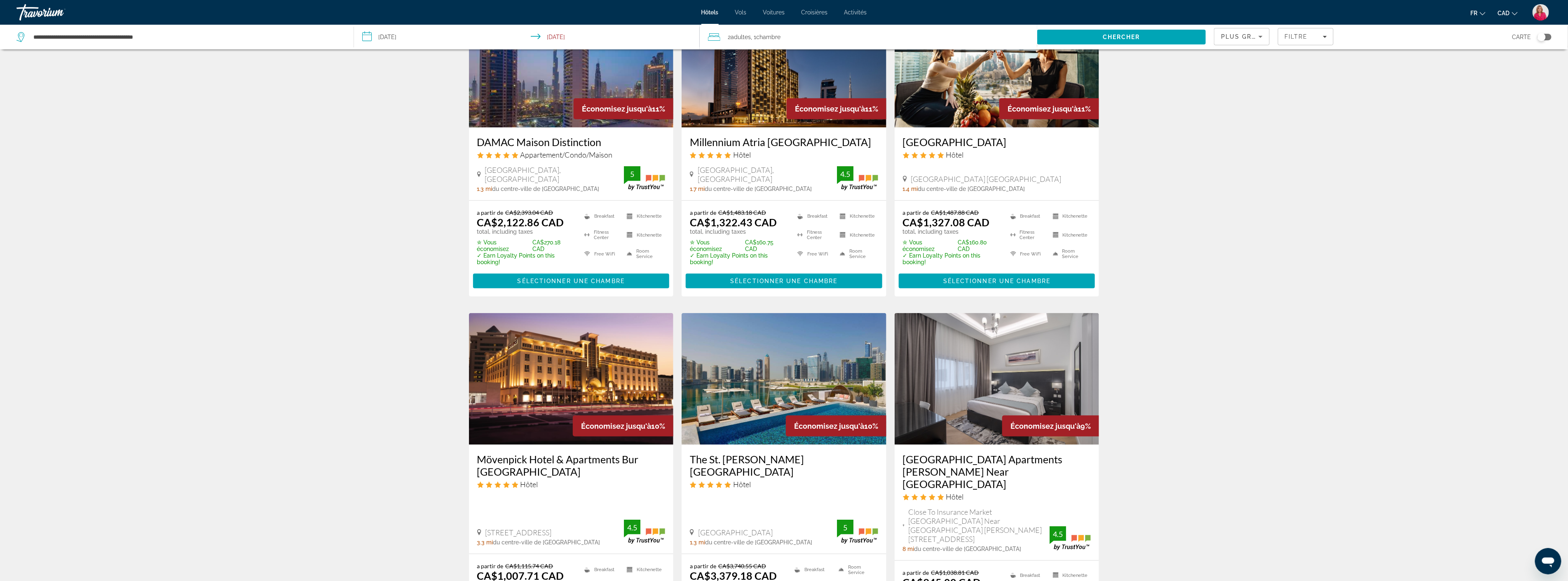
click at [554, 346] on img "Main content" at bounding box center [571, 379] width 204 height 132
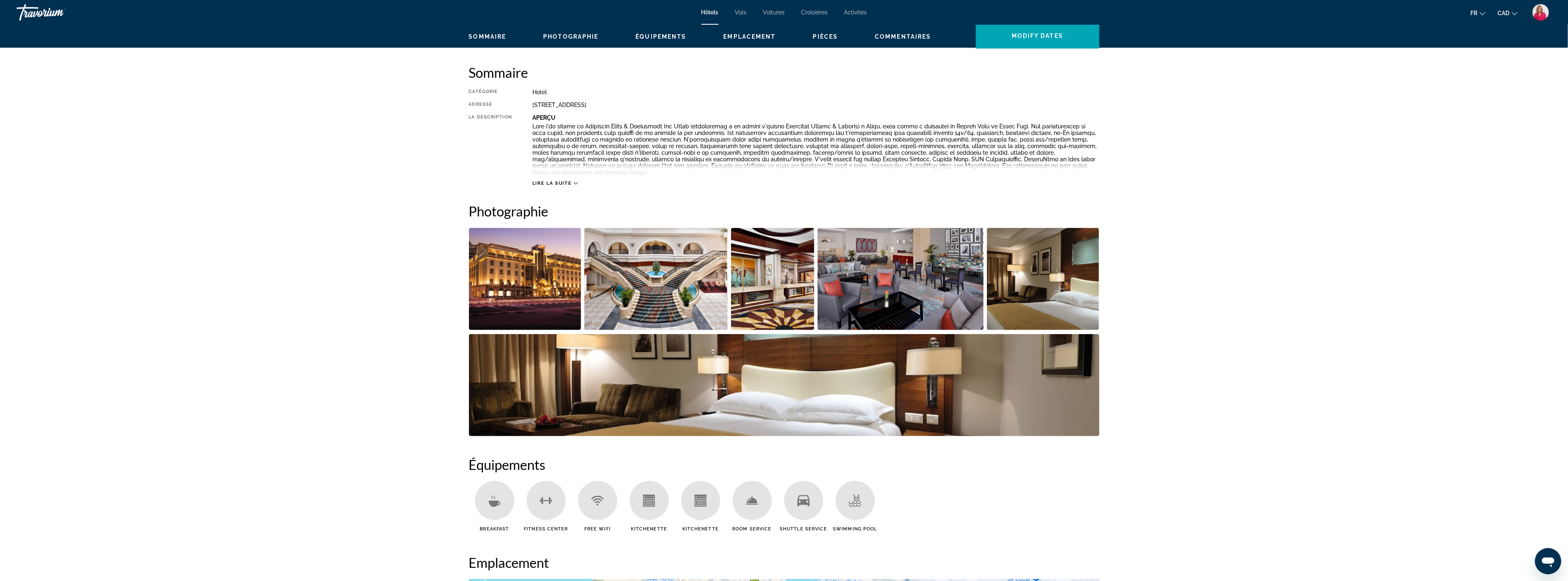
scroll to position [275, 0]
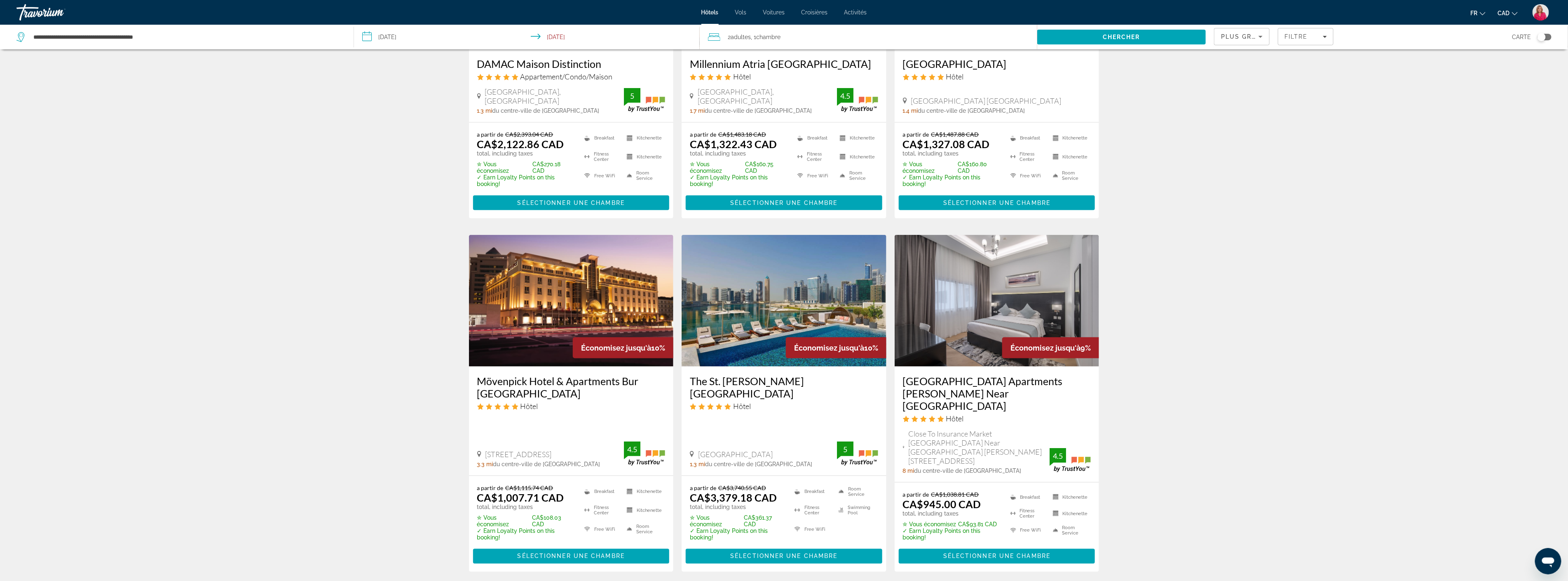
scroll to position [869, 0]
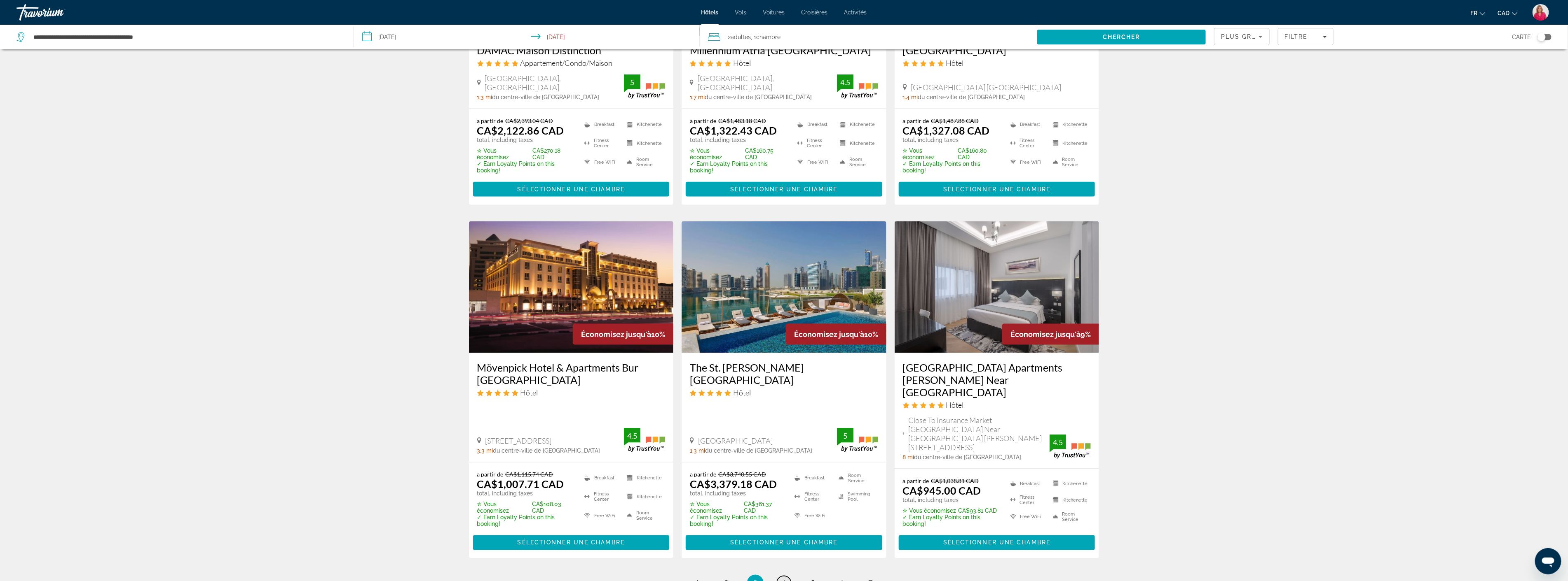
click at [782, 579] on span "4" at bounding box center [784, 583] width 4 height 9
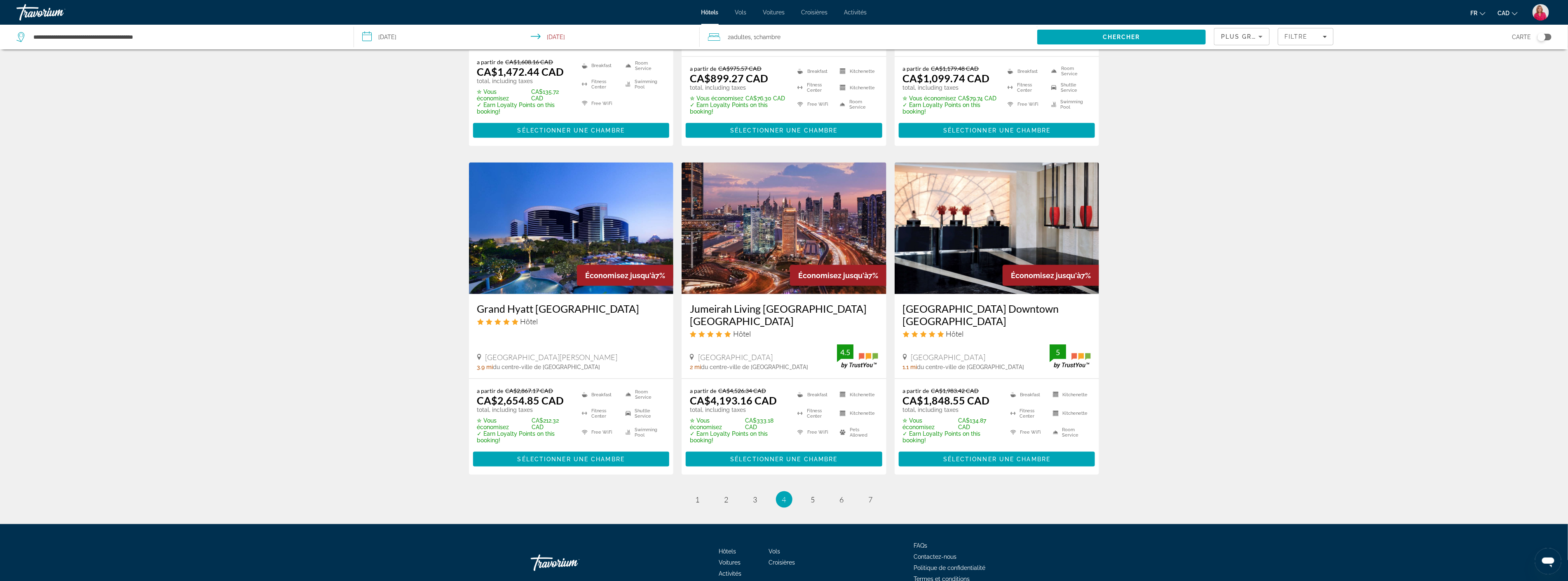
scroll to position [916, 0]
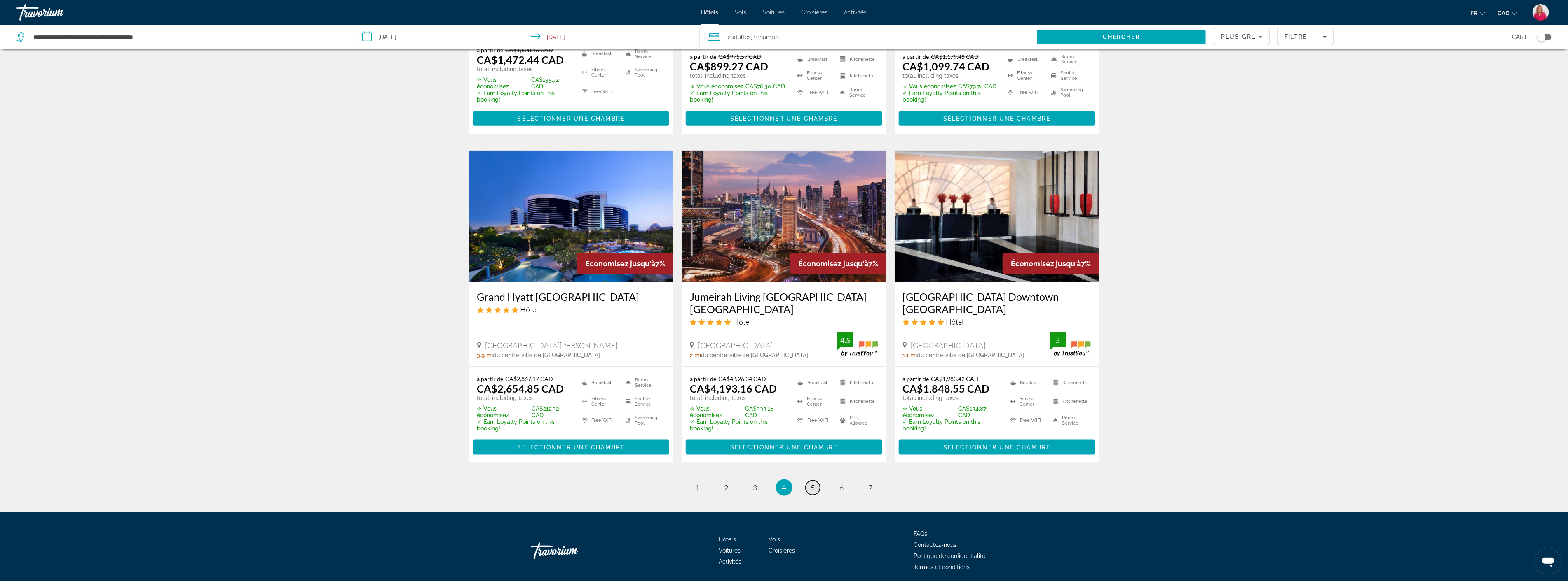
click at [814, 484] on span "5" at bounding box center [813, 488] width 4 height 9
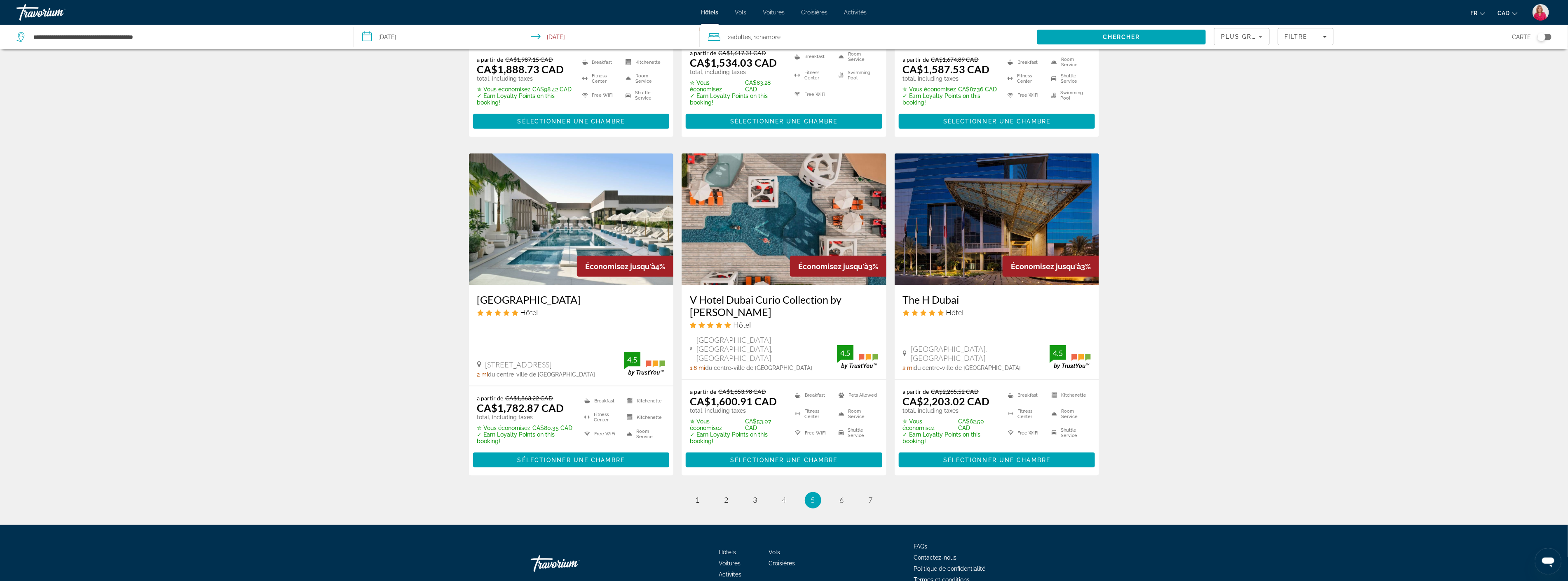
scroll to position [909, 0]
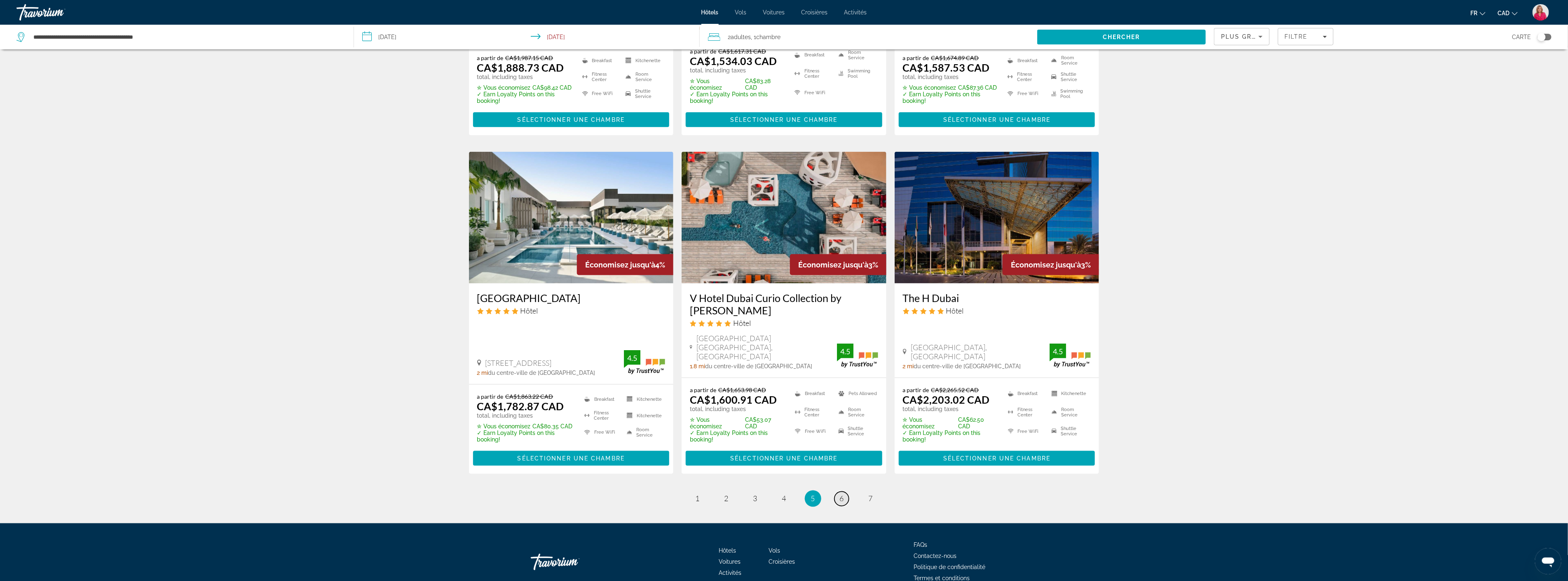
click at [845, 492] on link "page 6" at bounding box center [841, 499] width 14 height 14
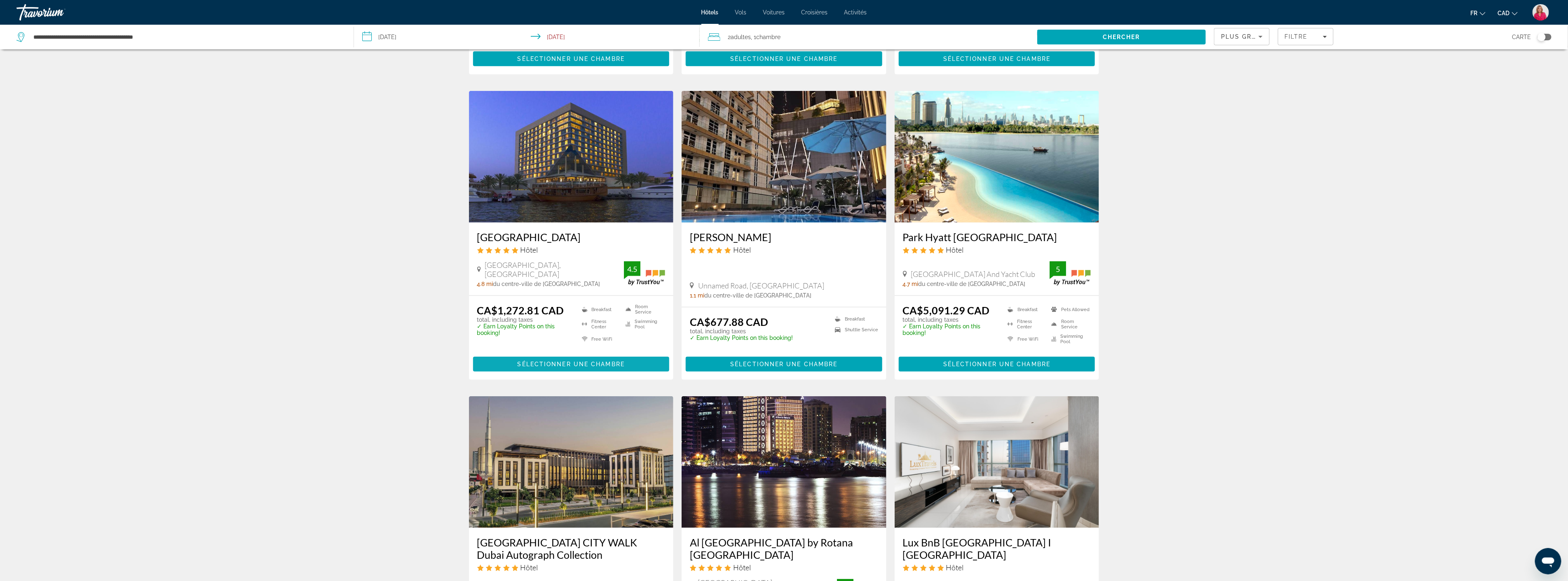
scroll to position [869, 0]
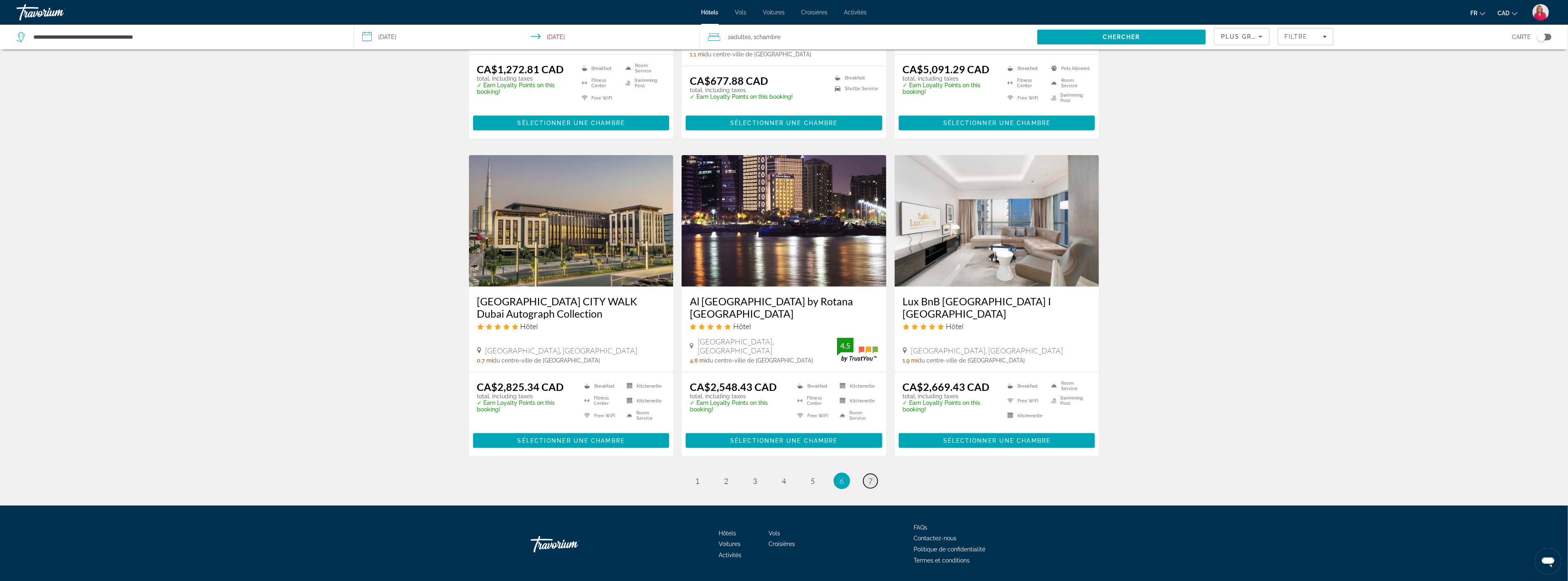
click at [869, 485] on span "7" at bounding box center [871, 481] width 4 height 9
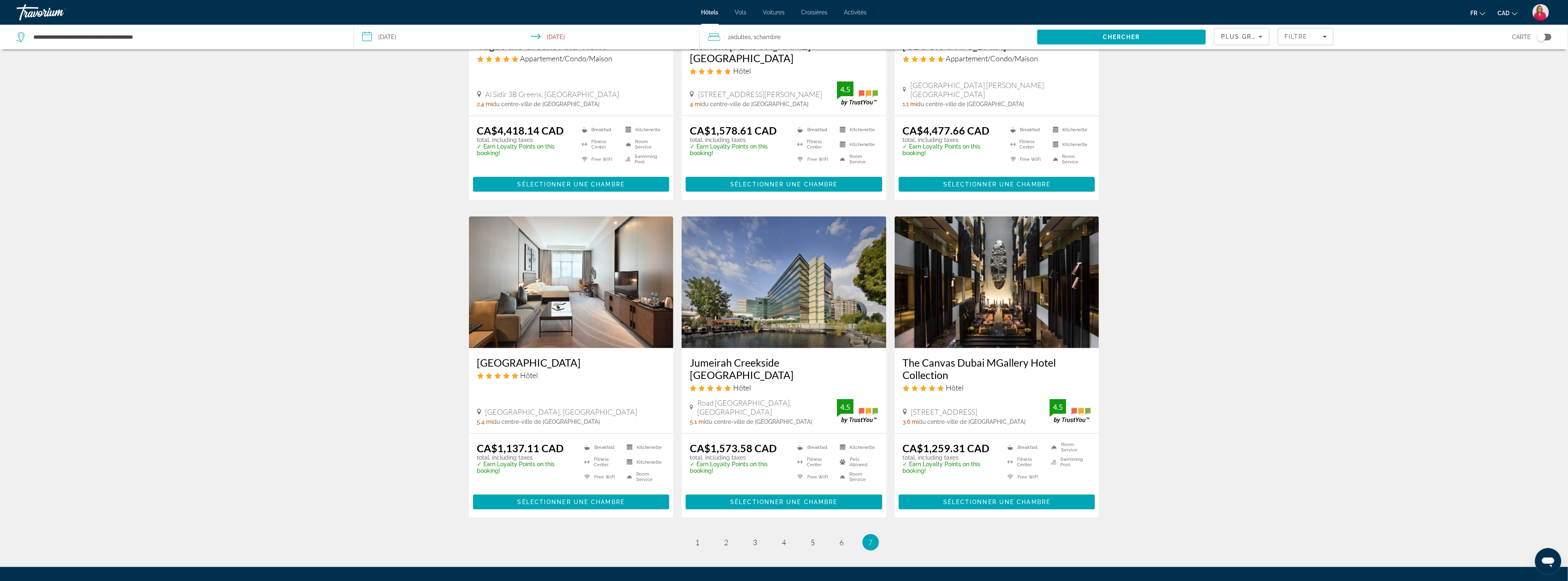
scroll to position [228, 0]
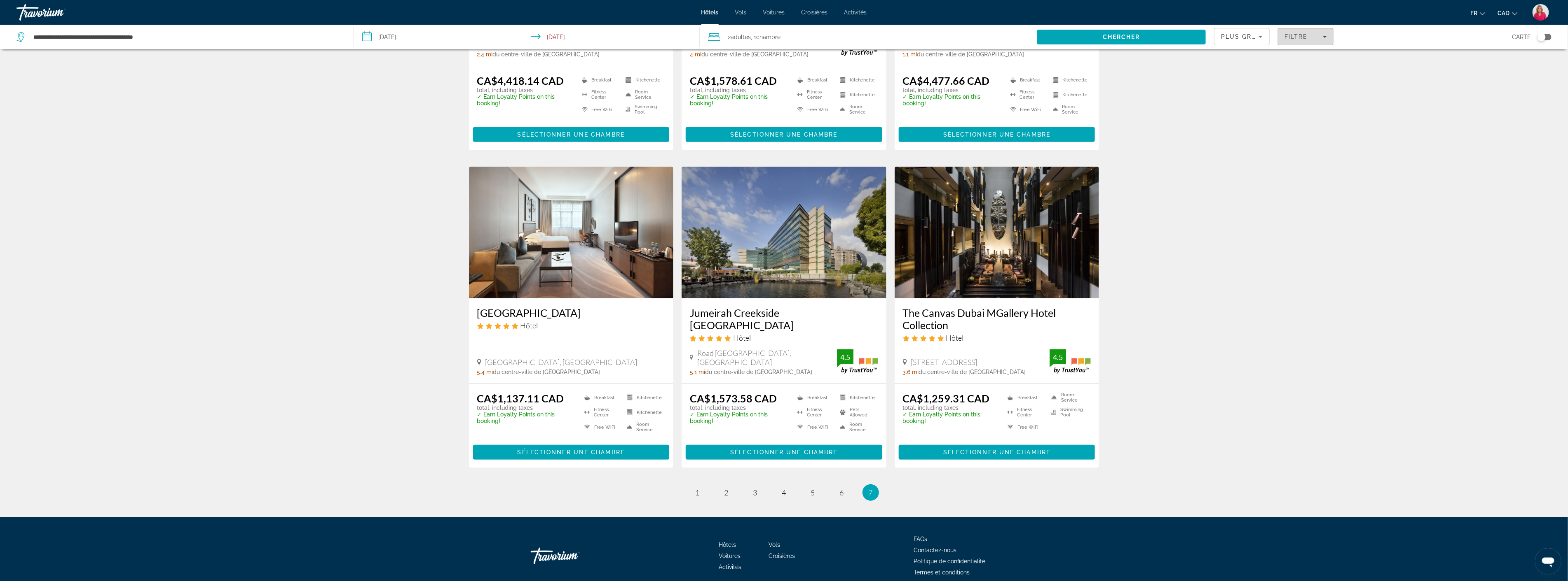
click at [1292, 40] on span "Filters" at bounding box center [1305, 37] width 55 height 20
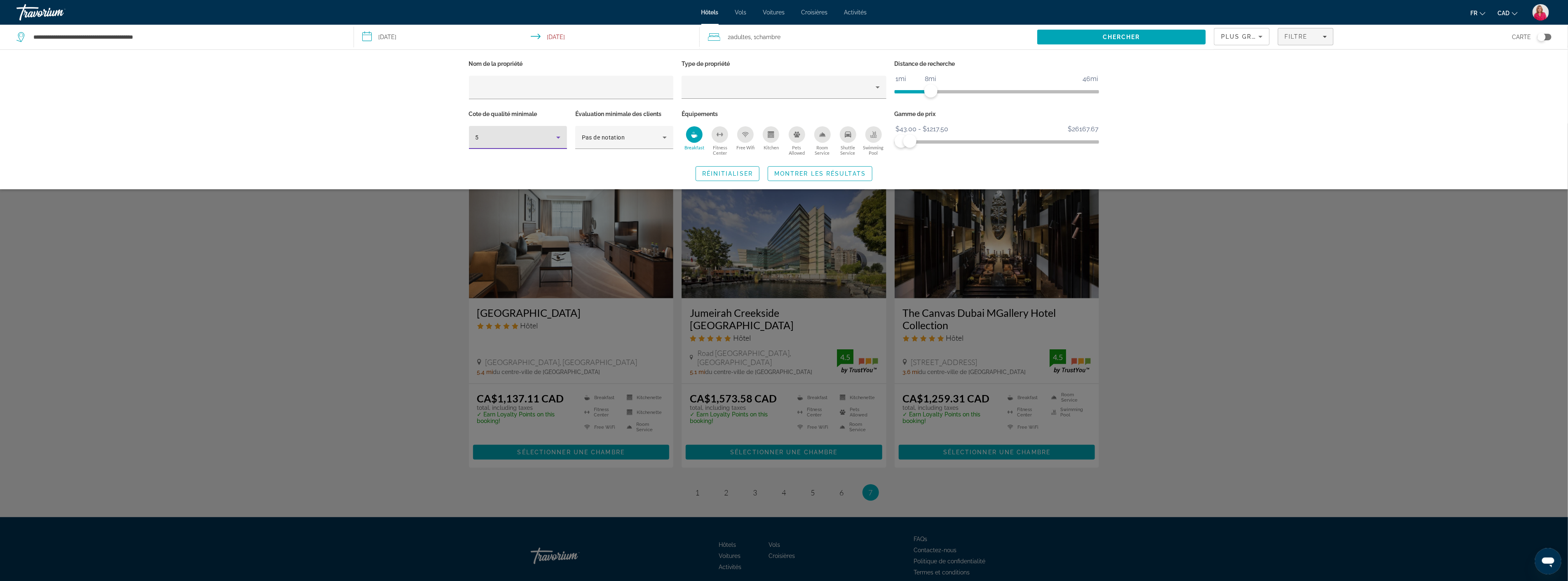
click at [554, 142] on icon "Hotel Filters" at bounding box center [558, 138] width 10 height 10
click at [506, 178] on mat-option "4" at bounding box center [518, 182] width 98 height 20
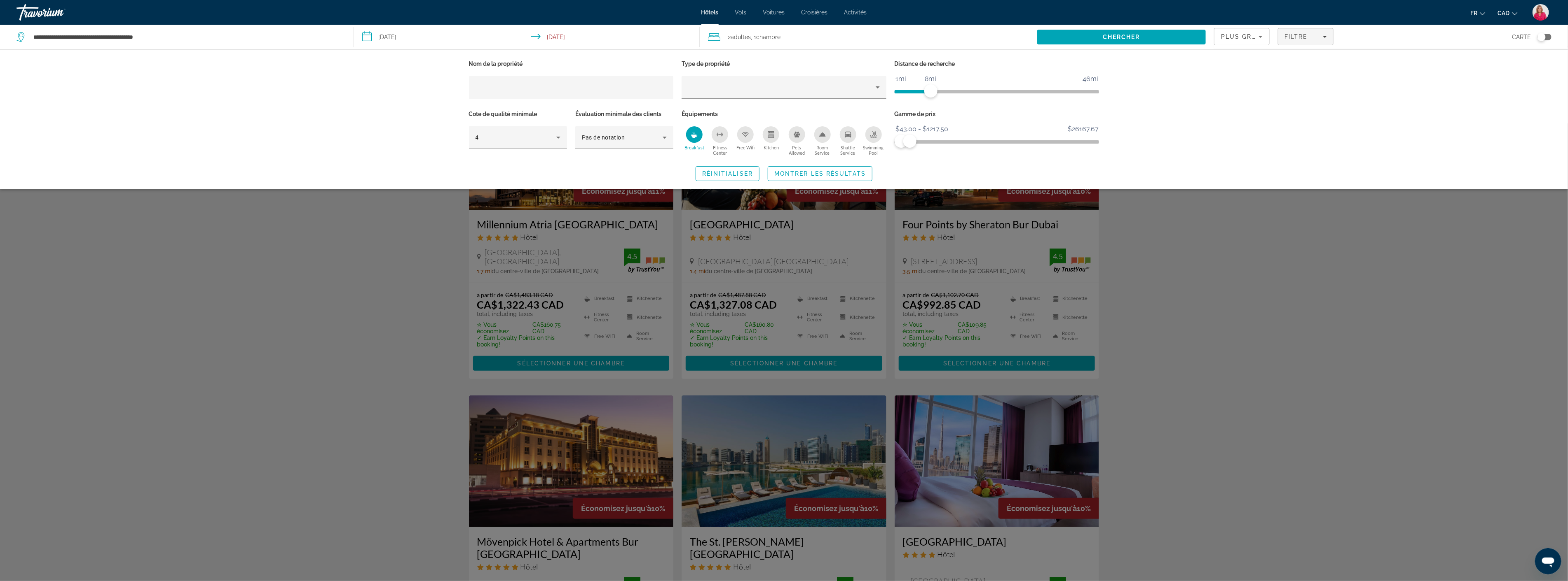
click at [1257, 161] on div "Nom de la propriété Type de propriété Distance de recherche 1mi 46mi 8mi Cote d…" at bounding box center [784, 119] width 1568 height 140
drag, startPoint x: 912, startPoint y: 139, endPoint x: 903, endPoint y: 142, distance: 9.5
click at [903, 142] on span "ngx-slider-max" at bounding box center [903, 142] width 14 height 13
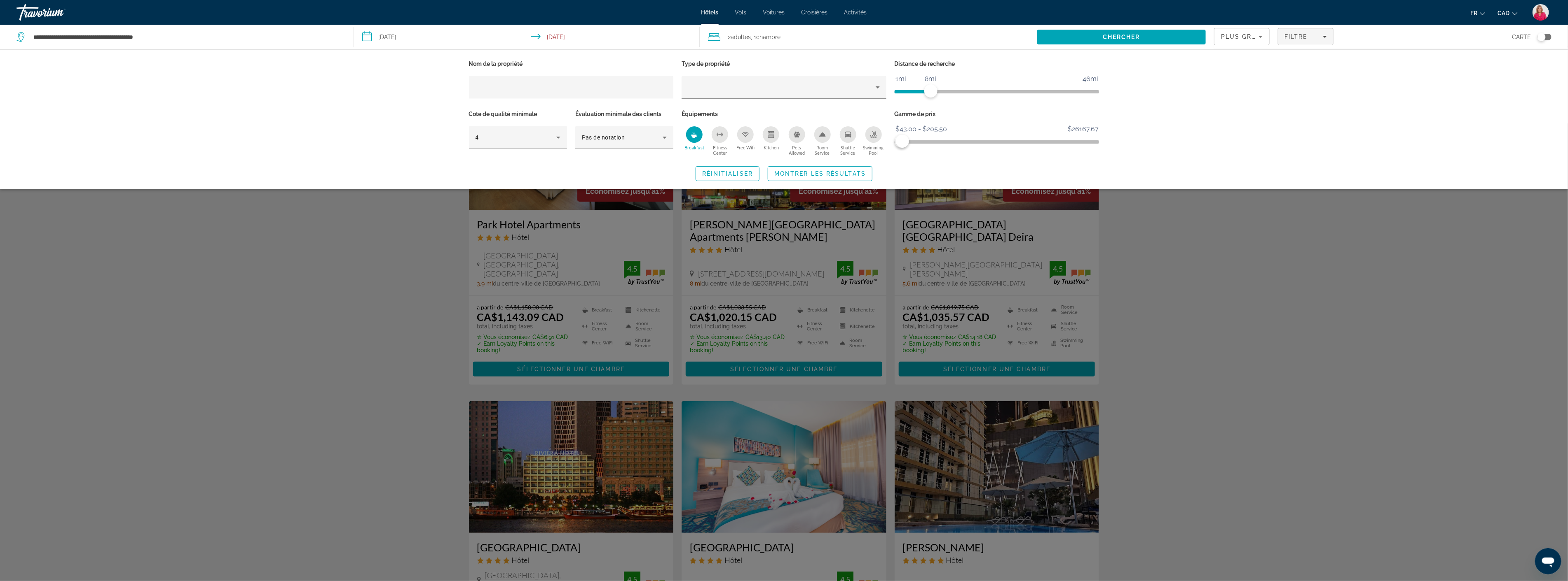
click at [1136, 252] on div "Search widget" at bounding box center [784, 352] width 1568 height 458
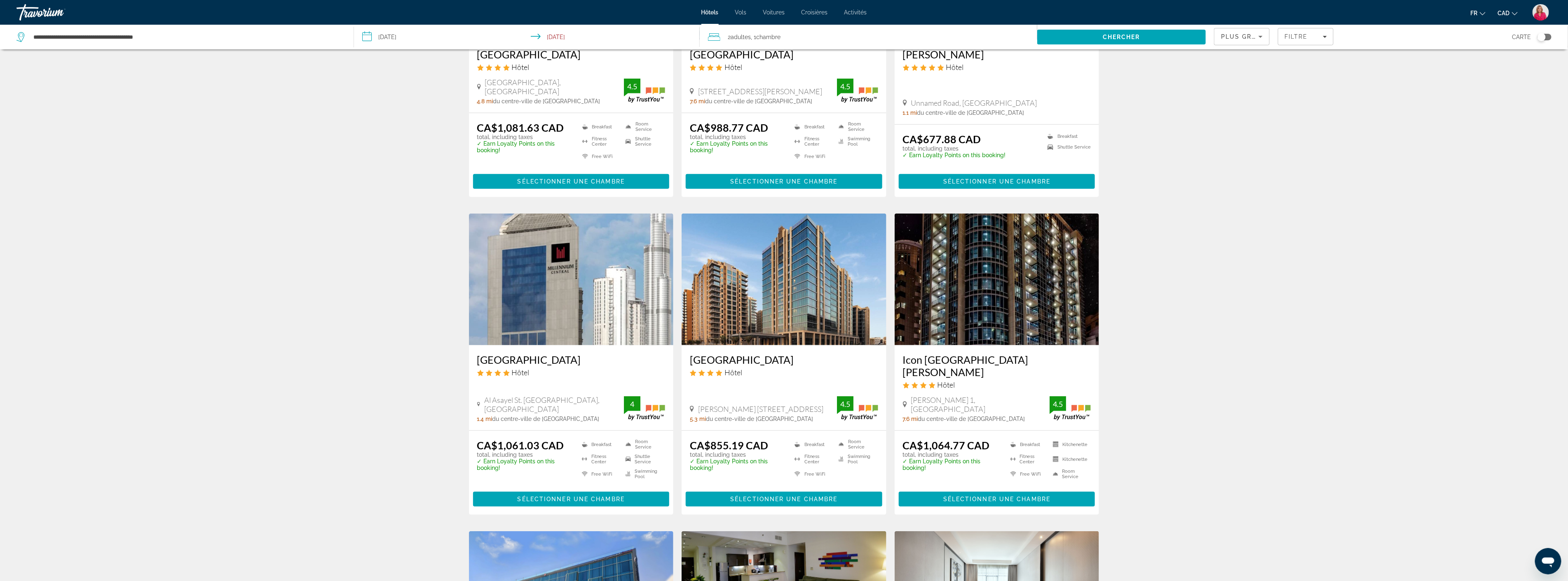
scroll to position [503, 0]
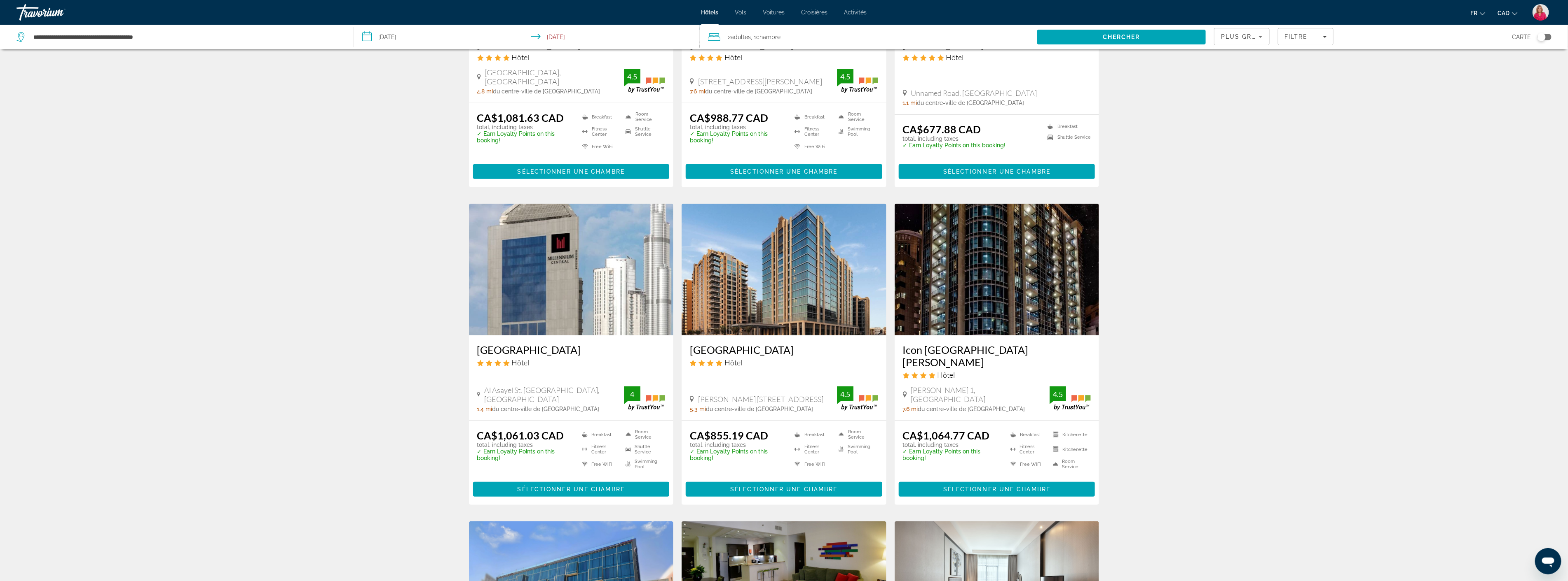
click at [977, 265] on img "Main content" at bounding box center [997, 270] width 204 height 132
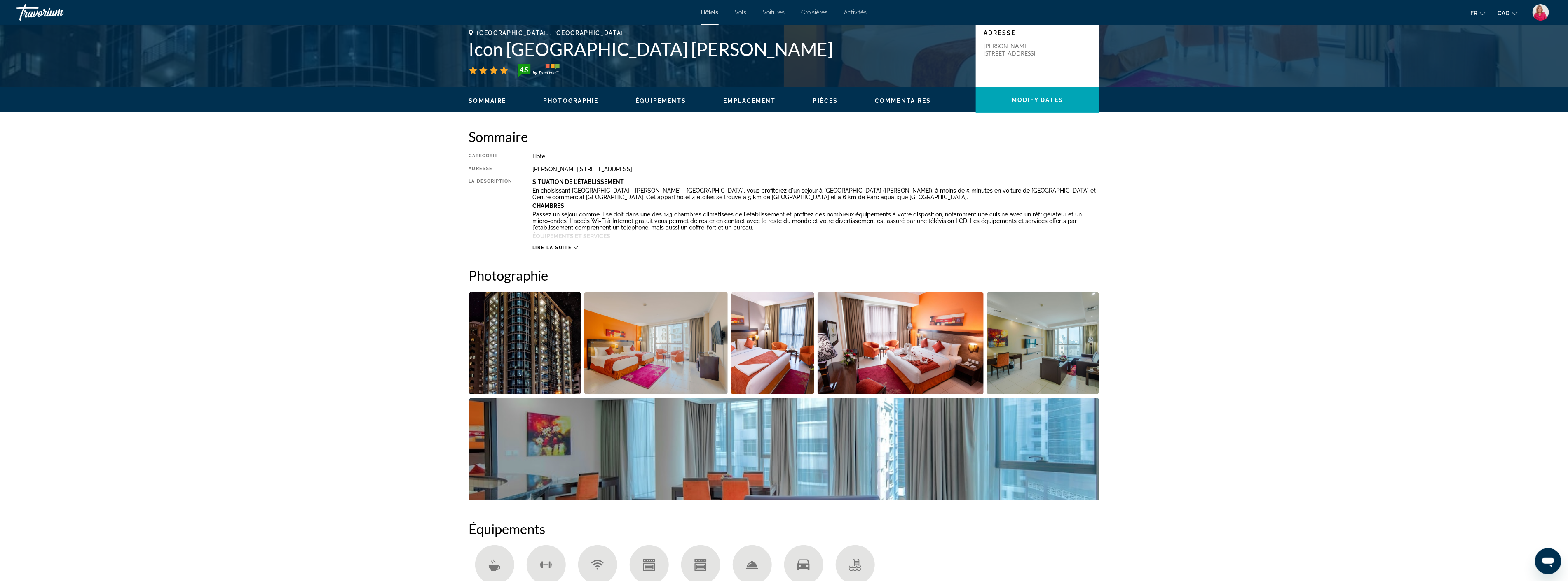
scroll to position [228, 0]
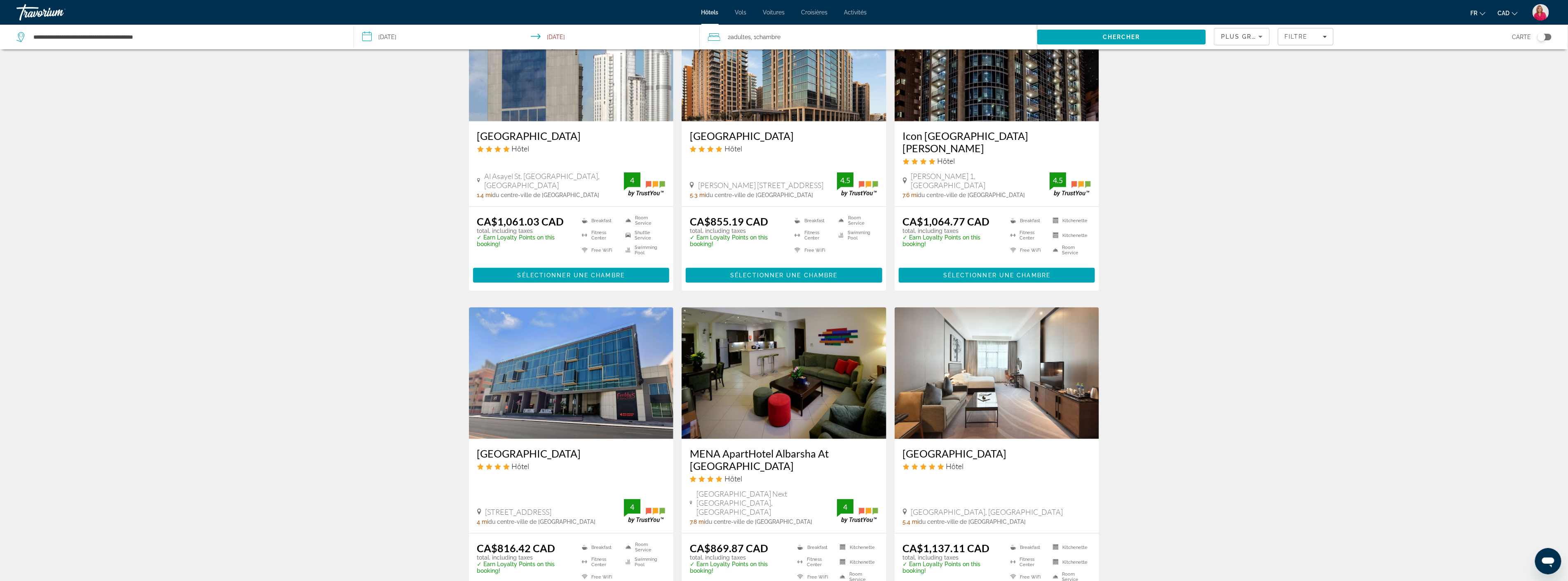
scroll to position [731, 0]
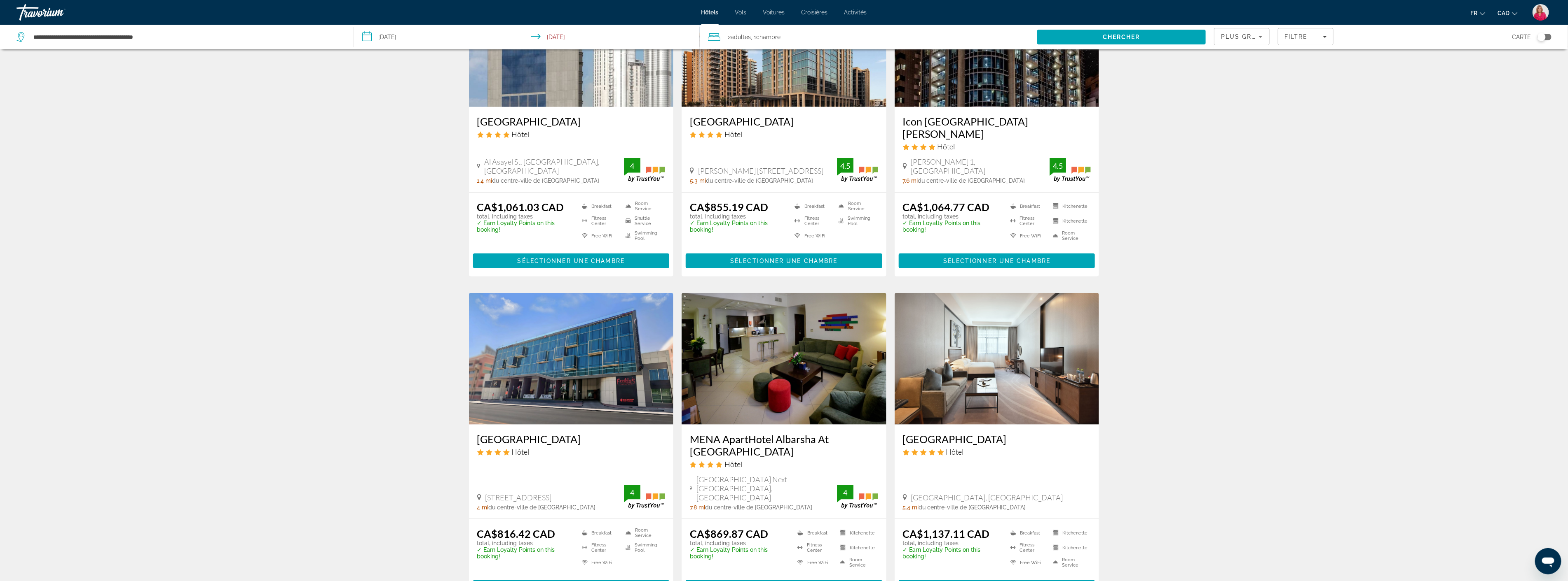
click at [576, 343] on img "Main content" at bounding box center [571, 358] width 204 height 132
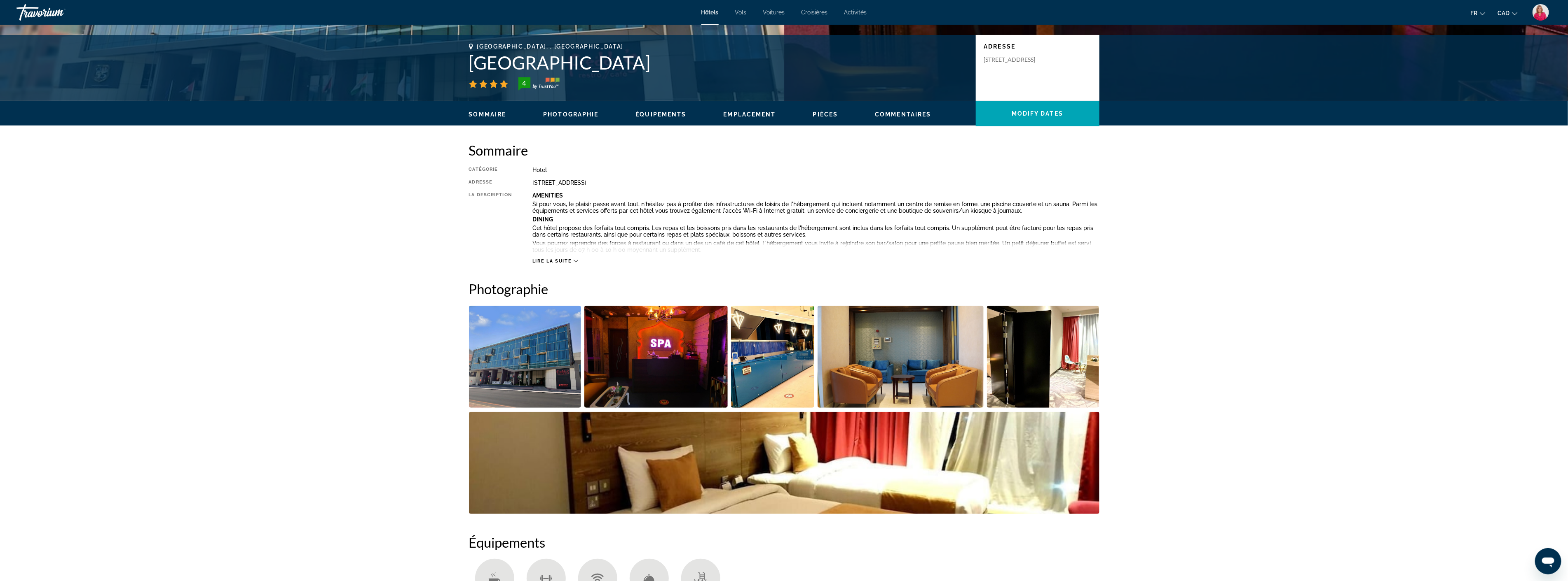
scroll to position [228, 0]
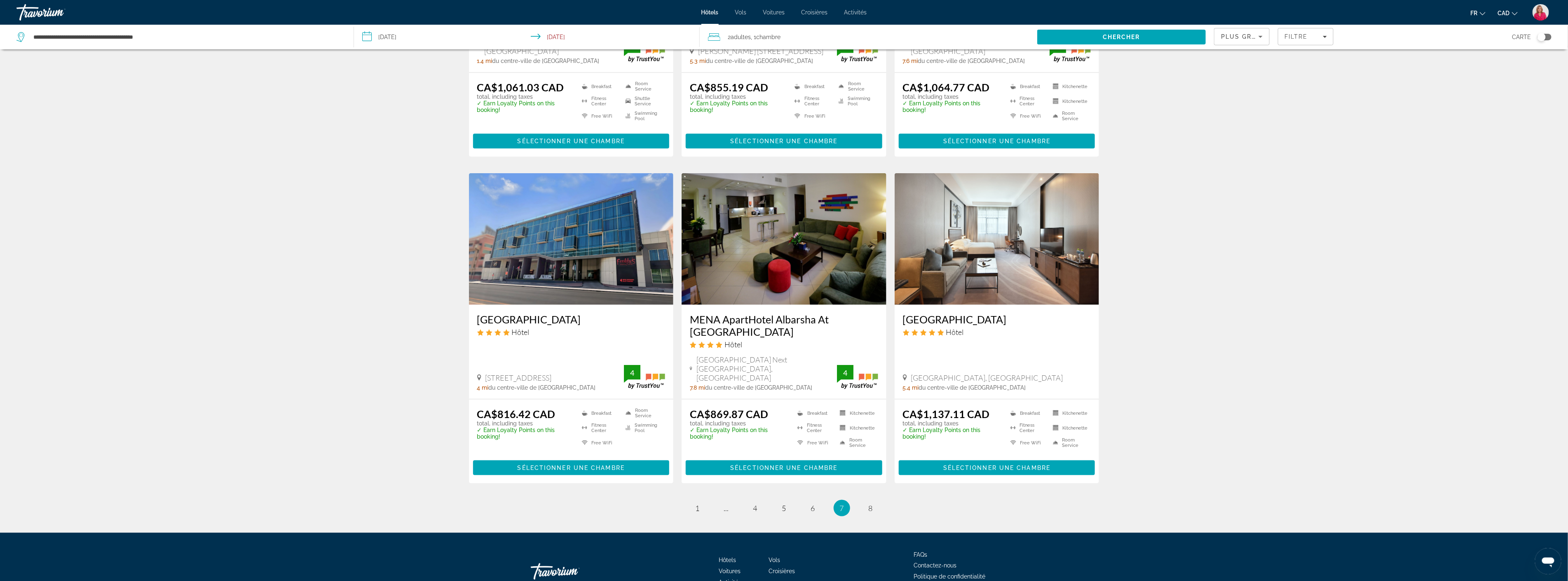
scroll to position [858, 0]
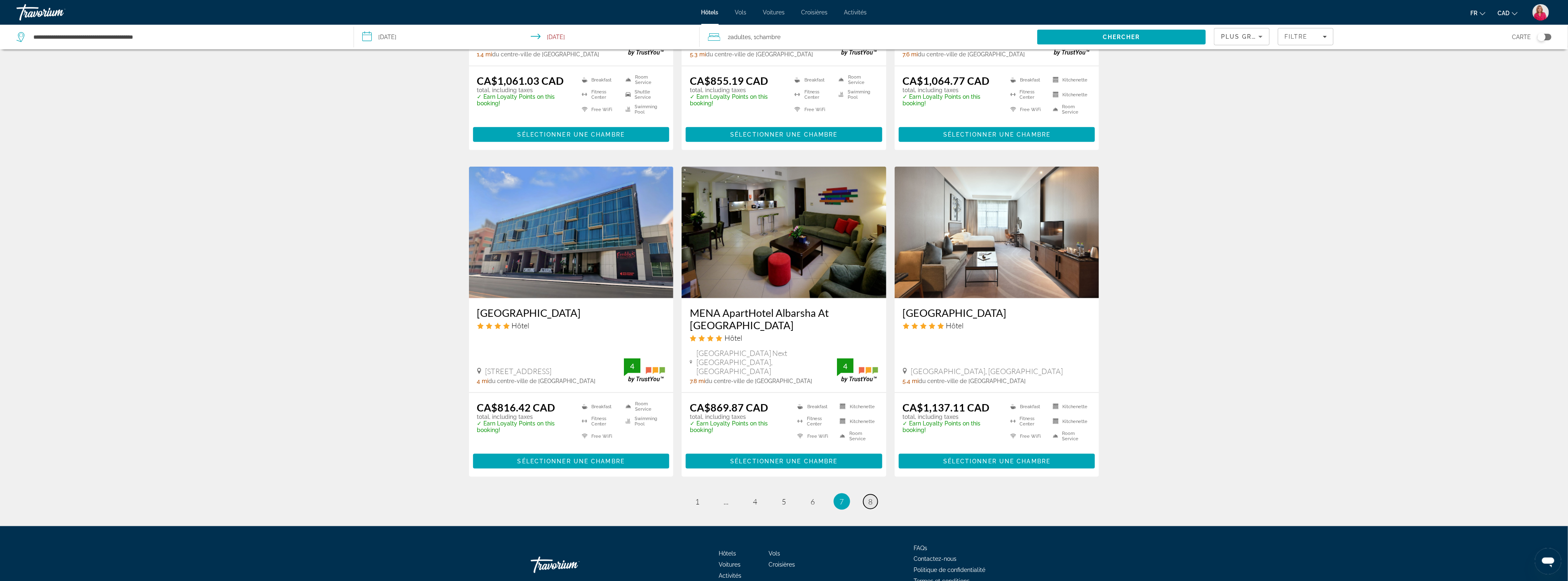
click at [871, 497] on span "8" at bounding box center [871, 501] width 4 height 9
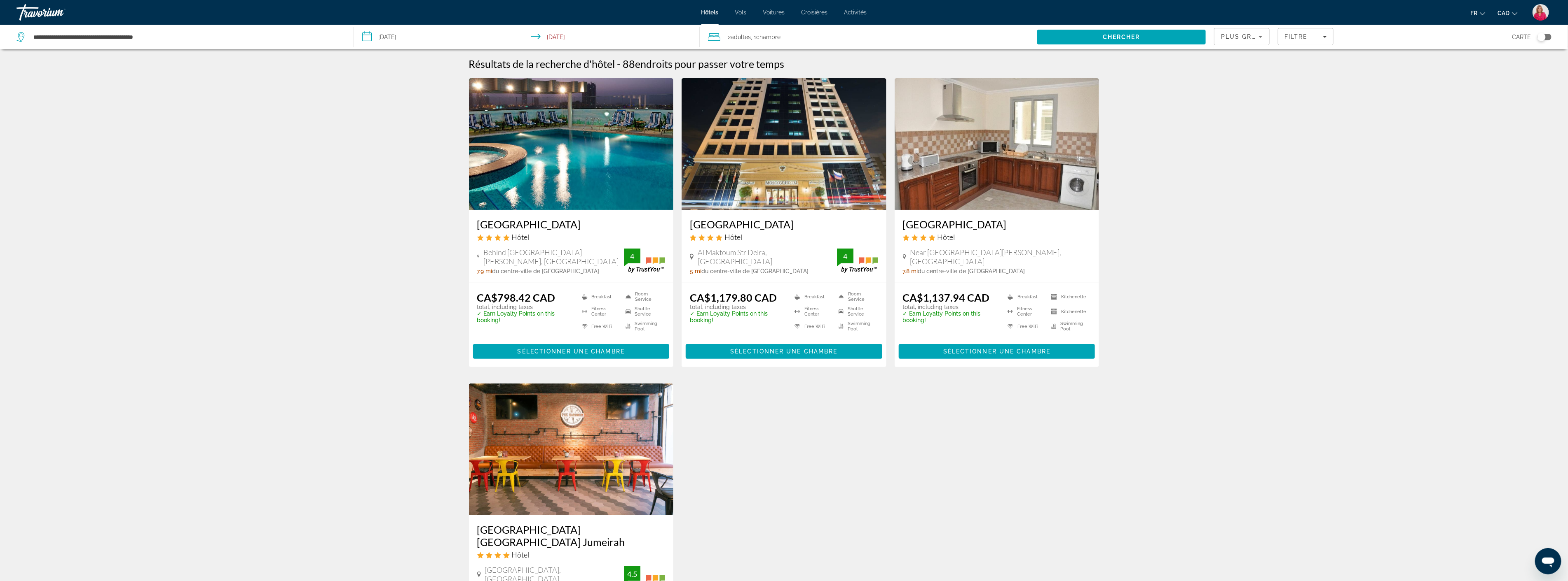
click at [579, 165] on img "Main content" at bounding box center [571, 144] width 204 height 132
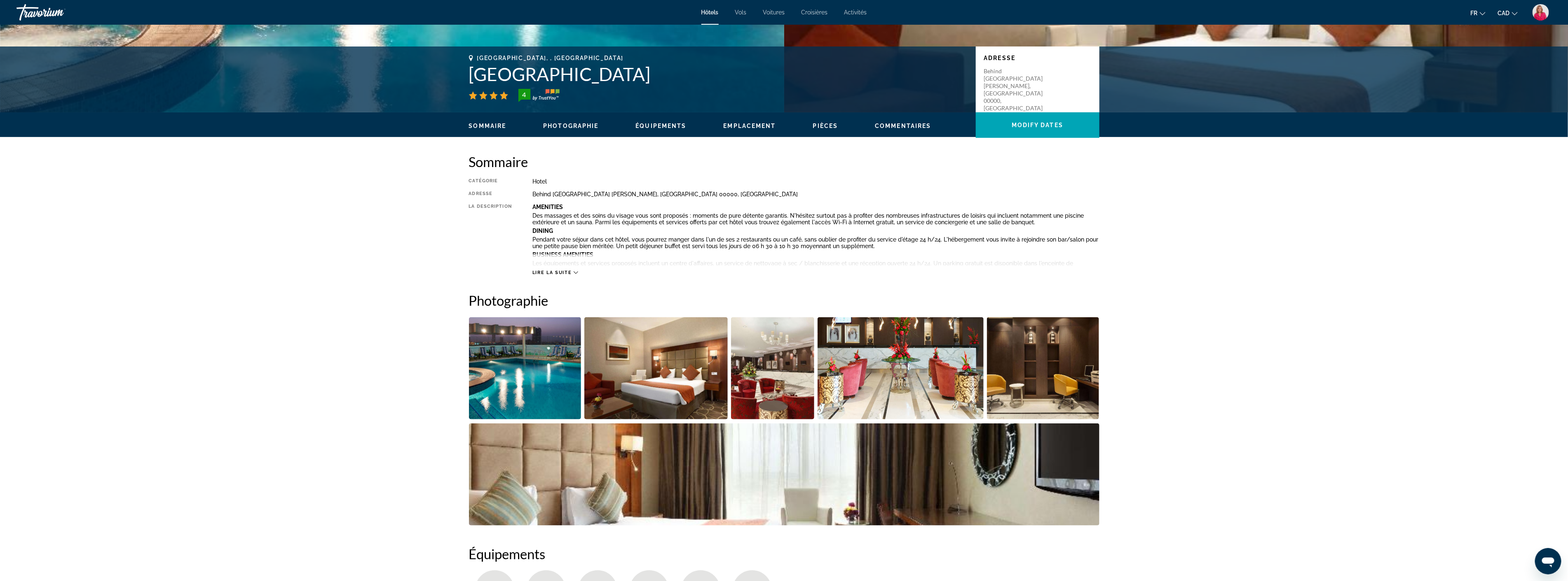
scroll to position [183, 0]
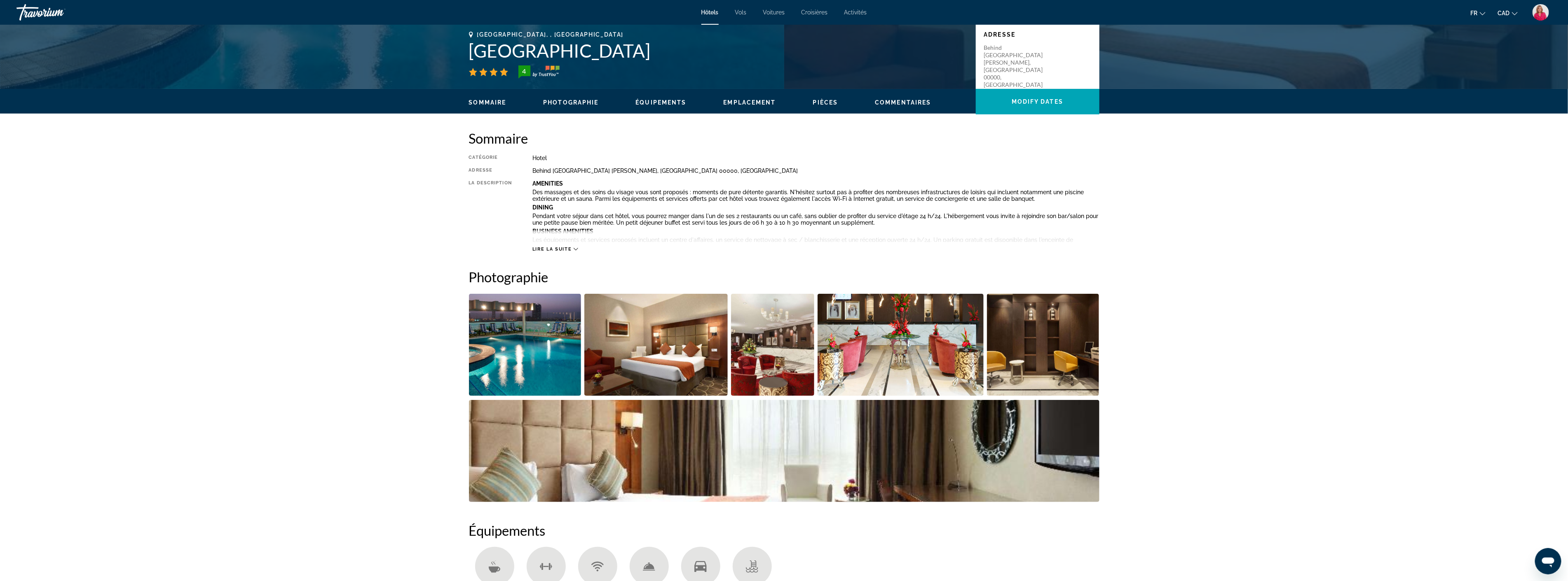
click at [681, 363] on img "Open full-screen image slider" at bounding box center [656, 345] width 144 height 102
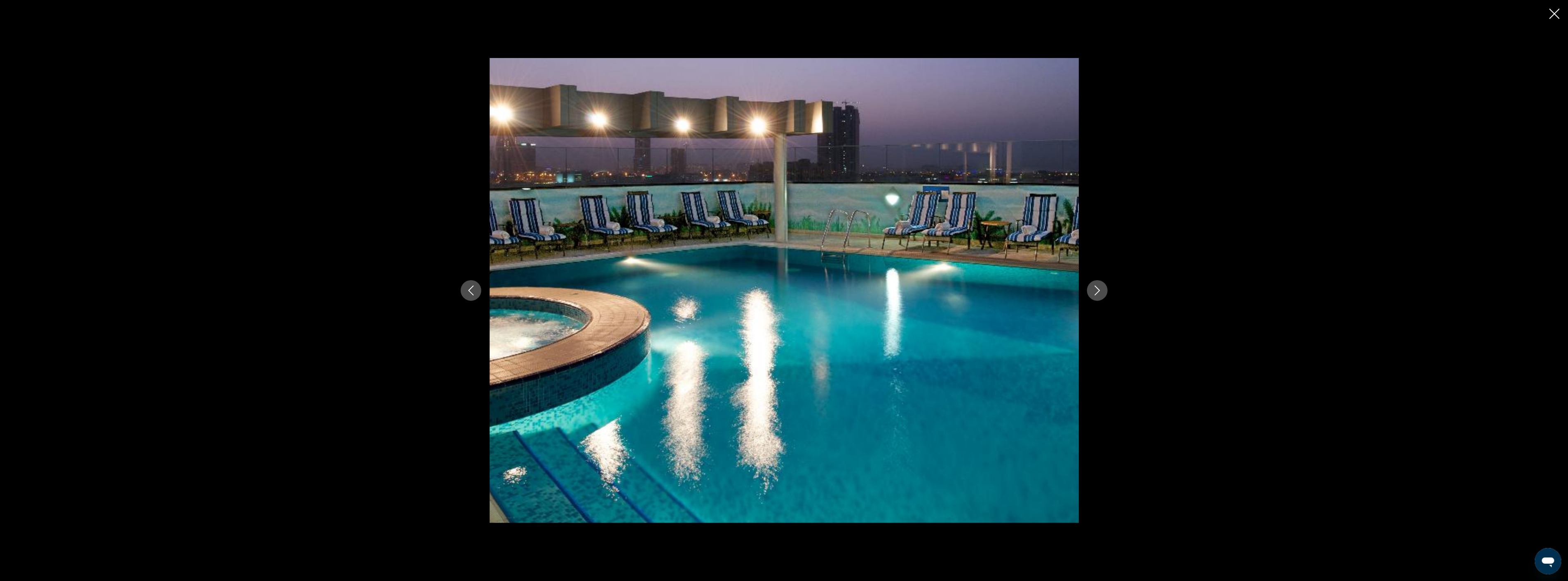
click at [1095, 286] on icon "Next image" at bounding box center [1097, 291] width 6 height 10
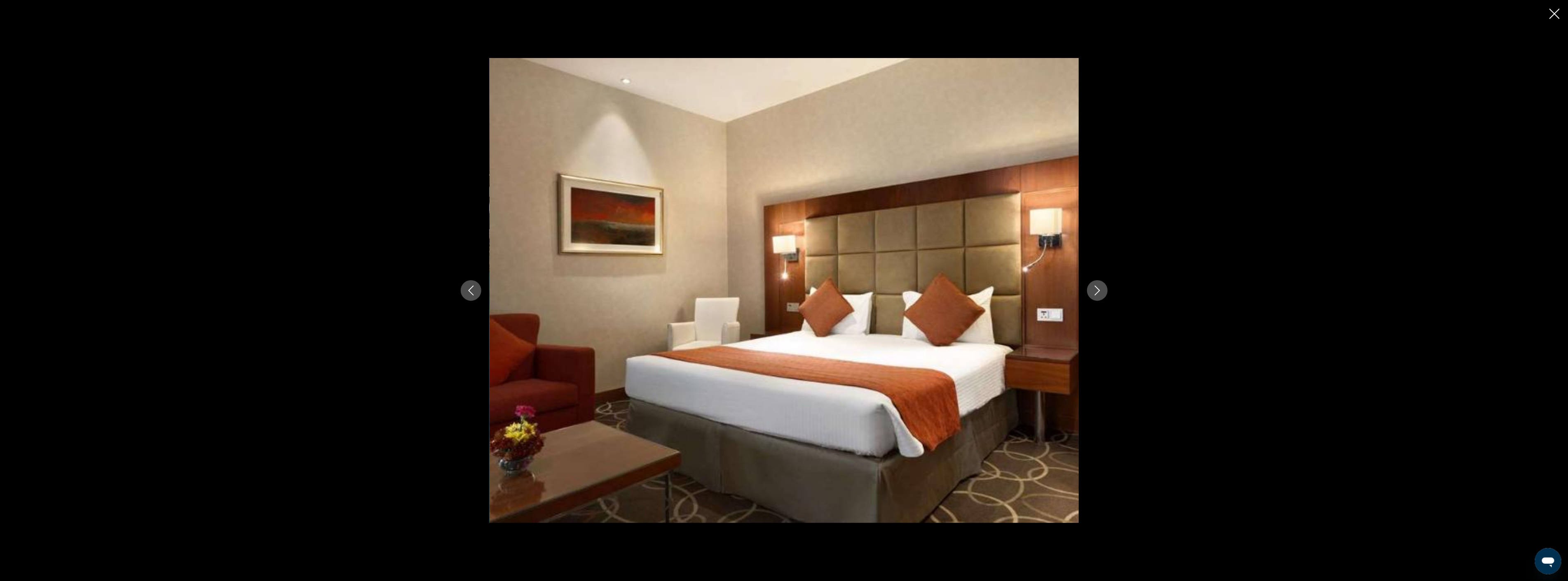
click at [1095, 286] on icon "Next image" at bounding box center [1097, 291] width 6 height 10
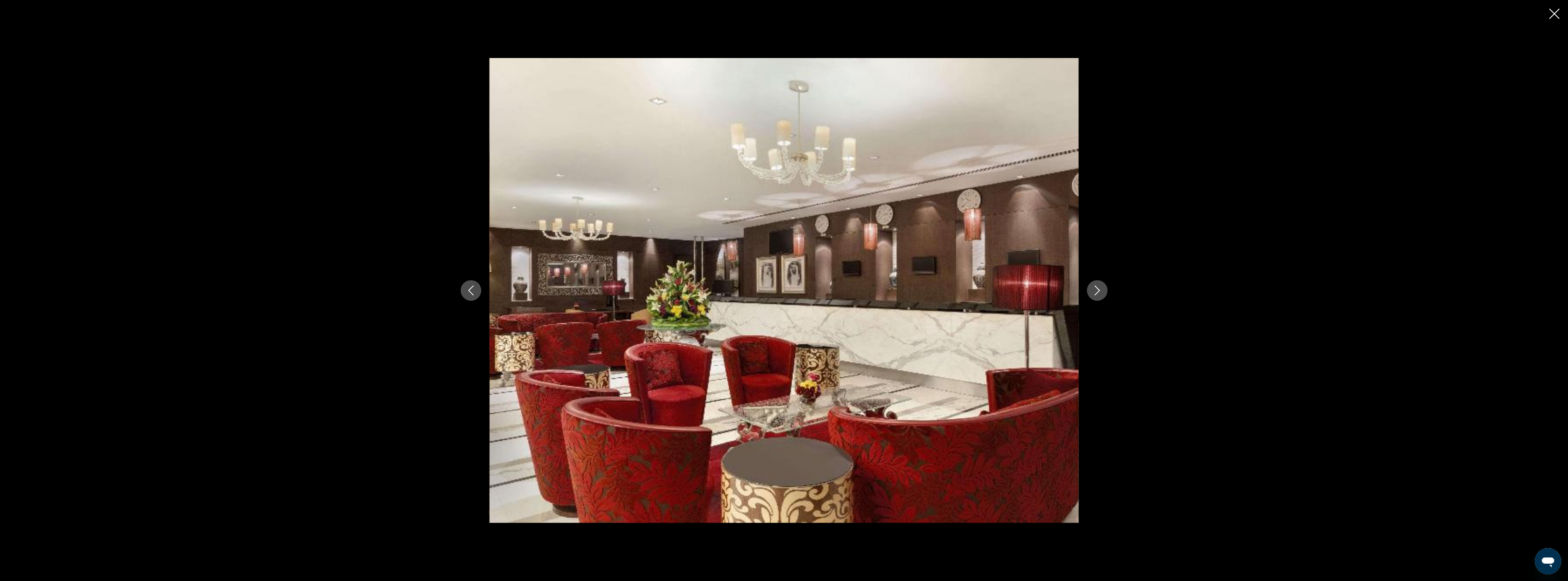
click at [1095, 286] on icon "Next image" at bounding box center [1097, 291] width 6 height 10
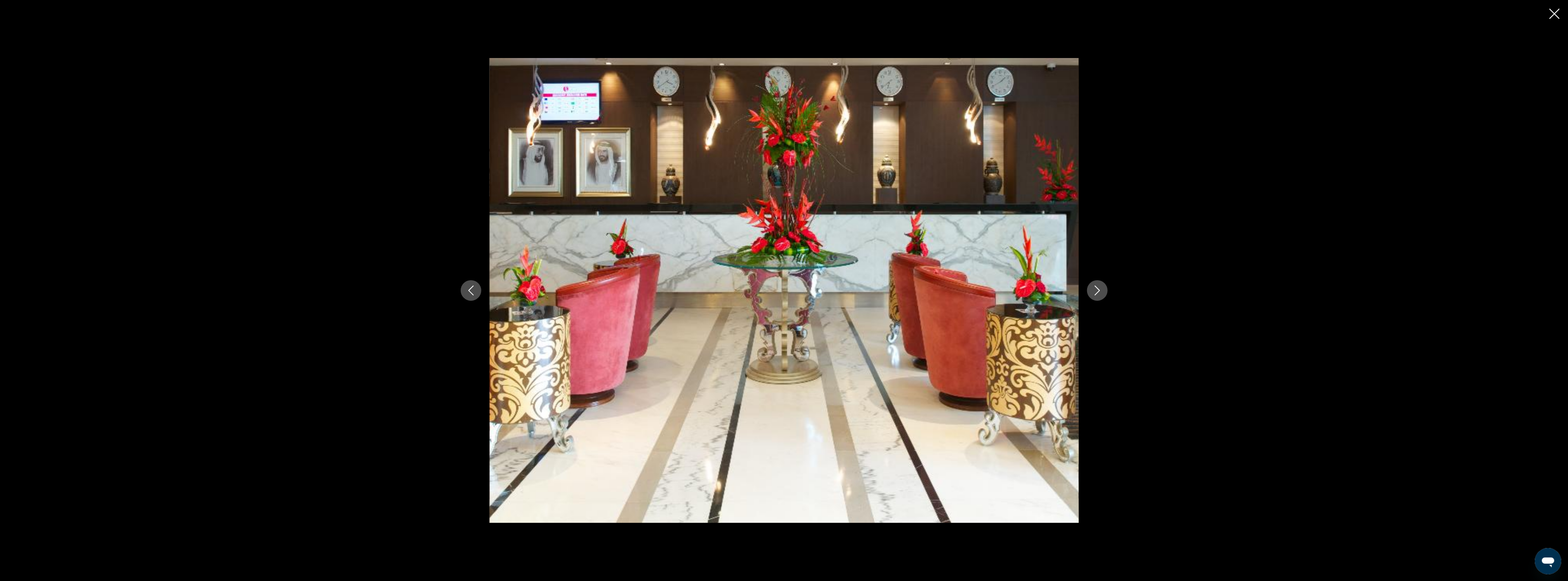
click at [1095, 286] on icon "Next image" at bounding box center [1097, 291] width 6 height 10
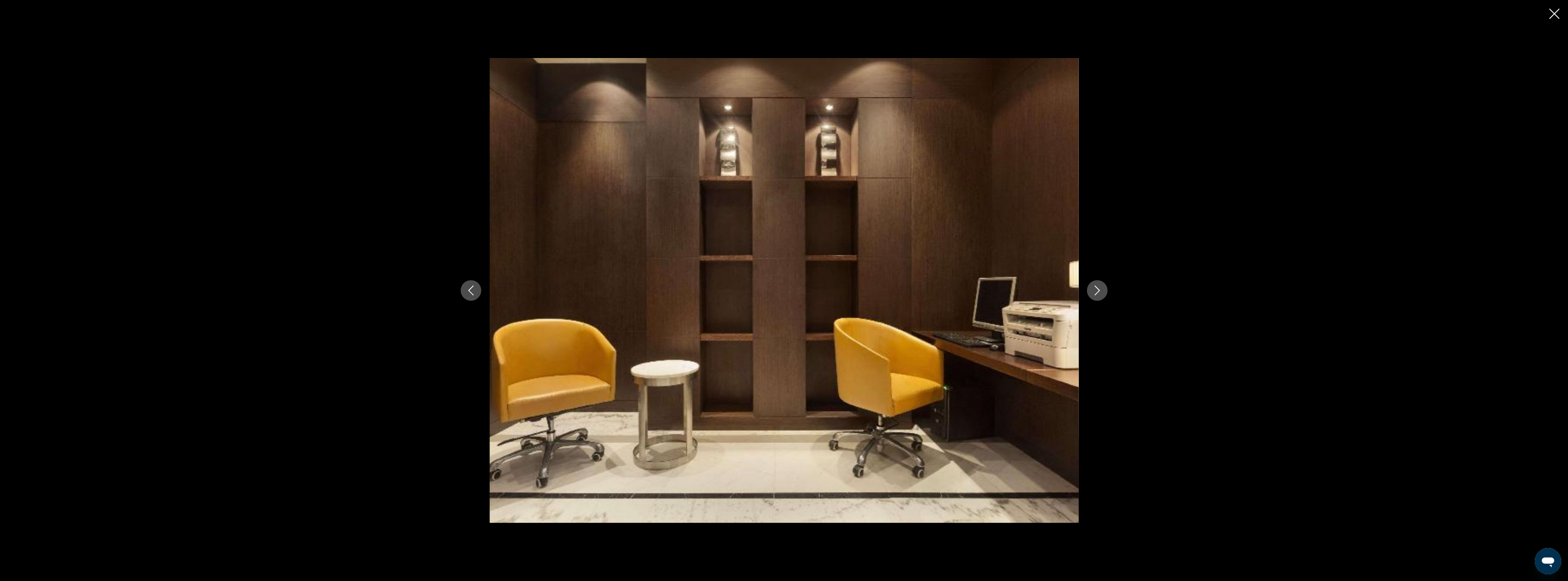
click at [1095, 286] on icon "Next image" at bounding box center [1097, 291] width 6 height 10
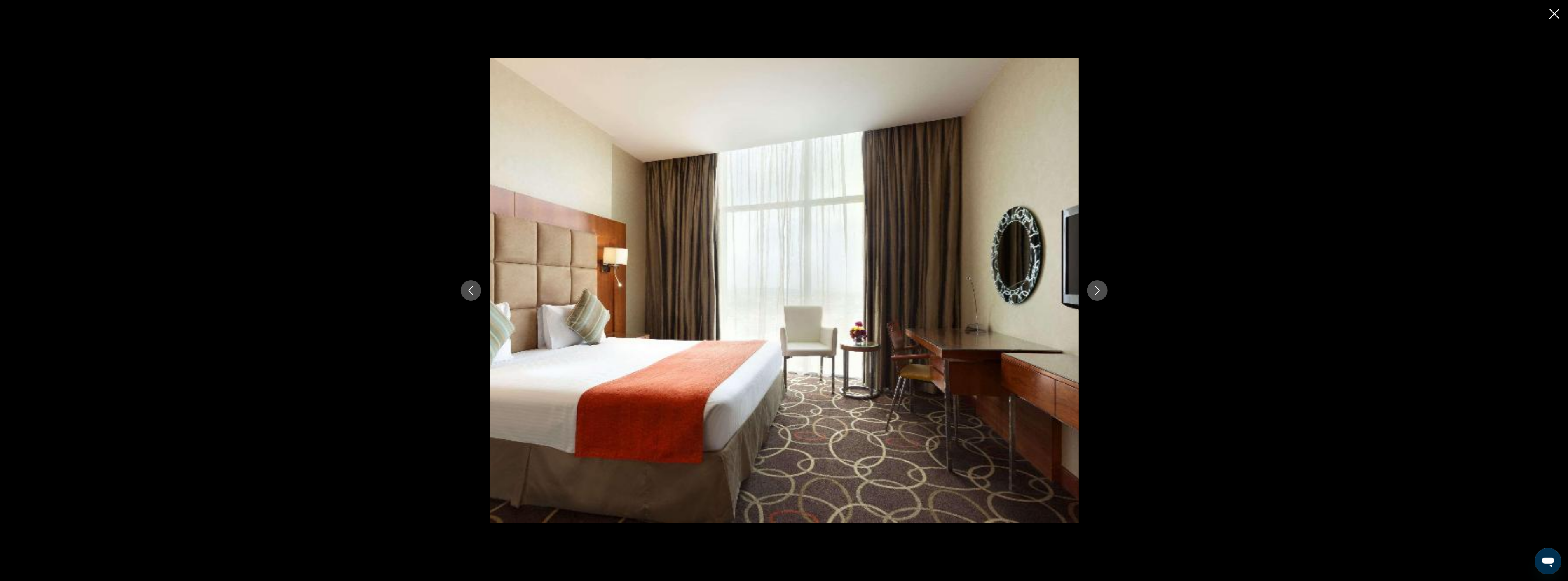
click at [1095, 286] on icon "Next image" at bounding box center [1097, 291] width 6 height 10
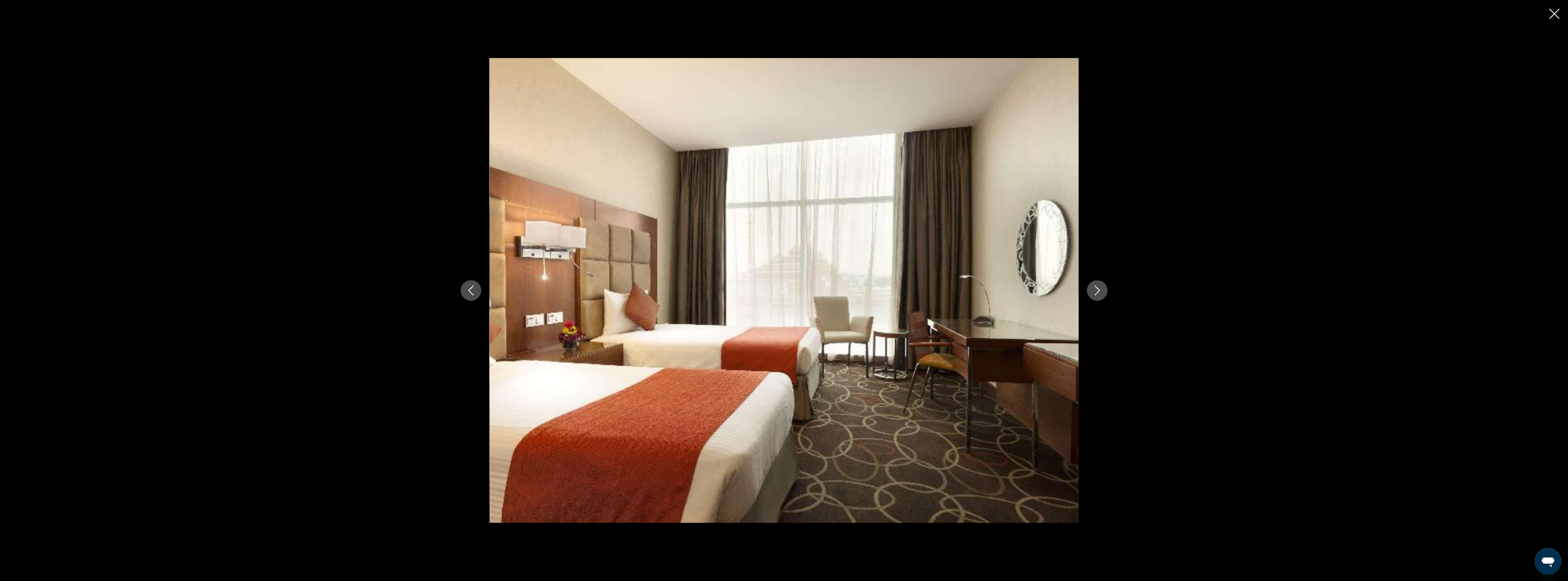
click at [1095, 286] on icon "Next image" at bounding box center [1097, 291] width 6 height 10
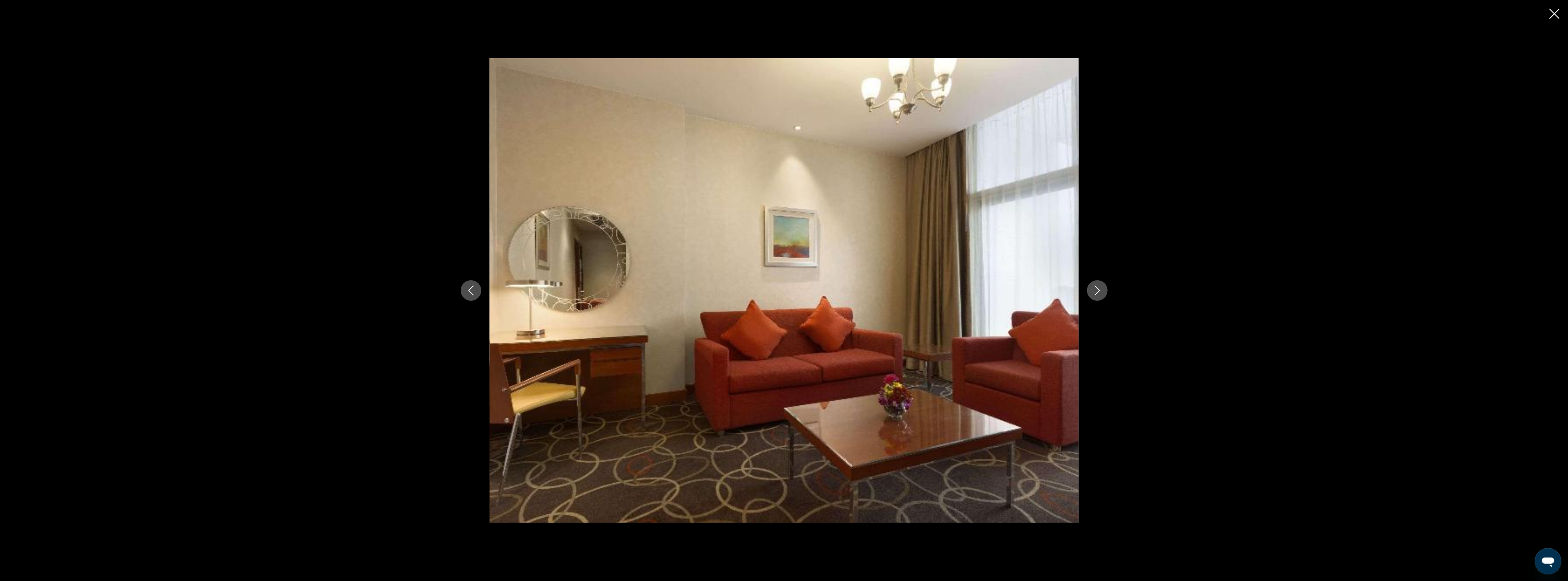
click at [1095, 286] on icon "Next image" at bounding box center [1097, 291] width 6 height 10
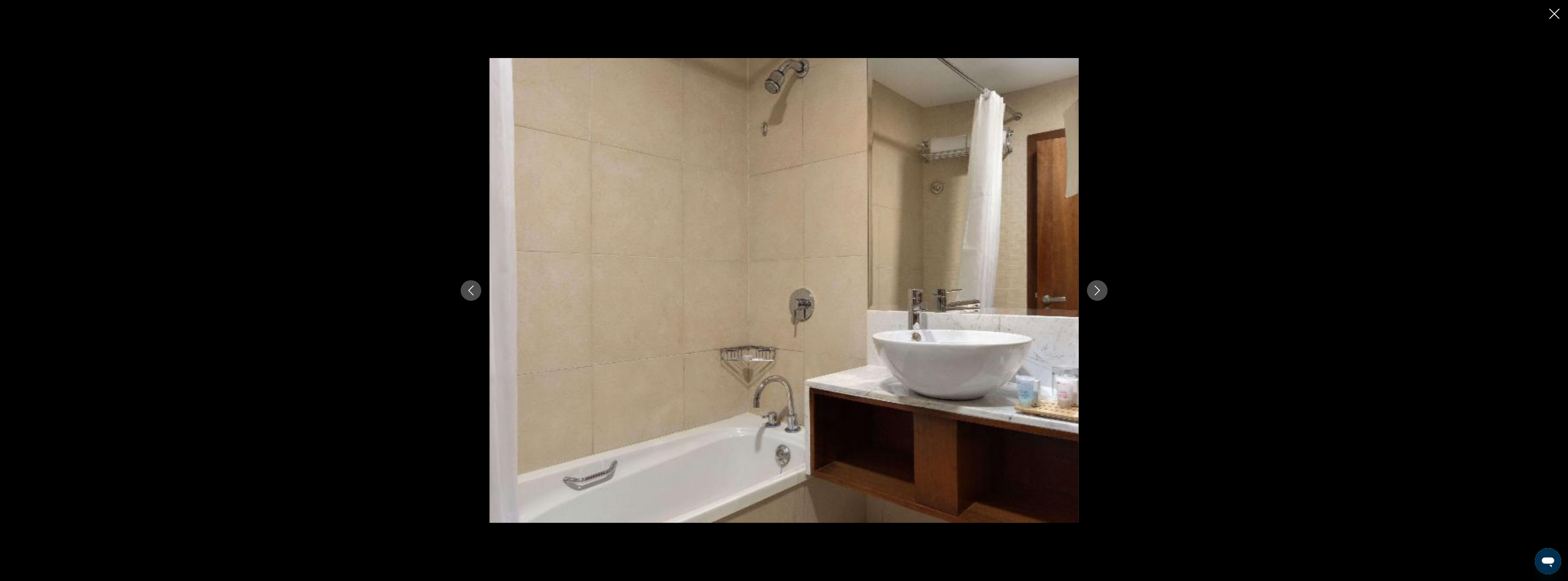
click at [1095, 286] on icon "Next image" at bounding box center [1097, 291] width 6 height 10
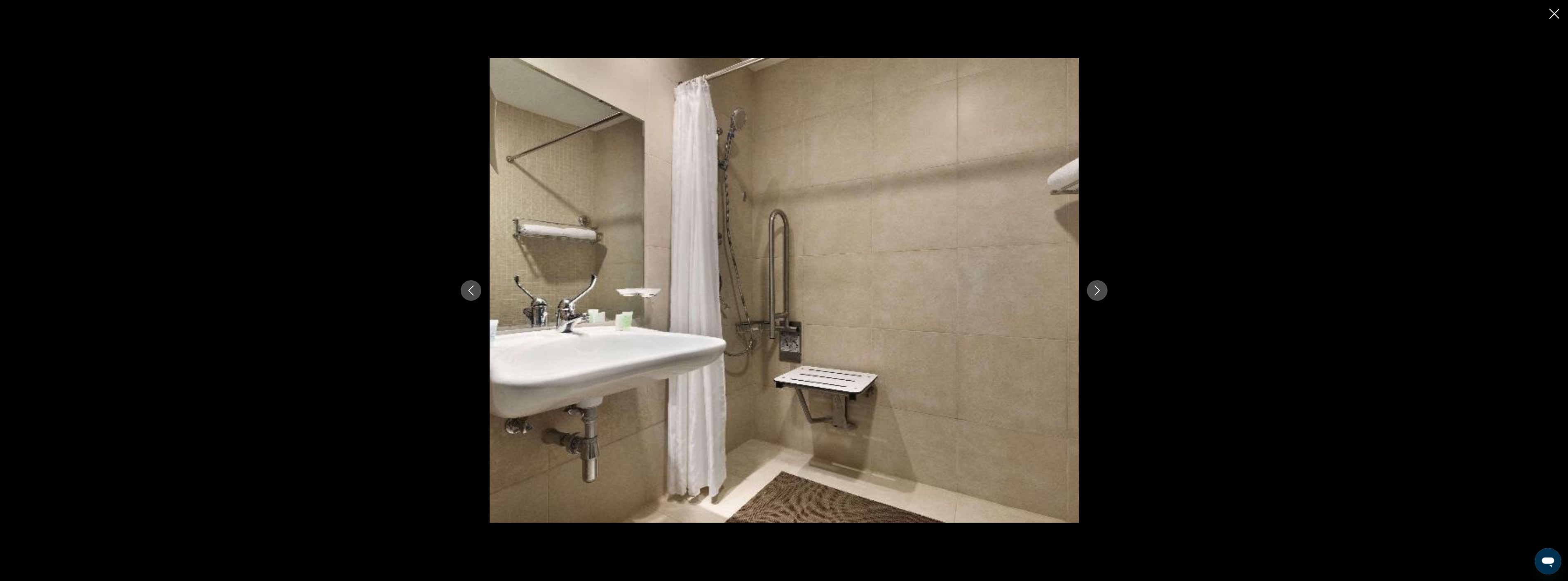
click at [1095, 286] on icon "Next image" at bounding box center [1097, 291] width 6 height 10
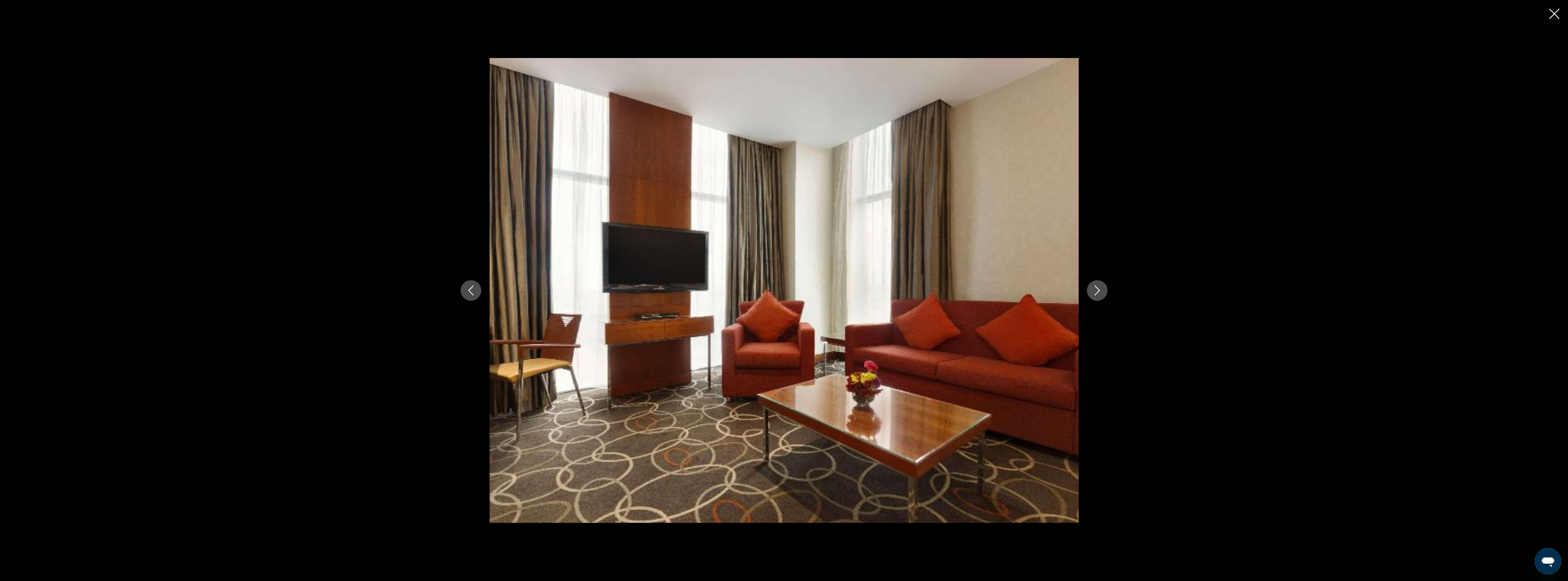
click at [1095, 286] on icon "Next image" at bounding box center [1097, 291] width 6 height 10
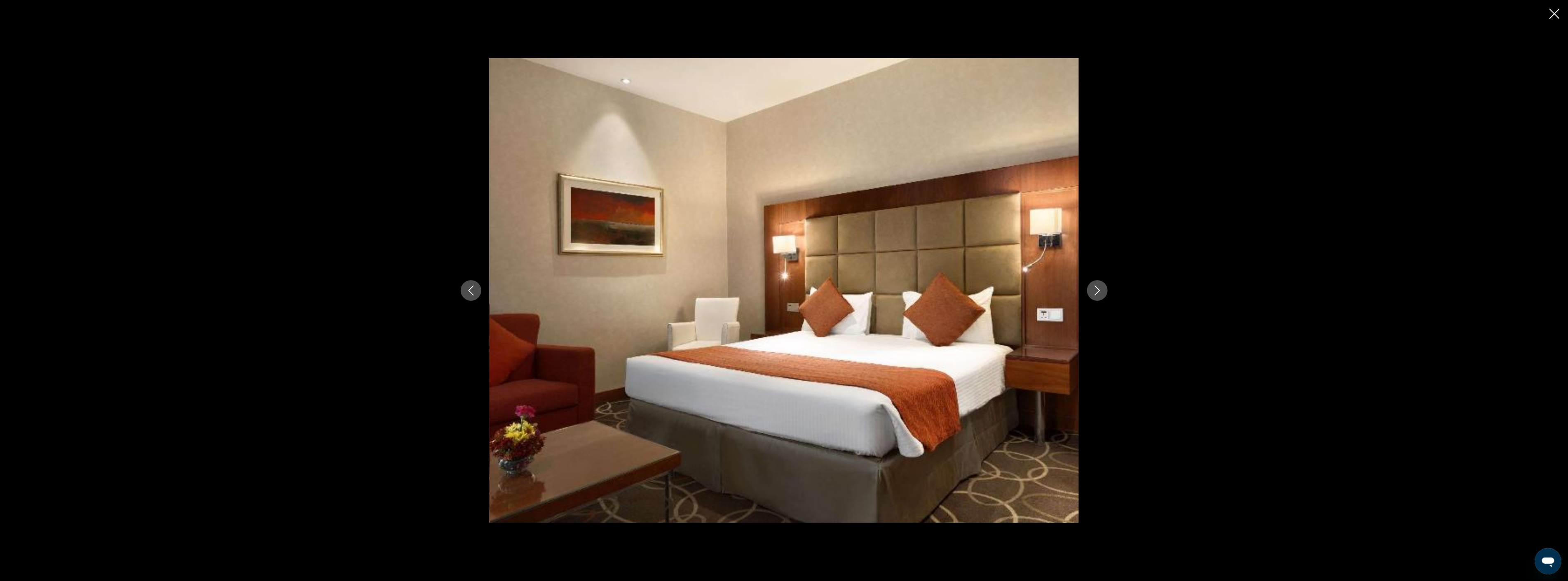
click at [1095, 286] on icon "Next image" at bounding box center [1097, 291] width 6 height 10
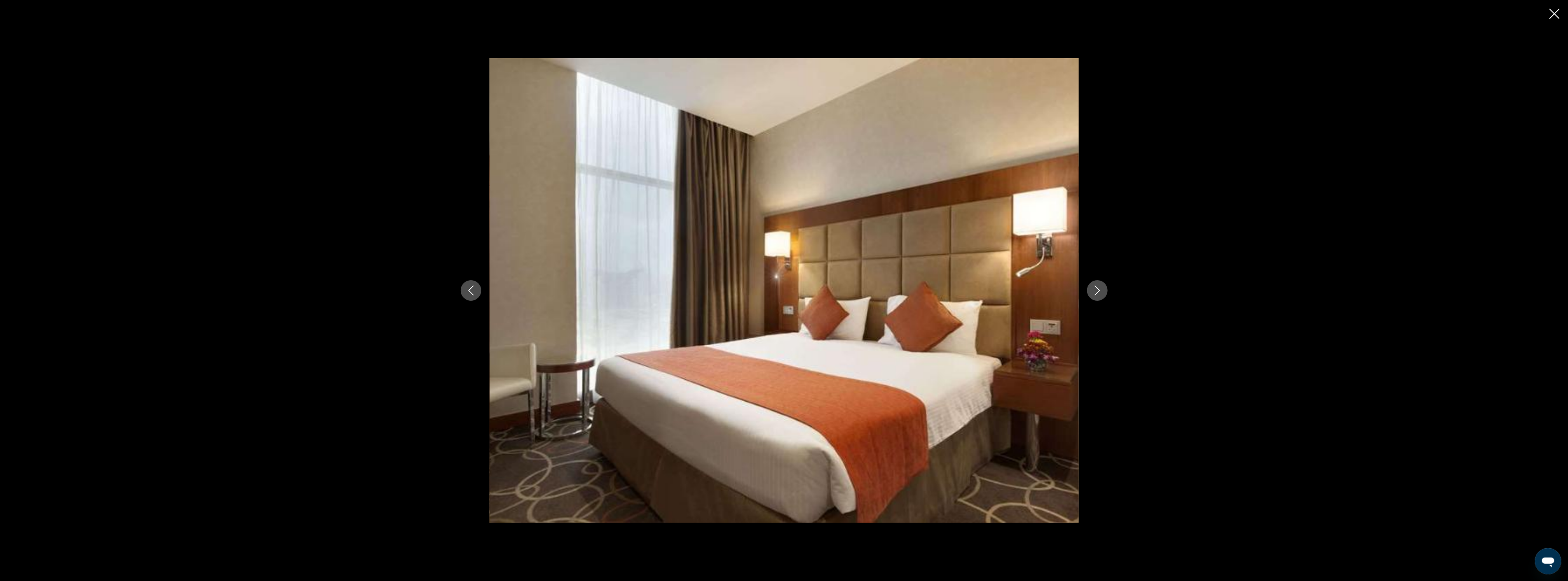
click at [1095, 286] on icon "Next image" at bounding box center [1097, 291] width 6 height 10
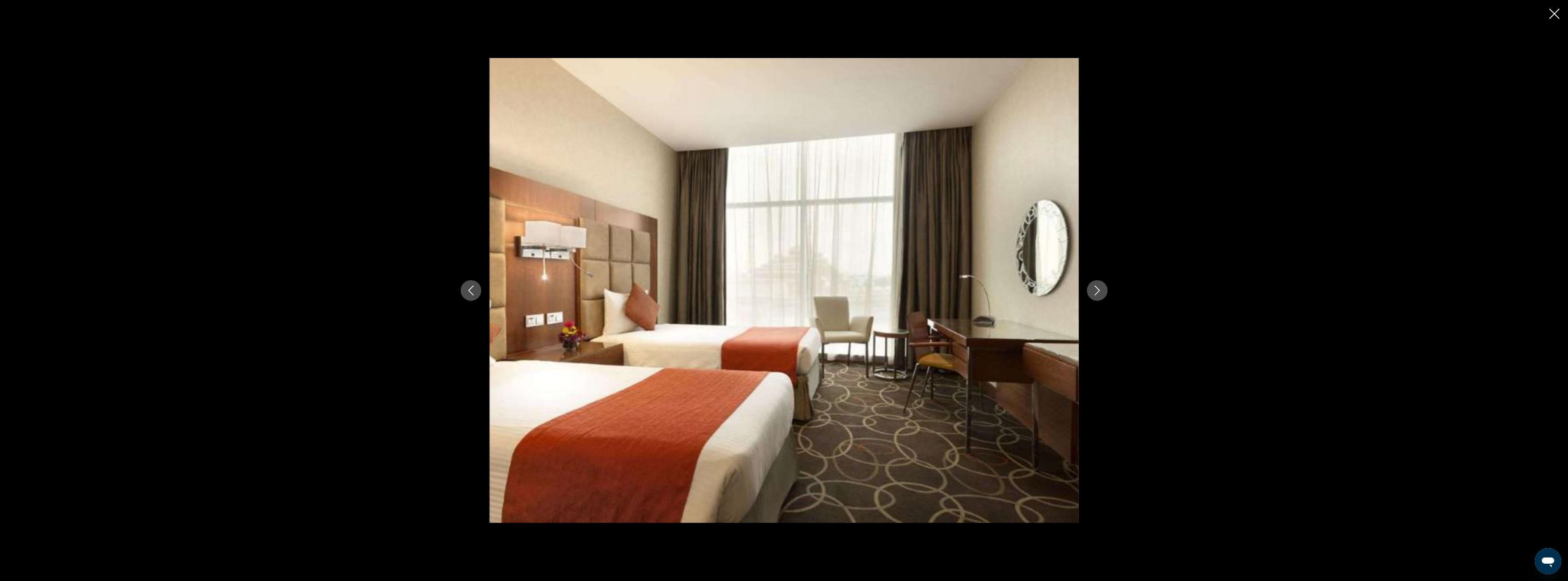
click at [1095, 286] on icon "Next image" at bounding box center [1097, 291] width 6 height 10
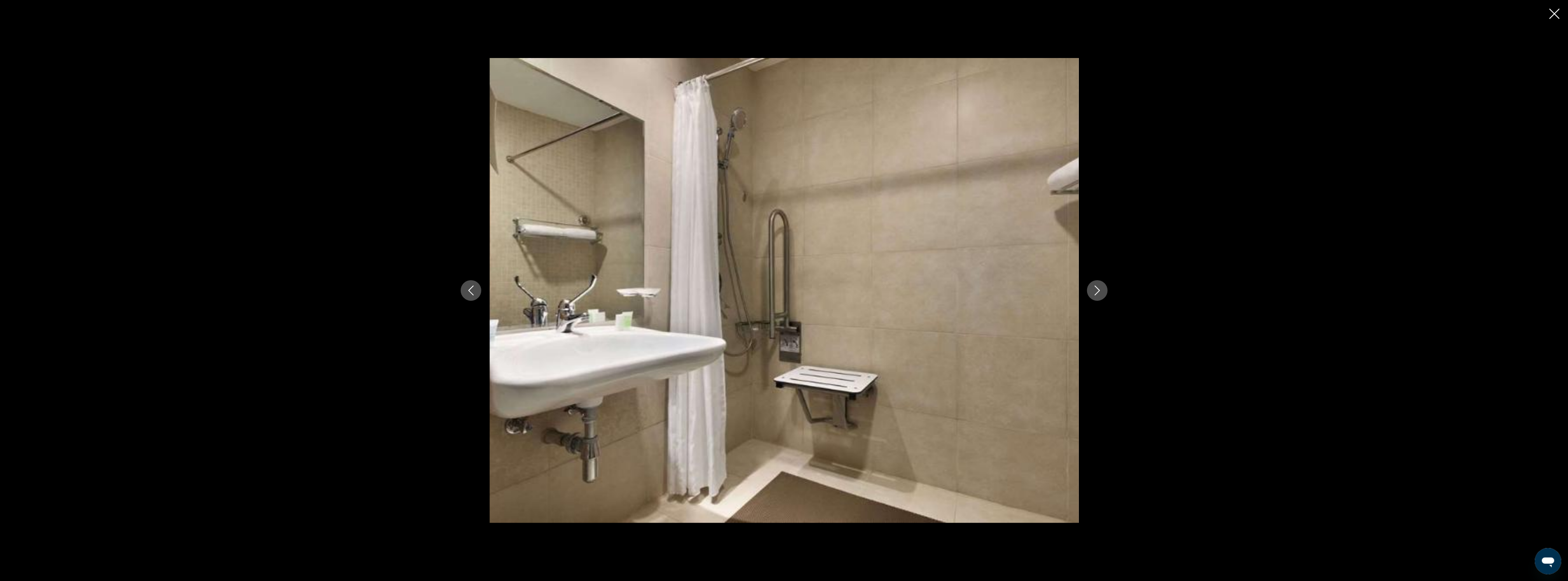
click at [1095, 286] on icon "Next image" at bounding box center [1097, 291] width 6 height 10
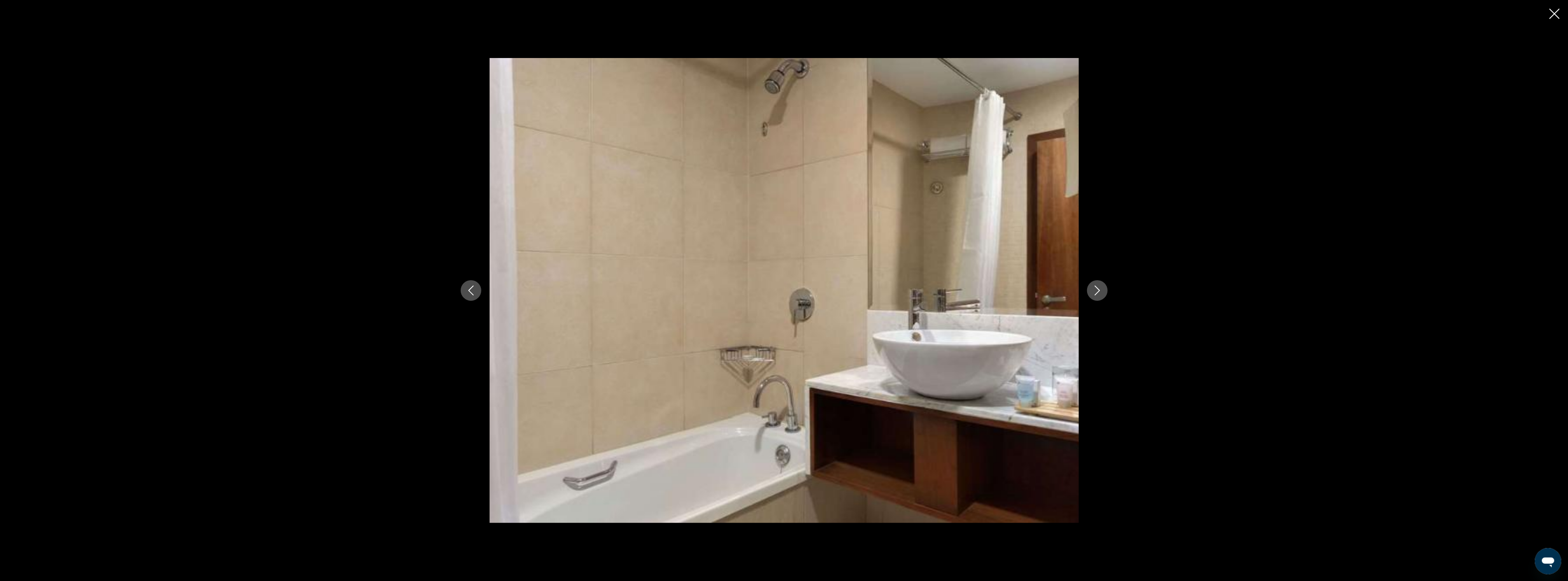
click at [1095, 286] on icon "Next image" at bounding box center [1097, 291] width 6 height 10
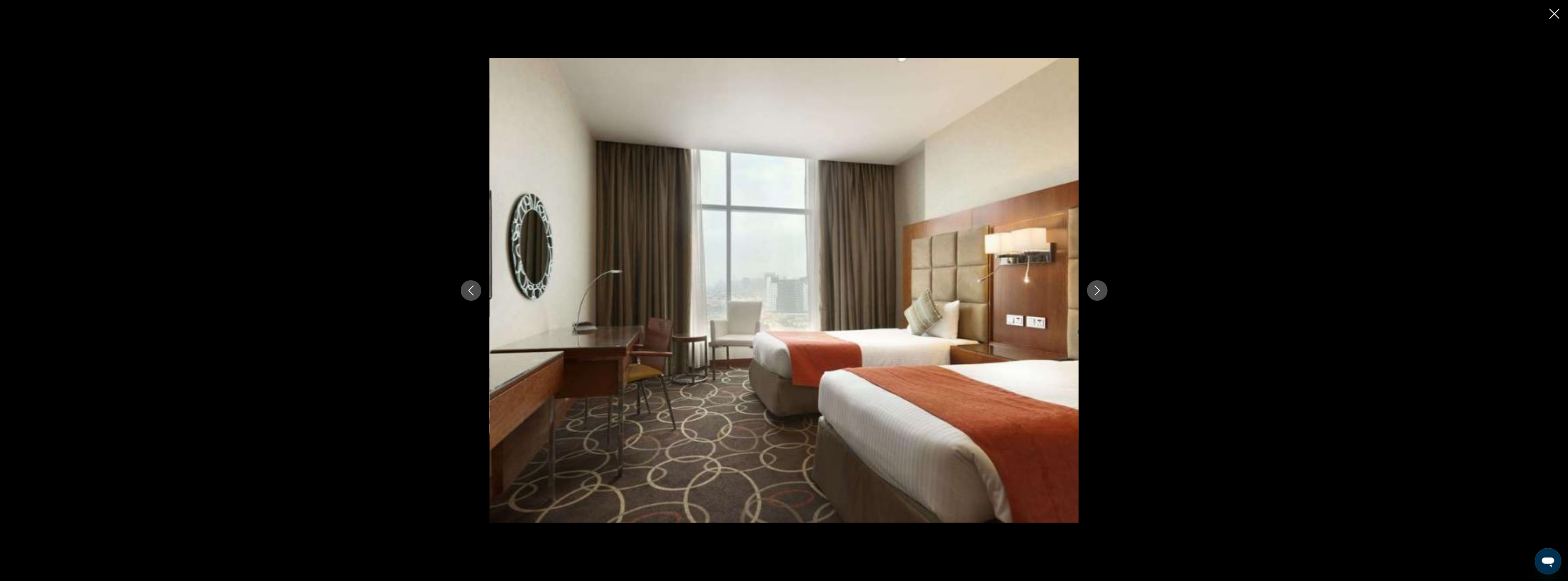
click at [1559, 11] on icon "Close slideshow" at bounding box center [1554, 13] width 11 height 11
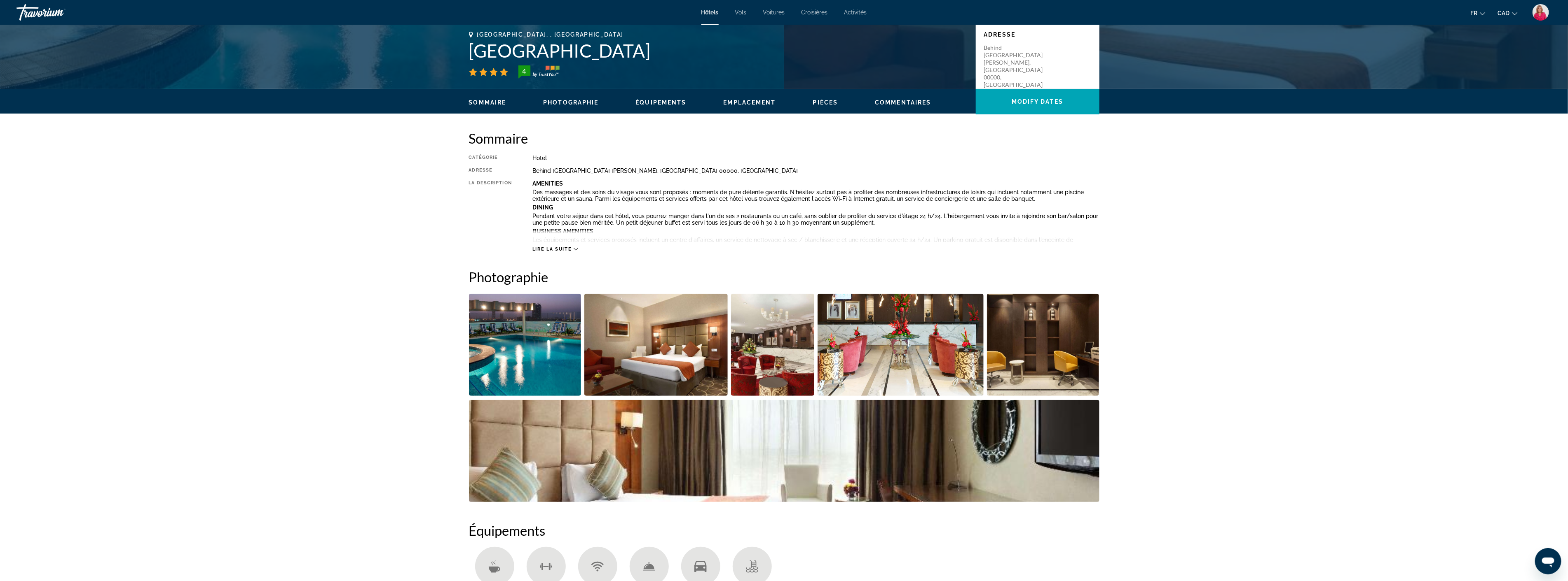
click at [557, 249] on span "Lire la suite" at bounding box center [552, 250] width 40 height 6
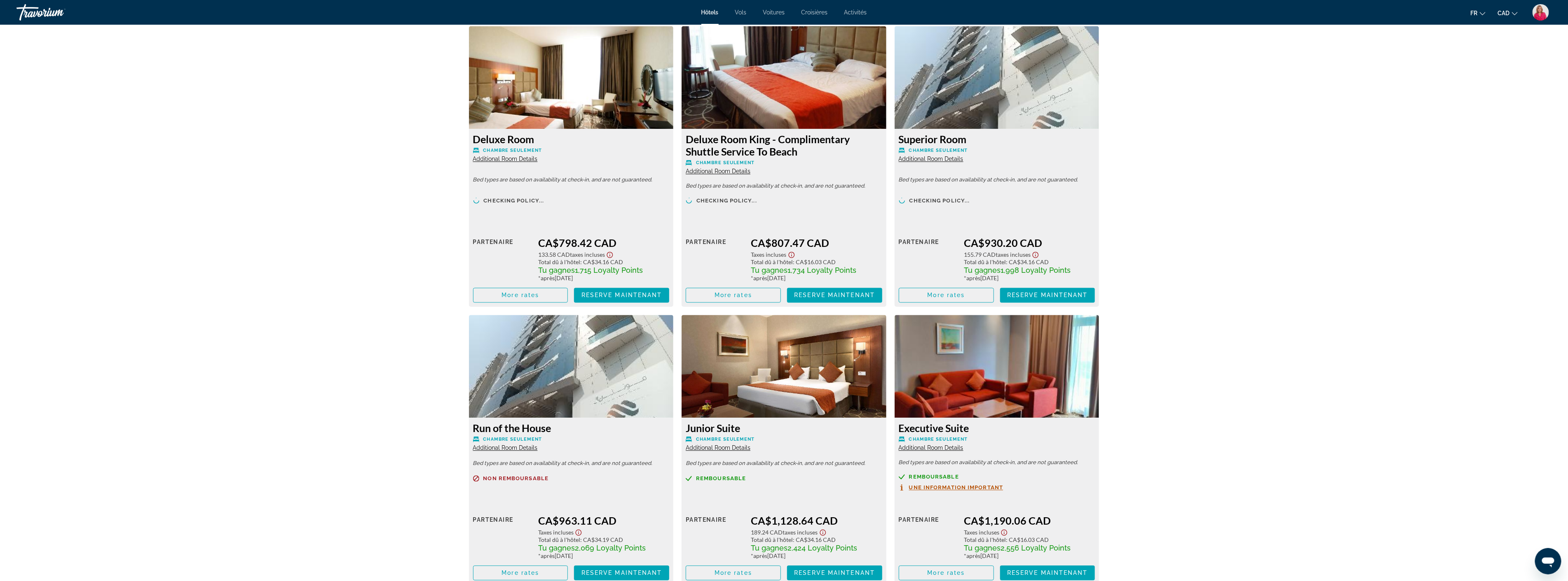
scroll to position [1418, 0]
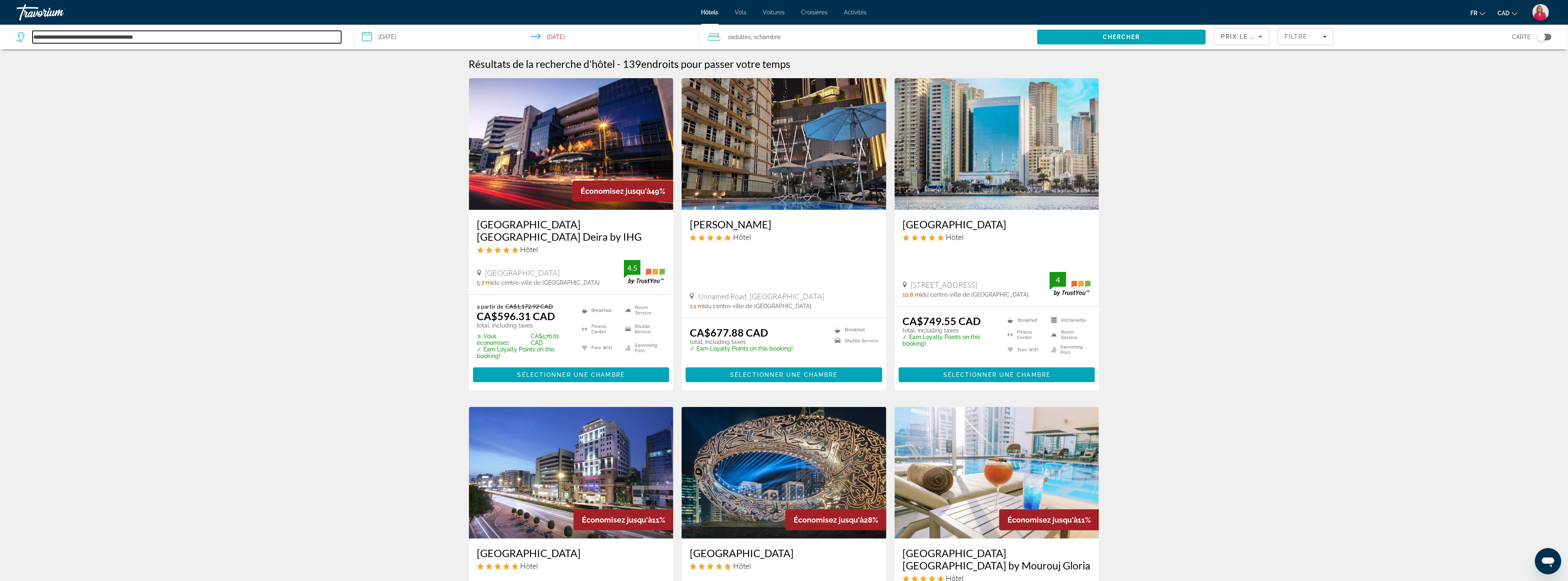
click at [89, 38] on input "**********" at bounding box center [187, 37] width 309 height 13
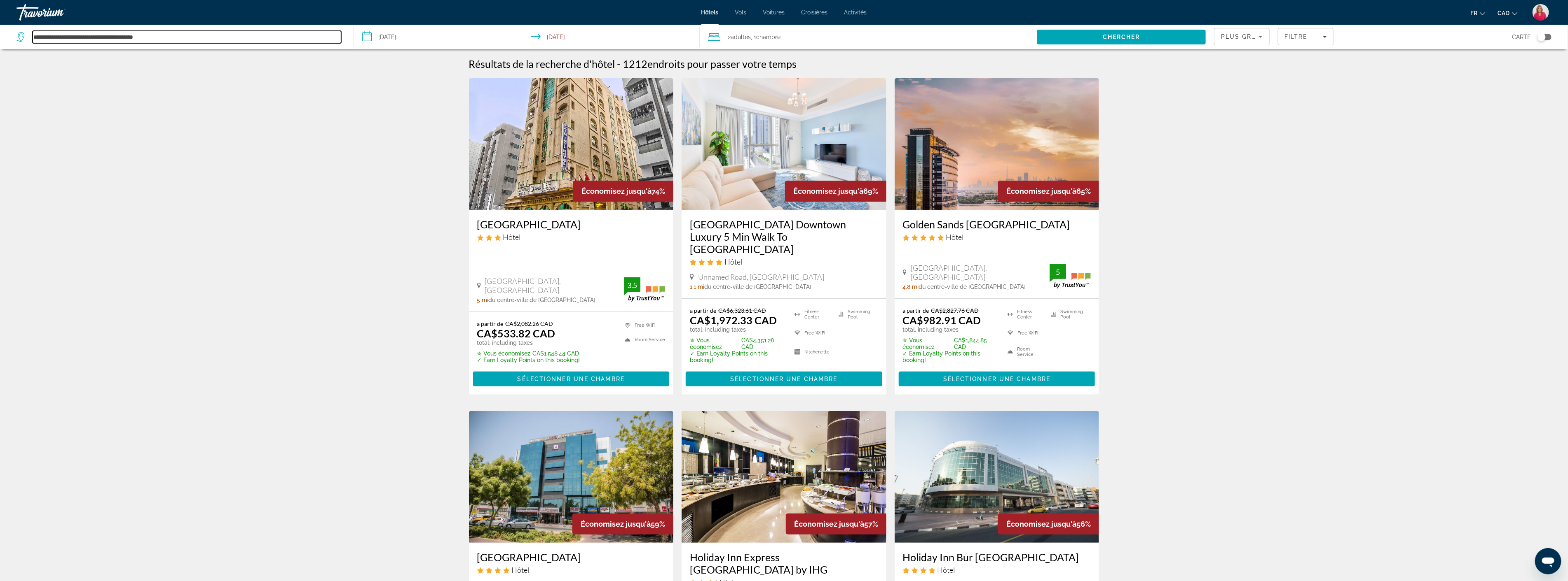
click at [221, 40] on input "**********" at bounding box center [187, 37] width 309 height 13
type input "*"
click at [181, 38] on input "**********" at bounding box center [187, 37] width 309 height 13
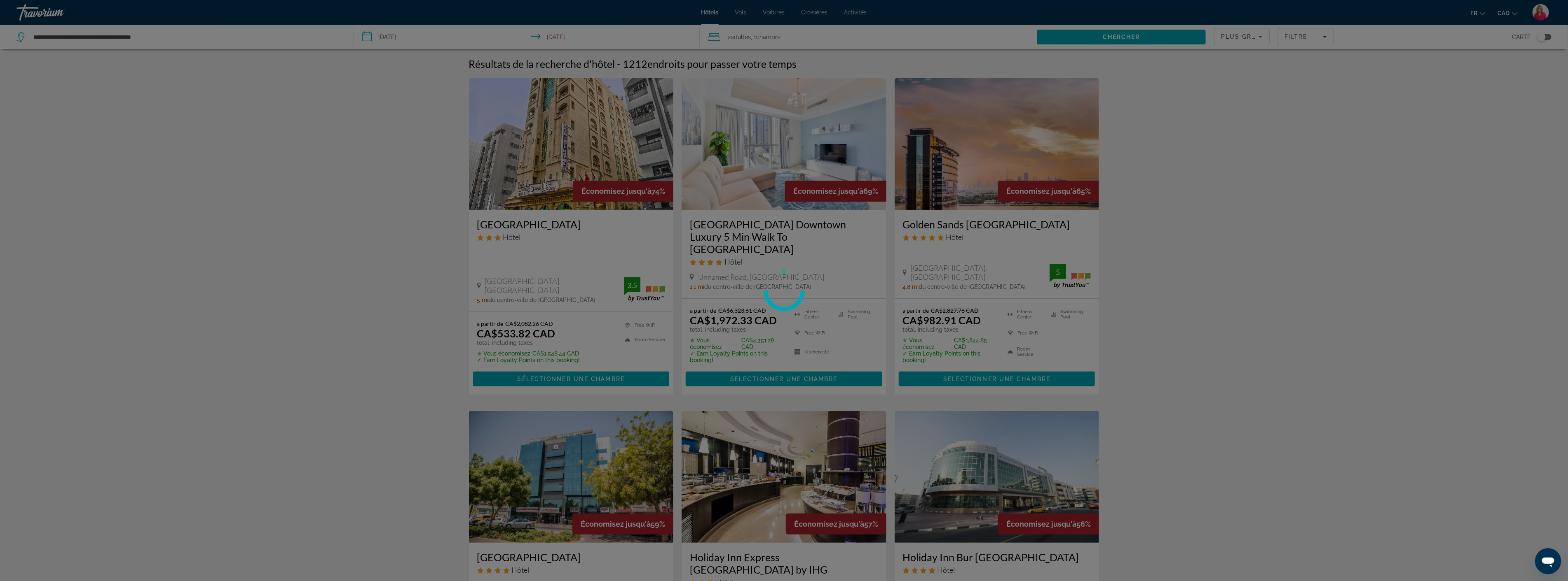
click at [1139, 34] on div at bounding box center [784, 290] width 1568 height 581
click at [212, 68] on div at bounding box center [784, 290] width 1568 height 581
click at [1092, 39] on div at bounding box center [784, 290] width 1568 height 581
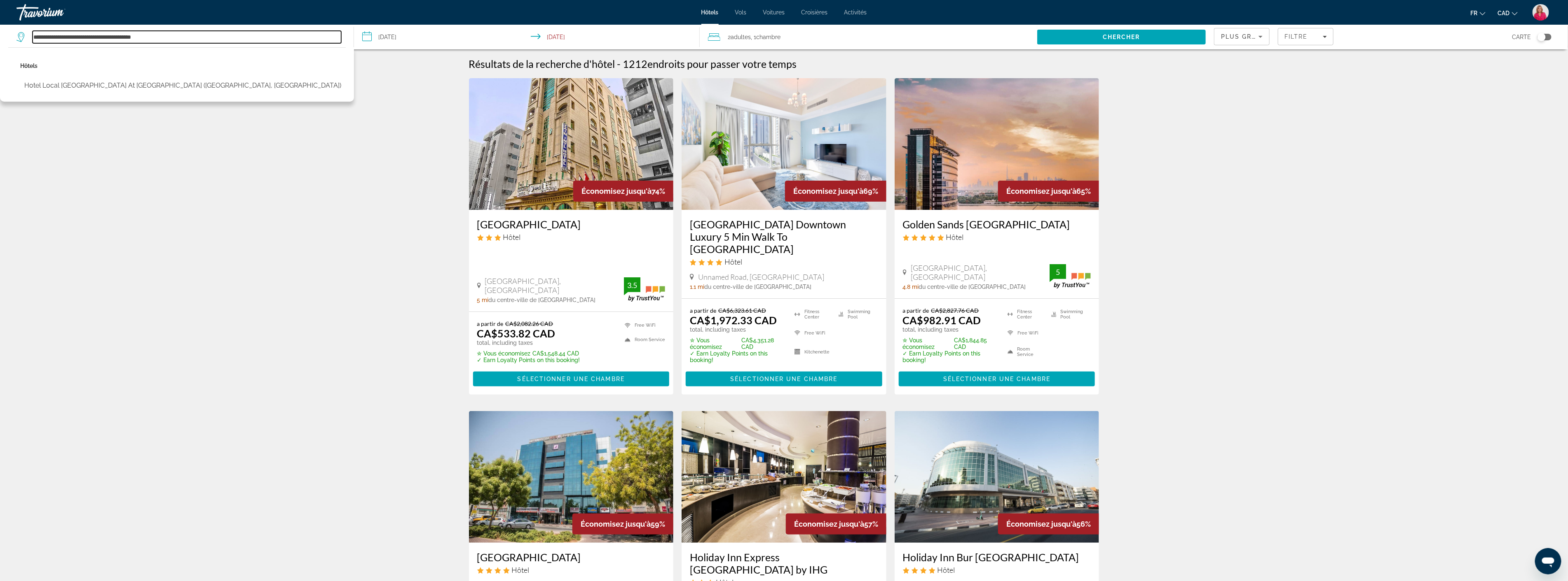
click at [165, 34] on input "**********" at bounding box center [187, 37] width 309 height 13
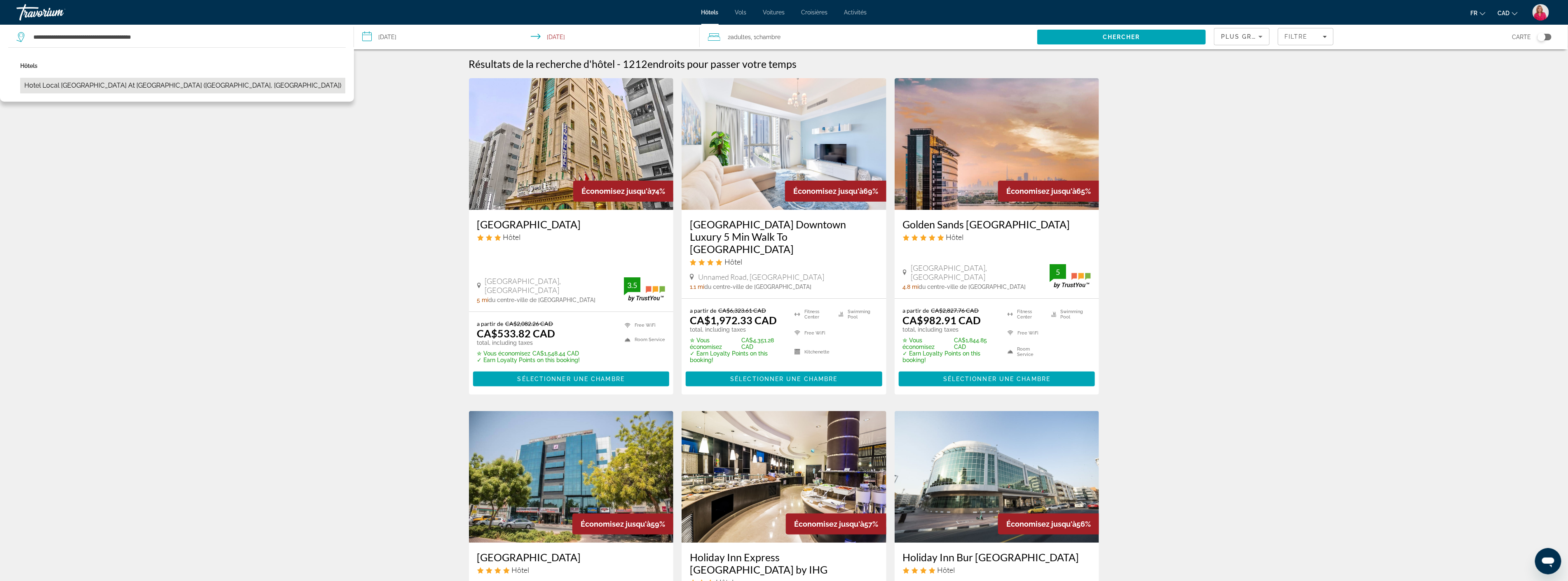
click at [135, 85] on button "Hotel Local [GEOGRAPHIC_DATA] at [GEOGRAPHIC_DATA] ([GEOGRAPHIC_DATA], [GEOGRAP…" at bounding box center [182, 86] width 325 height 15
type input "**********"
click at [1122, 34] on span "Chercher" at bounding box center [1121, 37] width 38 height 7
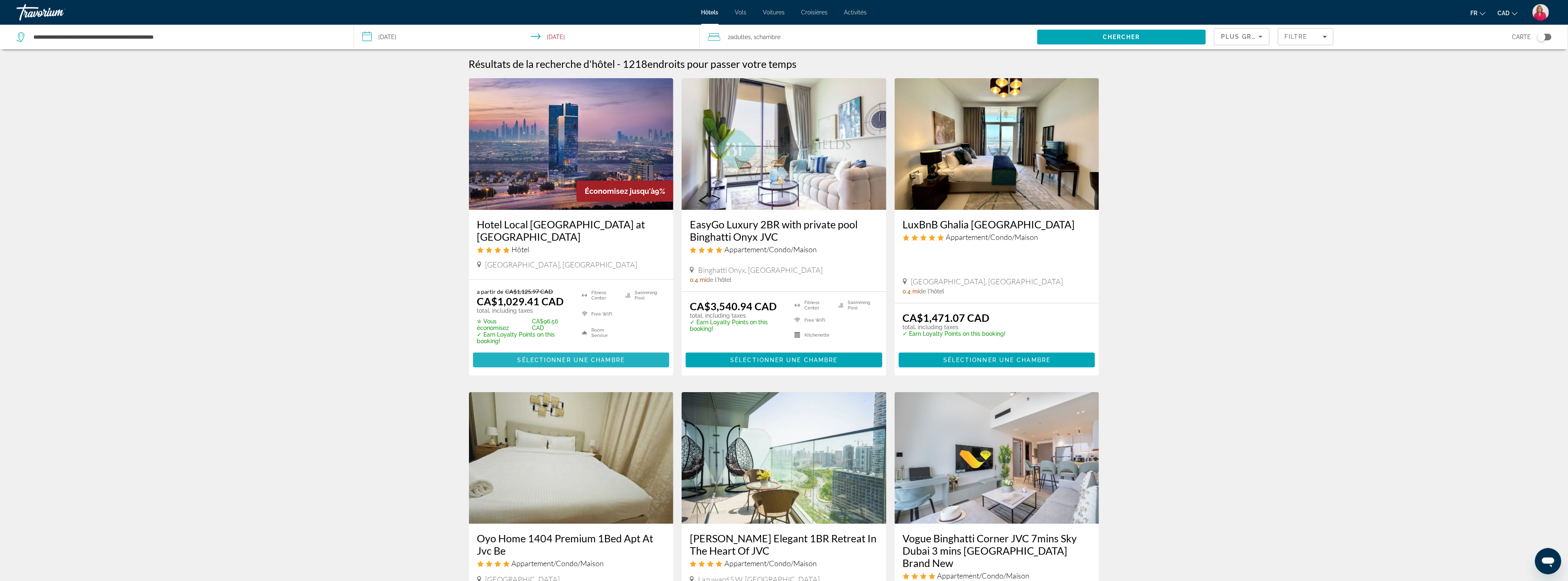
click at [566, 357] on span "Sélectionner une chambre" at bounding box center [571, 359] width 107 height 7
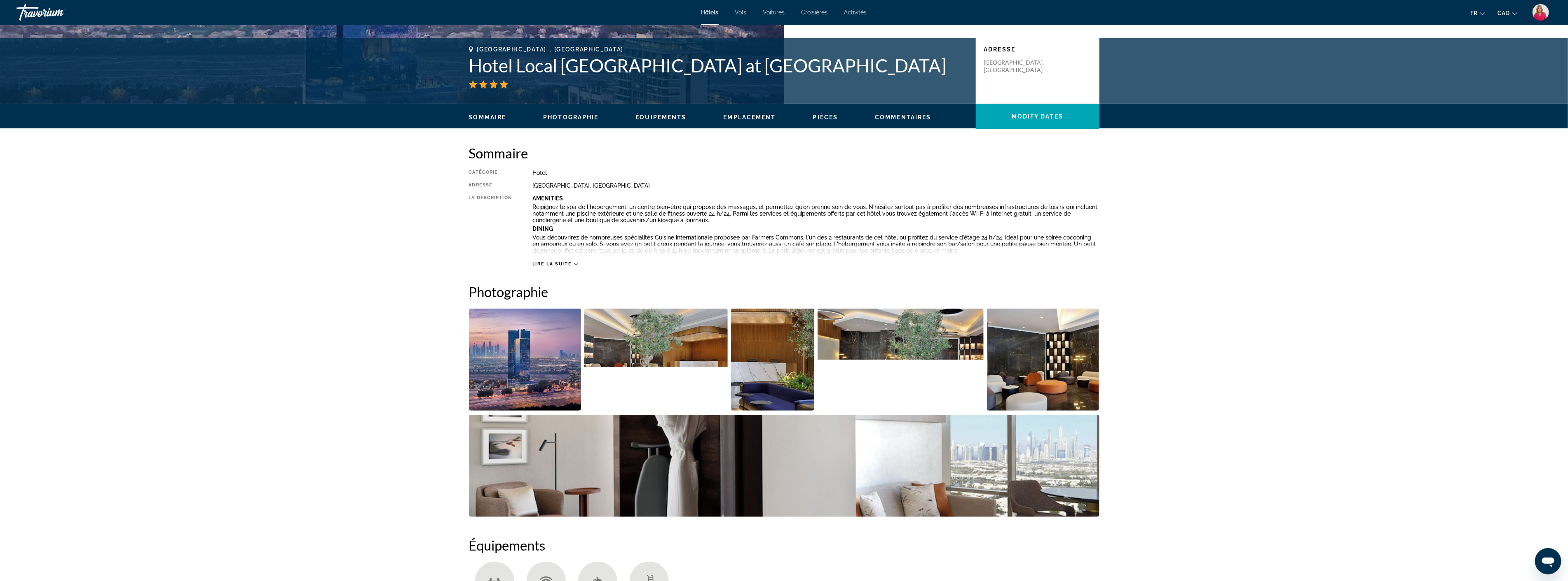
scroll to position [183, 0]
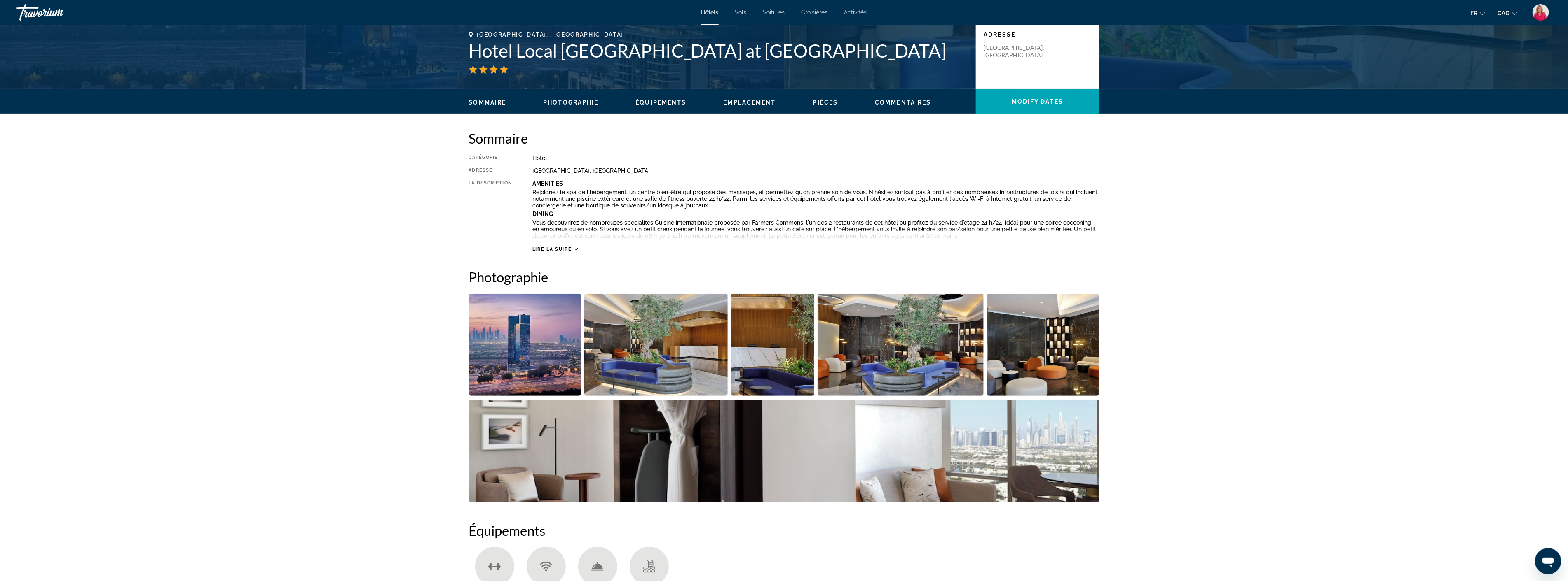
click at [664, 359] on img "Open full-screen image slider" at bounding box center [656, 345] width 144 height 102
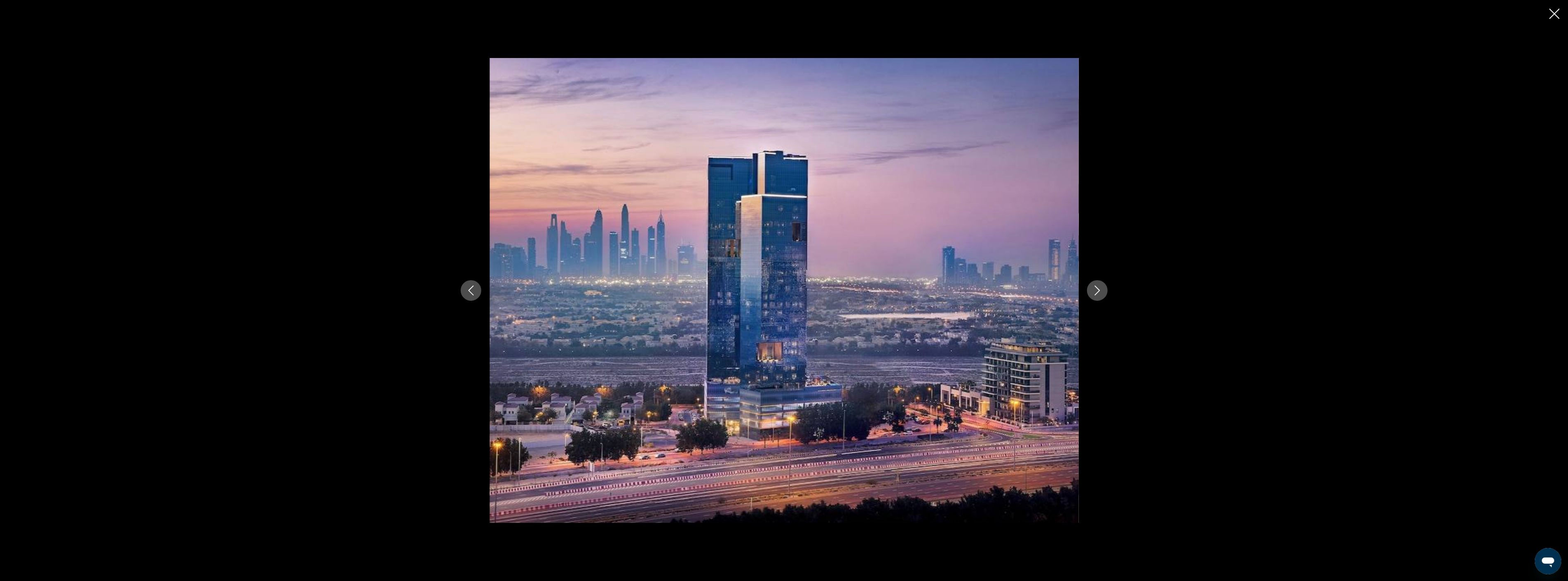
click at [1093, 290] on icon "Next image" at bounding box center [1097, 291] width 10 height 10
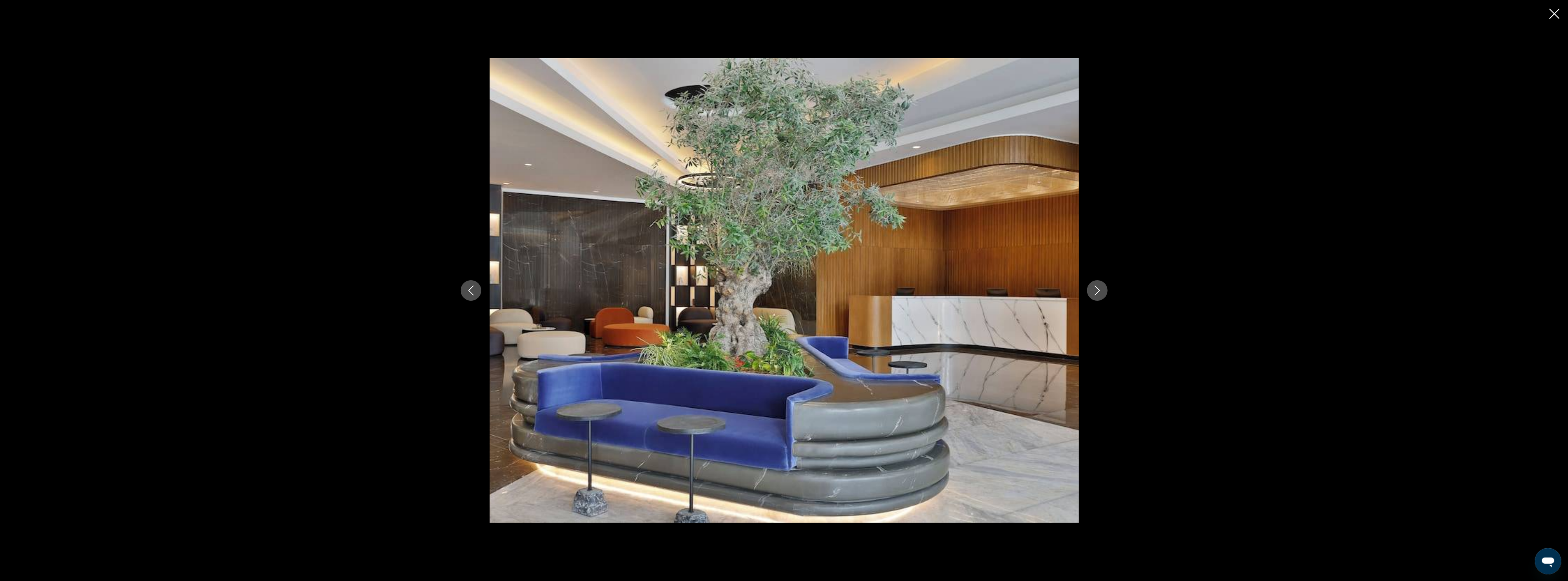
click at [1093, 290] on icon "Next image" at bounding box center [1097, 291] width 10 height 10
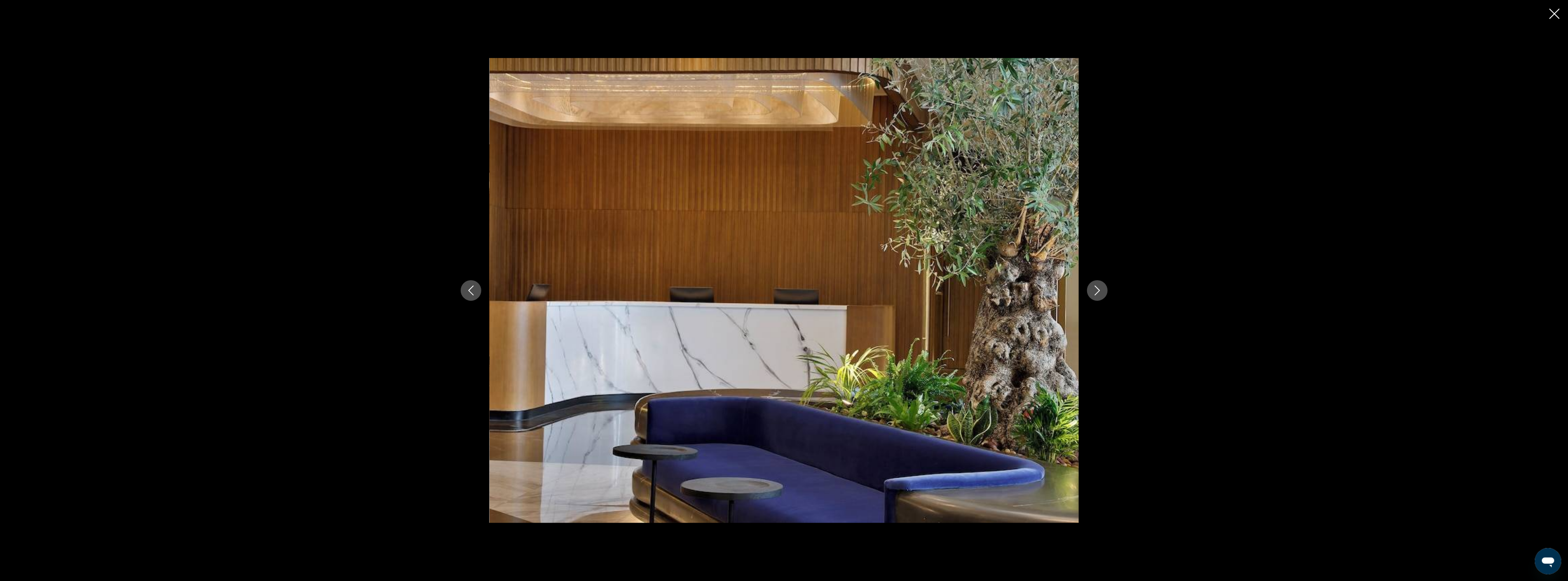
click at [1093, 290] on icon "Next image" at bounding box center [1097, 291] width 10 height 10
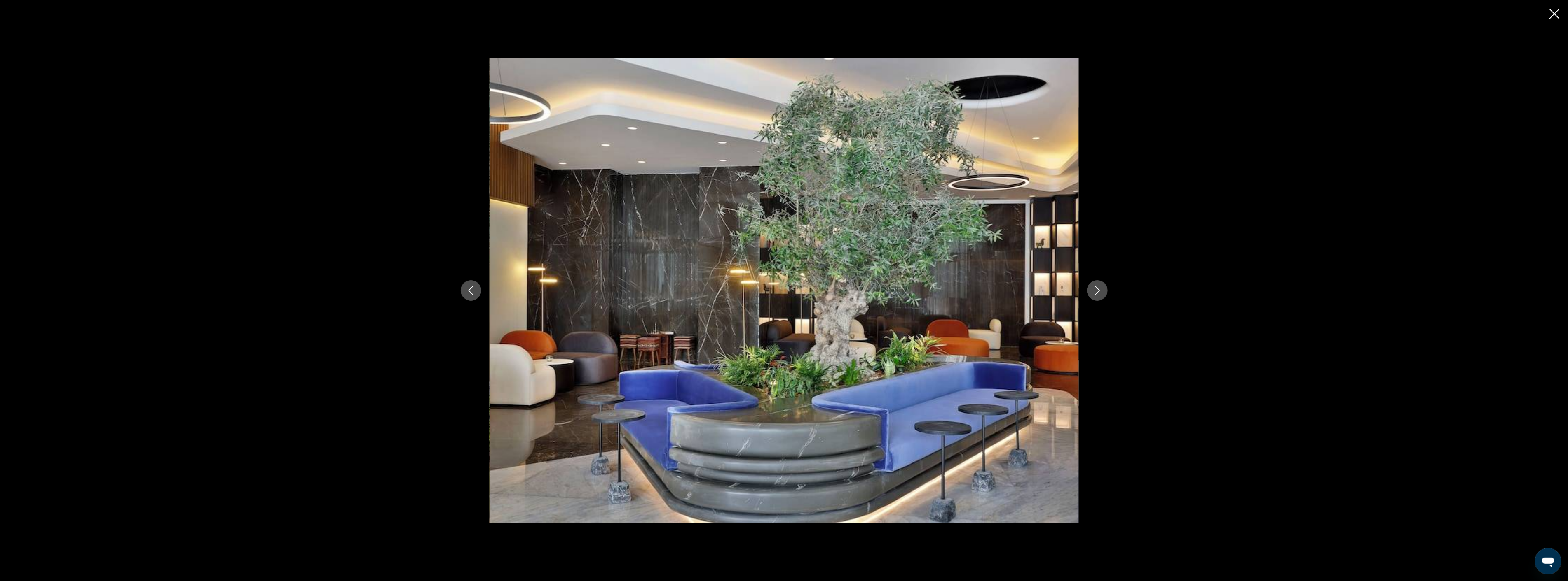
click at [1093, 290] on icon "Next image" at bounding box center [1097, 291] width 10 height 10
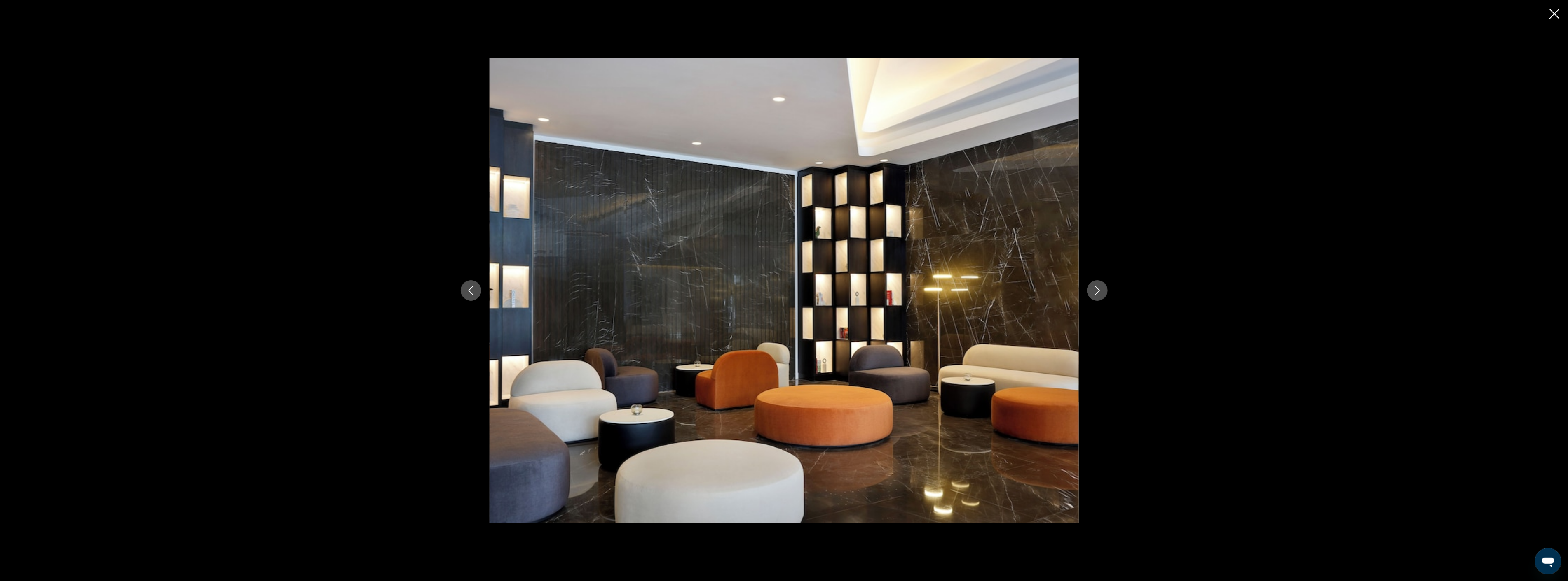
click at [1093, 290] on icon "Next image" at bounding box center [1097, 291] width 10 height 10
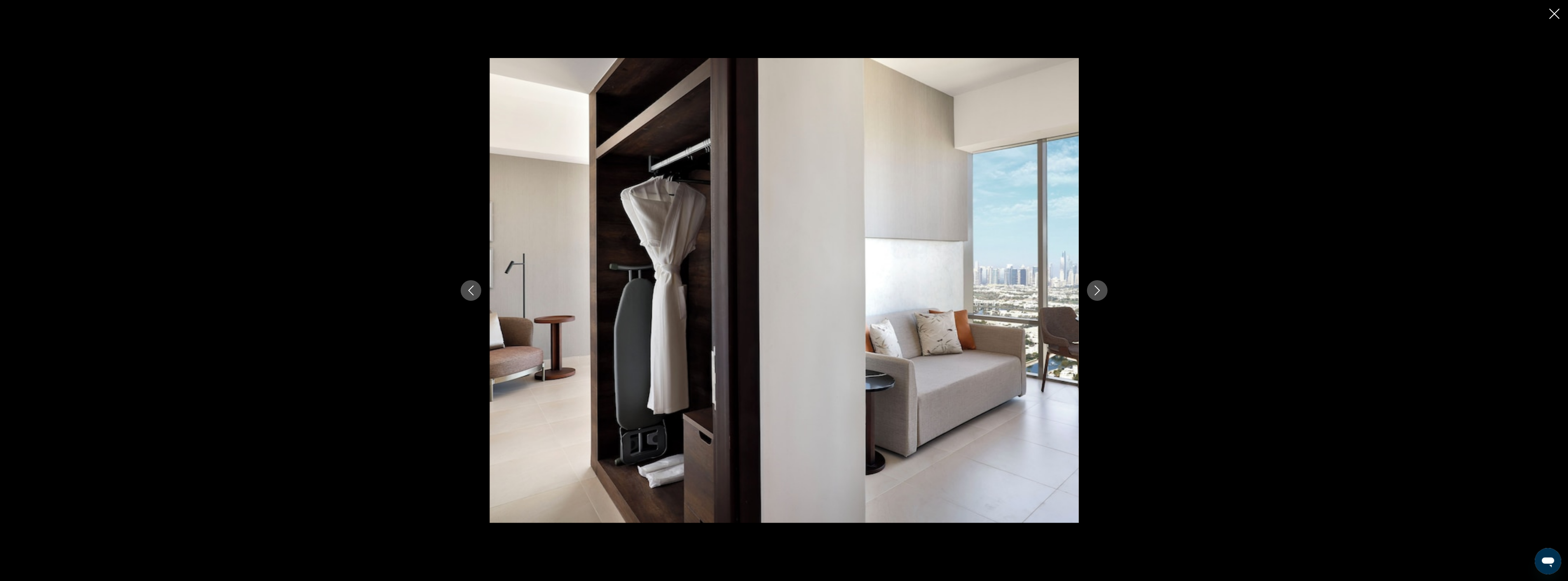
click at [1093, 290] on icon "Next image" at bounding box center [1097, 291] width 10 height 10
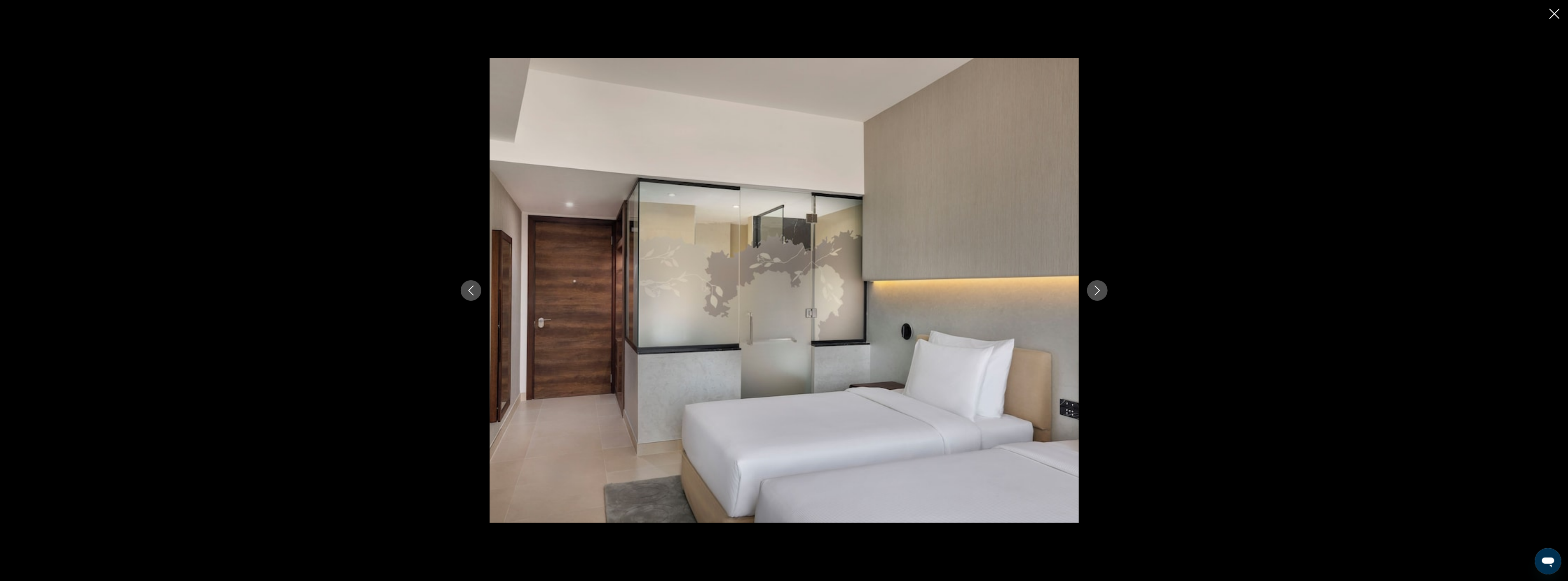
click at [1093, 290] on icon "Next image" at bounding box center [1097, 291] width 10 height 10
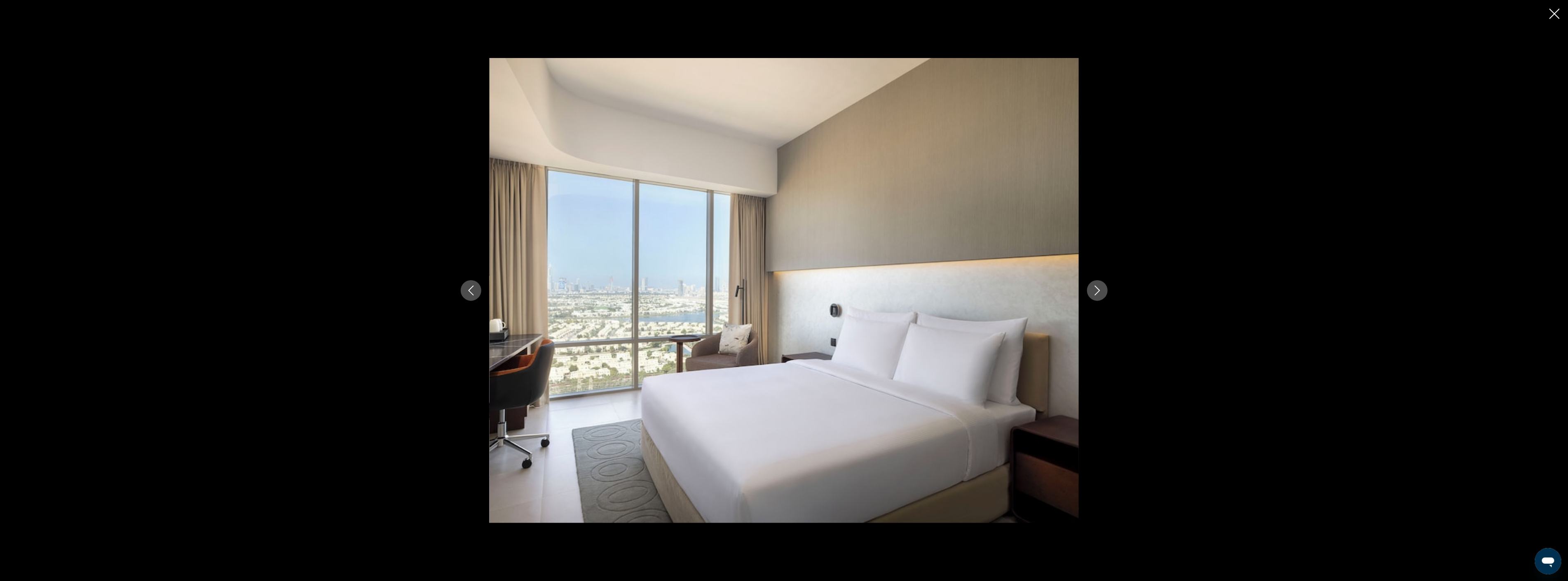
click at [1093, 290] on icon "Next image" at bounding box center [1097, 291] width 10 height 10
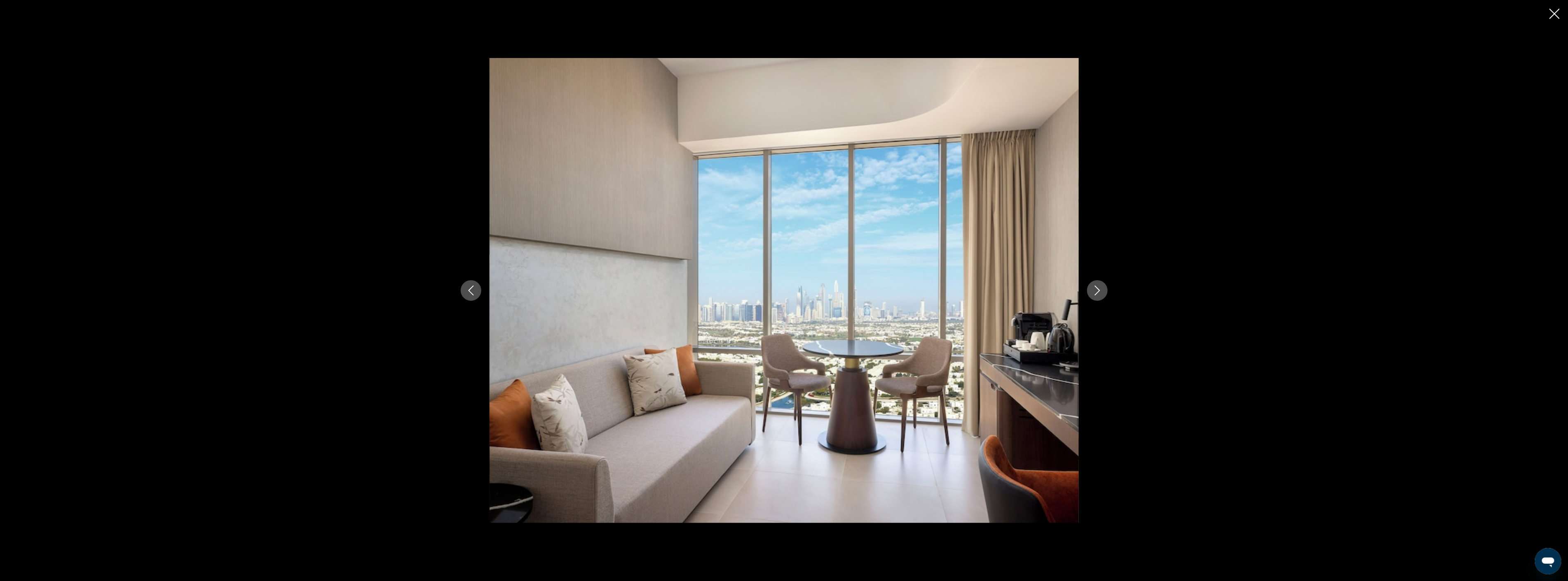
click at [1093, 290] on icon "Next image" at bounding box center [1097, 291] width 10 height 10
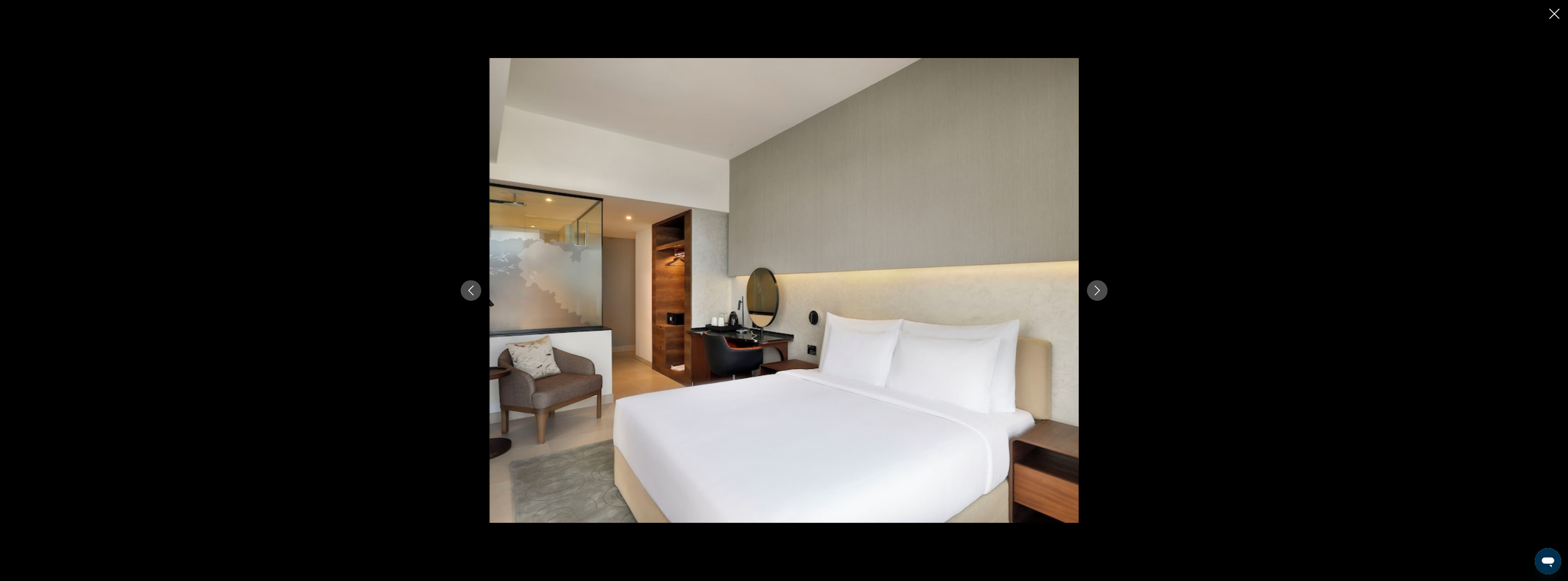
click at [1093, 290] on icon "Next image" at bounding box center [1097, 291] width 10 height 10
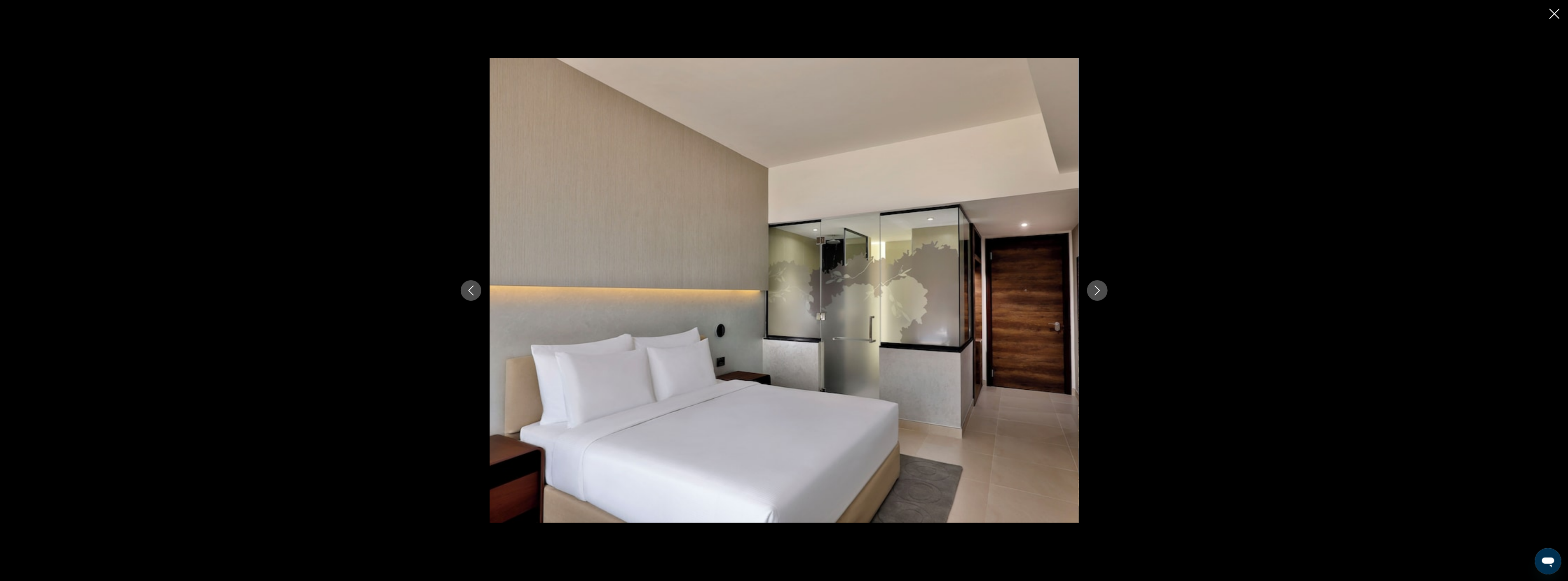
click at [1093, 290] on icon "Next image" at bounding box center [1097, 291] width 10 height 10
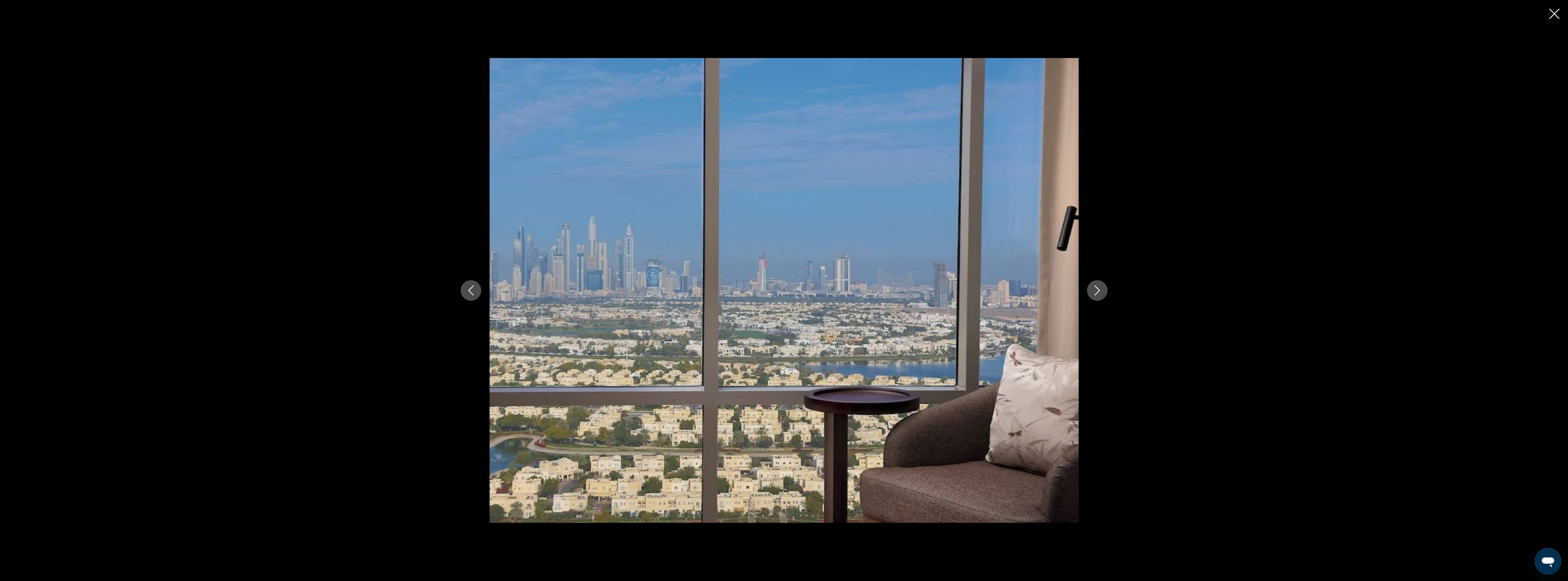
click at [1093, 290] on icon "Next image" at bounding box center [1097, 291] width 10 height 10
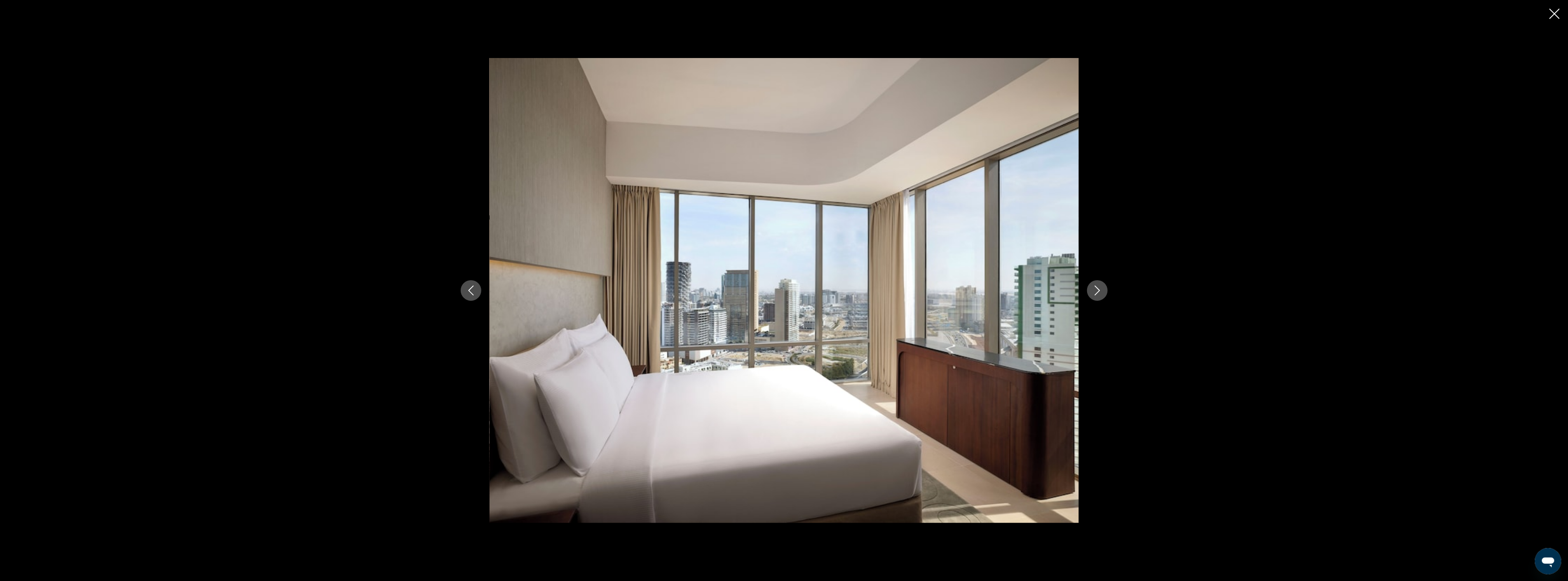
click at [1093, 290] on icon "Next image" at bounding box center [1097, 291] width 10 height 10
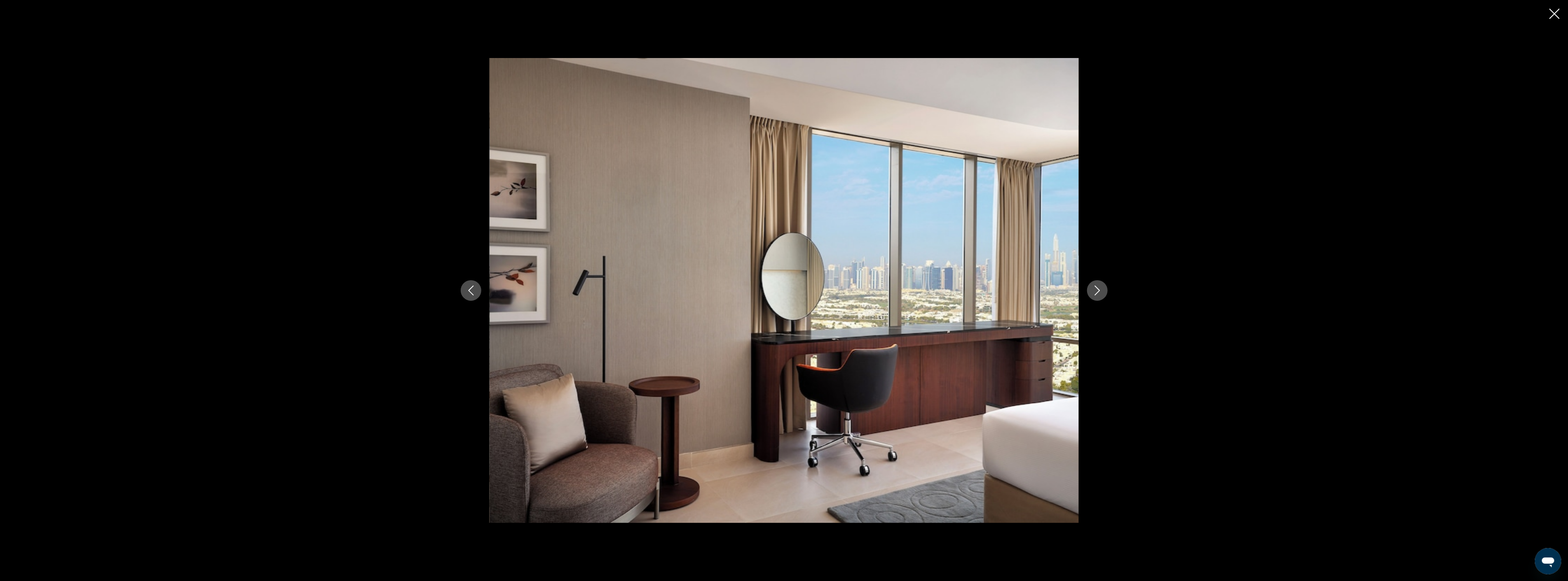
click at [1093, 290] on icon "Next image" at bounding box center [1097, 291] width 10 height 10
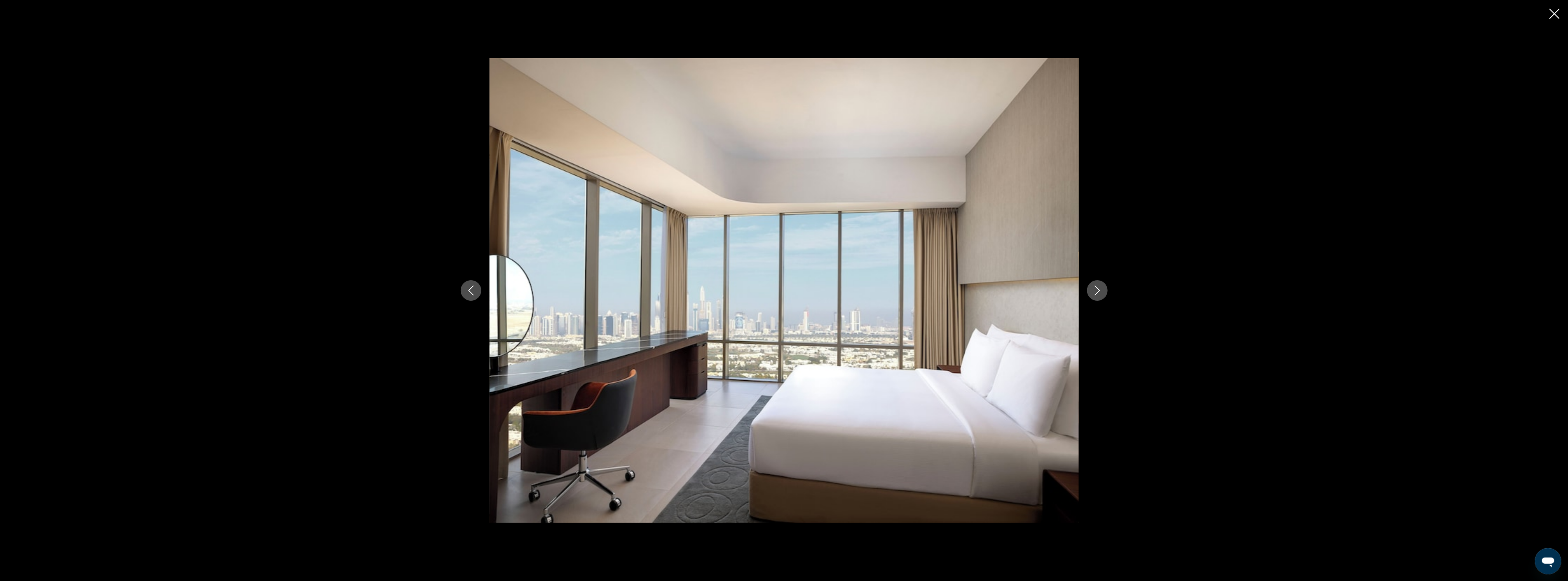
click at [1093, 290] on icon "Next image" at bounding box center [1097, 291] width 10 height 10
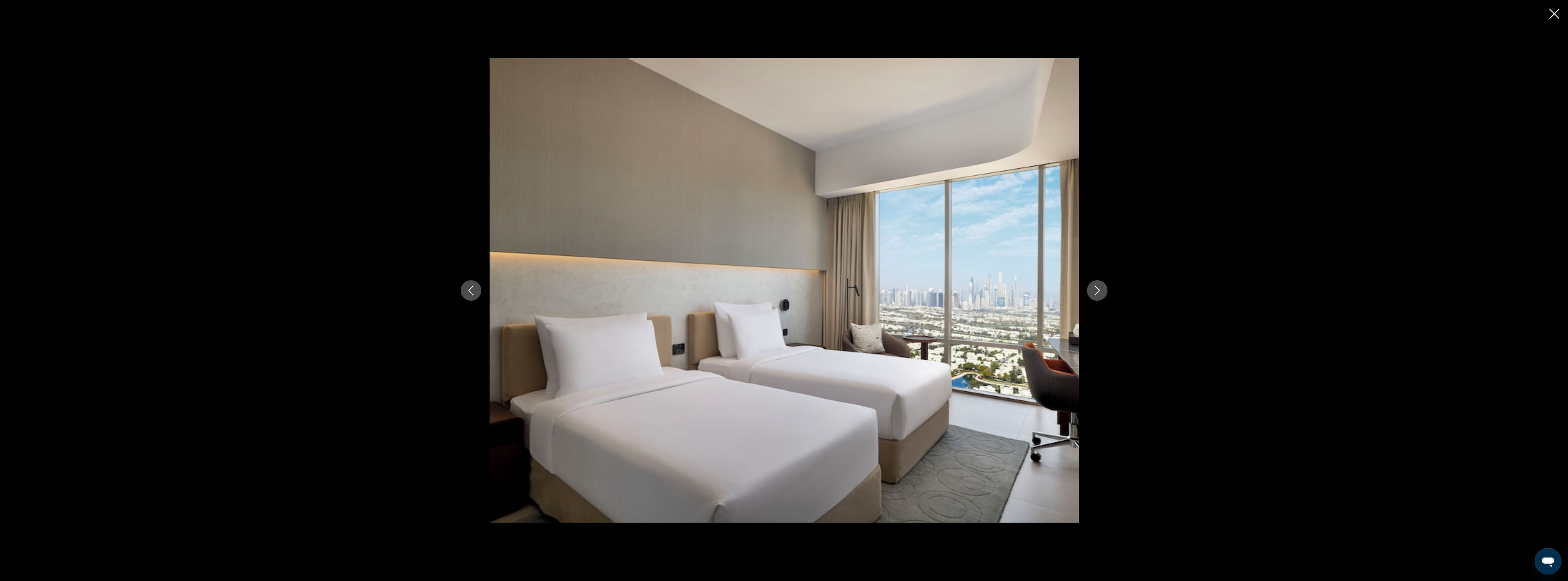
click at [1093, 290] on icon "Next image" at bounding box center [1097, 291] width 10 height 10
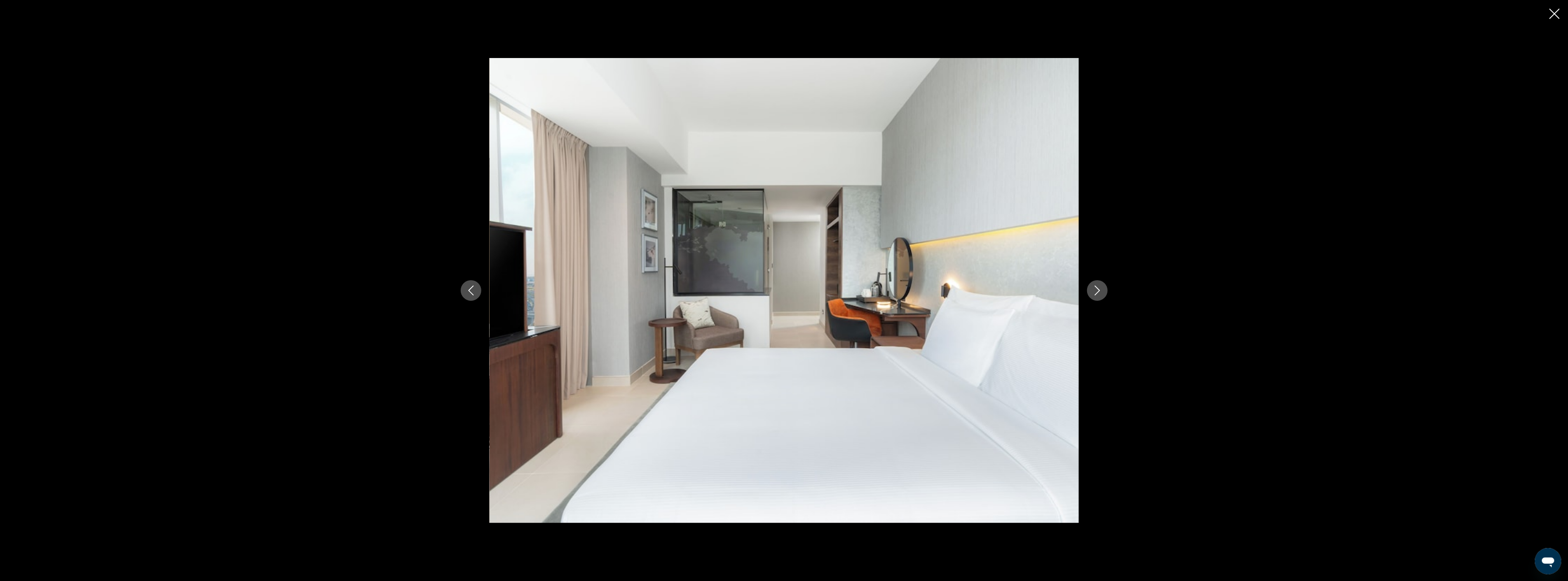
click at [1093, 290] on icon "Next image" at bounding box center [1097, 291] width 10 height 10
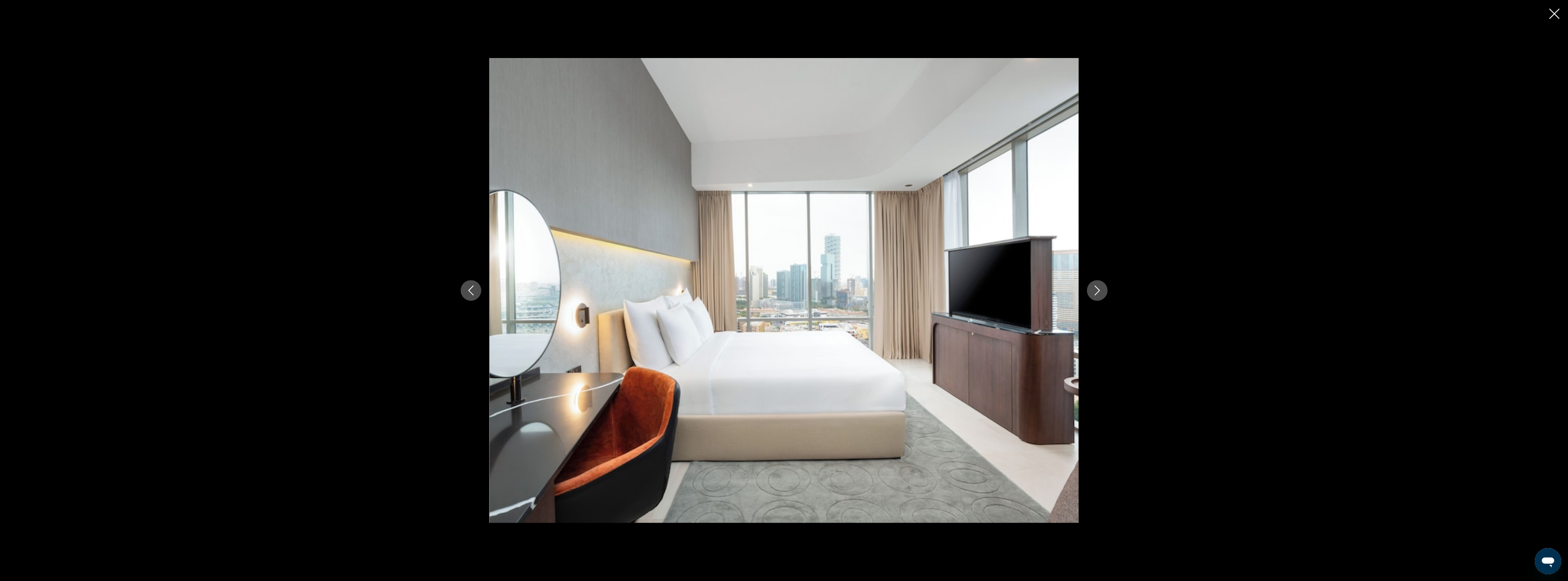
click at [1093, 290] on icon "Next image" at bounding box center [1097, 291] width 10 height 10
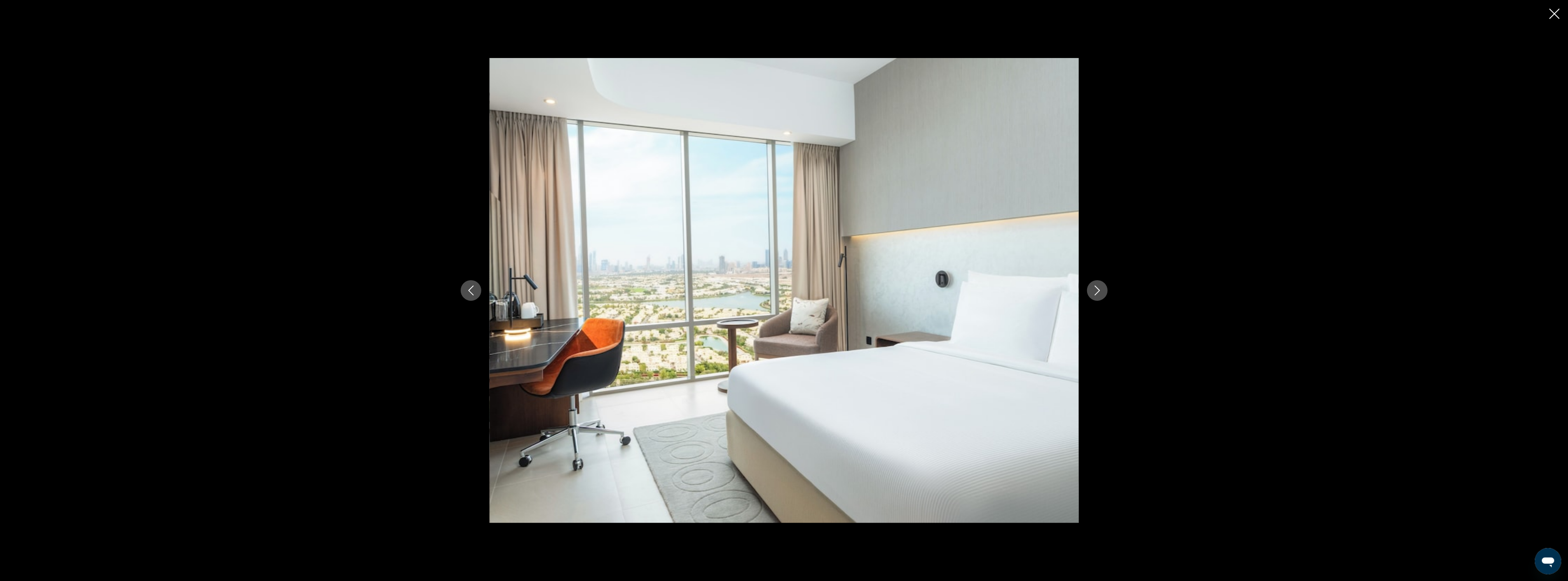
click at [1093, 290] on icon "Next image" at bounding box center [1097, 291] width 10 height 10
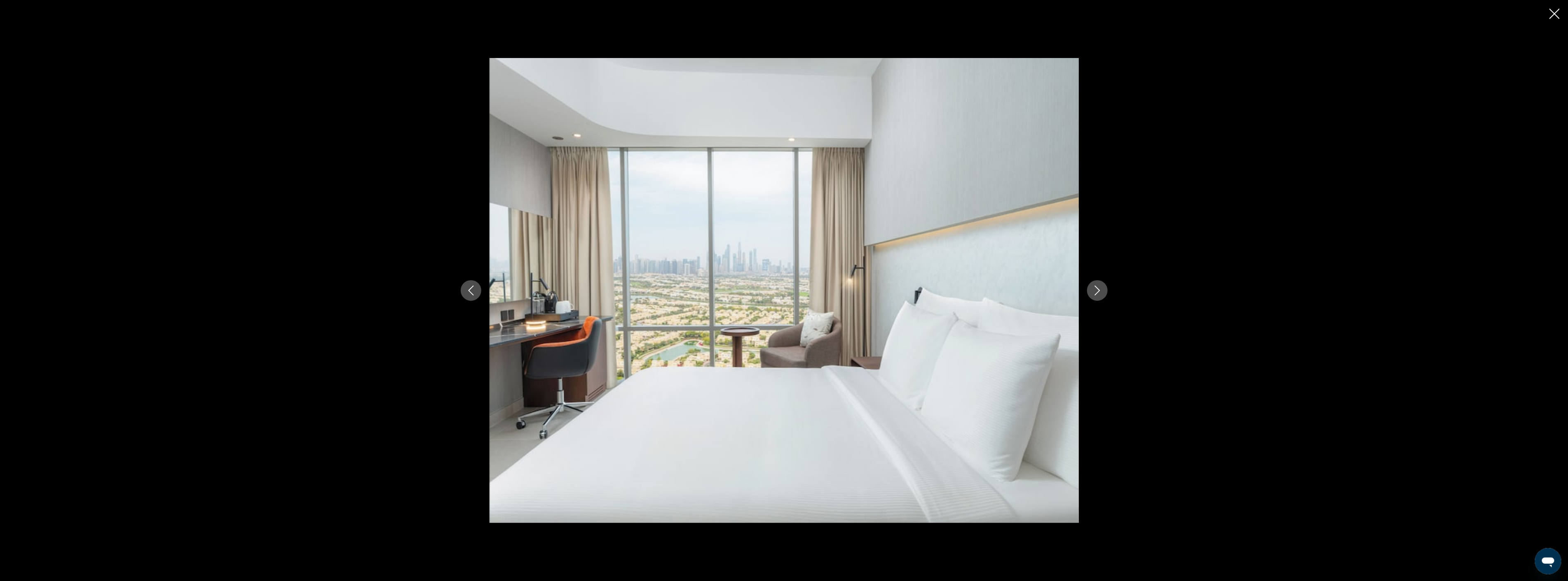
click at [1093, 290] on icon "Next image" at bounding box center [1097, 291] width 10 height 10
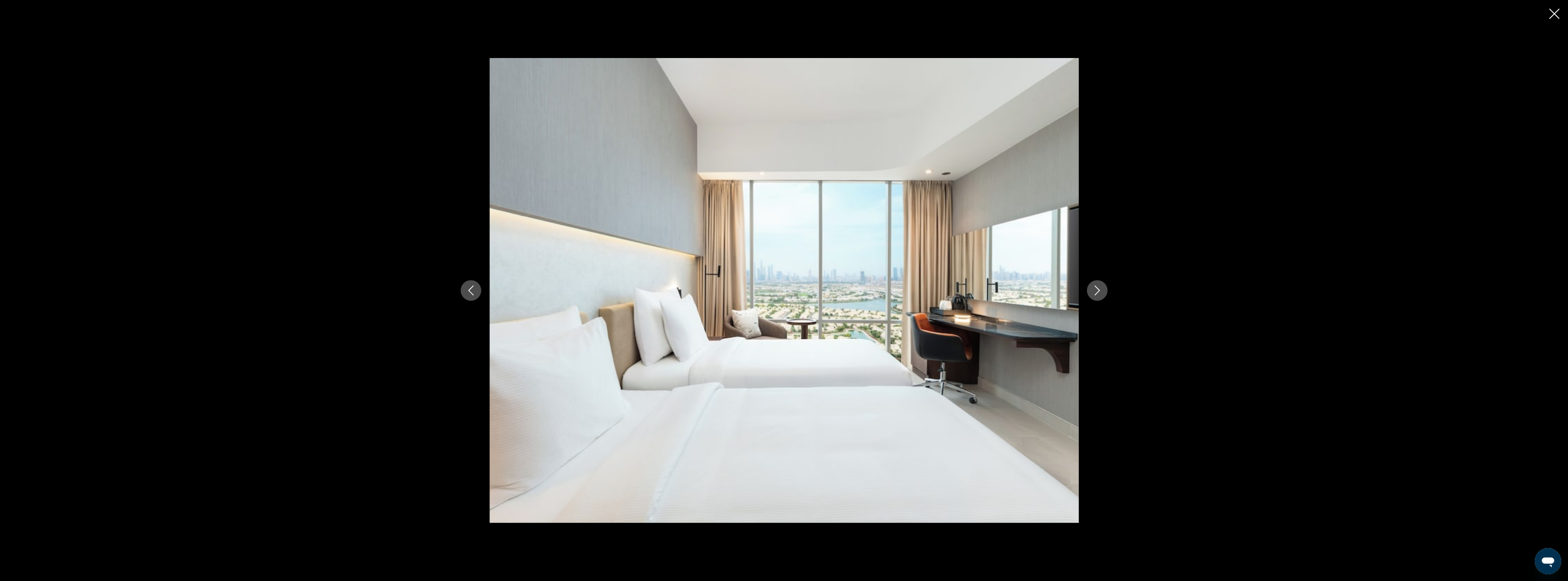
click at [1093, 290] on icon "Next image" at bounding box center [1097, 291] width 10 height 10
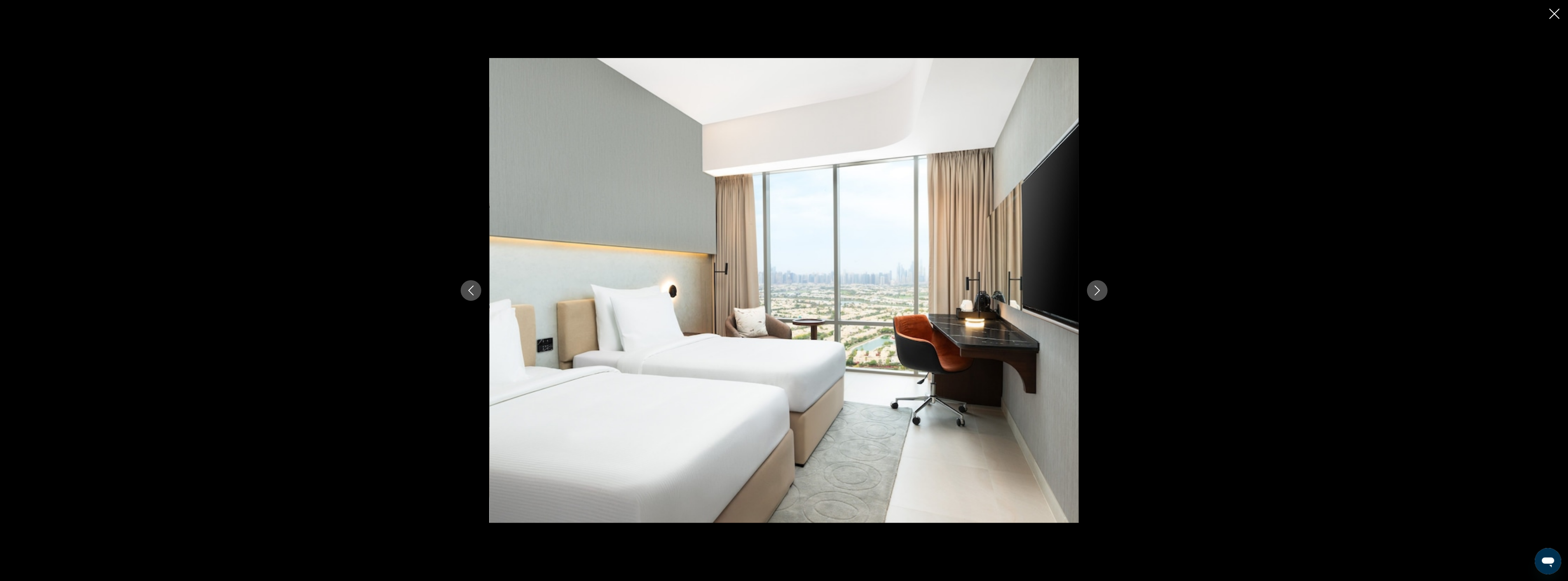
click at [1093, 290] on icon "Next image" at bounding box center [1097, 291] width 10 height 10
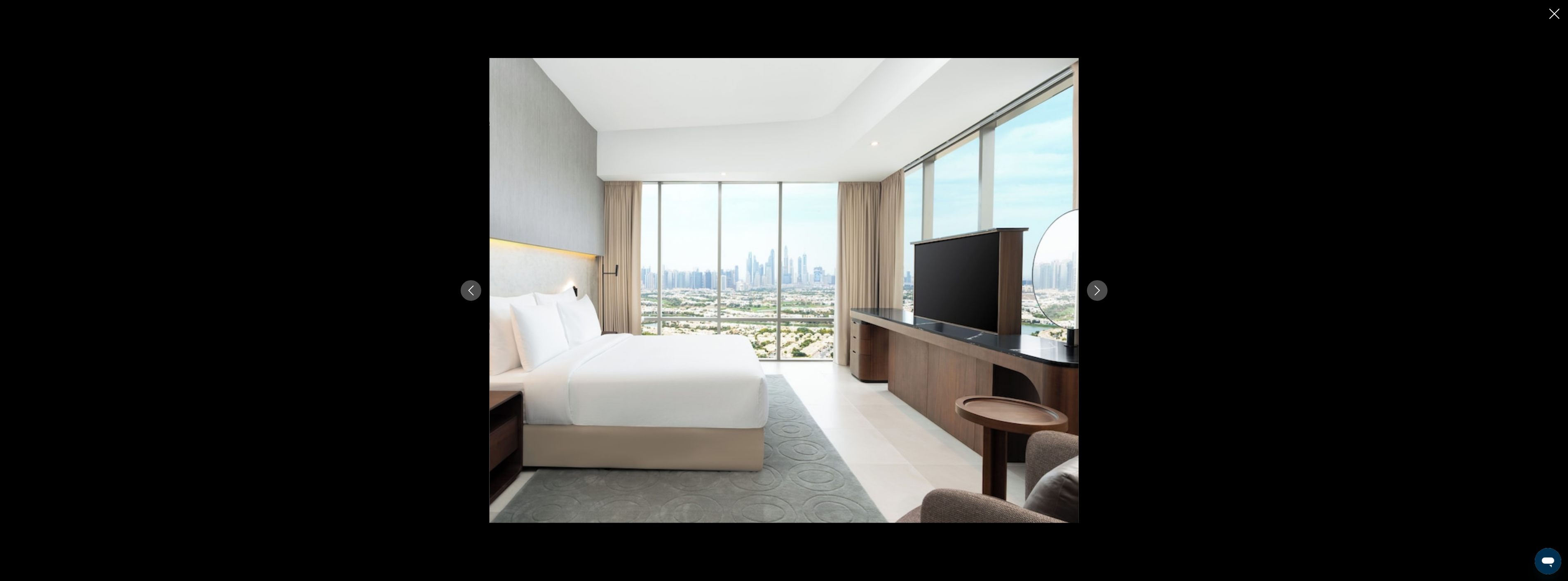
click at [1093, 290] on icon "Next image" at bounding box center [1097, 291] width 10 height 10
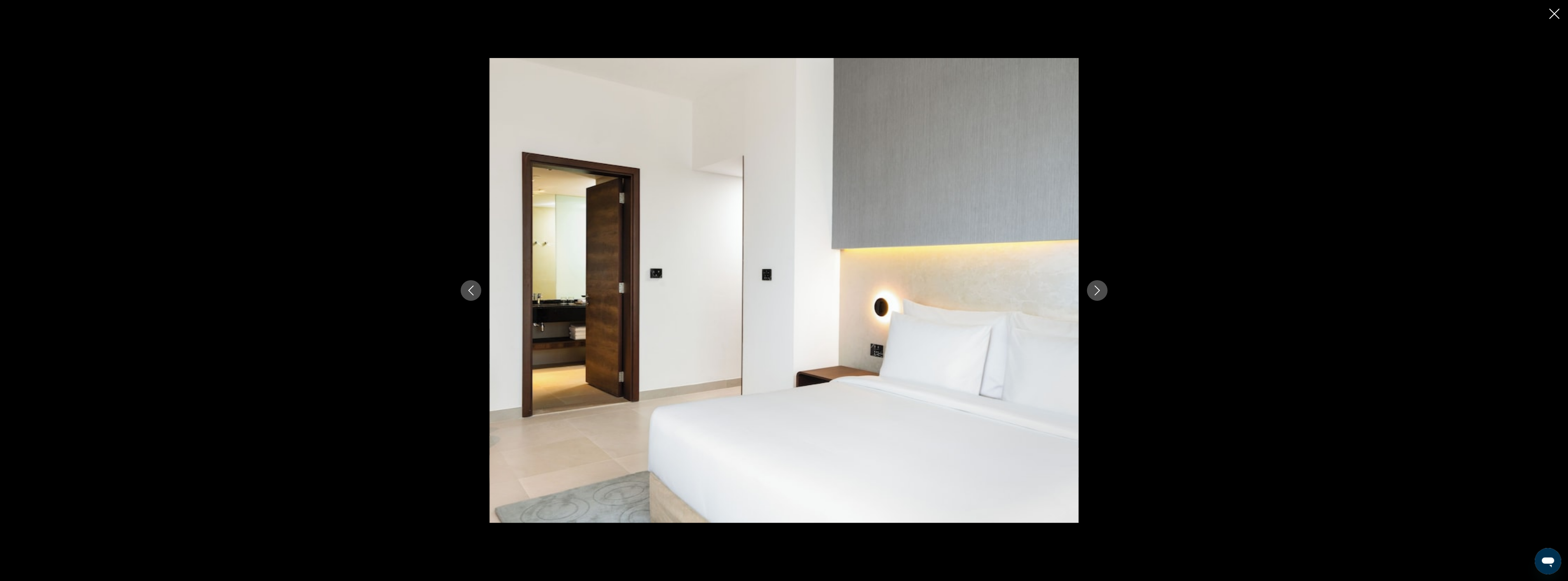
click at [1093, 290] on icon "Next image" at bounding box center [1097, 291] width 10 height 10
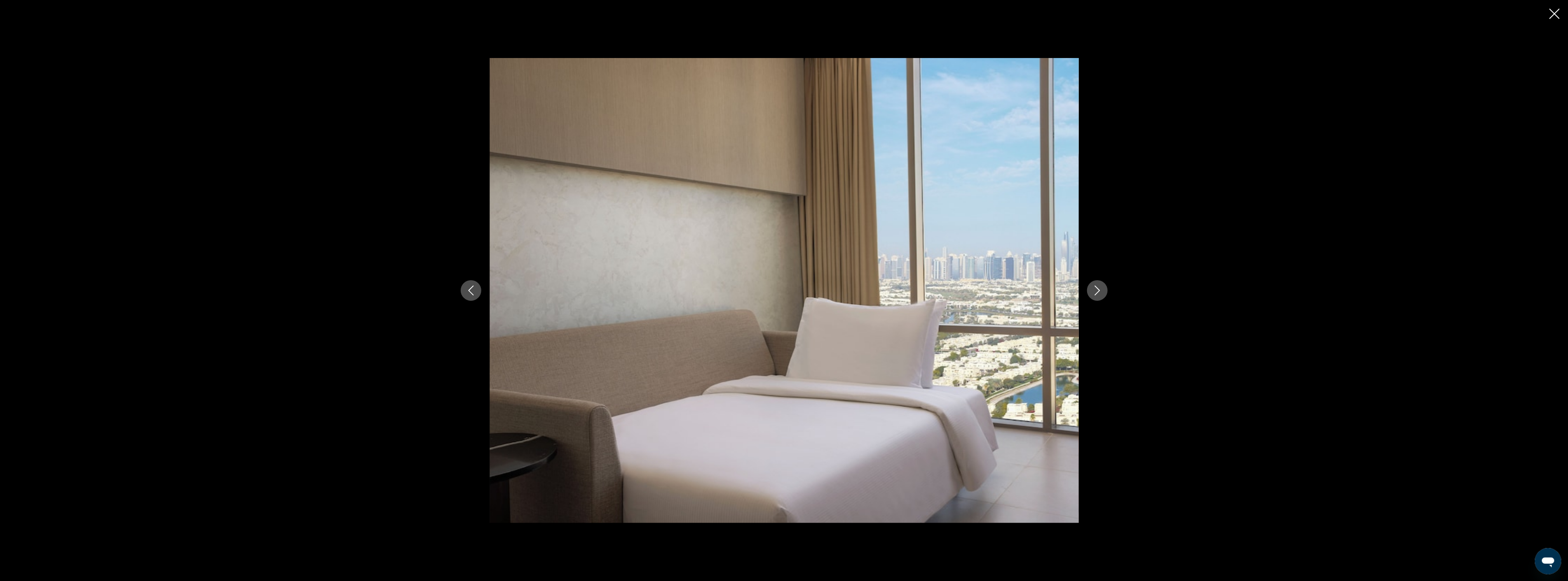
click at [1093, 290] on icon "Next image" at bounding box center [1097, 291] width 10 height 10
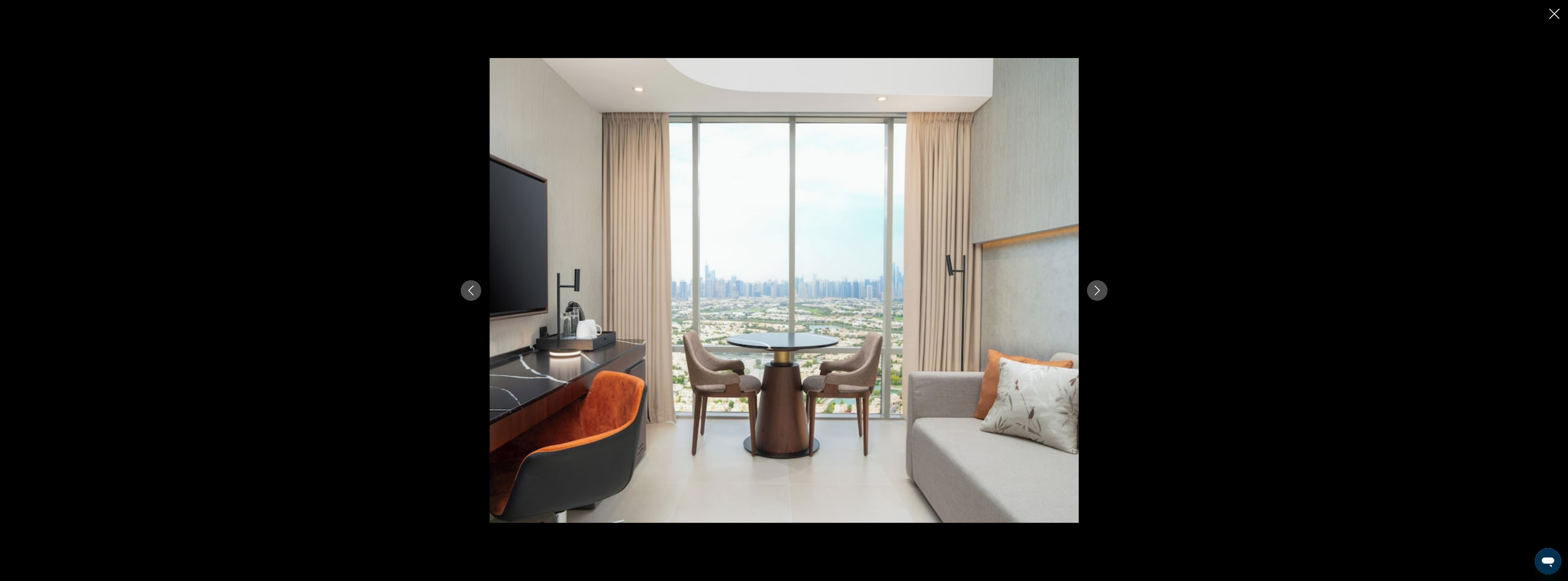
click at [1093, 290] on icon "Next image" at bounding box center [1097, 291] width 10 height 10
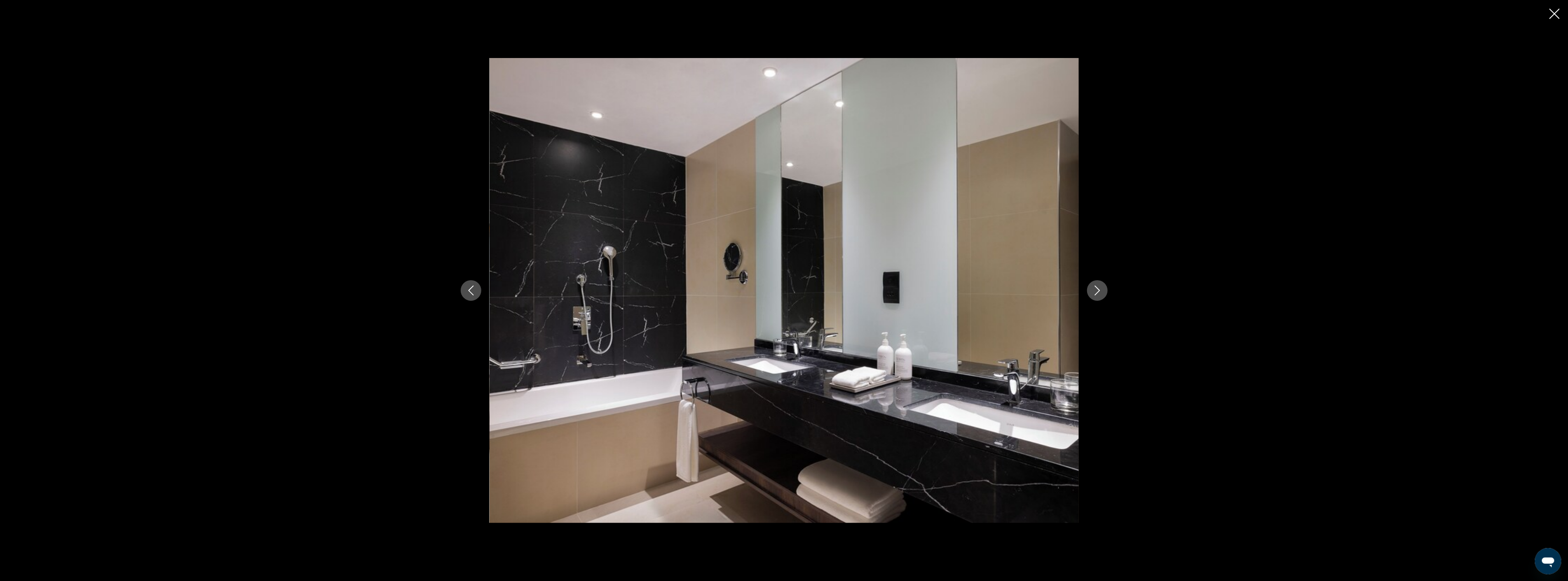
click at [1093, 290] on icon "Next image" at bounding box center [1097, 291] width 10 height 10
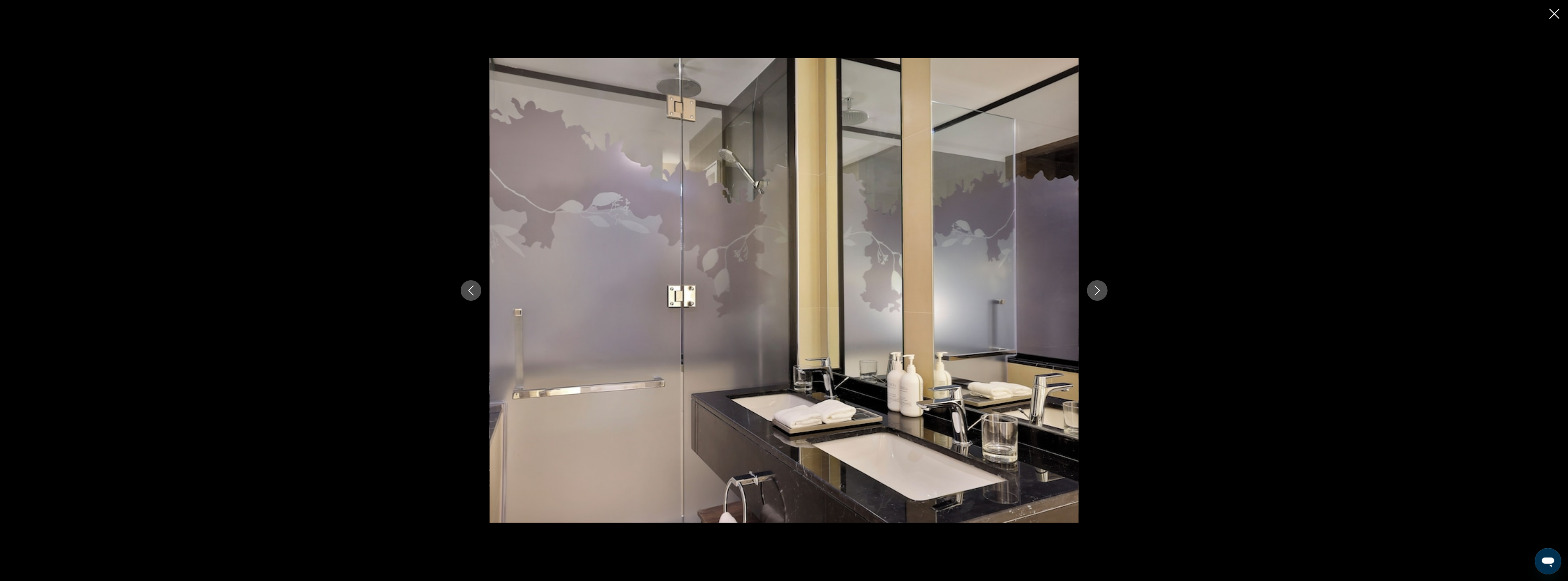
click at [1554, 15] on icon "Close slideshow" at bounding box center [1554, 13] width 11 height 11
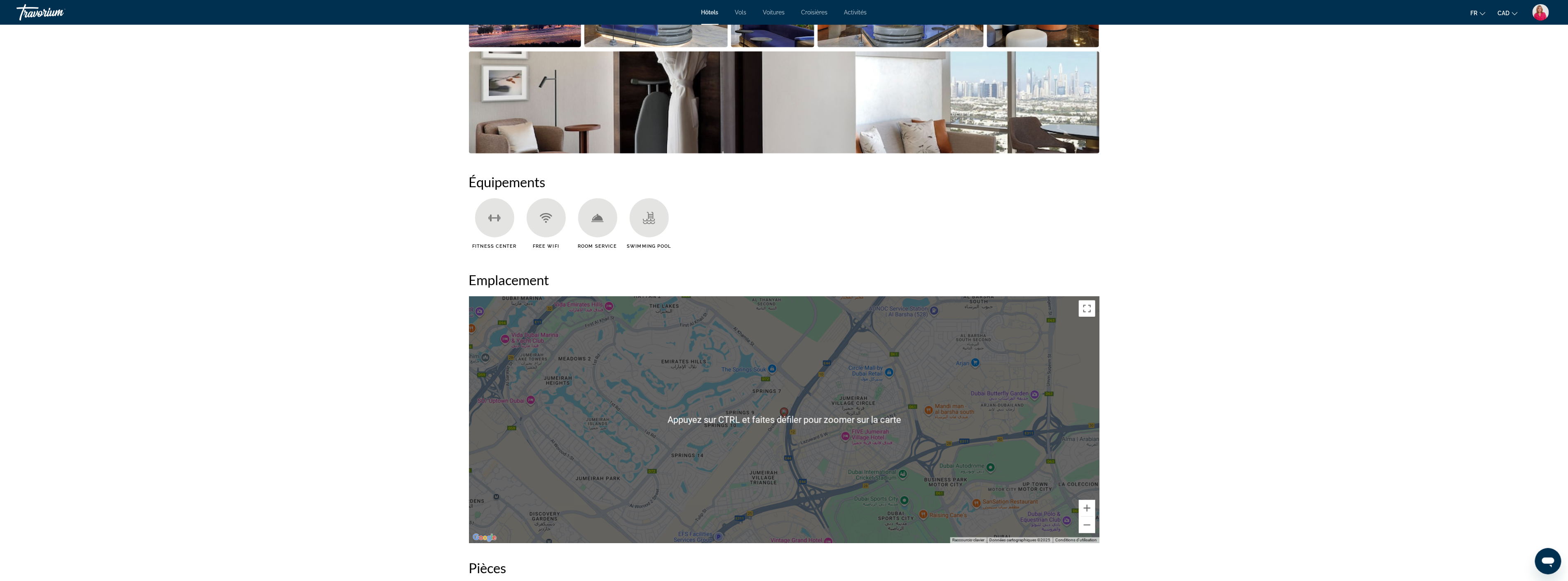
scroll to position [549, 0]
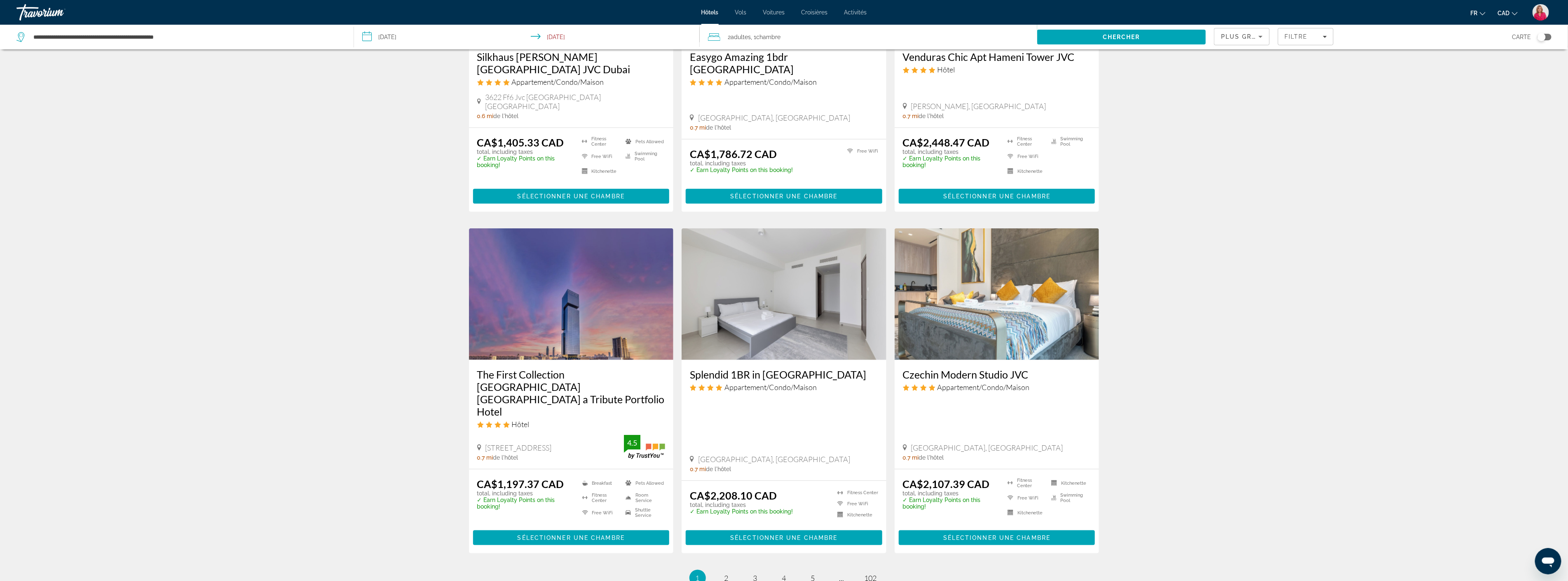
scroll to position [824, 0]
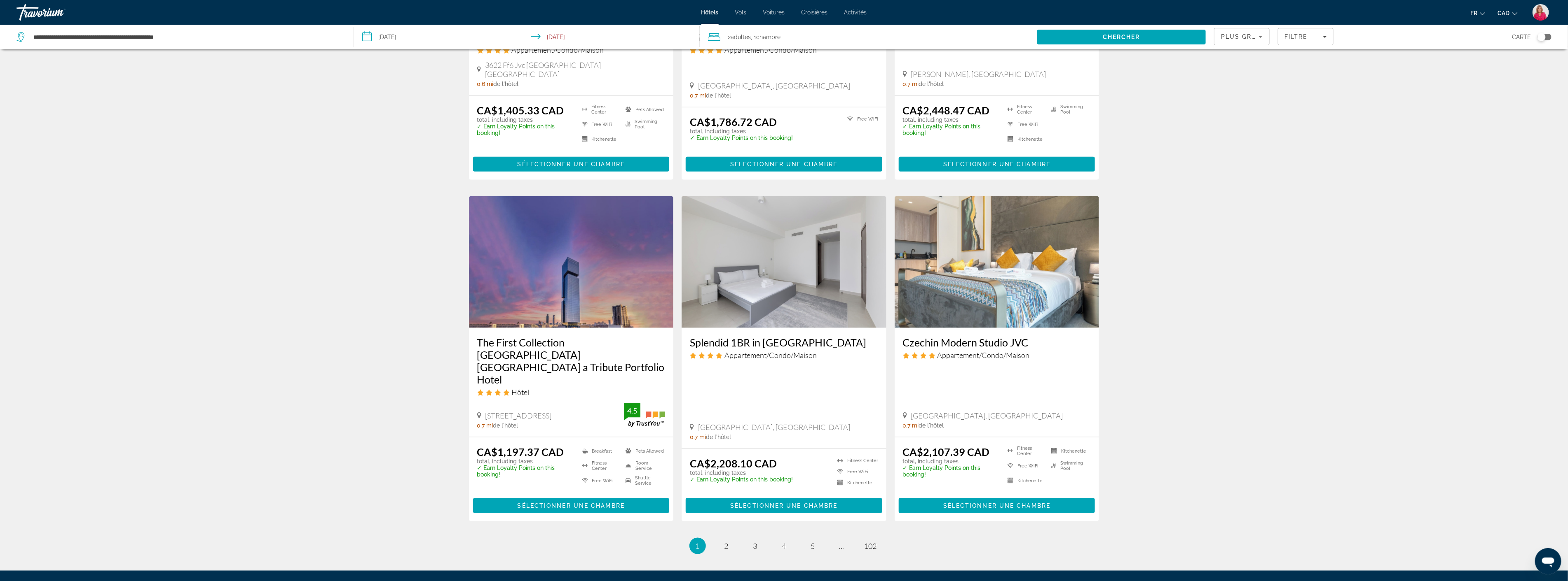
click at [560, 270] on img "Main content" at bounding box center [571, 262] width 204 height 132
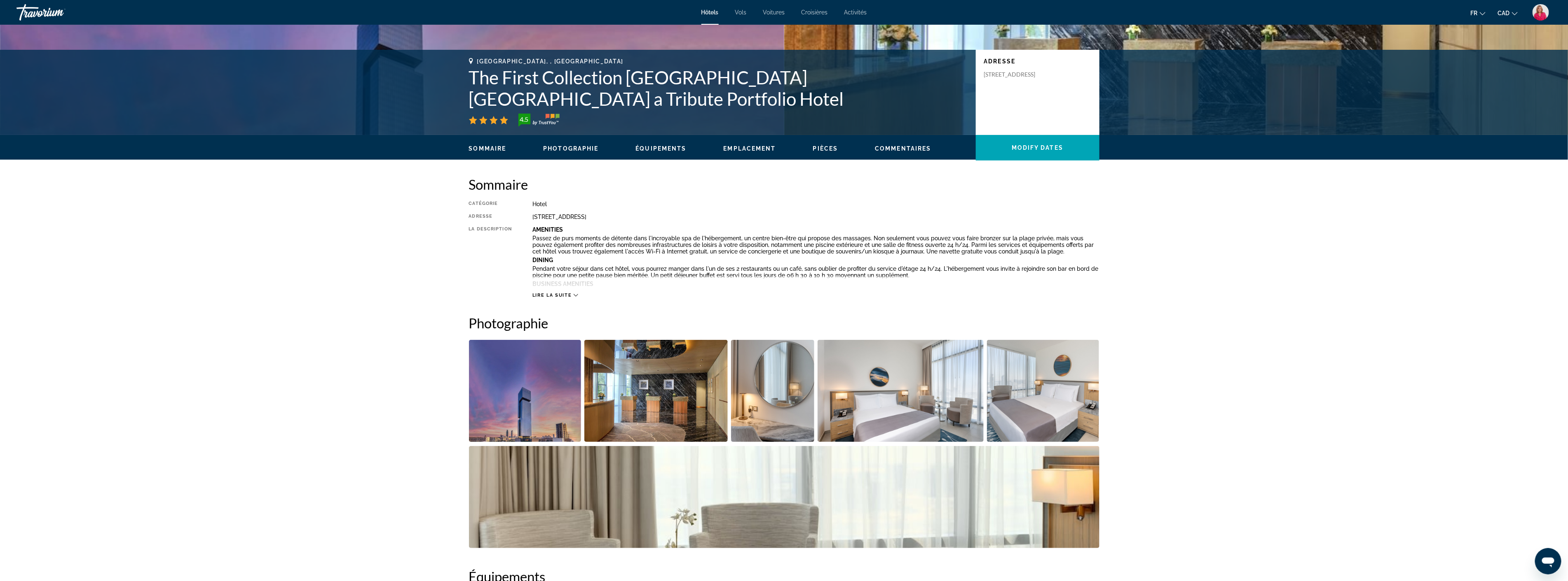
scroll to position [137, 0]
click at [879, 408] on img "Open full-screen image slider" at bounding box center [901, 391] width 166 height 102
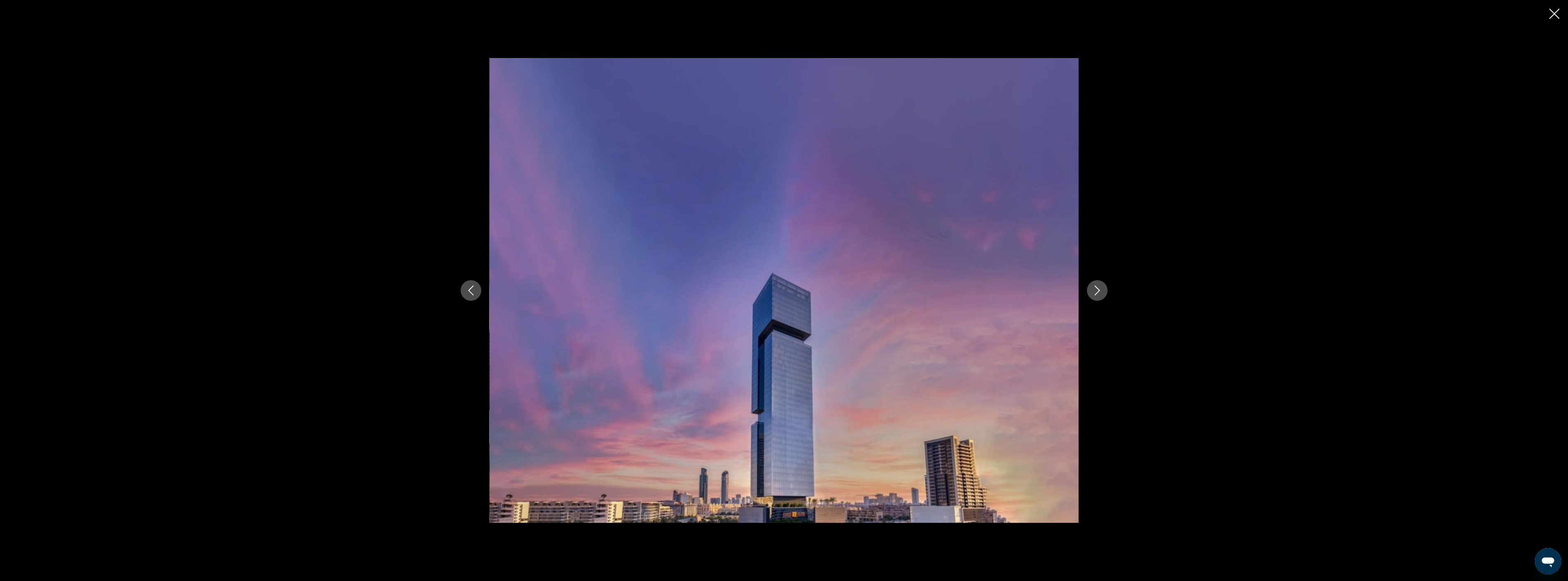
click at [1095, 292] on icon "Next image" at bounding box center [1097, 291] width 10 height 10
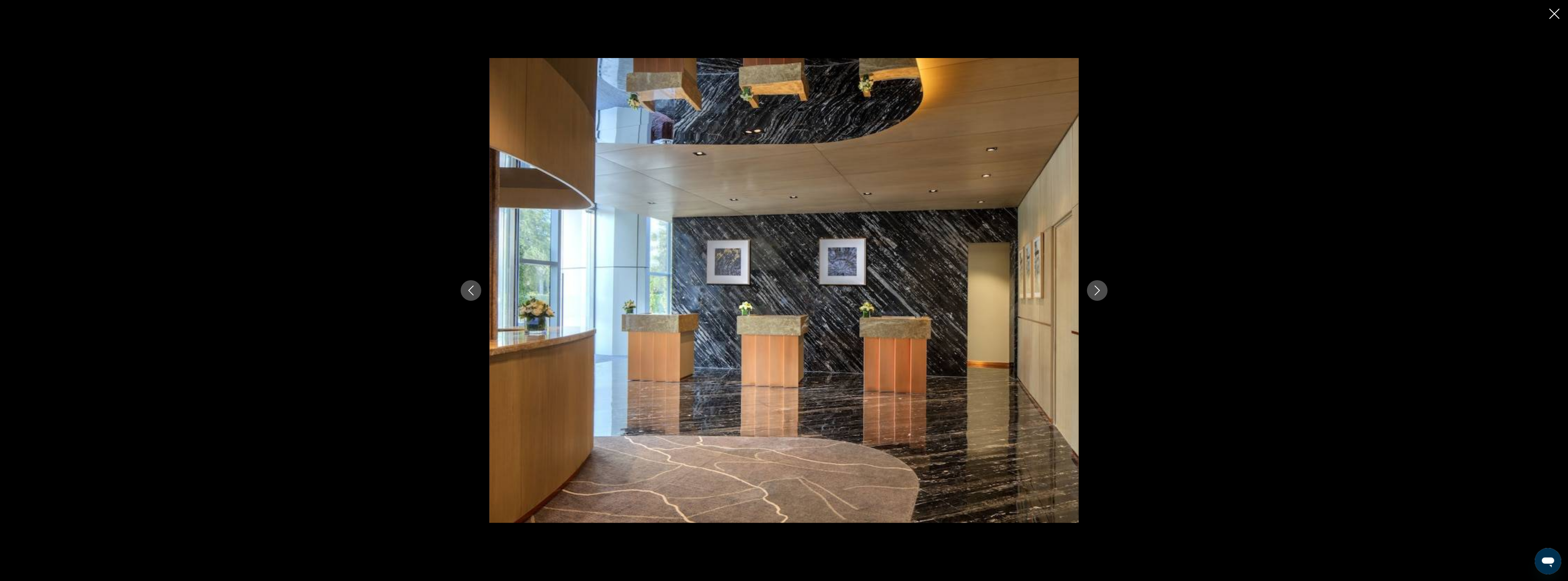
click at [1095, 292] on icon "Next image" at bounding box center [1097, 291] width 10 height 10
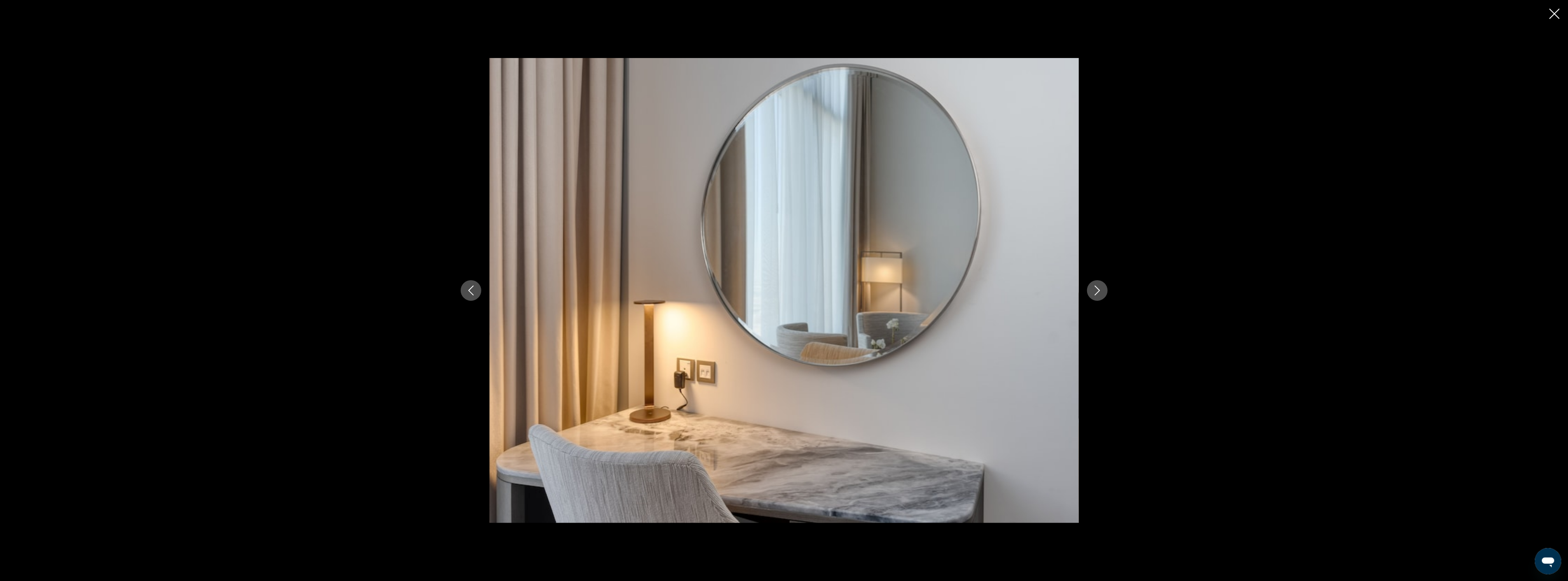
click at [1095, 292] on icon "Next image" at bounding box center [1097, 291] width 10 height 10
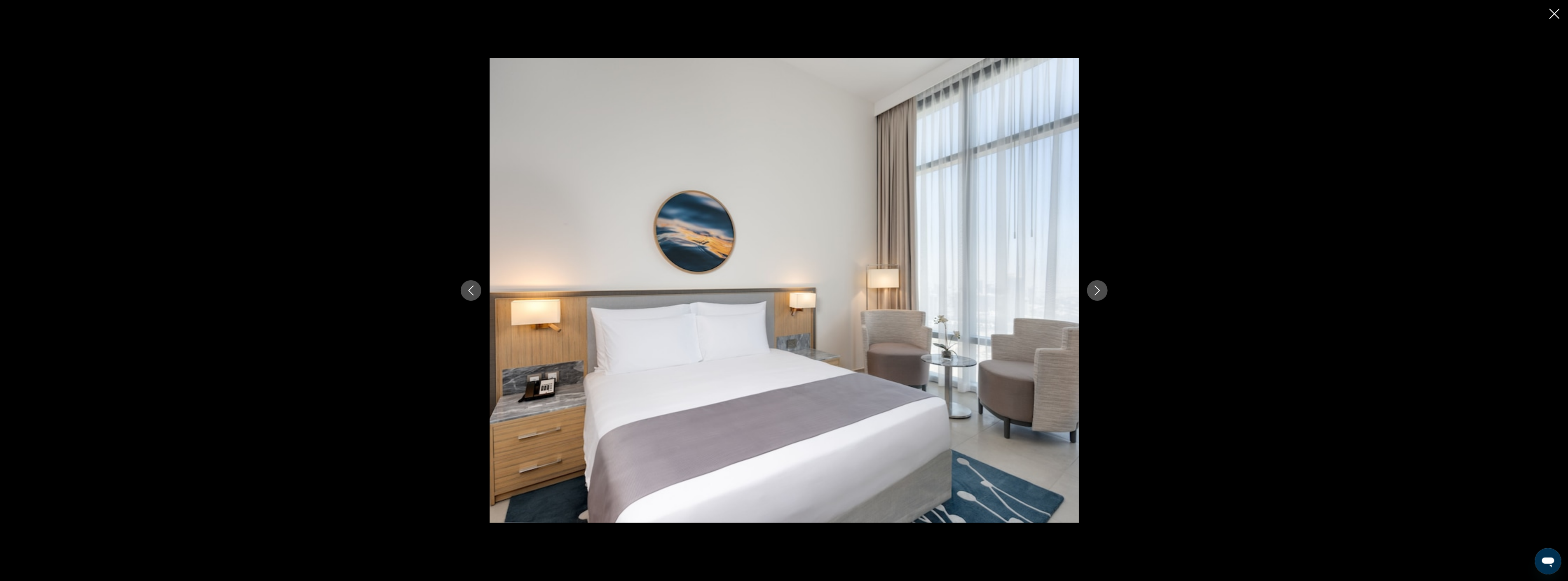
click at [1095, 292] on icon "Next image" at bounding box center [1097, 291] width 10 height 10
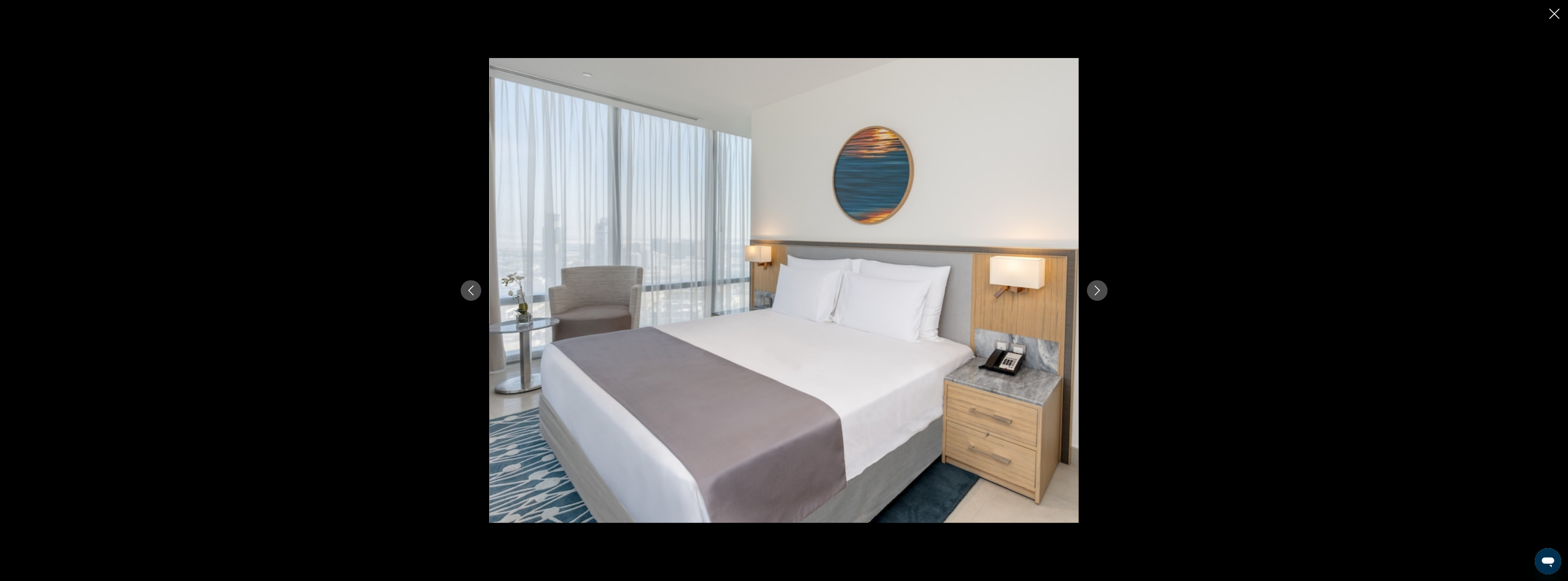
click at [1095, 292] on icon "Next image" at bounding box center [1097, 291] width 10 height 10
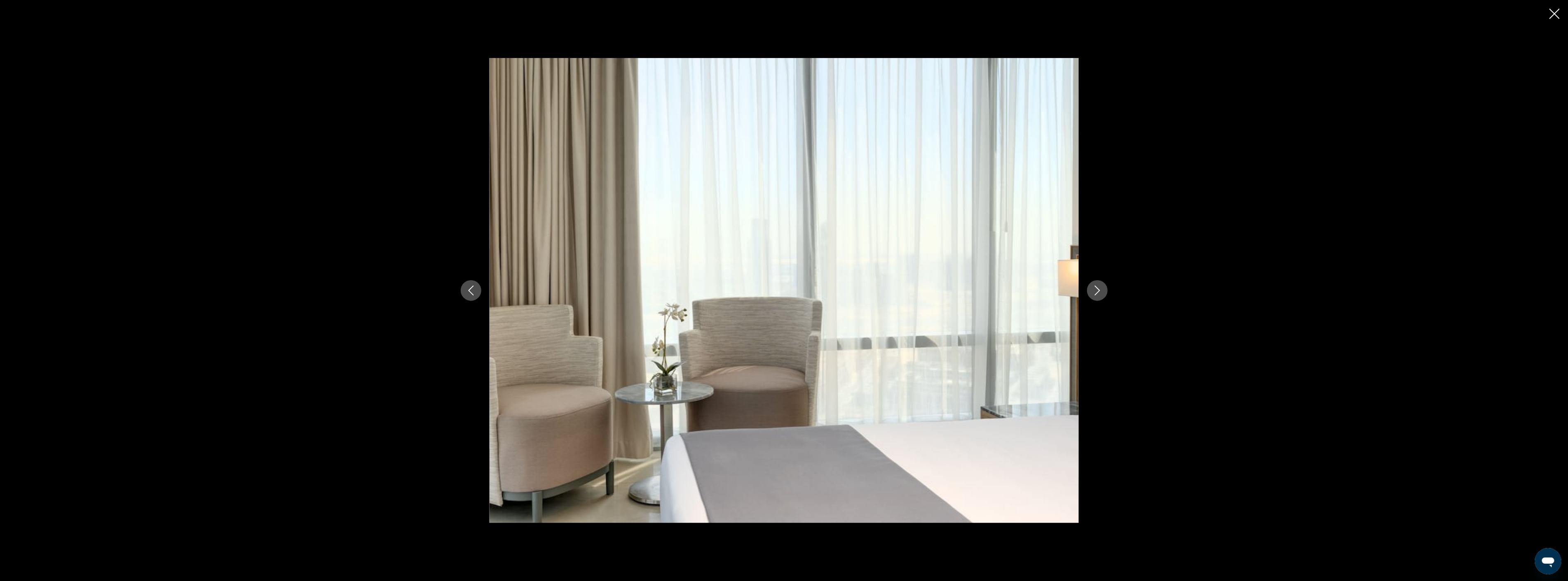
click at [1095, 292] on icon "Next image" at bounding box center [1097, 291] width 10 height 10
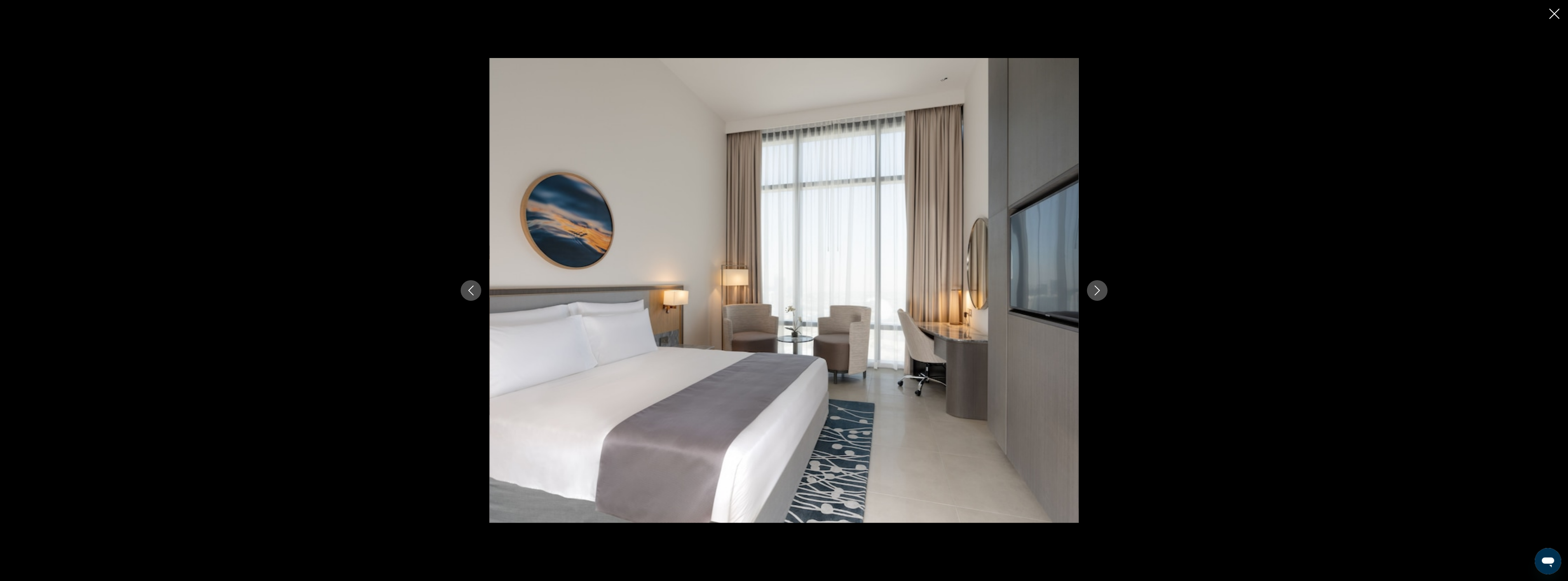
click at [1095, 292] on icon "Next image" at bounding box center [1097, 291] width 10 height 10
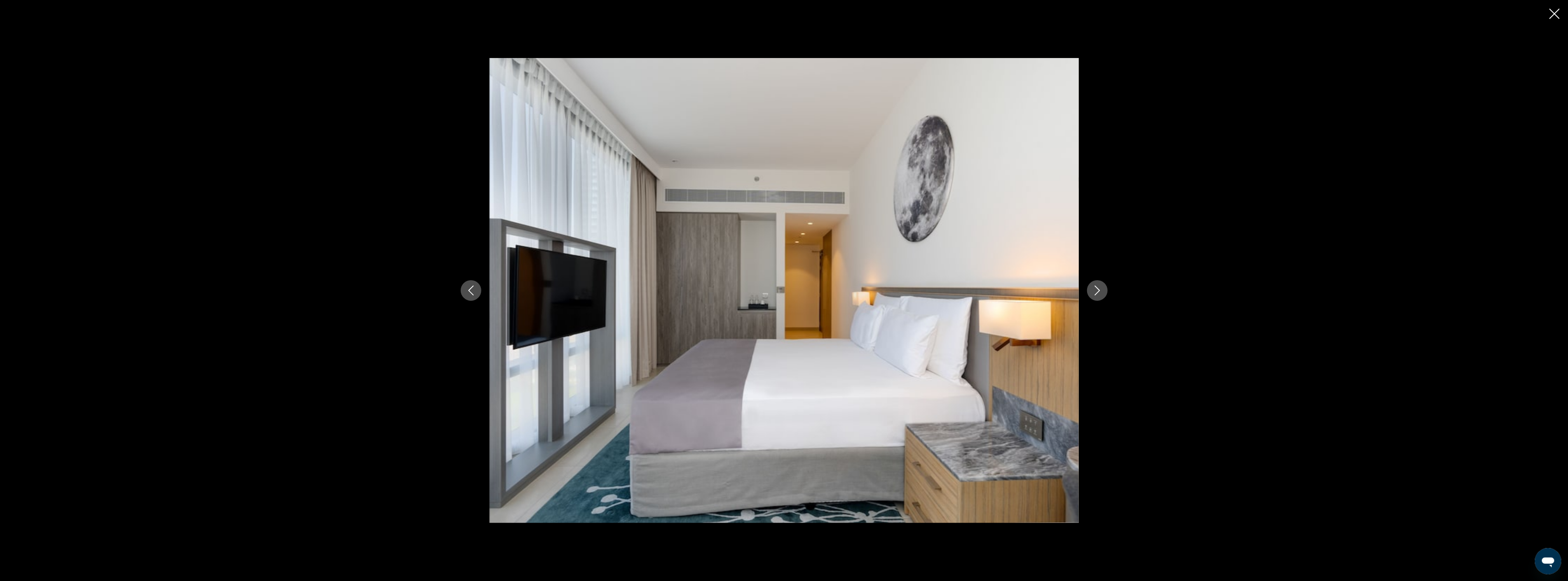
click at [1095, 292] on icon "Next image" at bounding box center [1097, 291] width 10 height 10
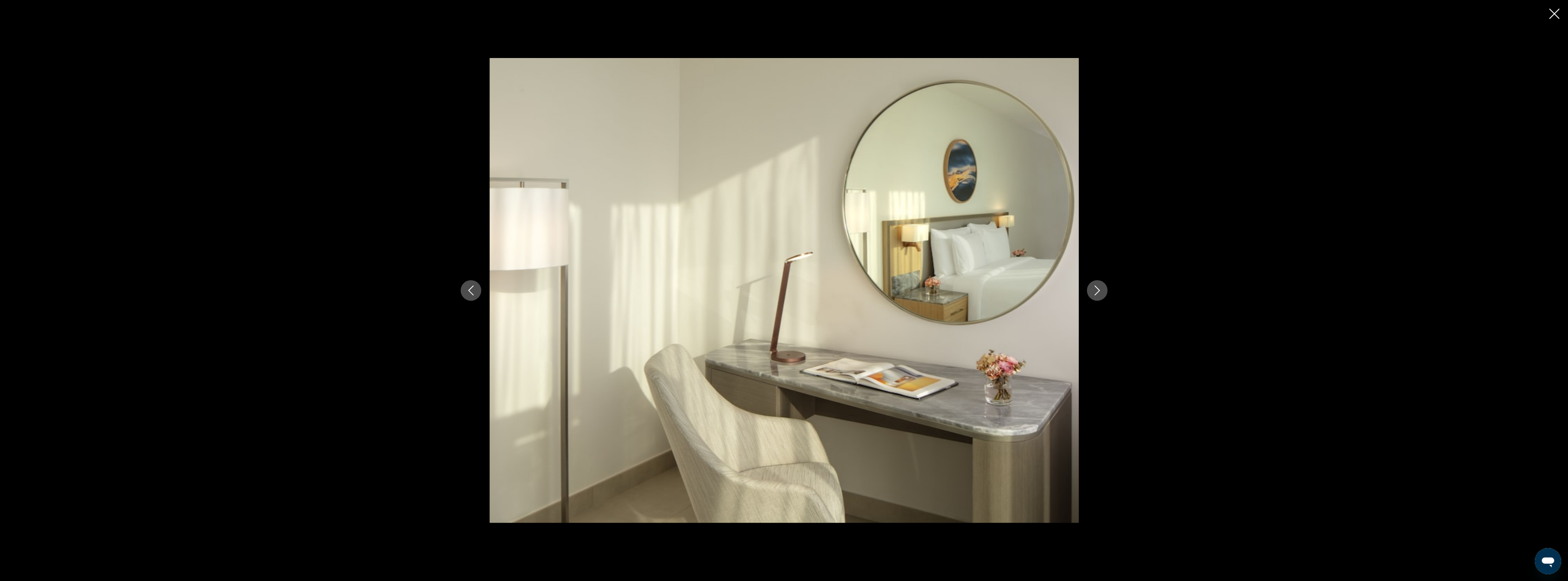
click at [1095, 292] on icon "Next image" at bounding box center [1097, 291] width 10 height 10
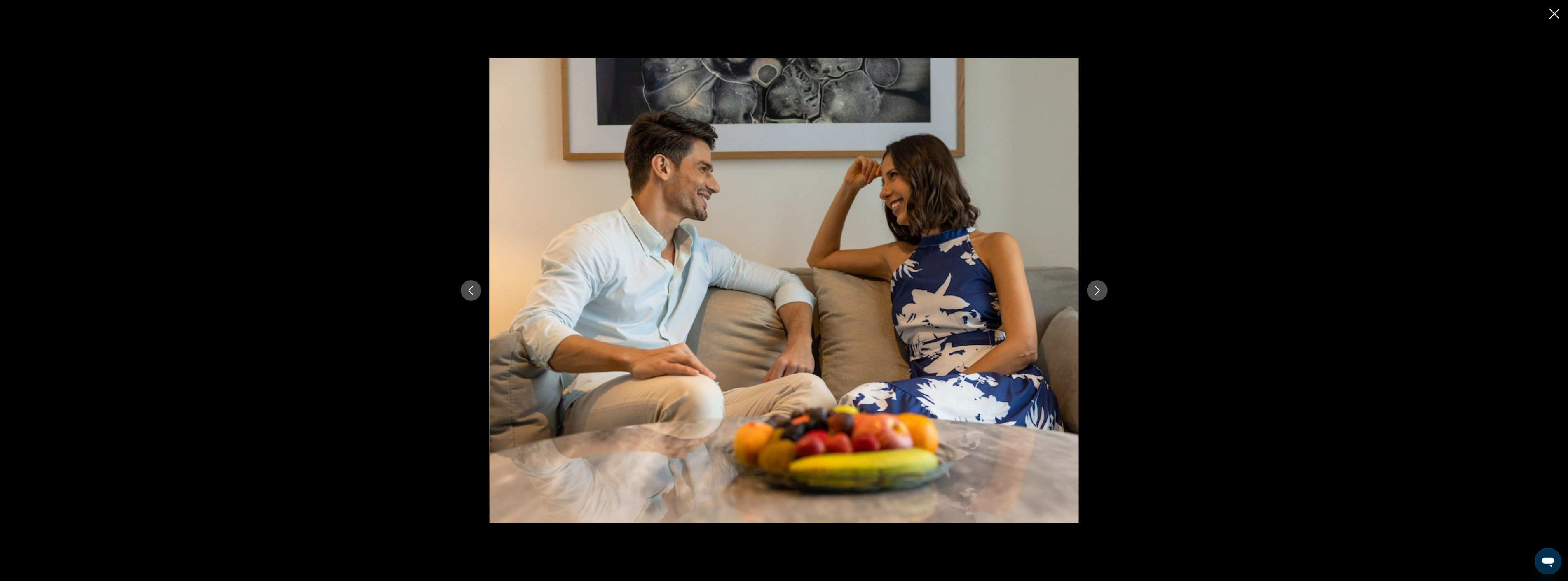
click at [1095, 292] on icon "Next image" at bounding box center [1097, 291] width 10 height 10
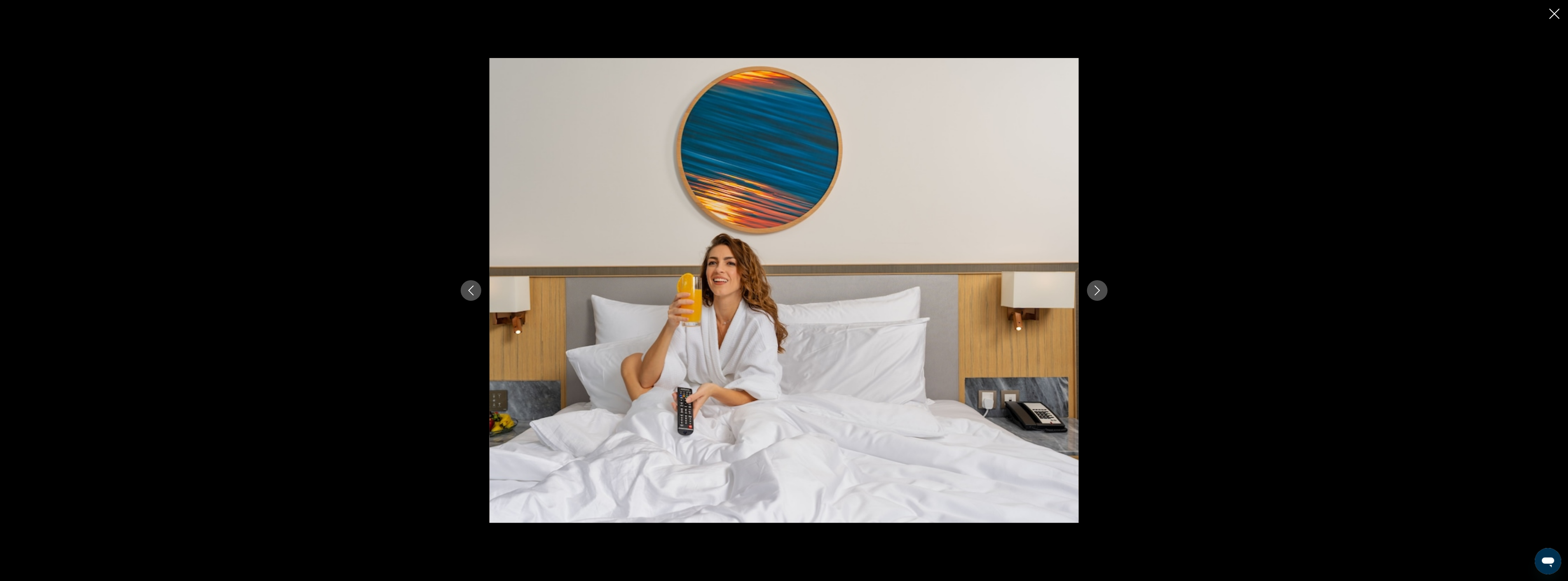
click at [1095, 292] on icon "Next image" at bounding box center [1097, 291] width 10 height 10
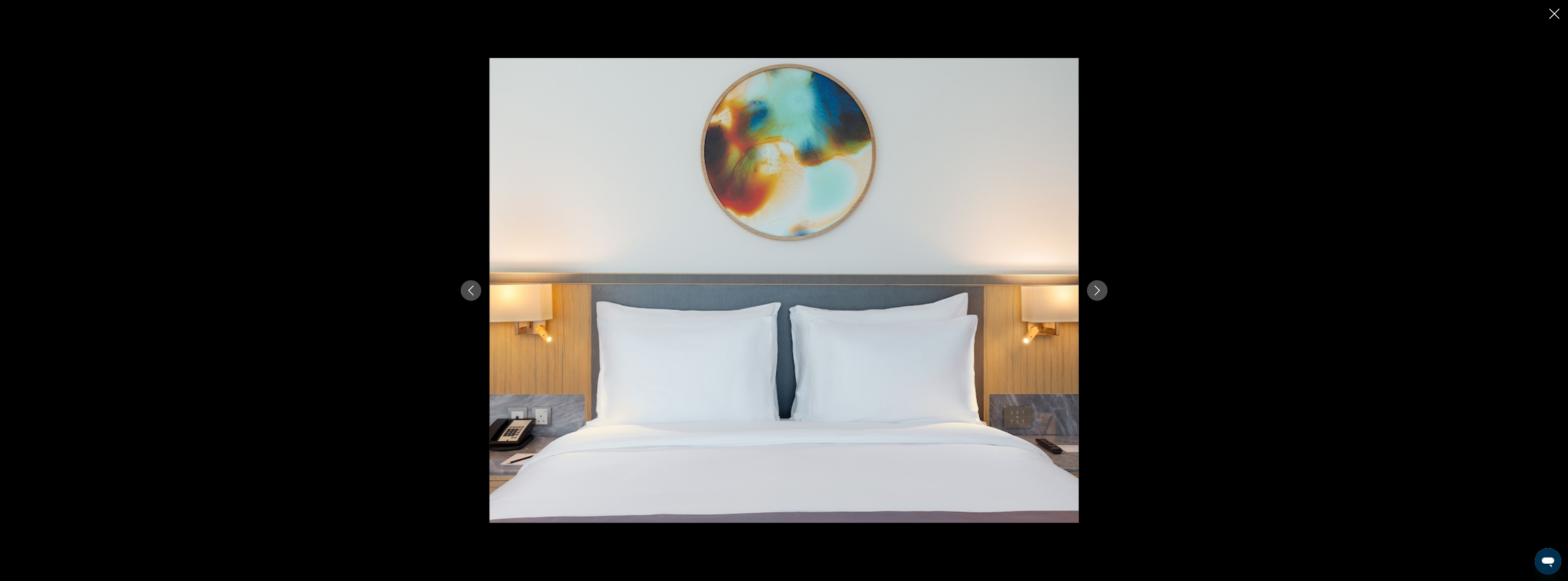
click at [1095, 292] on icon "Next image" at bounding box center [1097, 291] width 10 height 10
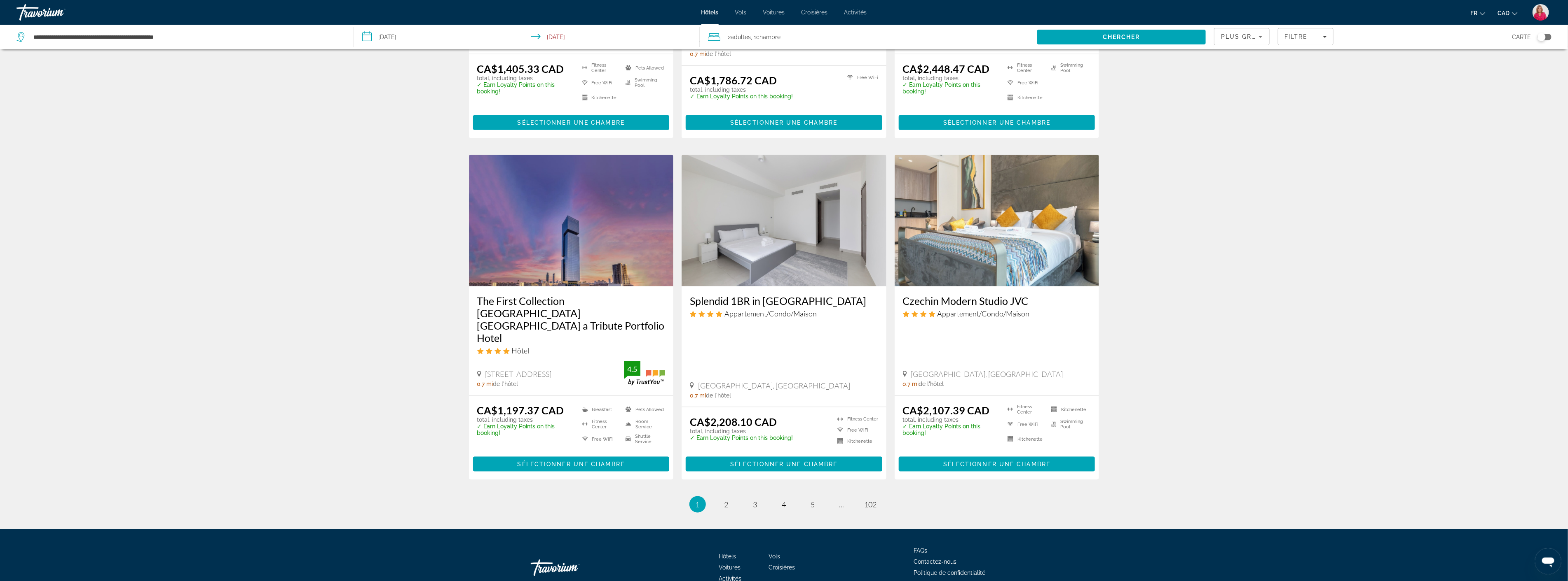
scroll to position [867, 0]
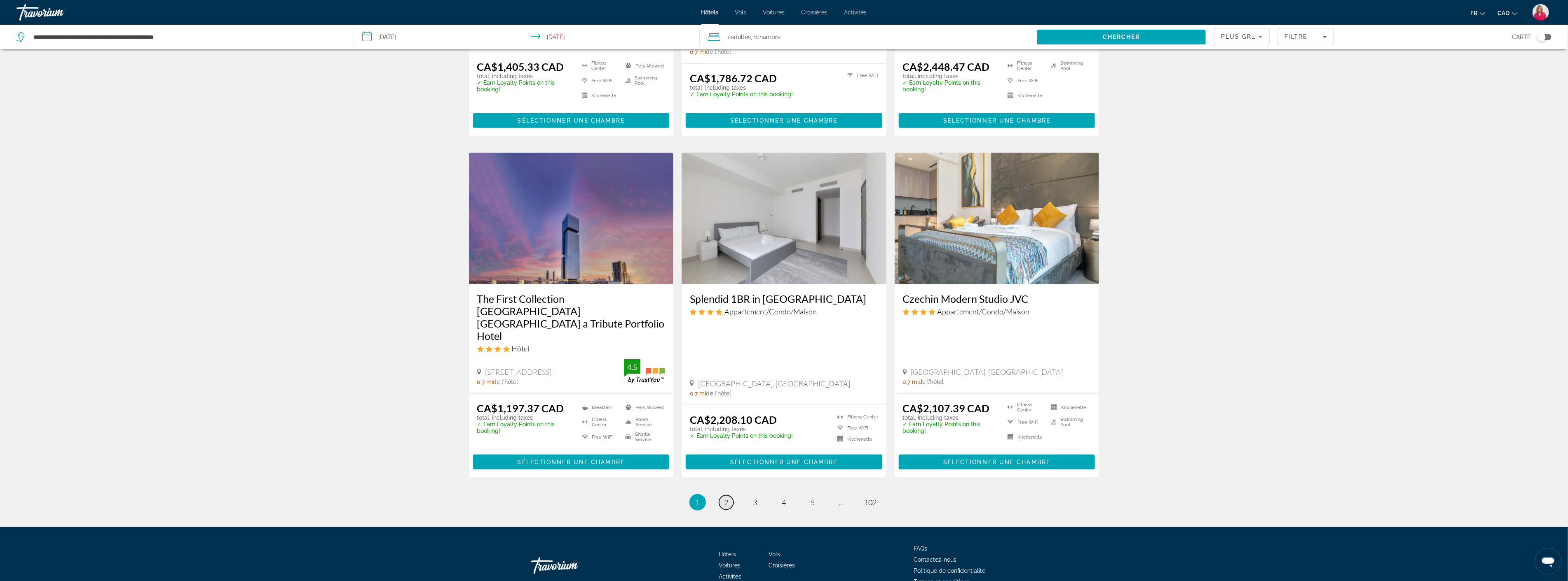
click at [727, 498] on span "2" at bounding box center [726, 502] width 4 height 9
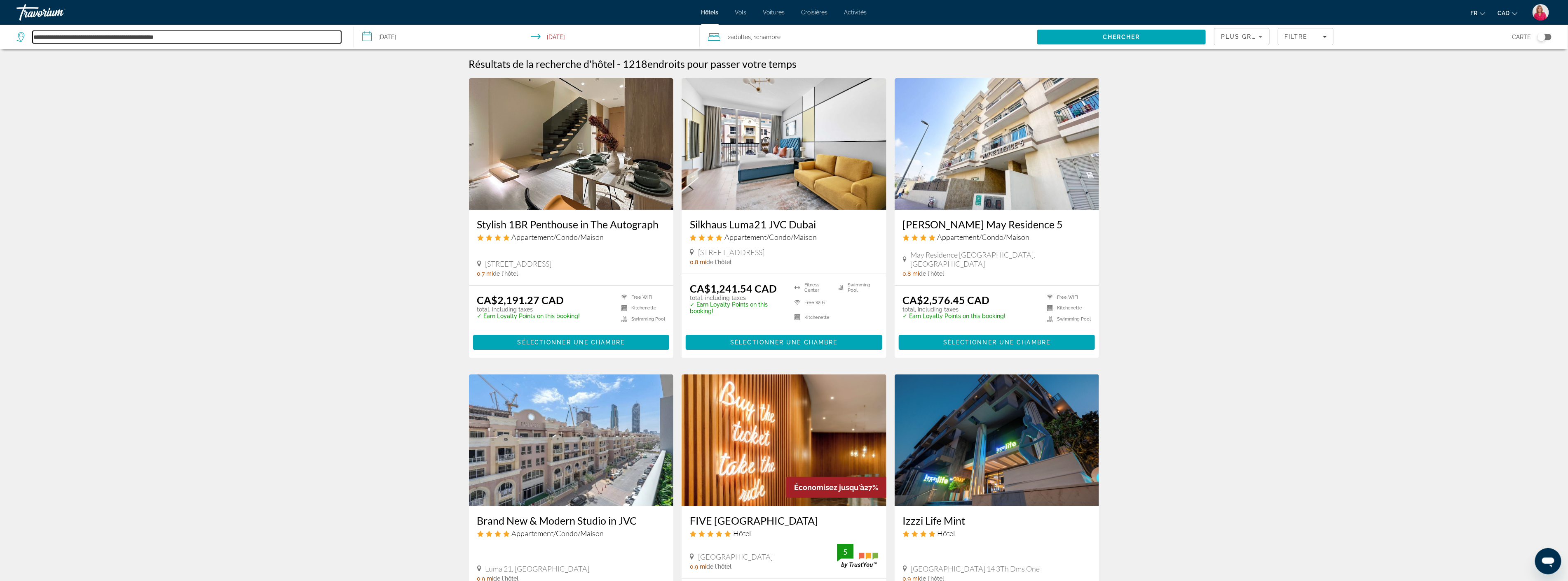
click at [116, 34] on input "**********" at bounding box center [187, 37] width 309 height 13
click at [201, 39] on input "**********" at bounding box center [187, 37] width 309 height 13
type input "*"
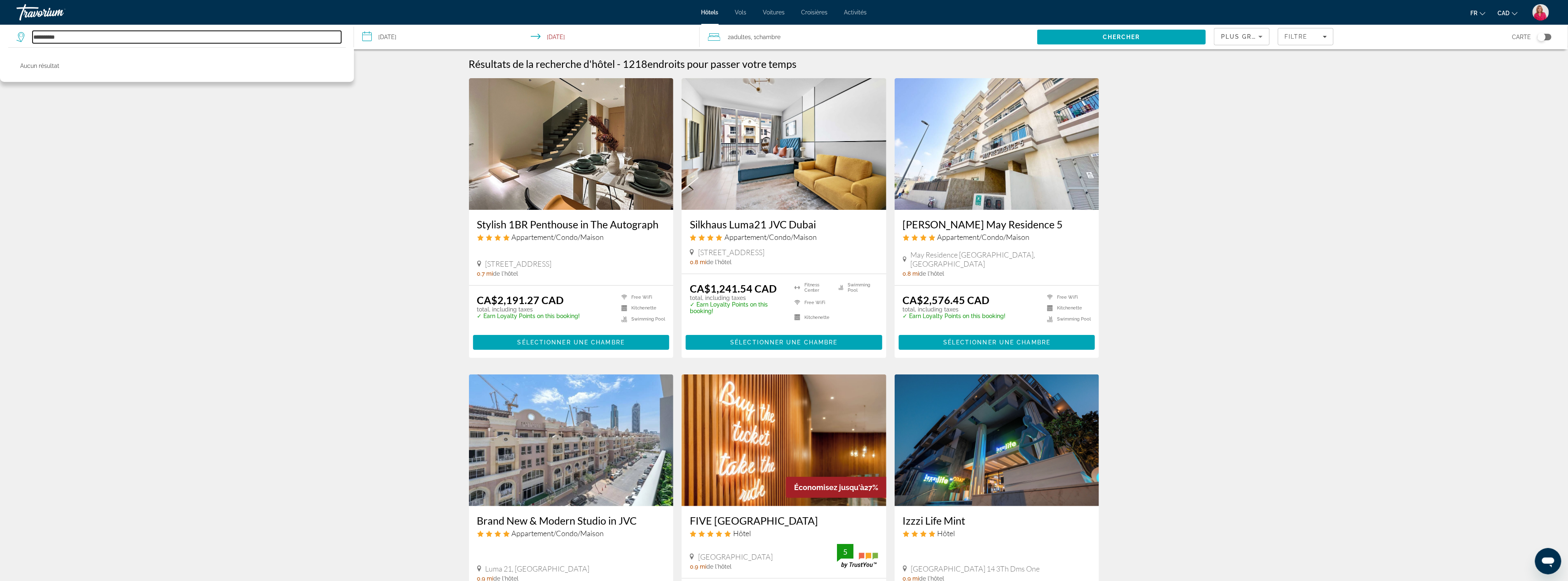
click at [51, 38] on input "*********" at bounding box center [187, 37] width 309 height 13
click at [68, 36] on input "*********" at bounding box center [187, 37] width 309 height 13
type input "*********"
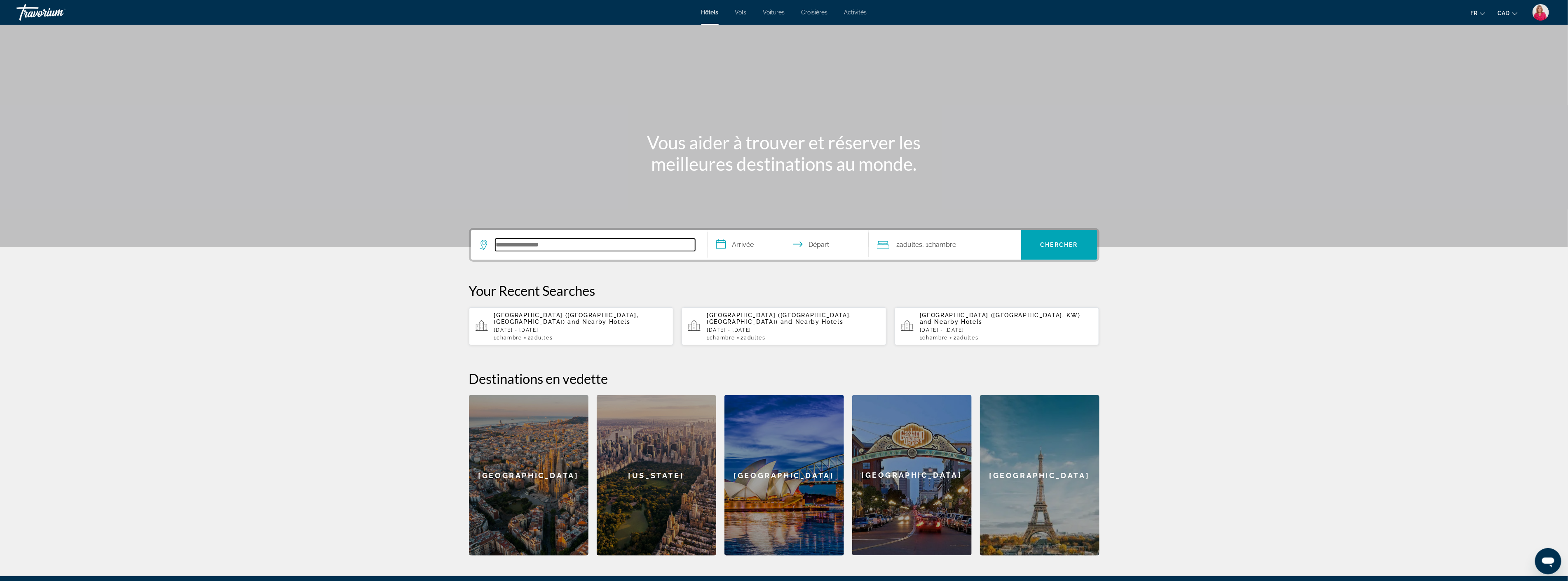
click at [525, 250] on input "Search hotel destination" at bounding box center [595, 245] width 200 height 13
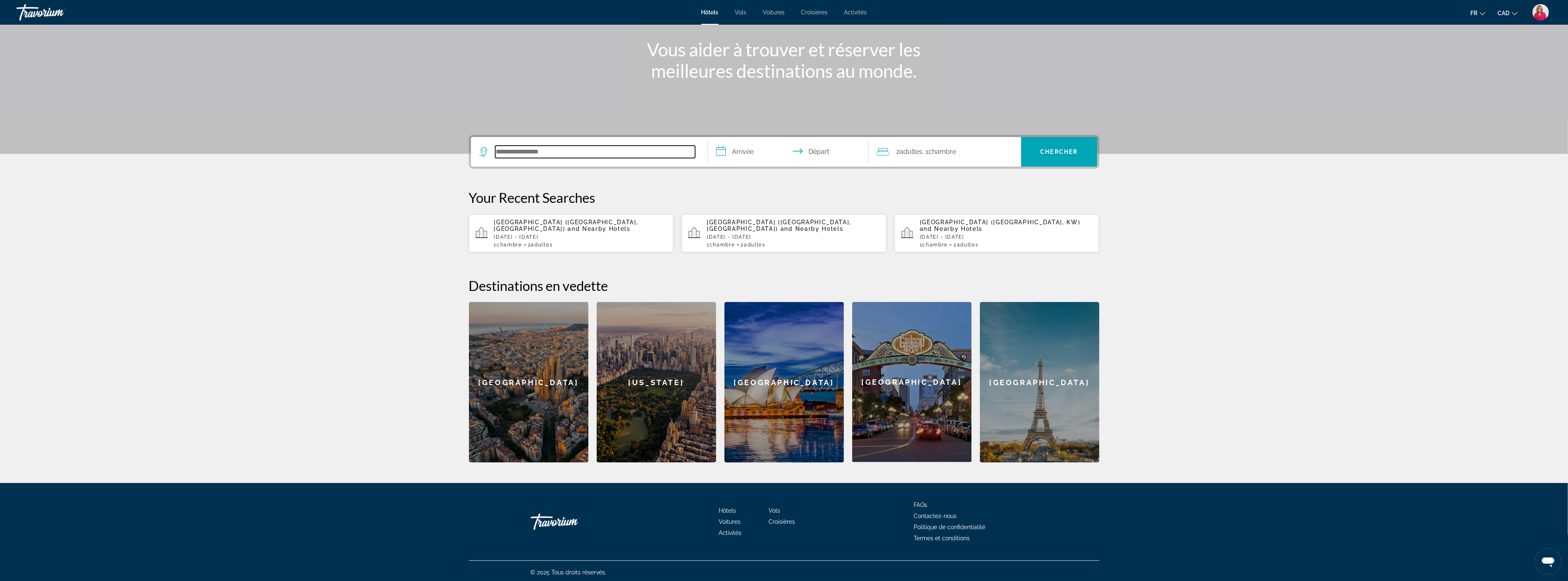
scroll to position [95, 0]
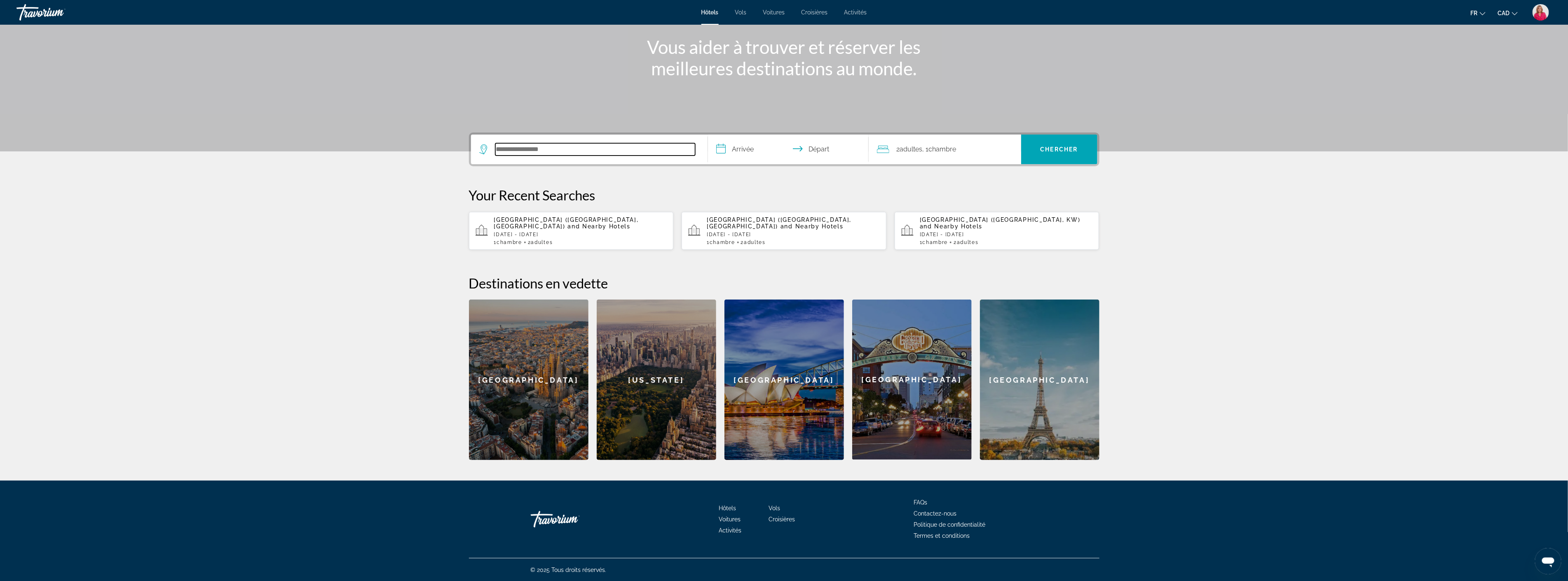
paste input "**********"
type input "**********"
click at [757, 149] on input "**********" at bounding box center [790, 150] width 164 height 32
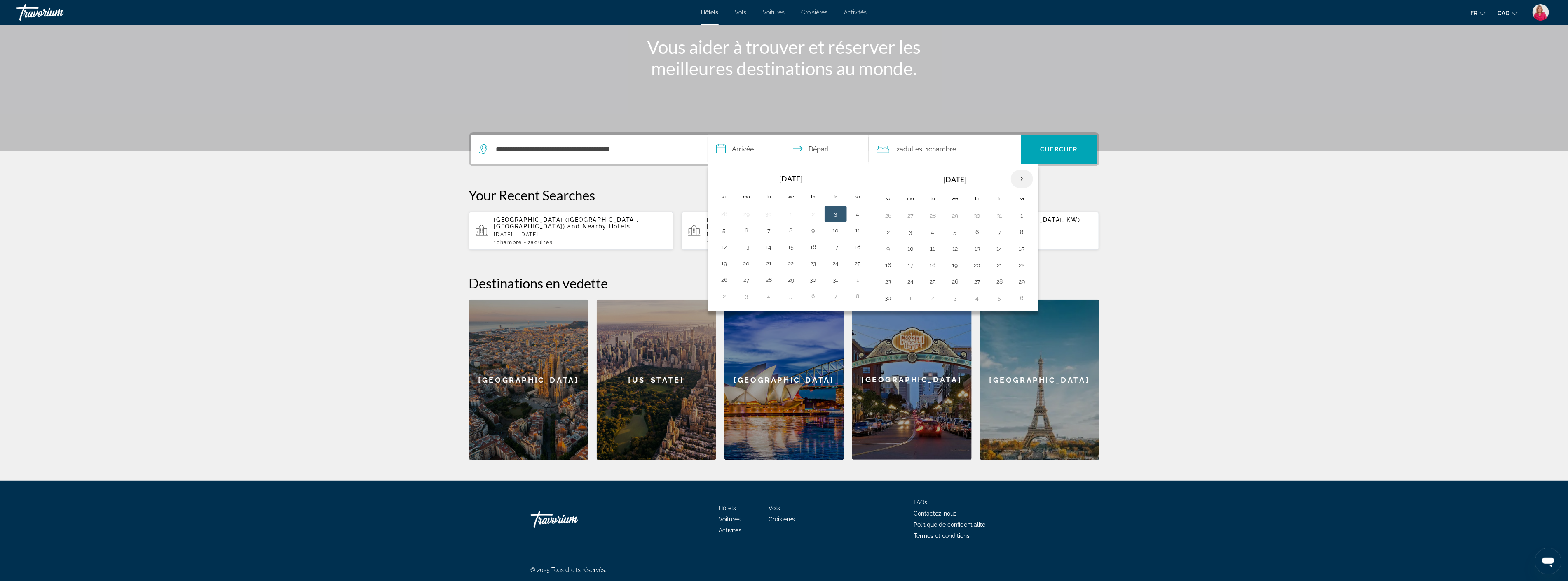
click at [1022, 178] on th "Next month" at bounding box center [1021, 178] width 22 height 18
click at [953, 217] on button "3" at bounding box center [956, 216] width 14 height 12
click at [933, 233] on button "9" at bounding box center [933, 232] width 14 height 12
type input "**********"
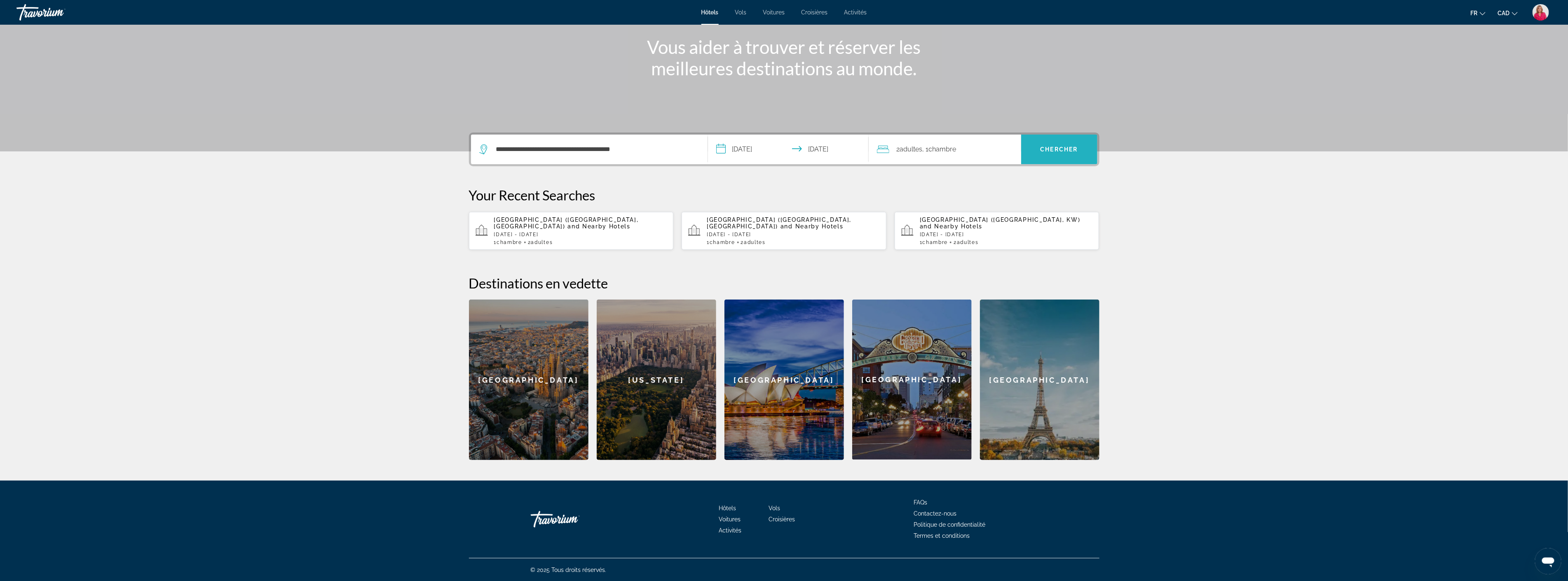
click at [1048, 147] on span "Chercher" at bounding box center [1059, 149] width 38 height 7
click at [637, 149] on input "**********" at bounding box center [595, 149] width 200 height 13
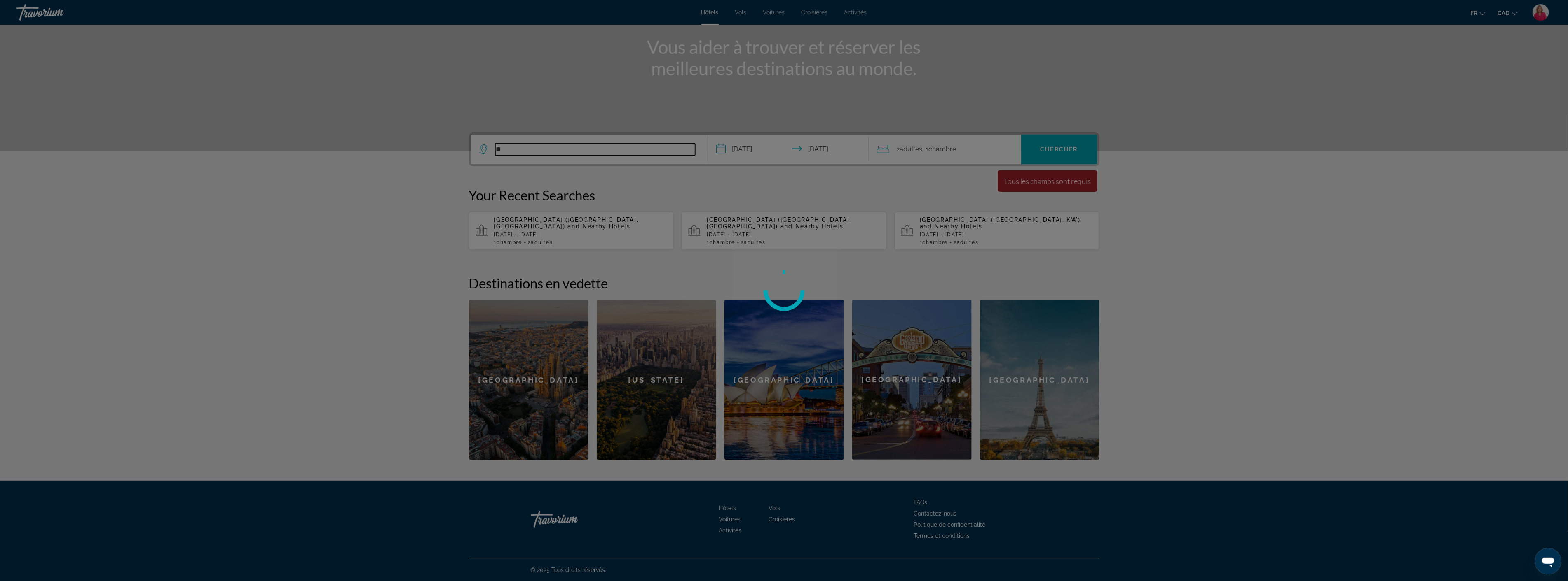
type input "*"
click at [376, 170] on div at bounding box center [784, 290] width 1568 height 581
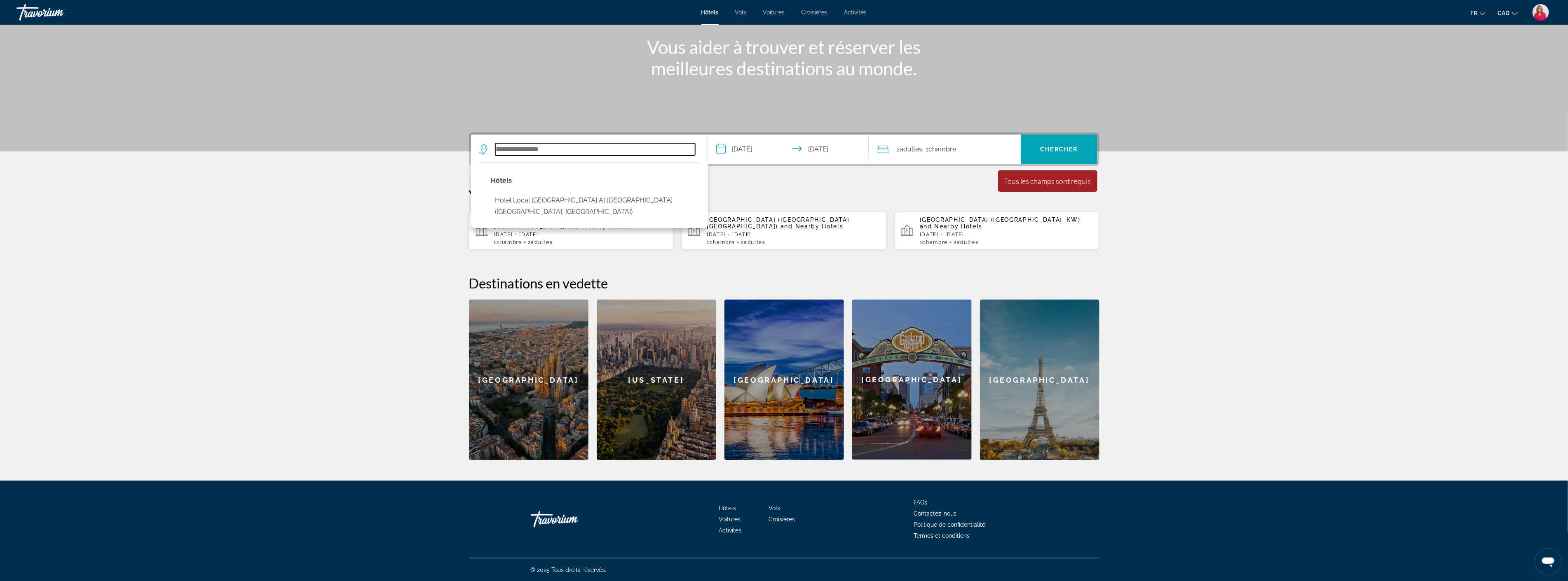
click at [558, 149] on input "Search hotel destination" at bounding box center [595, 149] width 200 height 13
paste input "*********"
click at [450, 198] on section "**********" at bounding box center [784, 182] width 1568 height 556
click at [534, 149] on input "*********" at bounding box center [595, 149] width 200 height 13
click at [558, 144] on input "**********" at bounding box center [595, 149] width 200 height 13
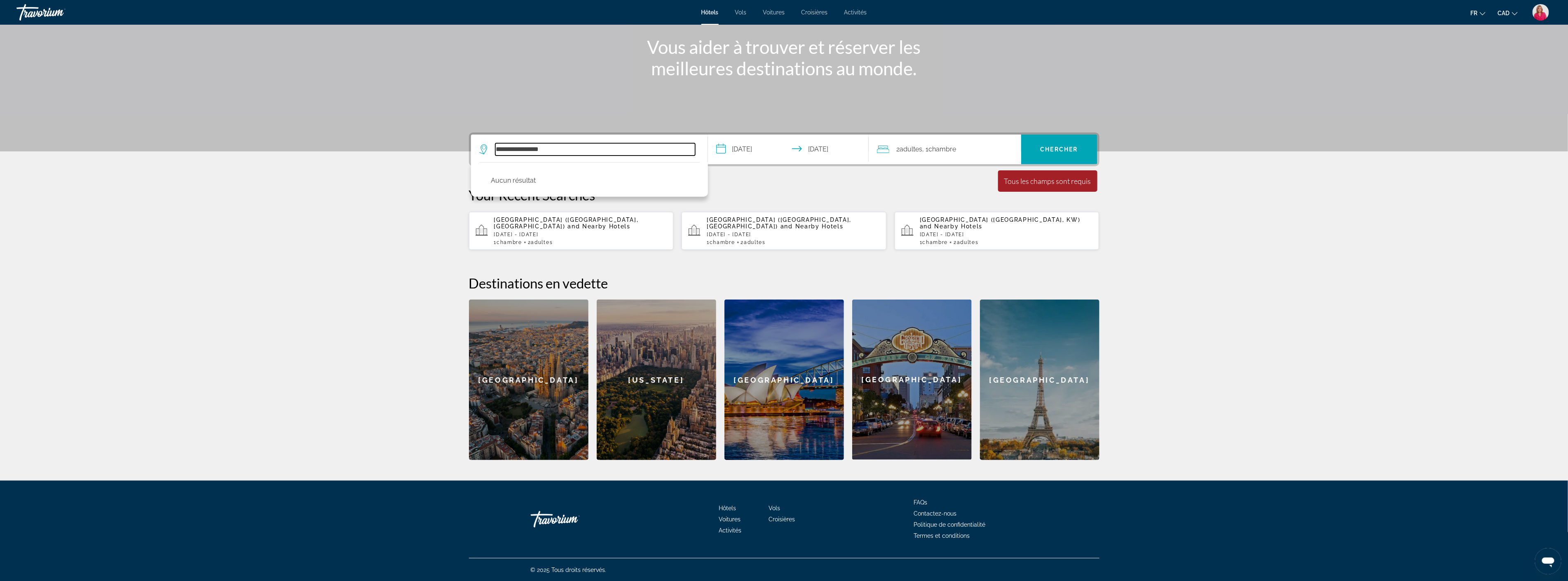
click at [553, 145] on div "**********" at bounding box center [784, 195] width 1568 height 581
click at [547, 151] on input "**********" at bounding box center [595, 149] width 200 height 13
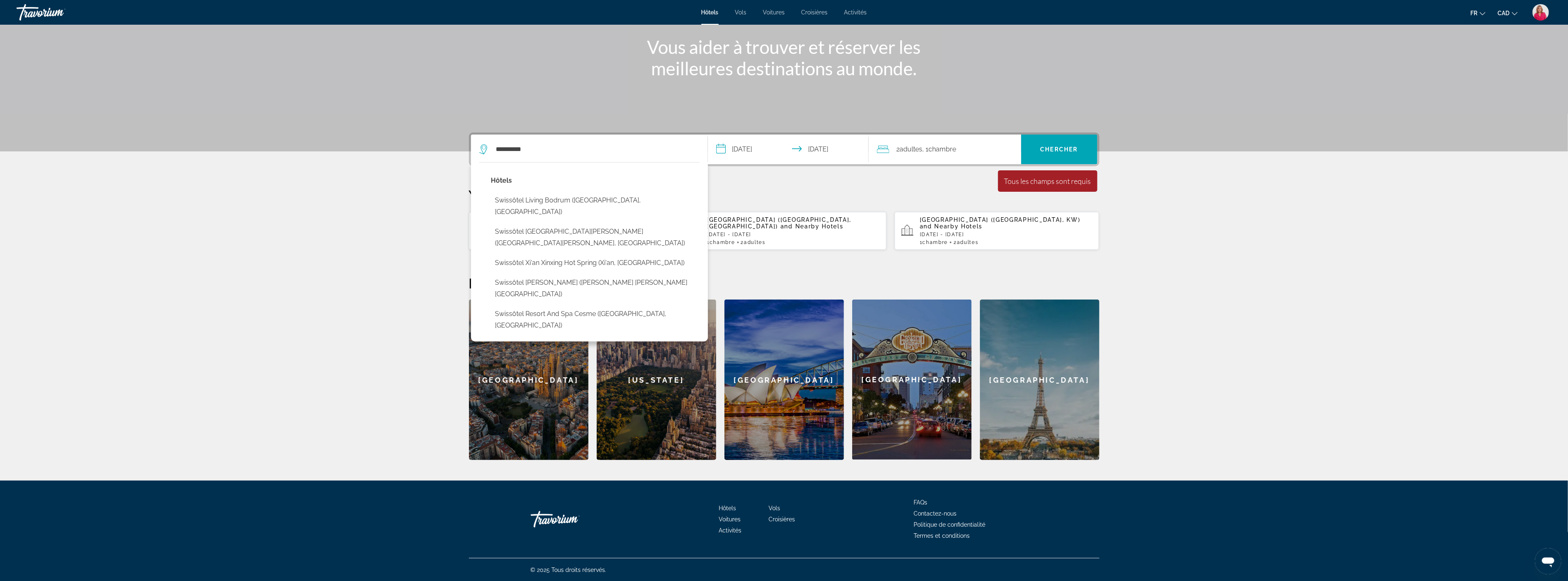
click at [399, 262] on section "**********" at bounding box center [784, 182] width 1568 height 556
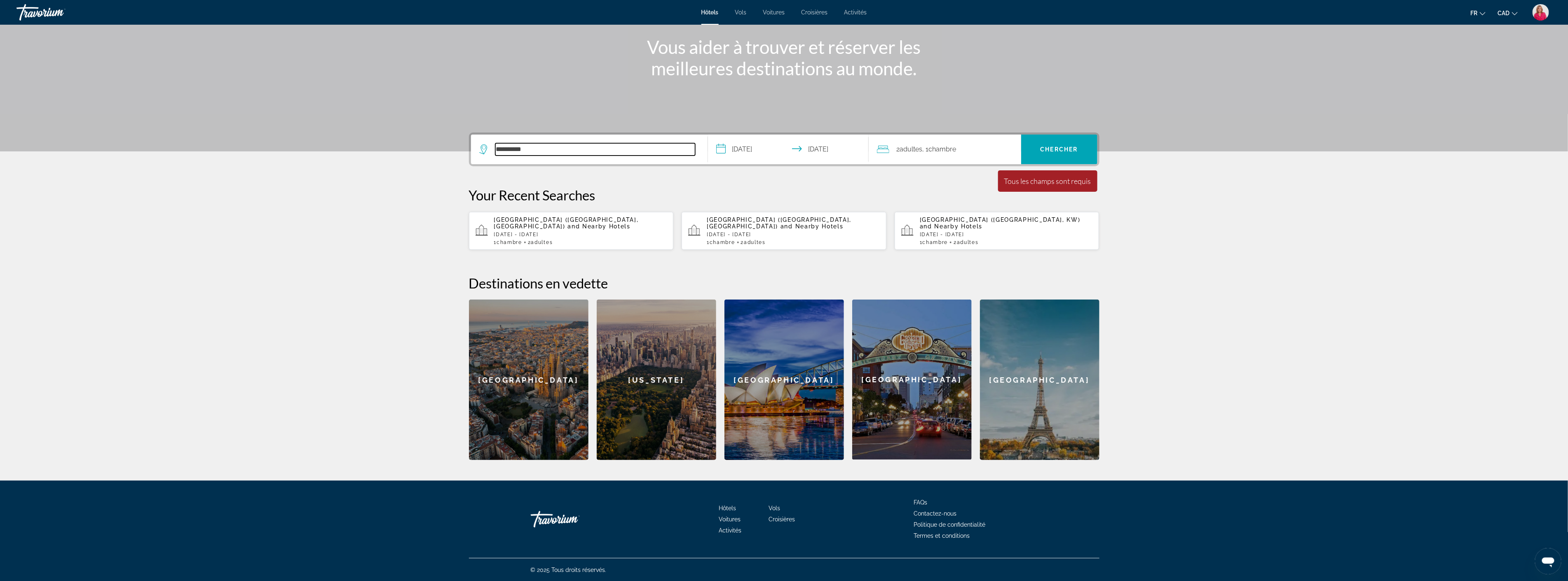
click at [539, 153] on input "*********" at bounding box center [595, 149] width 200 height 13
type input "*********"
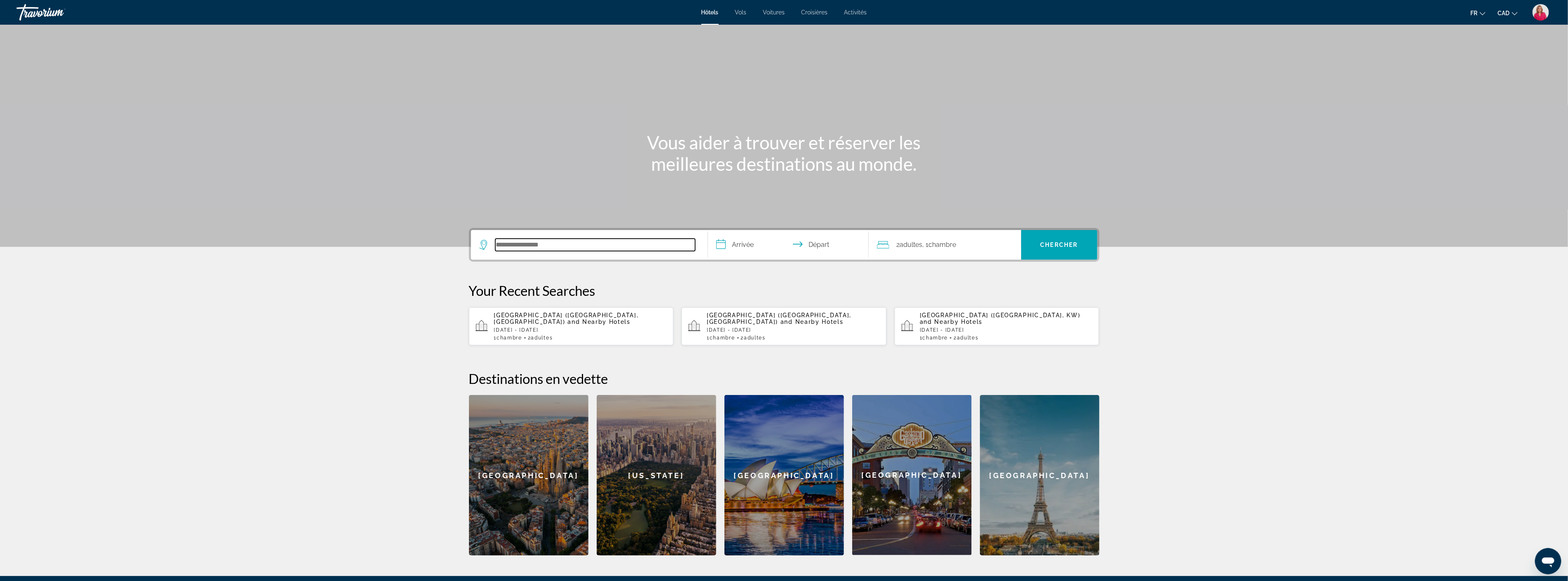
click at [520, 242] on input "Search hotel destination" at bounding box center [595, 245] width 200 height 13
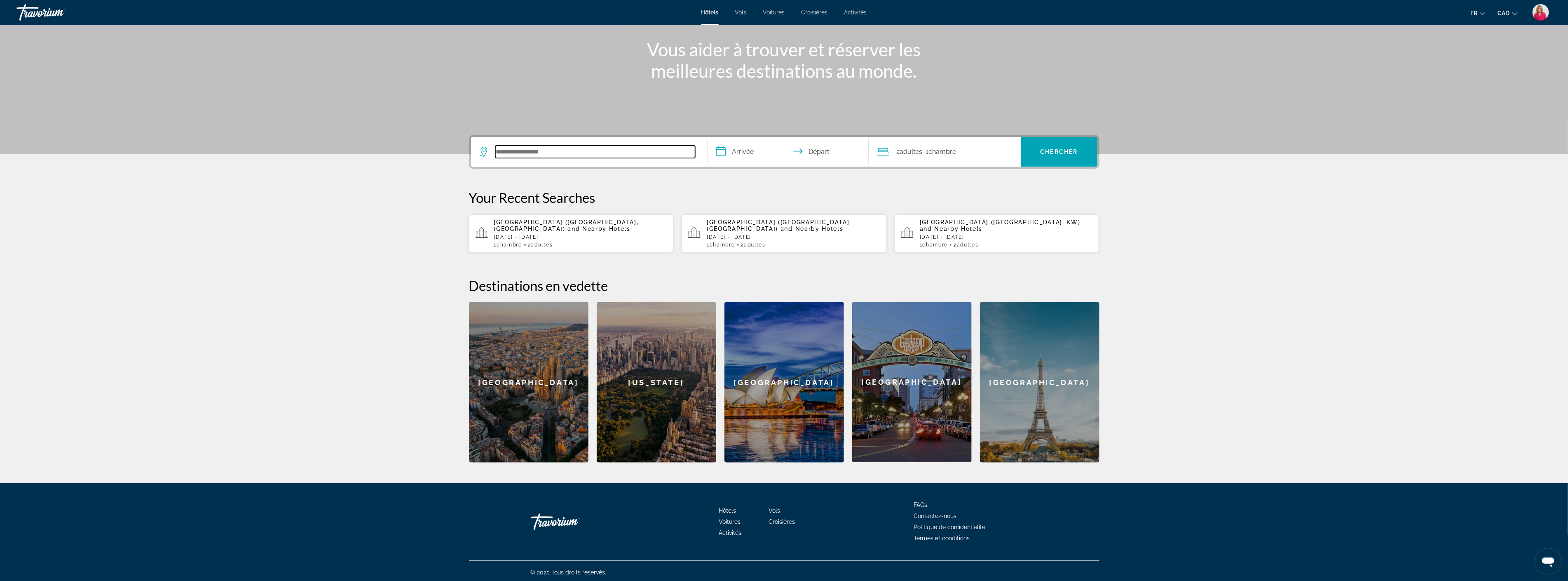
scroll to position [95, 0]
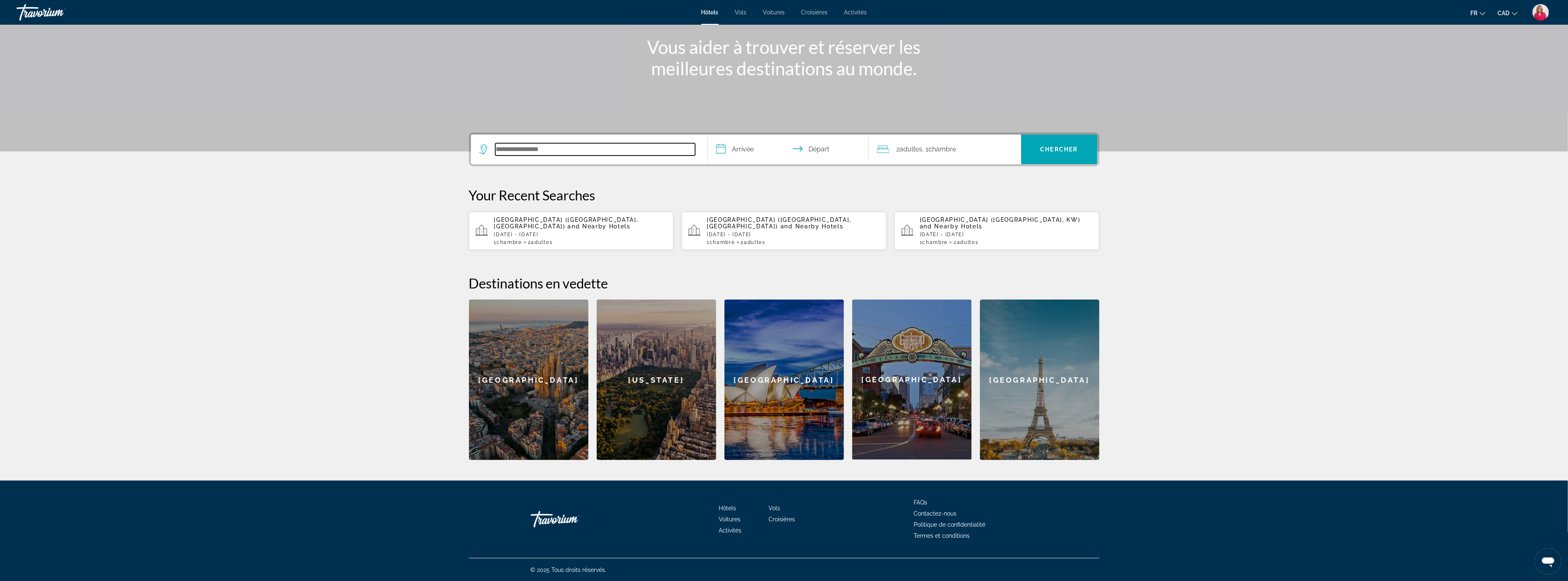
paste input "**********"
click at [648, 149] on input "**********" at bounding box center [595, 149] width 200 height 13
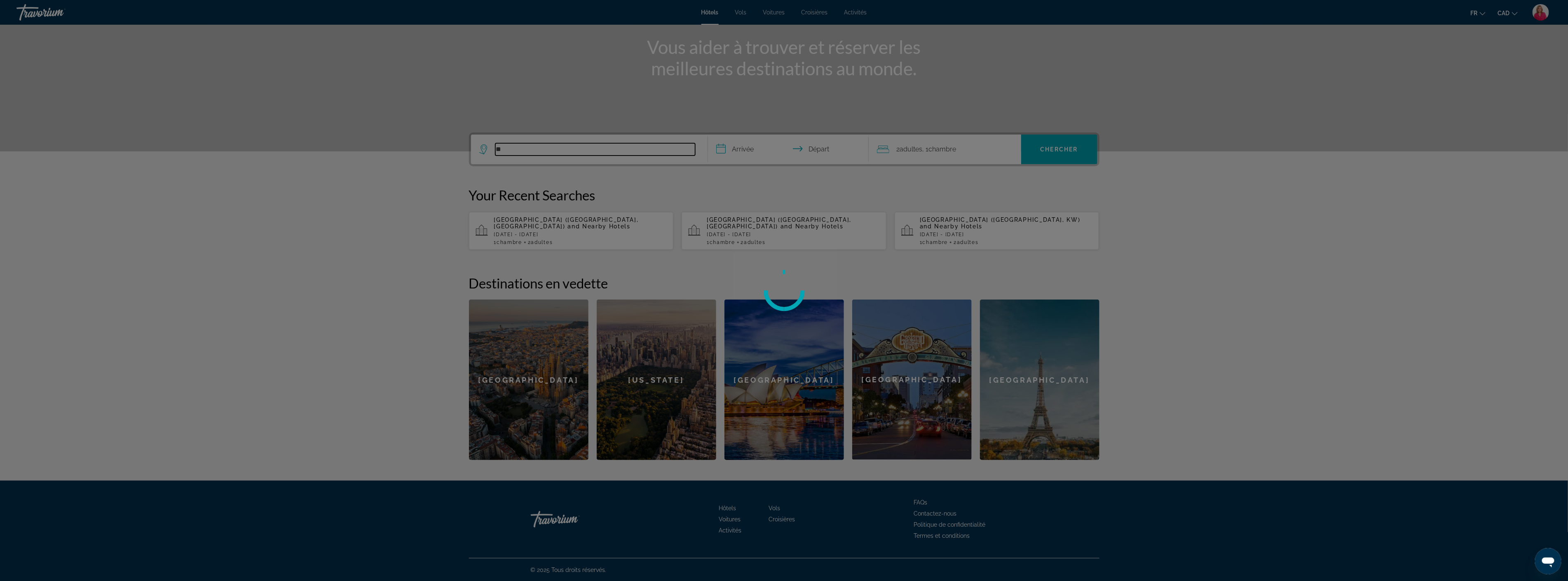
type input "*"
